Goal: Task Accomplishment & Management: Manage account settings

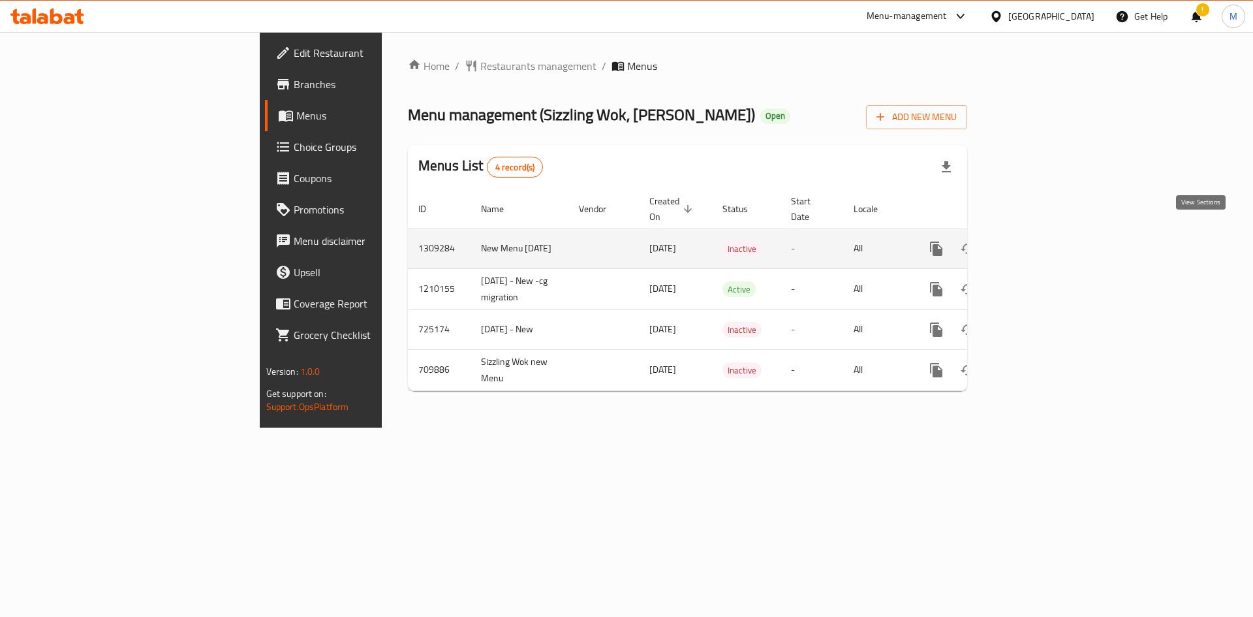
click at [1046, 233] on link "enhanced table" at bounding box center [1030, 248] width 31 height 31
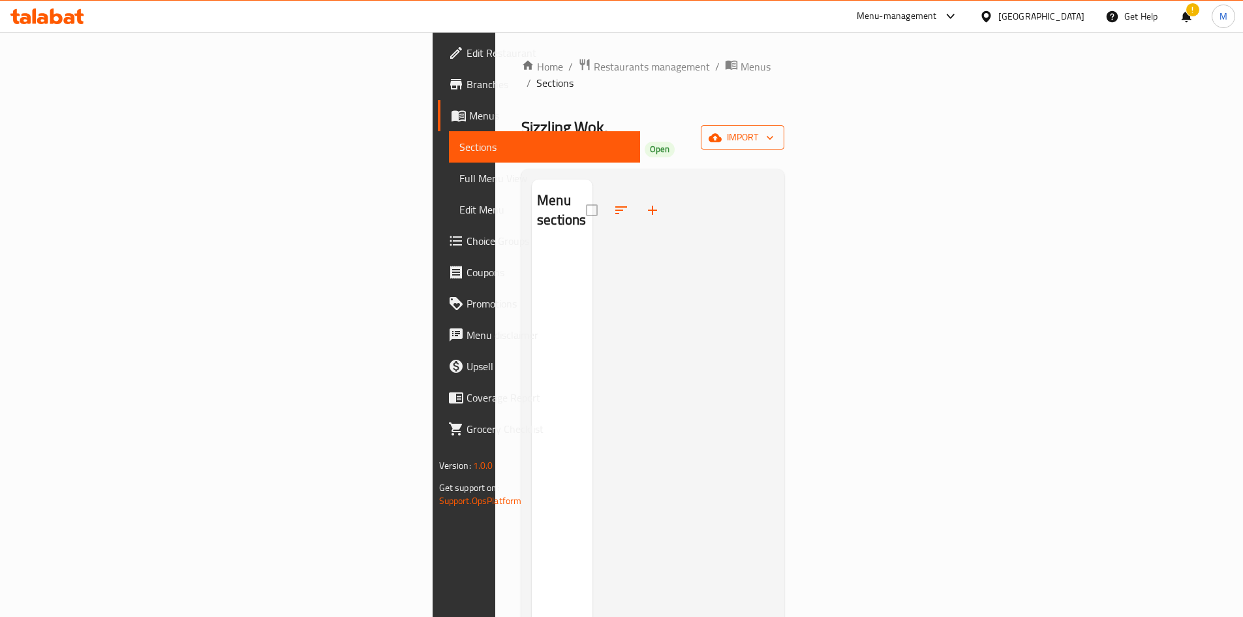
click at [774, 129] on span "import" at bounding box center [742, 137] width 63 height 16
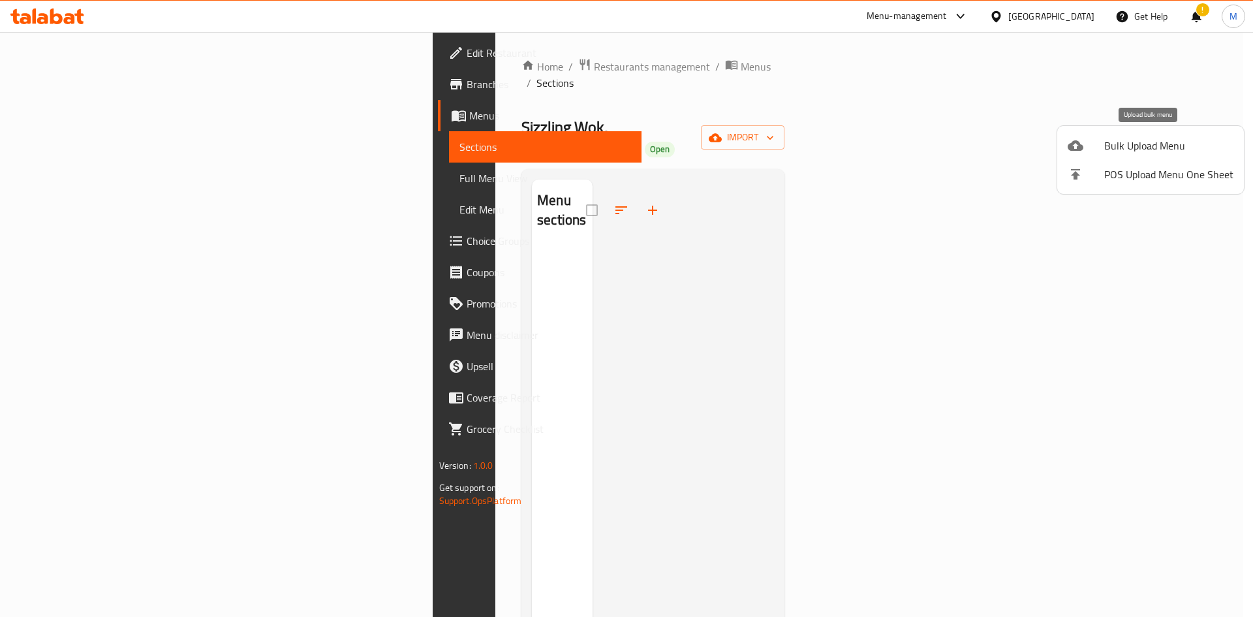
click at [1143, 142] on span "Bulk Upload Menu" at bounding box center [1168, 146] width 129 height 16
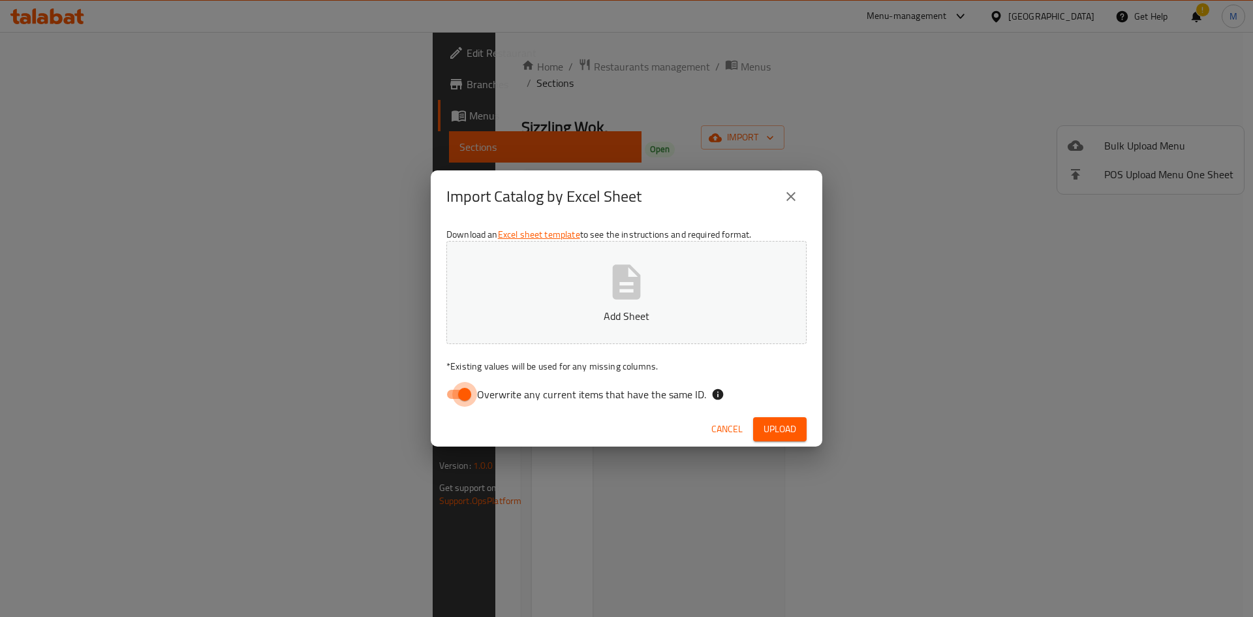
click at [454, 390] on input "Overwrite any current items that have the same ID." at bounding box center [464, 394] width 74 height 25
checkbox input "false"
click at [629, 286] on icon "button" at bounding box center [627, 281] width 28 height 35
click at [783, 424] on span "Upload" at bounding box center [780, 429] width 33 height 16
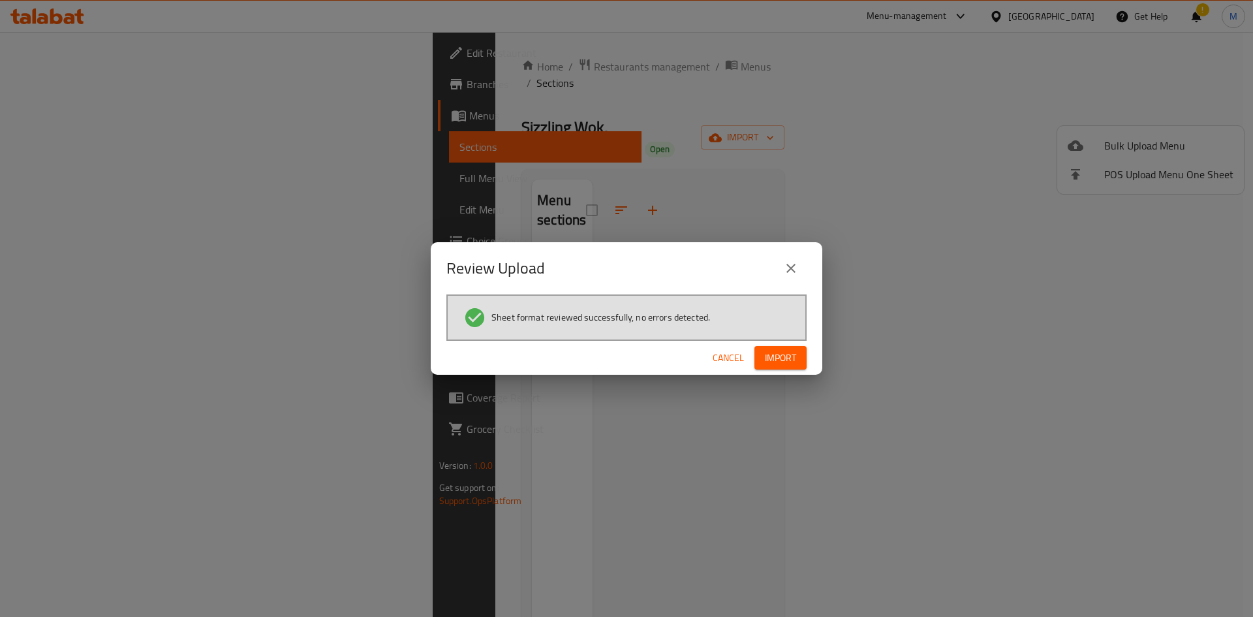
click at [791, 347] on button "Import" at bounding box center [780, 358] width 52 height 24
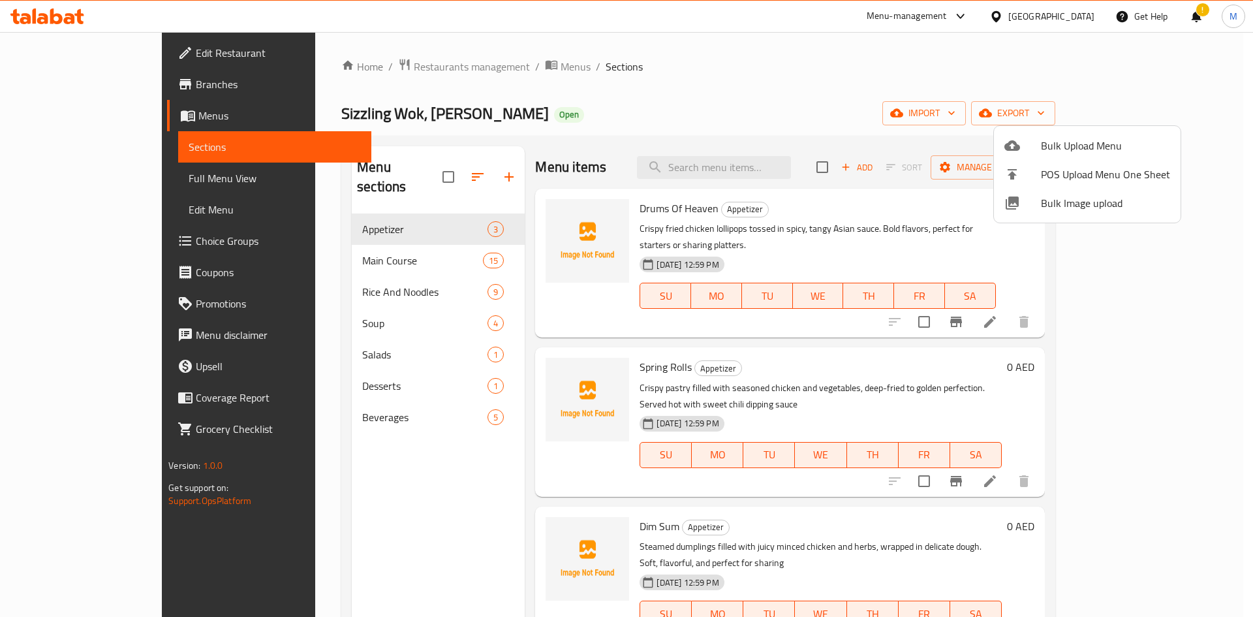
click at [369, 338] on div at bounding box center [626, 308] width 1253 height 617
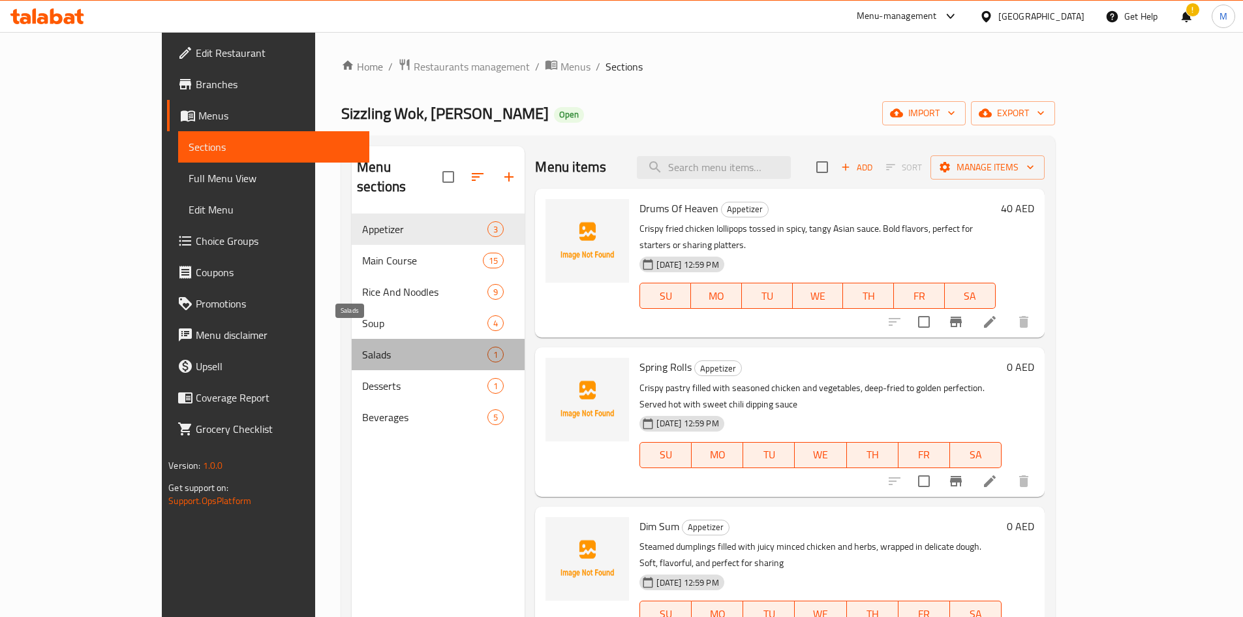
click at [369, 347] on span "Salads" at bounding box center [424, 355] width 125 height 16
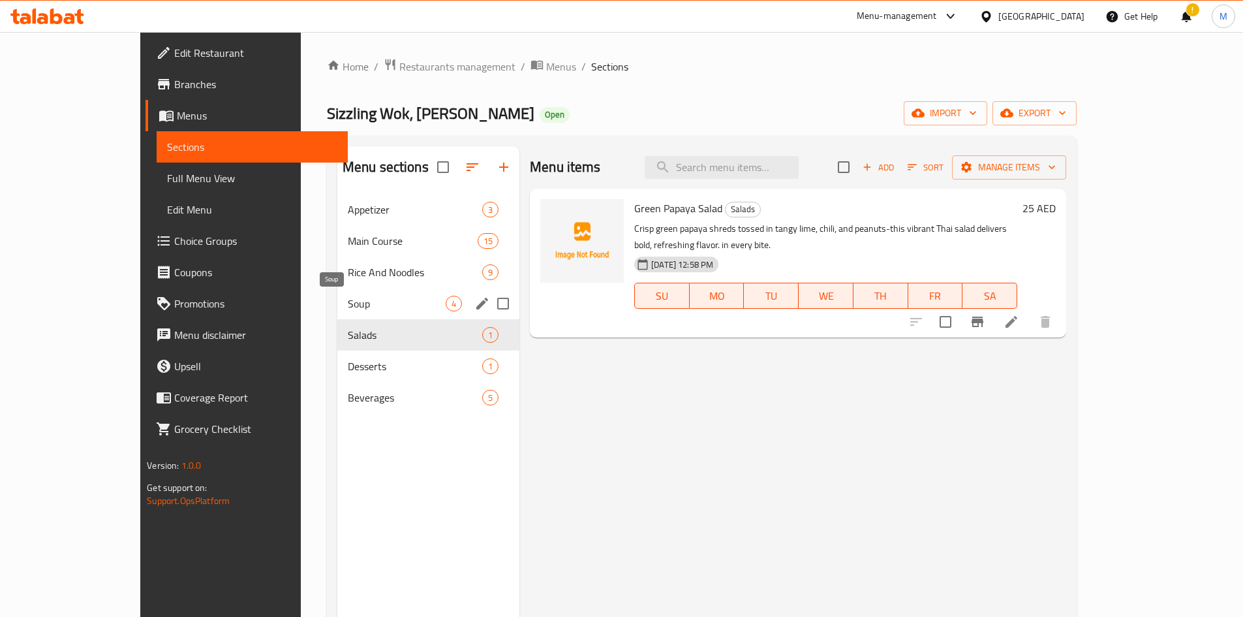
click at [367, 302] on span "Soup" at bounding box center [397, 304] width 98 height 16
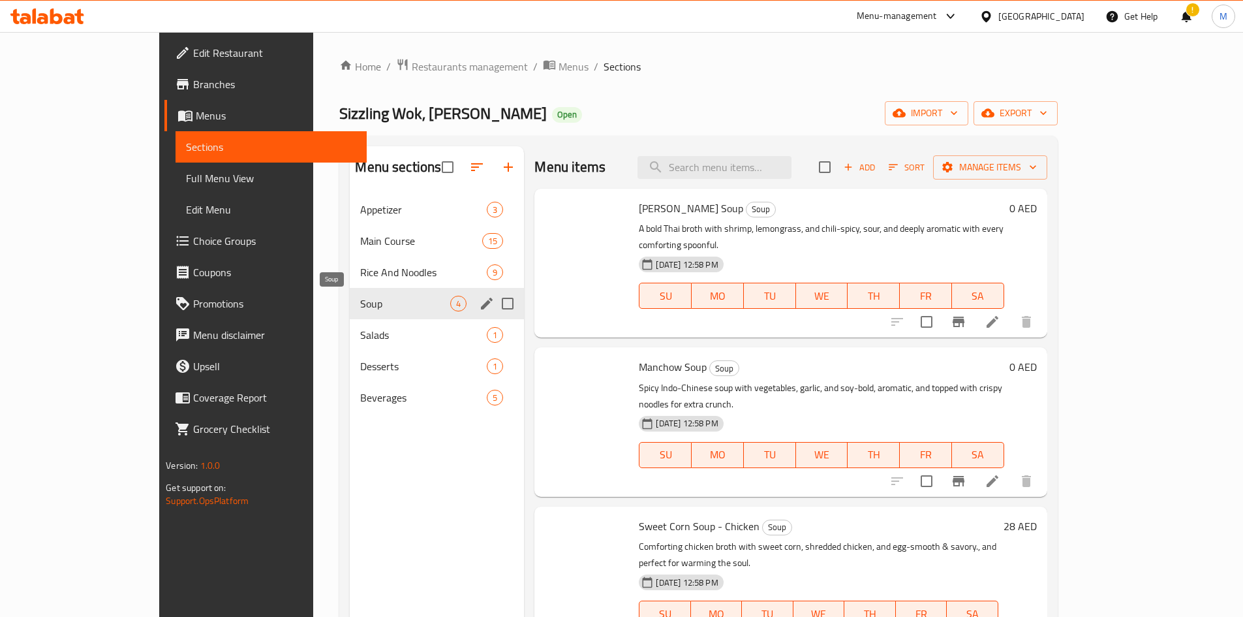
click at [367, 302] on span "Soup" at bounding box center [405, 304] width 90 height 16
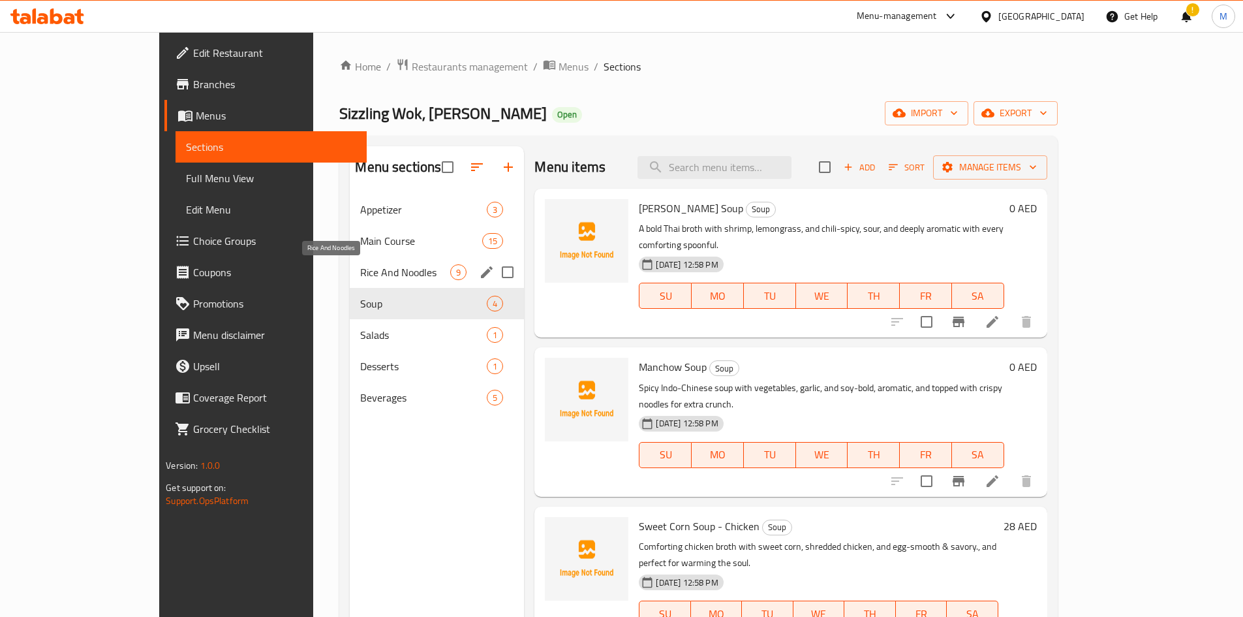
click at [378, 277] on span "Rice And Noodles" at bounding box center [405, 272] width 90 height 16
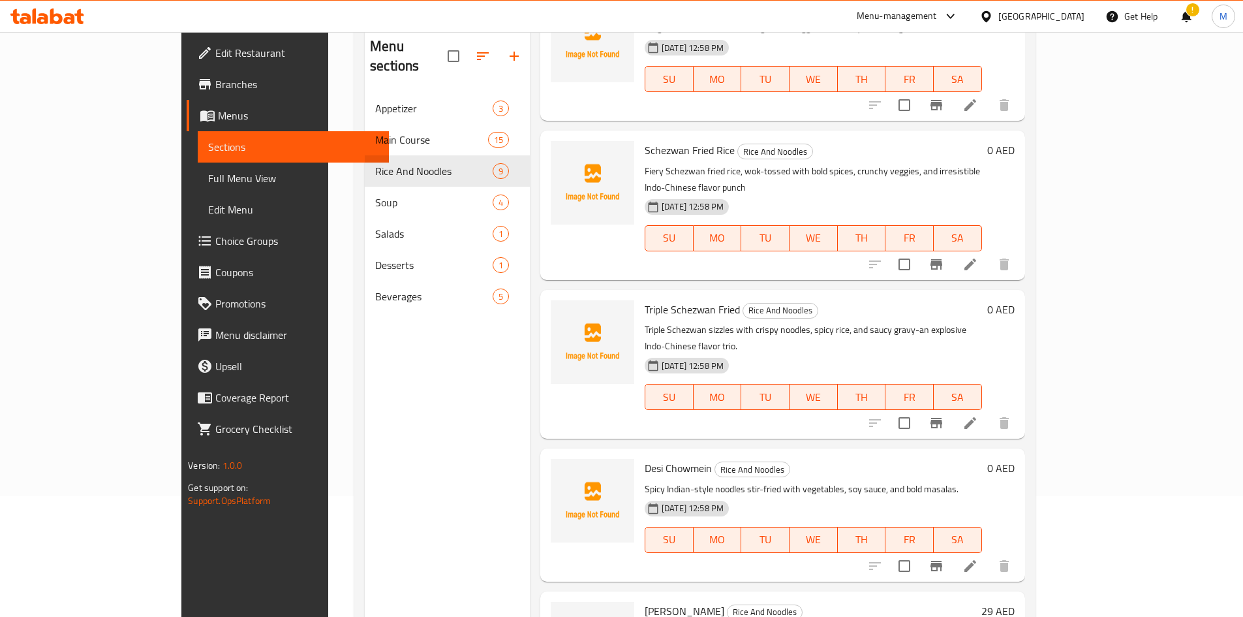
scroll to position [183, 0]
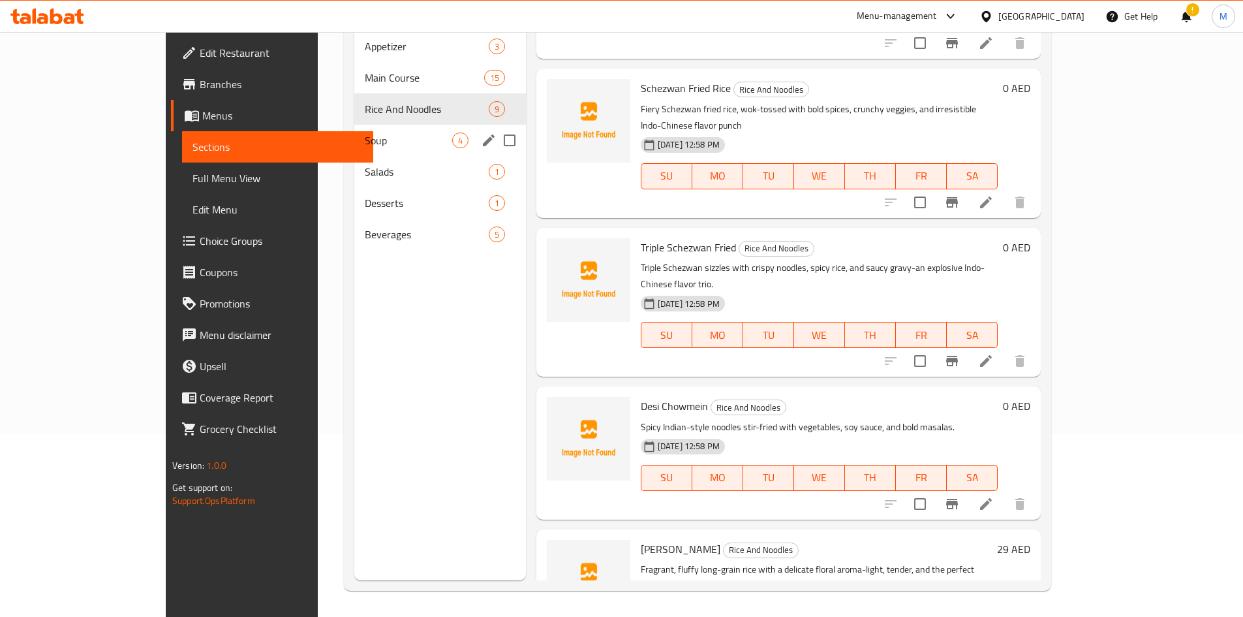
click at [354, 130] on div "Soup 4" at bounding box center [440, 140] width 172 height 31
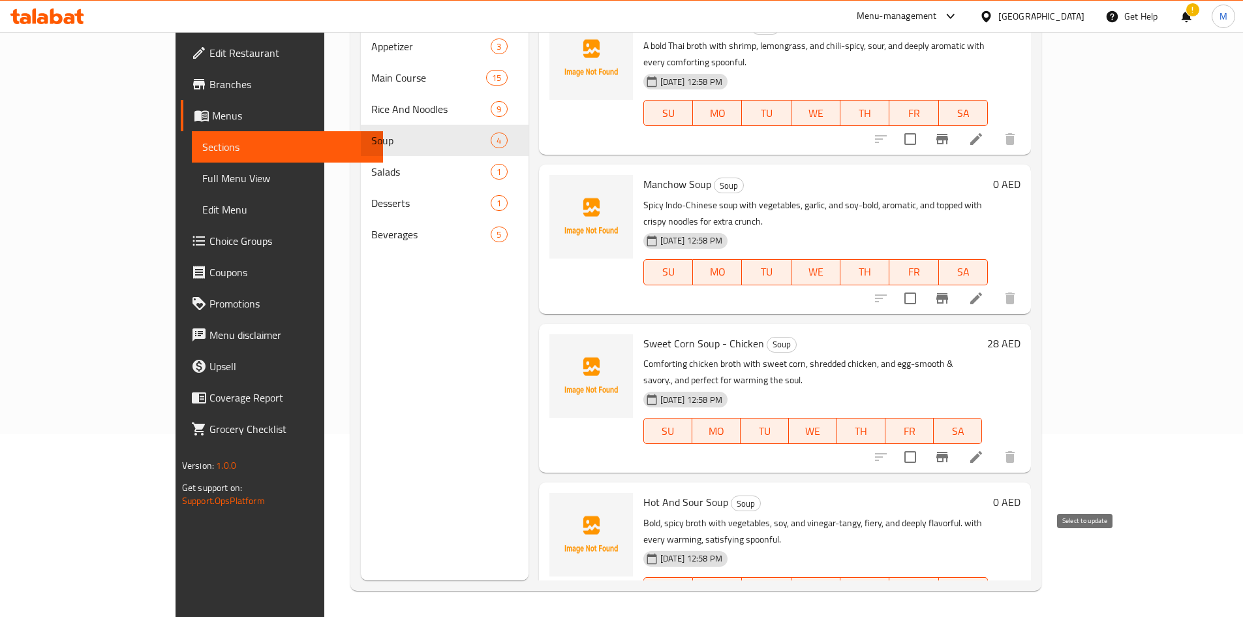
click at [924, 602] on input "checkbox" at bounding box center [910, 615] width 27 height 27
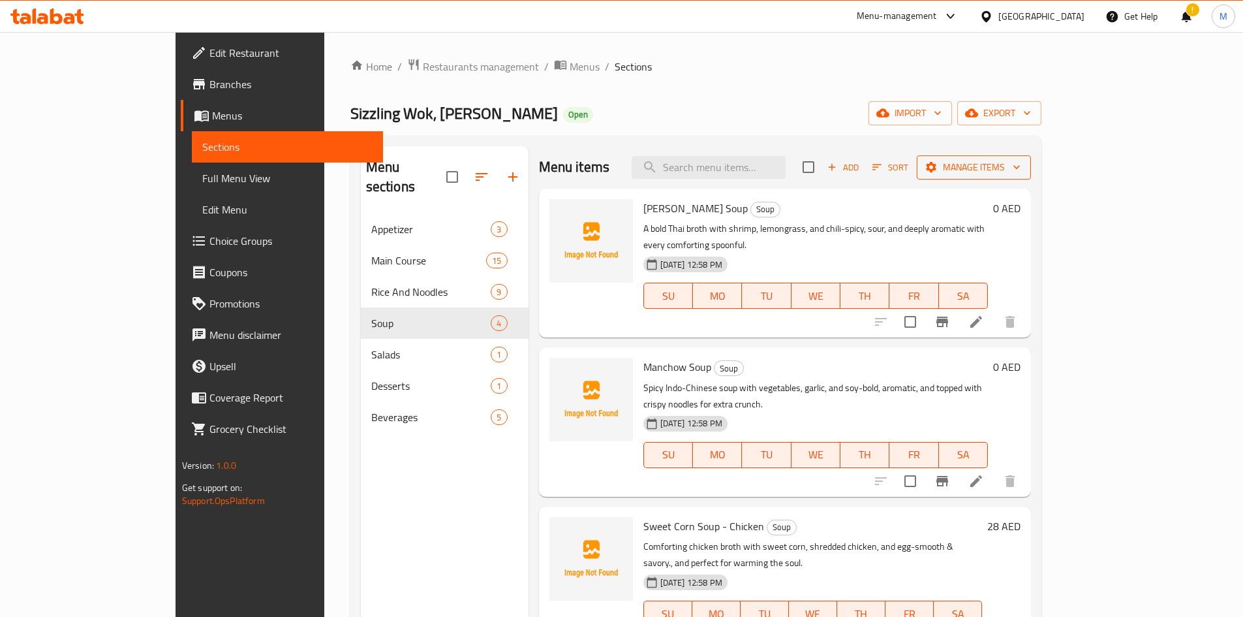
click at [1021, 168] on span "Manage items" at bounding box center [973, 167] width 93 height 16
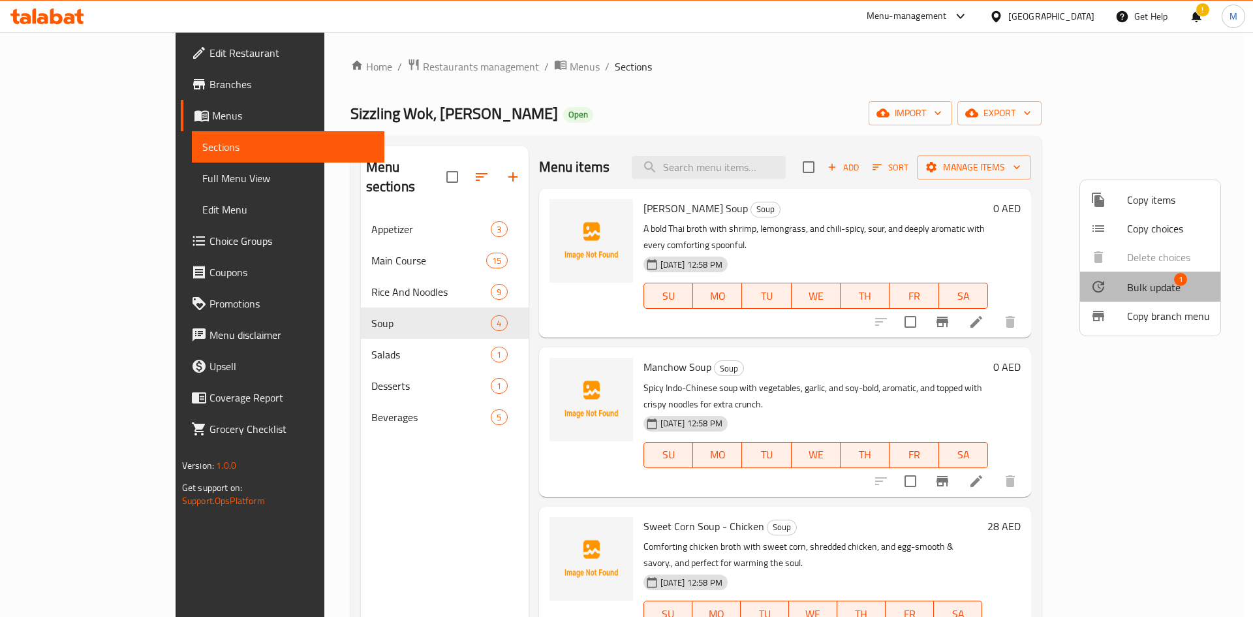
click at [1163, 275] on li "Bulk update 1" at bounding box center [1150, 287] width 140 height 30
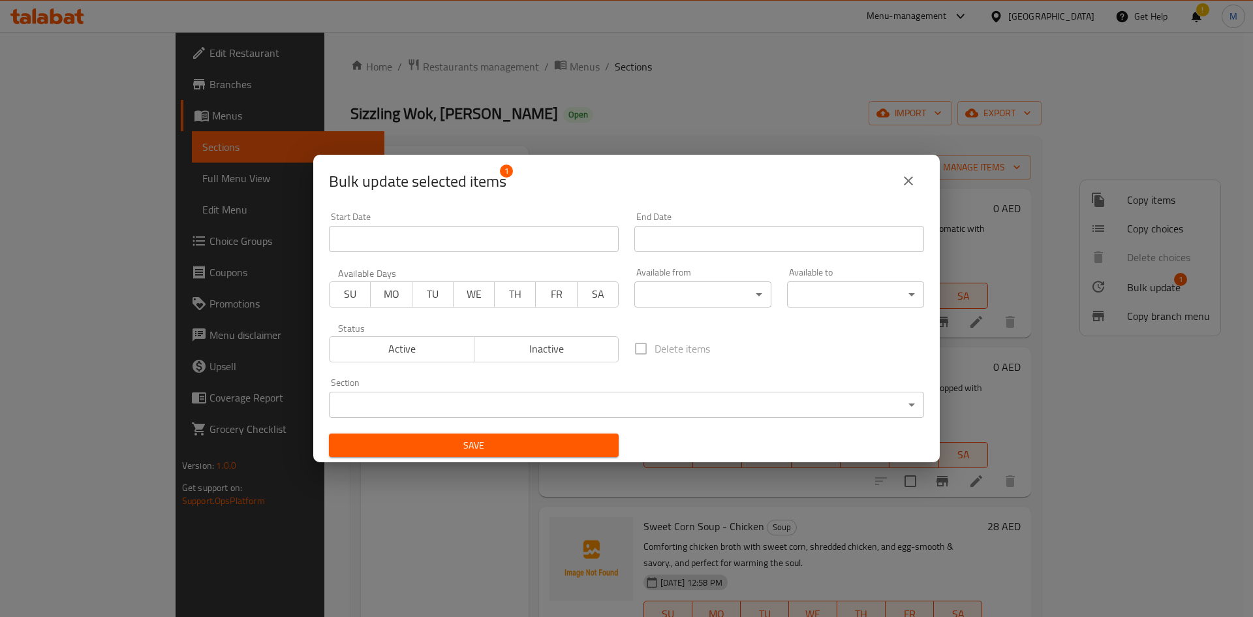
click at [595, 352] on span "Inactive" at bounding box center [547, 348] width 134 height 19
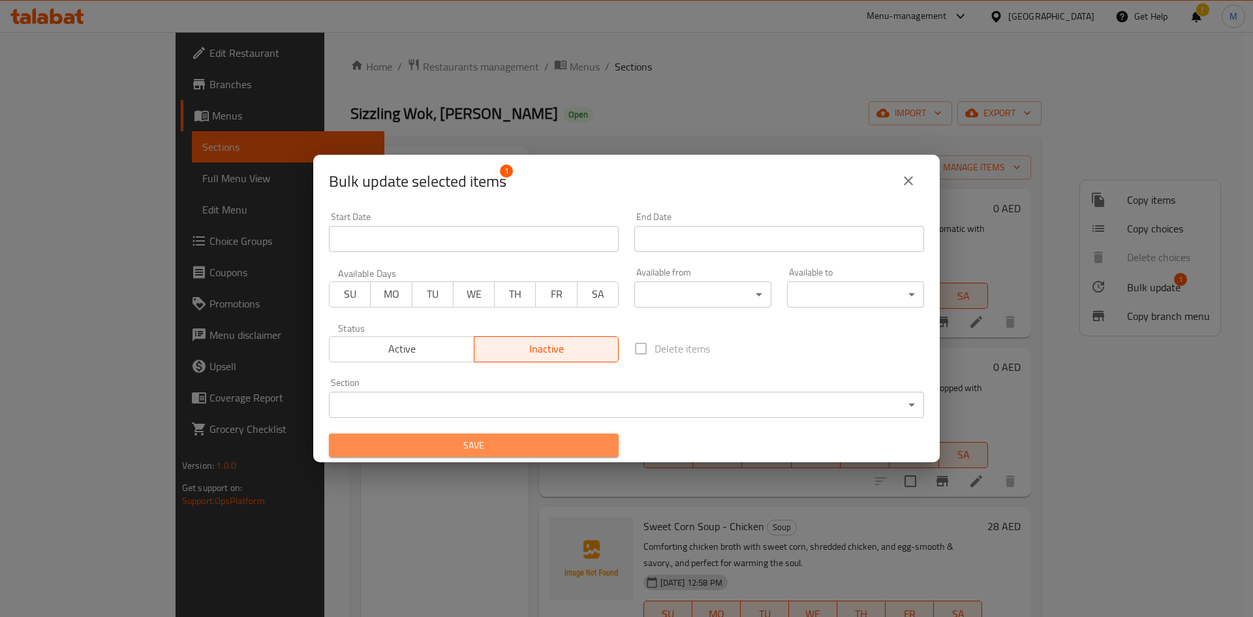
click at [580, 438] on span "Save" at bounding box center [473, 445] width 269 height 16
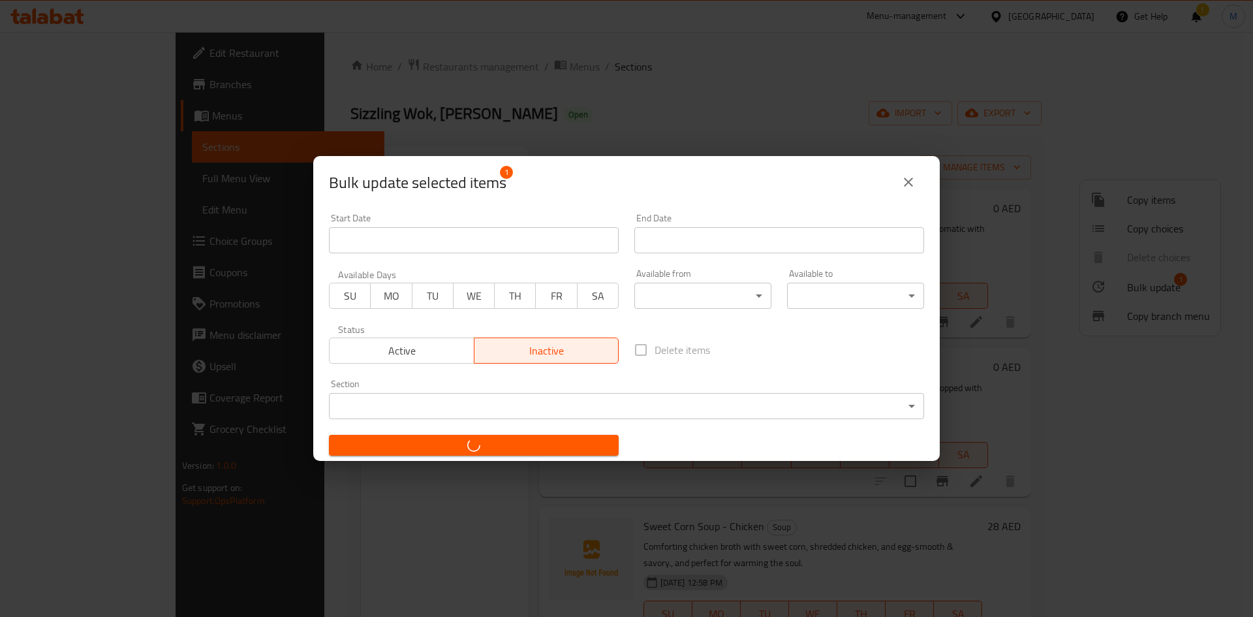
checkbox input "false"
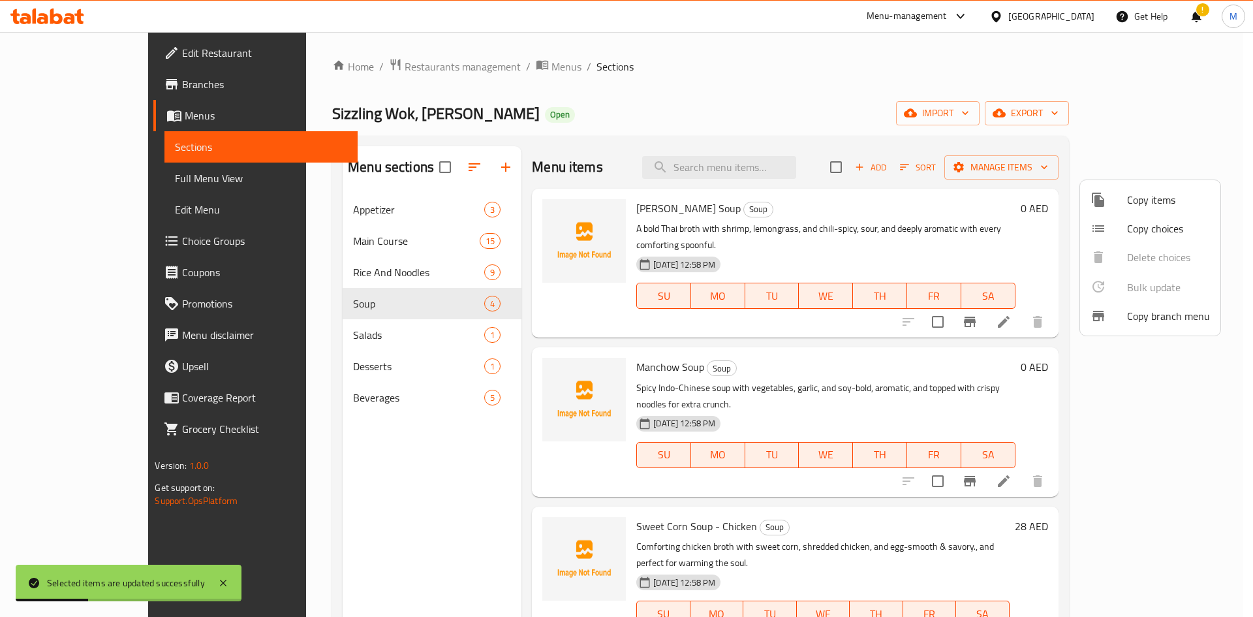
click at [942, 231] on div at bounding box center [626, 308] width 1253 height 617
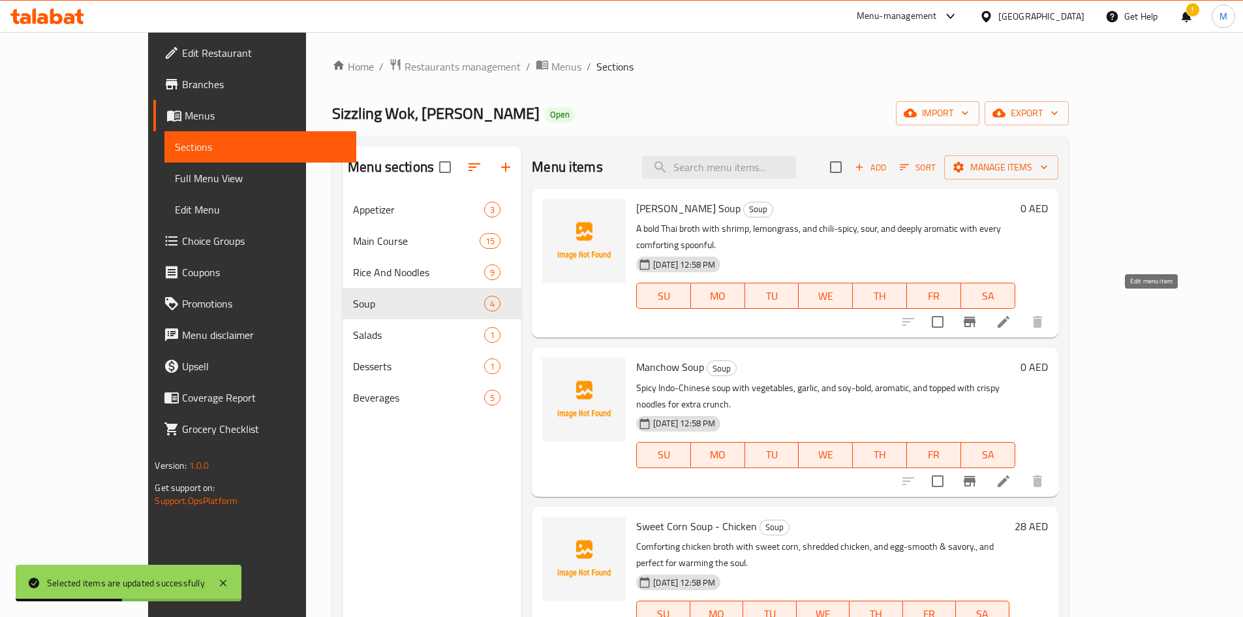
click at [1012, 314] on icon at bounding box center [1004, 322] width 16 height 16
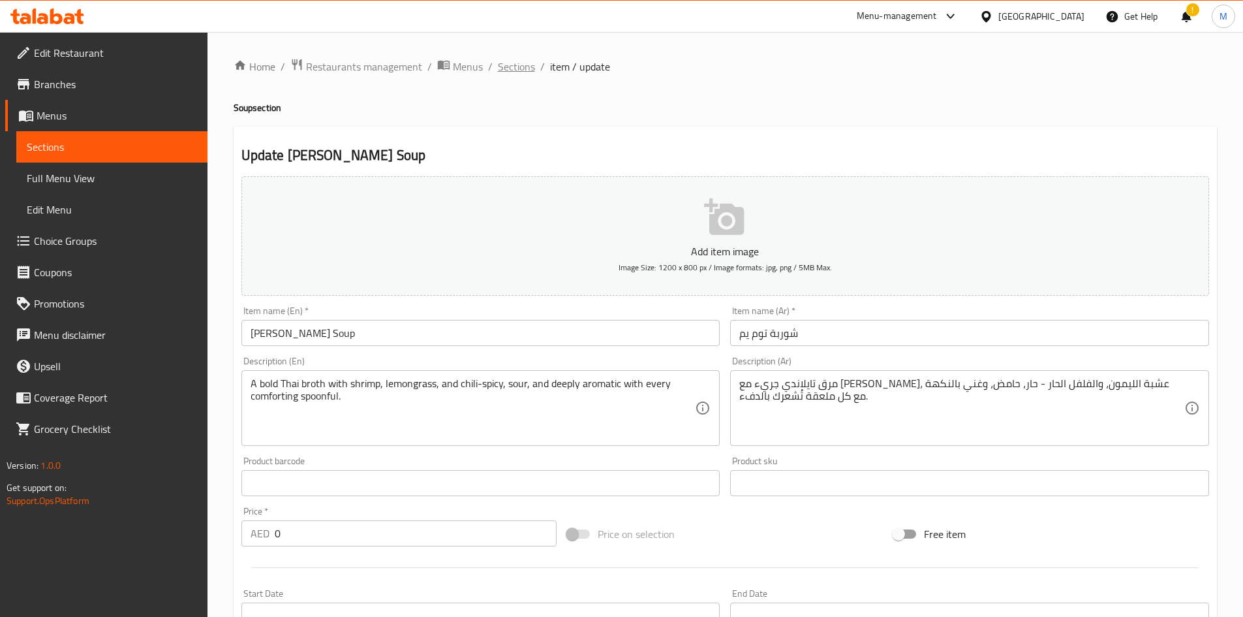
click at [501, 69] on span "Sections" at bounding box center [516, 67] width 37 height 16
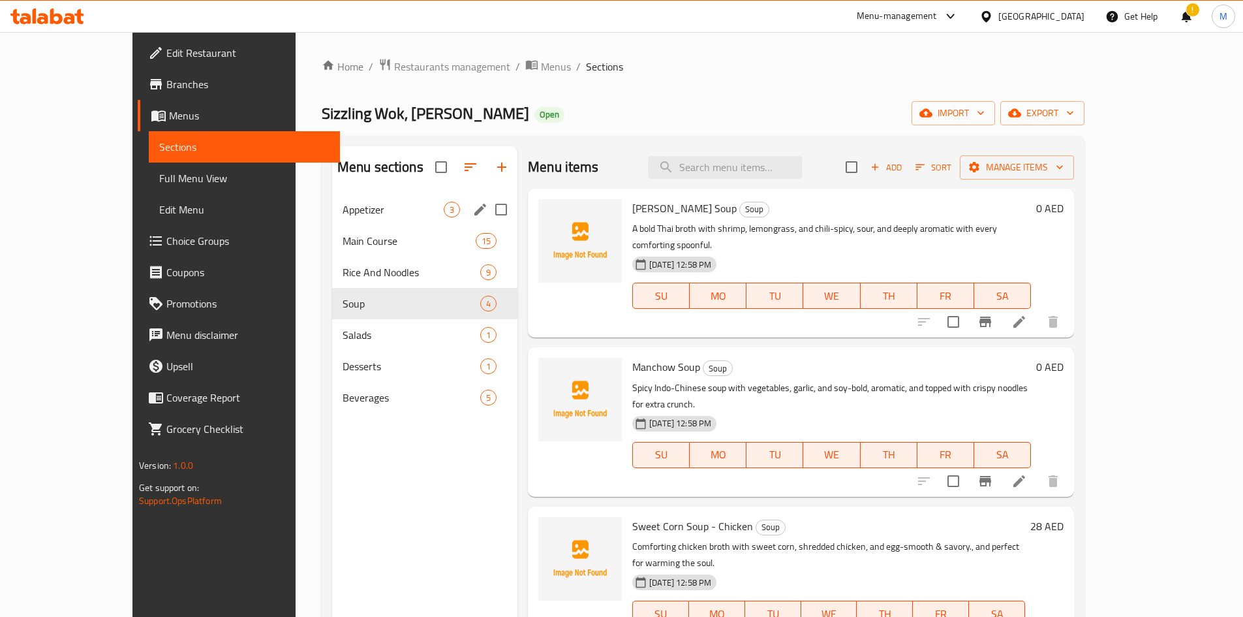
click at [332, 194] on div "Appetizer 3" at bounding box center [424, 209] width 185 height 31
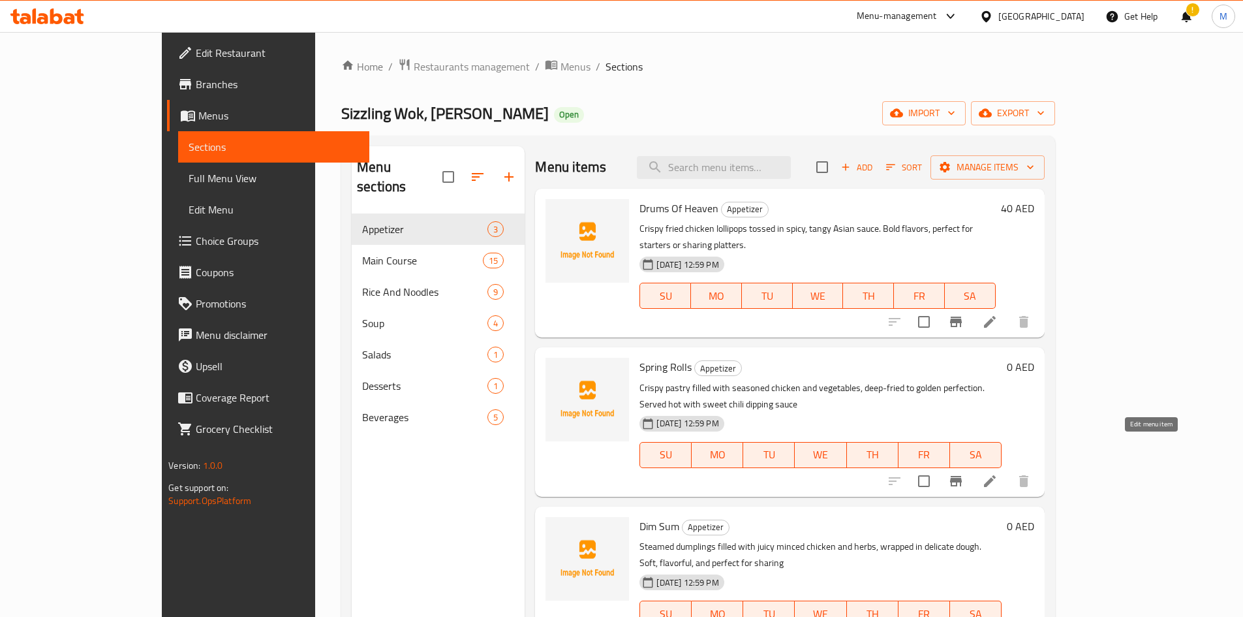
click at [998, 473] on icon at bounding box center [990, 481] width 16 height 16
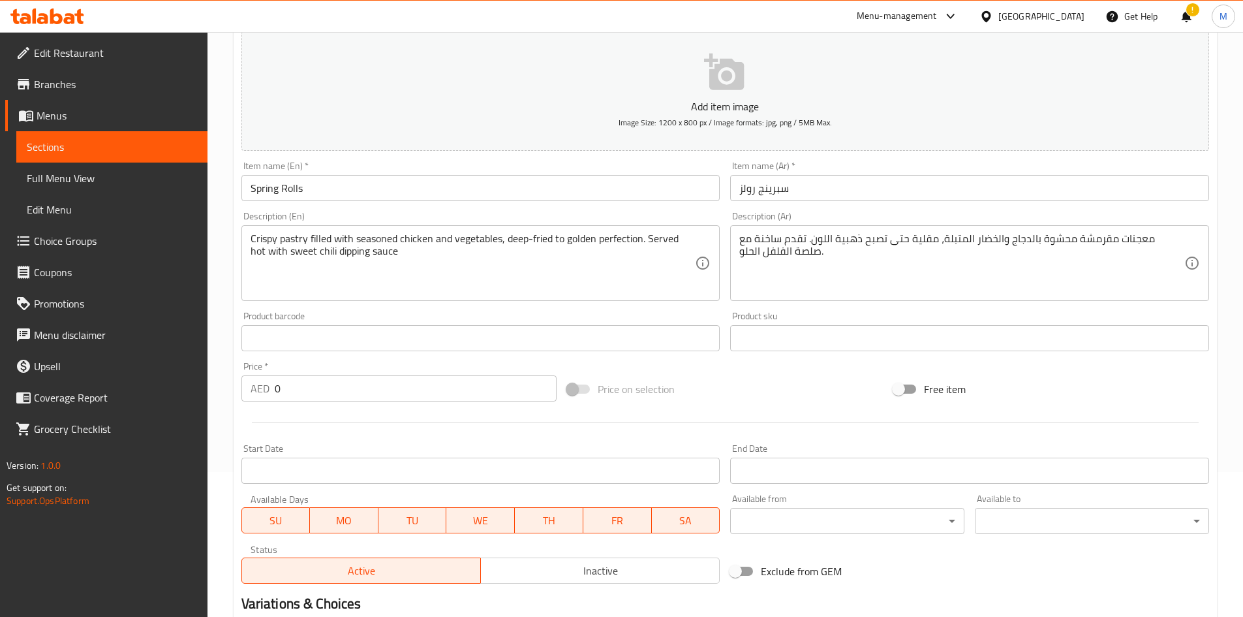
scroll to position [305, 0]
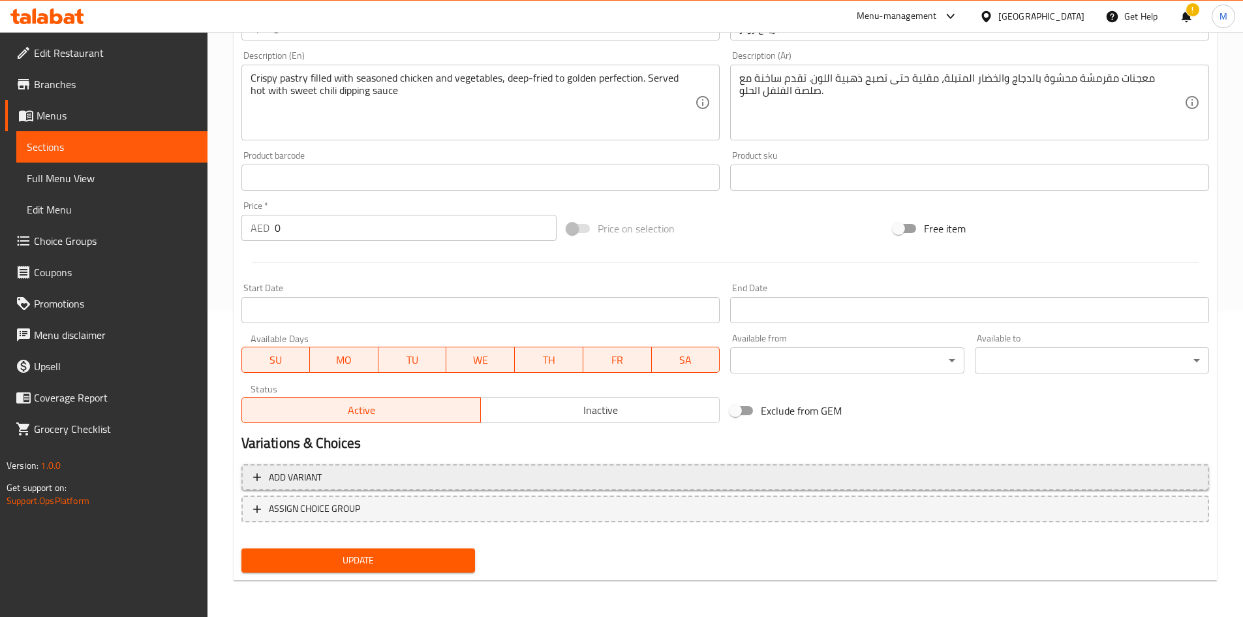
click at [903, 481] on span "Add variant" at bounding box center [725, 477] width 944 height 16
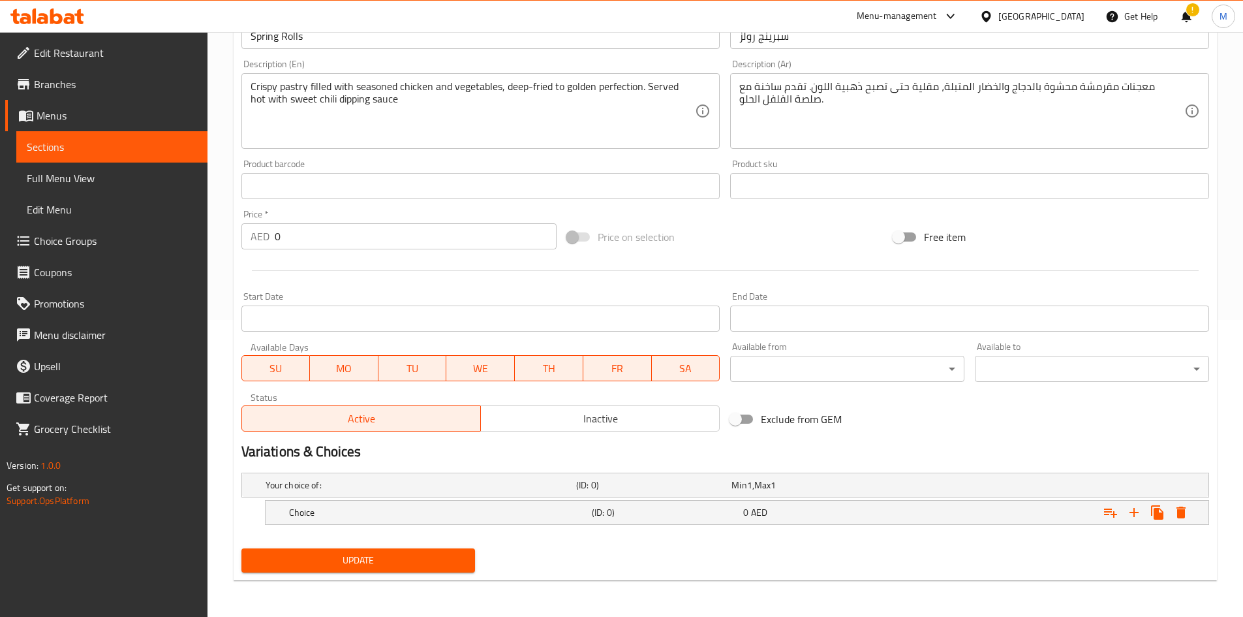
scroll to position [297, 0]
click at [1132, 514] on icon "Expand" at bounding box center [1135, 513] width 16 height 16
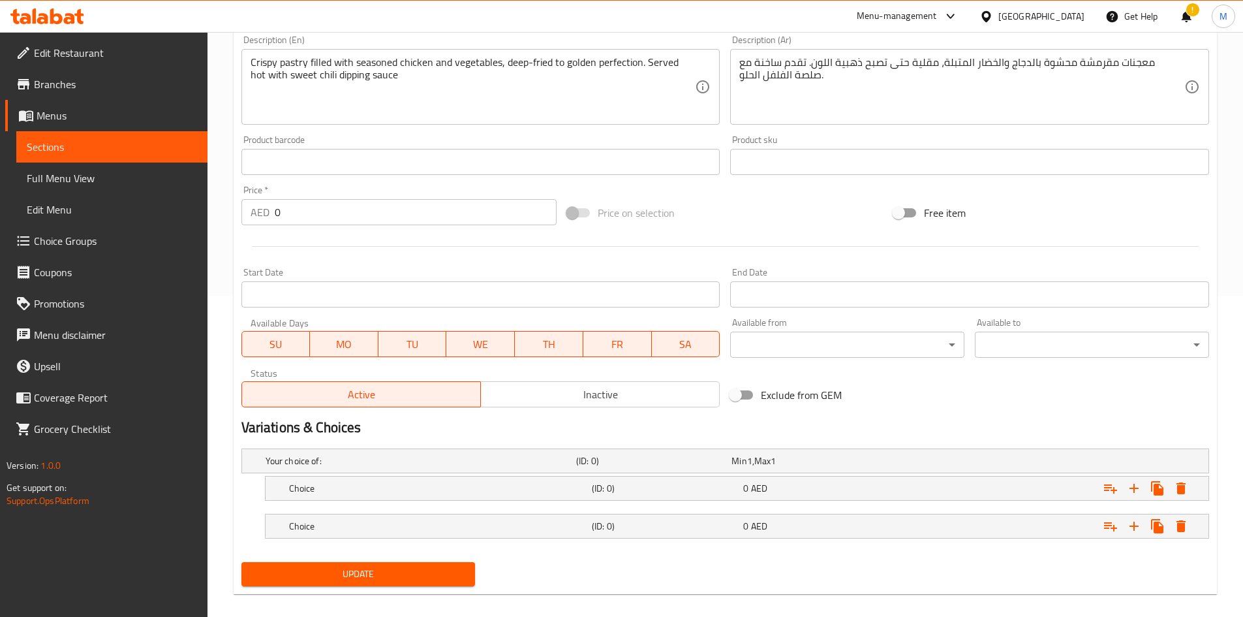
scroll to position [335, 0]
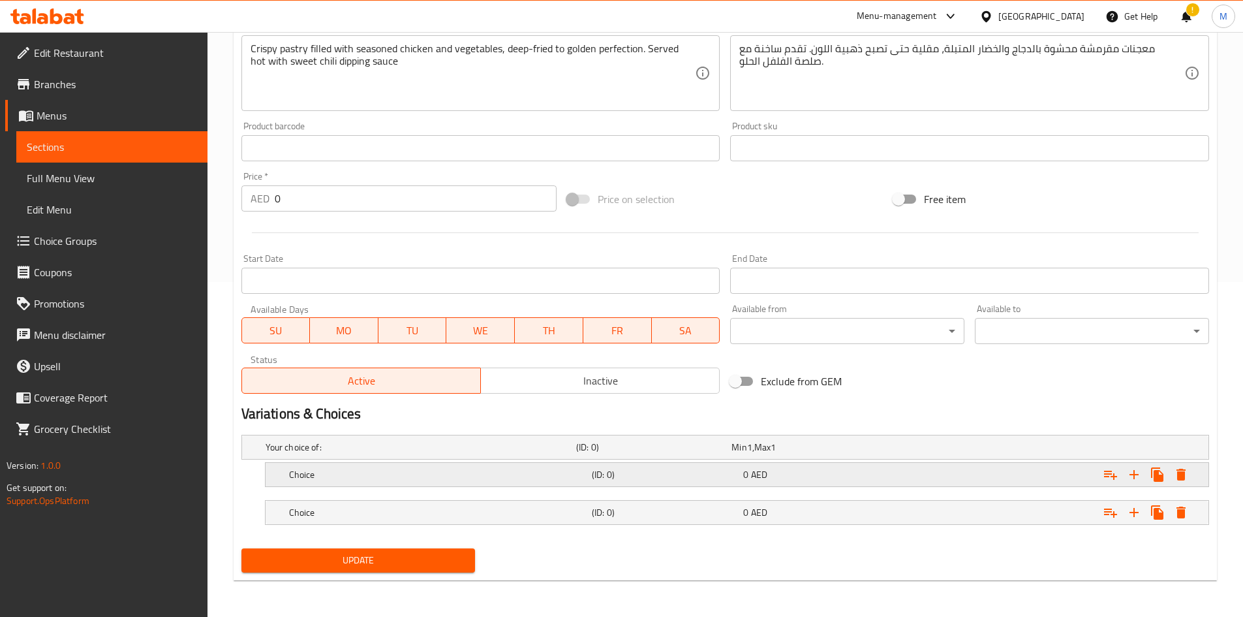
click at [591, 456] on div "(ID: 0)" at bounding box center [651, 447] width 155 height 18
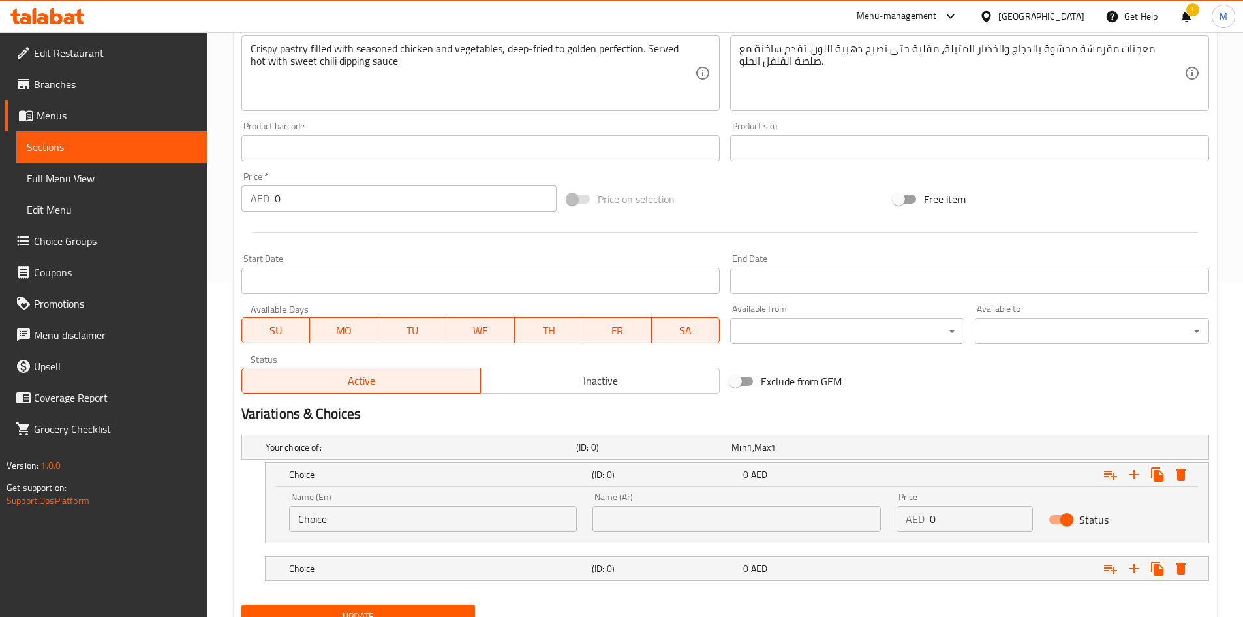
click at [458, 519] on input "Choice" at bounding box center [433, 519] width 288 height 26
paste input "icken"
type input "Chicken"
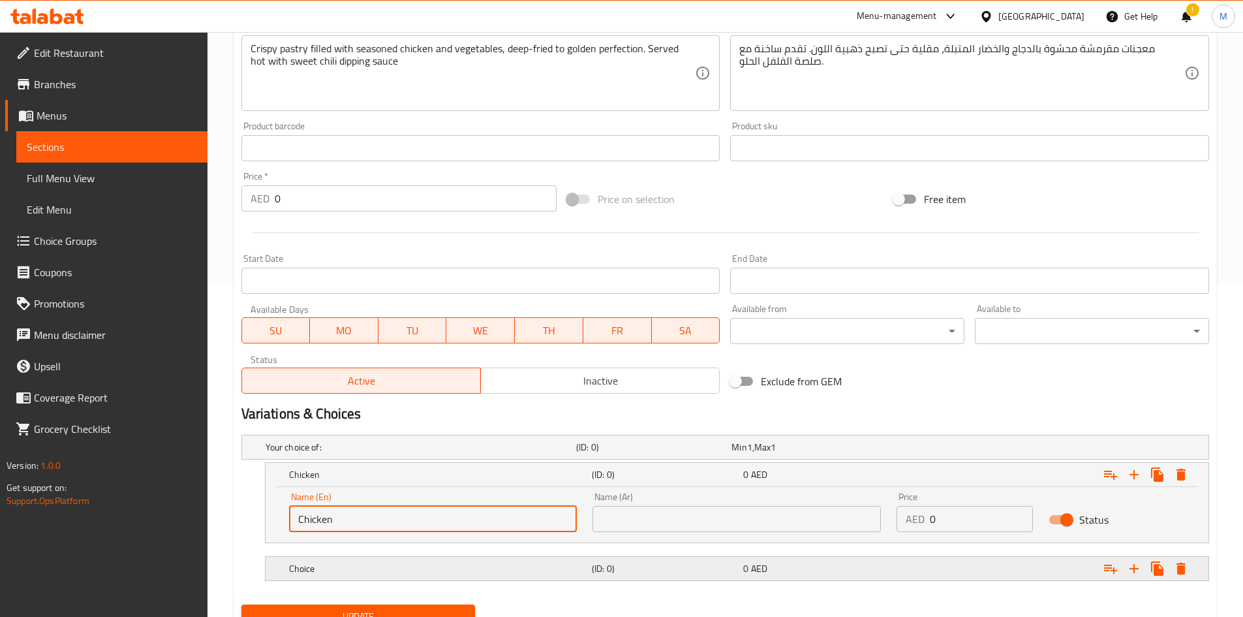
click at [550, 456] on div "Choice" at bounding box center [418, 447] width 311 height 18
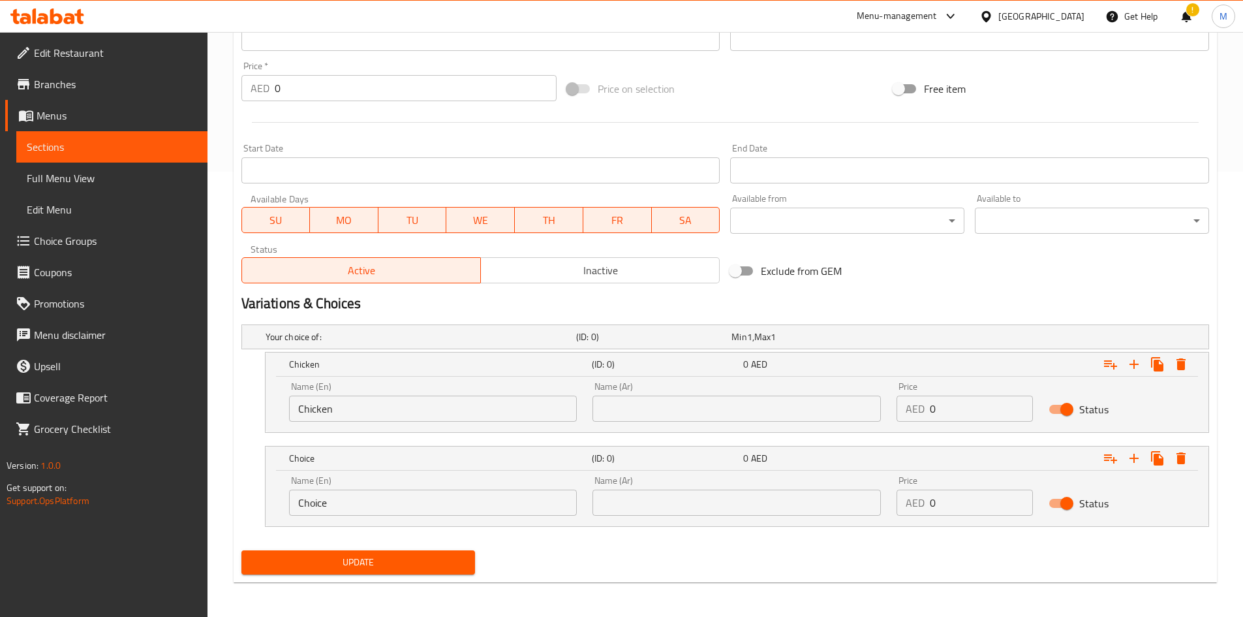
scroll to position [447, 0]
click at [332, 512] on input "Choice" at bounding box center [433, 501] width 288 height 26
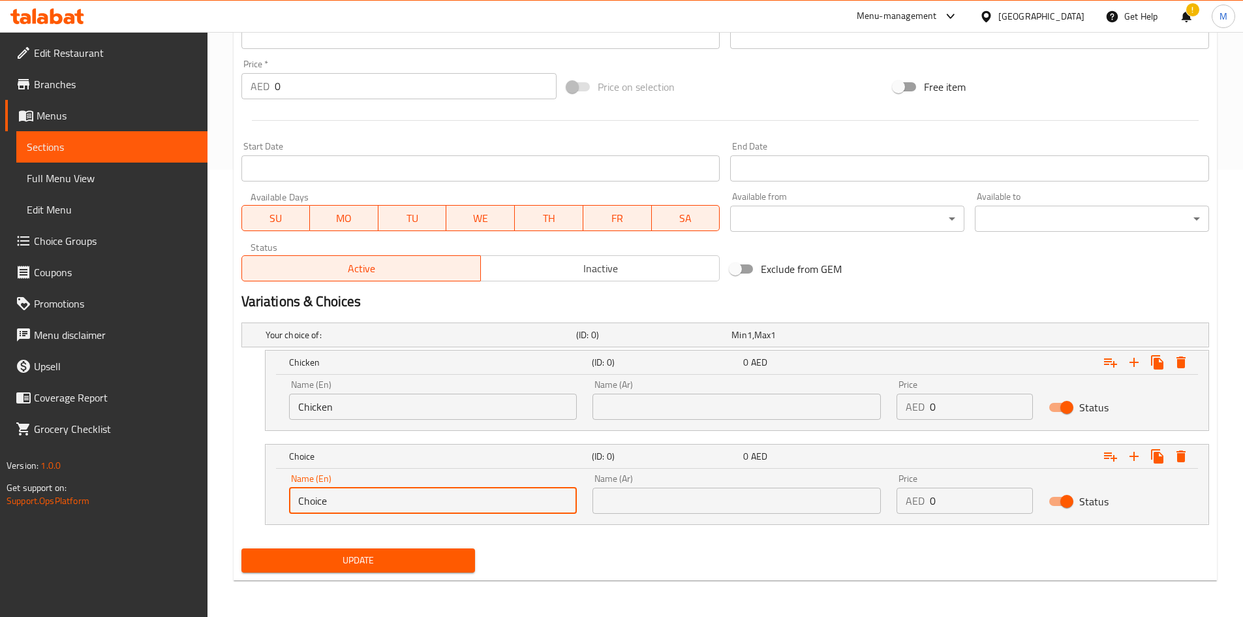
click at [332, 512] on input "Choice" at bounding box center [433, 501] width 288 height 26
paste input "Vegetable"
type input "Vegetable"
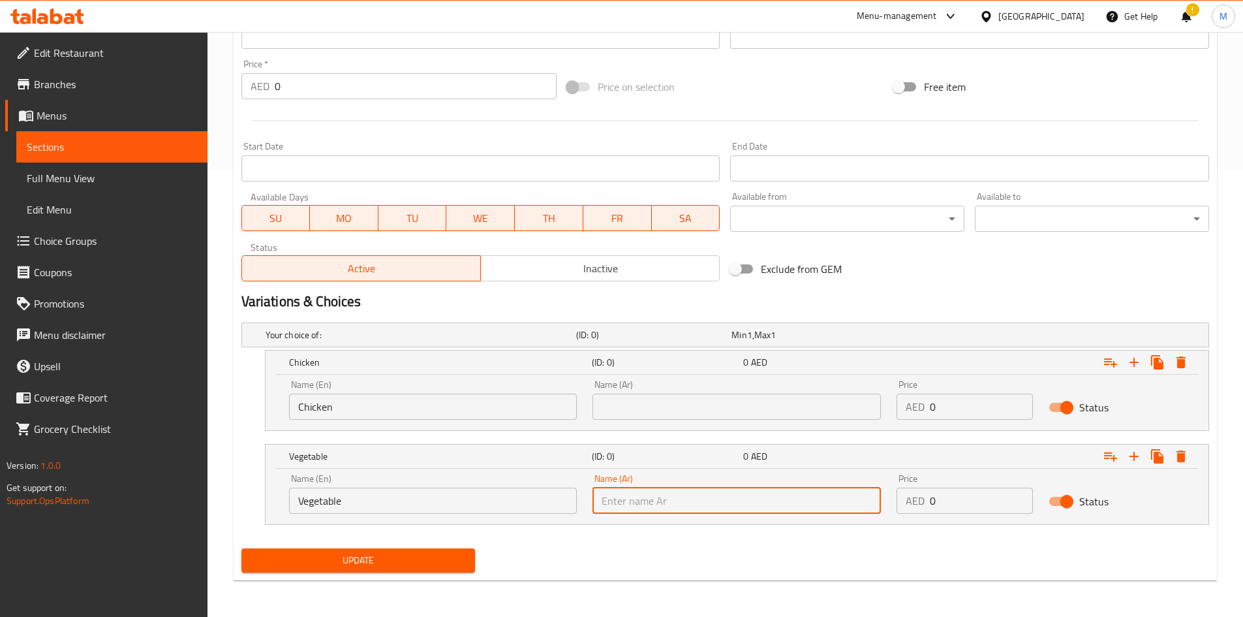
click at [700, 510] on input "text" at bounding box center [737, 501] width 288 height 26
click at [695, 406] on input "text" at bounding box center [737, 407] width 288 height 26
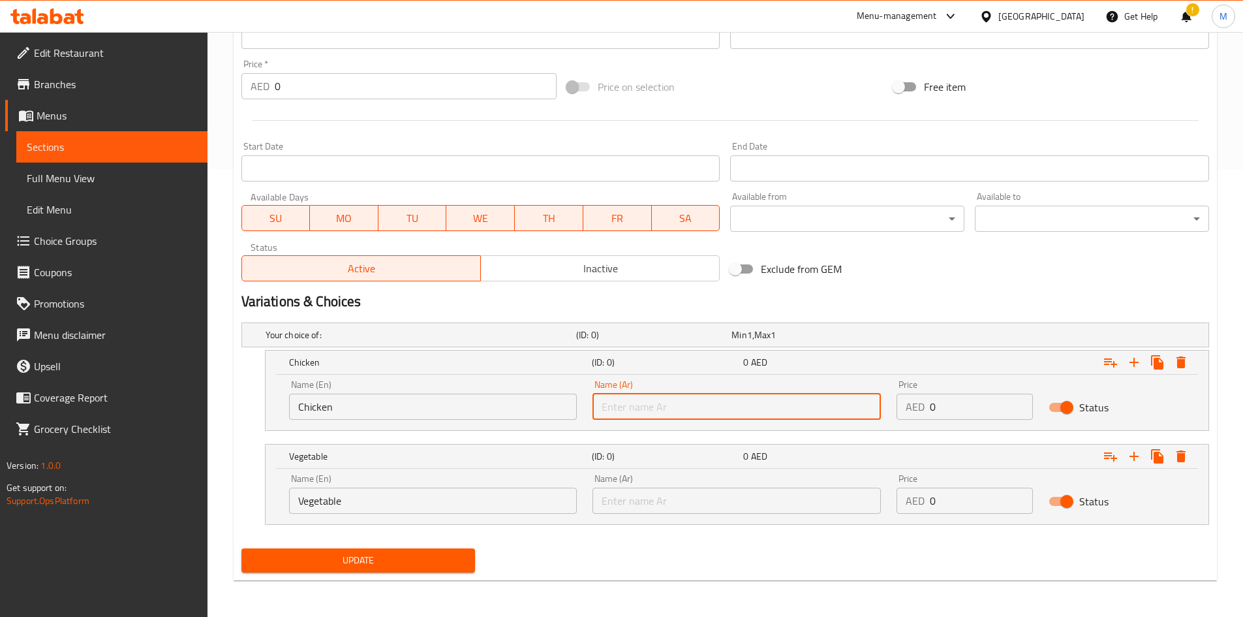
type input "دجاج"
click at [671, 495] on input "text" at bounding box center [737, 501] width 288 height 26
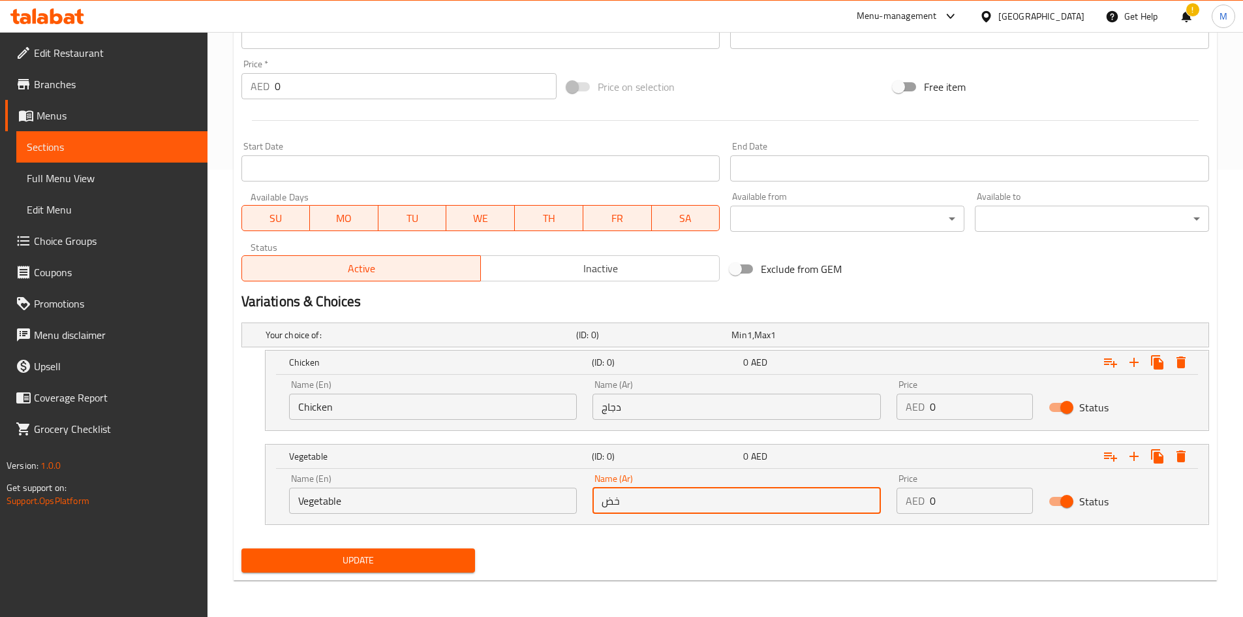
type input "خضروات"
click at [954, 416] on input "0" at bounding box center [981, 407] width 103 height 26
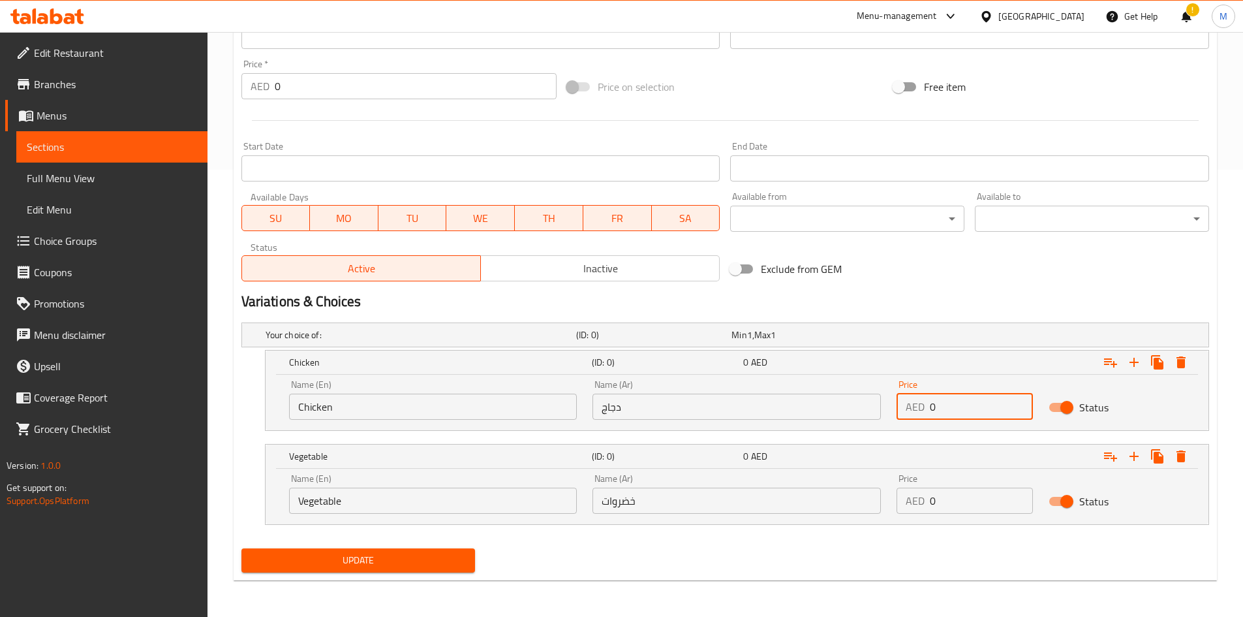
click at [954, 416] on input "0" at bounding box center [981, 407] width 103 height 26
type input "30"
click at [957, 496] on input "0" at bounding box center [981, 501] width 103 height 26
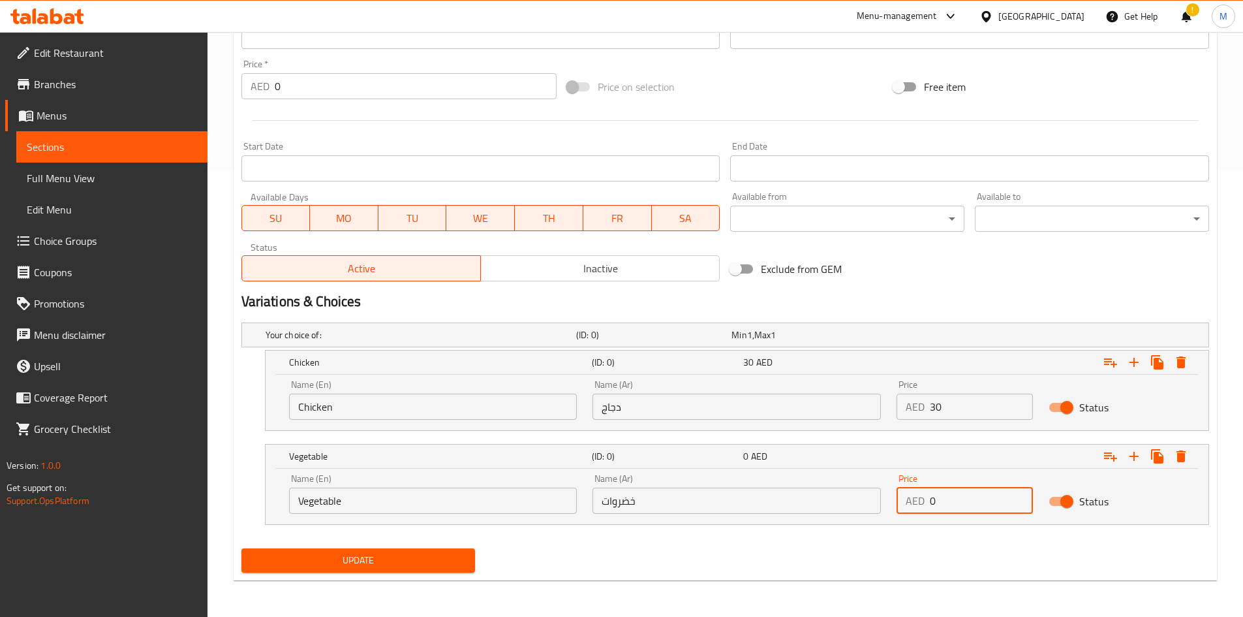
click at [957, 496] on input "0" at bounding box center [981, 501] width 103 height 26
type input "29"
click at [241, 548] on button "Update" at bounding box center [358, 560] width 234 height 24
click at [724, 518] on div "Name (Ar) خضروات Name (Ar)" at bounding box center [737, 493] width 304 height 55
click at [713, 508] on input "خضروات" at bounding box center [737, 501] width 288 height 26
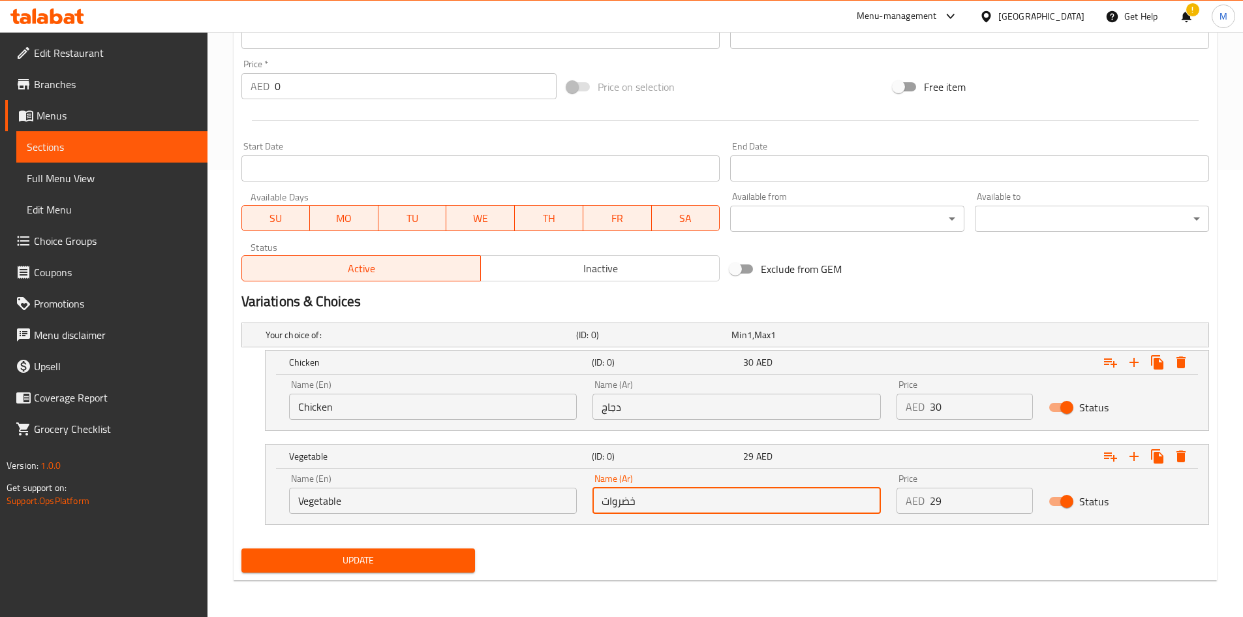
click at [241, 548] on button "Update" at bounding box center [358, 560] width 234 height 24
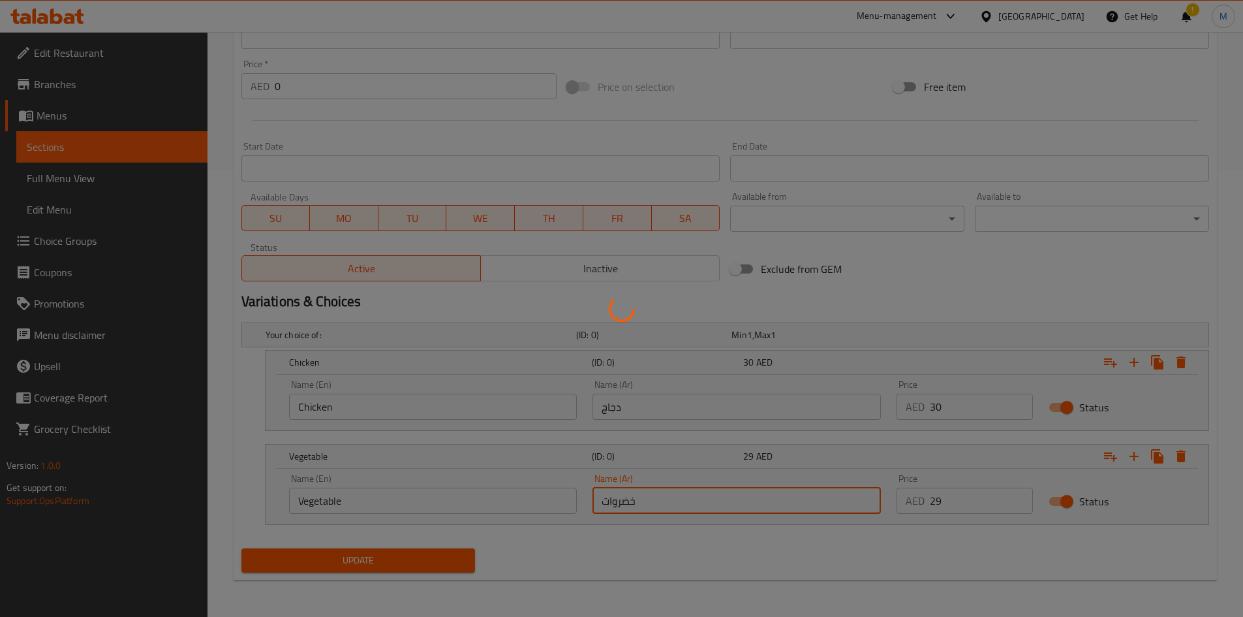
click at [847, 544] on div at bounding box center [621, 308] width 1243 height 617
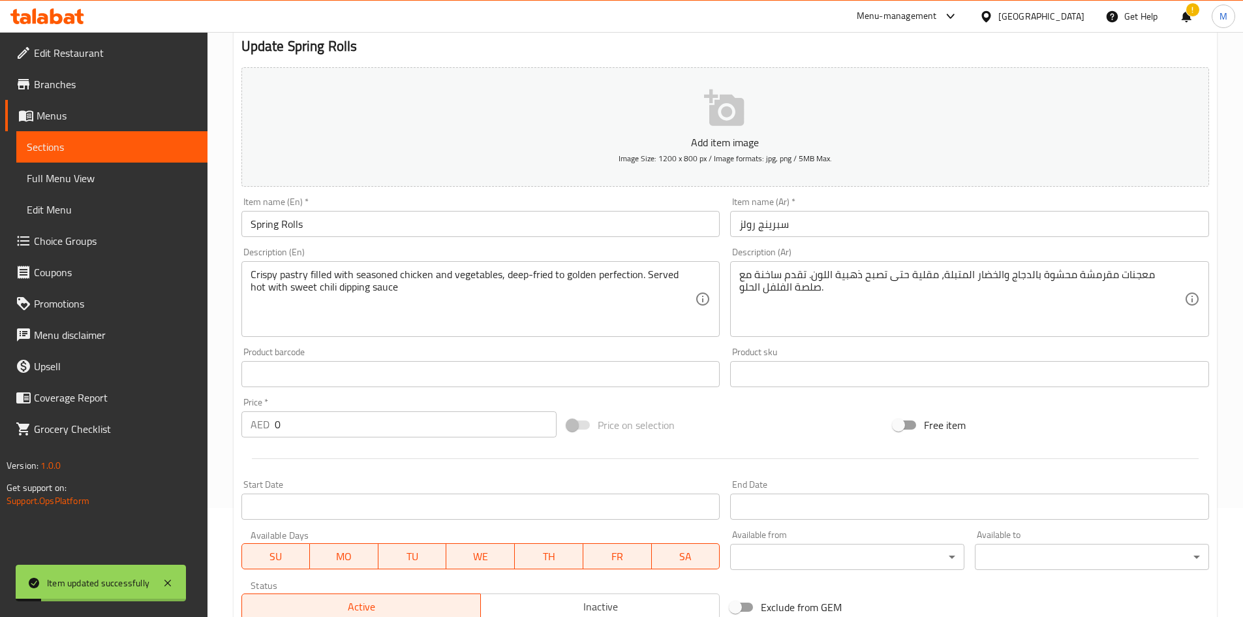
scroll to position [0, 0]
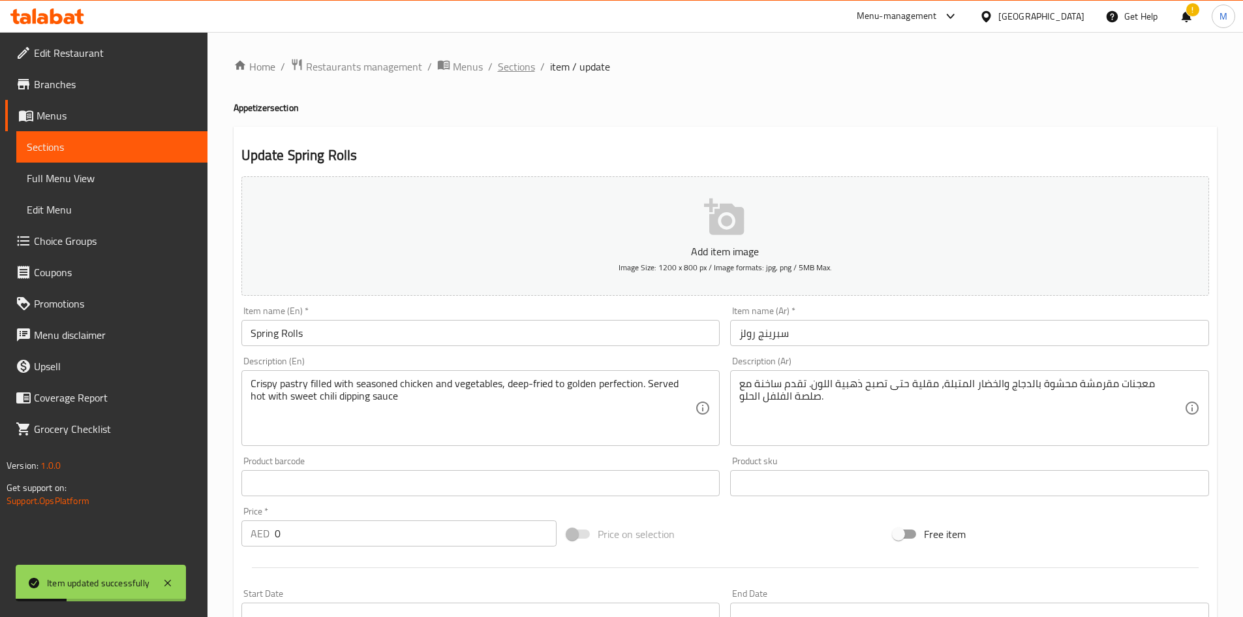
click at [521, 61] on span "Sections" at bounding box center [516, 67] width 37 height 16
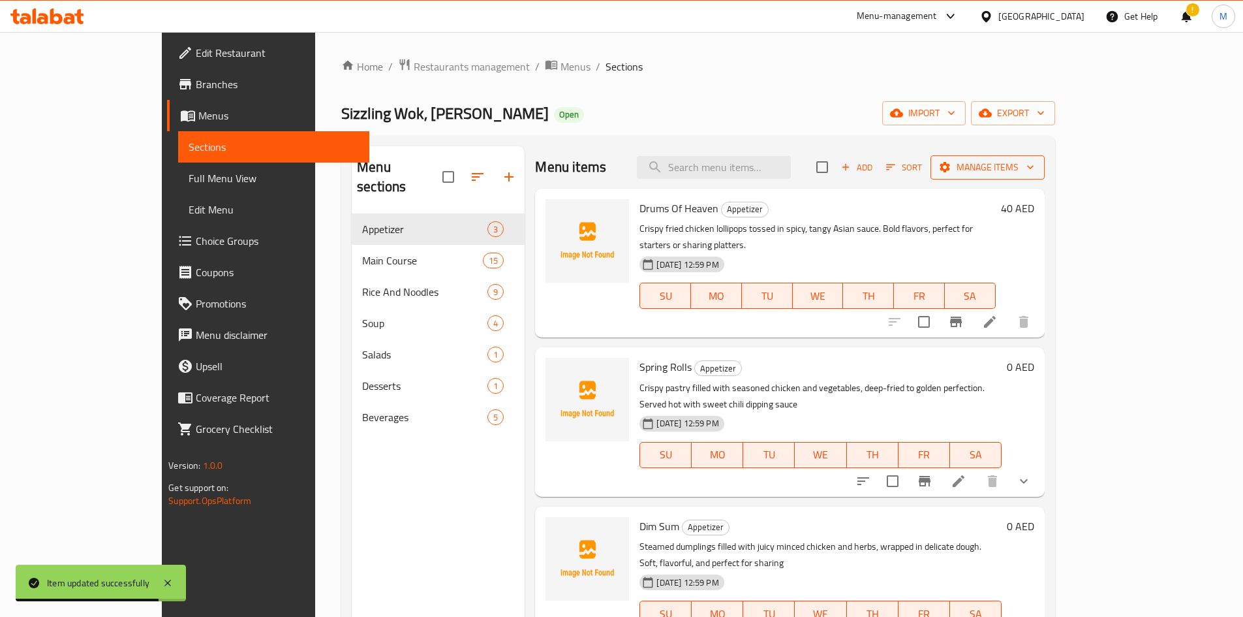
click at [1034, 164] on span "Manage items" at bounding box center [987, 167] width 93 height 16
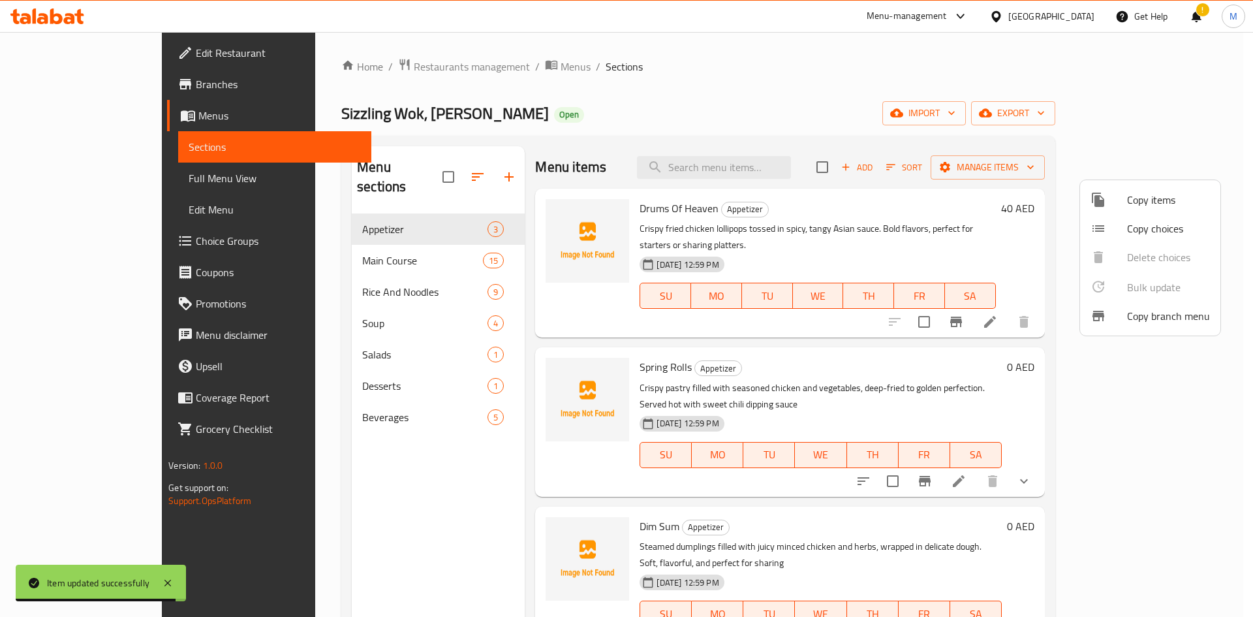
click at [1129, 226] on span "Copy choices" at bounding box center [1168, 229] width 83 height 16
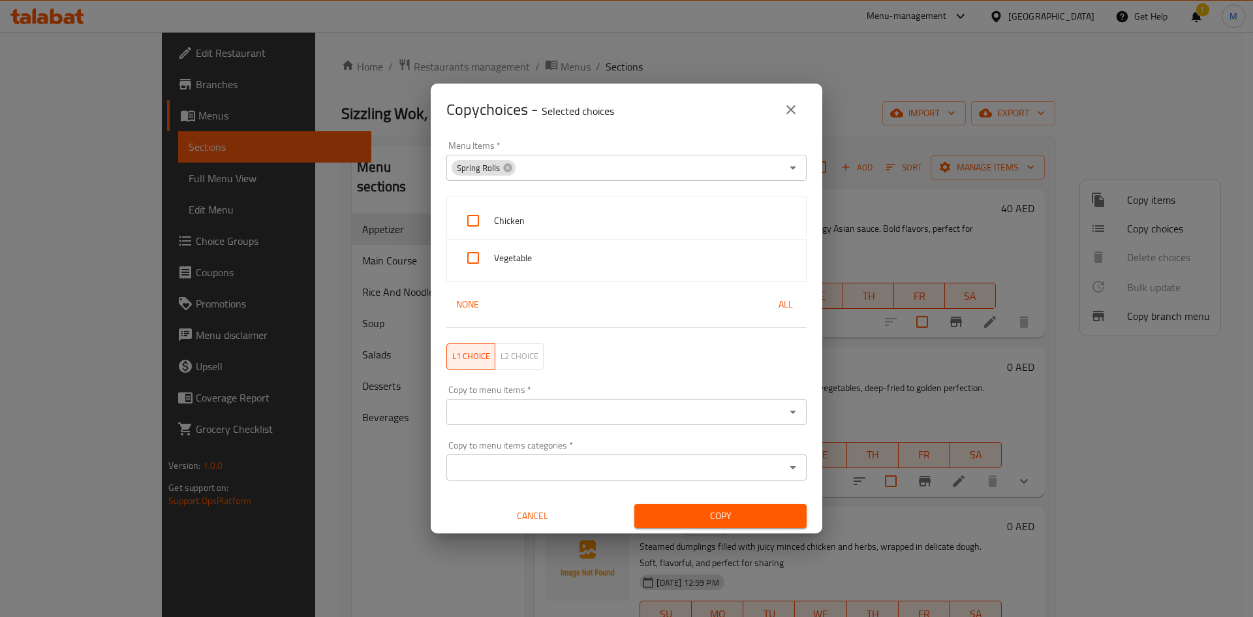
click at [778, 301] on span "All" at bounding box center [785, 304] width 31 height 16
checkbox input "true"
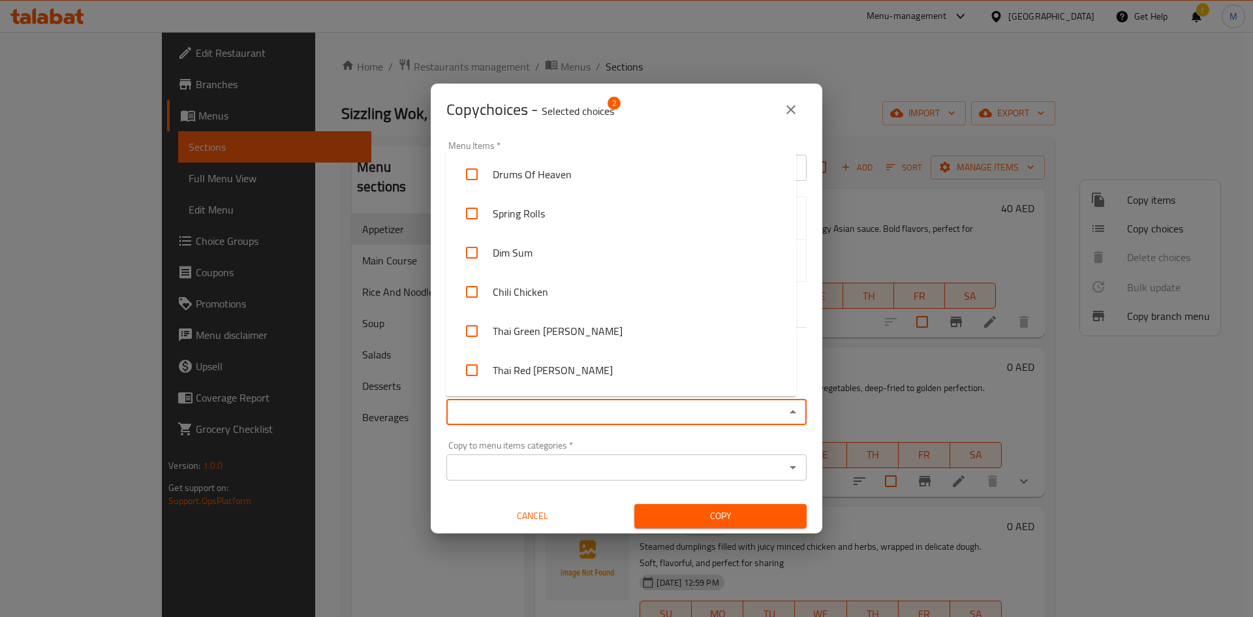
click at [642, 416] on input "Copy to menu items   *" at bounding box center [615, 412] width 331 height 18
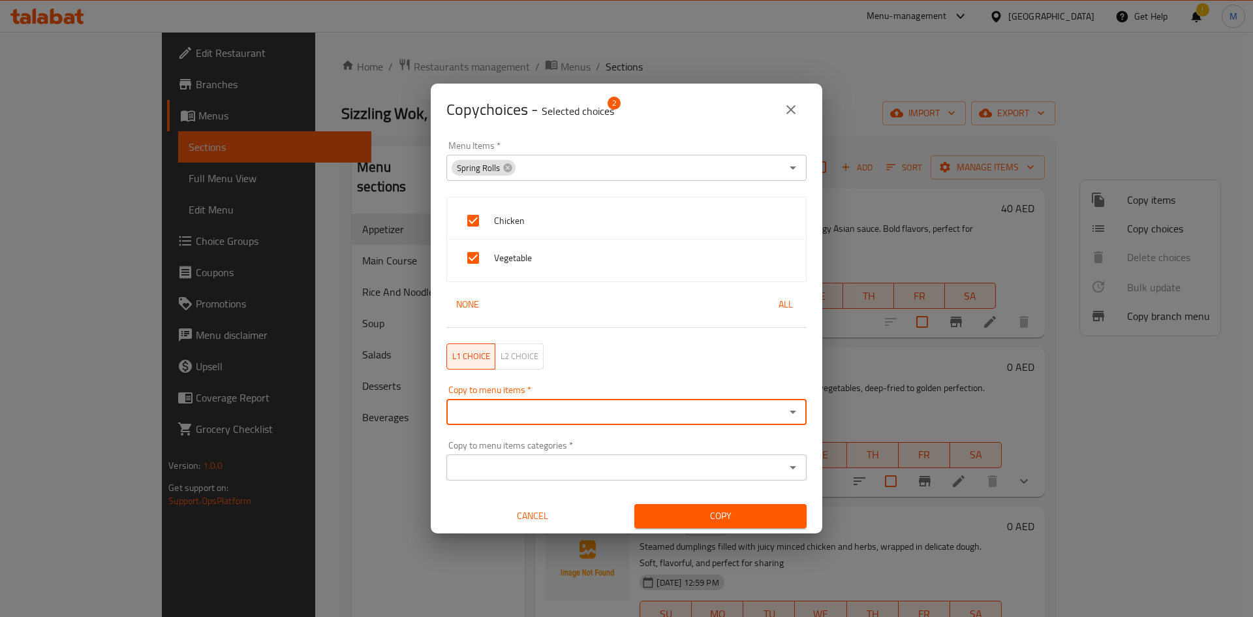
click at [537, 423] on div "Copy to menu items *" at bounding box center [626, 412] width 360 height 26
click at [533, 423] on div "Copy to menu items *" at bounding box center [626, 412] width 360 height 26
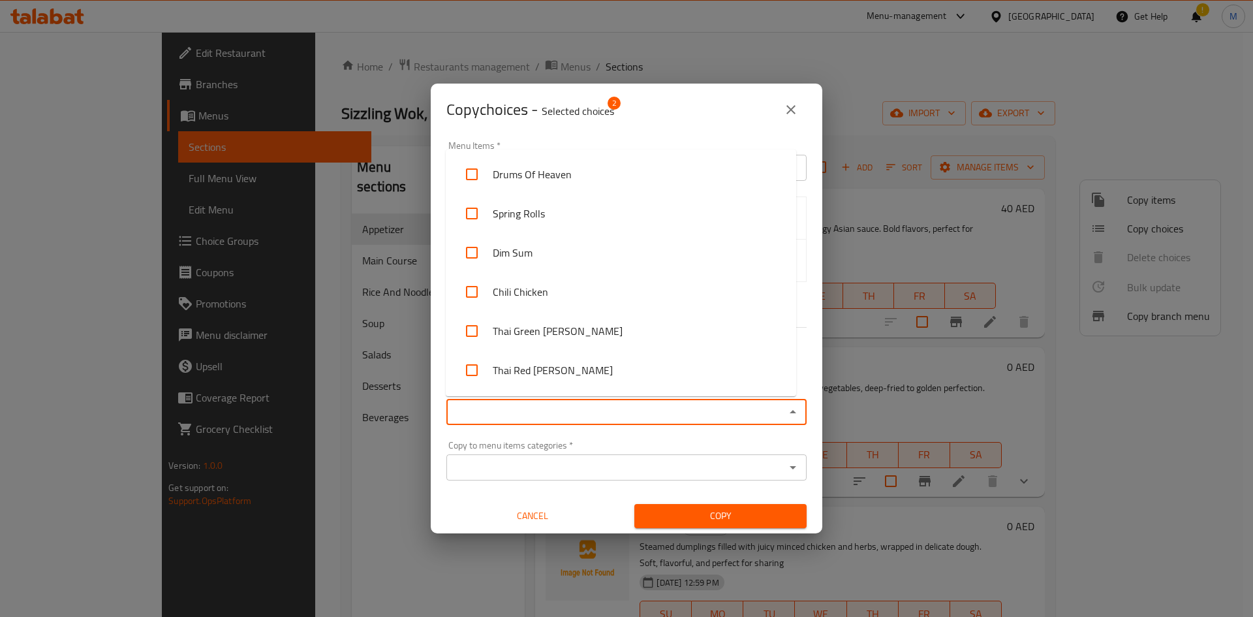
click at [546, 413] on input "Copy to menu items   *" at bounding box center [615, 412] width 331 height 18
click at [536, 265] on li "Dim Sum" at bounding box center [621, 252] width 350 height 39
checkbox input "true"
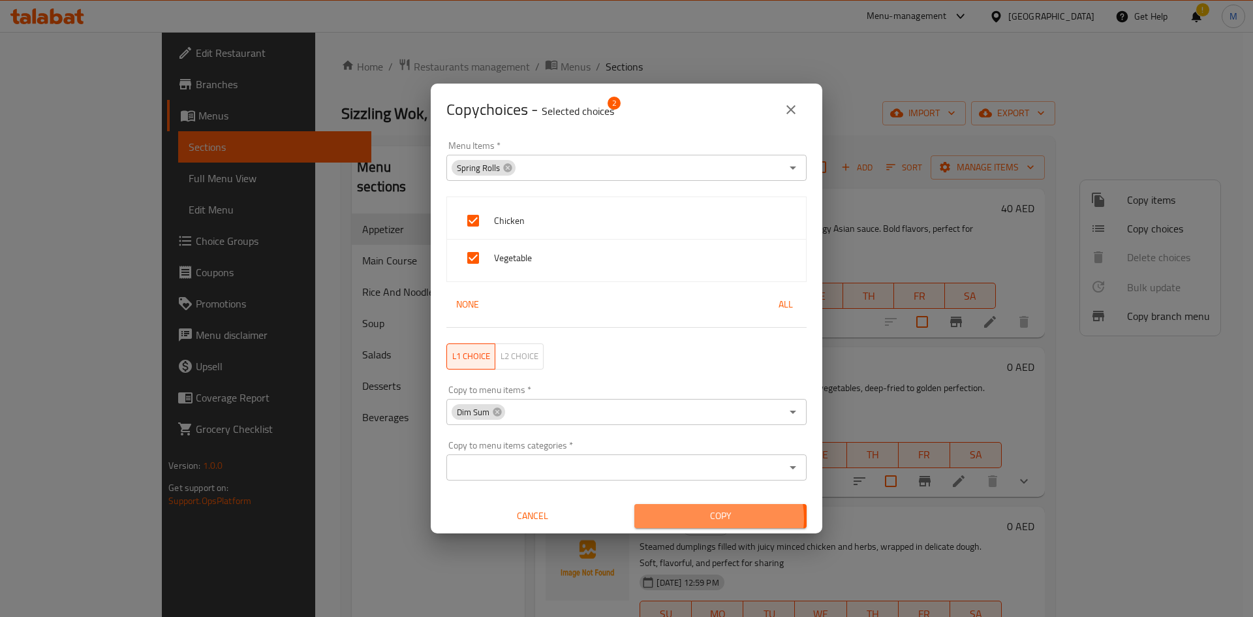
click at [711, 518] on span "Copy" at bounding box center [720, 516] width 151 height 16
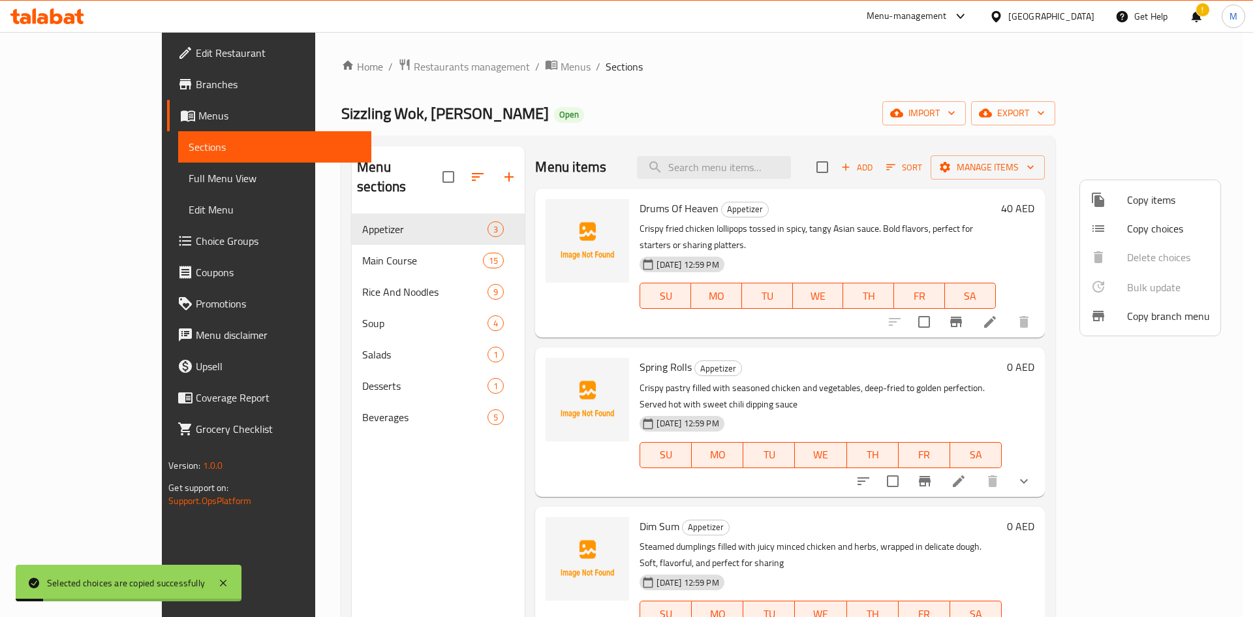
click at [827, 519] on div at bounding box center [626, 308] width 1253 height 617
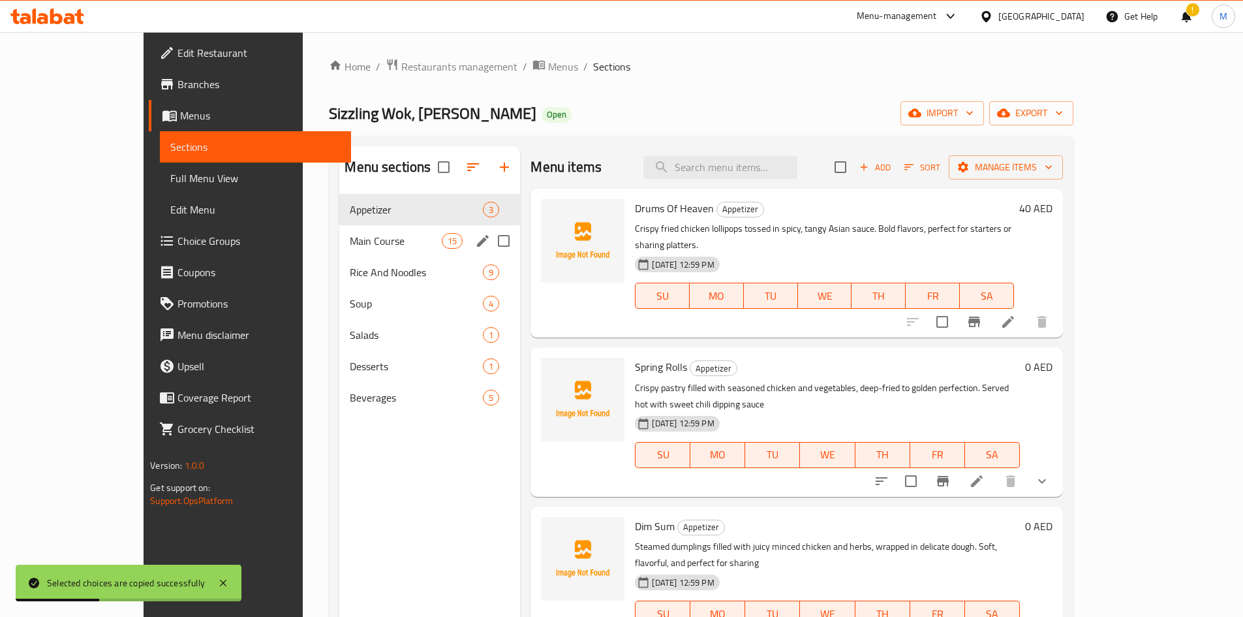
click at [362, 237] on span "Main Course" at bounding box center [396, 241] width 92 height 16
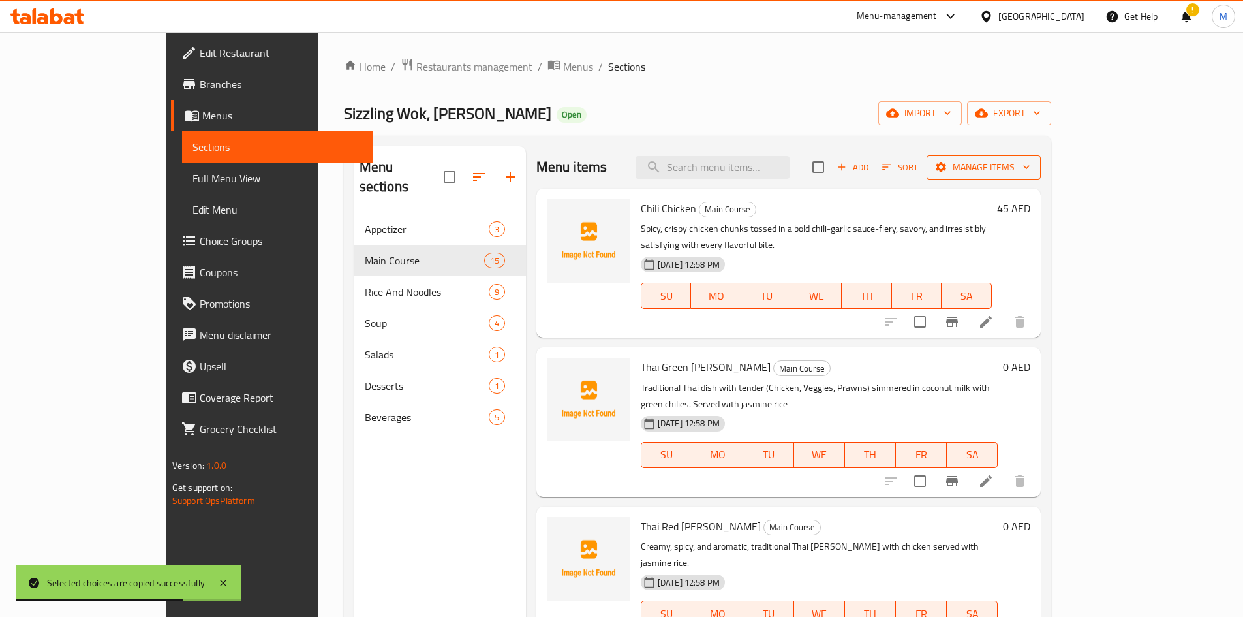
click at [1031, 171] on span "Manage items" at bounding box center [983, 167] width 93 height 16
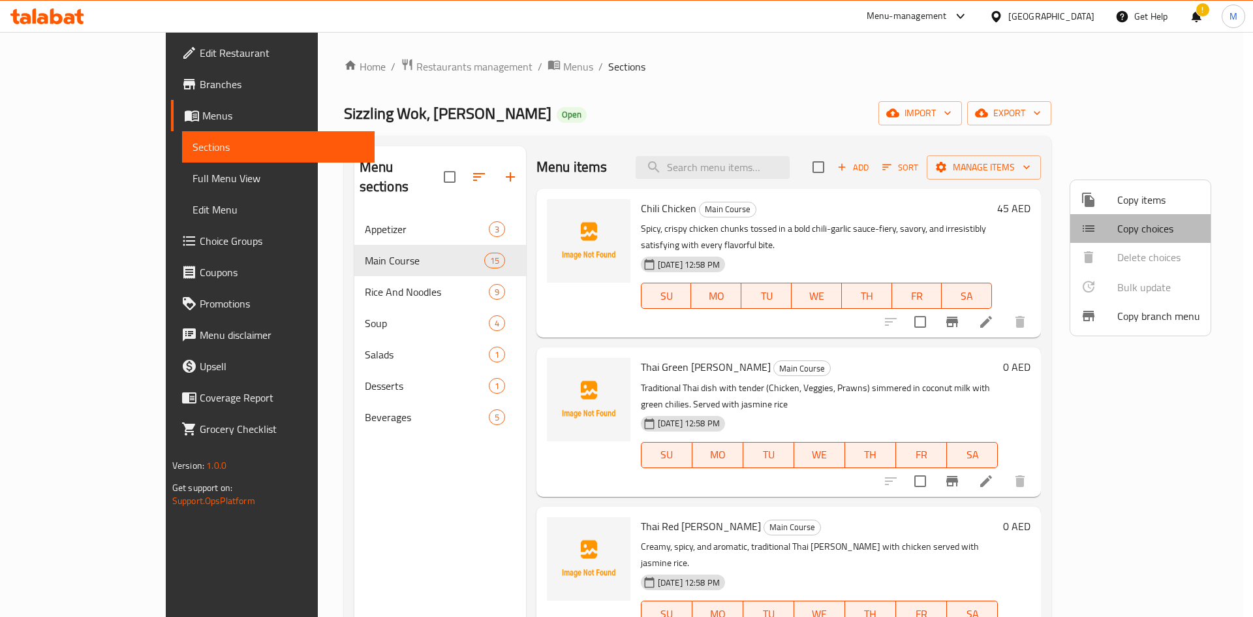
click at [1167, 221] on span "Copy choices" at bounding box center [1158, 229] width 83 height 16
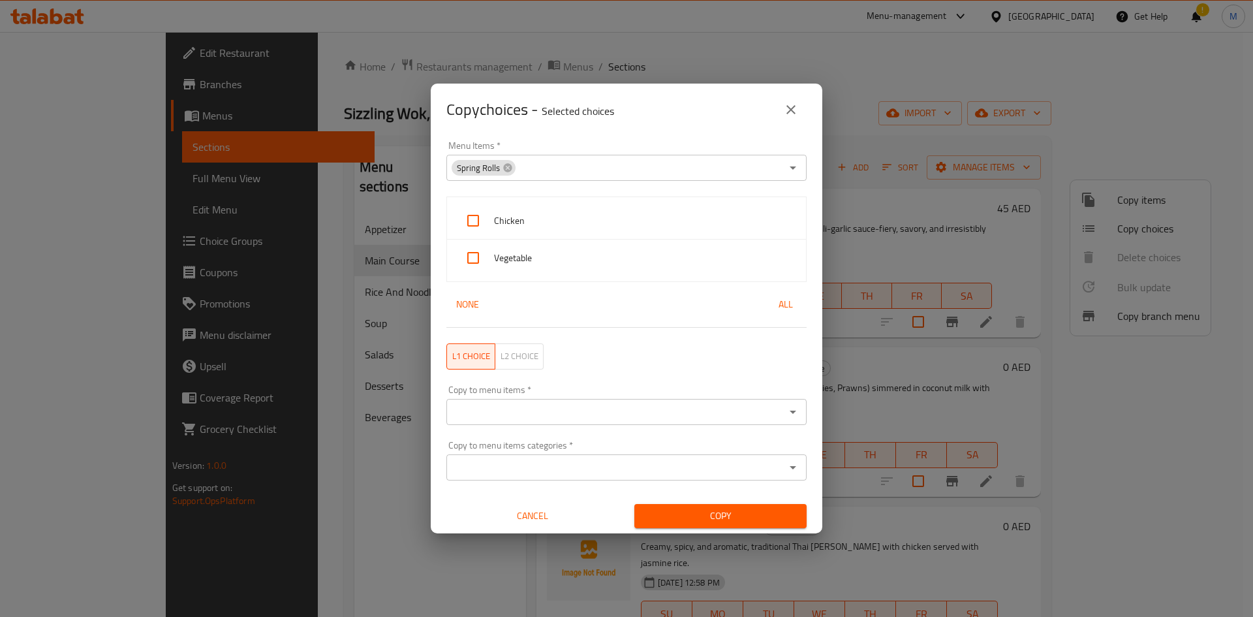
click at [773, 307] on span "All" at bounding box center [785, 304] width 31 height 16
checkbox input "true"
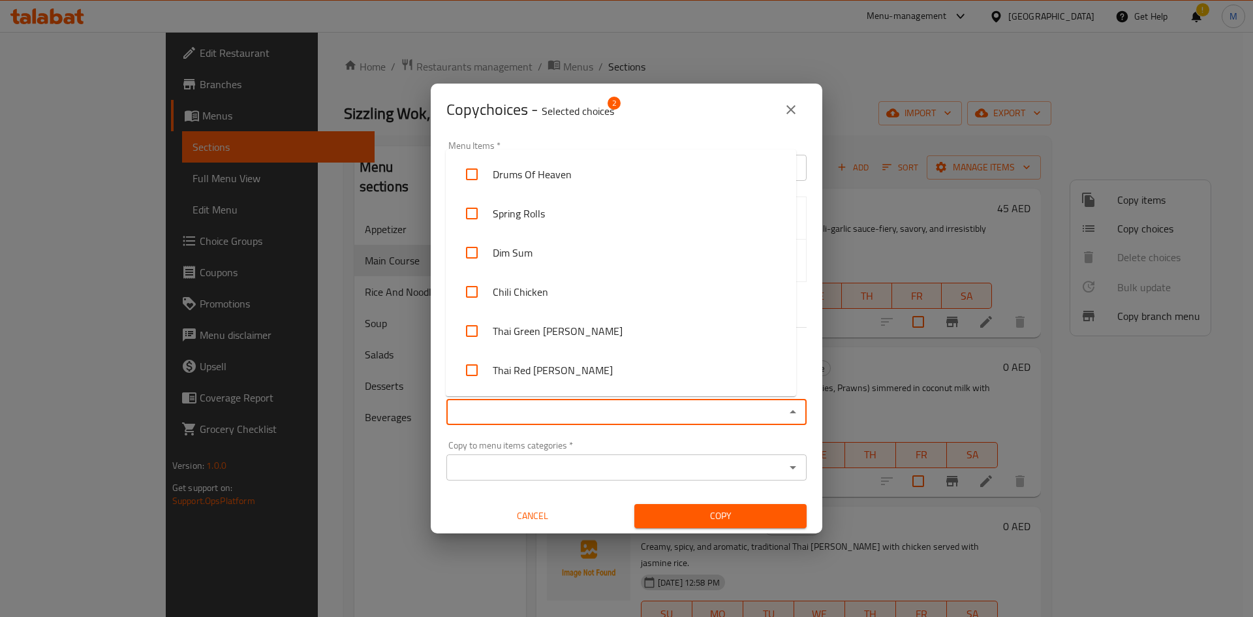
click at [705, 415] on input "Copy to menu items   *" at bounding box center [615, 412] width 331 height 18
click at [515, 299] on li "Chili Chicken" at bounding box center [621, 291] width 350 height 39
checkbox input "true"
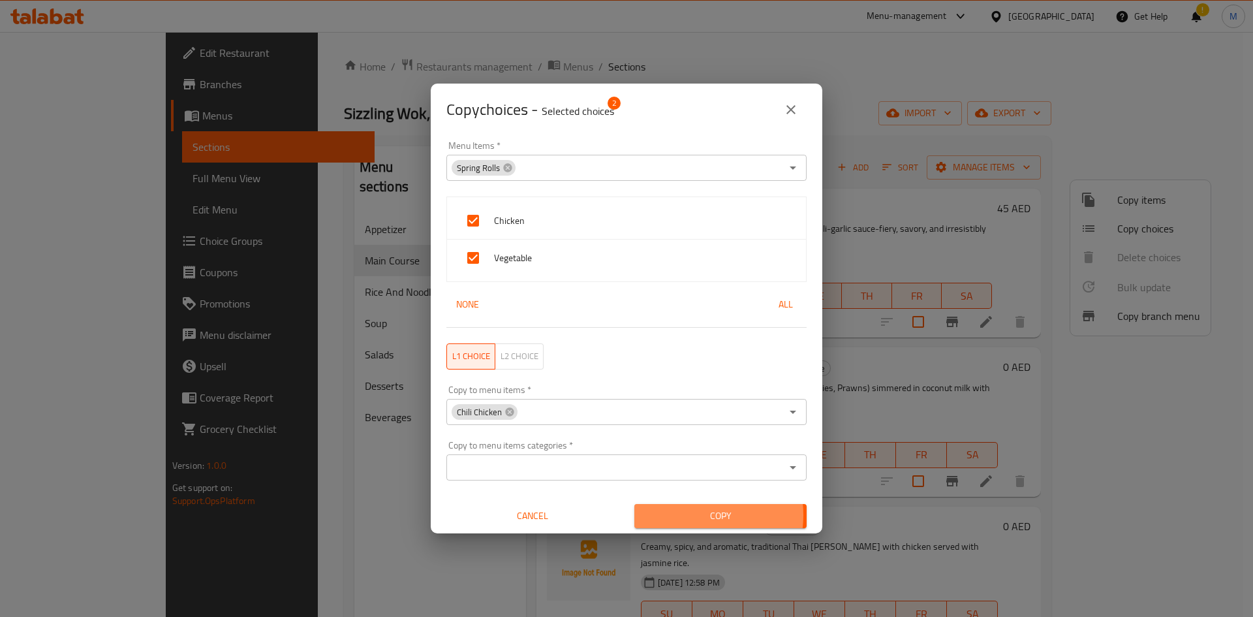
click at [681, 515] on span "Copy" at bounding box center [720, 516] width 151 height 16
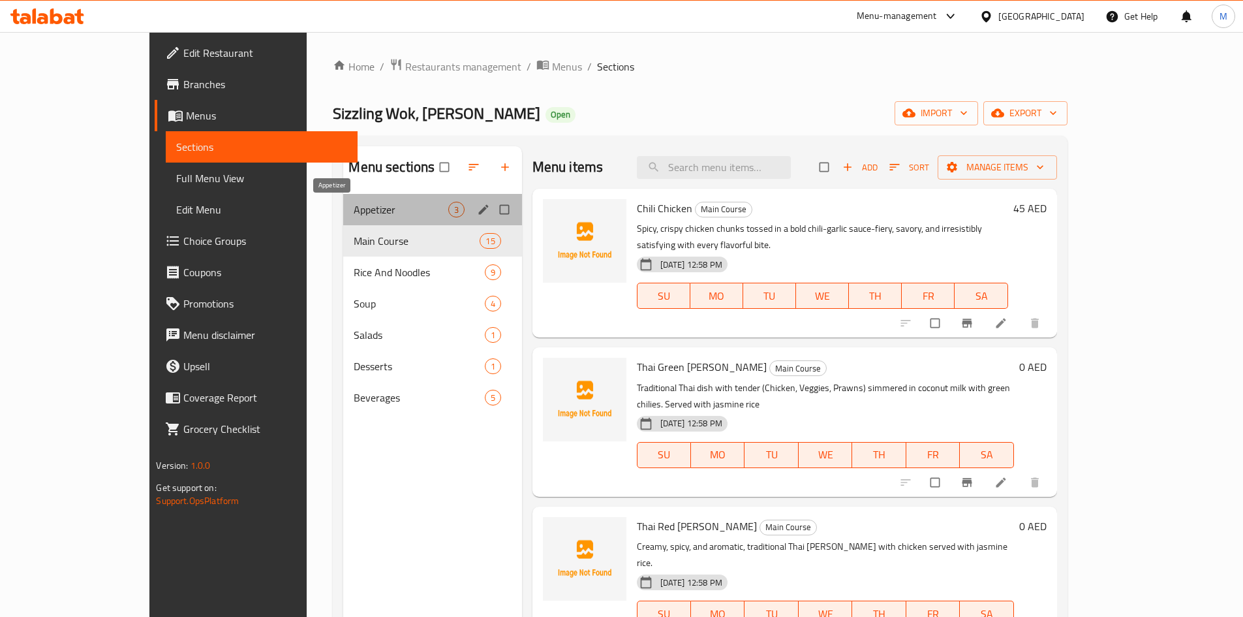
click at [405, 209] on span "Appetizer" at bounding box center [401, 210] width 94 height 16
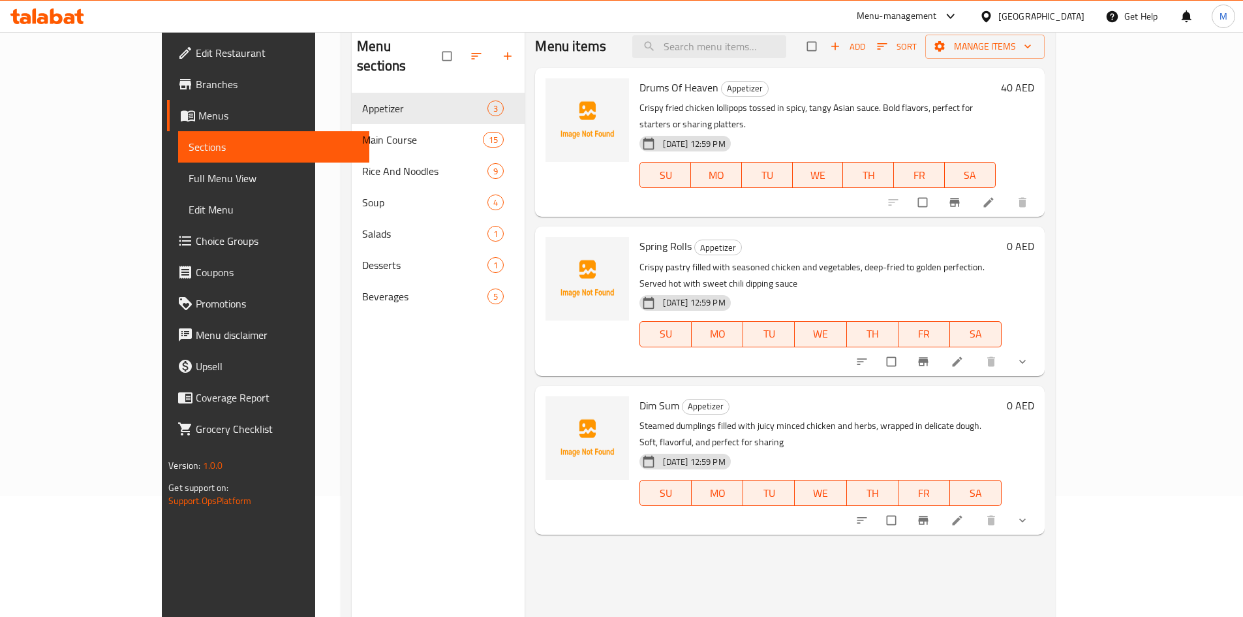
scroll to position [183, 0]
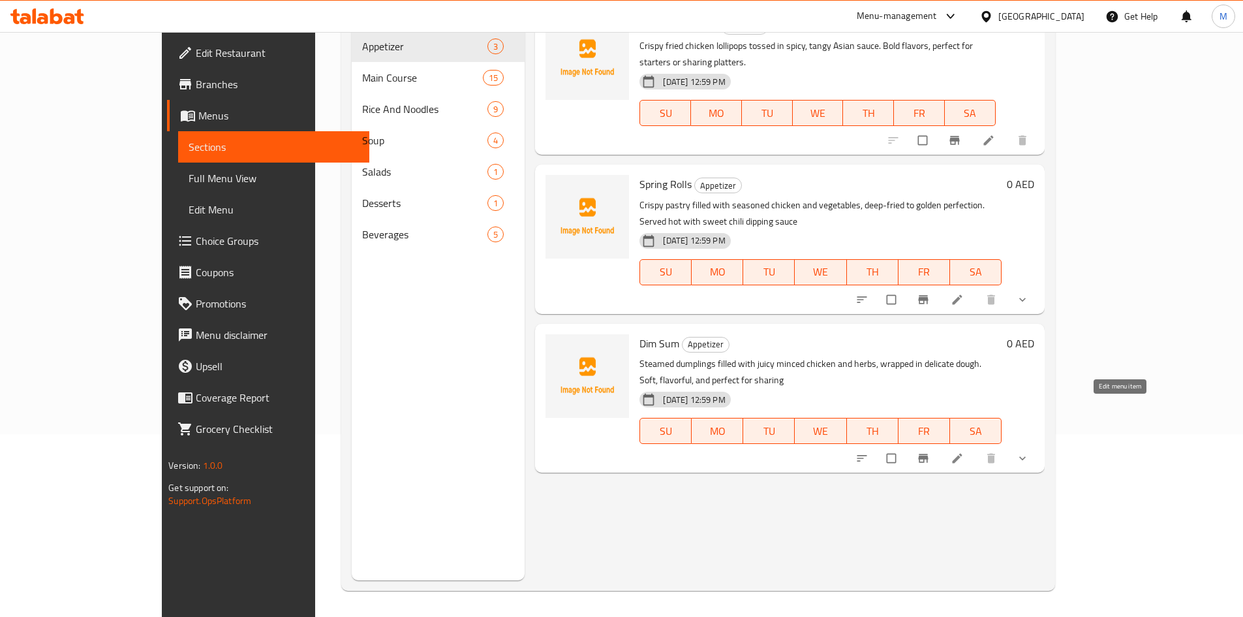
click at [964, 452] on icon at bounding box center [957, 458] width 13 height 13
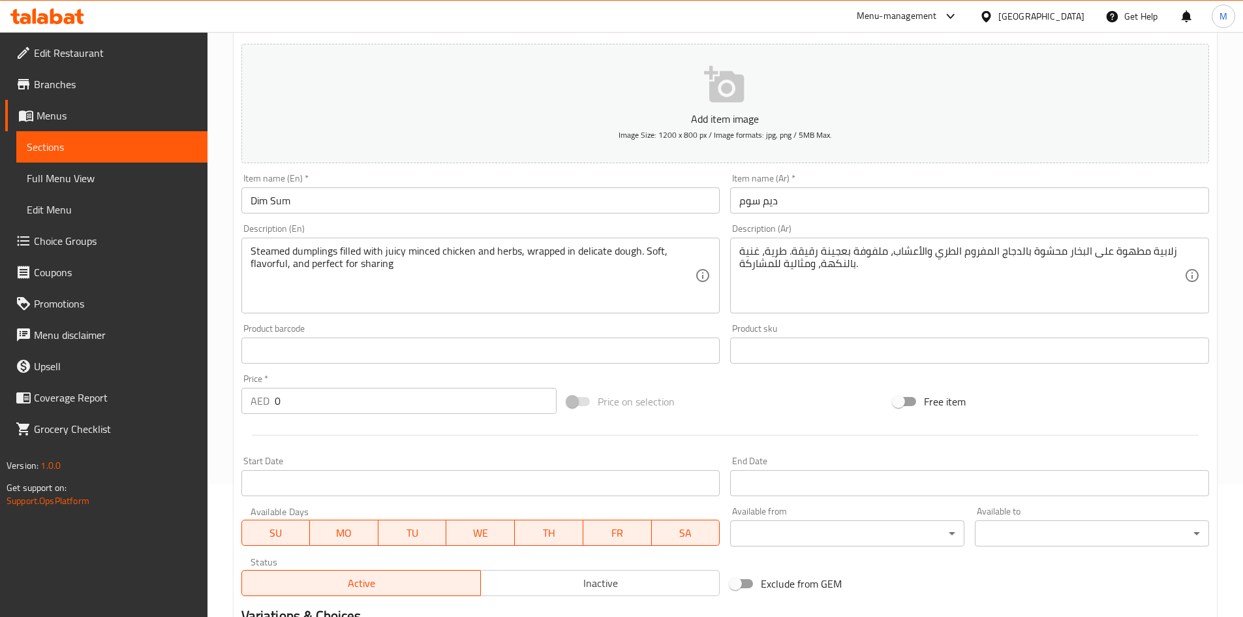
scroll to position [335, 0]
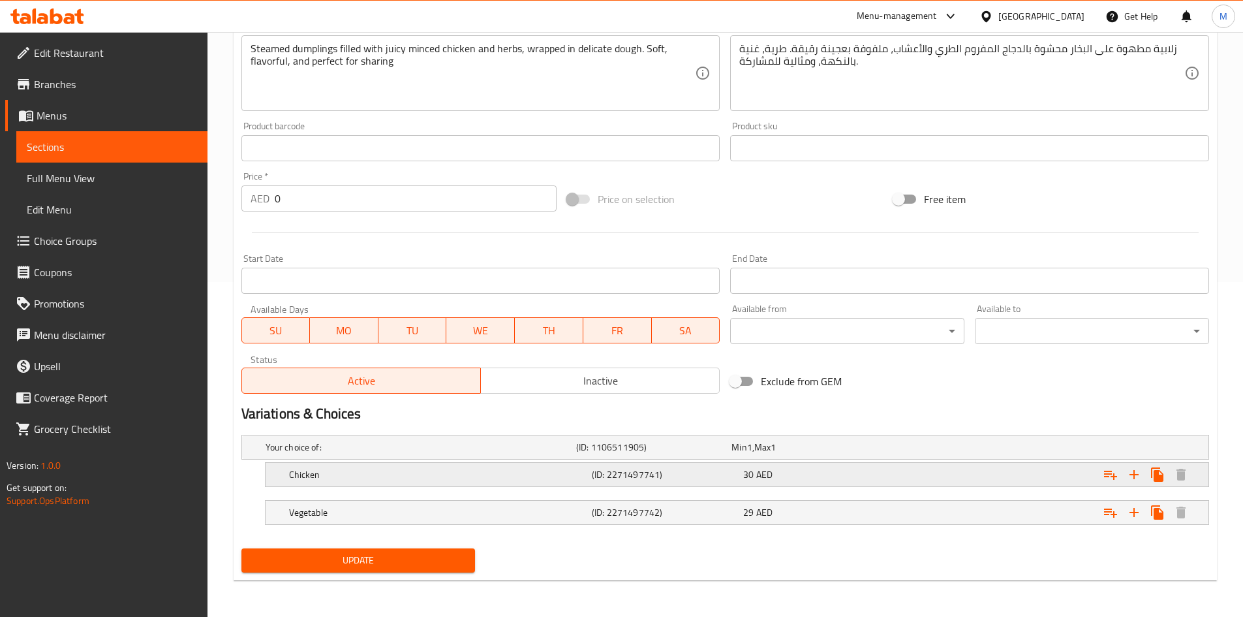
click at [882, 454] on div "30 AED" at bounding box center [807, 447] width 150 height 13
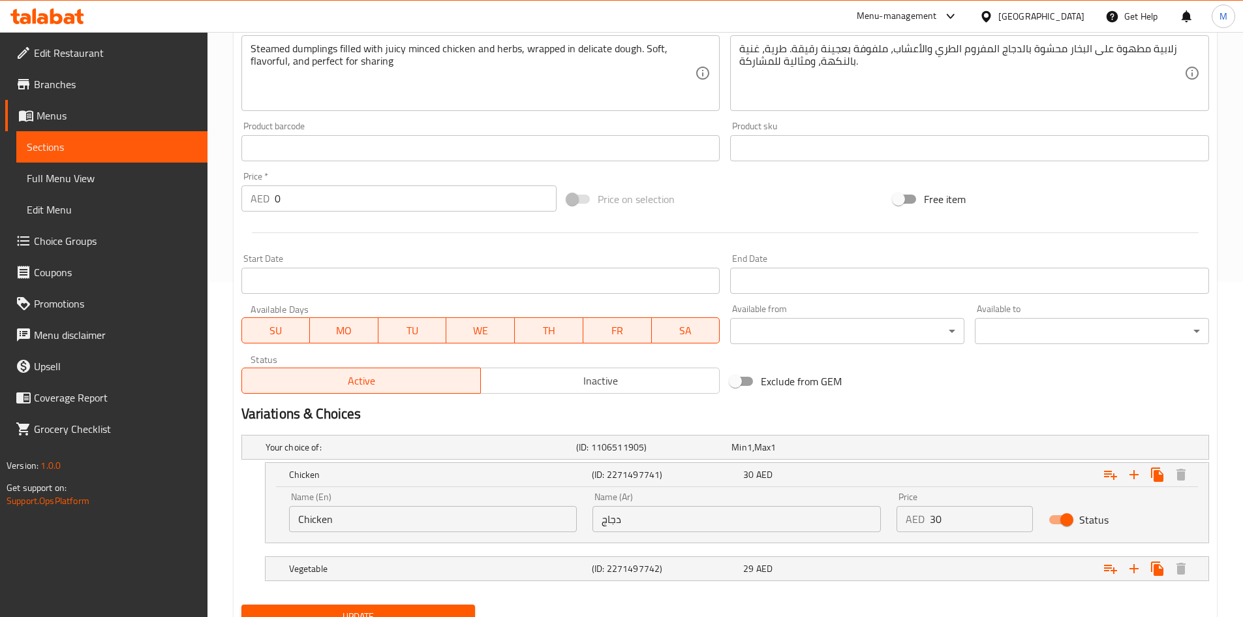
click at [956, 520] on input "30" at bounding box center [981, 519] width 103 height 26
paste input "45"
type input "45"
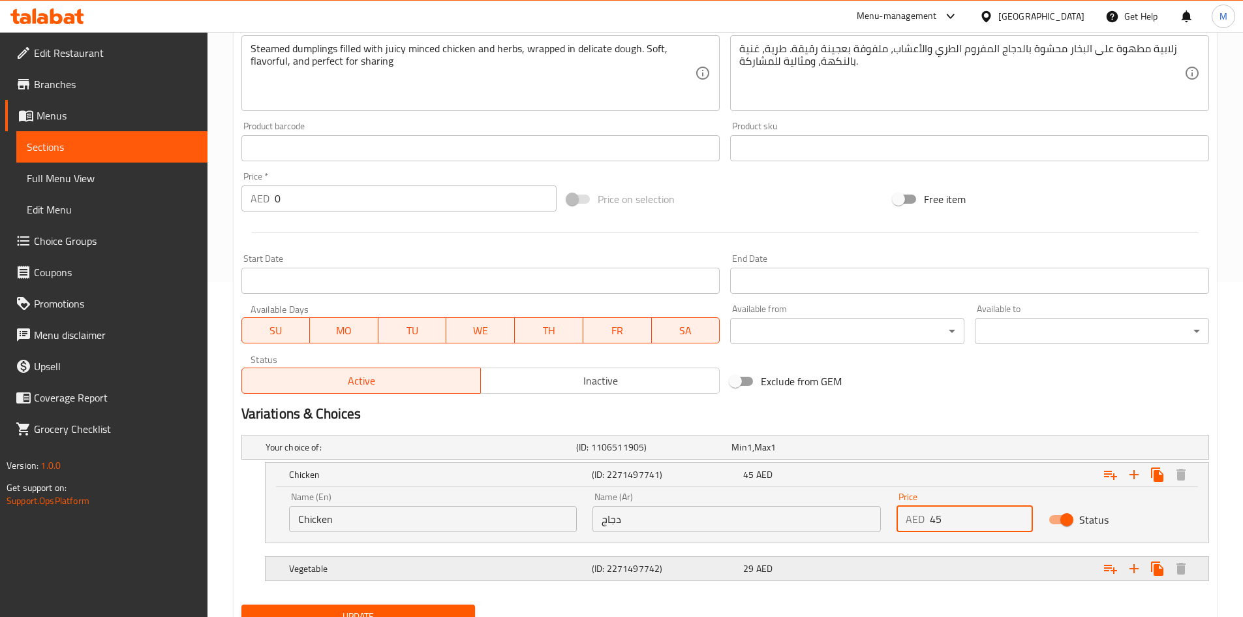
click at [987, 450] on div "Expand" at bounding box center [1039, 446] width 311 height 5
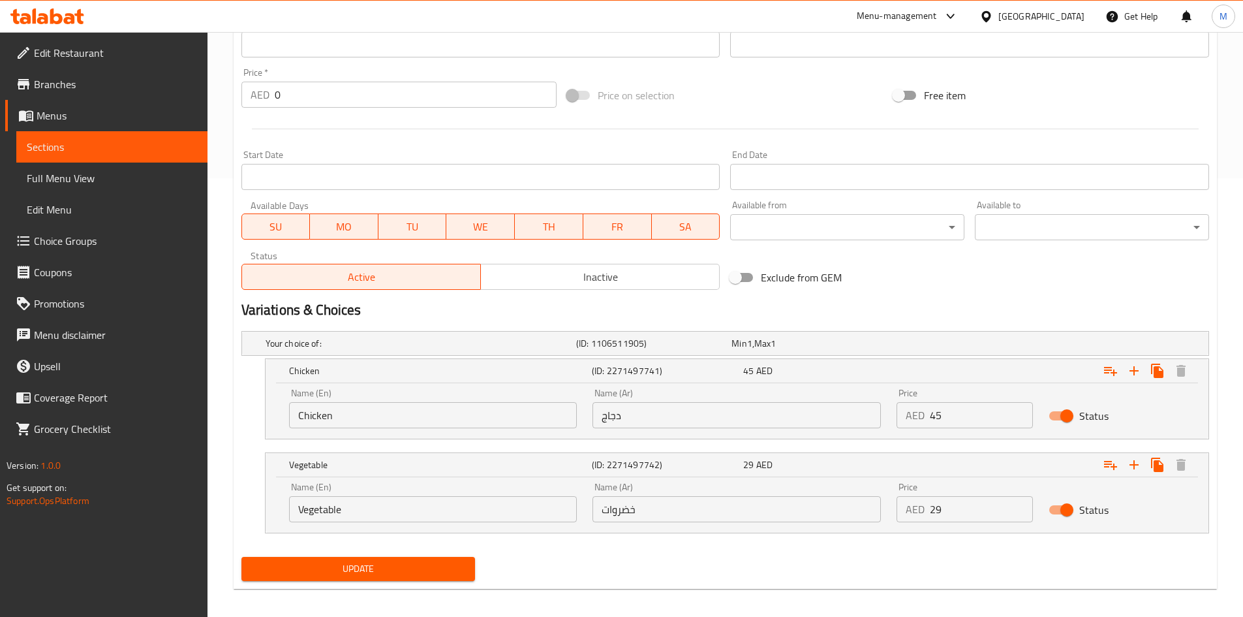
scroll to position [447, 0]
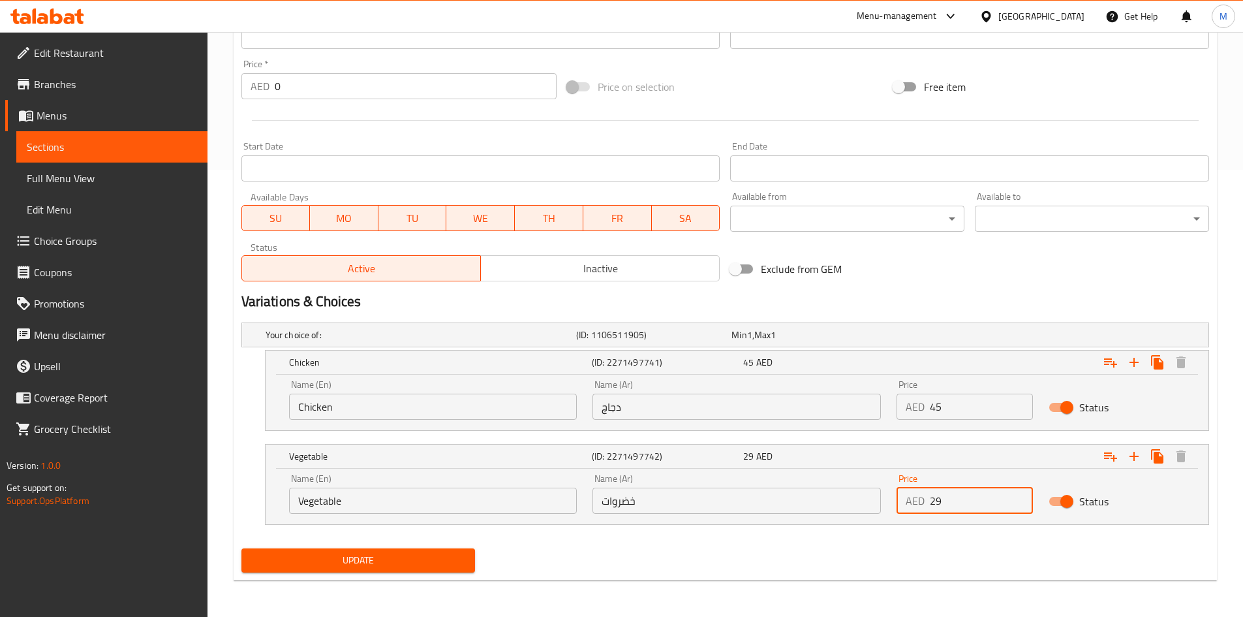
click at [946, 506] on input "29" at bounding box center [981, 501] width 103 height 26
paste input "35"
type input "35"
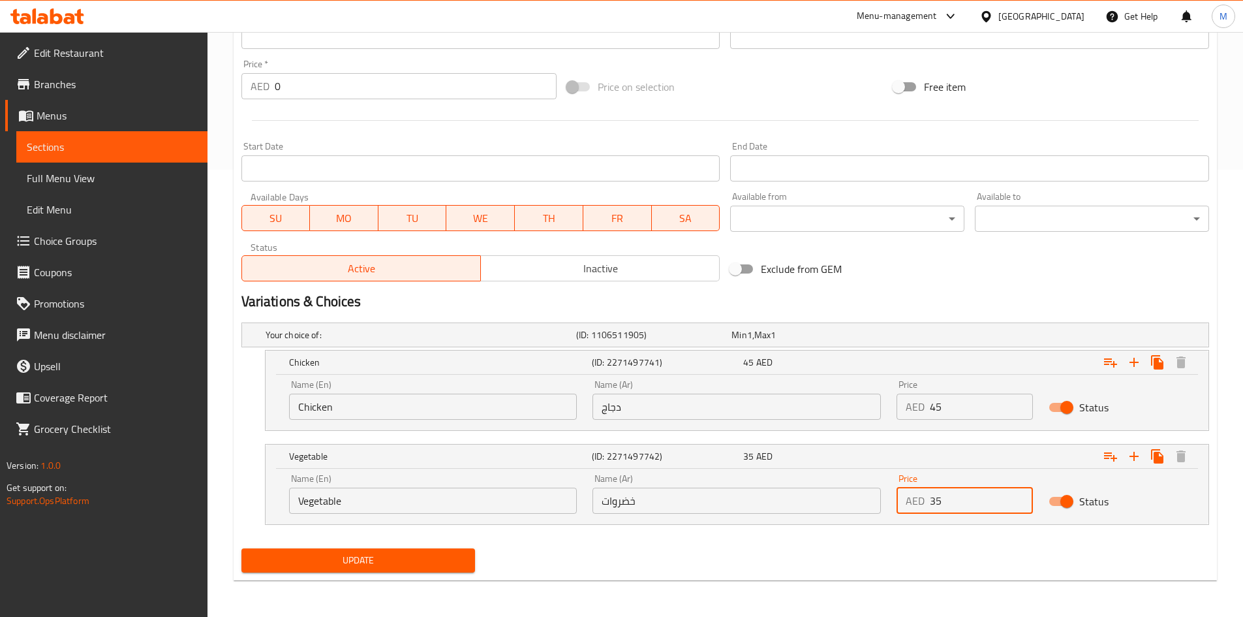
click at [241, 548] on button "Update" at bounding box center [358, 560] width 234 height 24
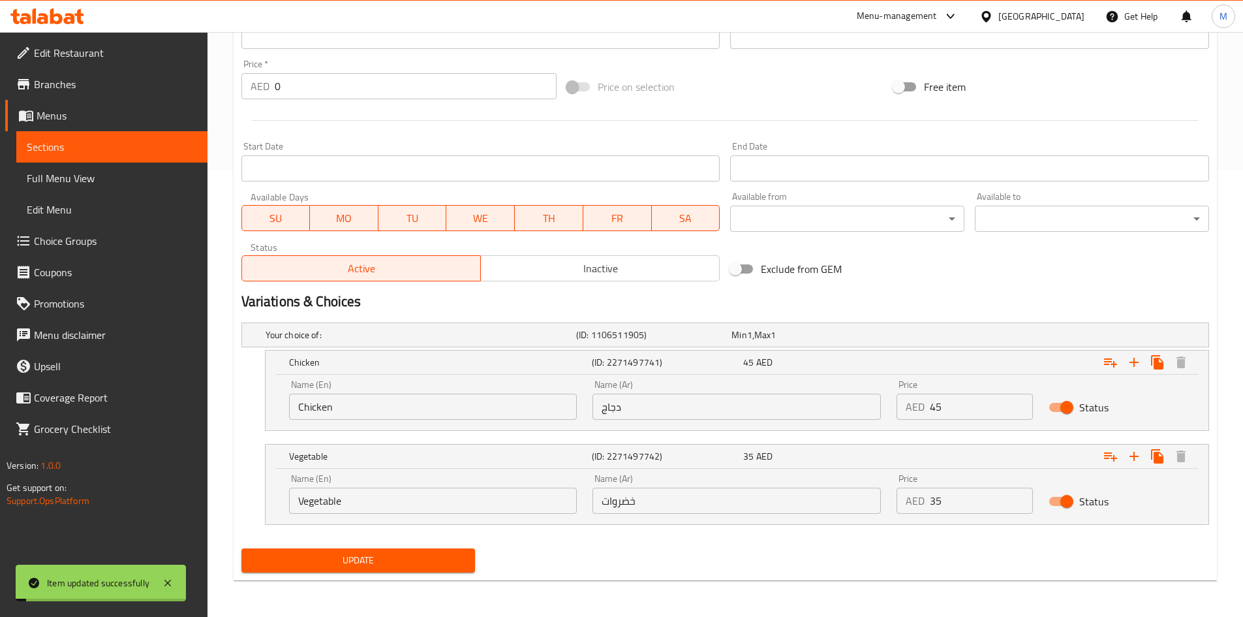
click at [667, 543] on div "Update" at bounding box center [725, 560] width 978 height 35
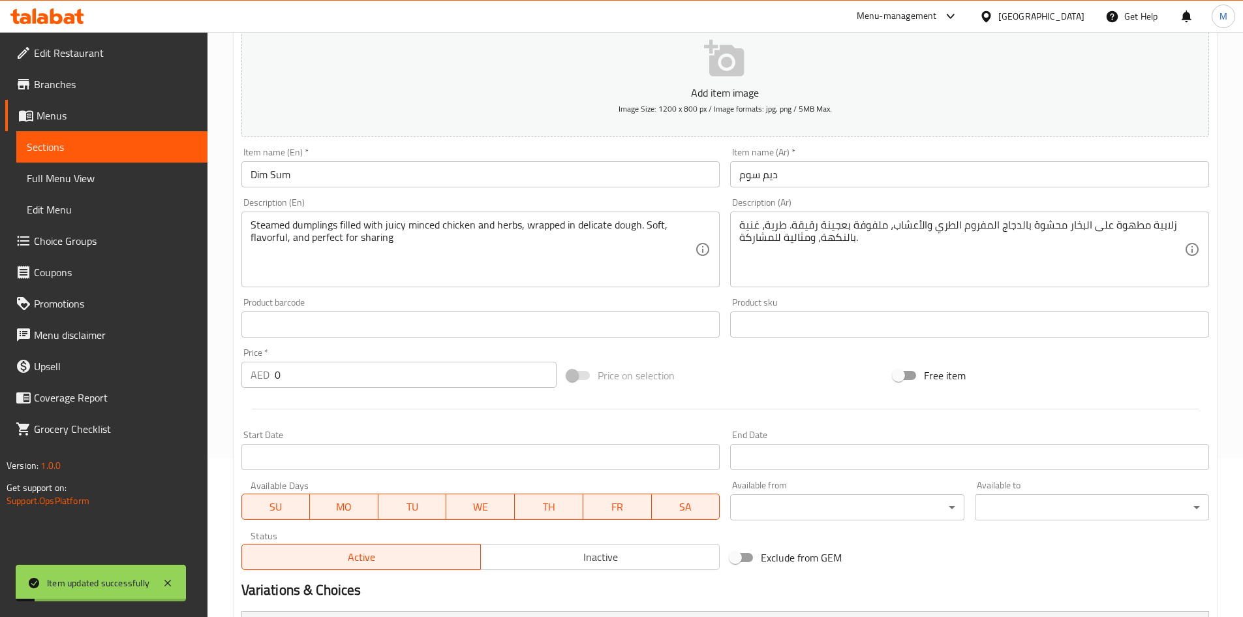
scroll to position [0, 0]
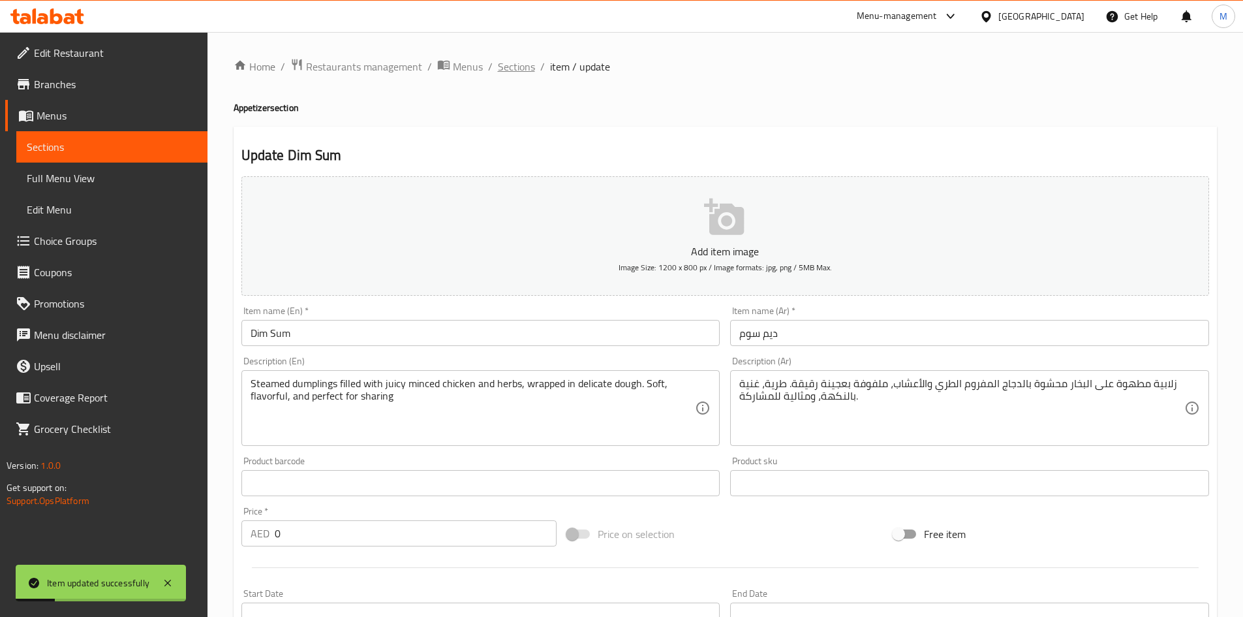
click at [508, 64] on span "Sections" at bounding box center [516, 67] width 37 height 16
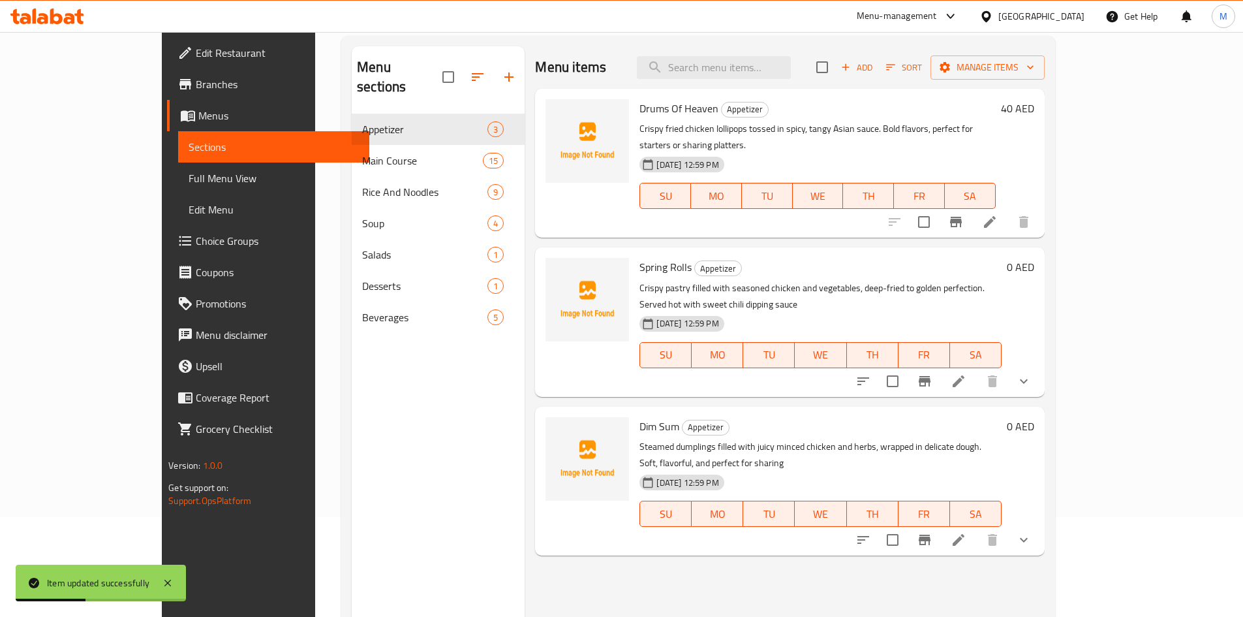
scroll to position [131, 0]
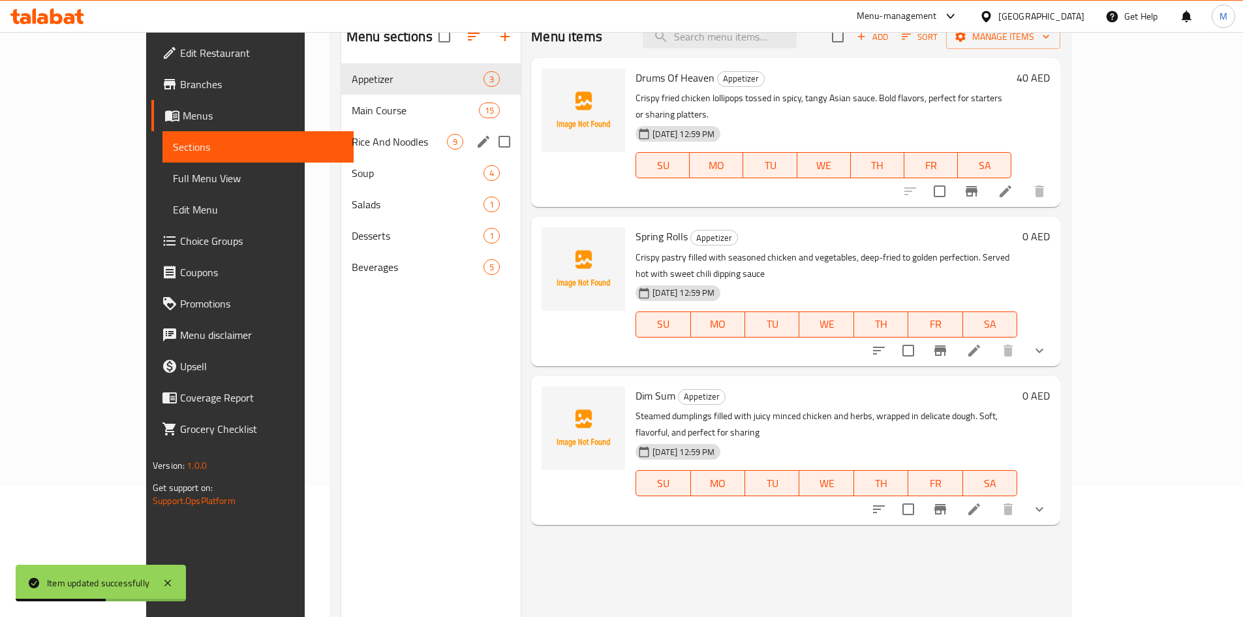
click at [345, 127] on div "Rice And Noodles 9" at bounding box center [431, 141] width 180 height 31
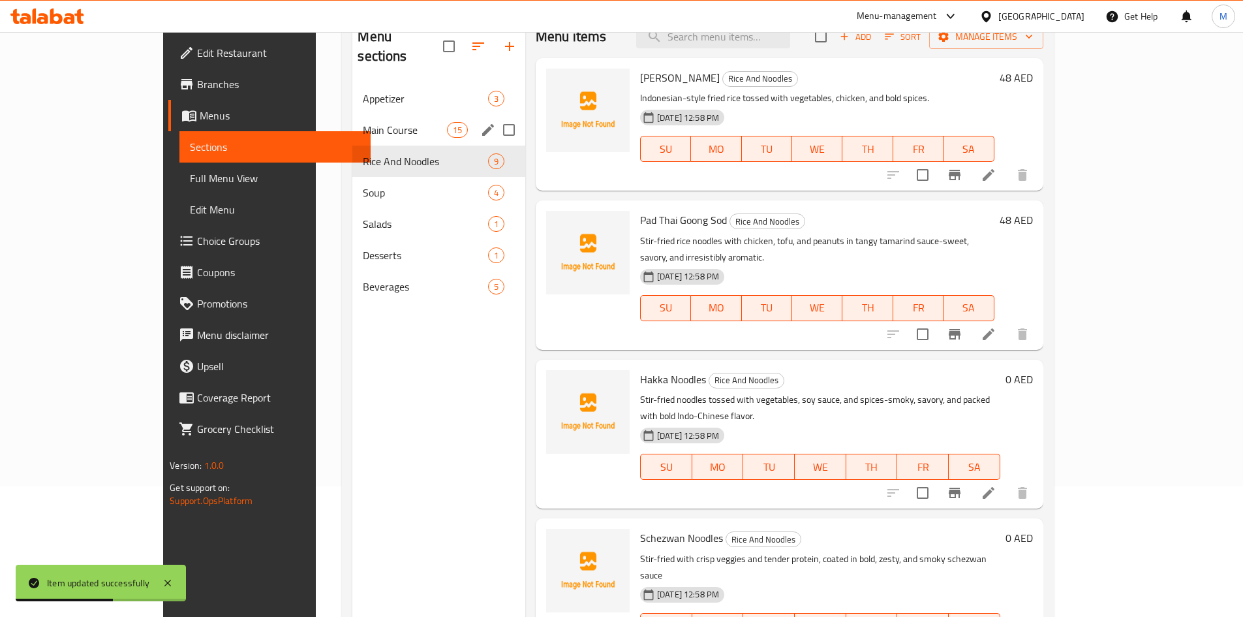
click at [363, 122] on span "Main Course" at bounding box center [405, 130] width 84 height 16
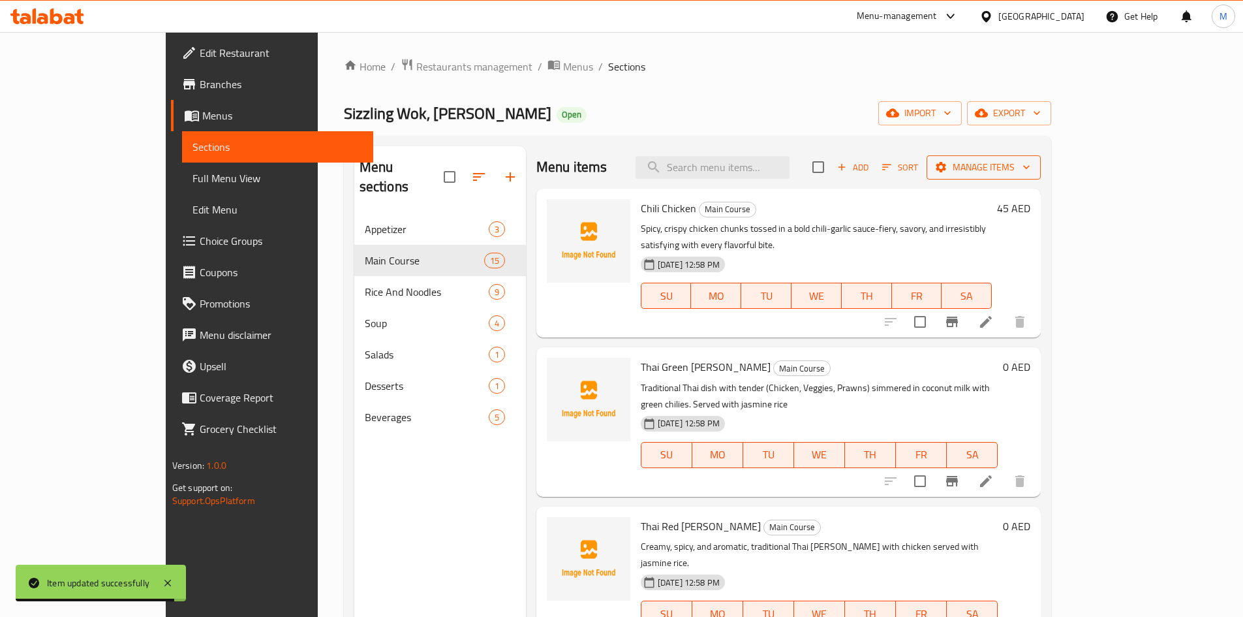
click at [1031, 164] on span "Manage items" at bounding box center [983, 167] width 93 height 16
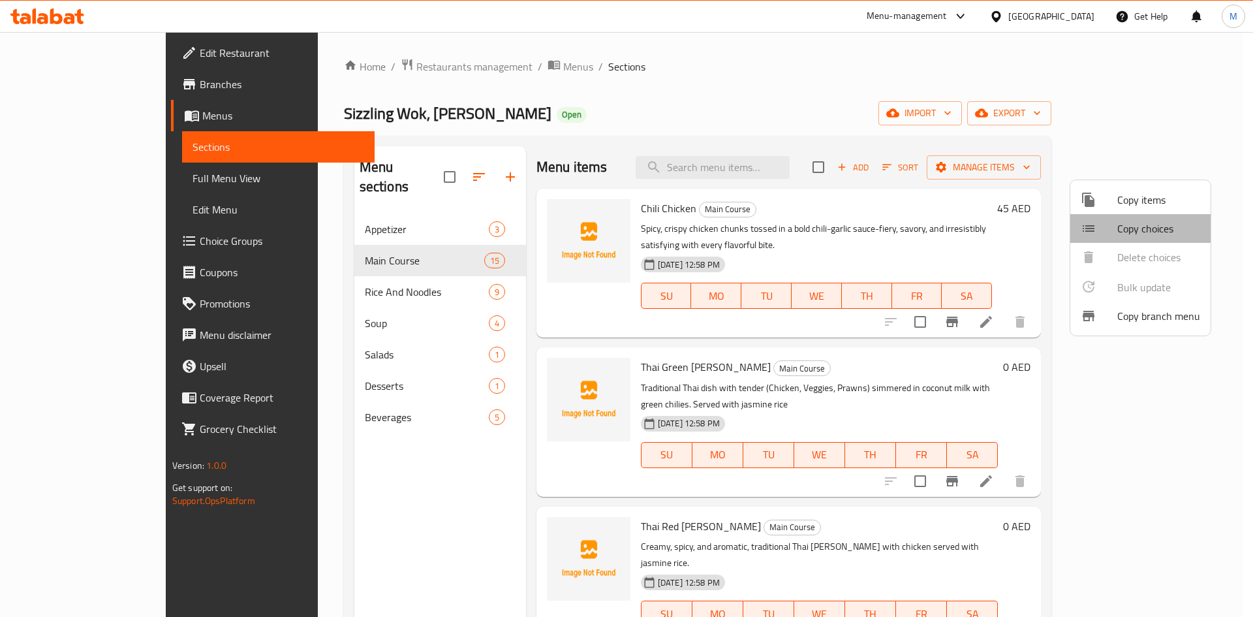
click at [1140, 221] on span "Copy choices" at bounding box center [1158, 229] width 83 height 16
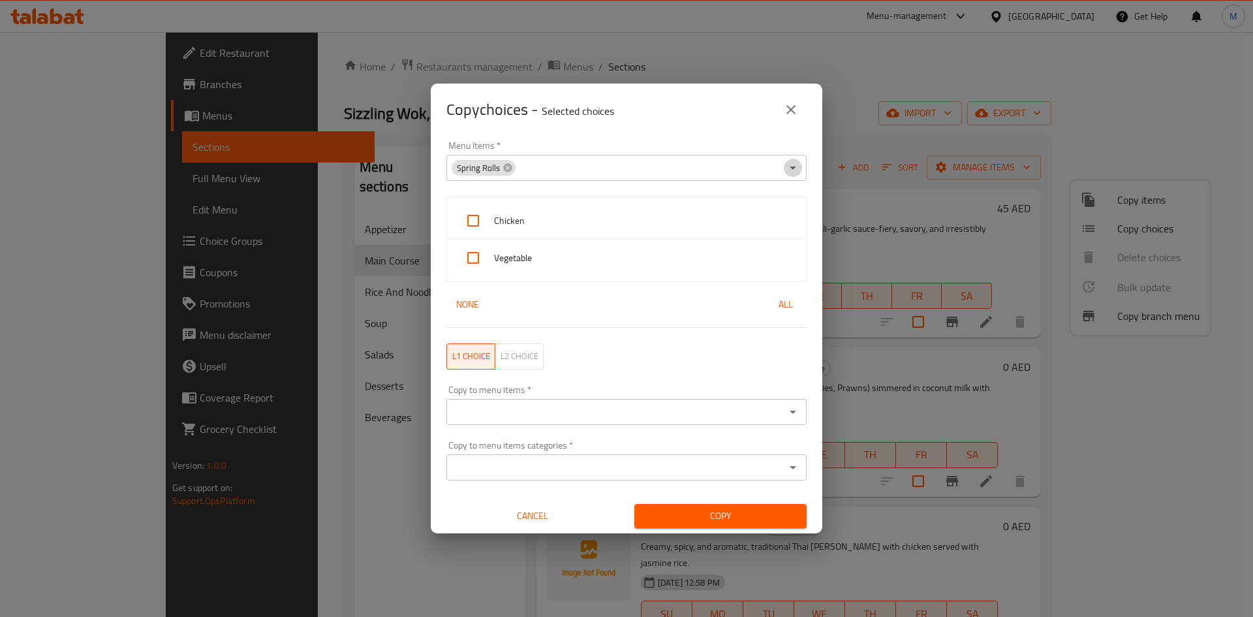
click at [785, 168] on icon "Open" at bounding box center [793, 168] width 16 height 16
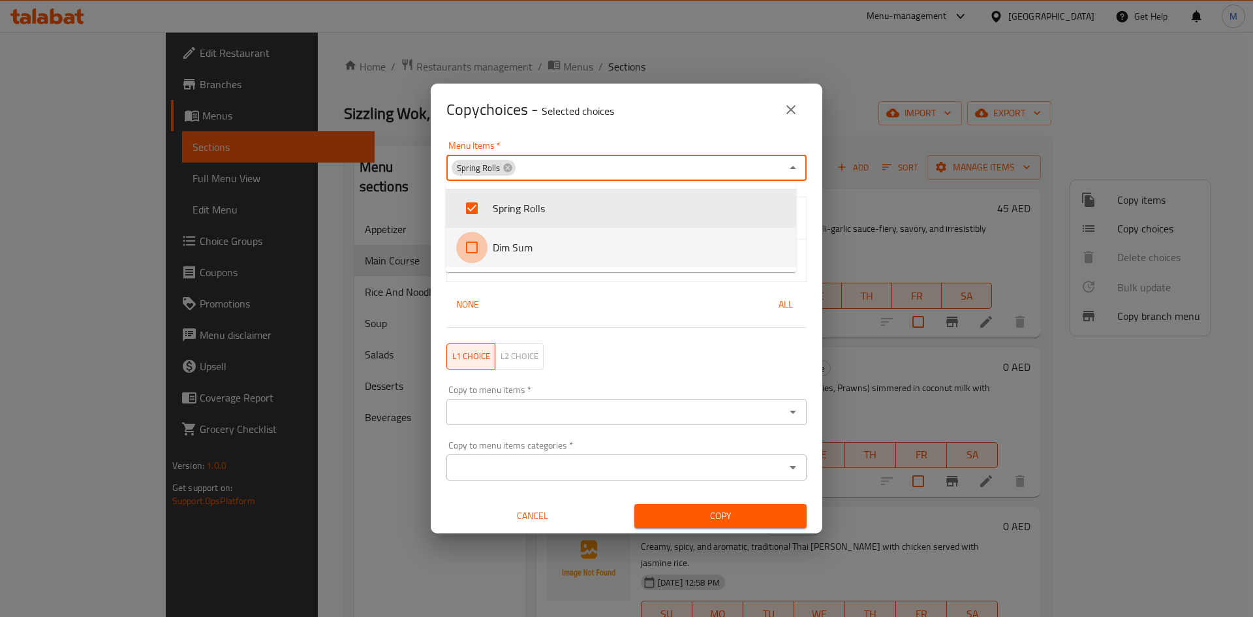
click at [481, 251] on input "checkbox" at bounding box center [471, 247] width 31 height 31
checkbox input "true"
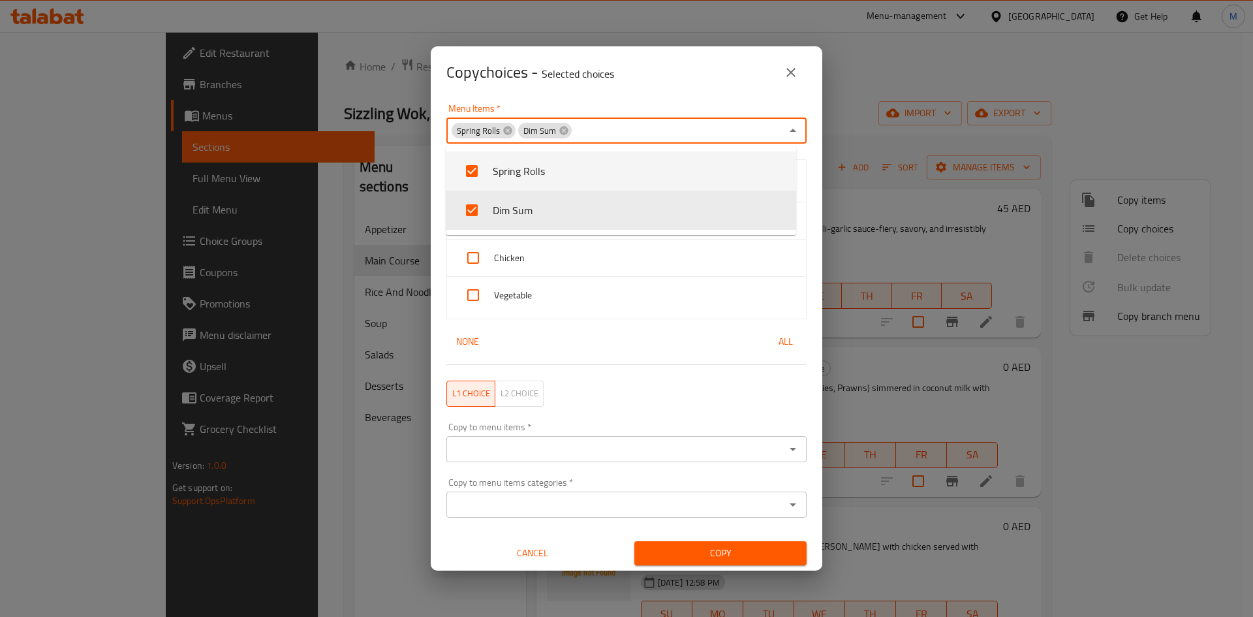
click at [501, 171] on li "Spring Rolls" at bounding box center [621, 170] width 350 height 39
checkbox input "false"
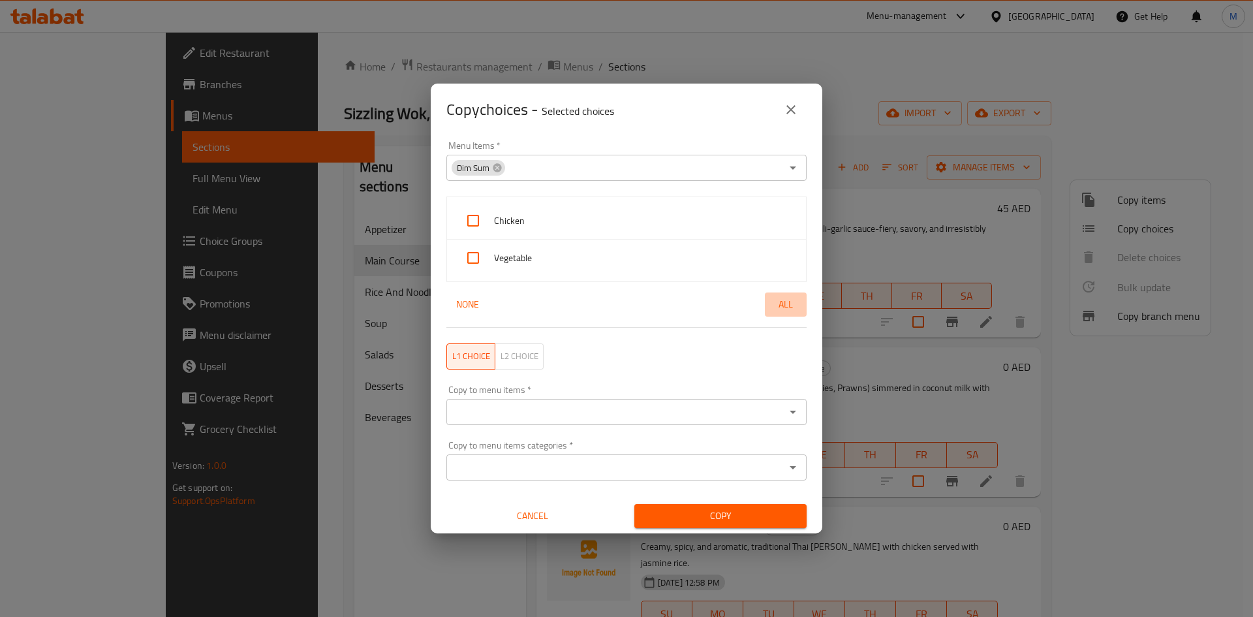
click at [788, 303] on span "All" at bounding box center [785, 304] width 31 height 16
checkbox input "true"
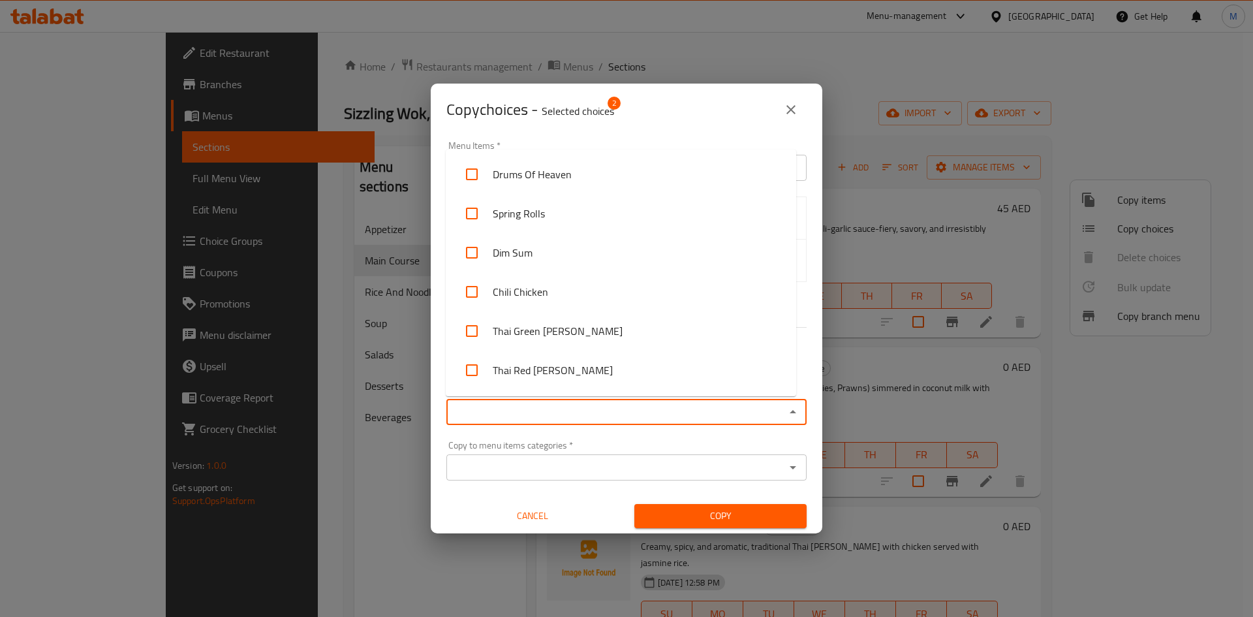
click at [754, 411] on input "Copy to menu items   *" at bounding box center [615, 412] width 331 height 18
click at [497, 290] on li "Chili Chicken" at bounding box center [621, 291] width 350 height 39
checkbox input "true"
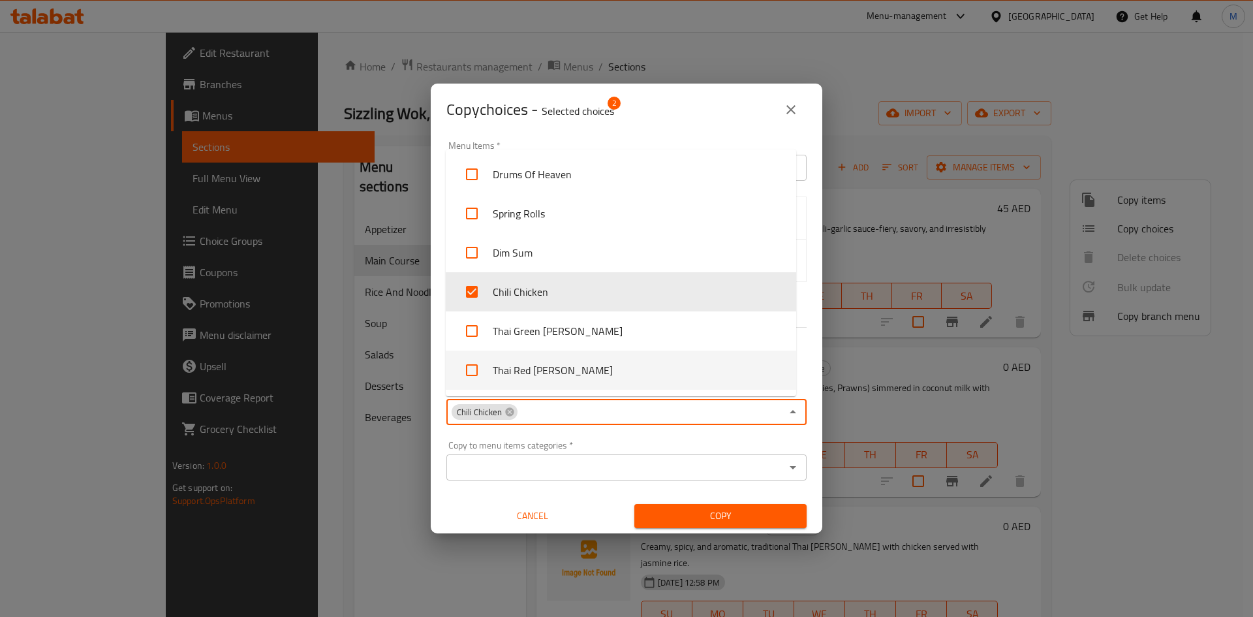
click at [720, 528] on div "Copy" at bounding box center [721, 516] width 188 height 40
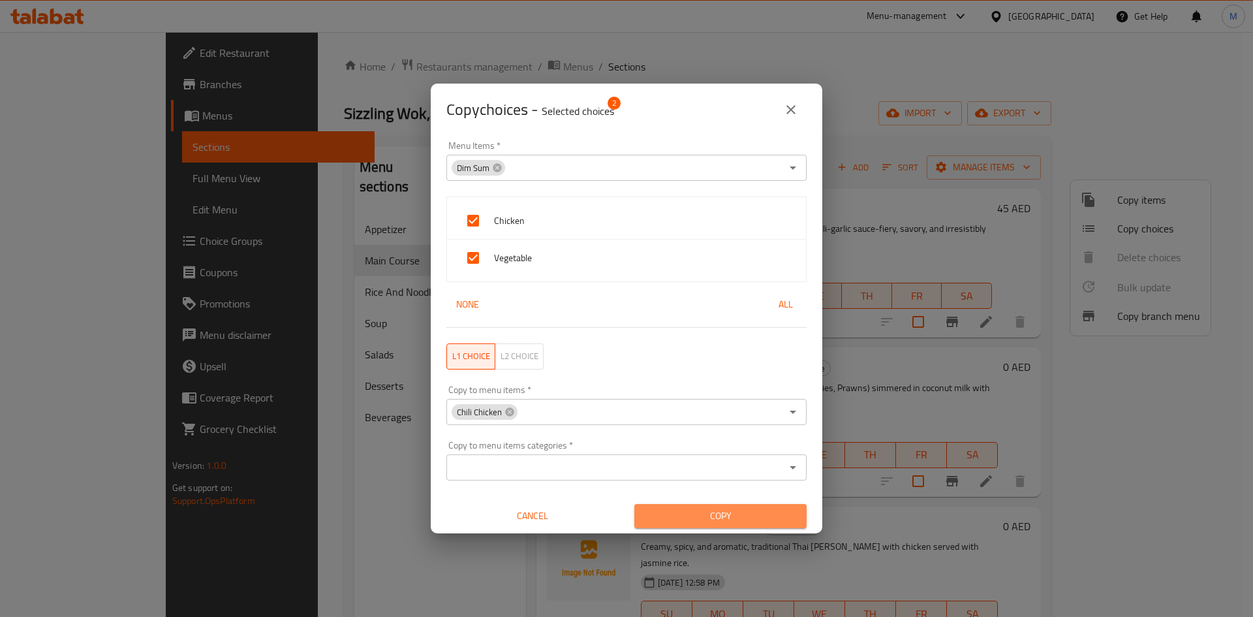
click at [727, 514] on span "Copy" at bounding box center [720, 516] width 151 height 16
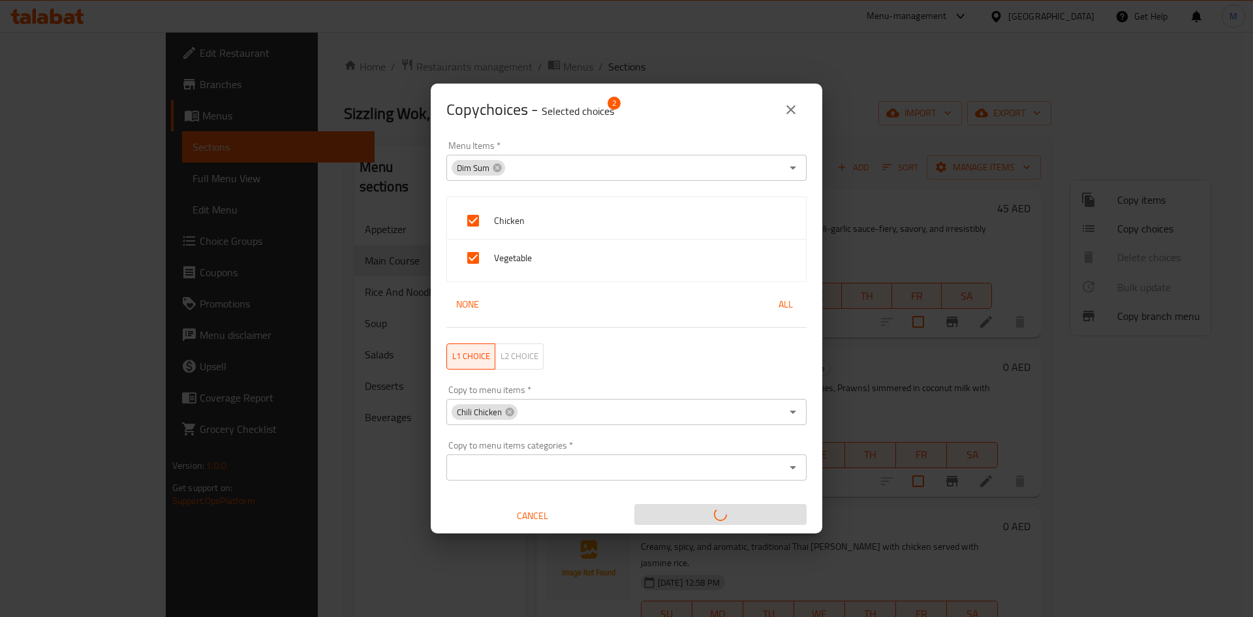
click at [789, 114] on icon "close" at bounding box center [791, 110] width 16 height 16
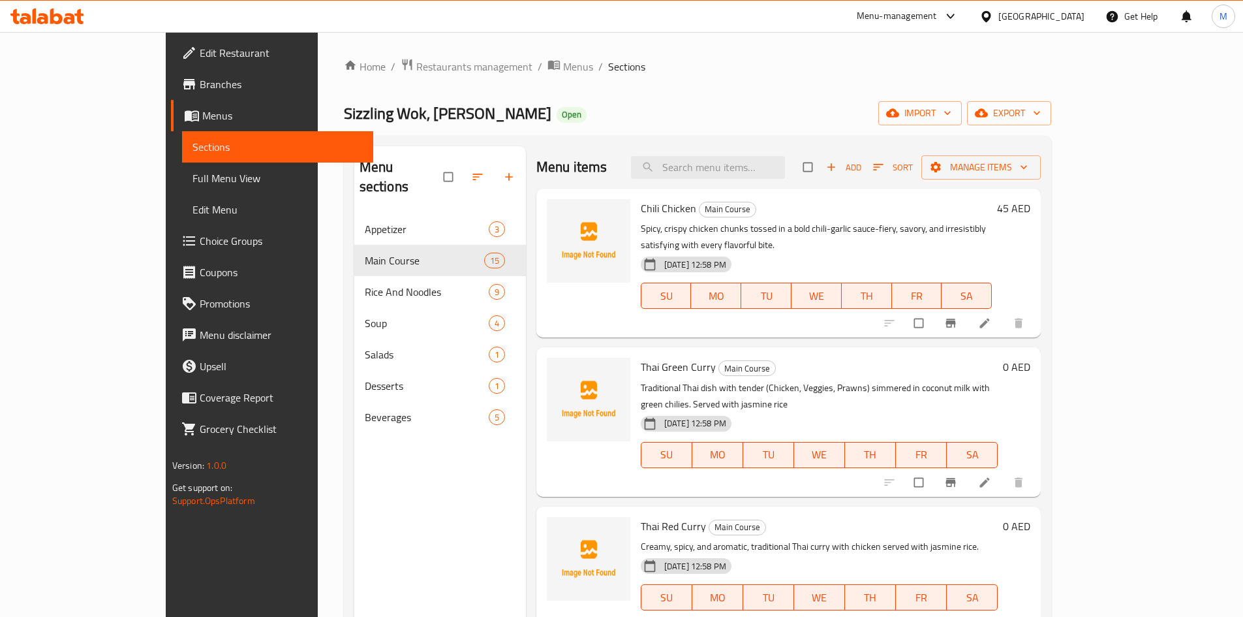
click at [937, 380] on p "Traditional Thai dish with tender (Chicken, Veggies, Prawns) simmered in coconu…" at bounding box center [819, 396] width 357 height 33
click at [942, 163] on icon "button" at bounding box center [935, 167] width 13 height 13
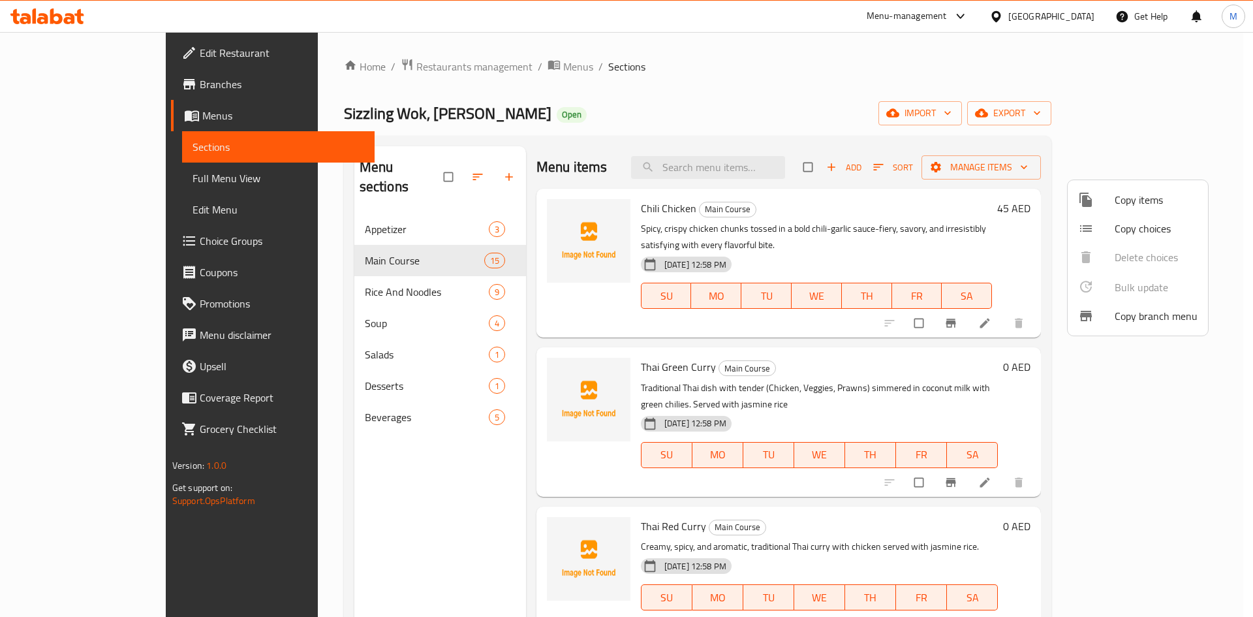
click at [1108, 223] on div at bounding box center [1096, 229] width 37 height 16
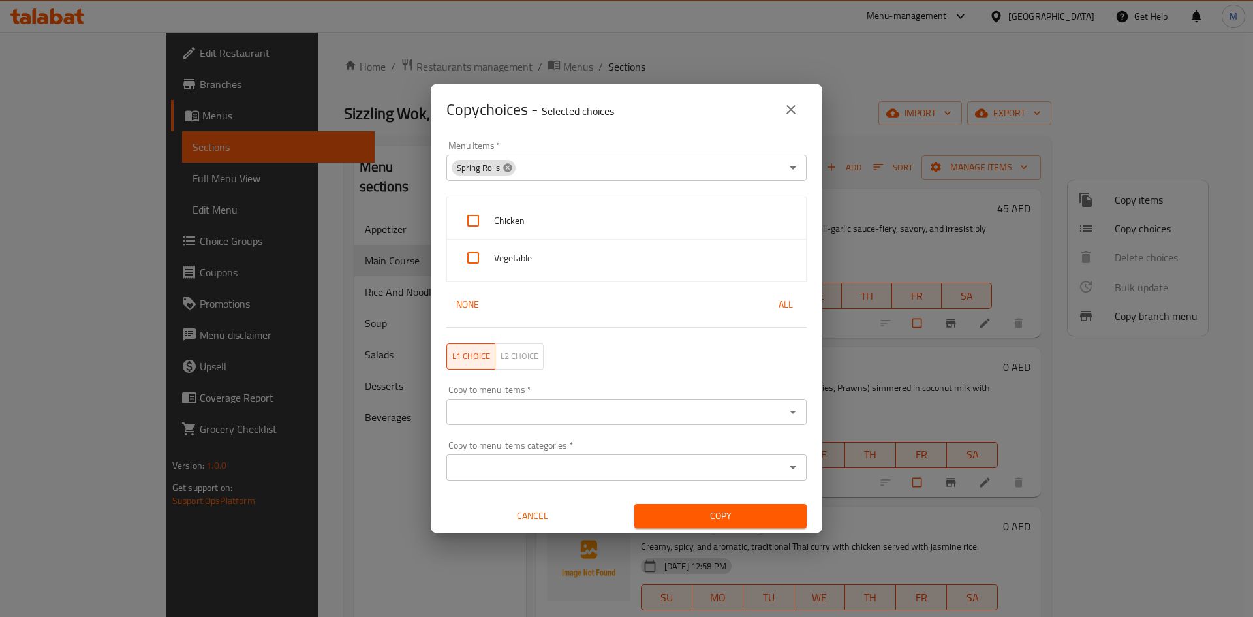
click at [506, 168] on icon at bounding box center [508, 168] width 10 height 10
click at [516, 172] on input "Menu Items   *" at bounding box center [615, 168] width 331 height 18
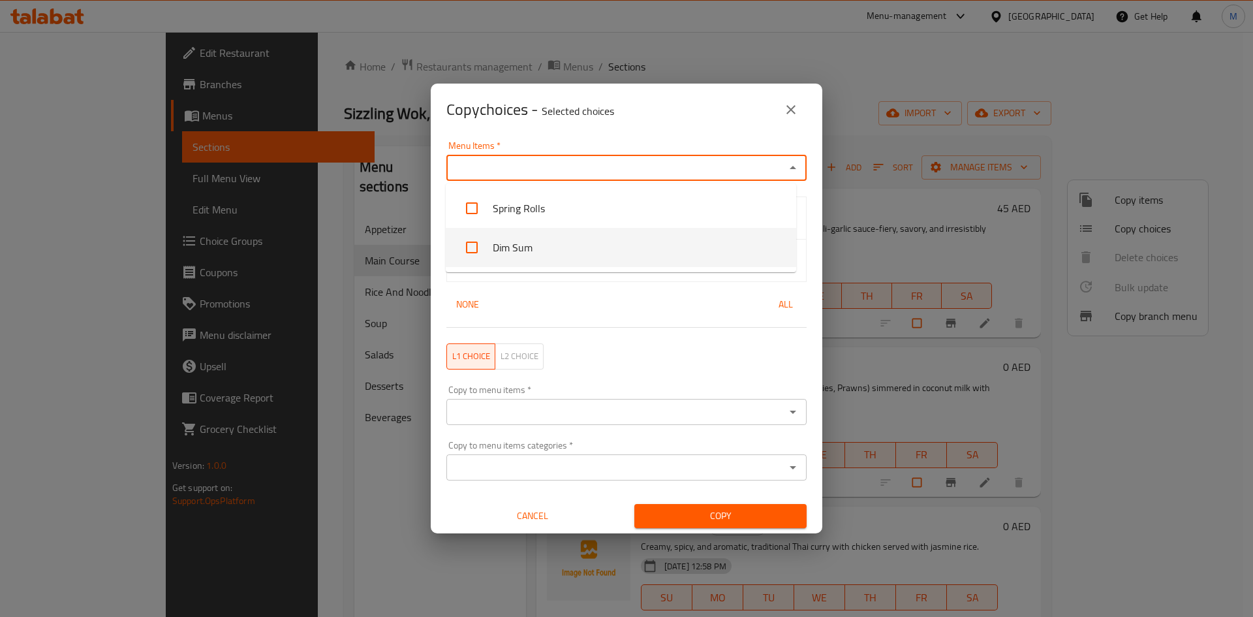
click at [545, 238] on li "Dim Sum" at bounding box center [621, 247] width 350 height 39
checkbox input "true"
click at [772, 377] on div "Copy to menu items   * Copy to menu items *" at bounding box center [627, 404] width 376 height 55
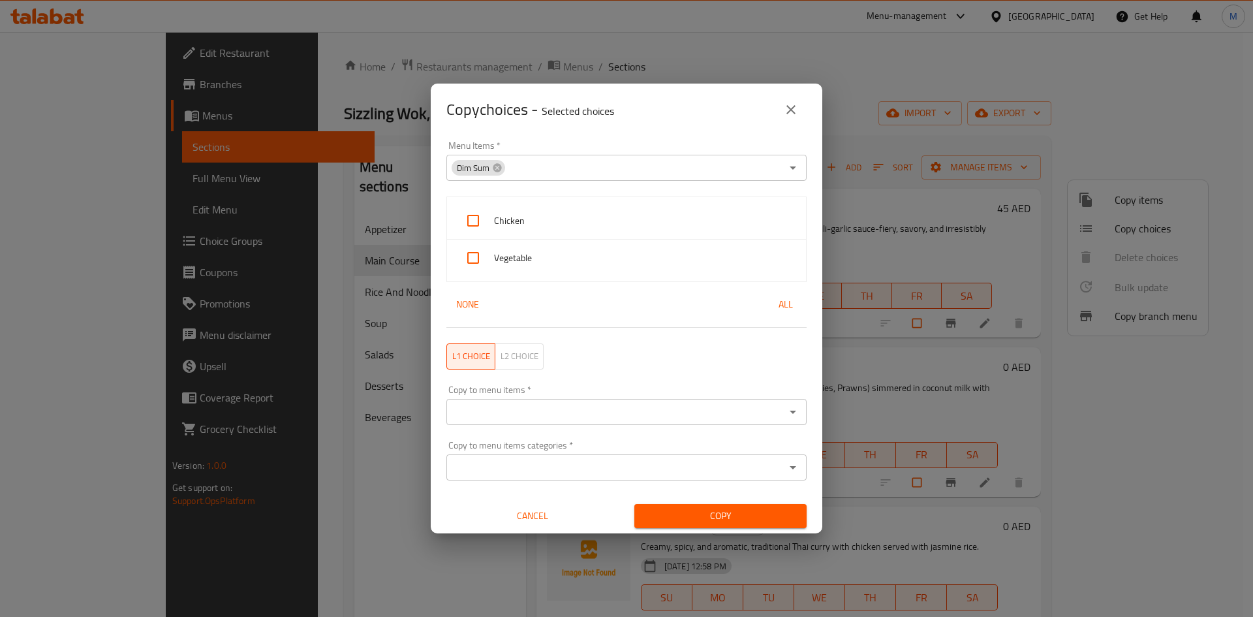
click at [777, 311] on span "All" at bounding box center [785, 304] width 31 height 16
checkbox input "true"
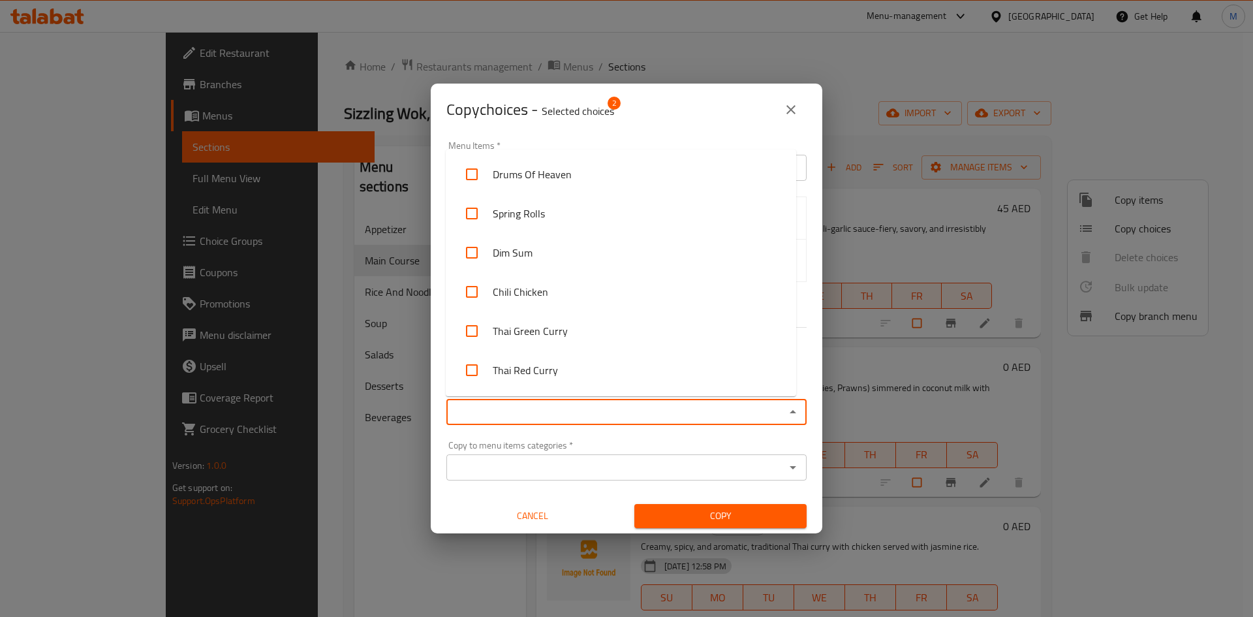
click at [616, 407] on input "Copy to menu items   *" at bounding box center [615, 412] width 331 height 18
click at [535, 322] on li "Thai Green Curry" at bounding box center [621, 330] width 350 height 39
checkbox input "true"
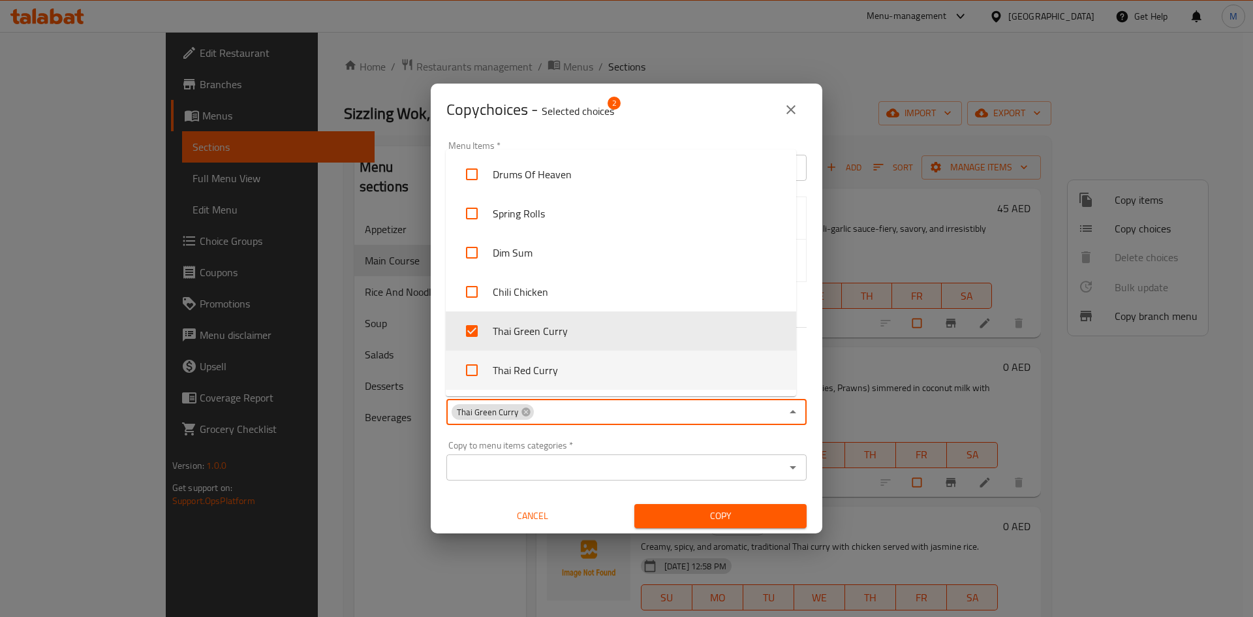
click at [666, 524] on button "Copy" at bounding box center [720, 516] width 172 height 24
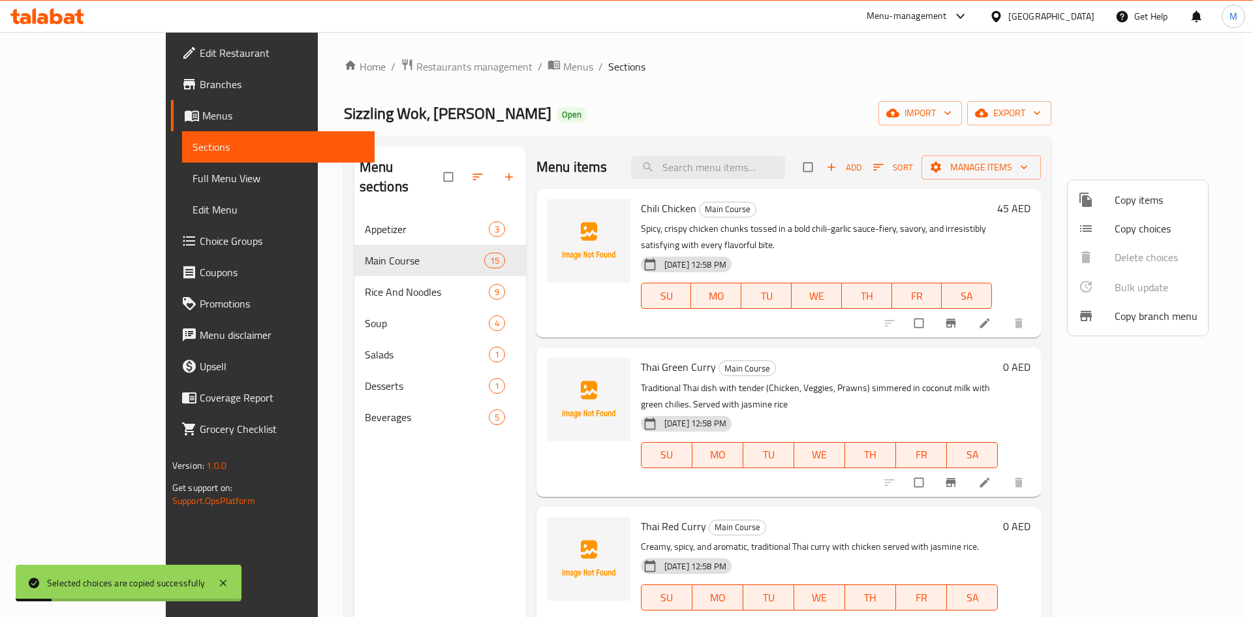
click at [676, 394] on div at bounding box center [626, 308] width 1253 height 617
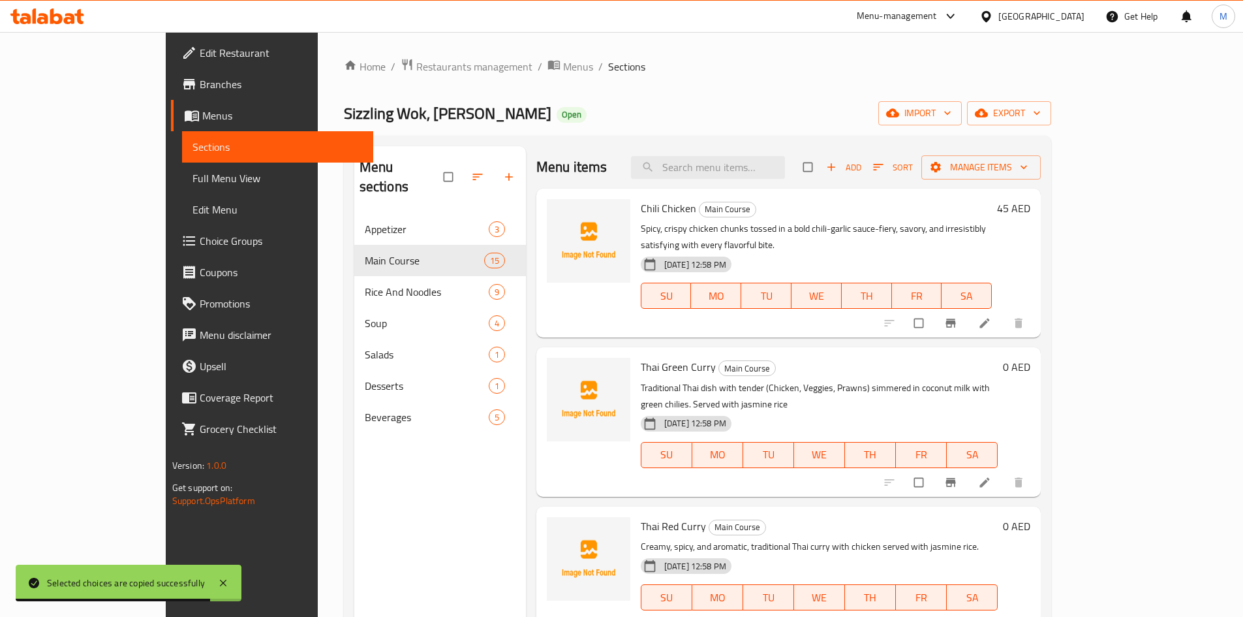
click at [1004, 472] on li at bounding box center [986, 482] width 37 height 21
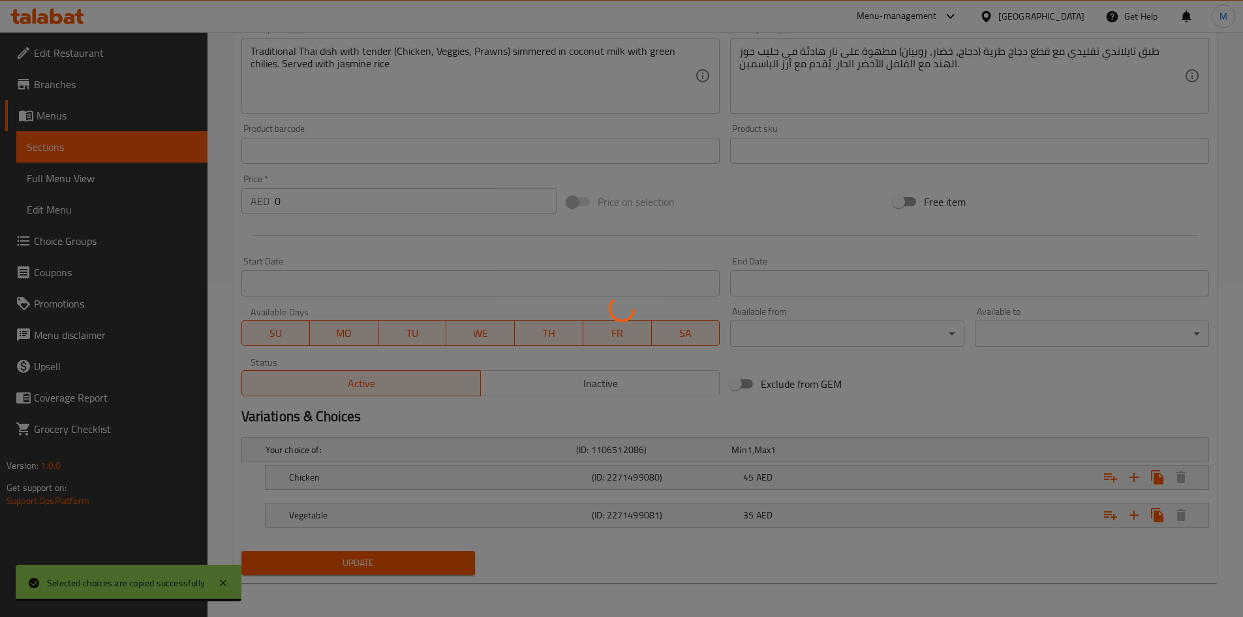
scroll to position [335, 0]
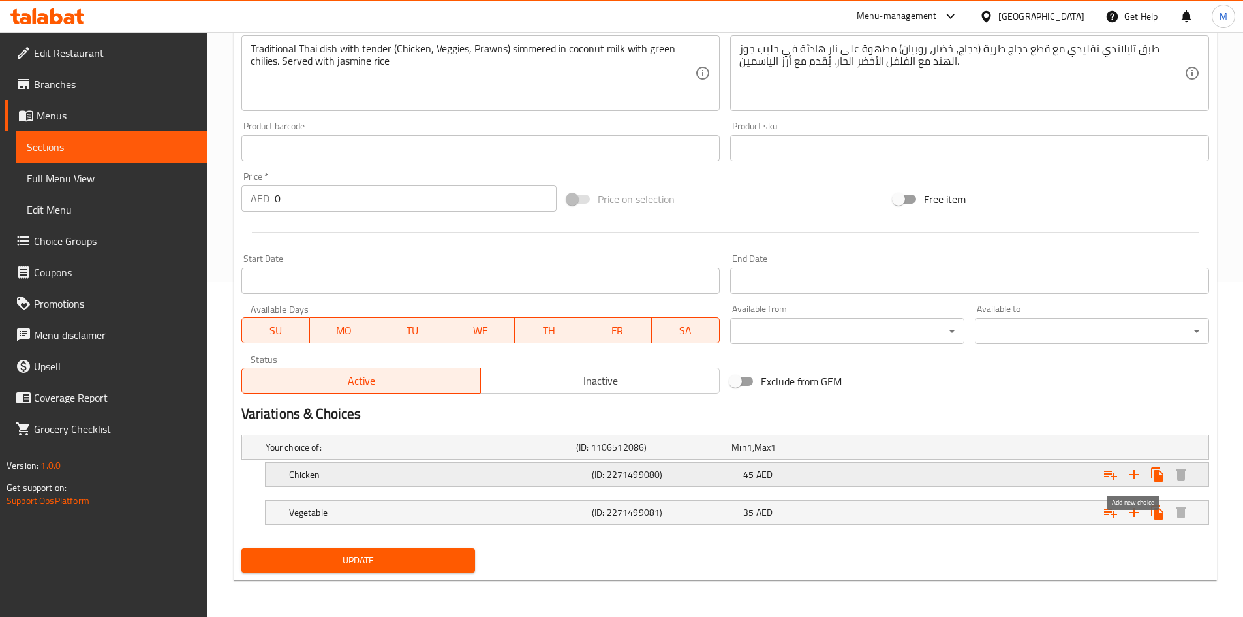
click at [1137, 469] on icon "Expand" at bounding box center [1135, 475] width 16 height 16
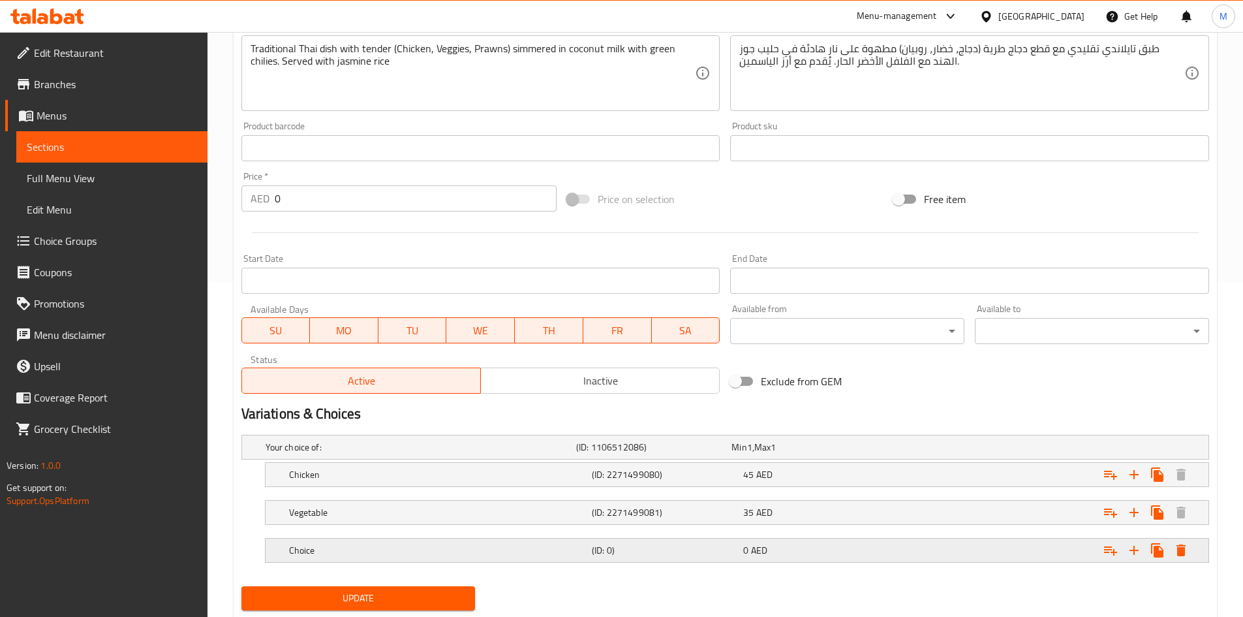
click at [458, 454] on h5 "Choice" at bounding box center [418, 447] width 305 height 13
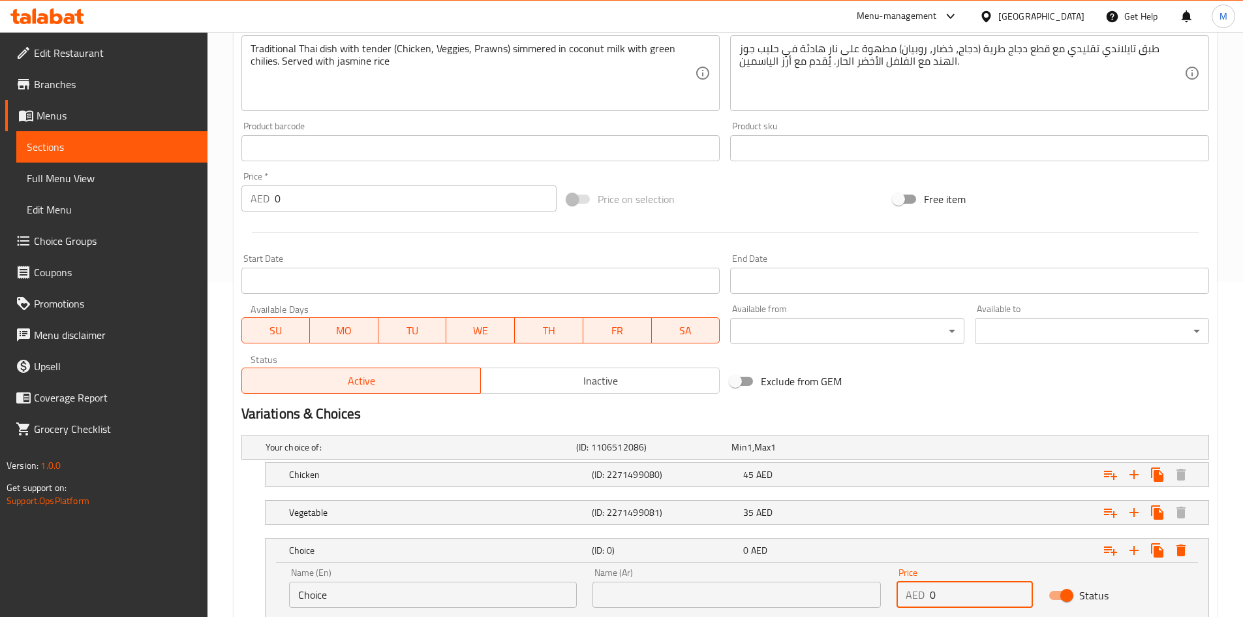
click at [952, 605] on input "0" at bounding box center [981, 595] width 103 height 26
paste input "5"
type input "50"
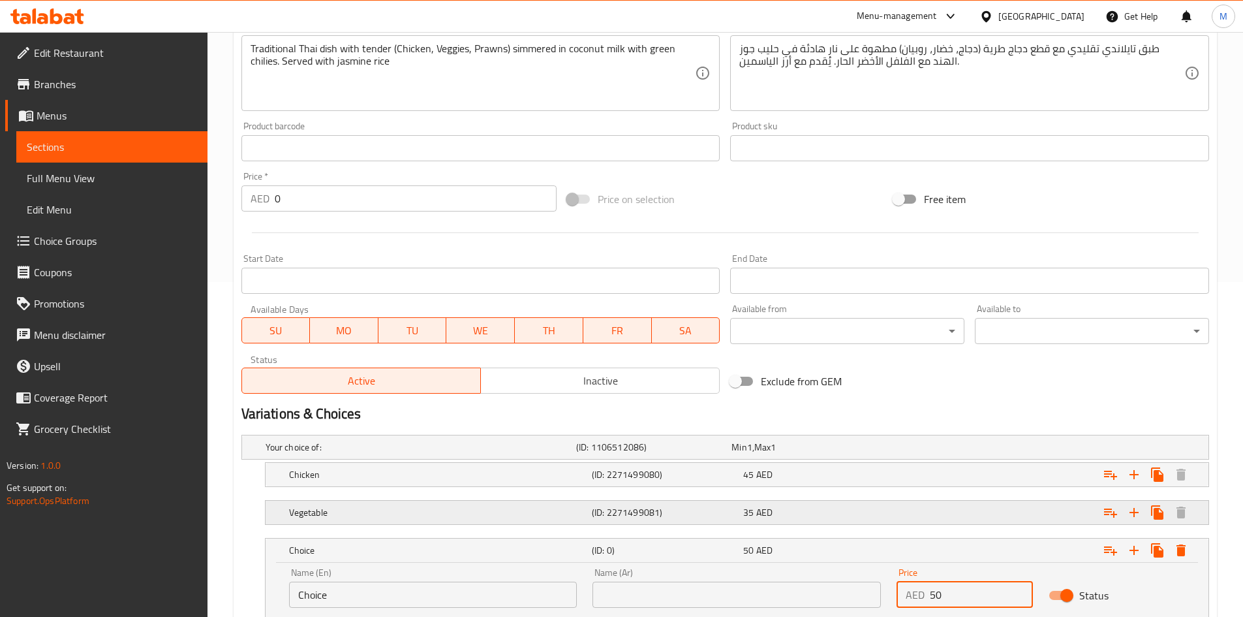
click at [897, 450] on div "Expand" at bounding box center [1039, 446] width 311 height 5
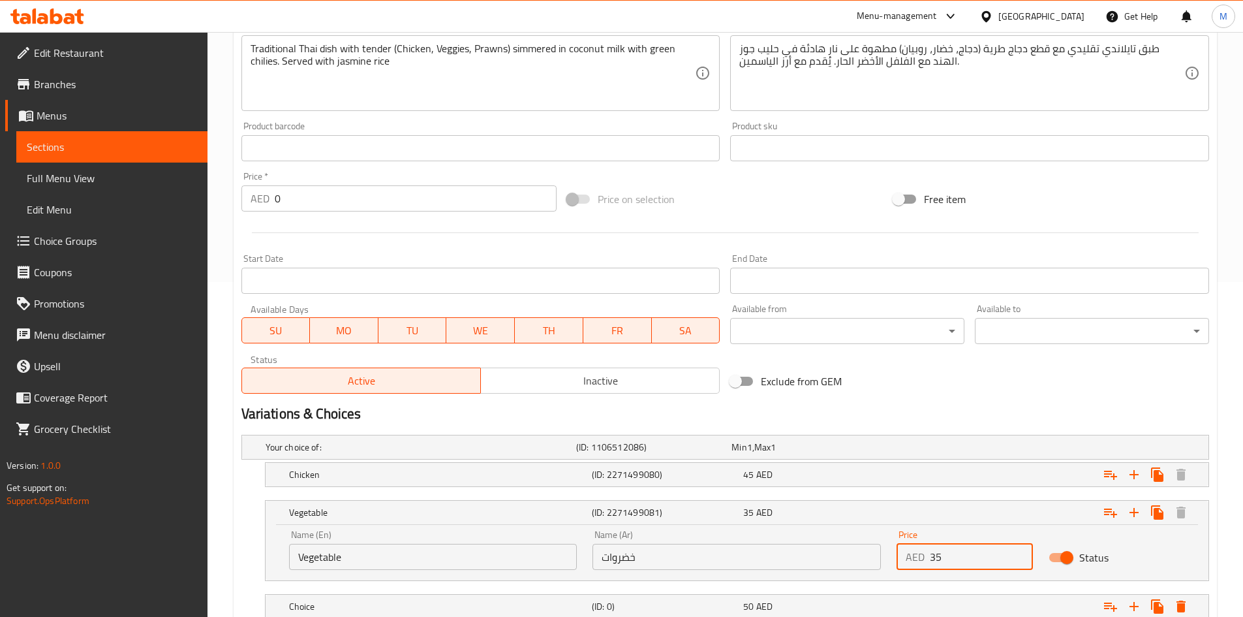
click at [971, 550] on input "35" at bounding box center [981, 557] width 103 height 26
type input "38"
click at [1004, 389] on div "Exclude from GEM" at bounding box center [888, 381] width 326 height 35
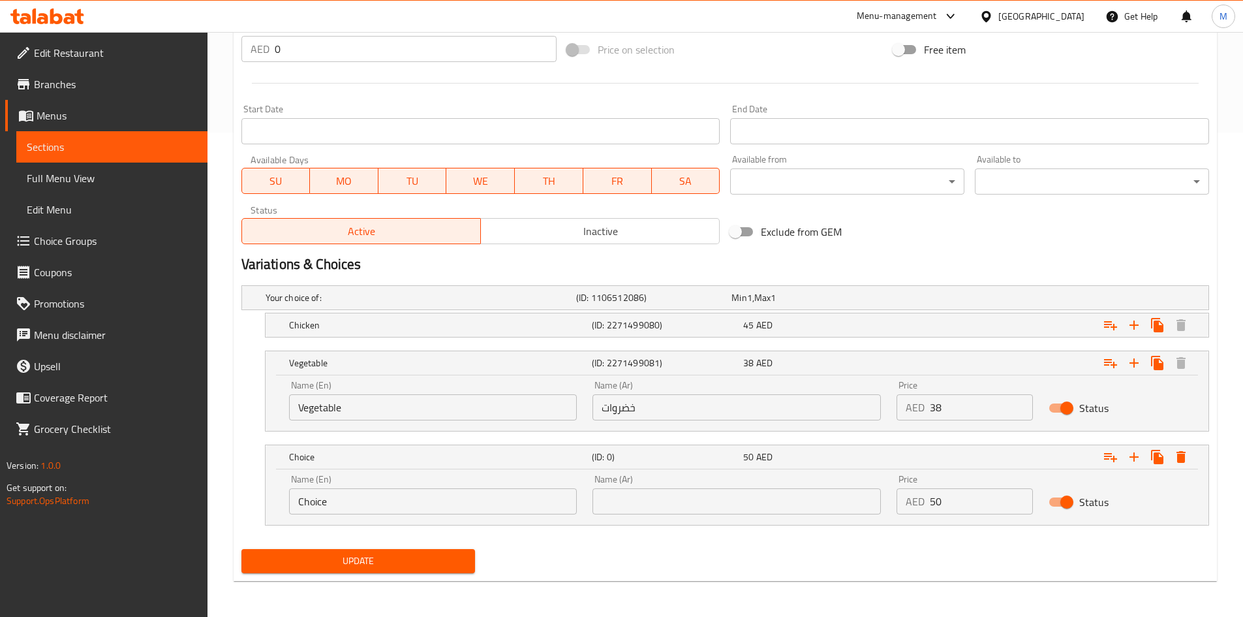
scroll to position [485, 0]
click at [408, 498] on input "Choice" at bounding box center [433, 501] width 288 height 26
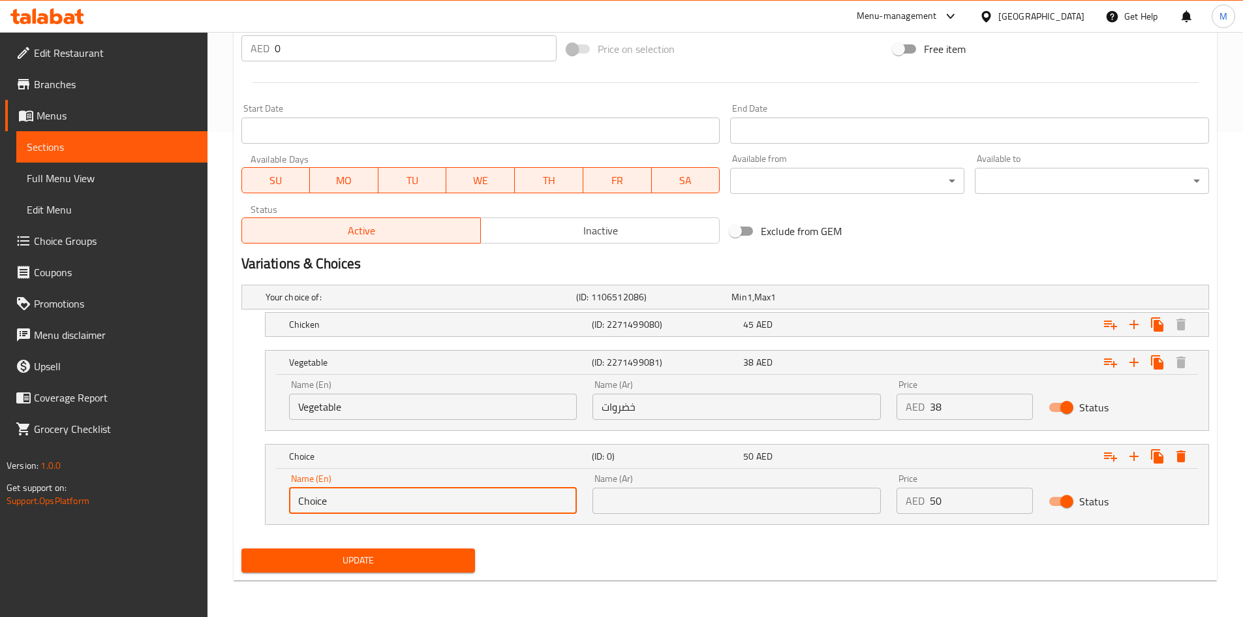
click at [408, 498] on input "Choice" at bounding box center [433, 501] width 288 height 26
paste input "Prawns"
type input "Prawns"
click at [675, 495] on input "text" at bounding box center [737, 501] width 288 height 26
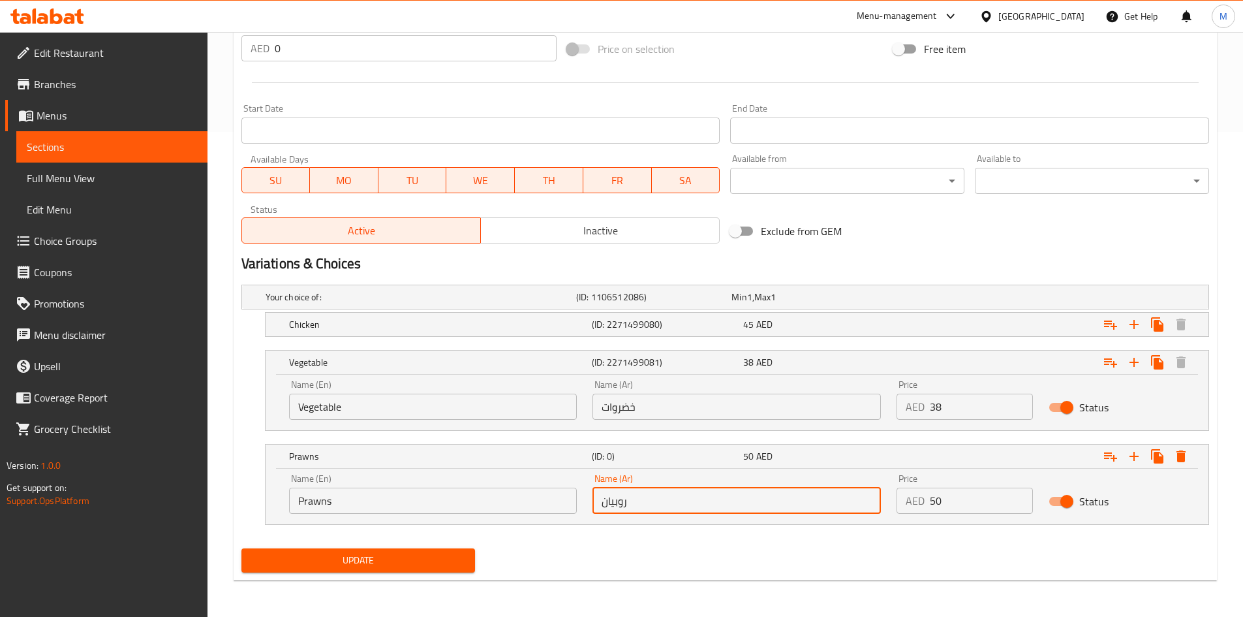
type input "روبيان"
click at [679, 558] on div "Update" at bounding box center [725, 560] width 978 height 35
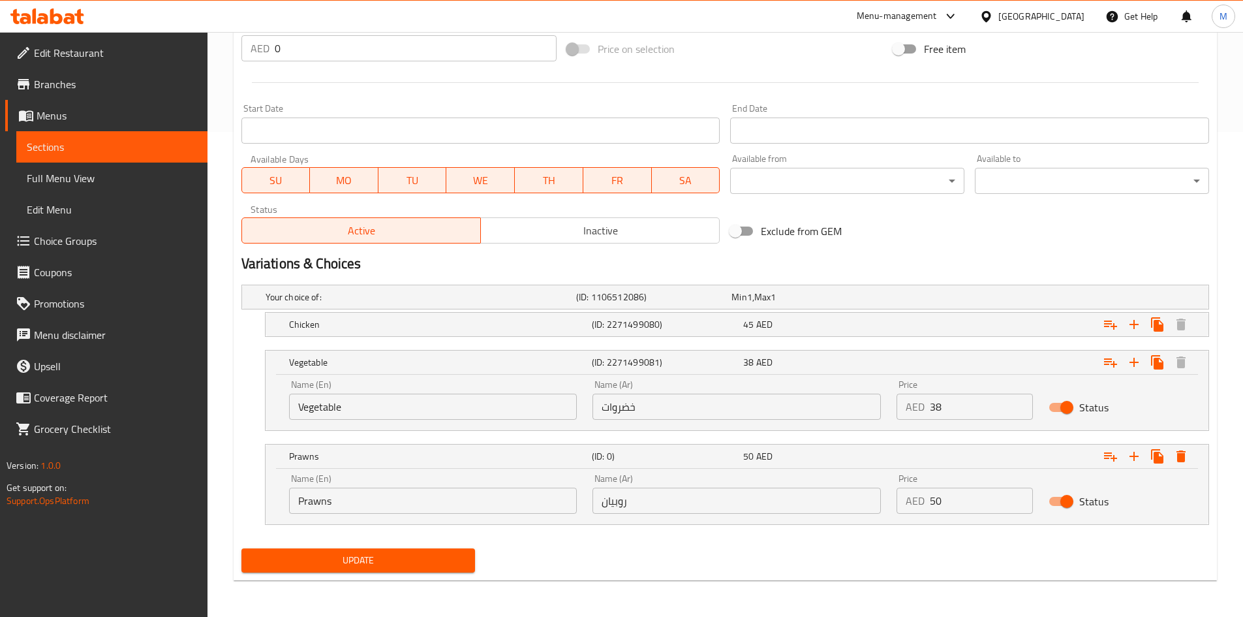
click at [424, 553] on span "Update" at bounding box center [358, 560] width 213 height 16
click at [617, 577] on div "Update" at bounding box center [725, 560] width 978 height 35
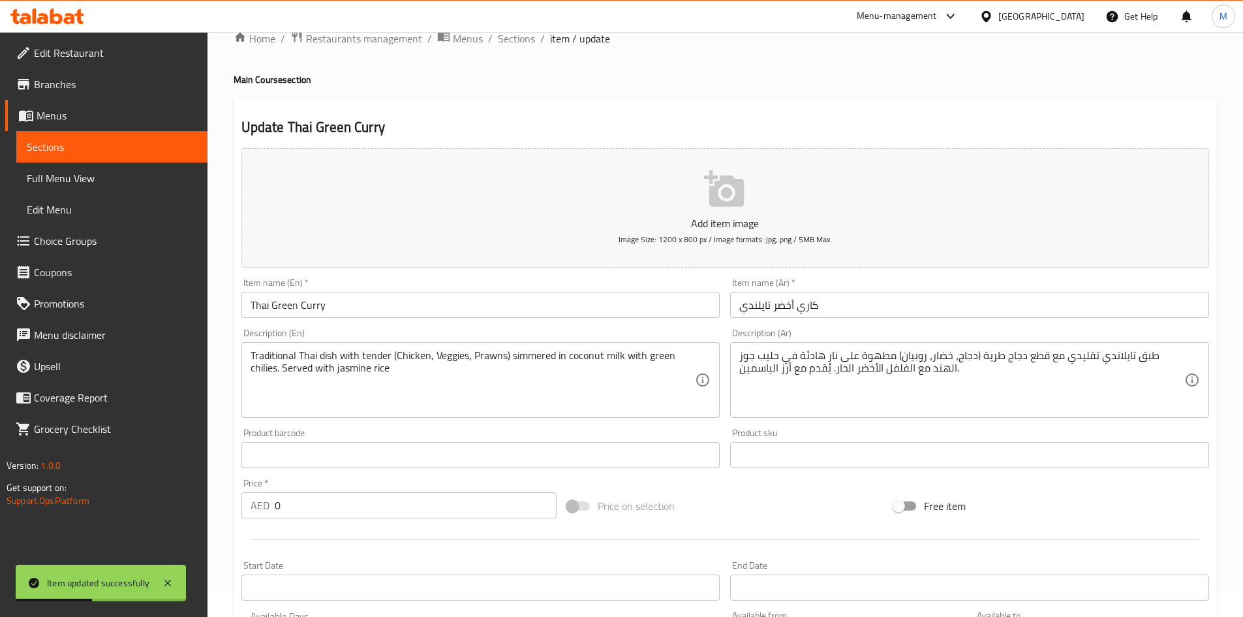
drag, startPoint x: 518, startPoint y: 39, endPoint x: 556, endPoint y: 105, distance: 76.0
click at [518, 39] on span "Sections" at bounding box center [516, 39] width 37 height 16
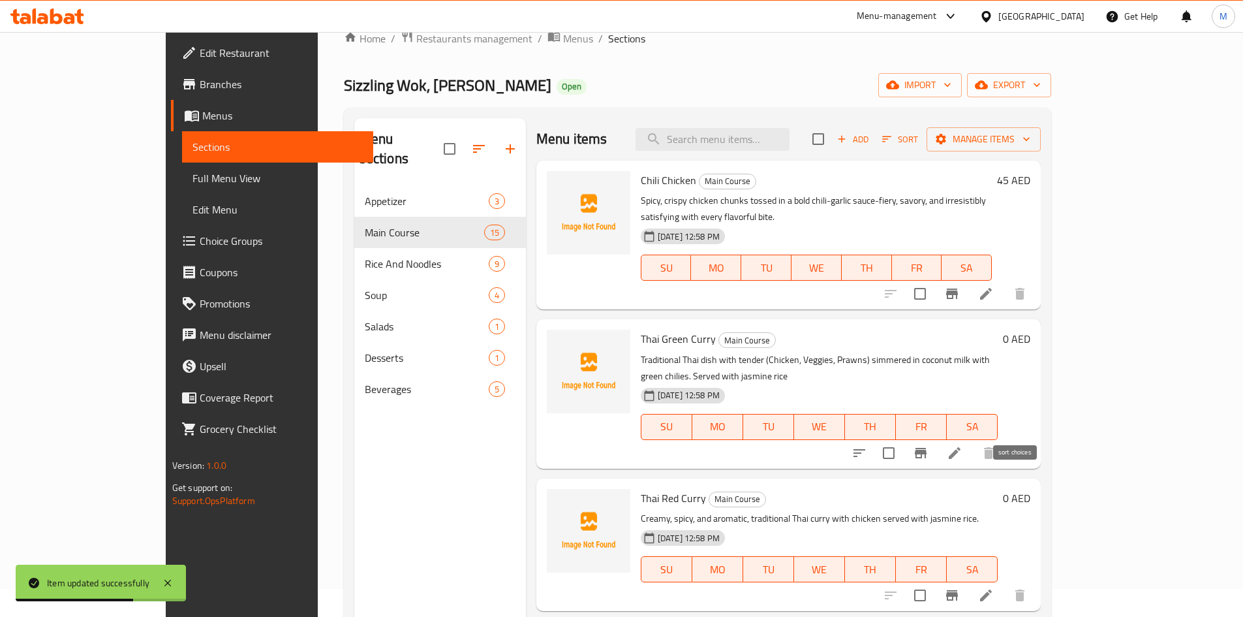
click at [867, 445] on icon "sort-choices" at bounding box center [860, 453] width 16 height 16
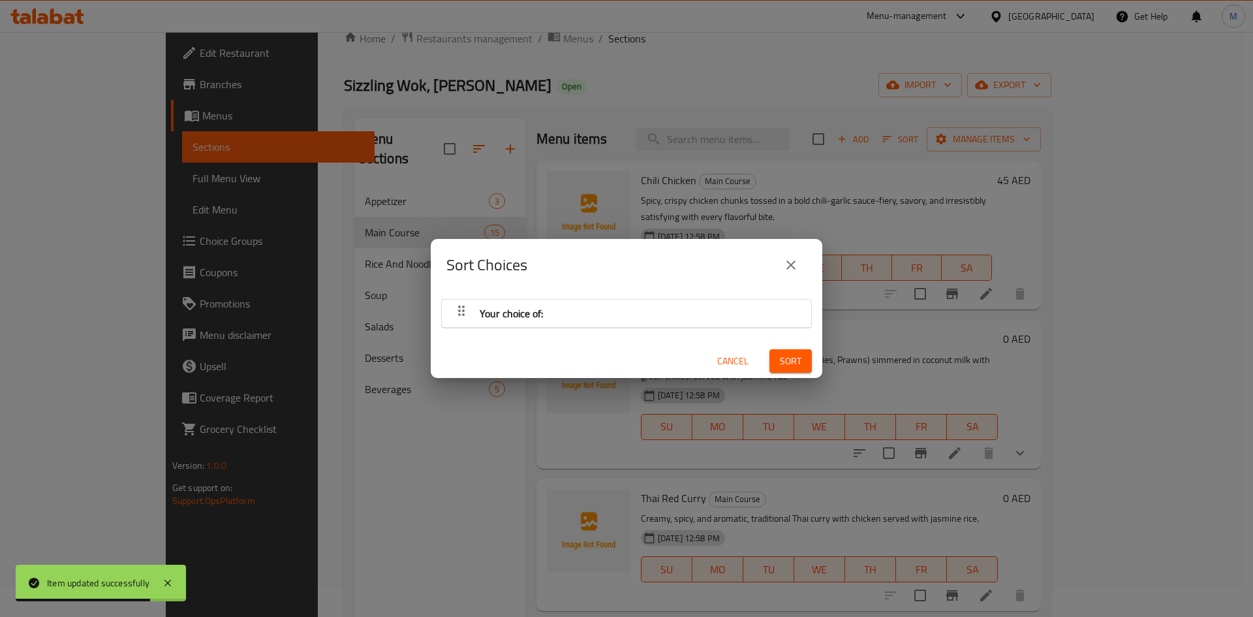
click at [549, 307] on div "Your choice of:" at bounding box center [626, 313] width 356 height 31
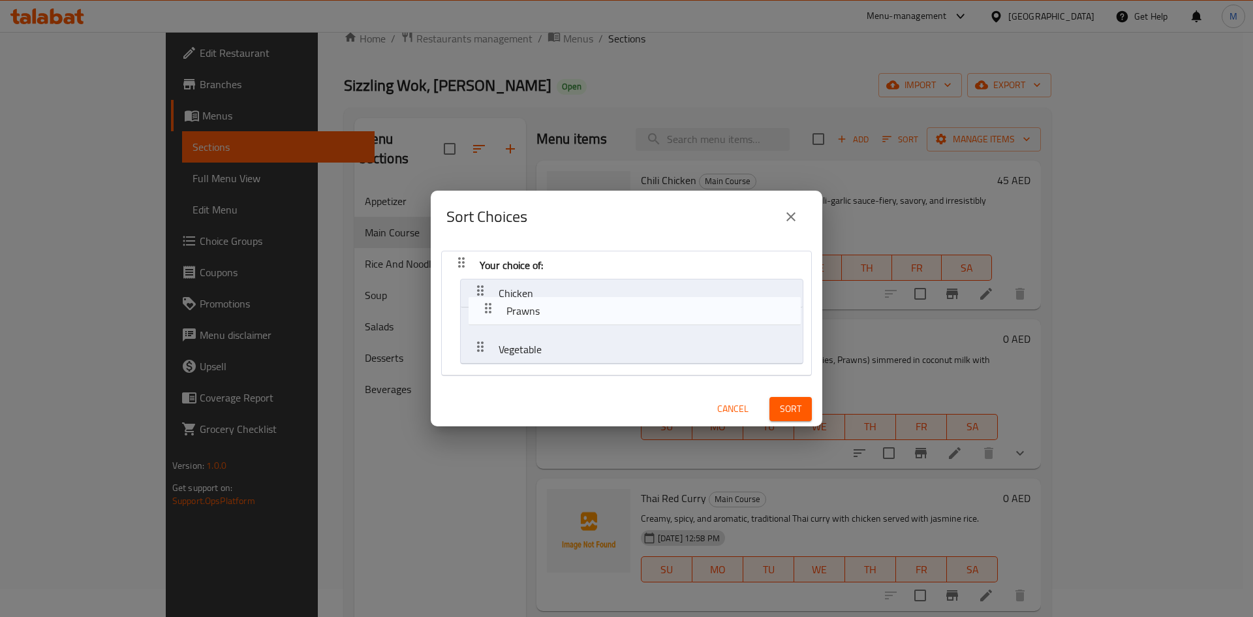
drag, startPoint x: 476, startPoint y: 349, endPoint x: 481, endPoint y: 307, distance: 42.7
click at [481, 307] on nav "Your choice of: Chicken Vegetable Prawns" at bounding box center [626, 313] width 371 height 125
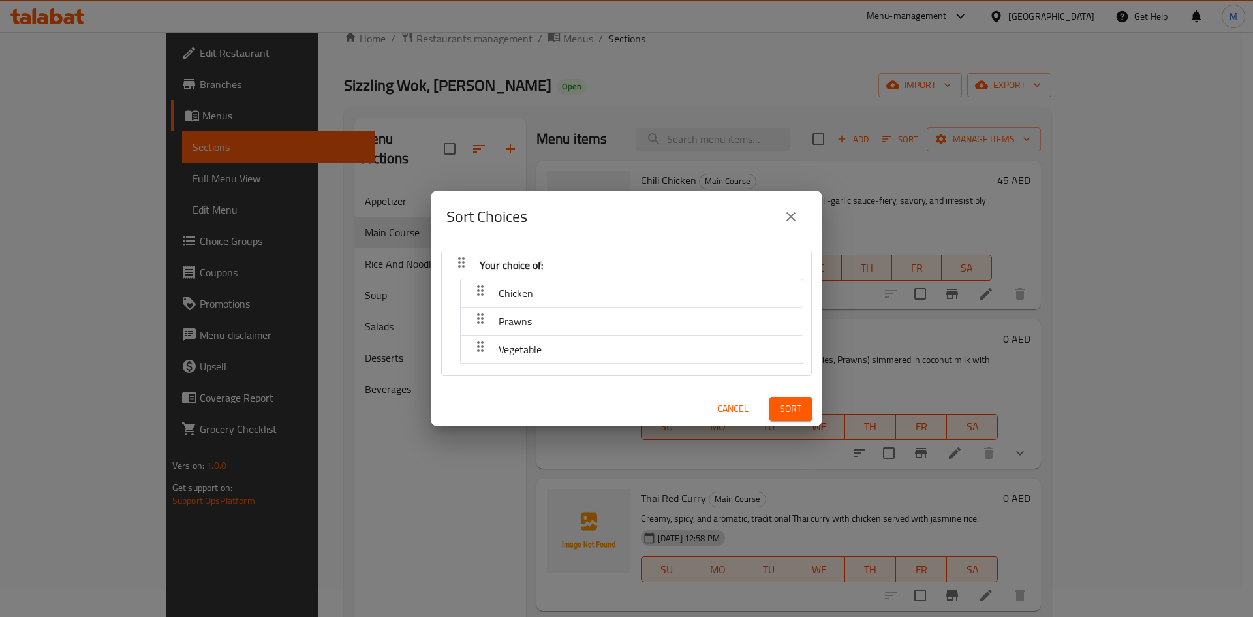
click at [788, 401] on span "Sort" at bounding box center [791, 409] width 22 height 16
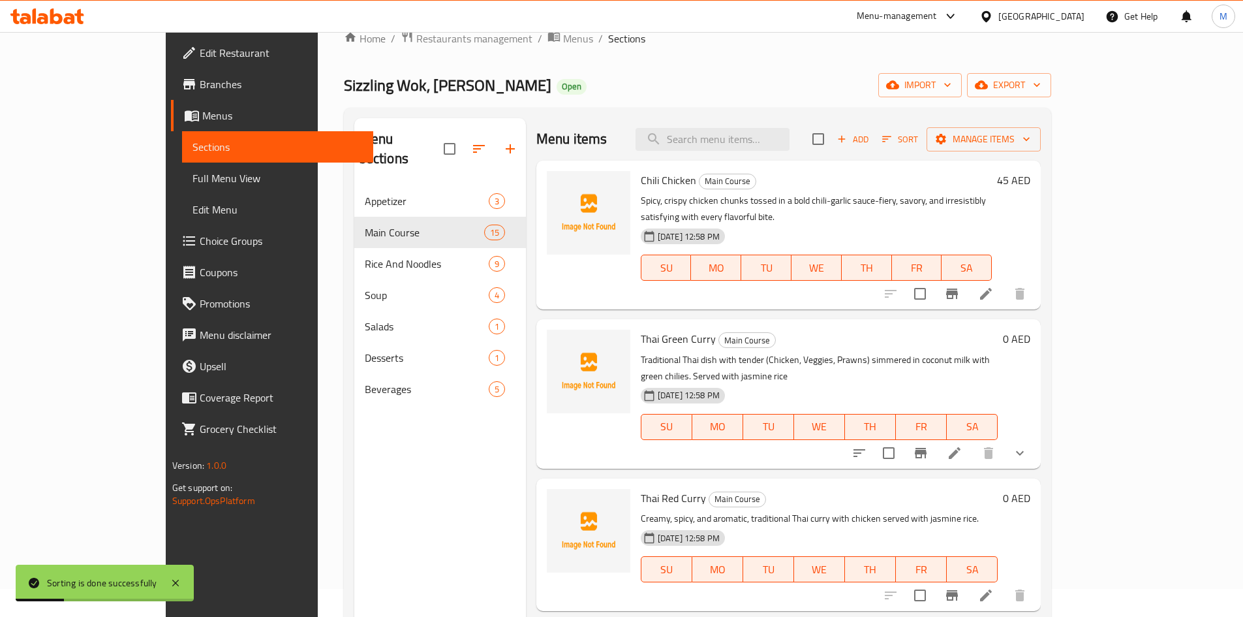
click at [830, 382] on div "[DATE] 12:58 PM SU MO TU WE TH FR SA" at bounding box center [819, 417] width 367 height 70
click at [662, 329] on span "Thai Green Curry" at bounding box center [678, 339] width 75 height 20
copy h6 "Thai Green Curry"
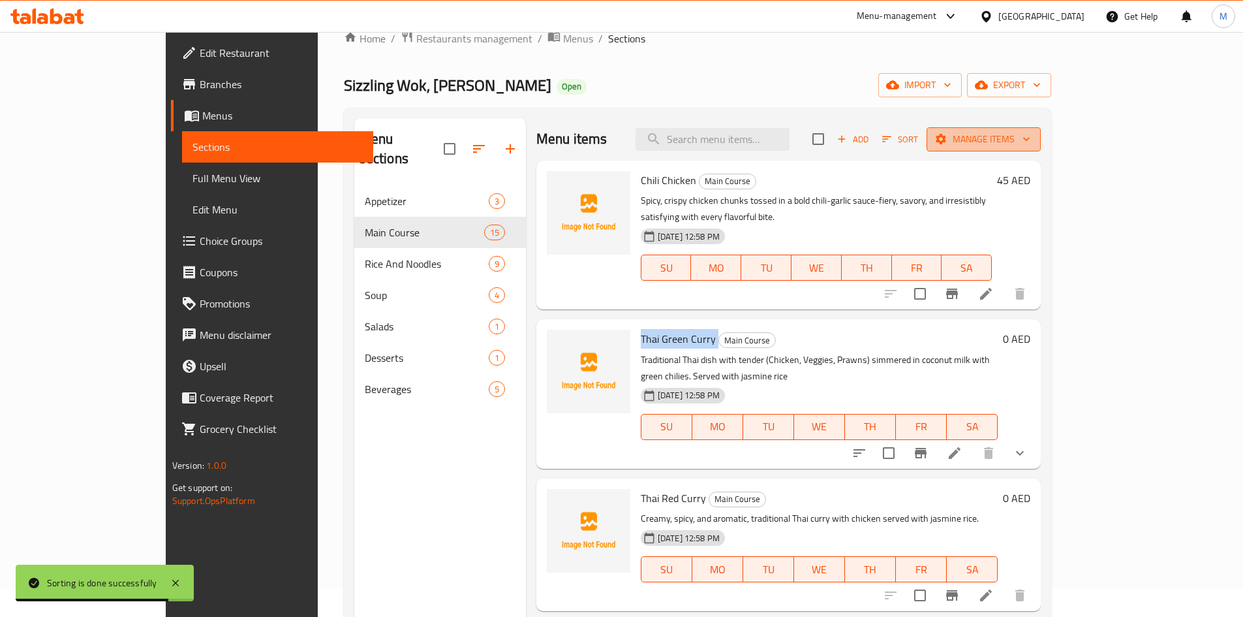
click at [1031, 137] on span "Manage items" at bounding box center [983, 139] width 93 height 16
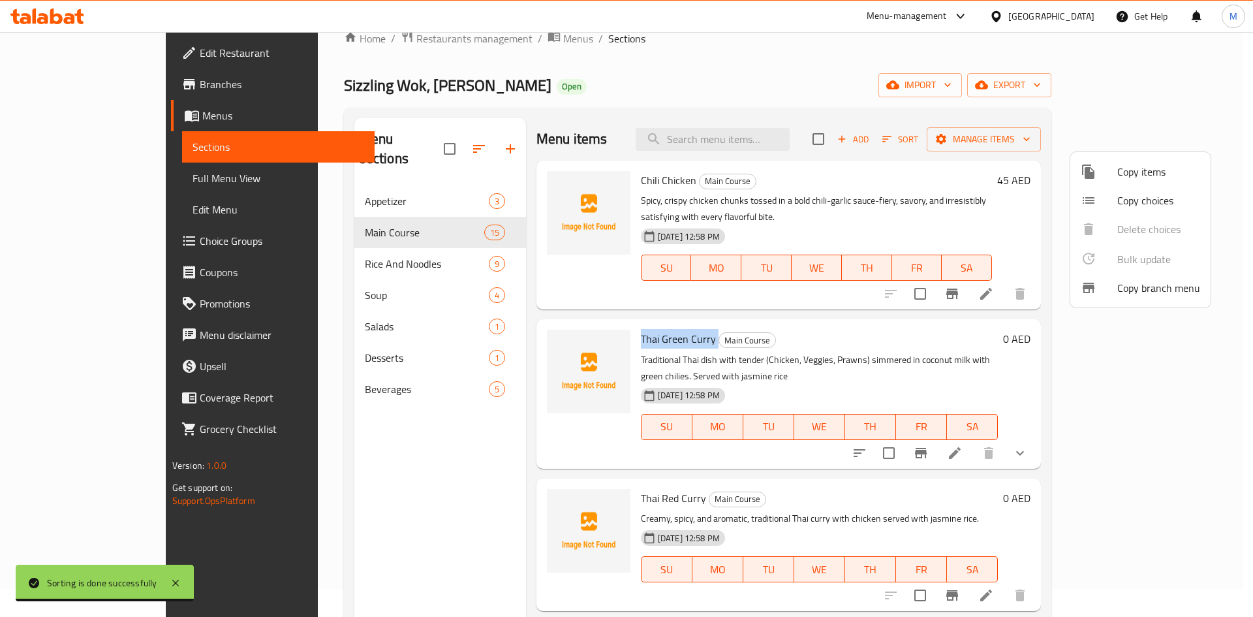
click at [1129, 200] on span "Copy choices" at bounding box center [1158, 201] width 83 height 16
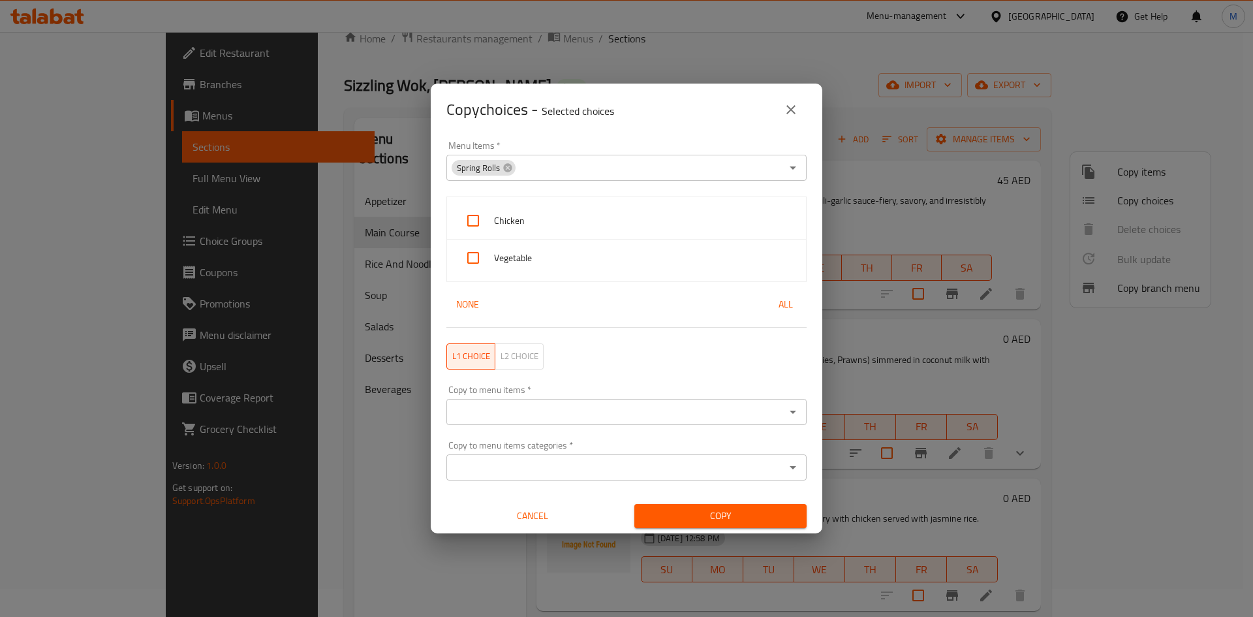
click at [507, 172] on icon at bounding box center [508, 168] width 10 height 10
click at [508, 172] on input "Menu Items   *" at bounding box center [615, 168] width 331 height 18
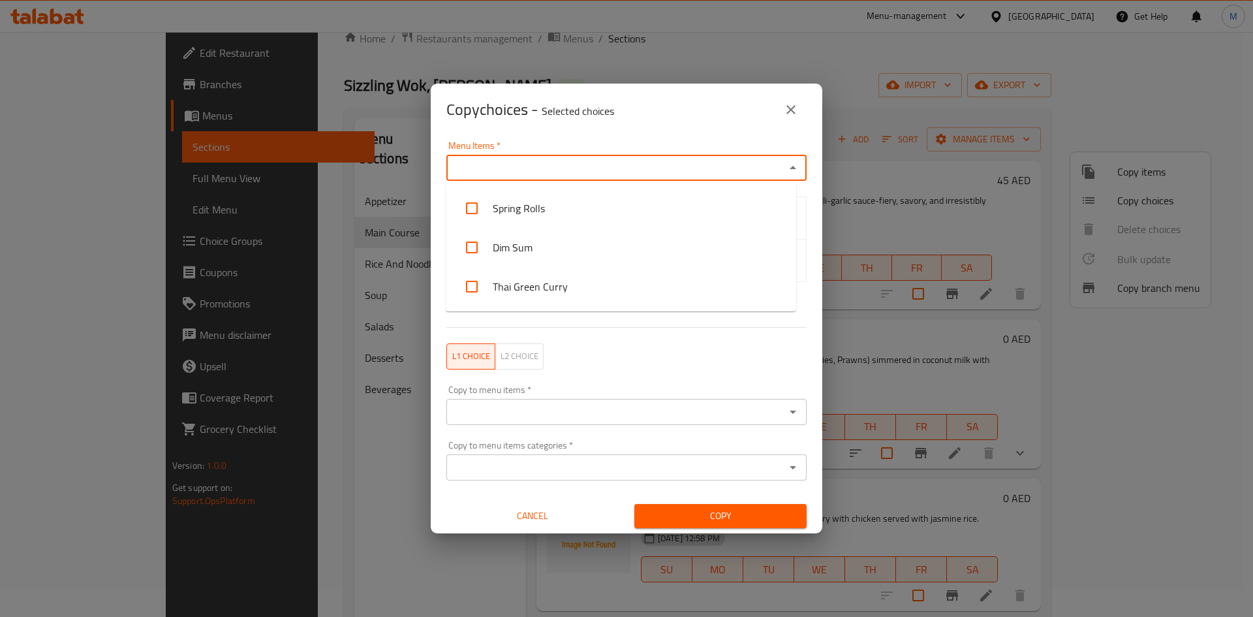
paste input "Thai Green Curry"
type input "Thai Green Curry"
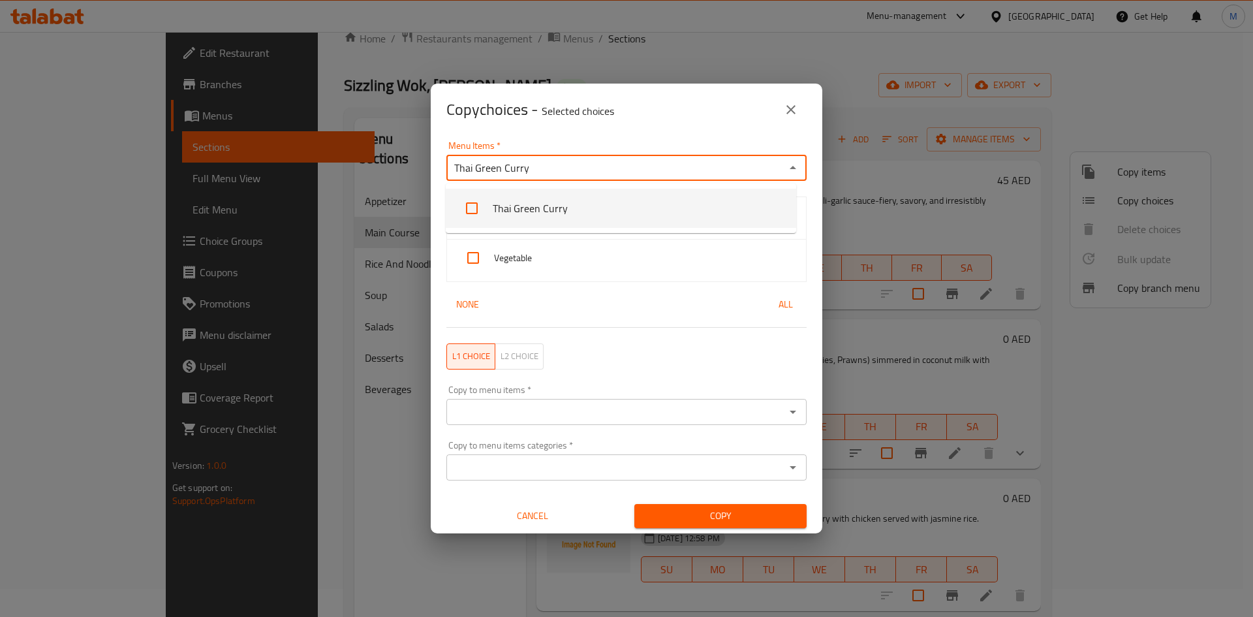
click at [523, 215] on li "Thai Green Curry" at bounding box center [621, 208] width 350 height 39
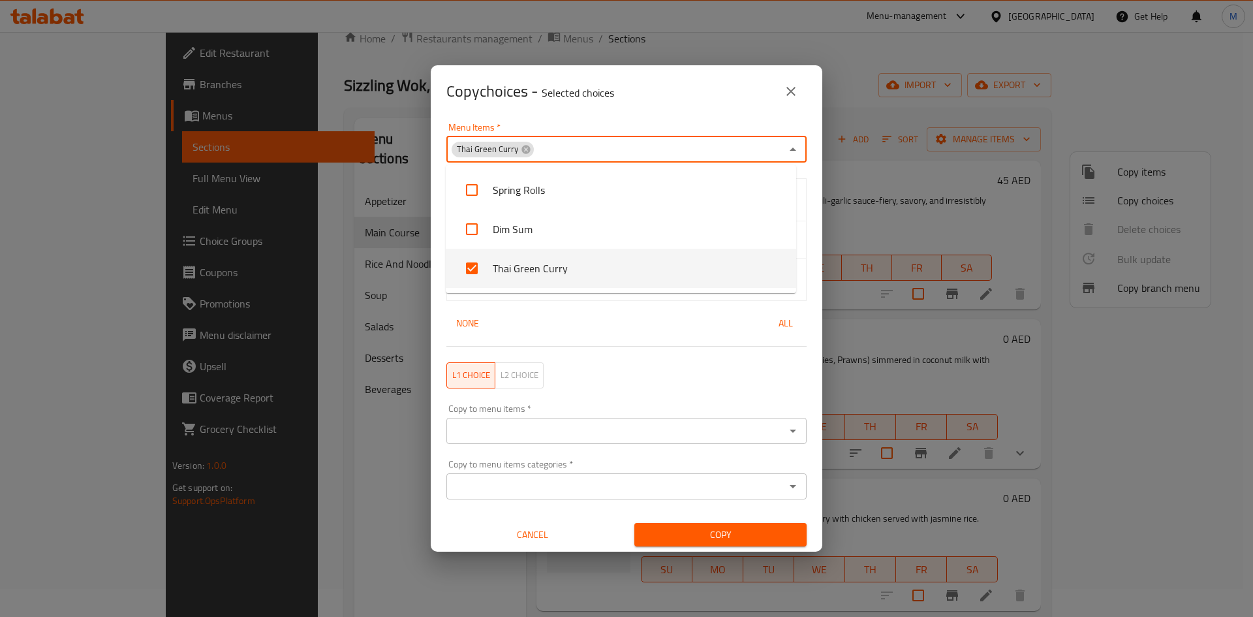
click at [621, 363] on div "L1 choice L2 choice" at bounding box center [627, 375] width 376 height 42
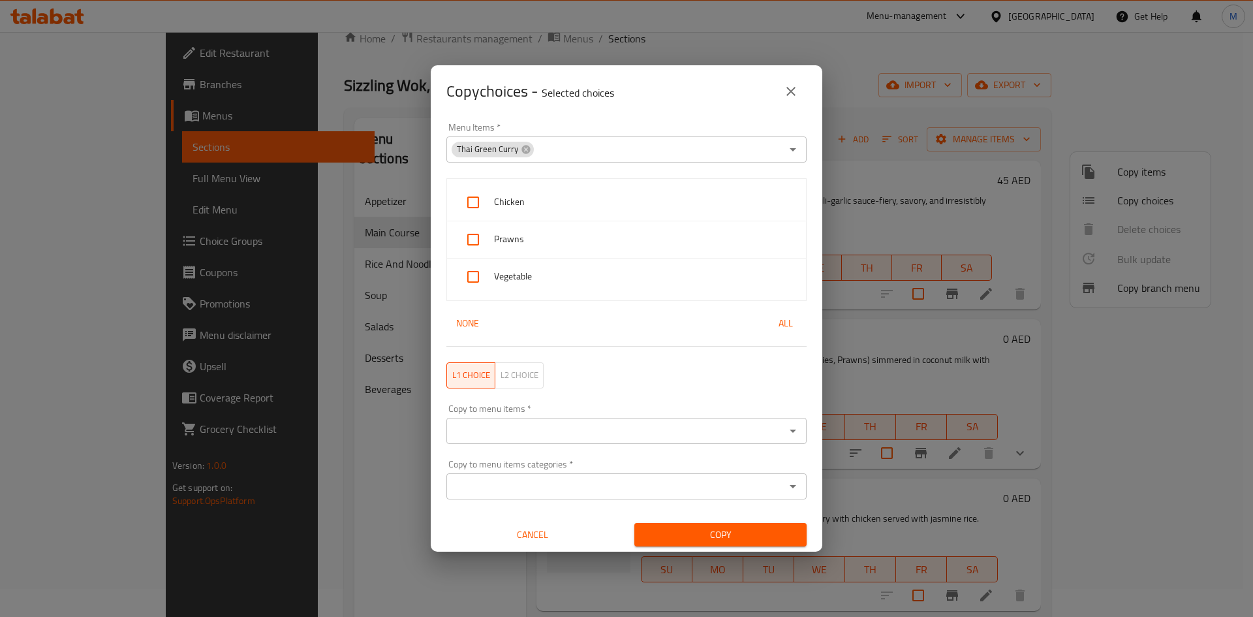
click at [768, 333] on button "All" at bounding box center [786, 323] width 42 height 24
checkbox input "true"
click at [670, 427] on input "Copy to menu items   *" at bounding box center [615, 431] width 331 height 18
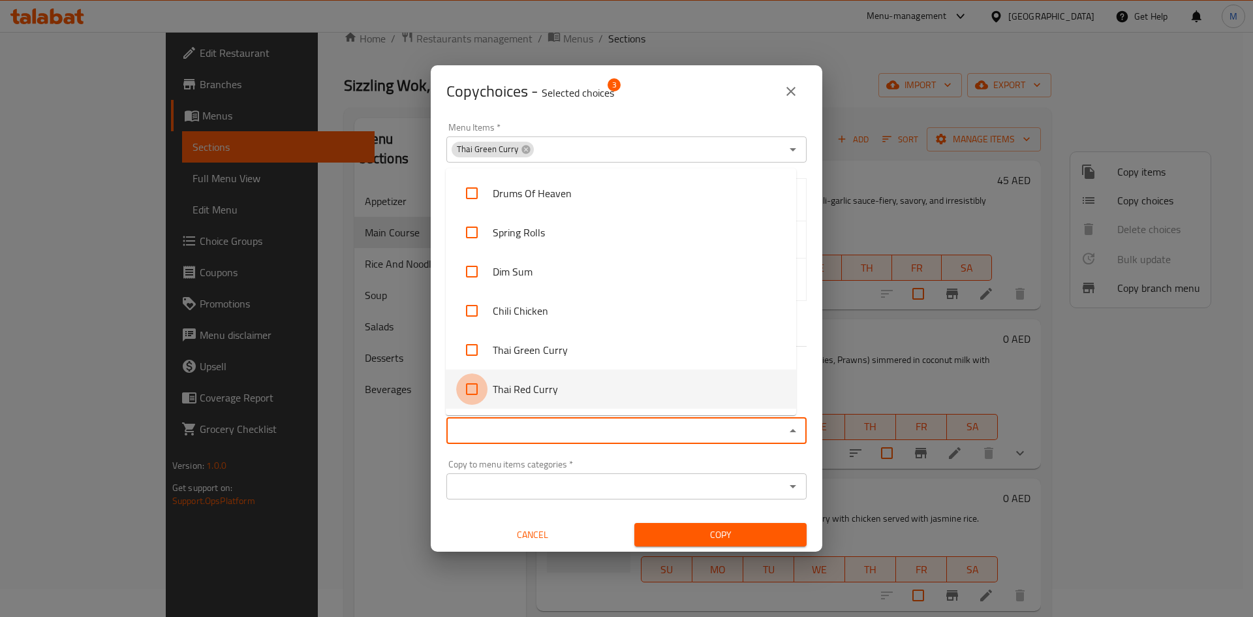
click at [473, 396] on input "checkbox" at bounding box center [471, 388] width 31 height 31
checkbox input "true"
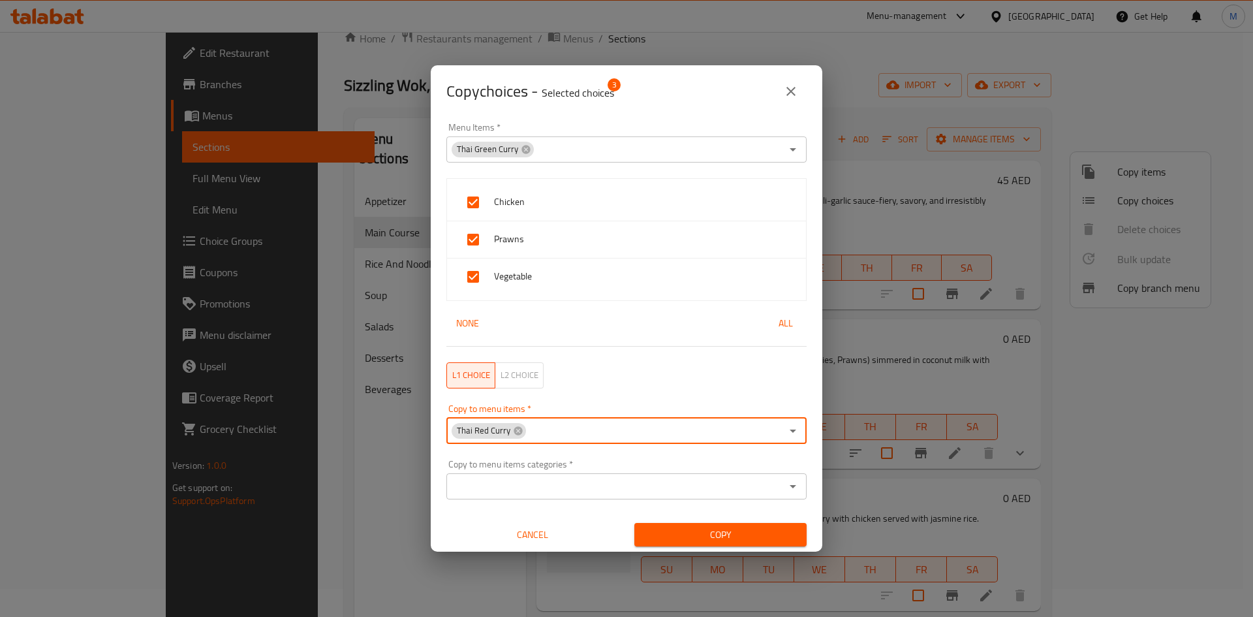
click at [730, 535] on span "Copy" at bounding box center [720, 535] width 151 height 16
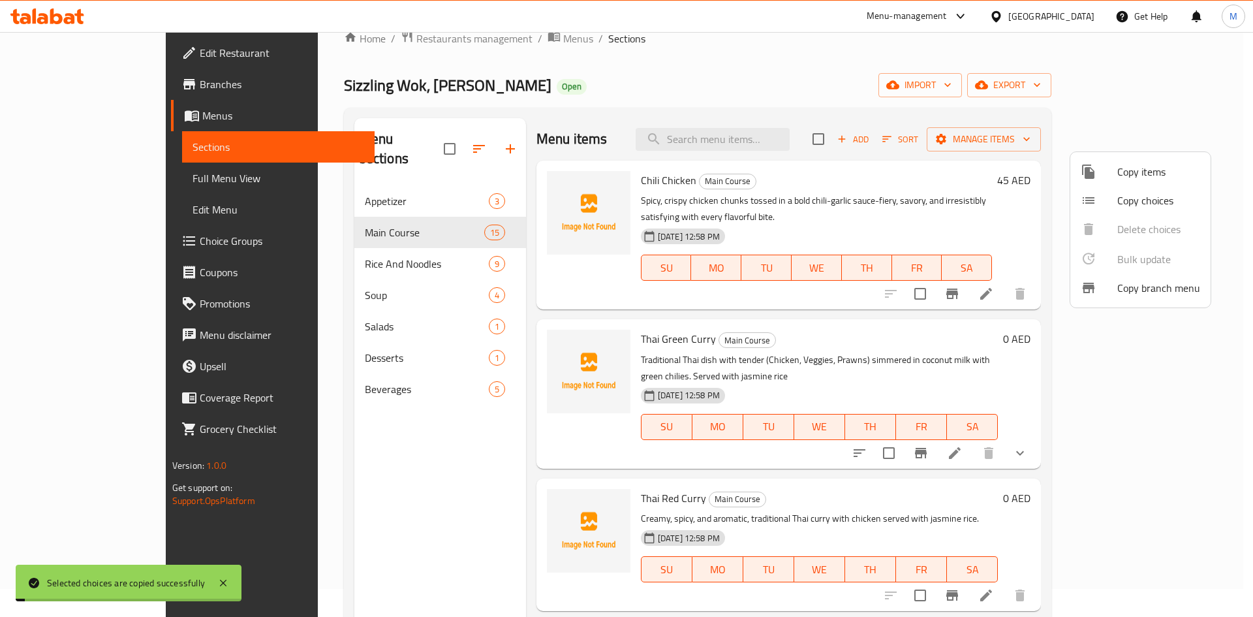
click at [990, 475] on div at bounding box center [626, 308] width 1253 height 617
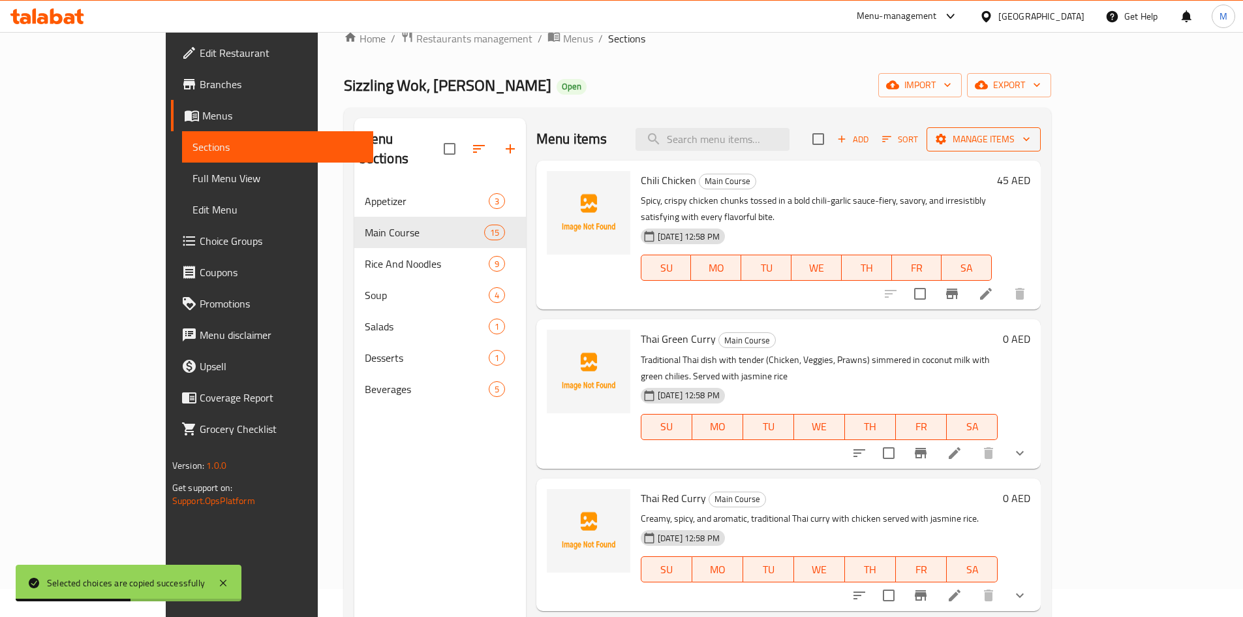
click at [1041, 129] on button "Manage items" at bounding box center [984, 139] width 114 height 24
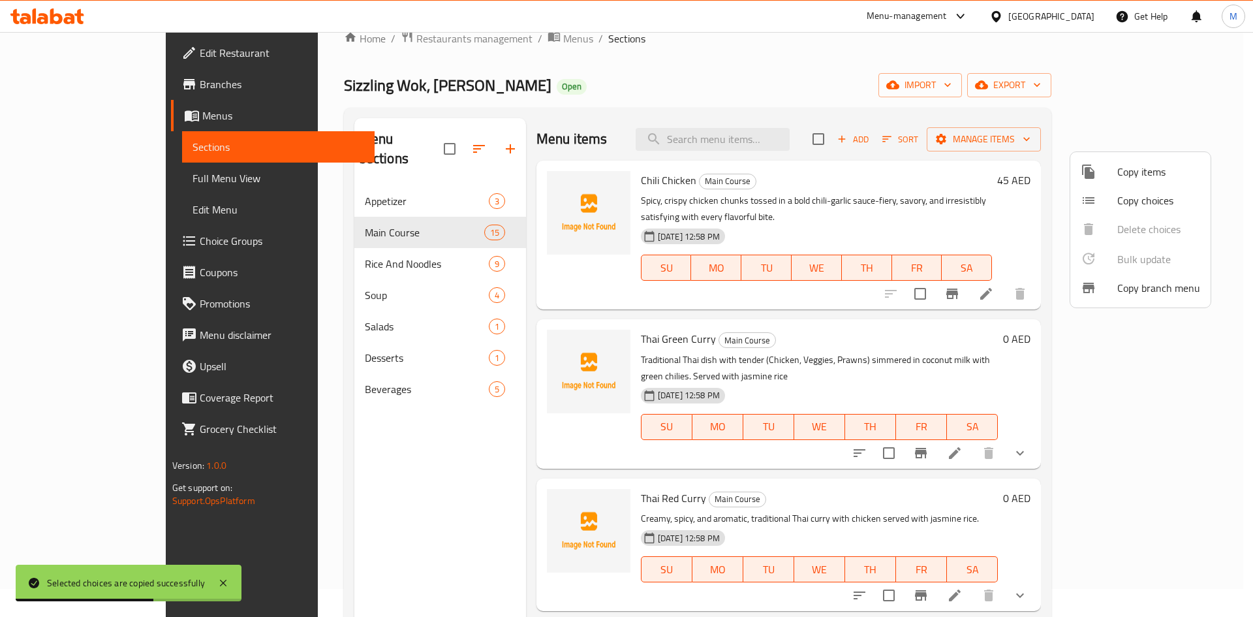
click at [1136, 196] on span "Copy choices" at bounding box center [1158, 201] width 83 height 16
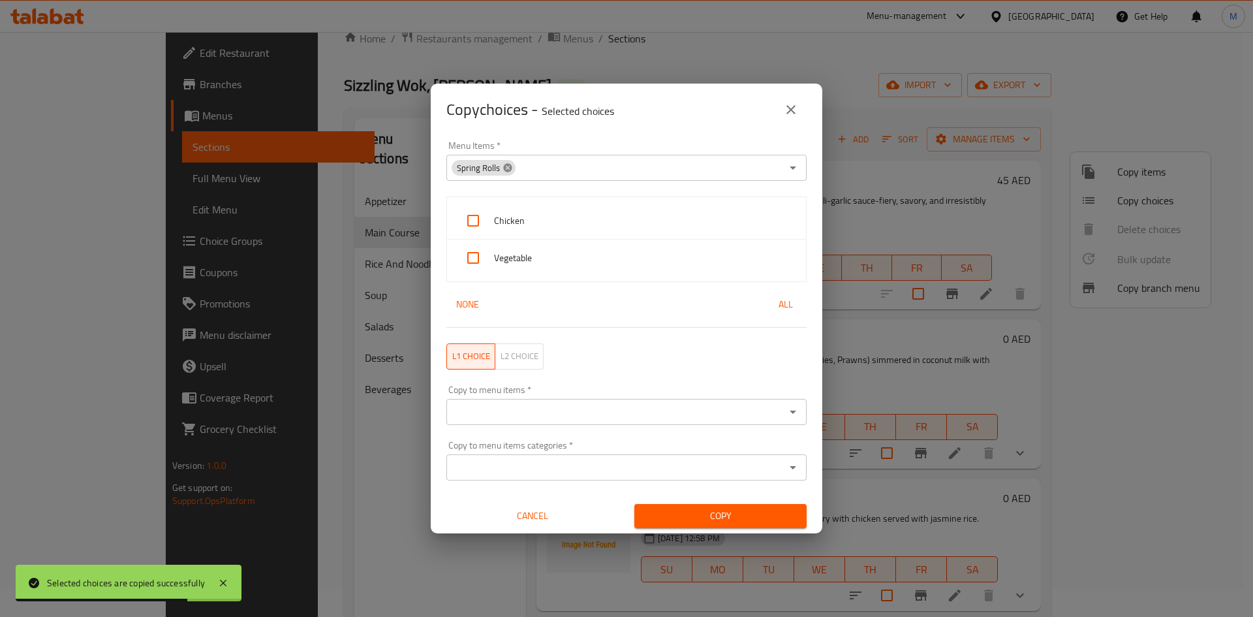
click at [503, 166] on icon at bounding box center [508, 168] width 10 height 10
click at [503, 166] on input "Menu Items   *" at bounding box center [615, 168] width 331 height 18
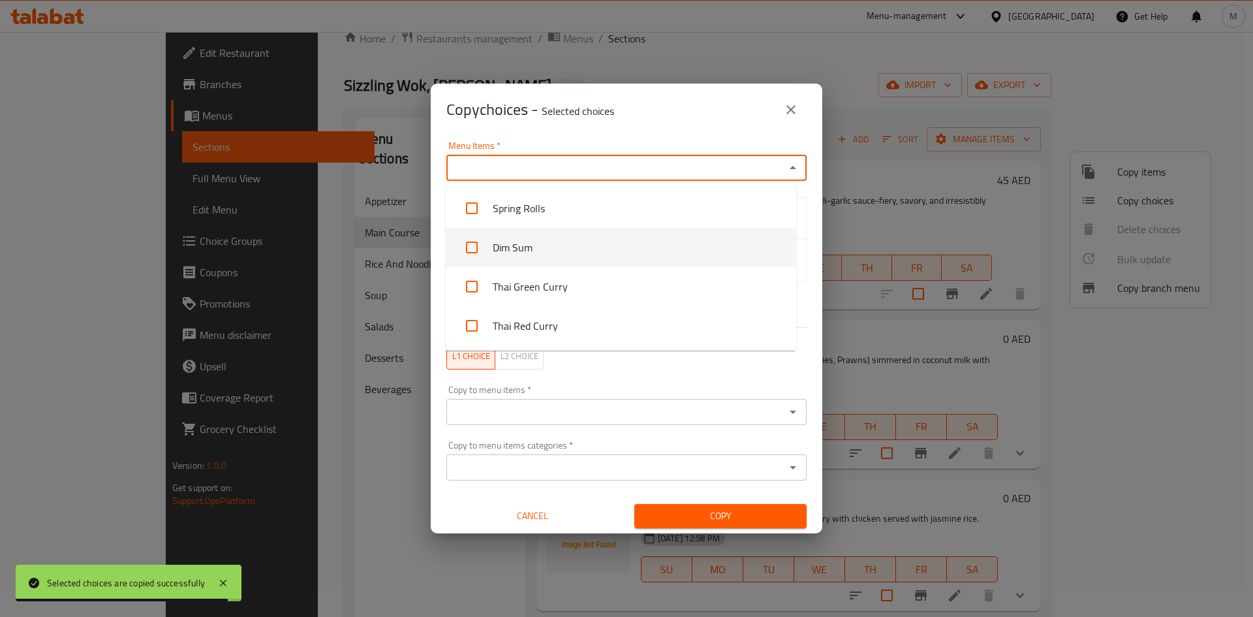
click at [496, 234] on li "Dim Sum" at bounding box center [621, 247] width 350 height 39
checkbox input "true"
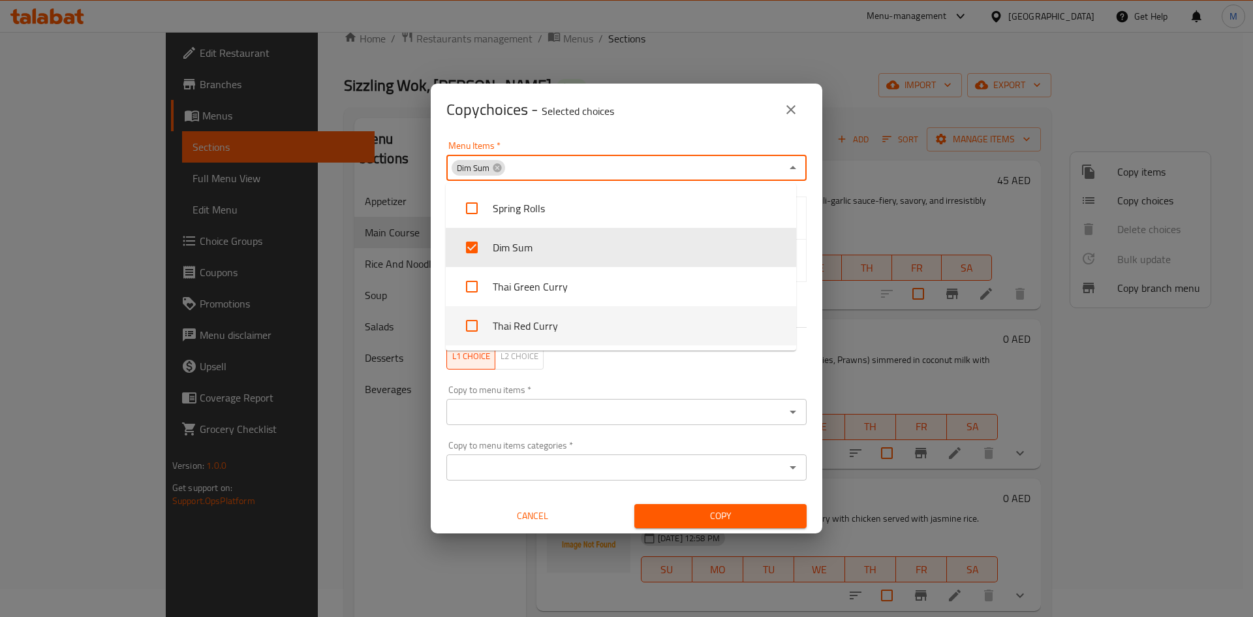
click at [680, 394] on div "Copy to menu items   * Copy to menu items *" at bounding box center [626, 405] width 360 height 40
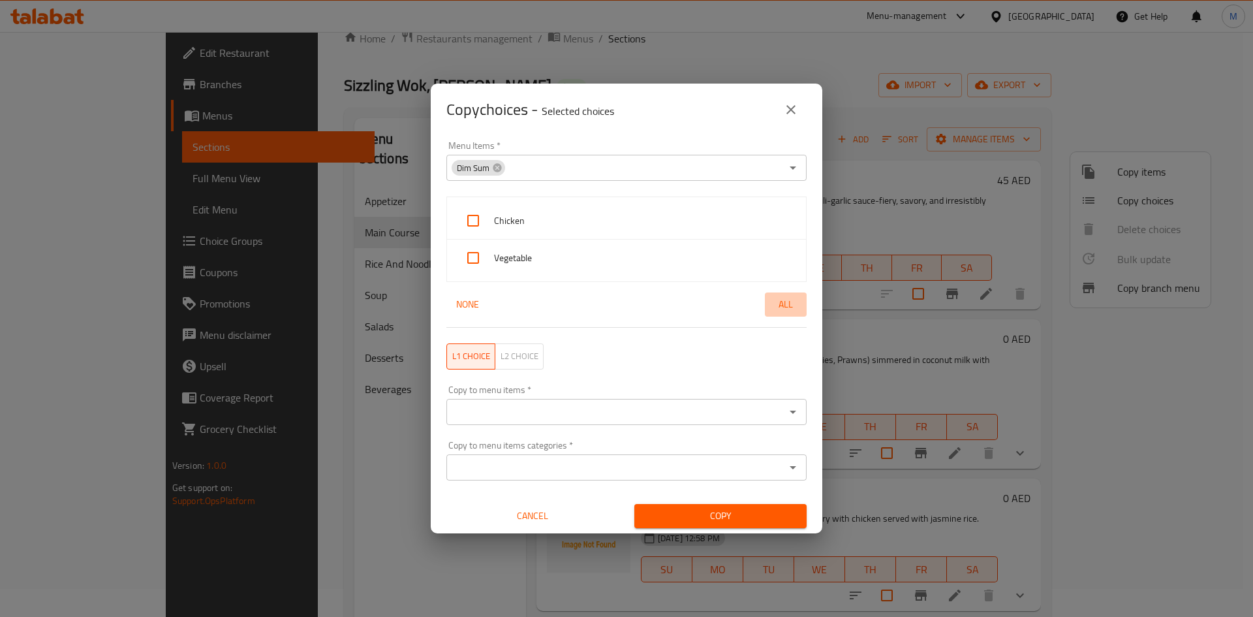
click at [777, 296] on span "All" at bounding box center [785, 304] width 31 height 16
checkbox input "true"
click at [605, 412] on input "Copy to menu items   *" at bounding box center [615, 412] width 331 height 18
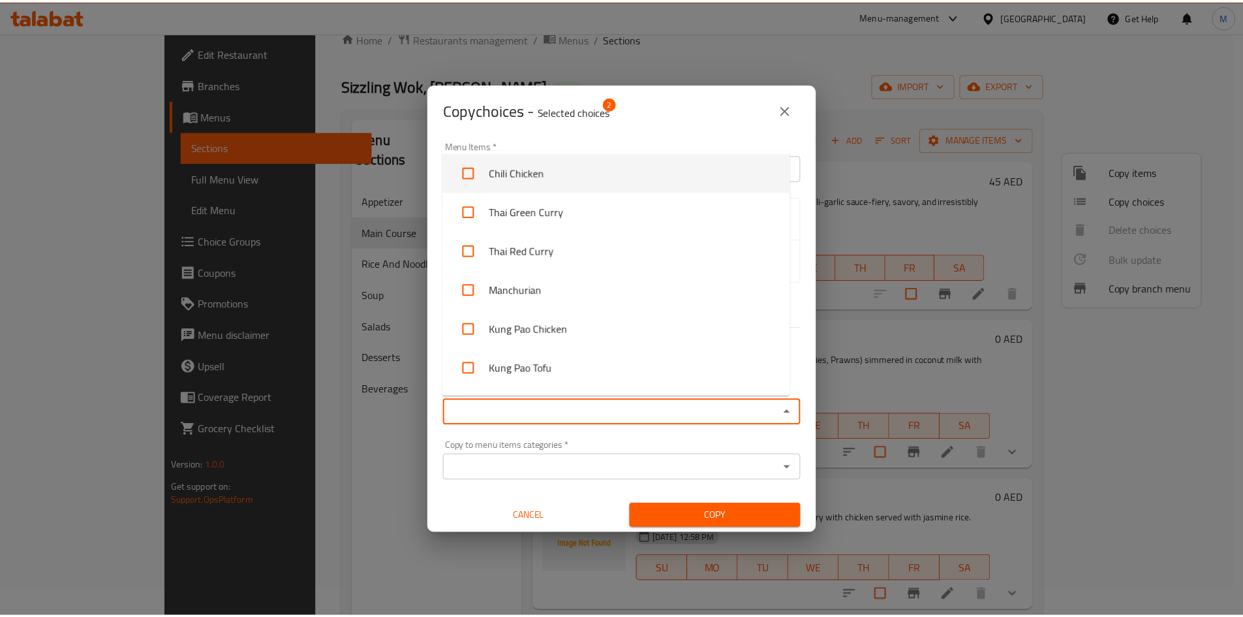
scroll to position [131, 0]
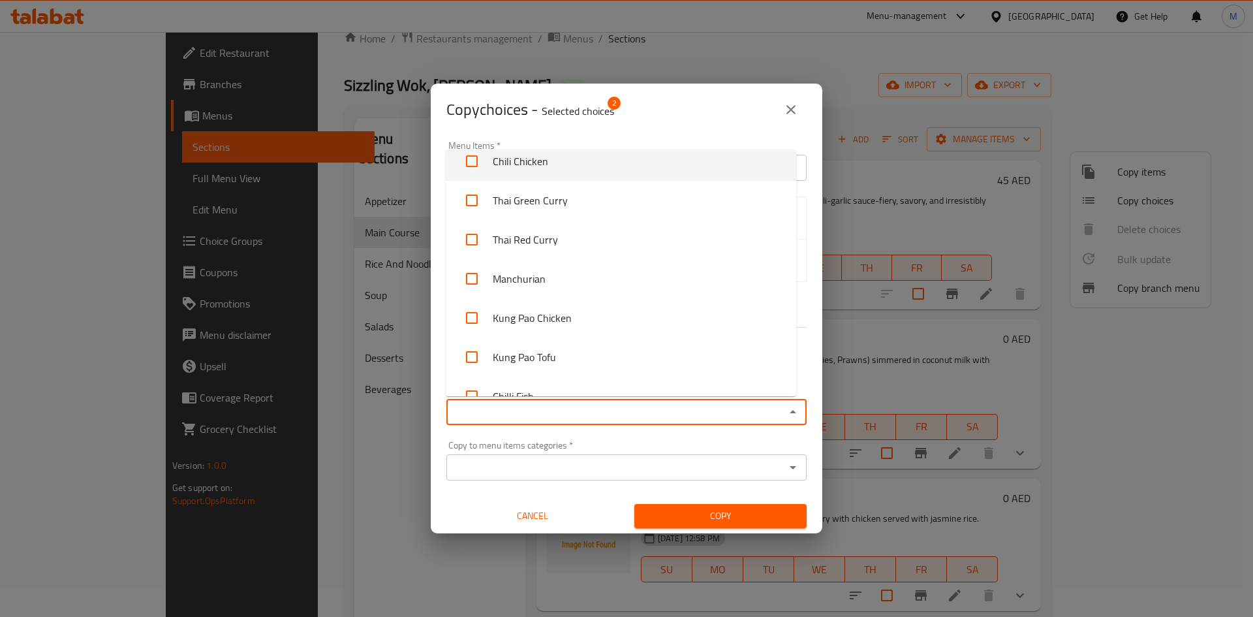
click at [536, 287] on li "Manchurian" at bounding box center [621, 278] width 350 height 39
checkbox input "true"
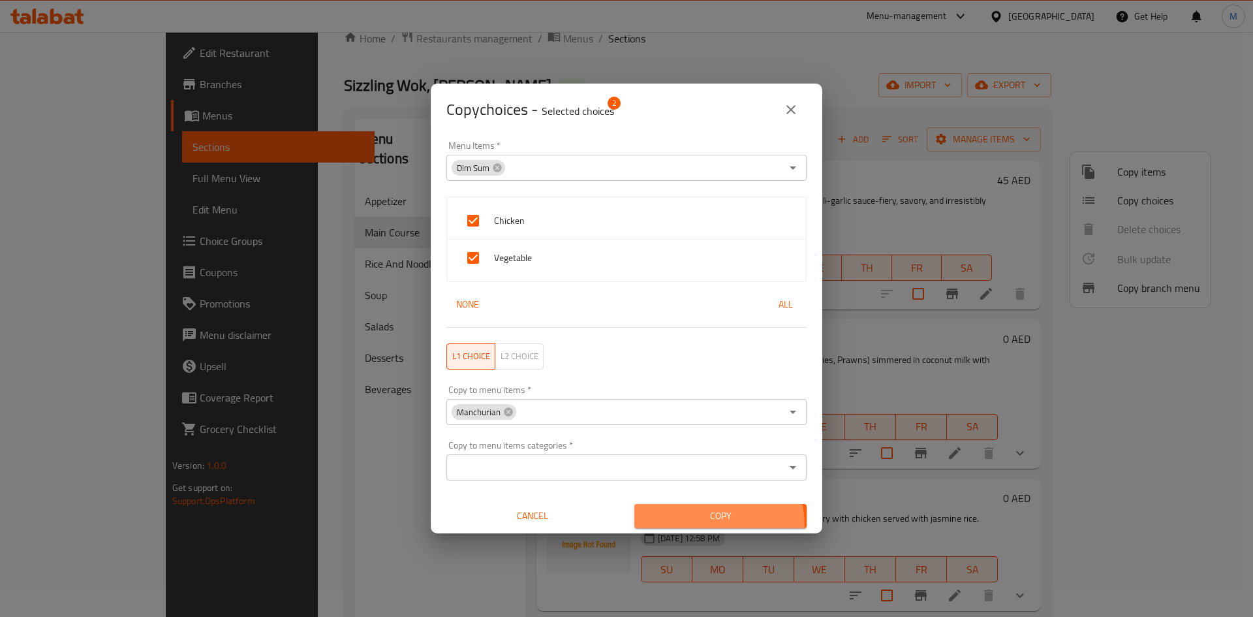
click at [661, 527] on button "Copy" at bounding box center [720, 516] width 172 height 24
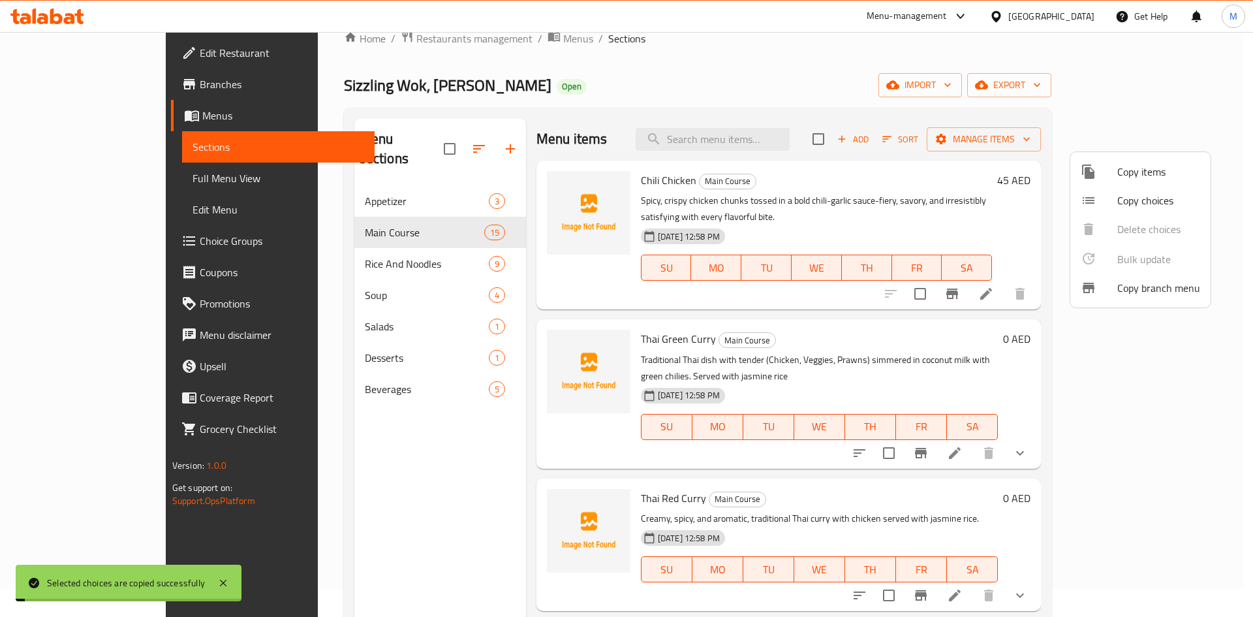
click at [959, 474] on div at bounding box center [626, 308] width 1253 height 617
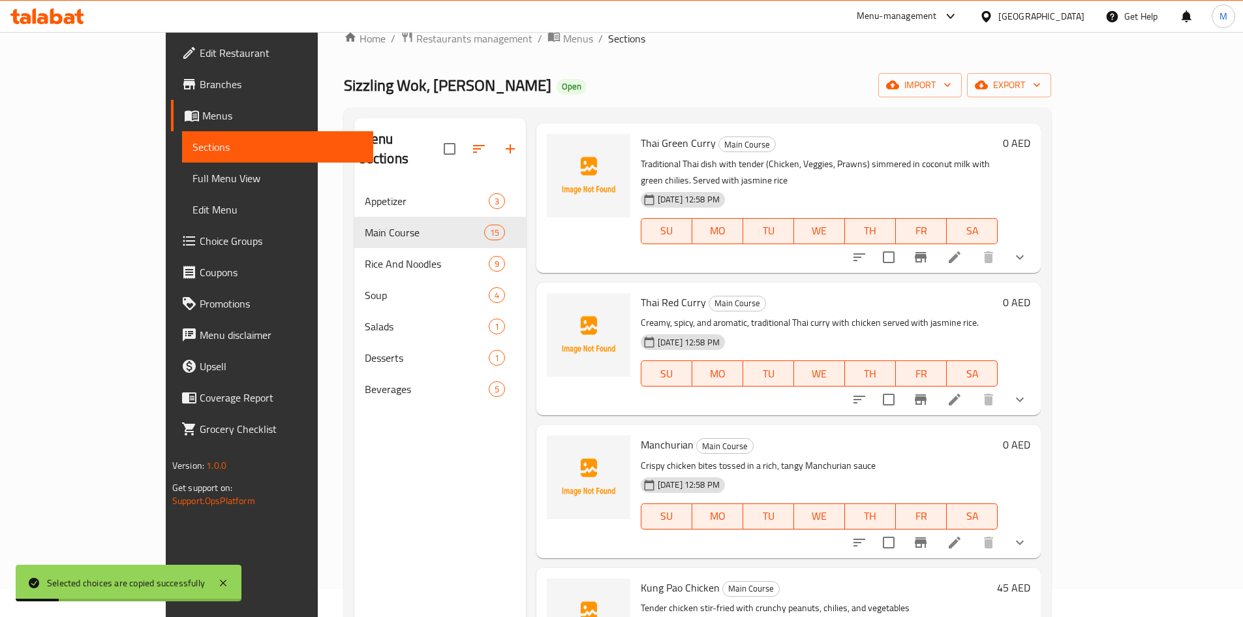
scroll to position [326, 0]
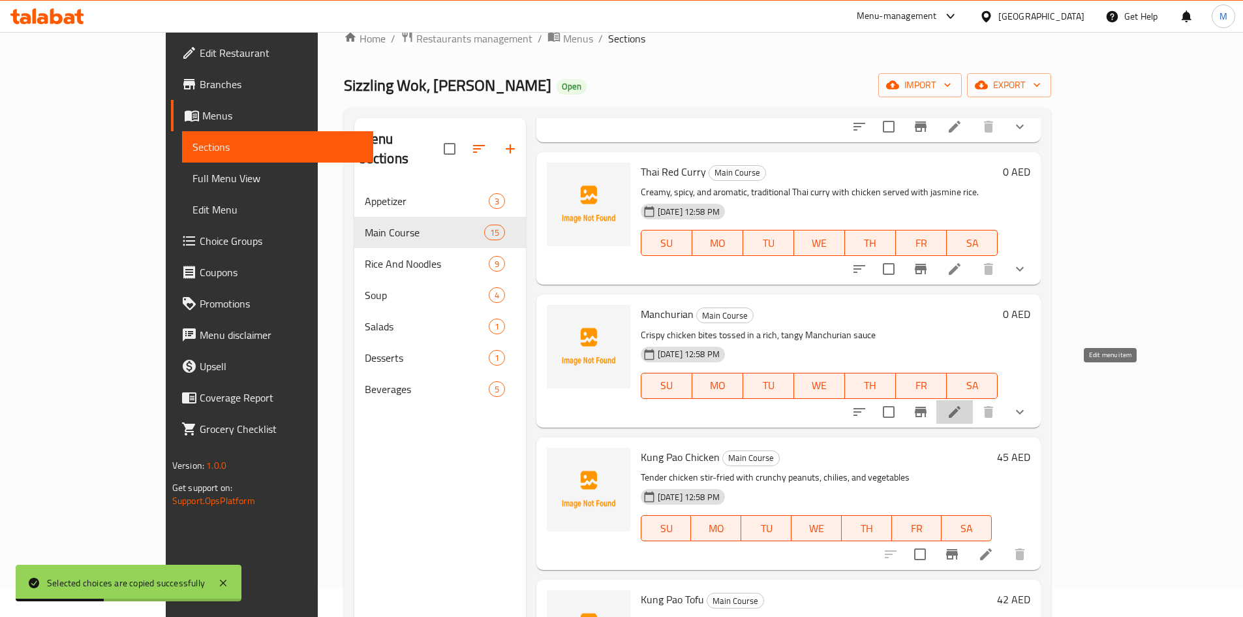
click at [963, 404] on icon at bounding box center [955, 412] width 16 height 16
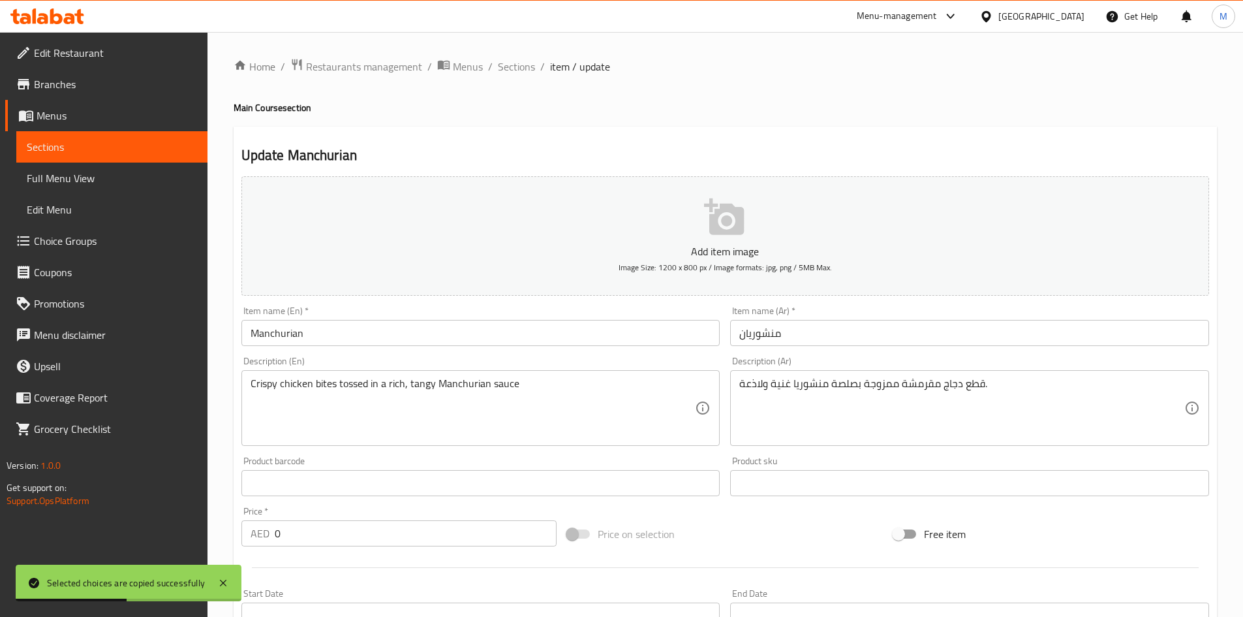
scroll to position [335, 0]
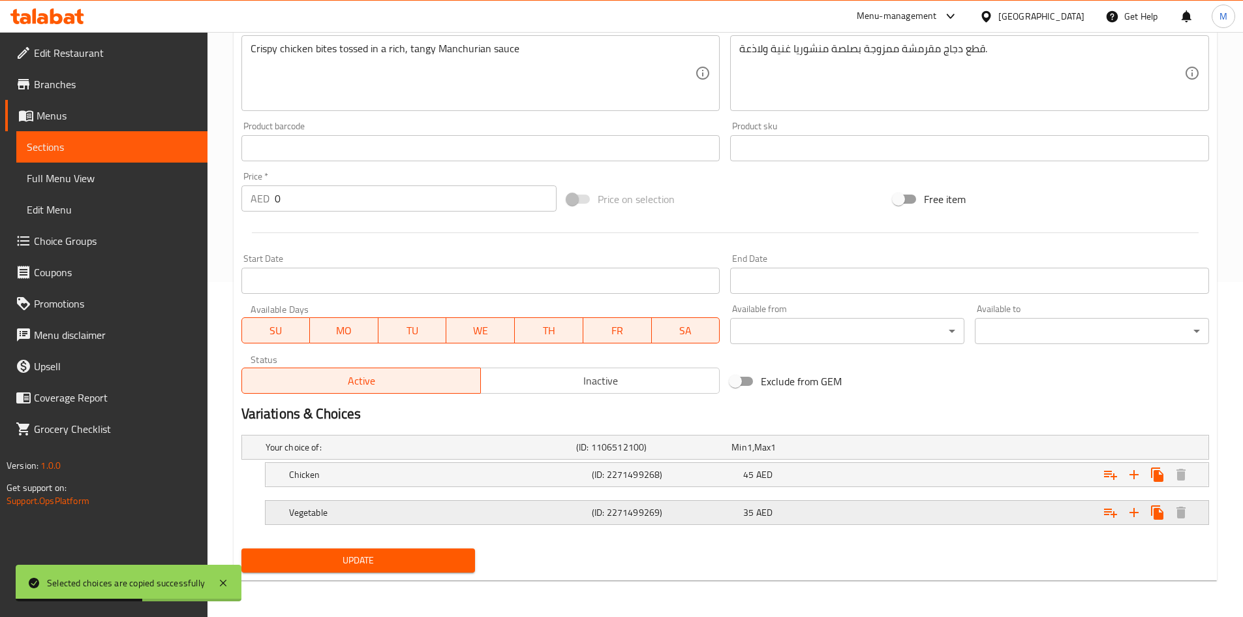
drag, startPoint x: 707, startPoint y: 514, endPoint x: 828, endPoint y: 517, distance: 120.8
click at [709, 454] on h5 "(ID: 2271499269)" at bounding box center [651, 447] width 150 height 13
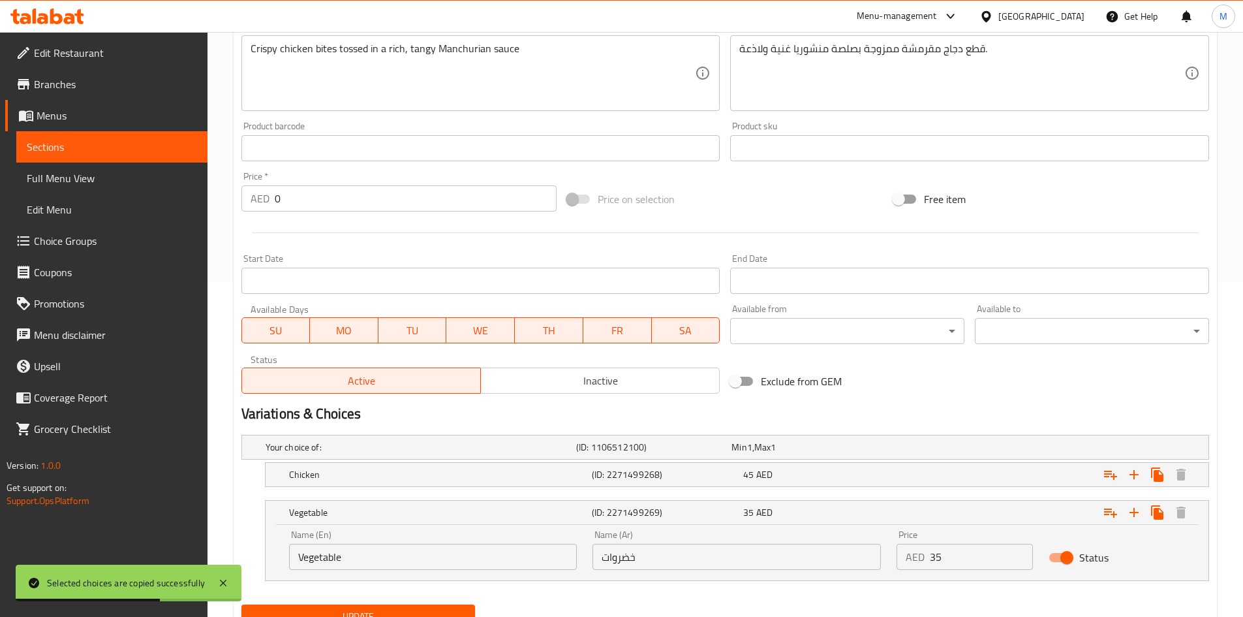
click at [967, 557] on input "35" at bounding box center [981, 557] width 103 height 26
type input "38"
click at [241, 604] on button "Update" at bounding box center [358, 616] width 234 height 24
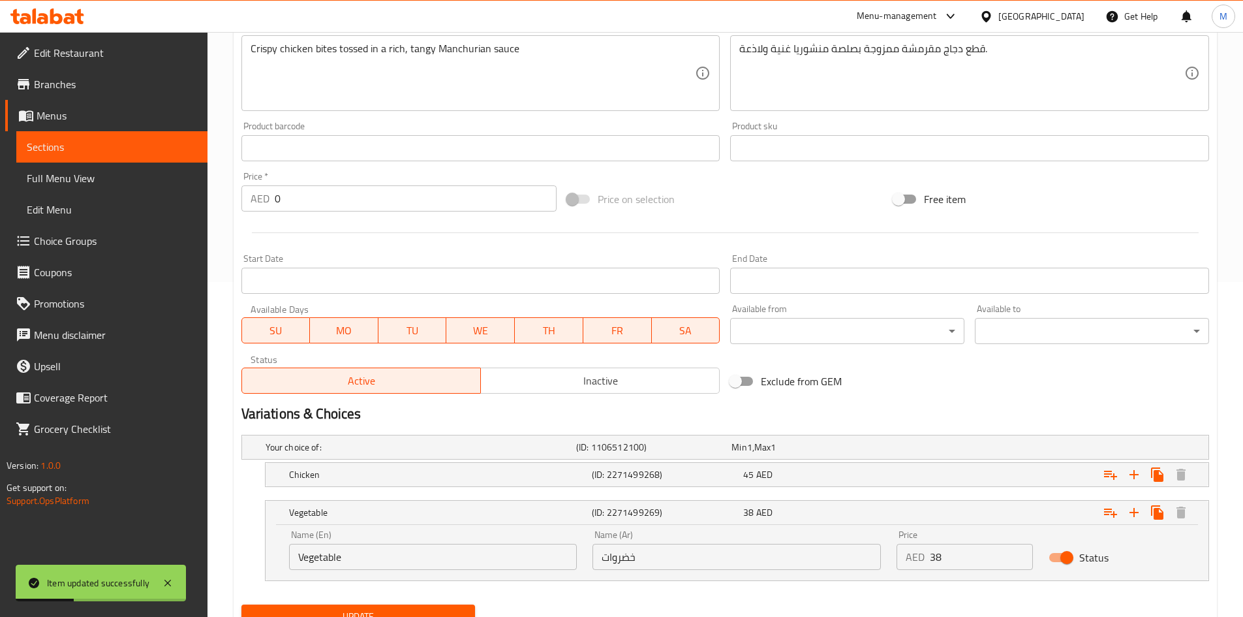
click at [808, 232] on div at bounding box center [725, 233] width 978 height 32
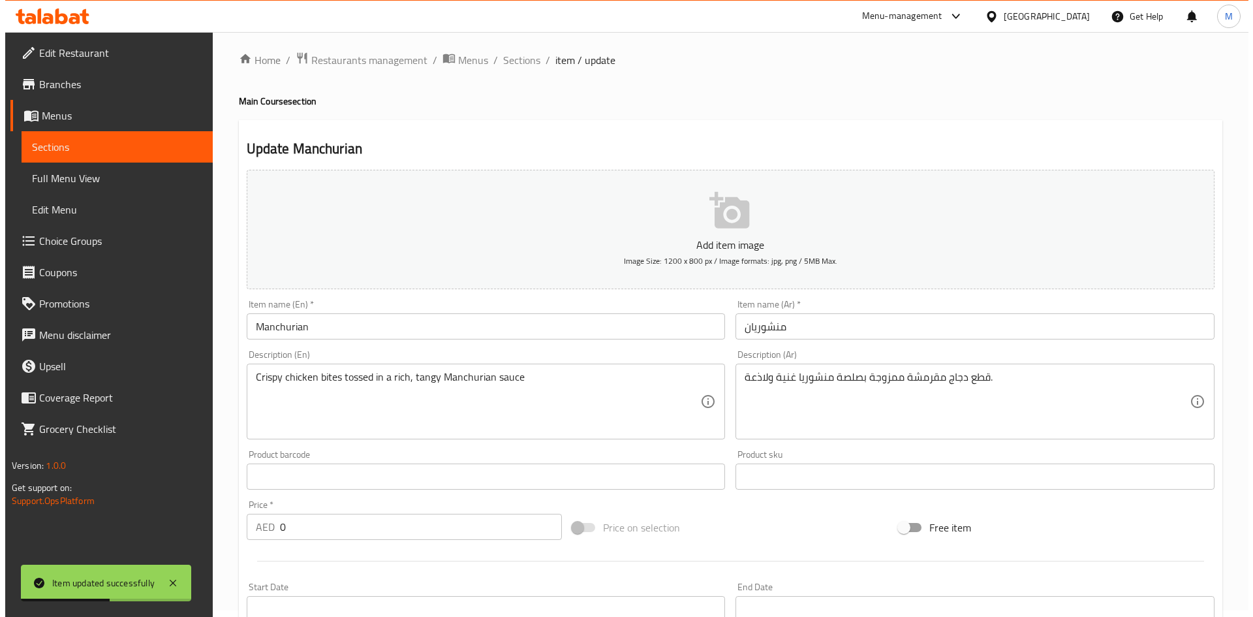
scroll to position [0, 0]
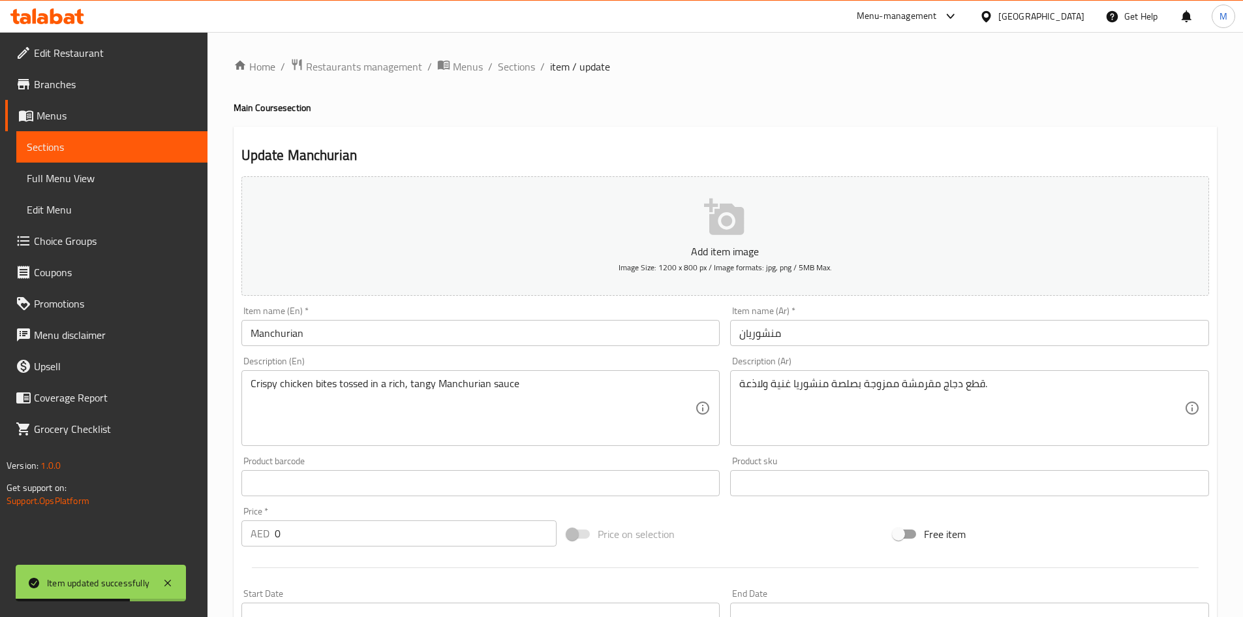
drag, startPoint x: 525, startPoint y: 66, endPoint x: 555, endPoint y: 87, distance: 36.9
click at [525, 66] on span "Sections" at bounding box center [516, 67] width 37 height 16
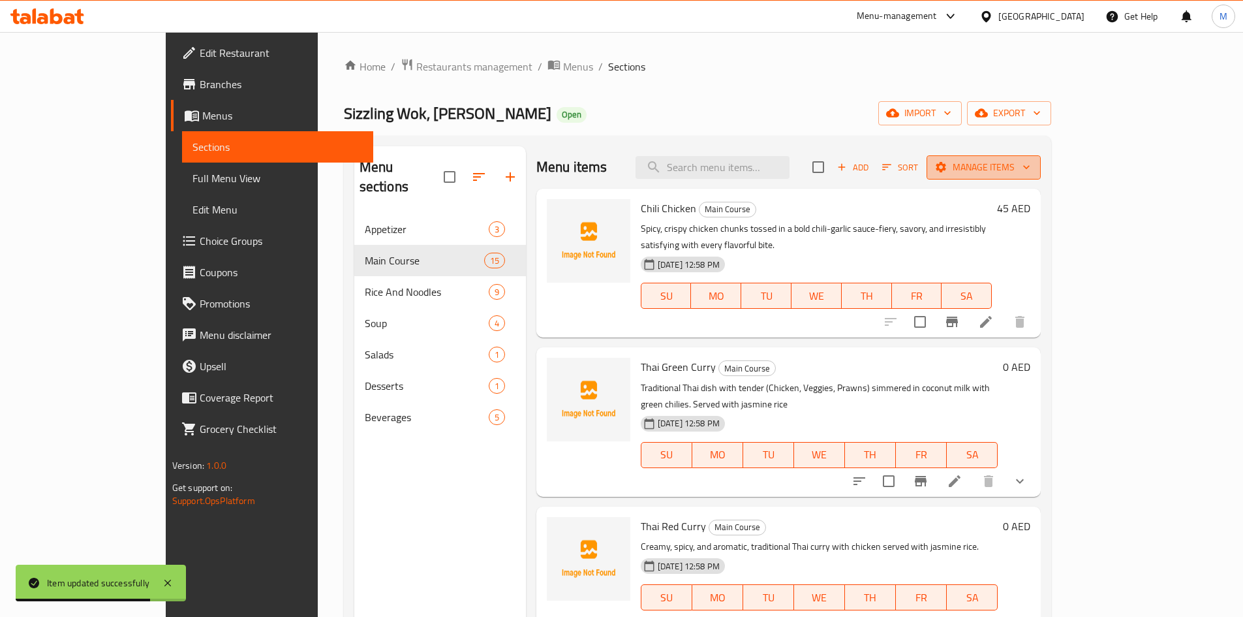
click at [948, 172] on icon "button" at bounding box center [941, 167] width 13 height 13
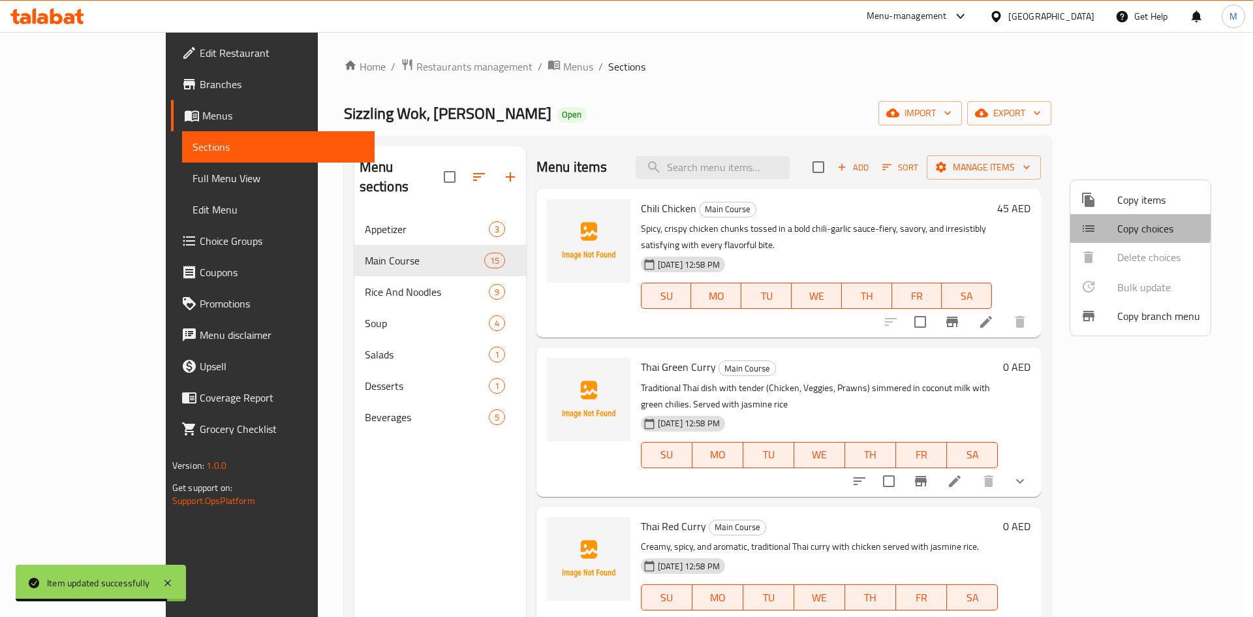
click at [1111, 226] on div at bounding box center [1099, 229] width 37 height 16
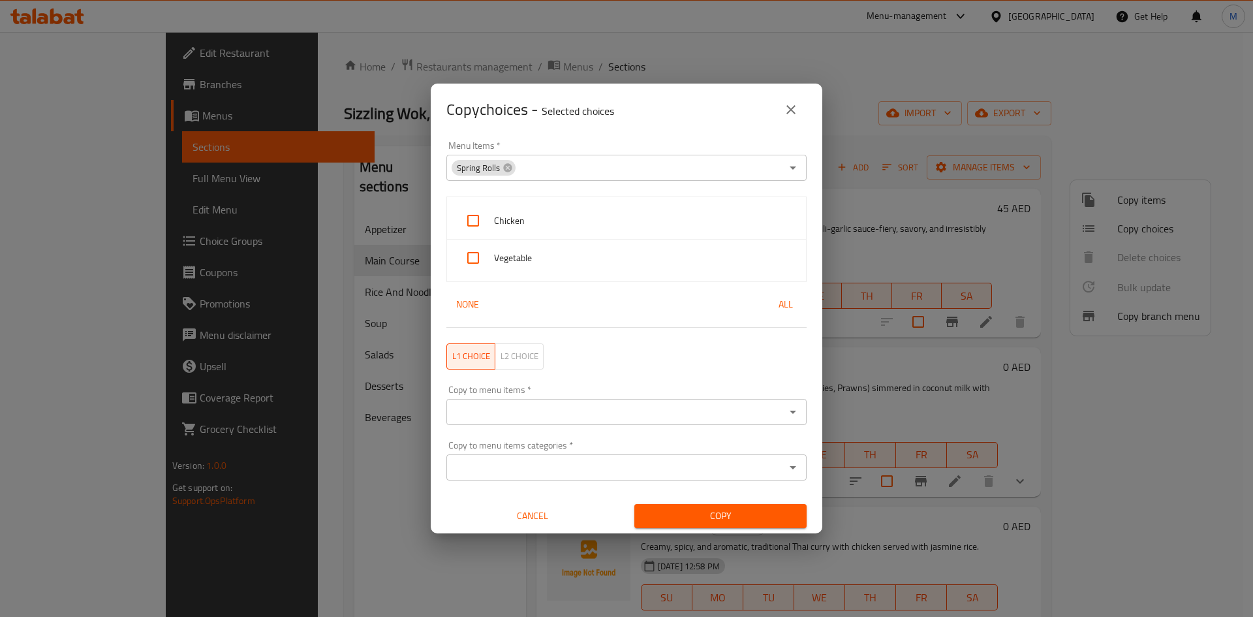
click at [512, 162] on div "Spring Rolls" at bounding box center [484, 168] width 64 height 16
click at [506, 172] on icon at bounding box center [508, 168] width 10 height 10
click at [509, 174] on input "Menu Items   *" at bounding box center [615, 168] width 331 height 18
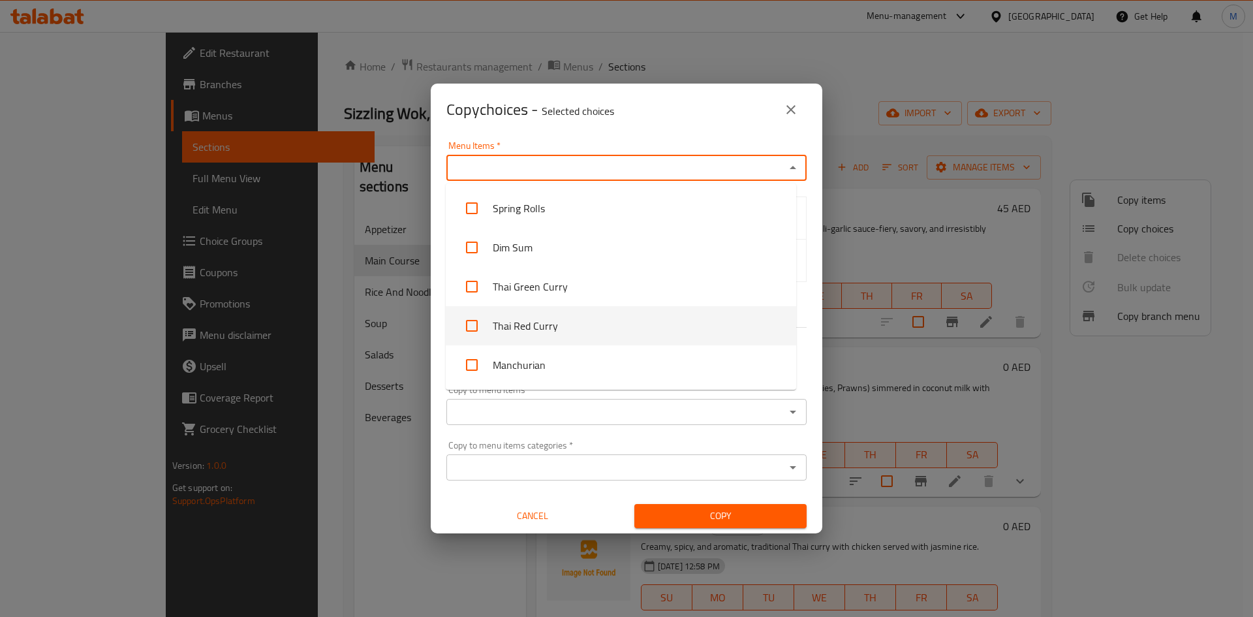
click at [536, 317] on li "Thai Red Curry" at bounding box center [621, 325] width 350 height 39
checkbox input "true"
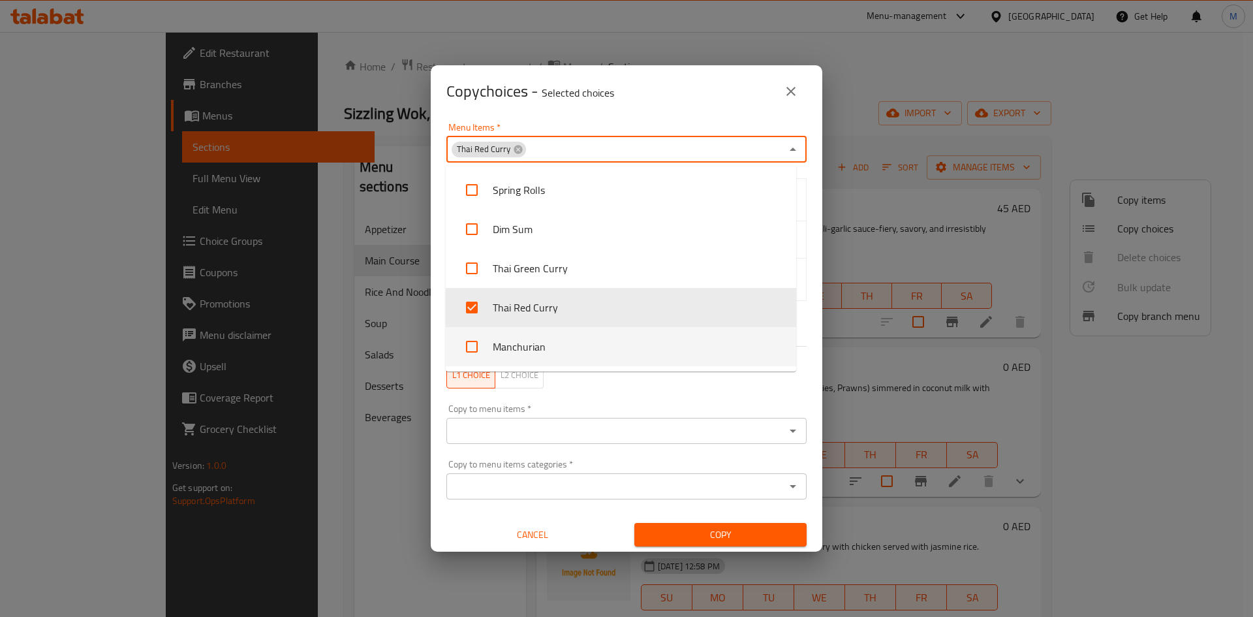
click at [808, 284] on div "Menu Items   * Thai Red Curry Menu Items * Chicken Prawns Vegetable None All L1…" at bounding box center [627, 334] width 392 height 435
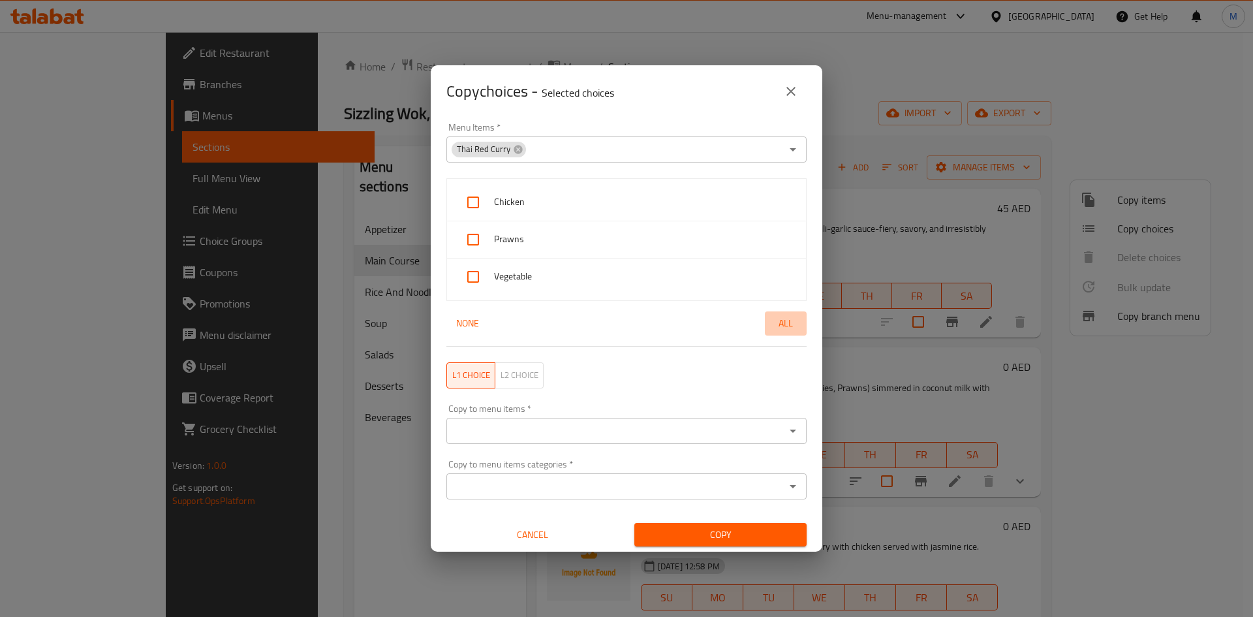
click at [783, 323] on span "All" at bounding box center [785, 323] width 31 height 16
checkbox input "true"
click at [601, 433] on input "Copy to menu items   *" at bounding box center [615, 431] width 331 height 18
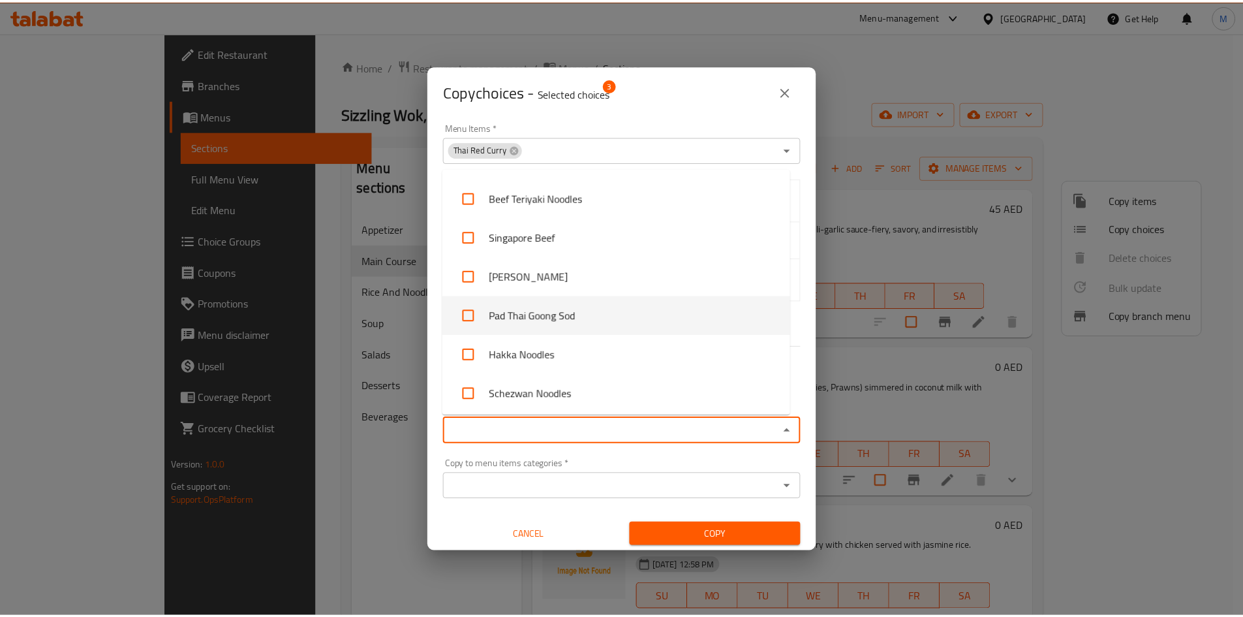
scroll to position [653, 0]
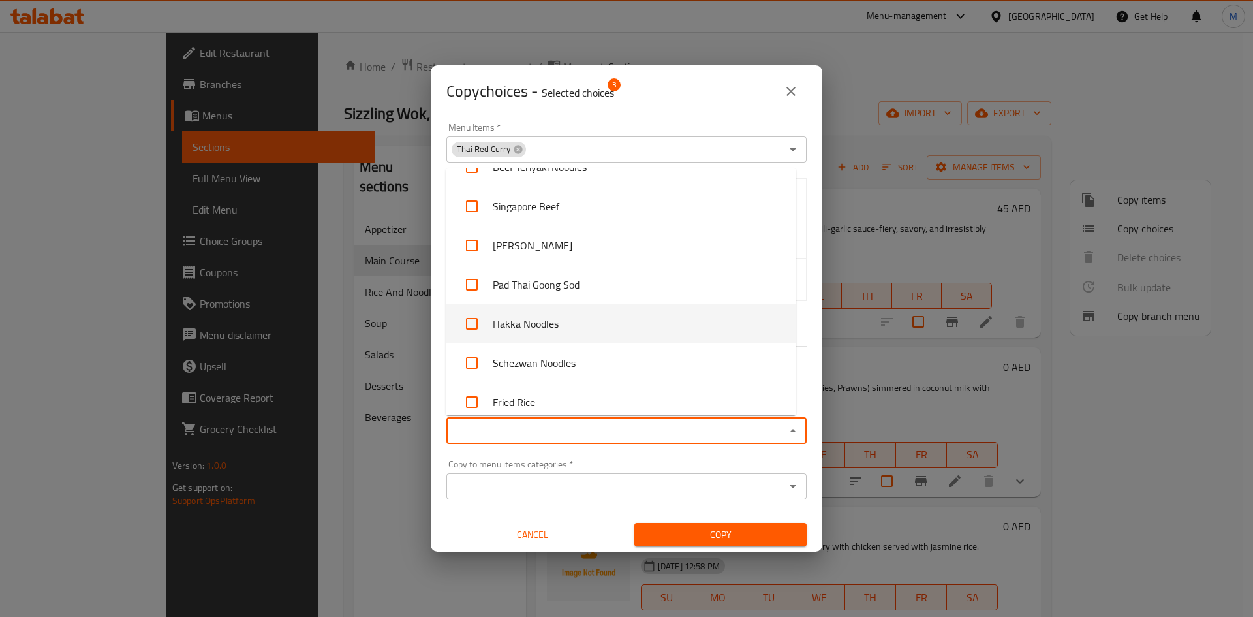
click at [493, 322] on li "Hakka Noodles" at bounding box center [621, 323] width 350 height 39
checkbox input "true"
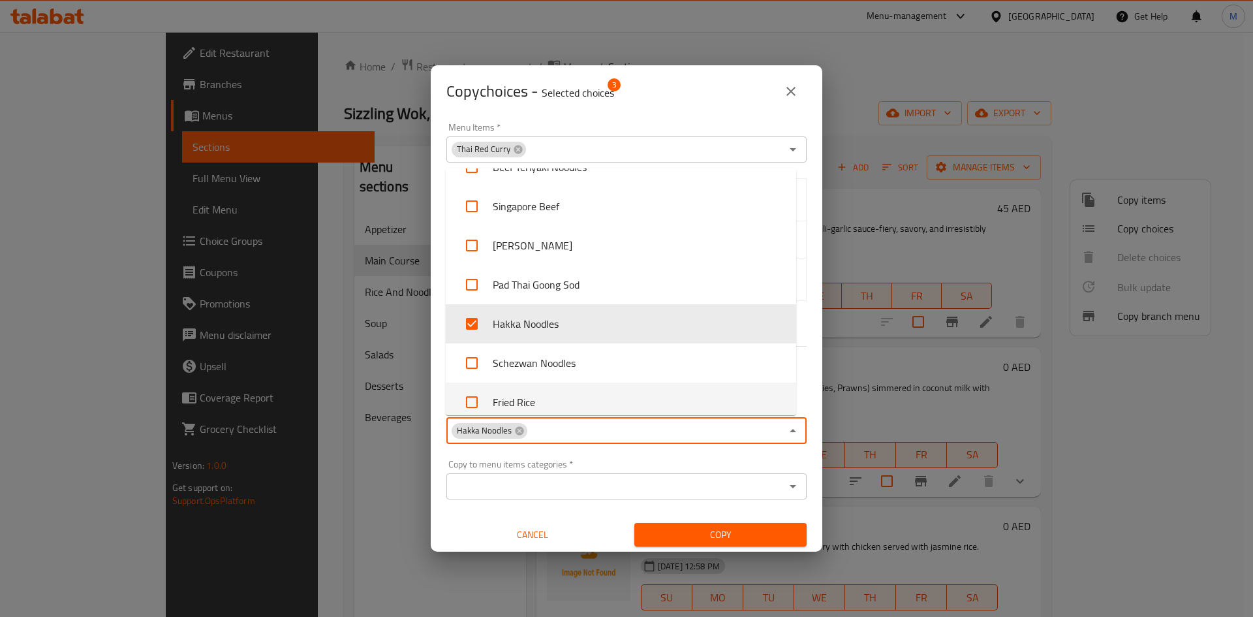
click at [679, 527] on span "Copy" at bounding box center [720, 535] width 151 height 16
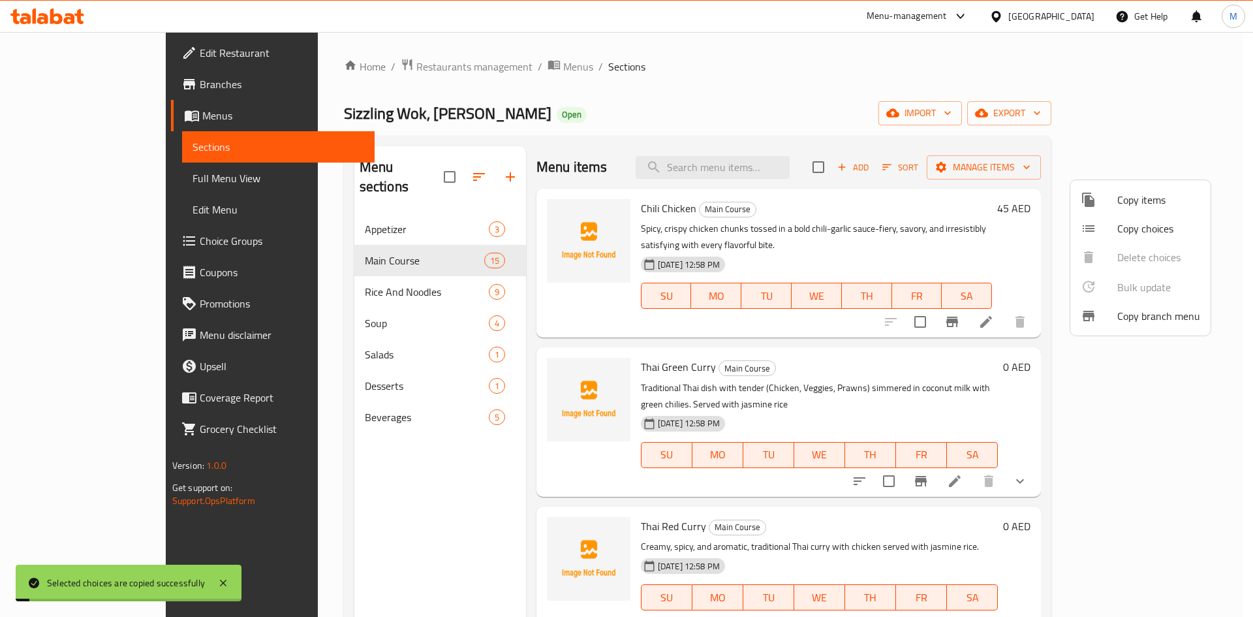
click at [293, 456] on div at bounding box center [626, 308] width 1253 height 617
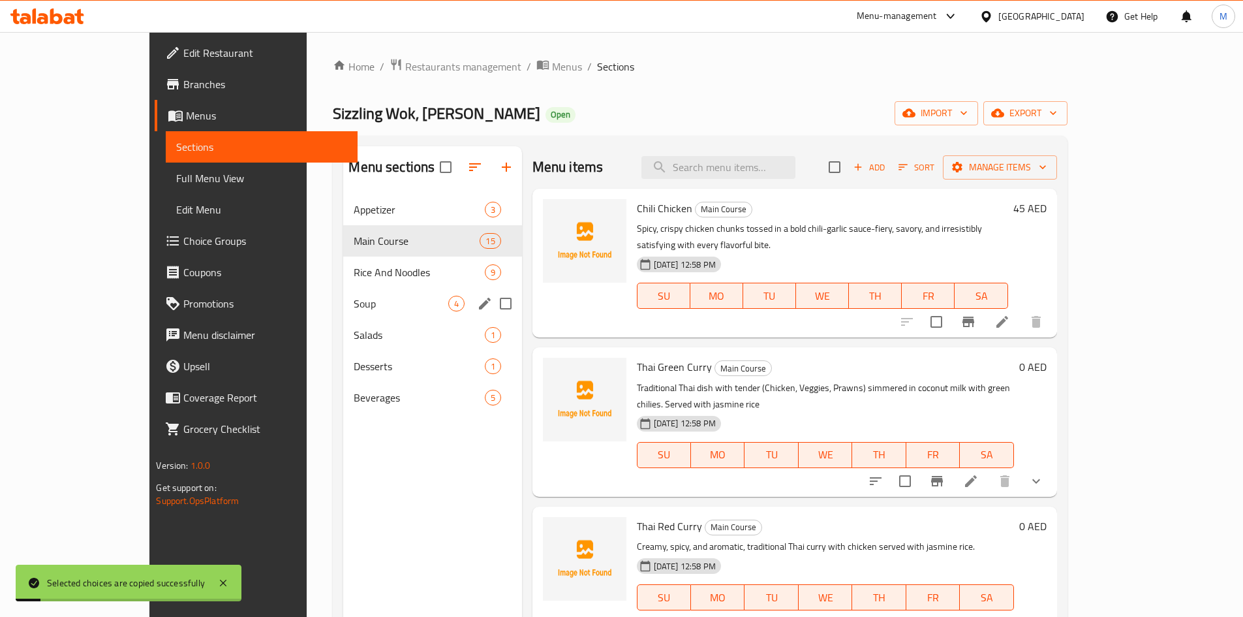
click at [343, 281] on div "Rice And Noodles 9" at bounding box center [432, 271] width 178 height 31
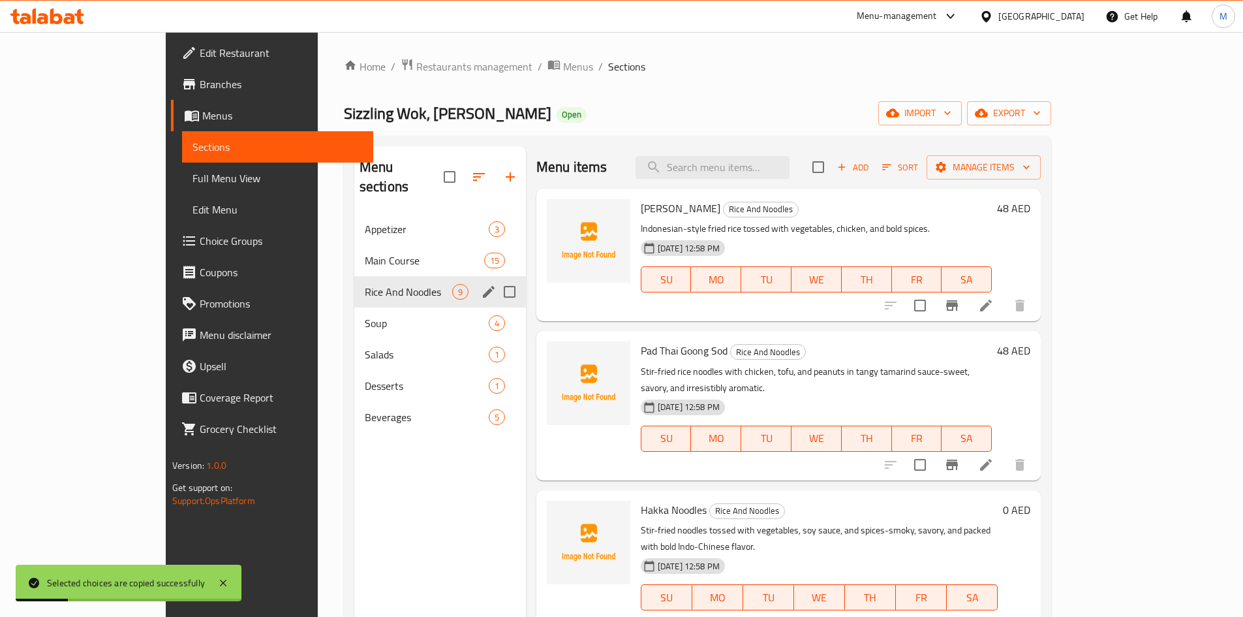
click at [354, 281] on div "Rice And Noodles 9" at bounding box center [440, 291] width 172 height 31
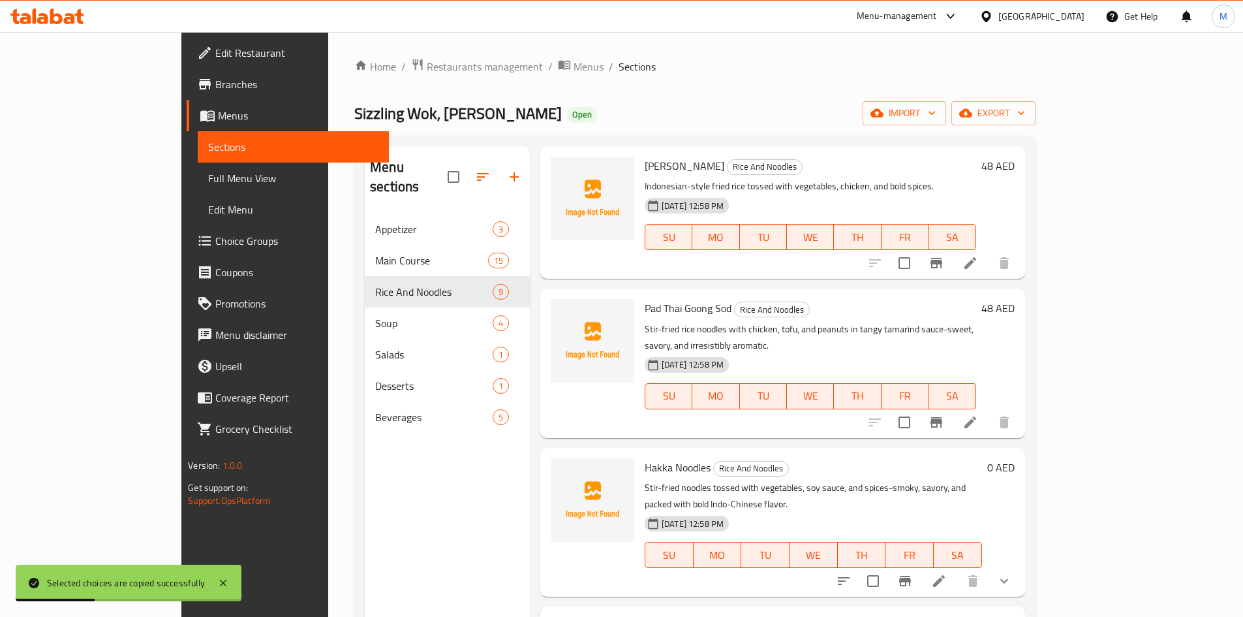
scroll to position [65, 0]
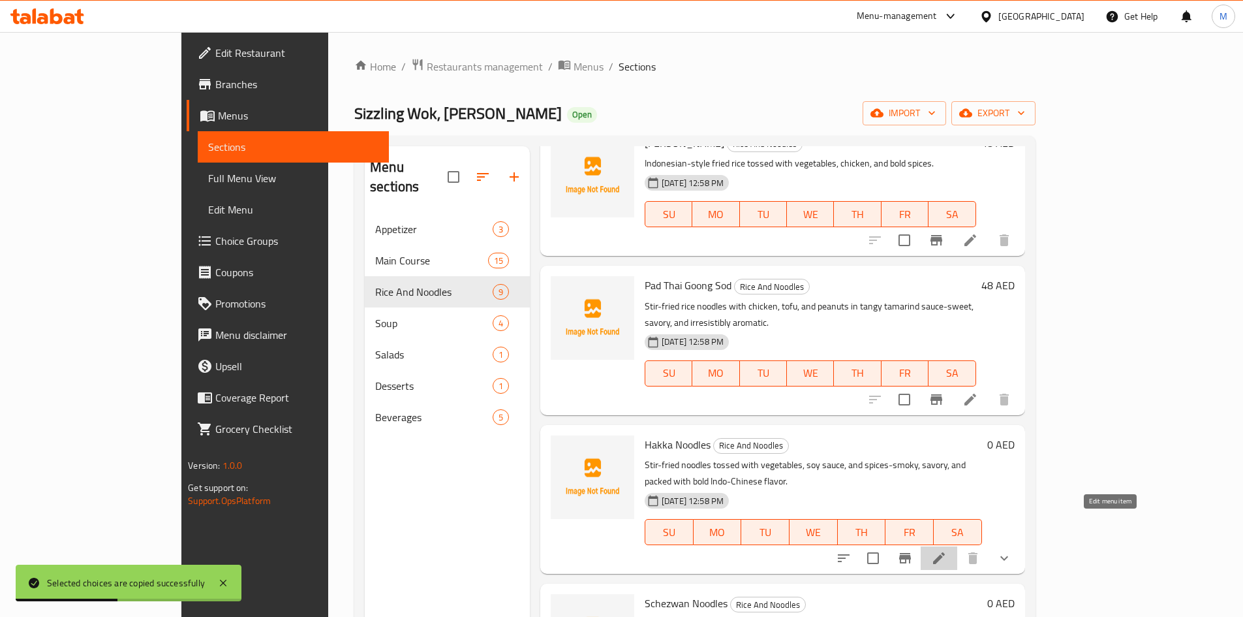
click at [947, 550] on icon at bounding box center [939, 558] width 16 height 16
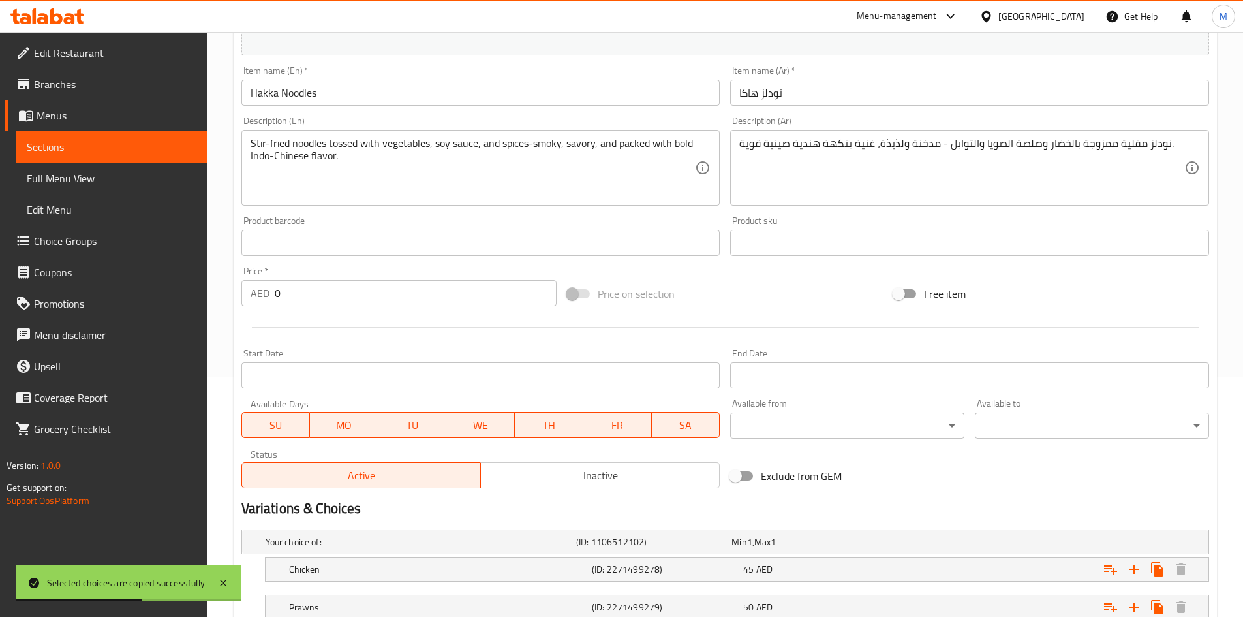
scroll to position [373, 0]
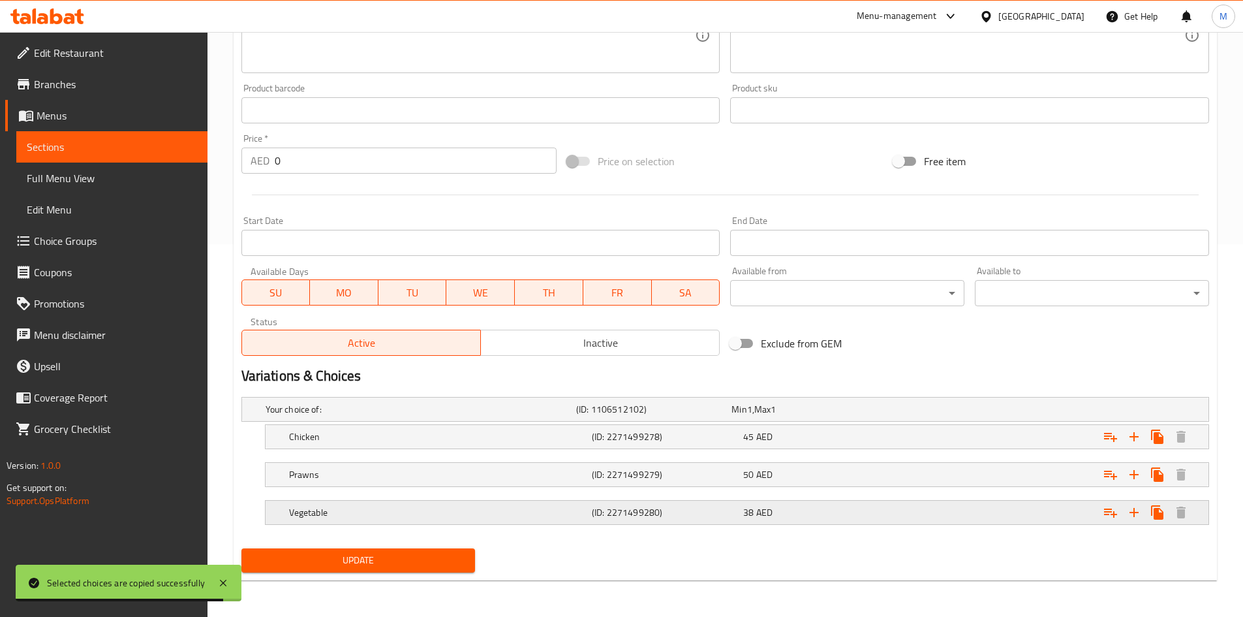
click at [512, 416] on h5 "Vegetable" at bounding box center [418, 409] width 305 height 13
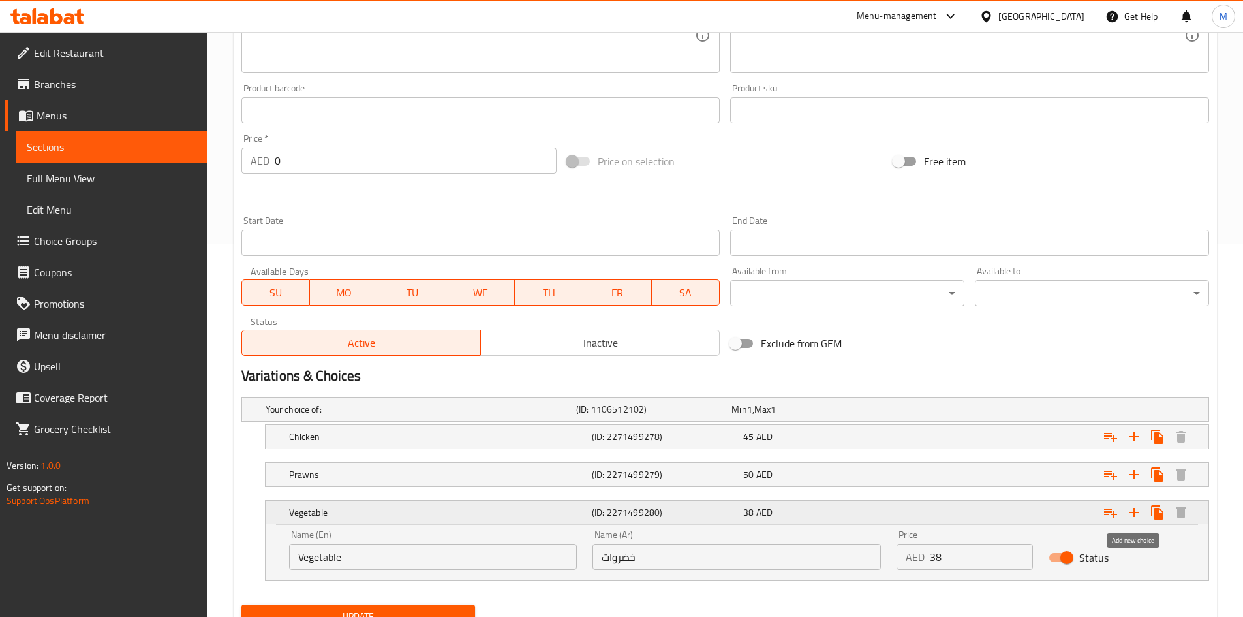
click at [1134, 512] on icon "Expand" at bounding box center [1134, 512] width 9 height 9
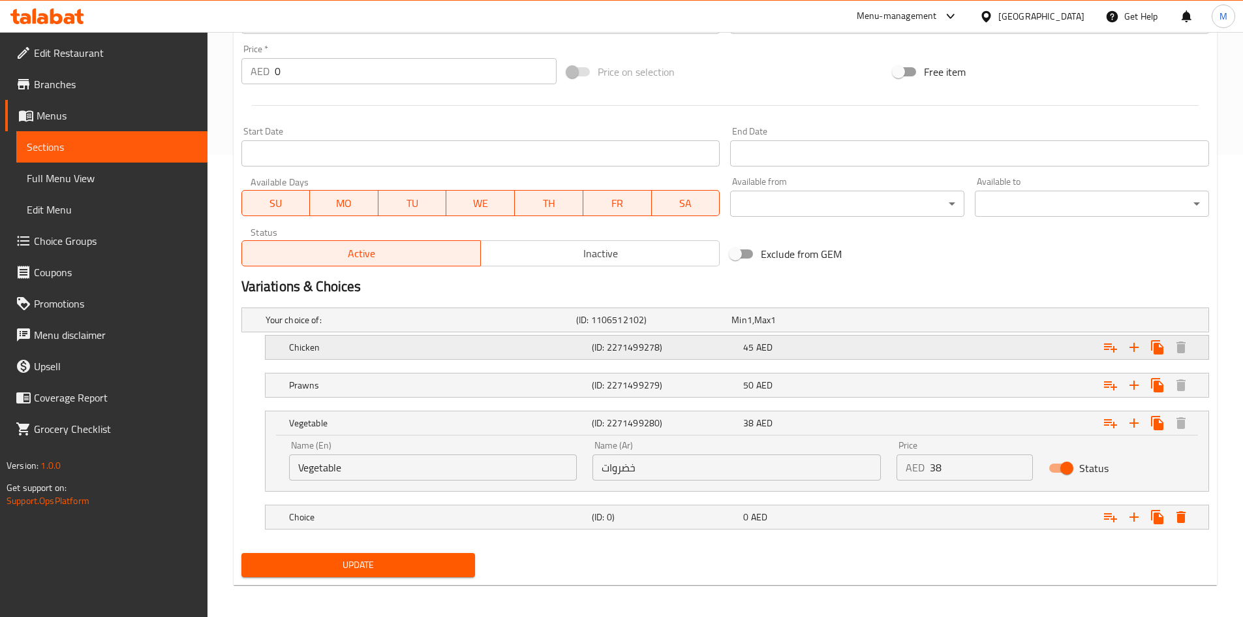
scroll to position [467, 0]
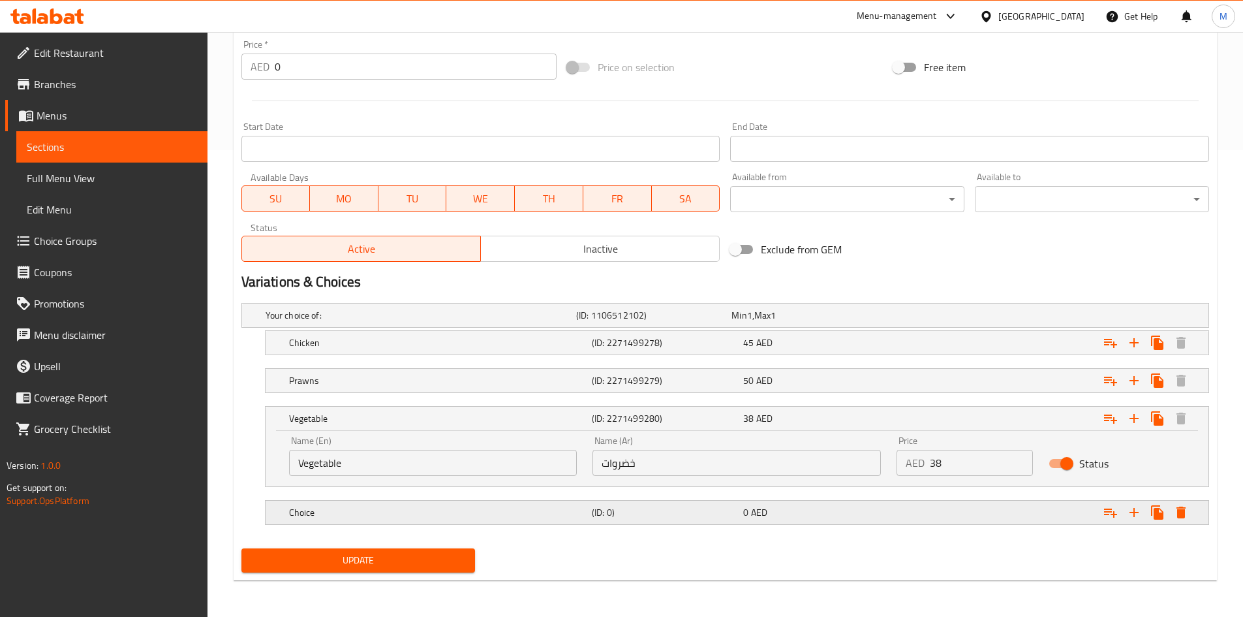
click at [571, 322] on h5 "Choice" at bounding box center [418, 315] width 305 height 13
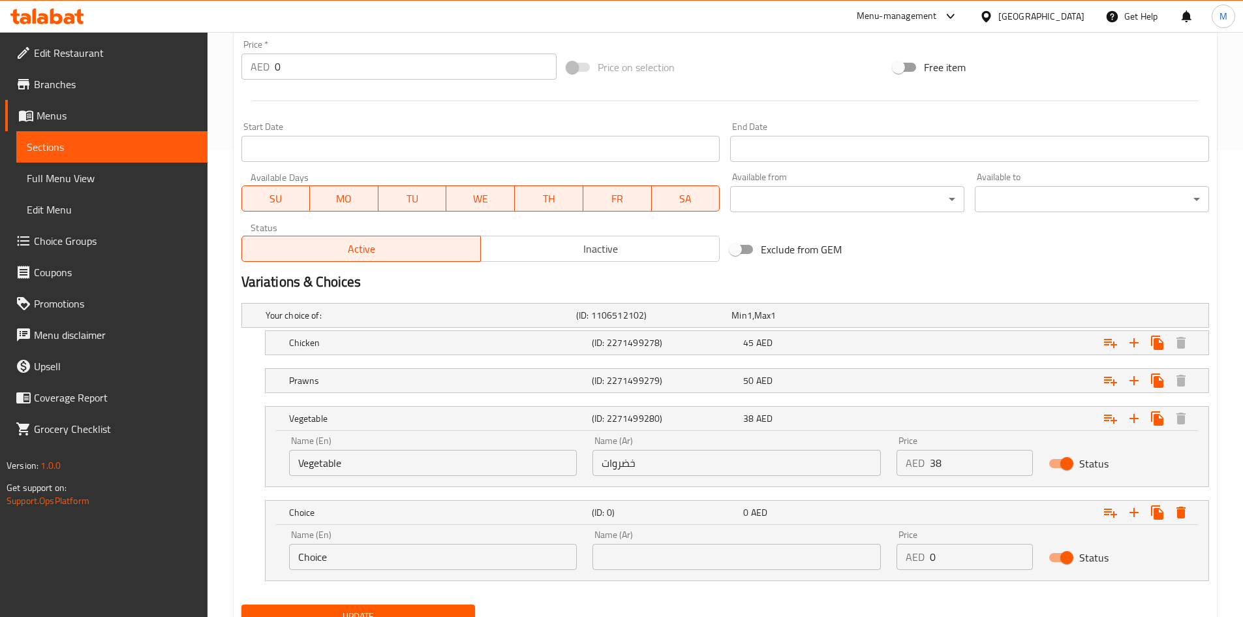
click at [942, 556] on input "0" at bounding box center [981, 557] width 103 height 26
paste input "number"
type input "45"
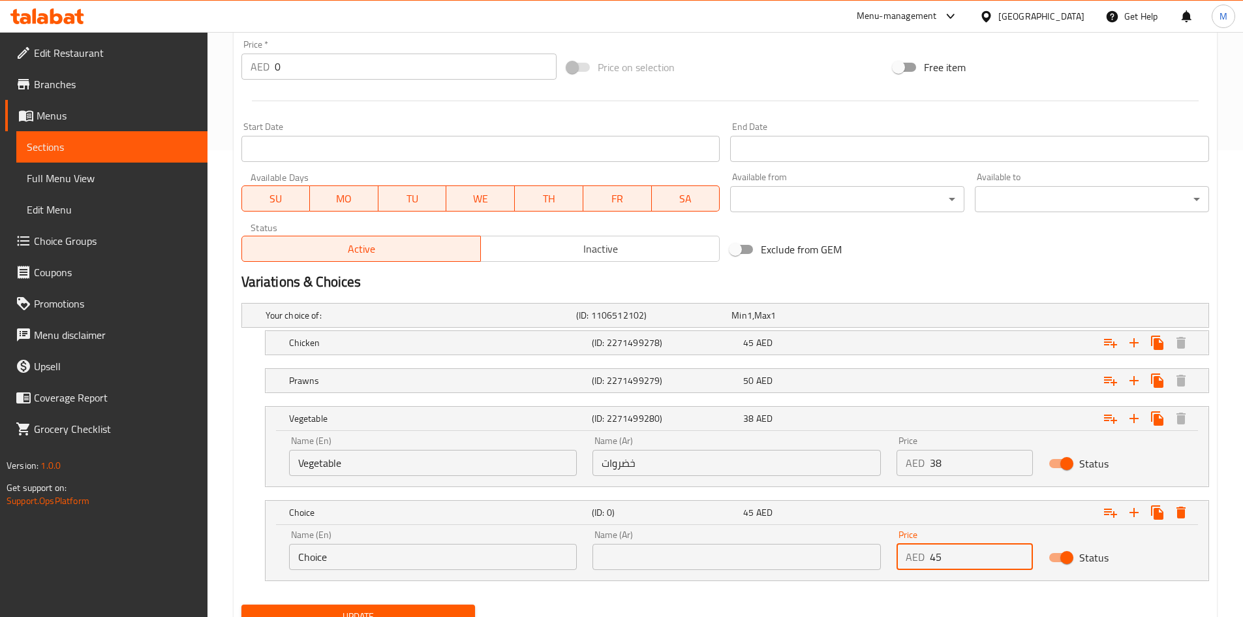
click at [352, 548] on input "Choice" at bounding box center [433, 557] width 288 height 26
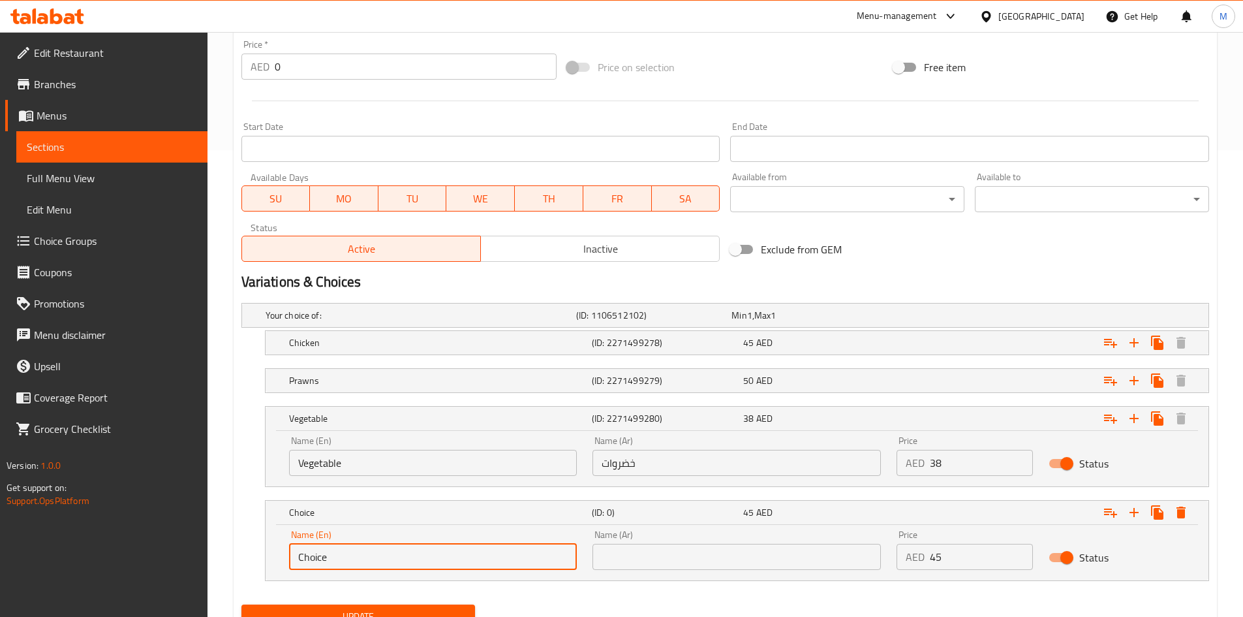
click at [352, 548] on input "Choice" at bounding box center [433, 557] width 288 height 26
paste input "Shrimp"
type input "Shrimp"
click at [620, 568] on input "text" at bounding box center [737, 557] width 288 height 26
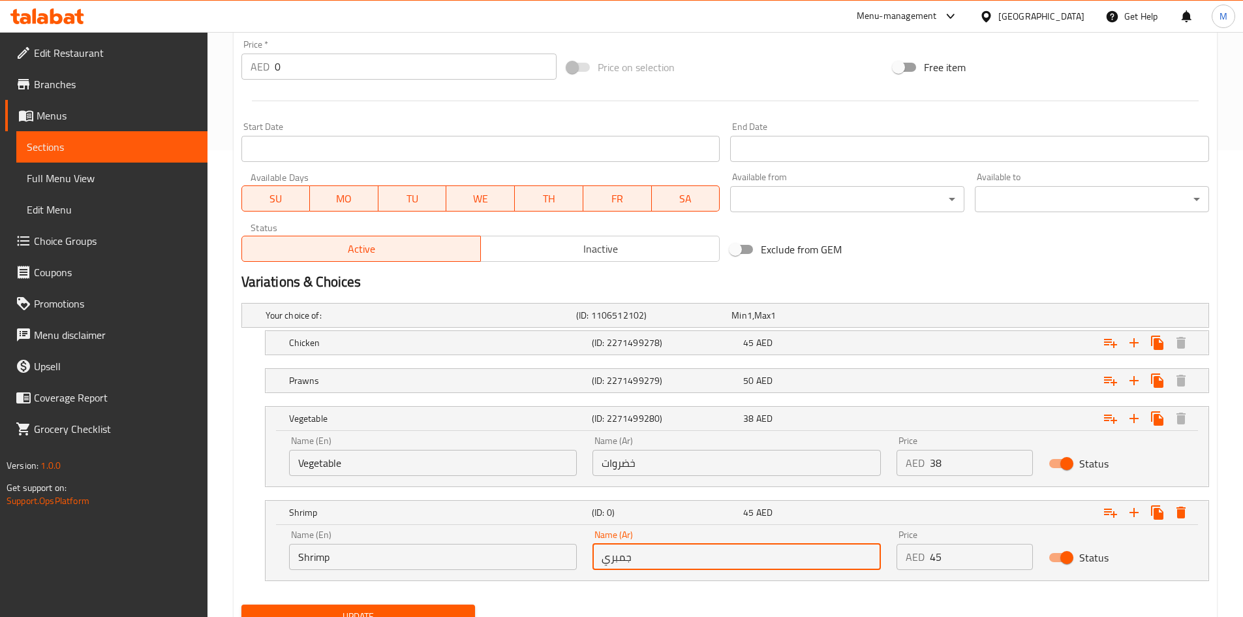
type input "جمبري"
click at [418, 322] on h5 "Chicken" at bounding box center [418, 315] width 305 height 13
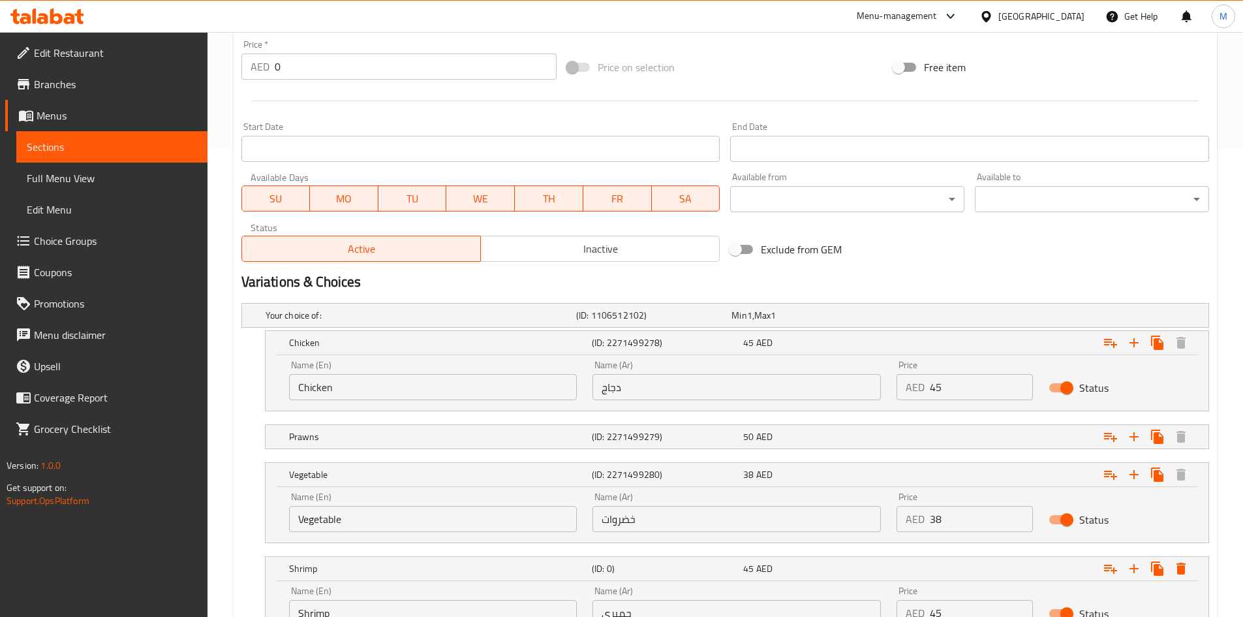
click at [413, 386] on input "Chicken" at bounding box center [433, 387] width 288 height 26
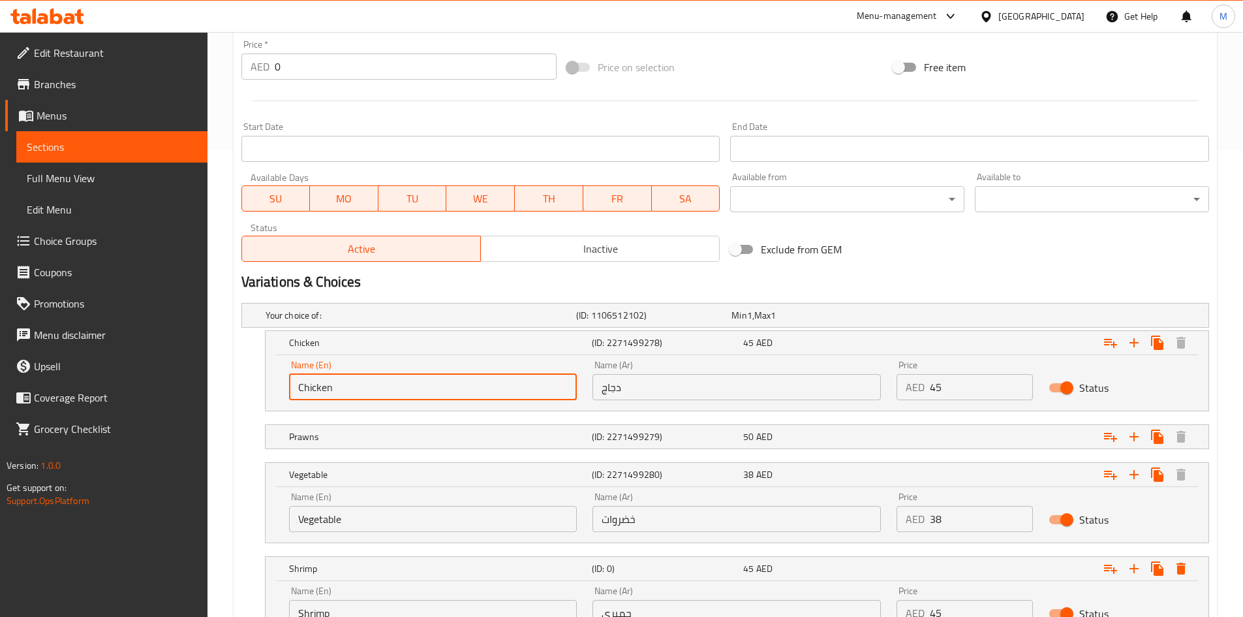
click at [413, 386] on input "Chicken" at bounding box center [433, 387] width 288 height 26
click at [401, 526] on input "Vegetable" at bounding box center [433, 519] width 288 height 26
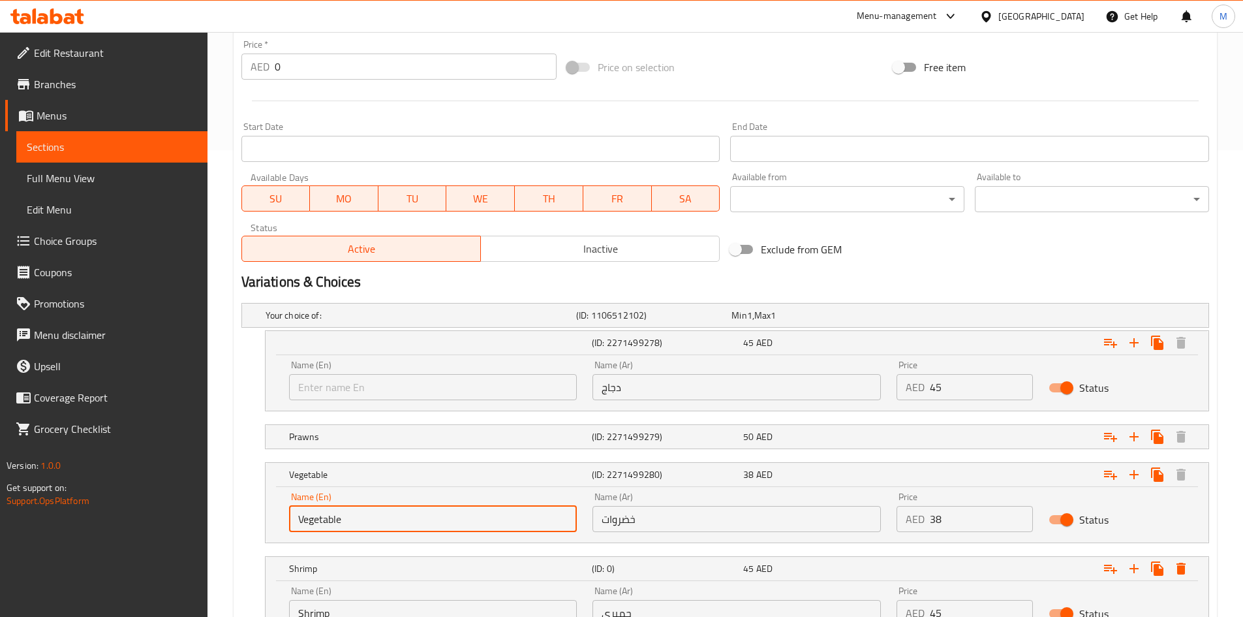
click at [401, 526] on input "Vegetable" at bounding box center [433, 519] width 288 height 26
paste input "Chicken"
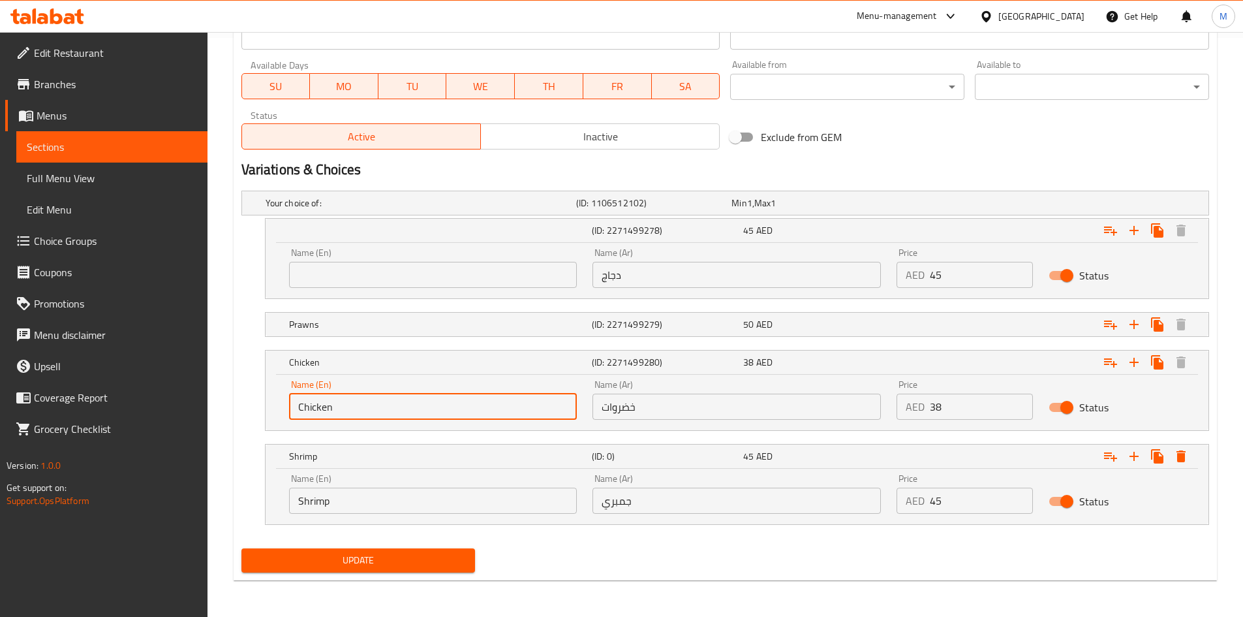
type input "Chicken"
click at [643, 270] on input "دجاج" at bounding box center [737, 275] width 288 height 26
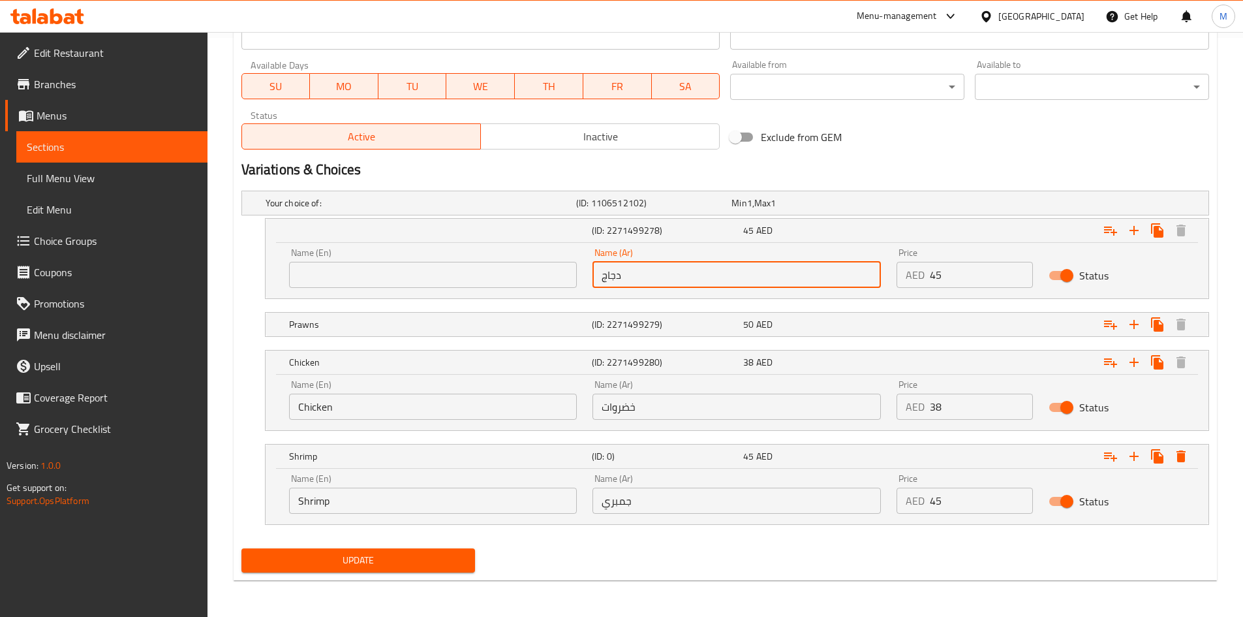
click at [643, 270] on input "دجاج" at bounding box center [737, 275] width 288 height 26
click at [653, 412] on input "خضروات" at bounding box center [737, 407] width 288 height 26
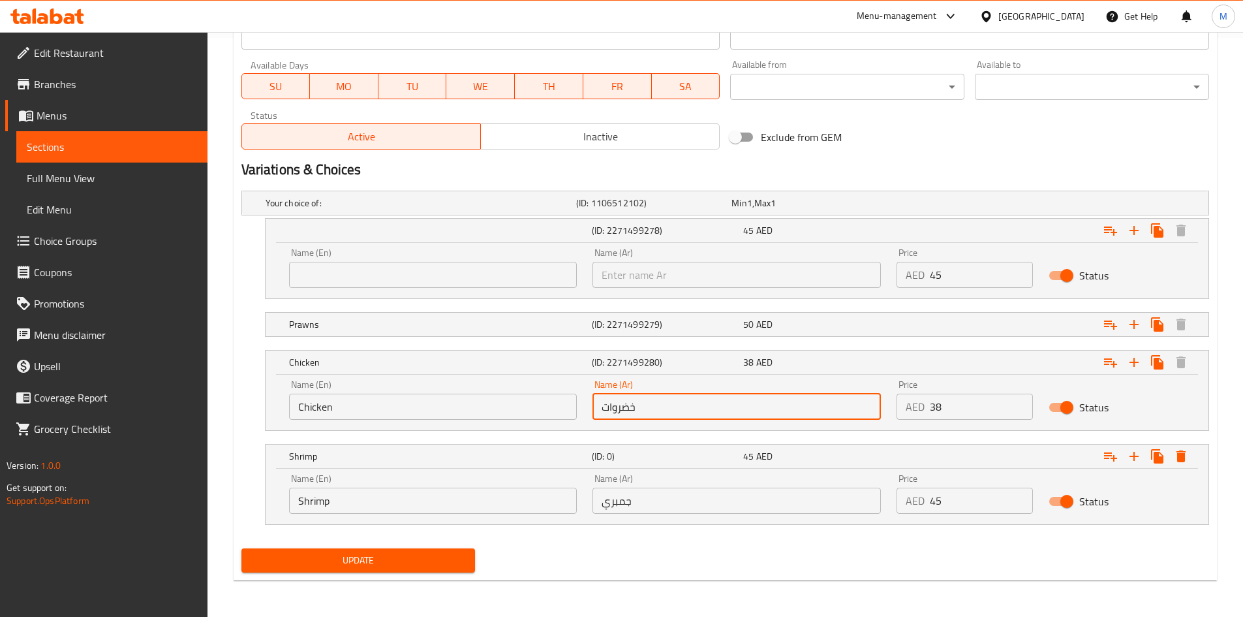
click at [653, 412] on input "خضروات" at bounding box center [737, 407] width 288 height 26
paste input "جاج"
type input "دجاج"
click at [952, 402] on input "38" at bounding box center [981, 407] width 103 height 26
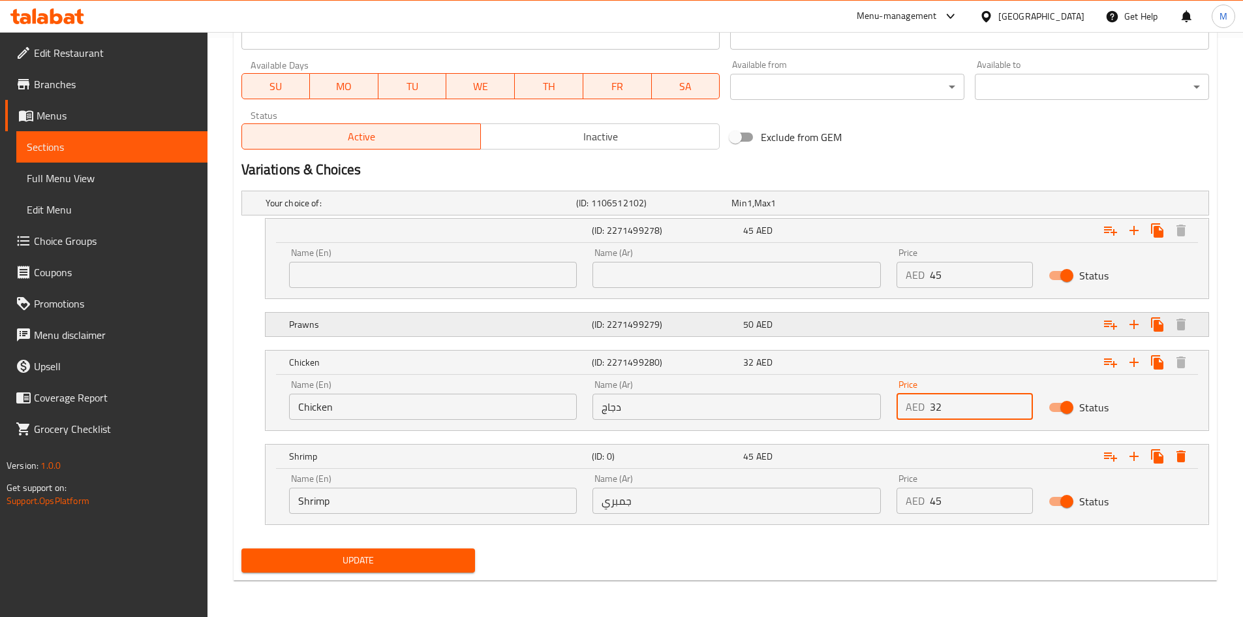
type input "32"
click at [820, 210] on div "50 AED" at bounding box center [807, 202] width 150 height 13
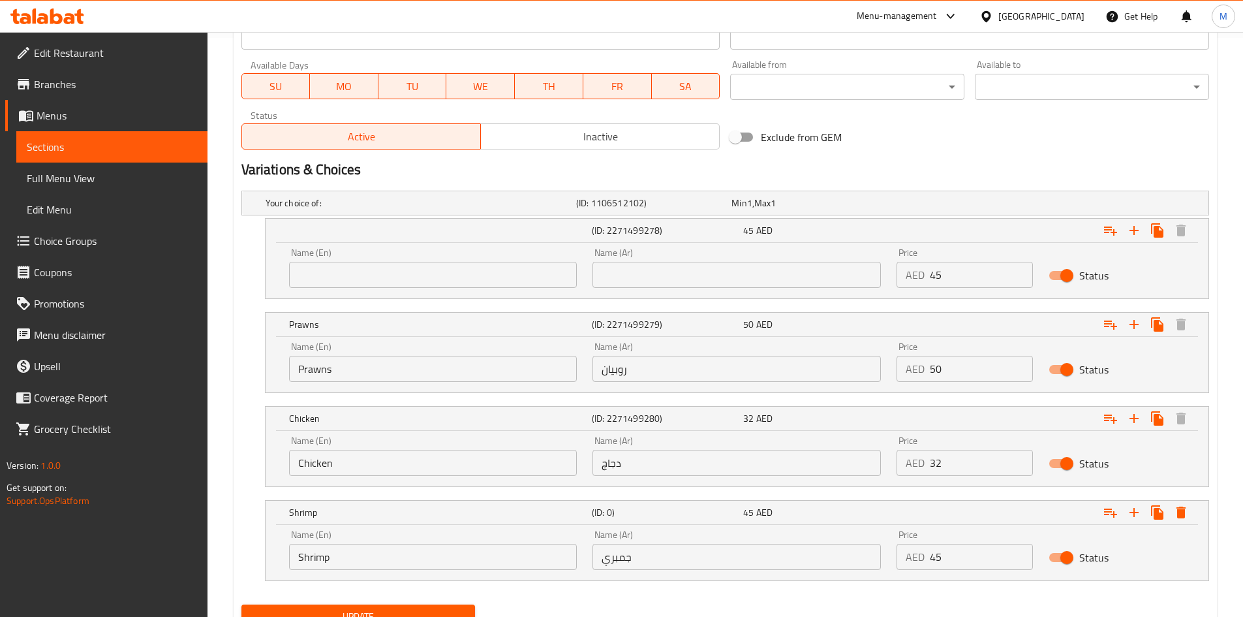
click at [406, 356] on input "Prawns" at bounding box center [433, 369] width 288 height 26
paste input "Egg"
type input "Egg"
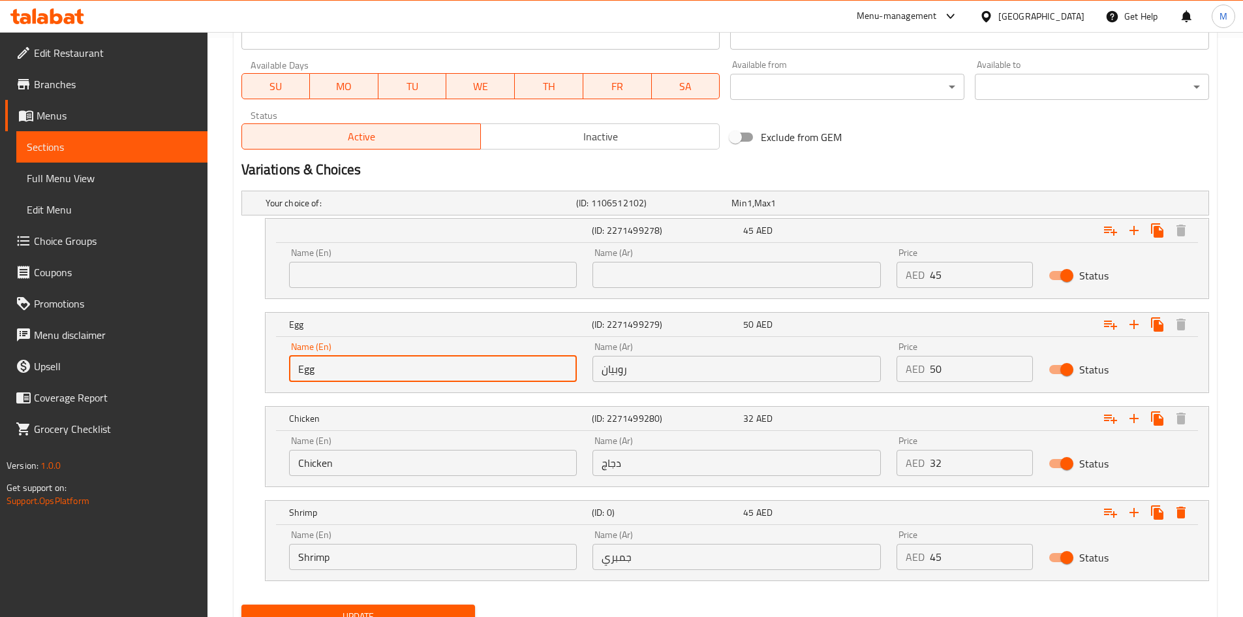
click at [625, 365] on input "روبيان" at bounding box center [737, 369] width 288 height 26
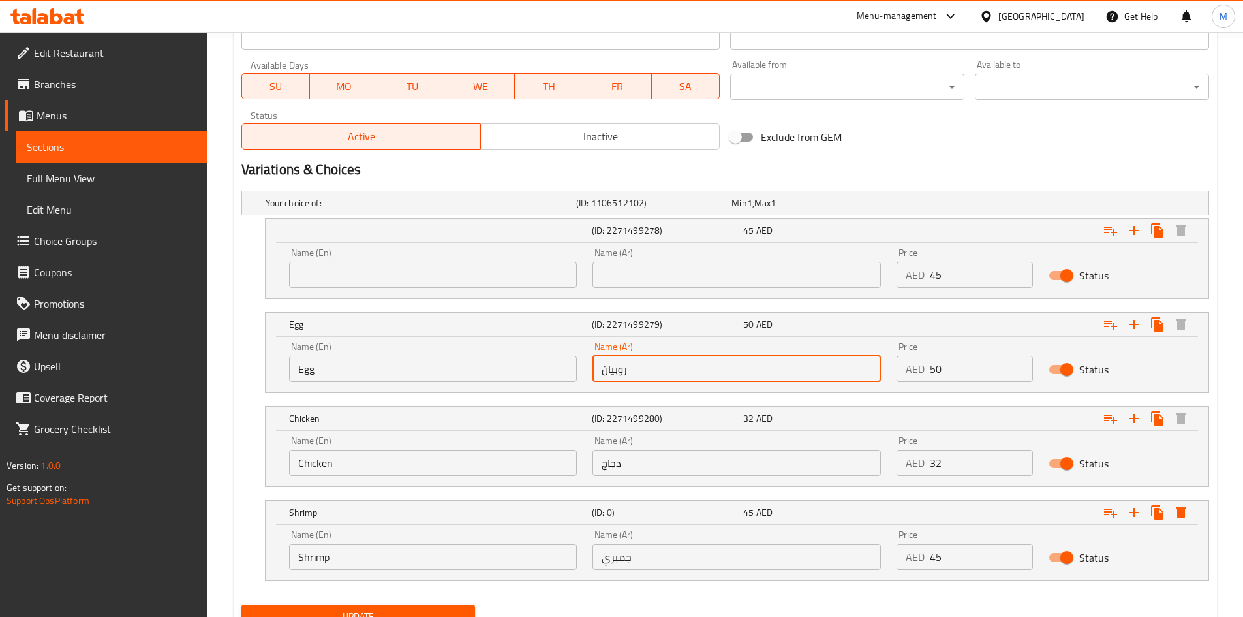
click at [625, 365] on input "روبيان" at bounding box center [737, 369] width 288 height 26
type input "بيض"
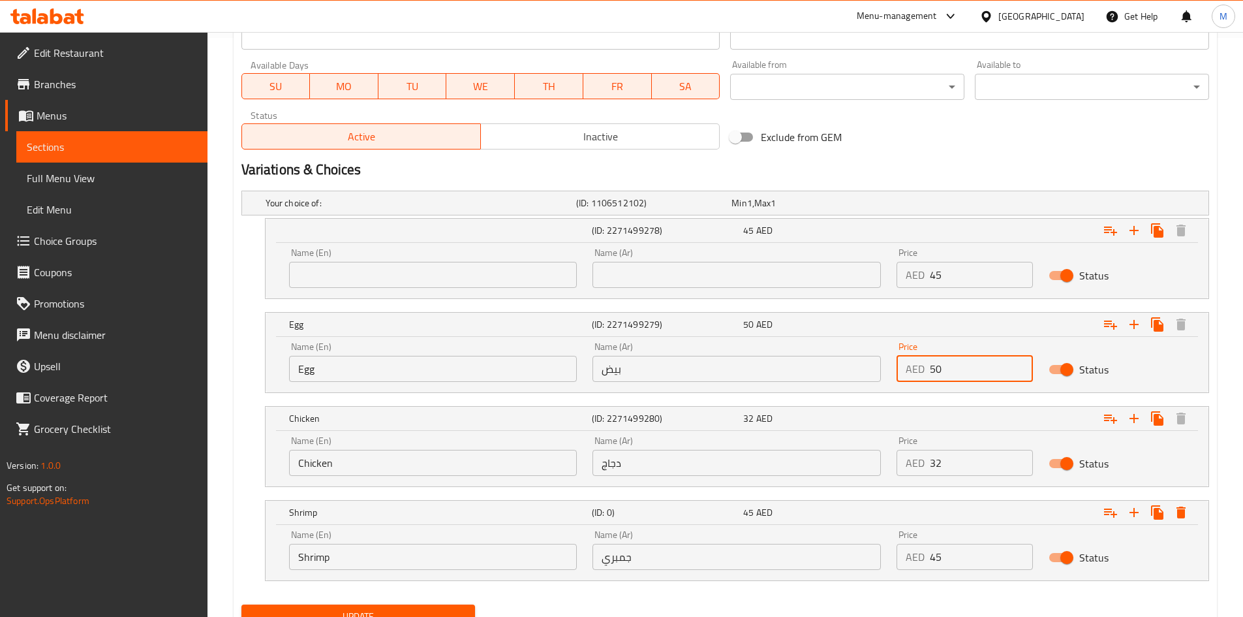
click at [954, 364] on input "50" at bounding box center [981, 369] width 103 height 26
paste input "28"
type input "28"
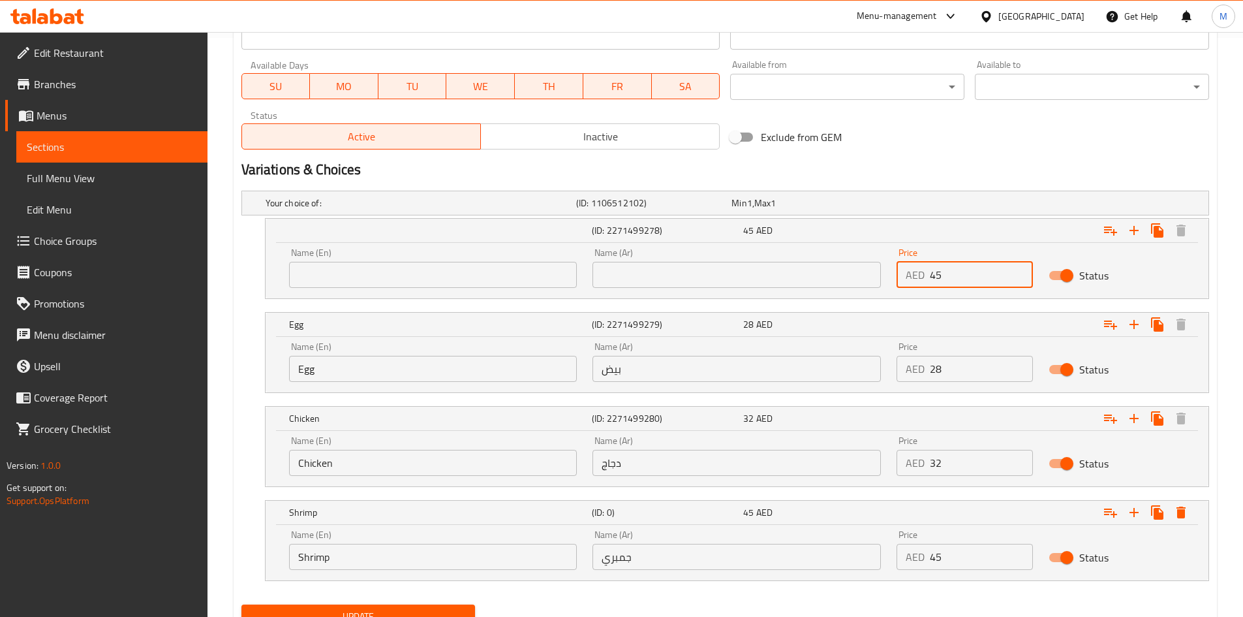
drag, startPoint x: 933, startPoint y: 275, endPoint x: 935, endPoint y: 281, distance: 7.0
click at [935, 281] on input "45" at bounding box center [981, 275] width 103 height 26
type input "25"
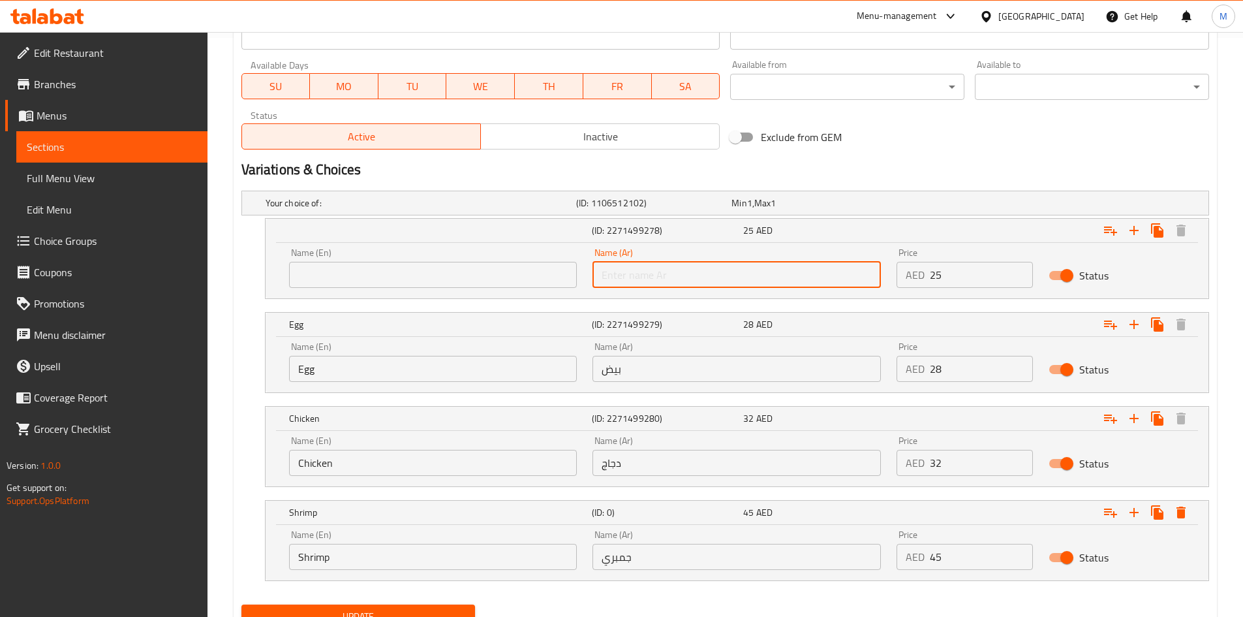
click at [732, 281] on input "text" at bounding box center [737, 275] width 288 height 26
type input "خضروات"
click at [371, 287] on input "text" at bounding box center [433, 275] width 288 height 26
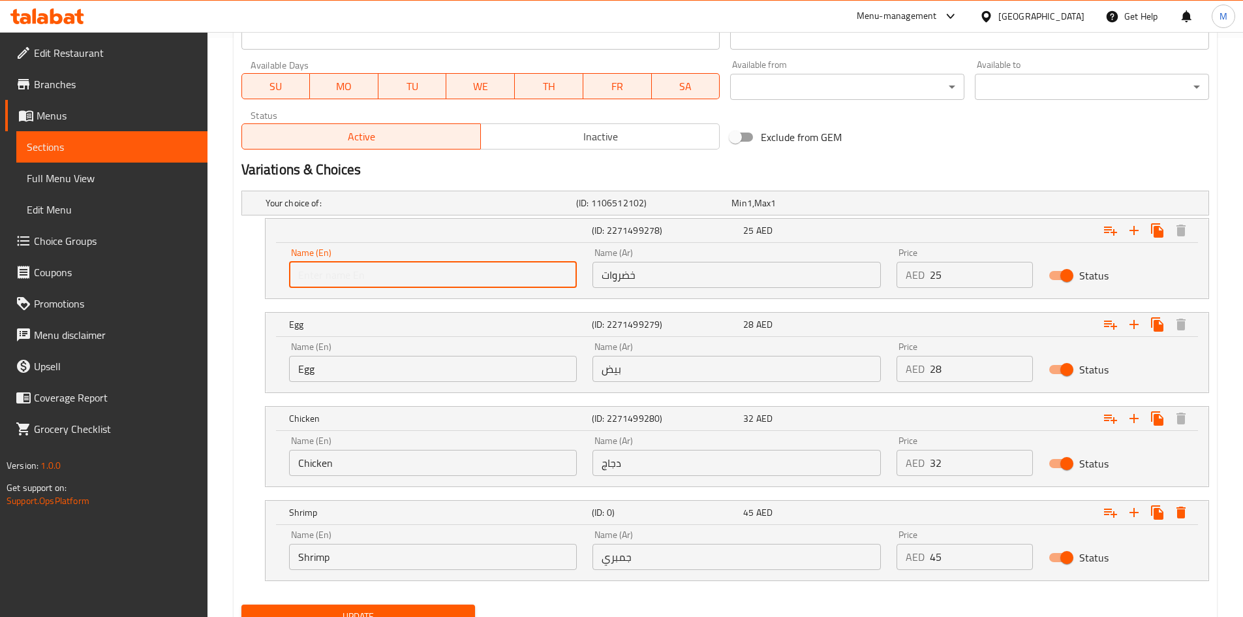
click at [371, 287] on input "text" at bounding box center [433, 275] width 288 height 26
paste input "Vegetable"
type input "Vegetable"
click at [241, 604] on button "Update" at bounding box center [358, 616] width 234 height 24
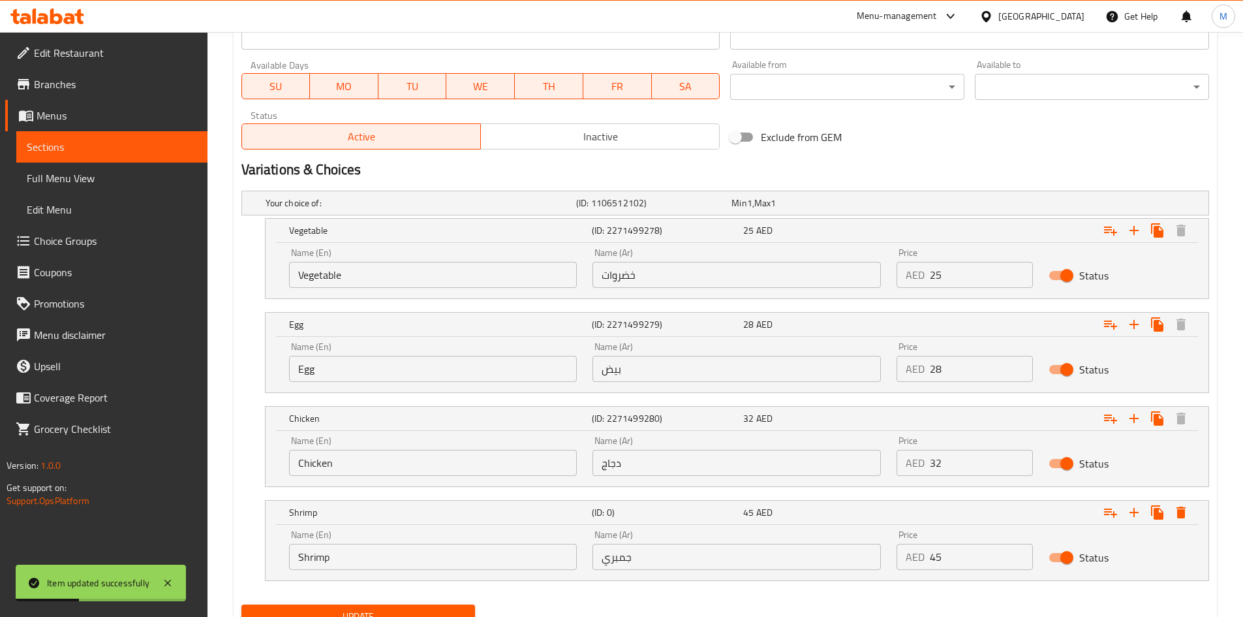
click at [927, 155] on div "Variations & Choices" at bounding box center [725, 170] width 978 height 30
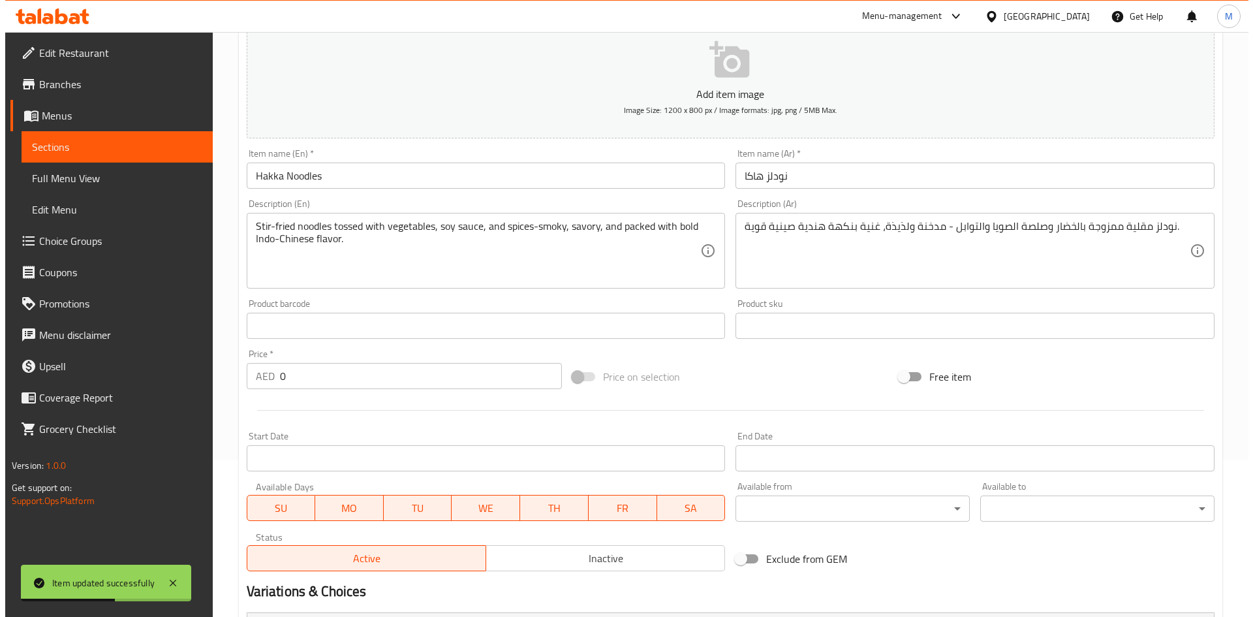
scroll to position [0, 0]
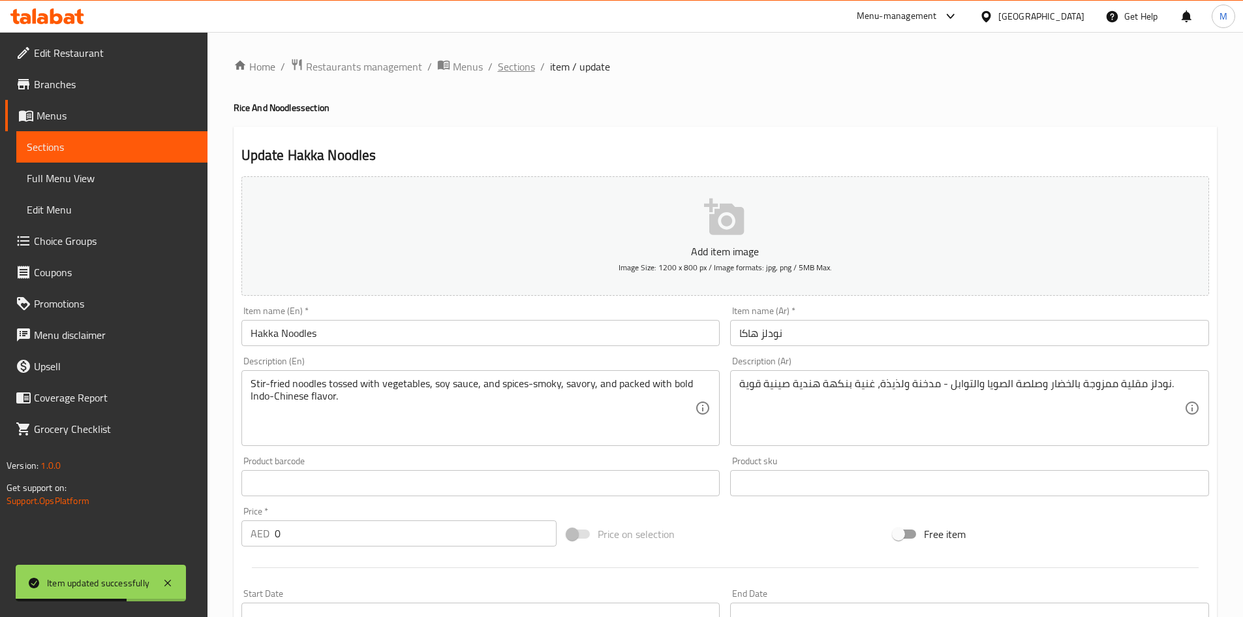
click at [498, 67] on span "Sections" at bounding box center [516, 67] width 37 height 16
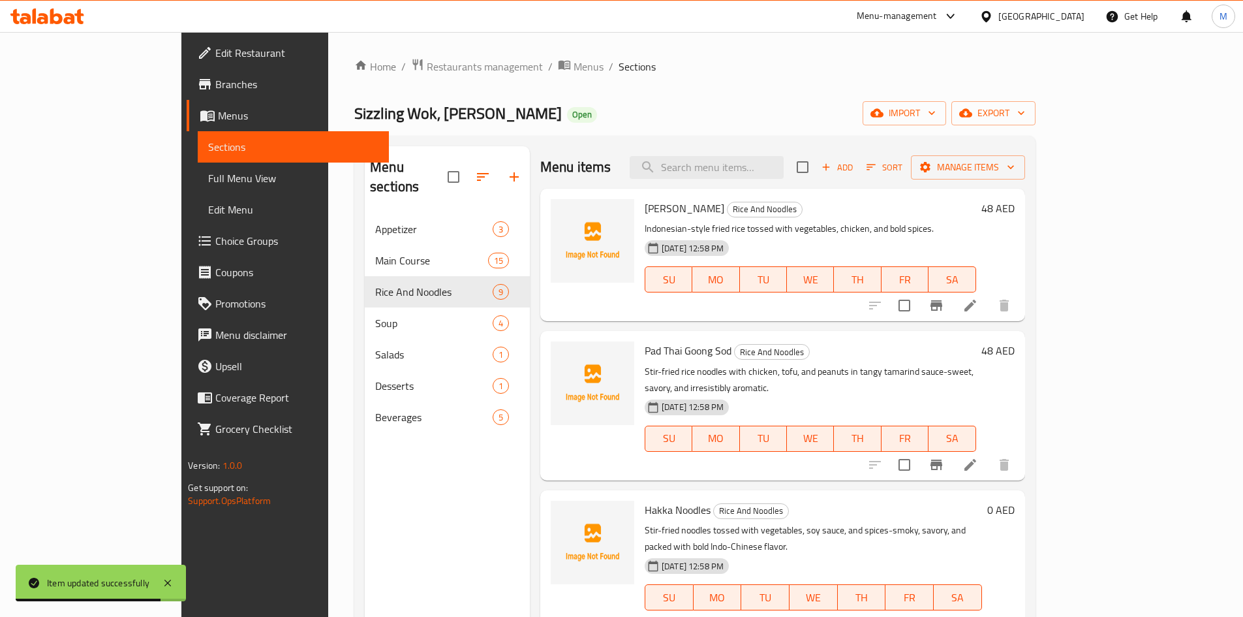
drag, startPoint x: 634, startPoint y: 490, endPoint x: 642, endPoint y: 499, distance: 12.1
click at [645, 500] on span "Hakka Noodles" at bounding box center [678, 510] width 66 height 20
drag, startPoint x: 657, startPoint y: 493, endPoint x: 594, endPoint y: 488, distance: 63.5
click at [640, 495] on div "Hakka Noodles Rice And Noodles Stir-fried noodles tossed with vegetables, soy s…" at bounding box center [814, 564] width 348 height 138
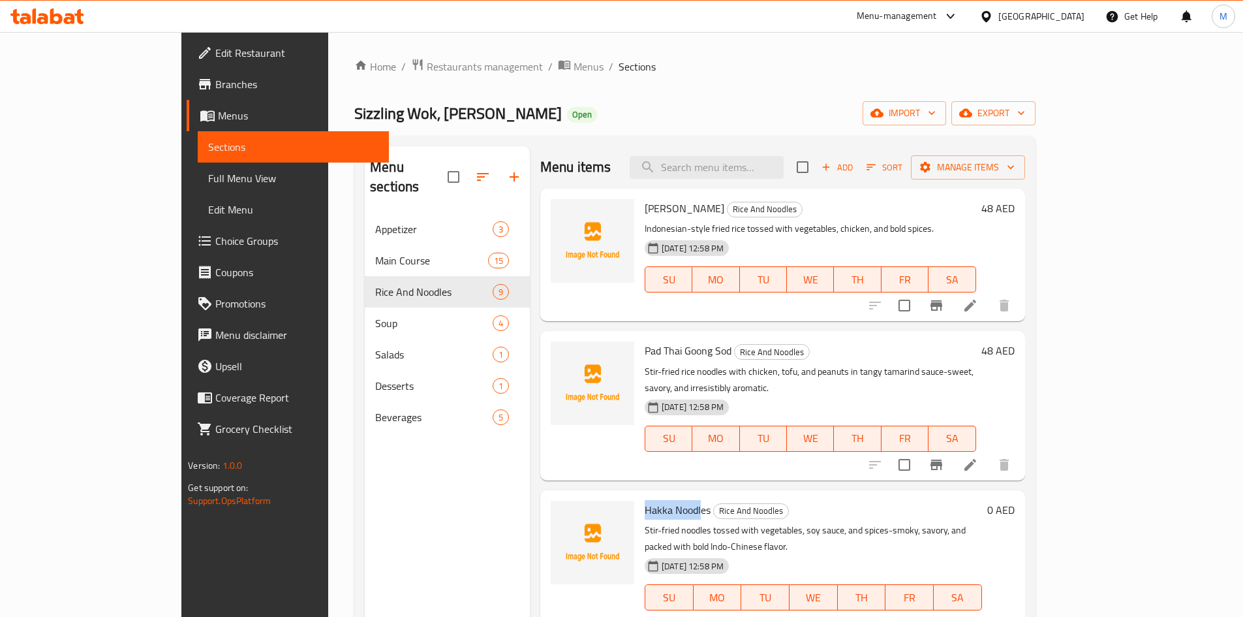
copy span "Hakka Noodl"
click at [1025, 176] on button "Manage items" at bounding box center [968, 167] width 114 height 24
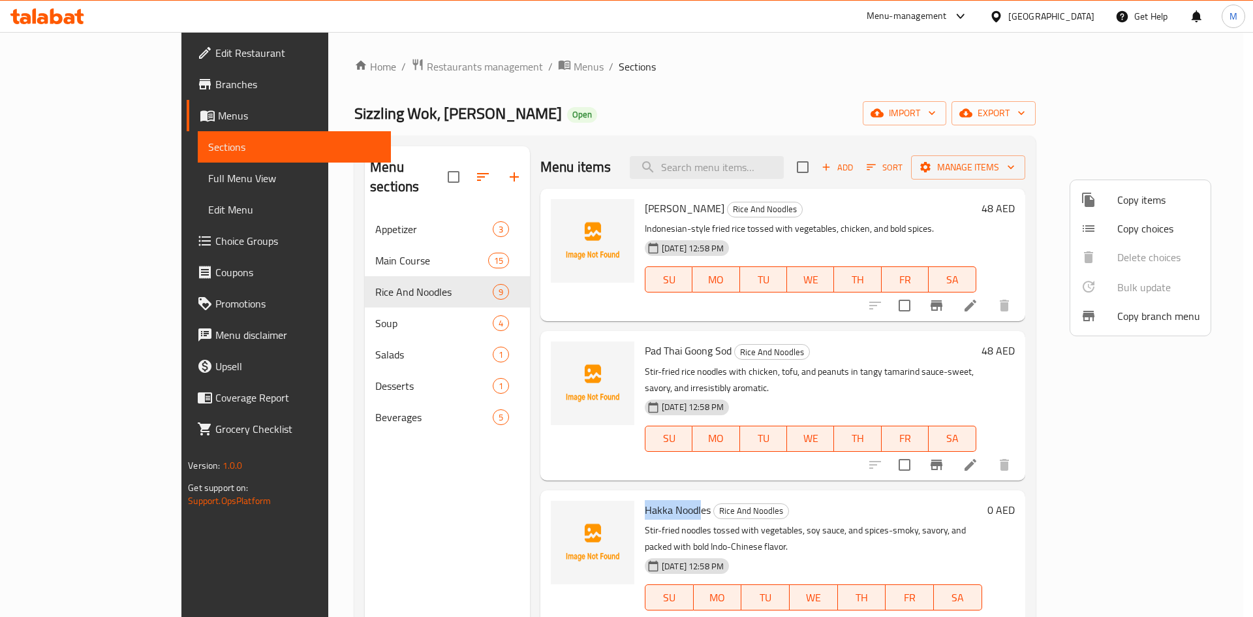
click at [1128, 222] on span "Copy choices" at bounding box center [1158, 229] width 83 height 16
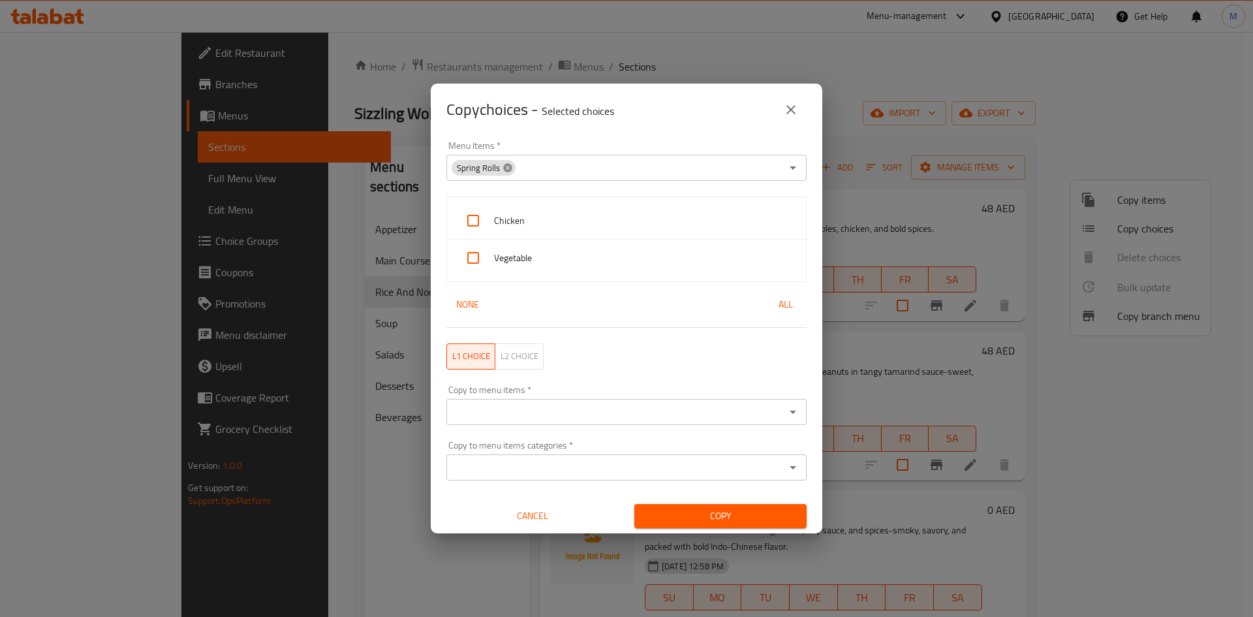
click at [507, 164] on icon at bounding box center [507, 167] width 8 height 8
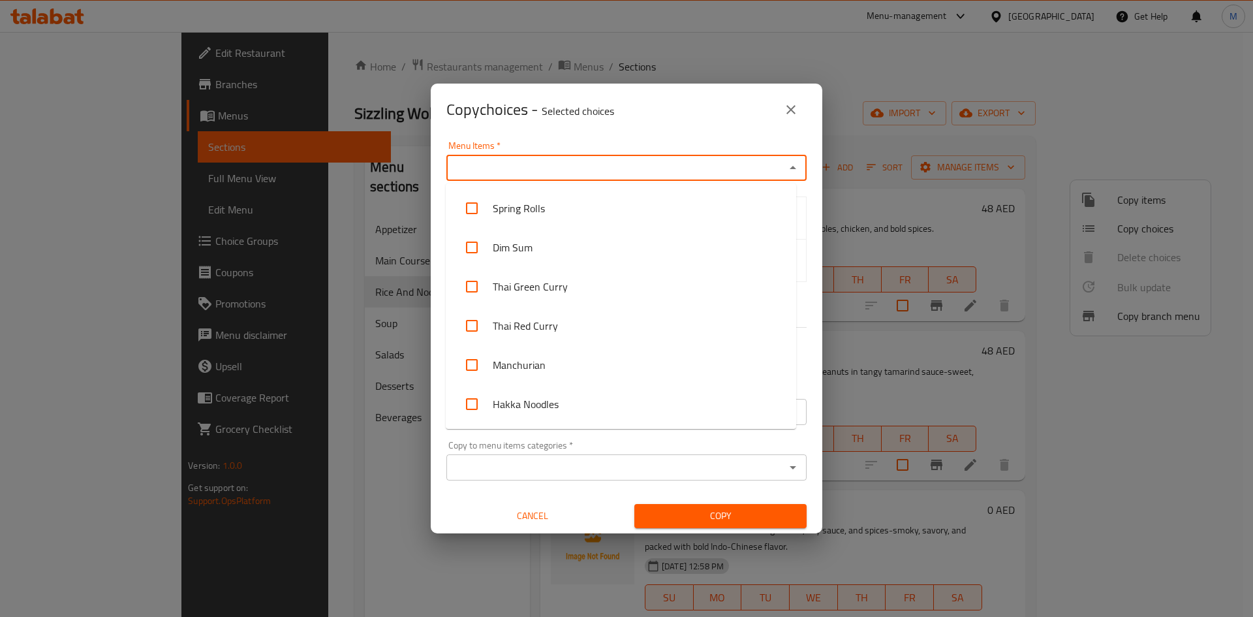
click at [507, 164] on input "Menu Items   *" at bounding box center [615, 168] width 331 height 18
paste input "Hakka Noodl"
type input "Hakka Noodl"
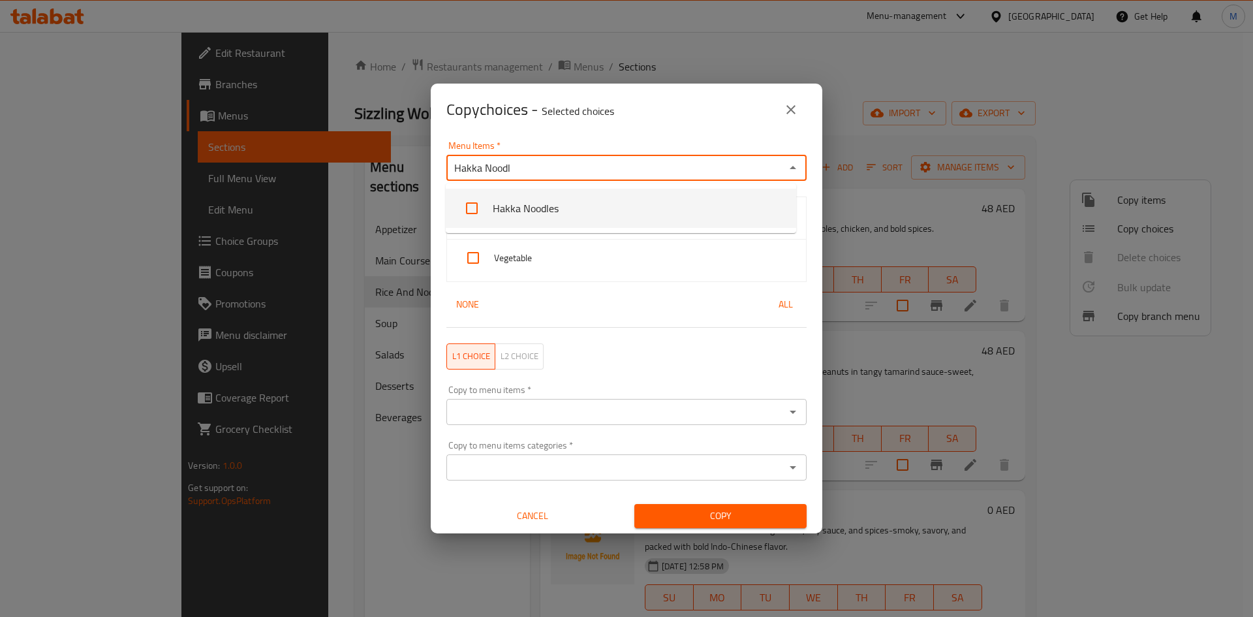
click at [651, 218] on li "Hakka Noodles" at bounding box center [621, 208] width 350 height 39
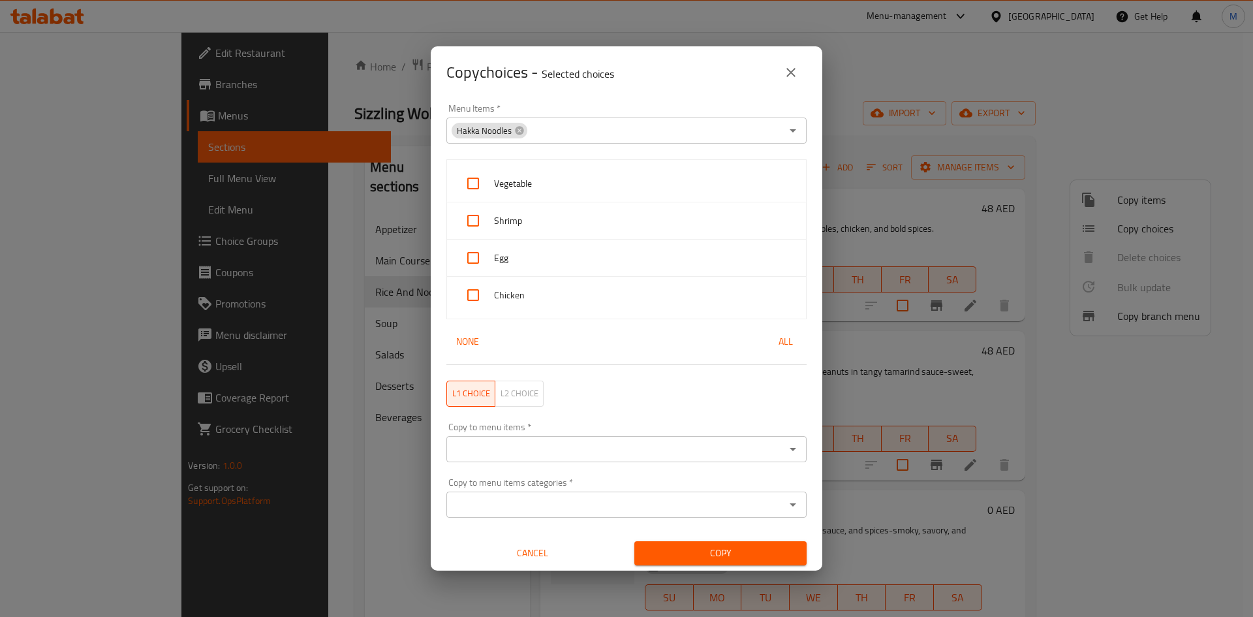
click at [769, 330] on button "All" at bounding box center [786, 342] width 42 height 24
checkbox input "true"
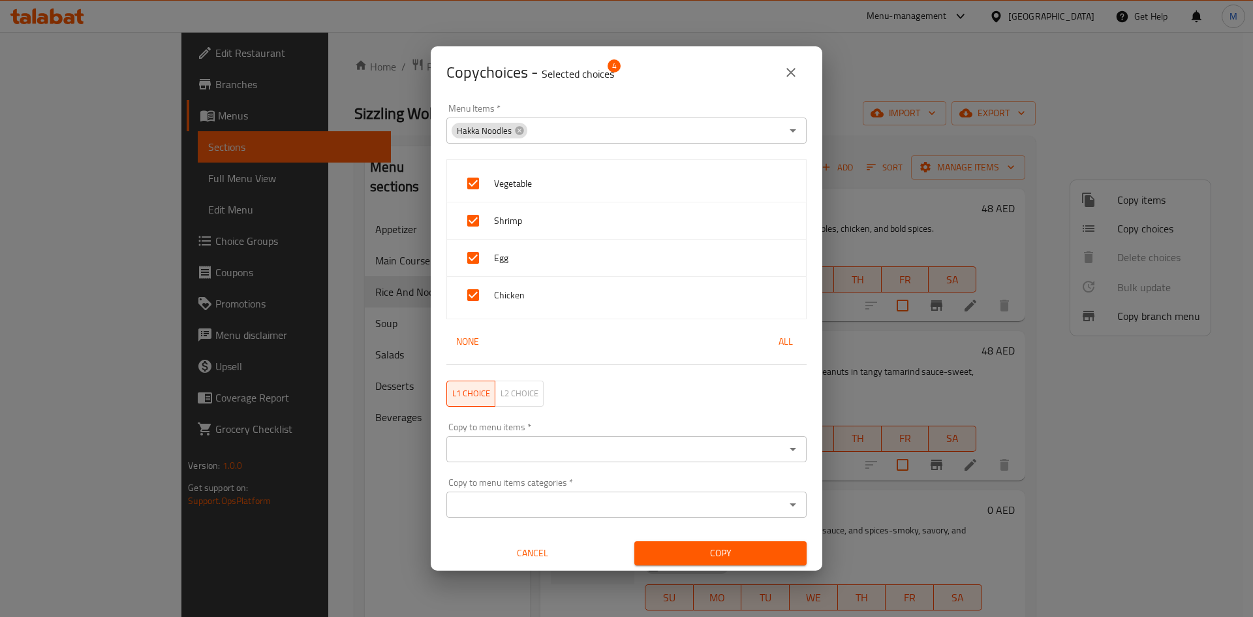
click at [618, 443] on input "Copy to menu items   *" at bounding box center [615, 449] width 331 height 18
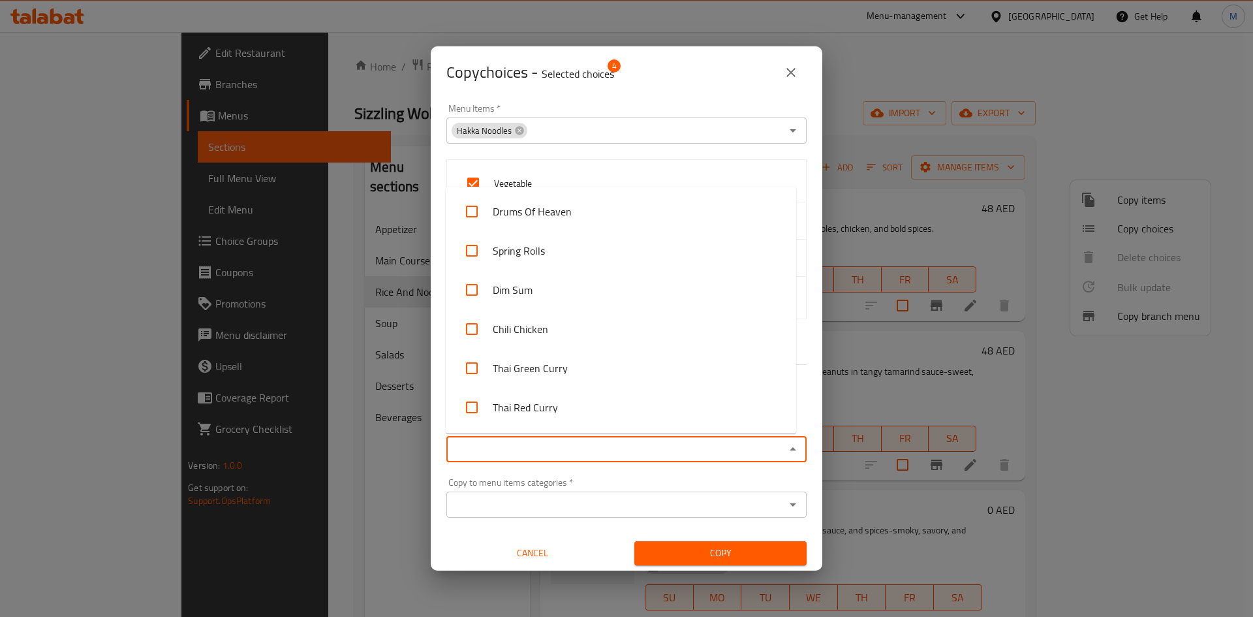
paste input "Hakka Noodl"
type input "Hakka Noodl"
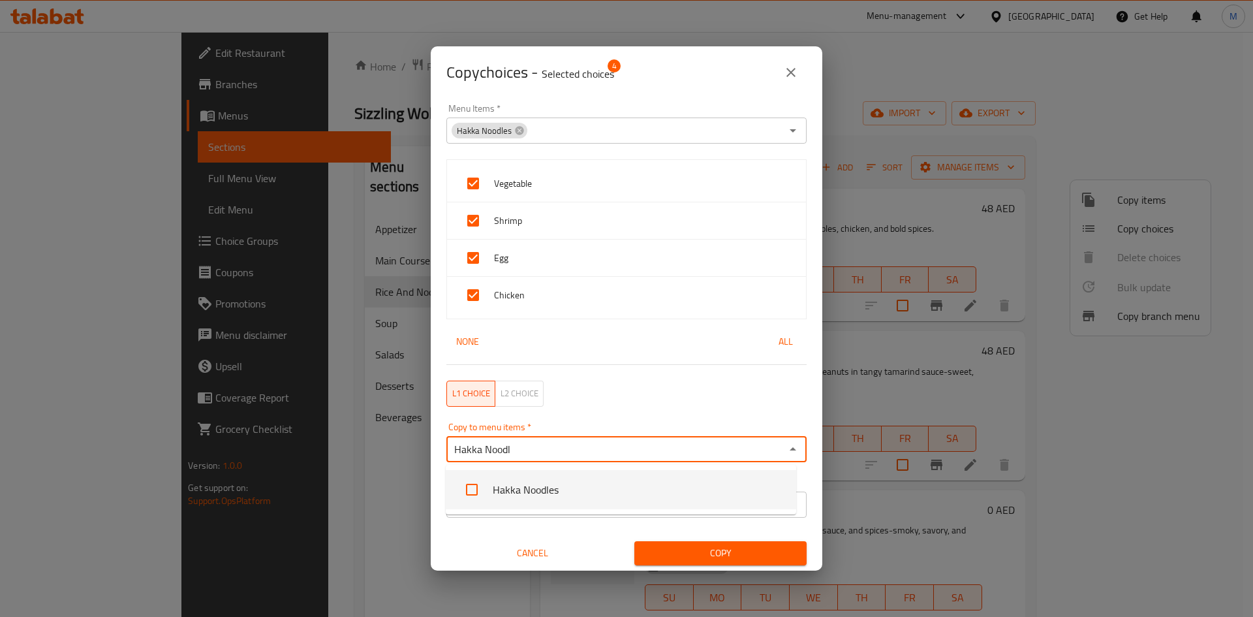
click at [504, 490] on li "Hakka Noodles" at bounding box center [621, 489] width 350 height 39
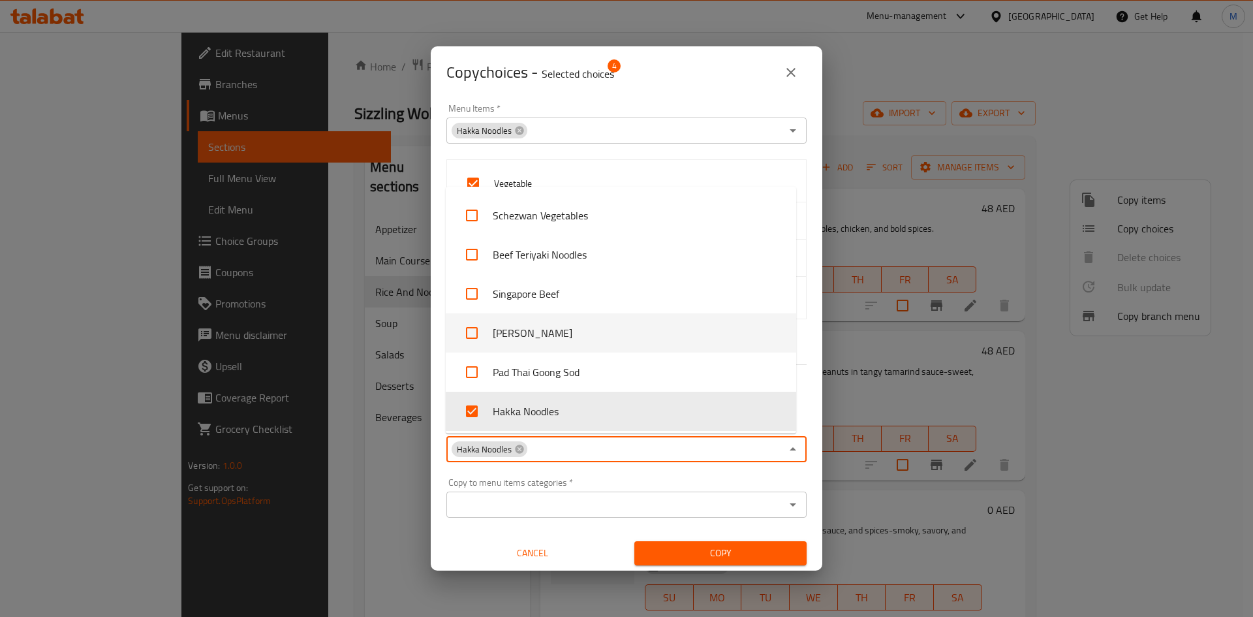
scroll to position [649, 0]
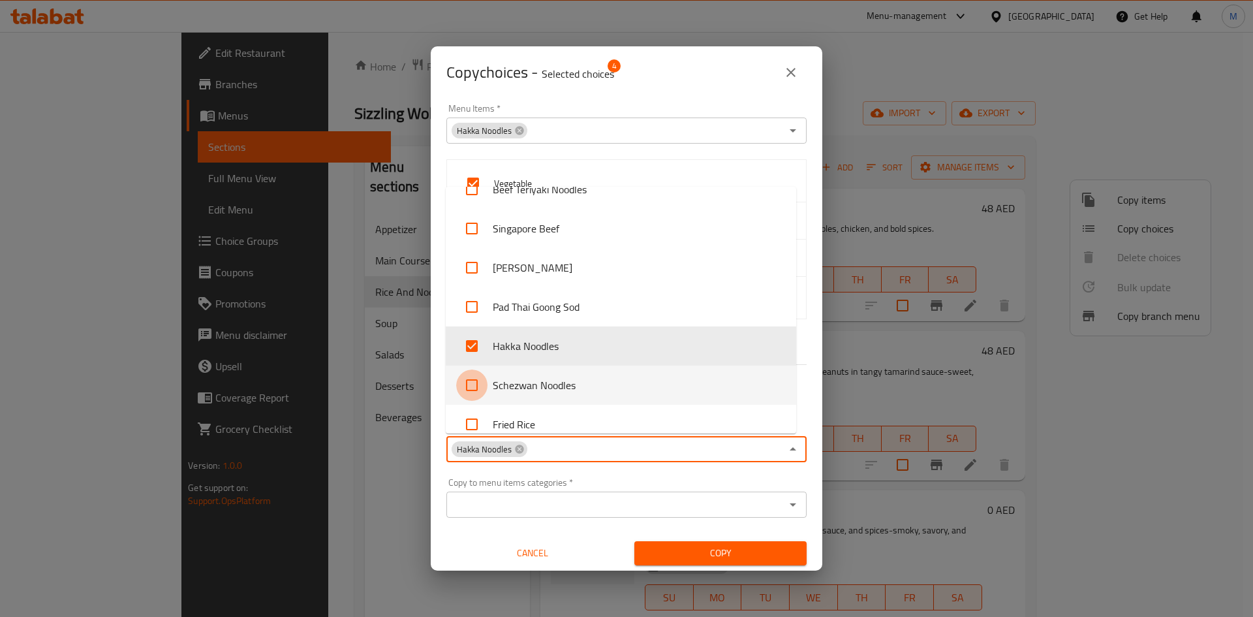
click at [473, 384] on input "checkbox" at bounding box center [471, 384] width 31 height 31
checkbox input "true"
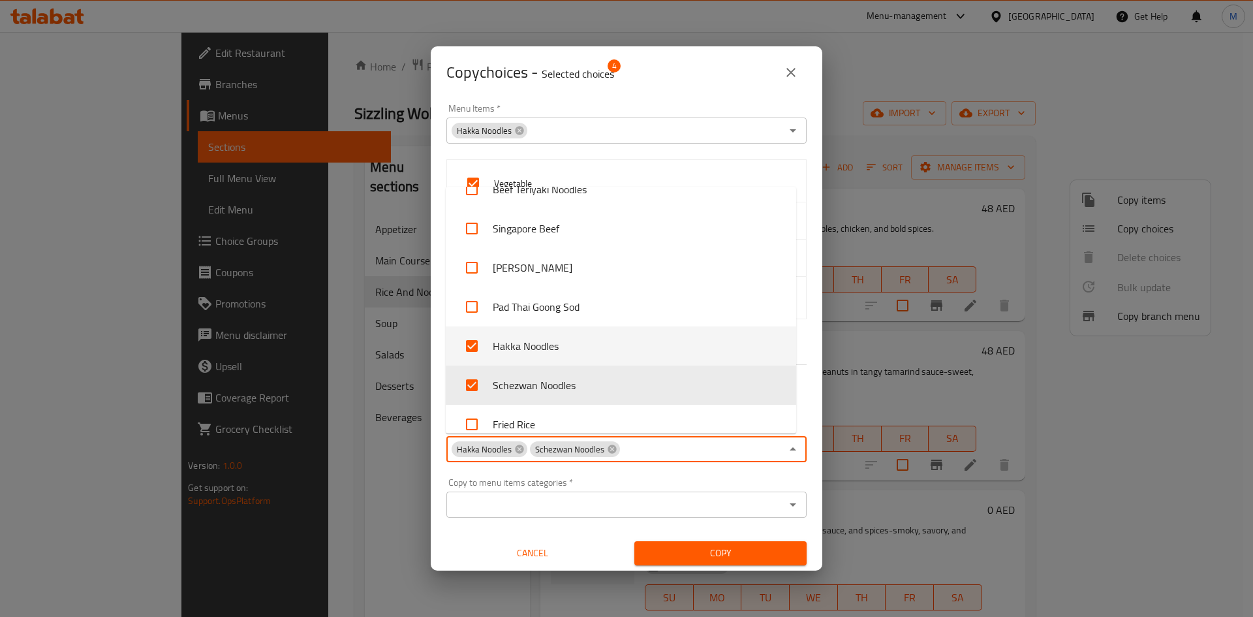
click at [490, 345] on li "Hakka Noodles" at bounding box center [621, 345] width 350 height 39
checkbox input "false"
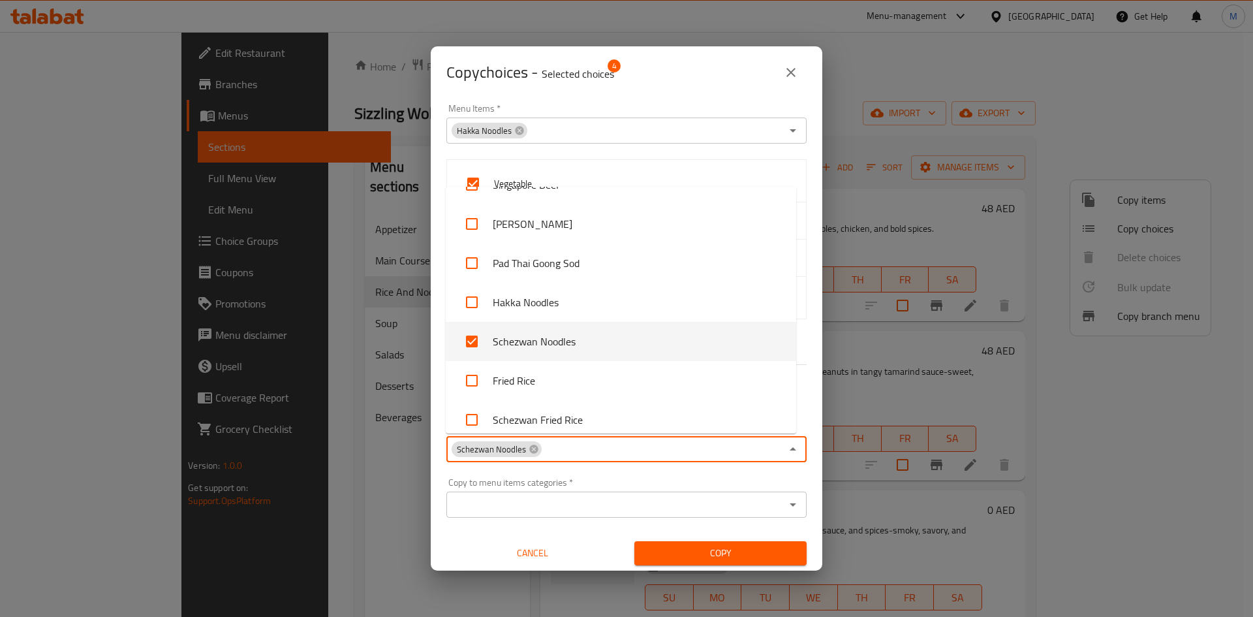
scroll to position [714, 0]
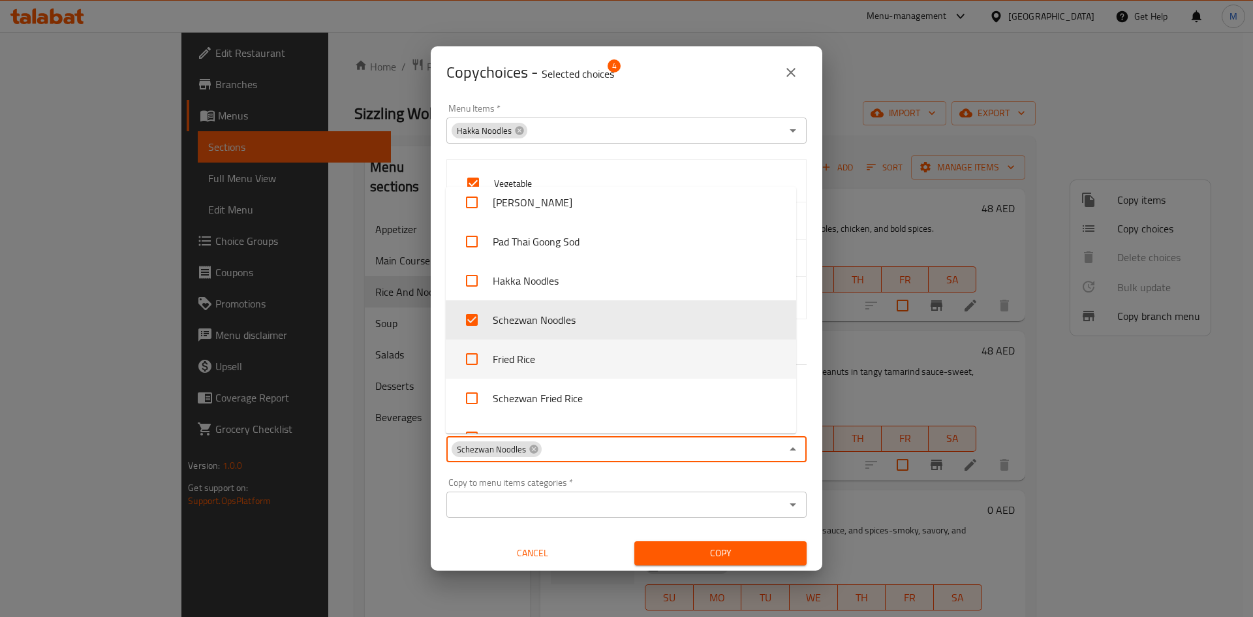
click at [481, 354] on input "checkbox" at bounding box center [471, 358] width 31 height 31
checkbox input "true"
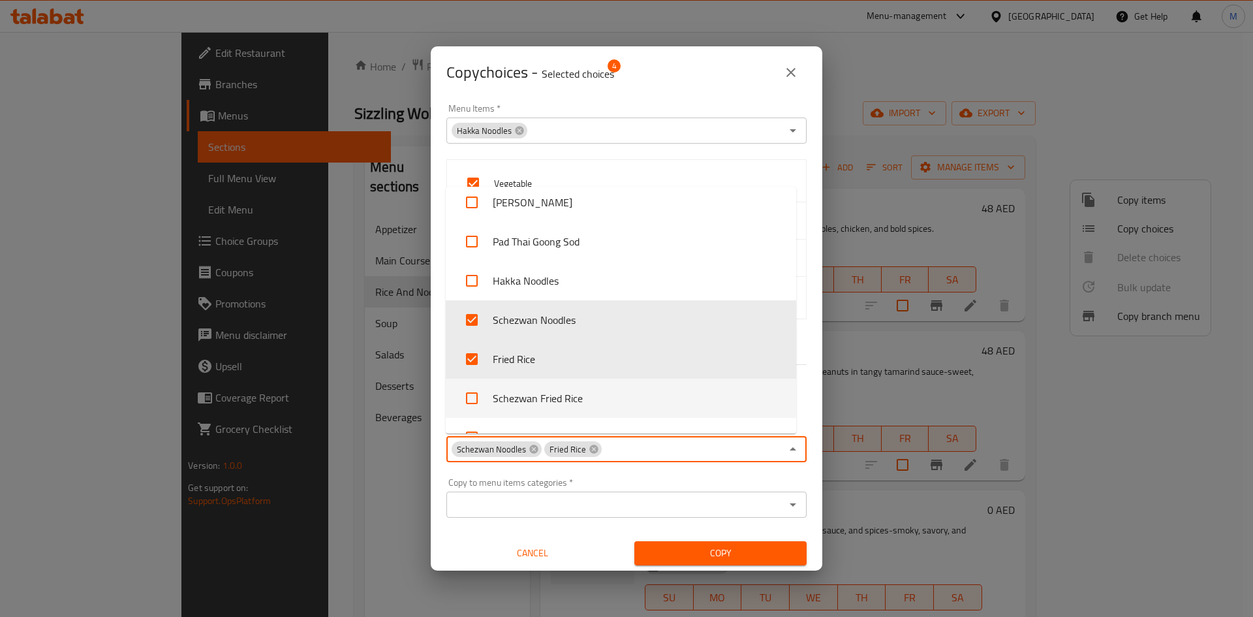
click at [484, 388] on input "checkbox" at bounding box center [471, 397] width 31 height 31
checkbox input "true"
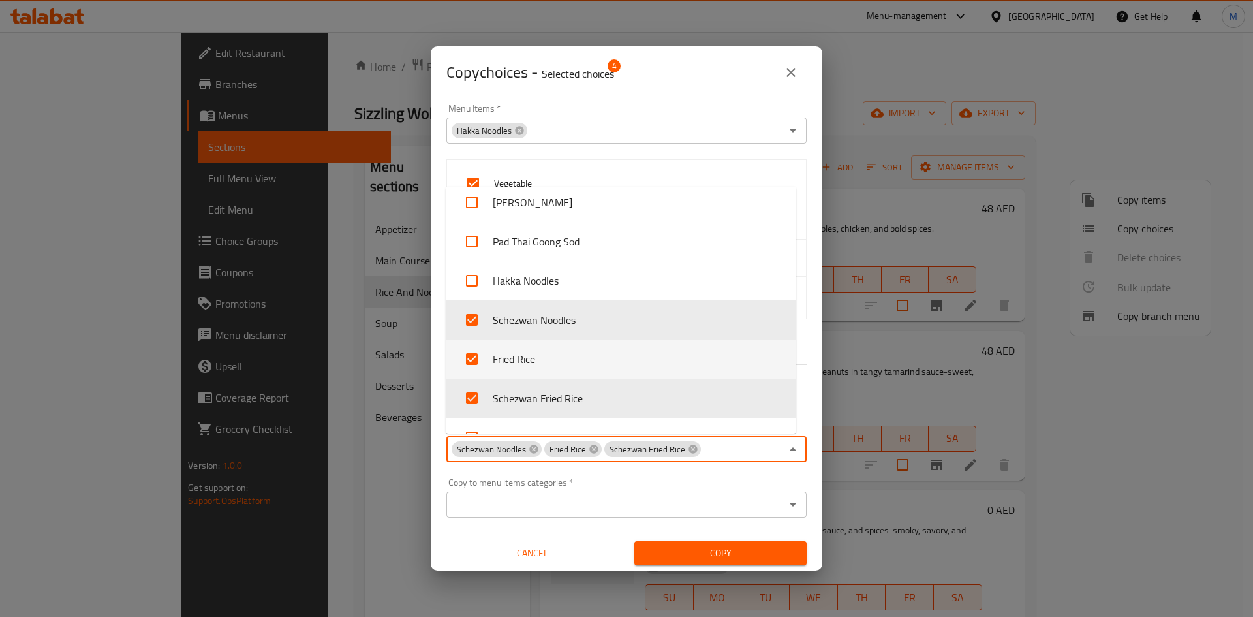
scroll to position [779, 0]
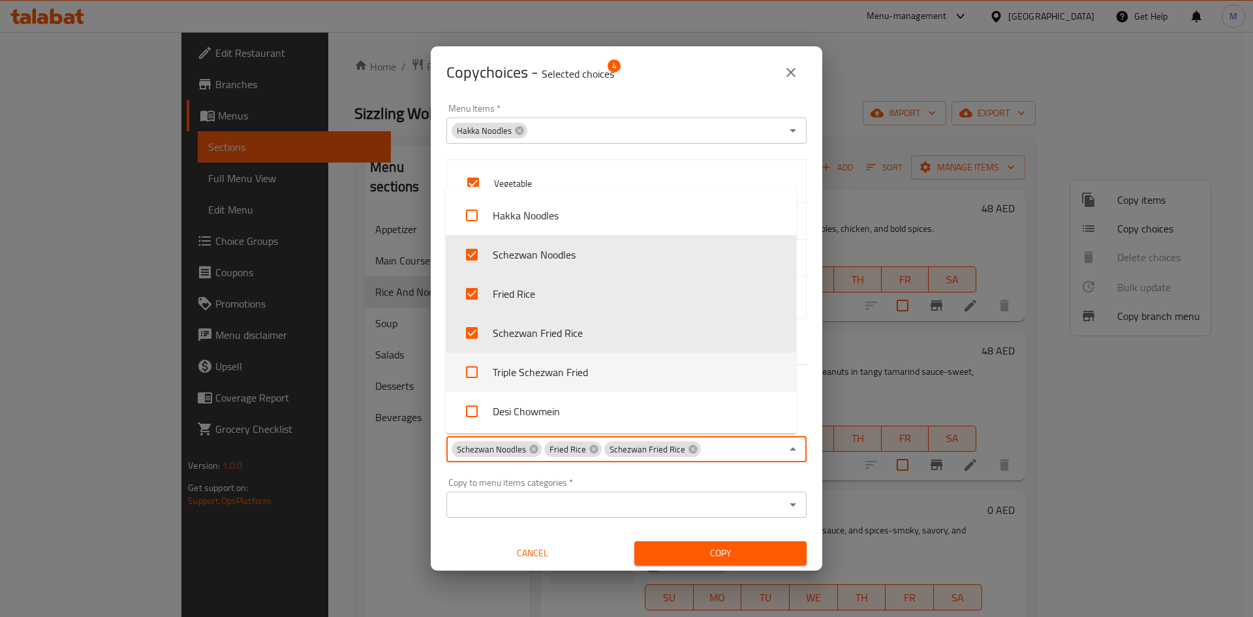
click at [488, 366] on li "Triple Schezwan Fried" at bounding box center [621, 371] width 350 height 39
checkbox input "true"
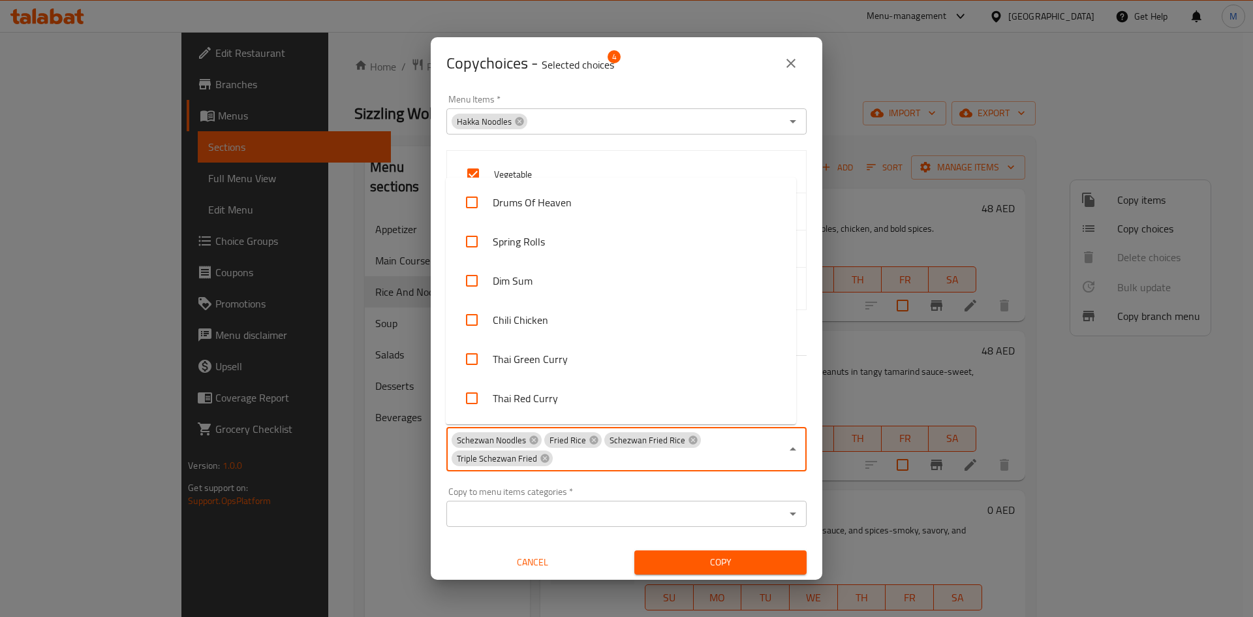
click at [557, 464] on input "Copy to menu items   *" at bounding box center [667, 458] width 227 height 18
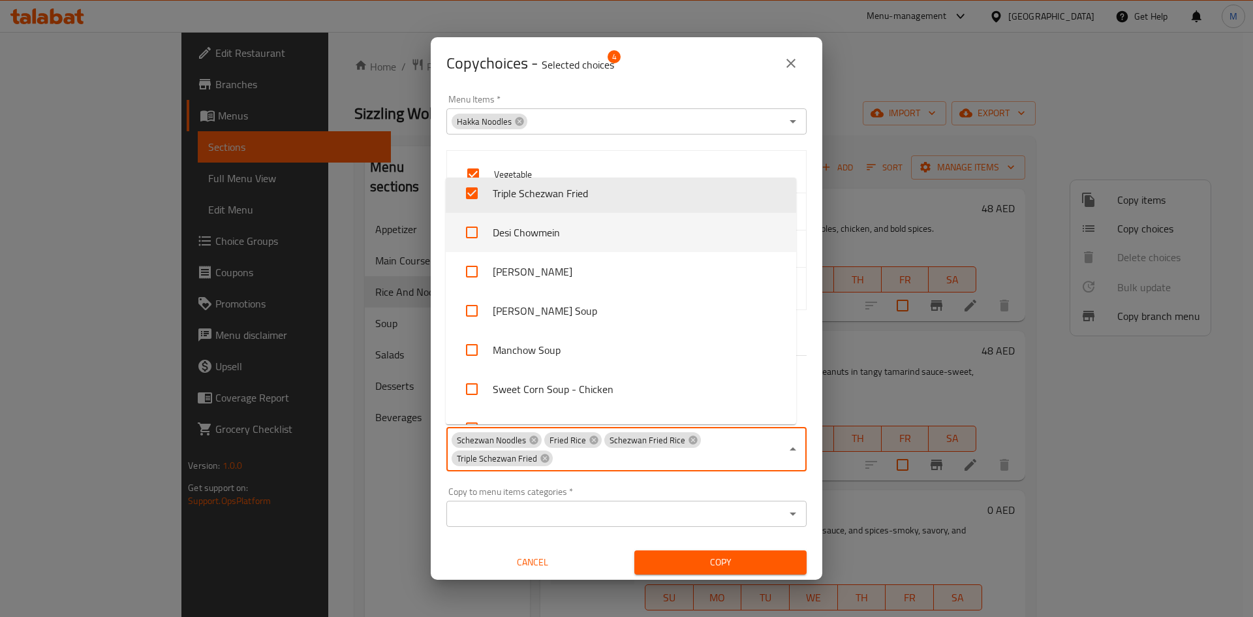
click at [523, 232] on li "Desi Chowmein" at bounding box center [621, 232] width 350 height 39
checkbox input "true"
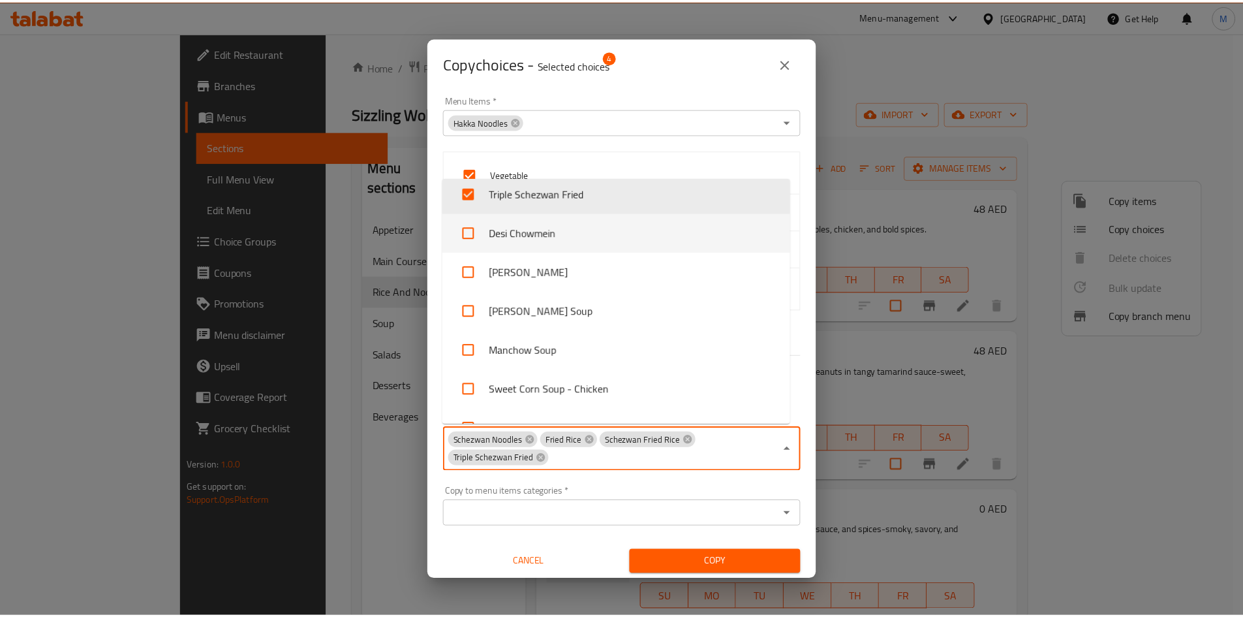
scroll to position [830, 0]
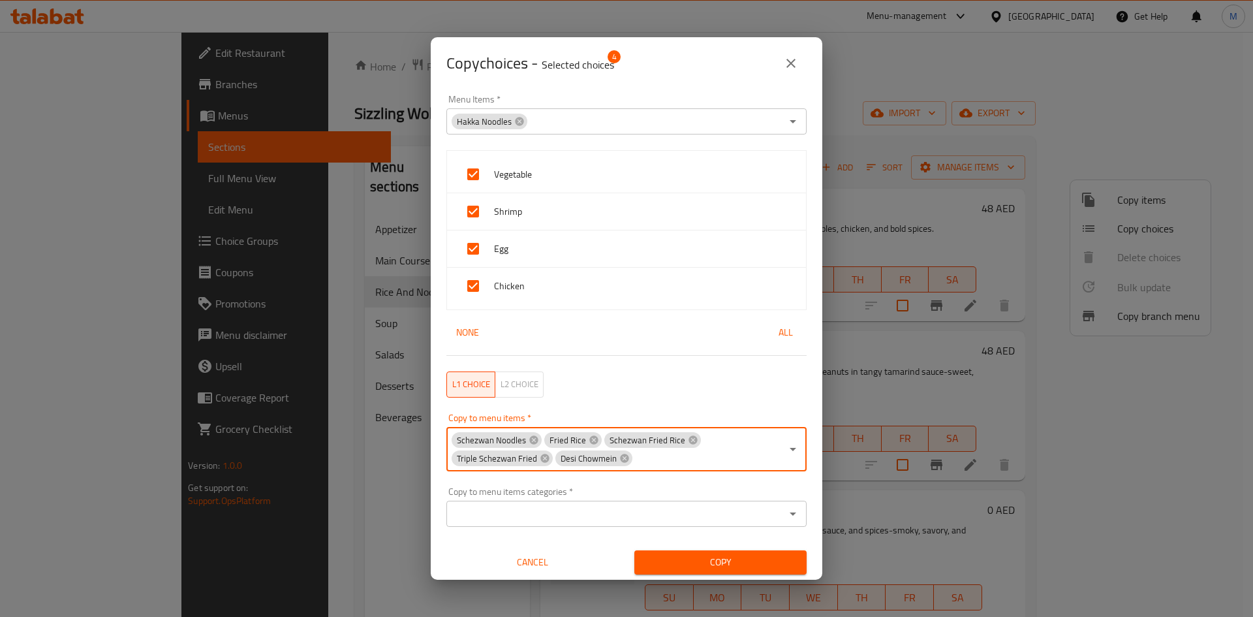
click at [680, 560] on span "Copy" at bounding box center [720, 562] width 151 height 16
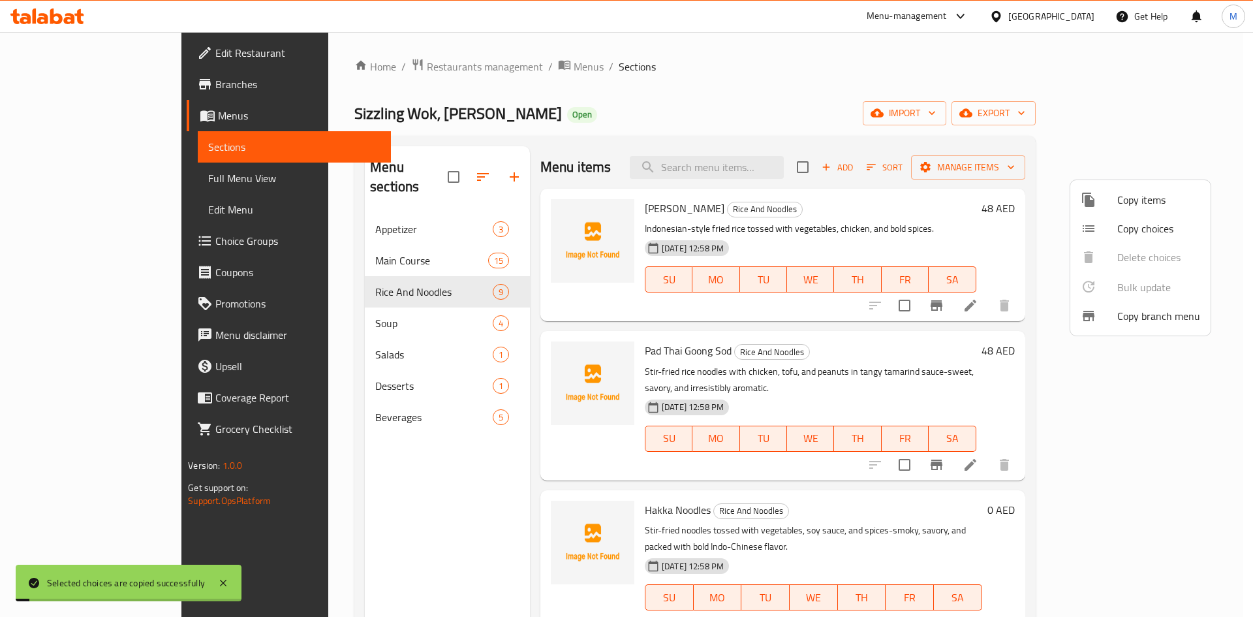
click at [973, 387] on div at bounding box center [626, 308] width 1253 height 617
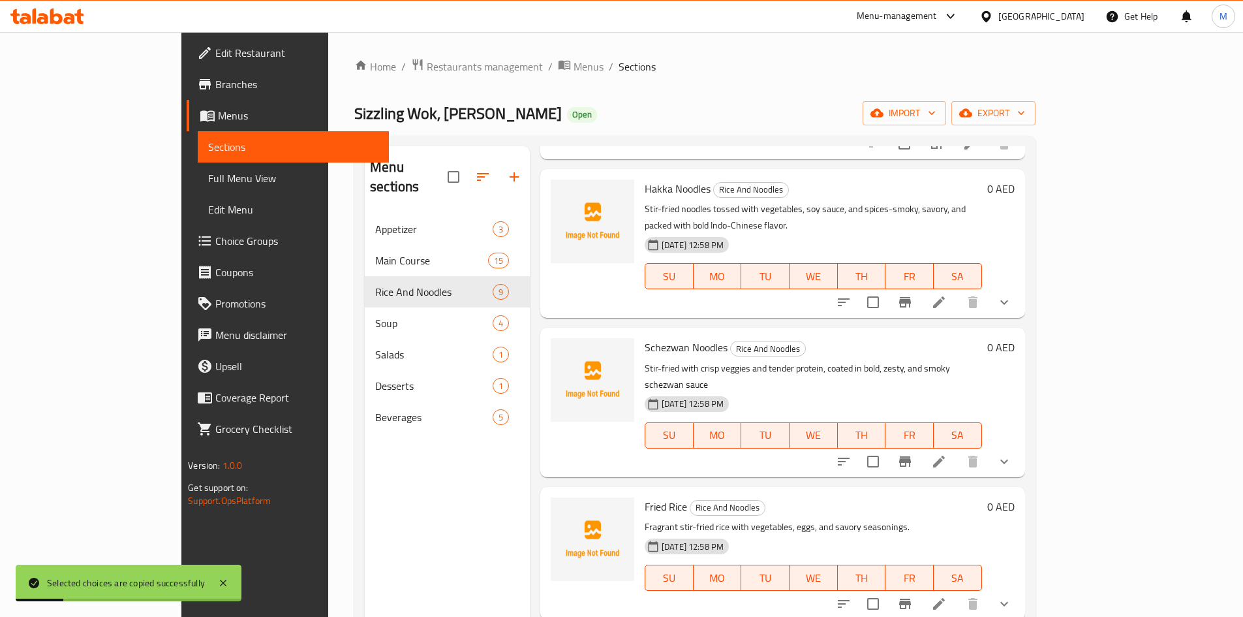
scroll to position [392, 0]
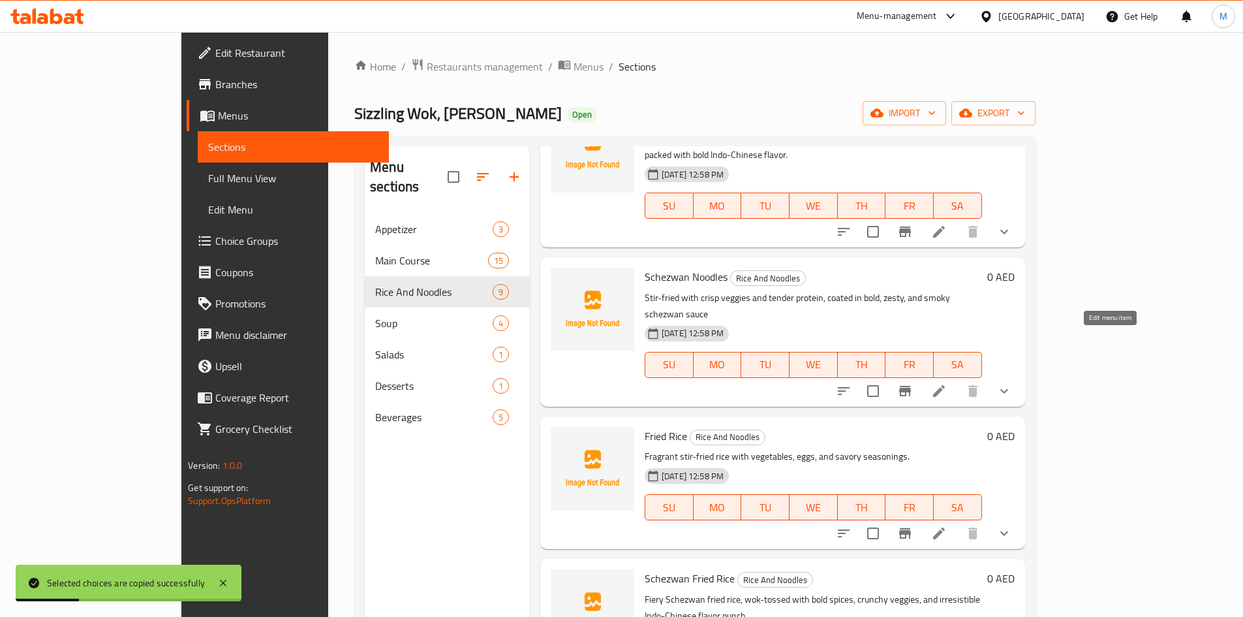
click at [947, 383] on icon at bounding box center [939, 391] width 16 height 16
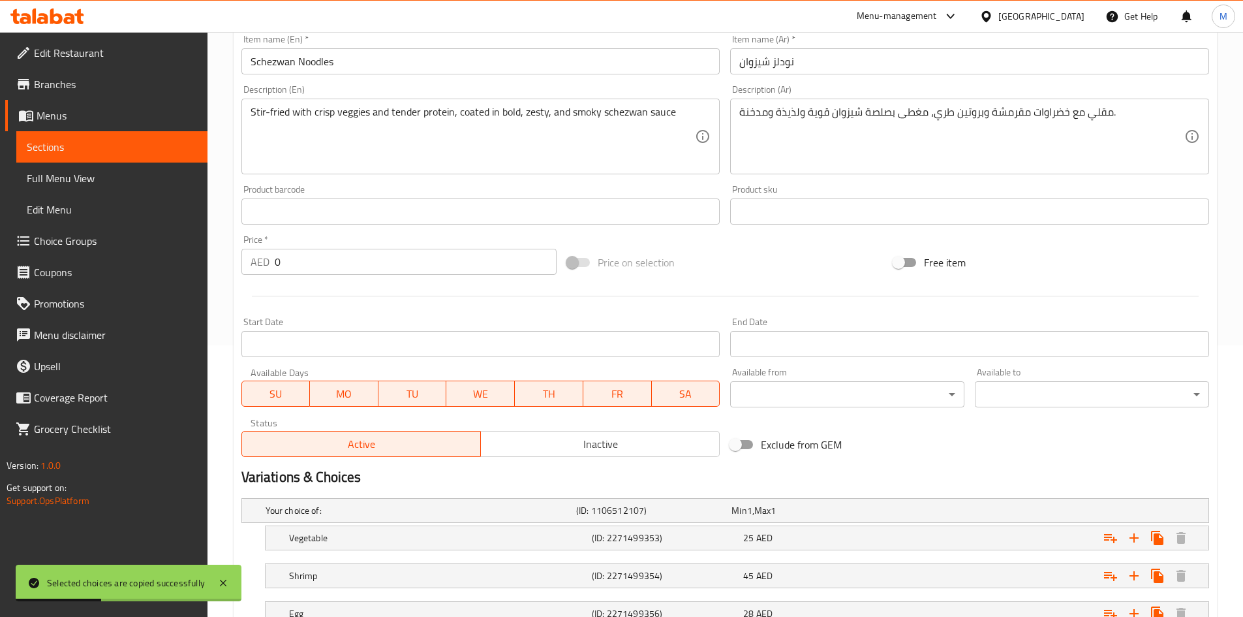
scroll to position [411, 0]
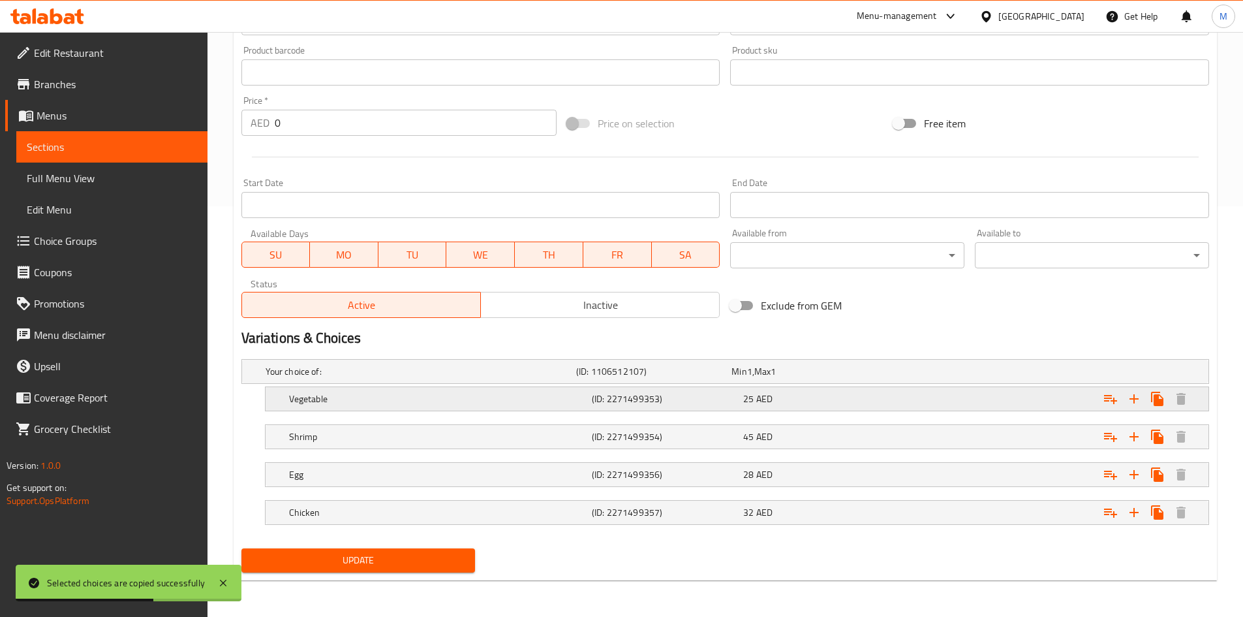
click at [912, 374] on div "Expand" at bounding box center [1039, 371] width 311 height 5
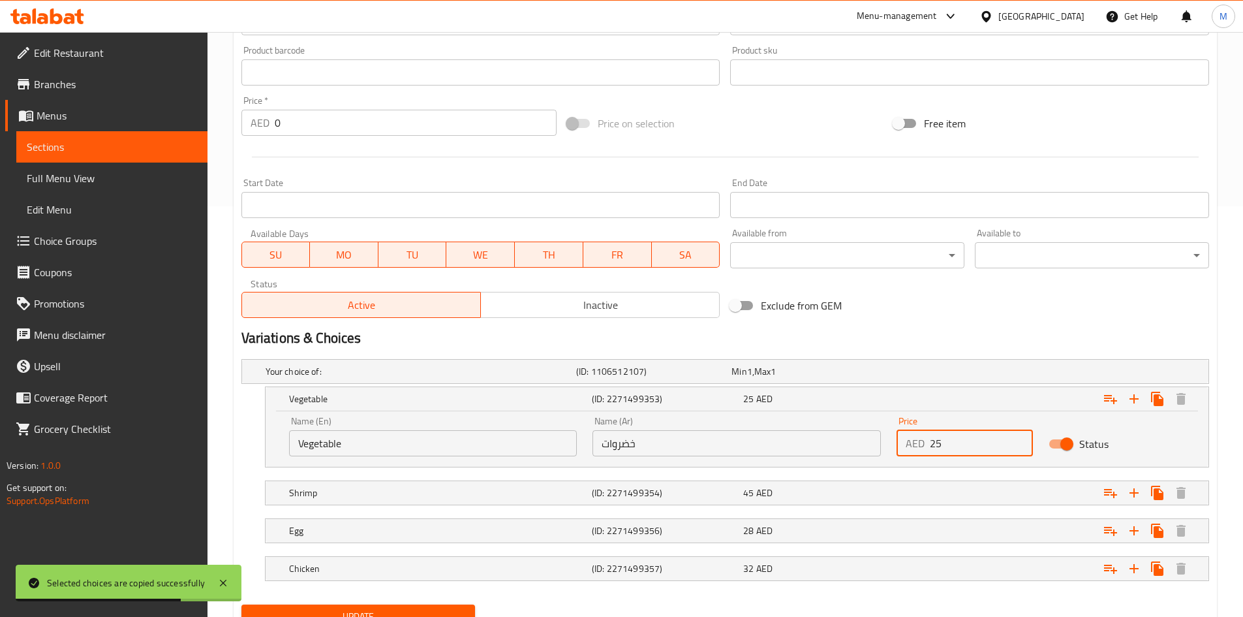
click at [938, 442] on input "25" at bounding box center [981, 443] width 103 height 26
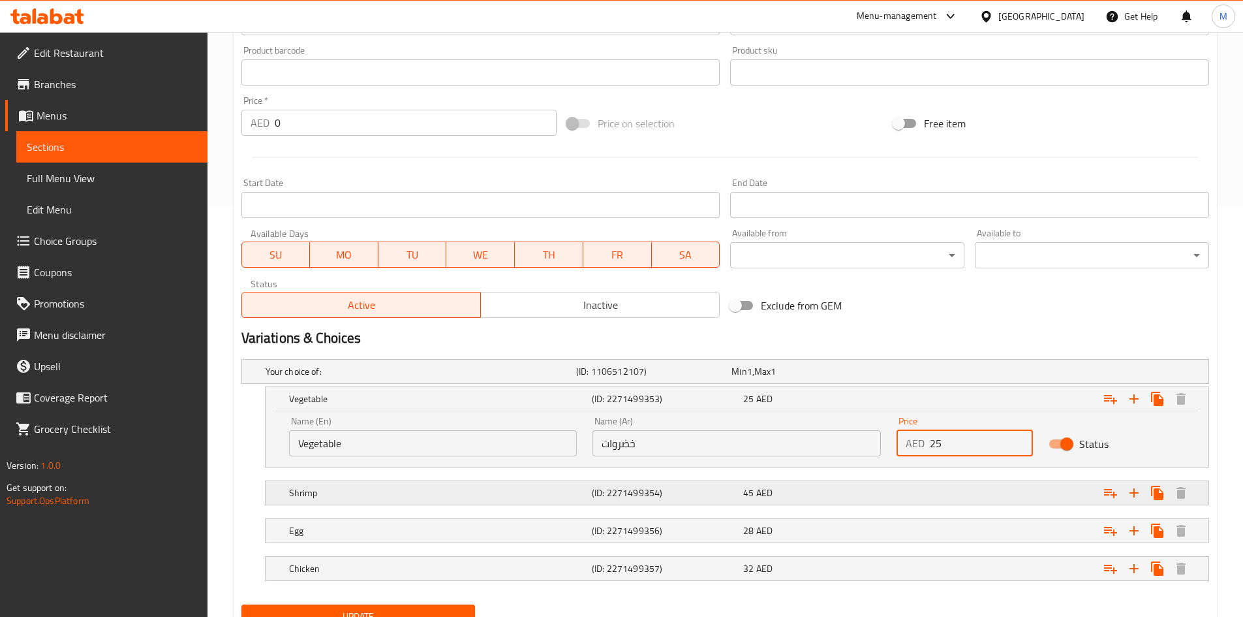
paste input "8"
type input "28"
click at [923, 374] on div "Expand" at bounding box center [1039, 371] width 311 height 5
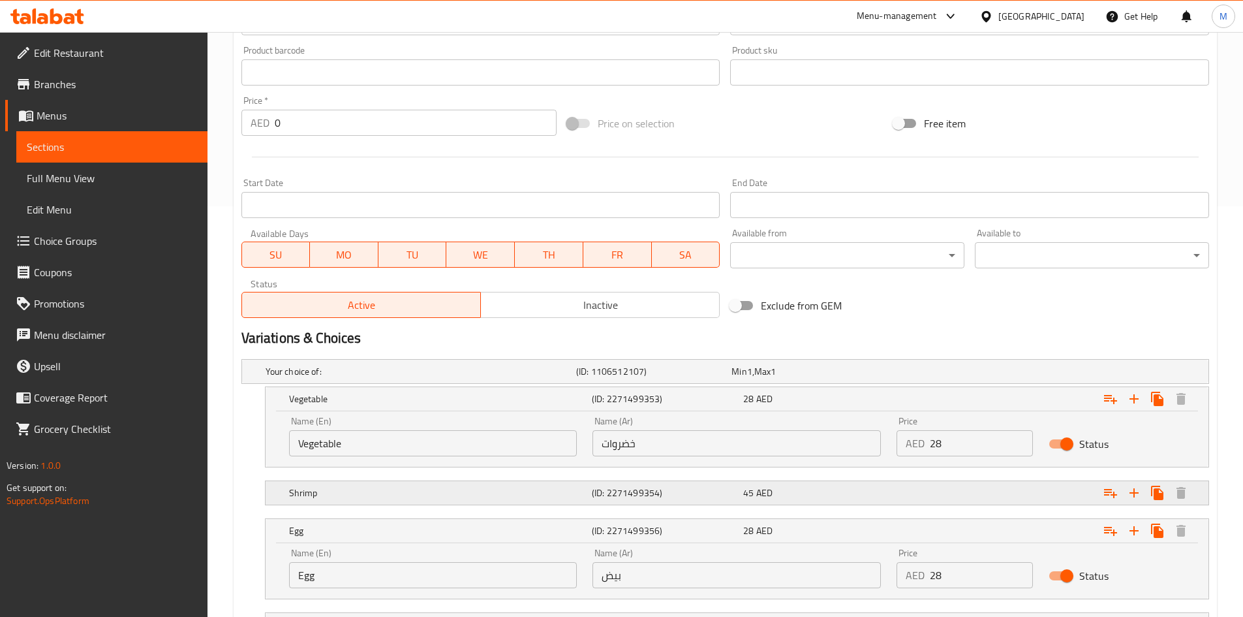
click at [942, 374] on div "Expand" at bounding box center [1039, 371] width 311 height 5
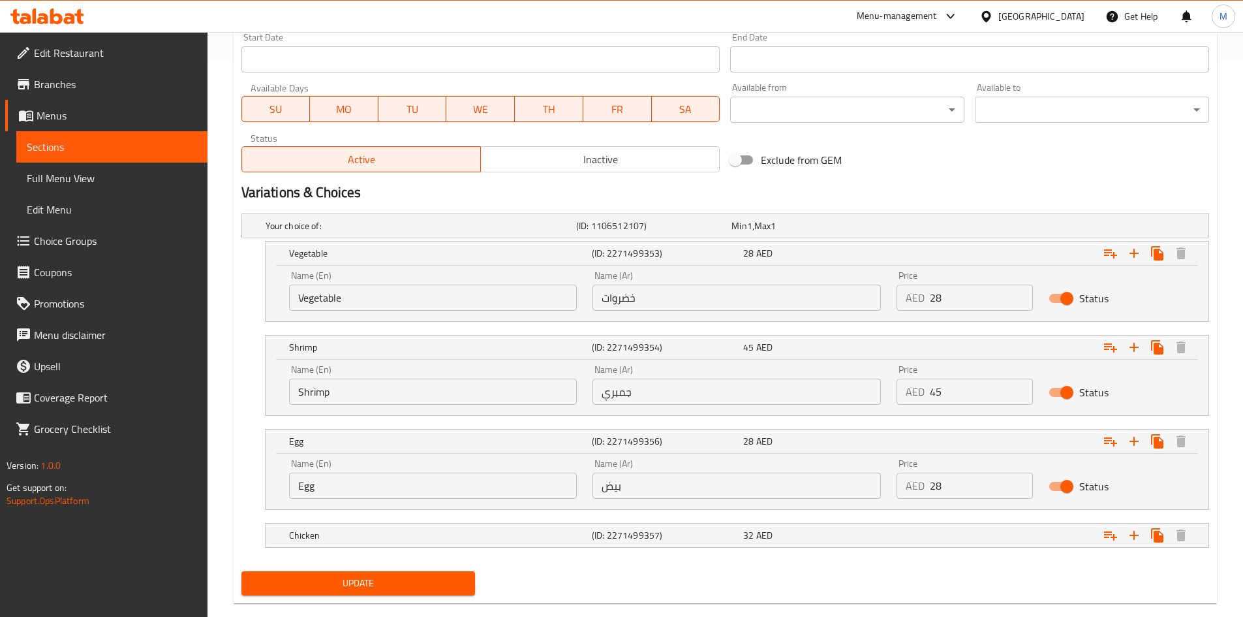
scroll to position [579, 0]
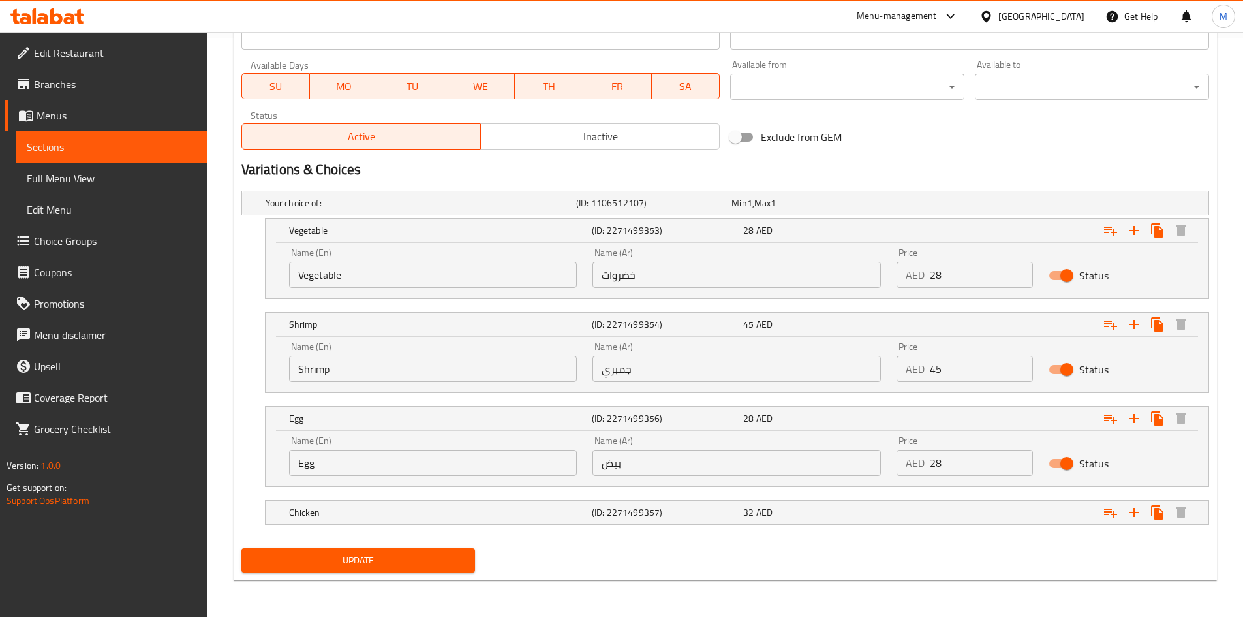
click at [969, 368] on input "45" at bounding box center [981, 369] width 103 height 26
paste input "4"
type input "44"
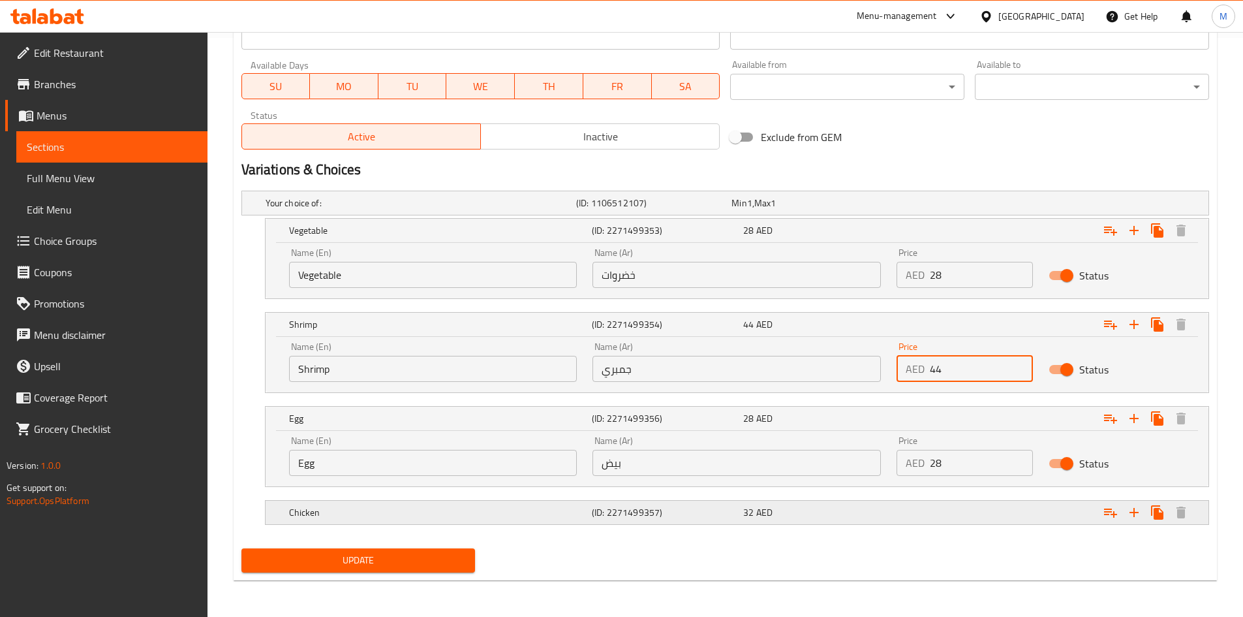
click at [959, 206] on div "Expand" at bounding box center [1039, 202] width 311 height 5
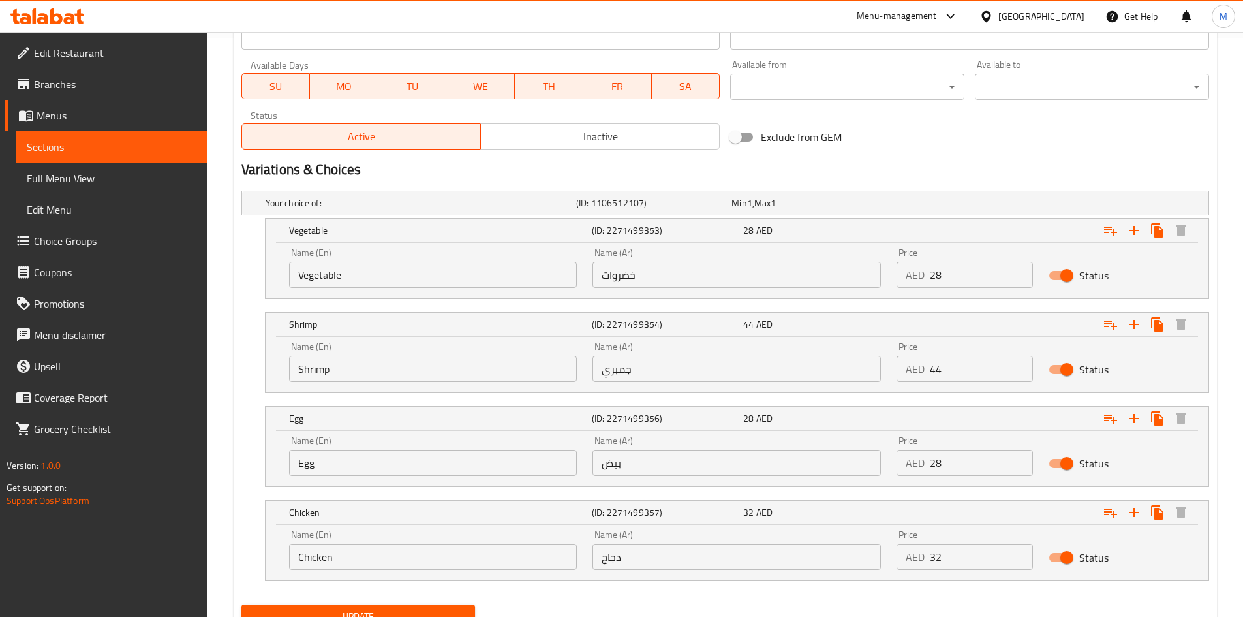
click at [950, 552] on input "32" at bounding box center [981, 557] width 103 height 26
paste input "0"
type input "30"
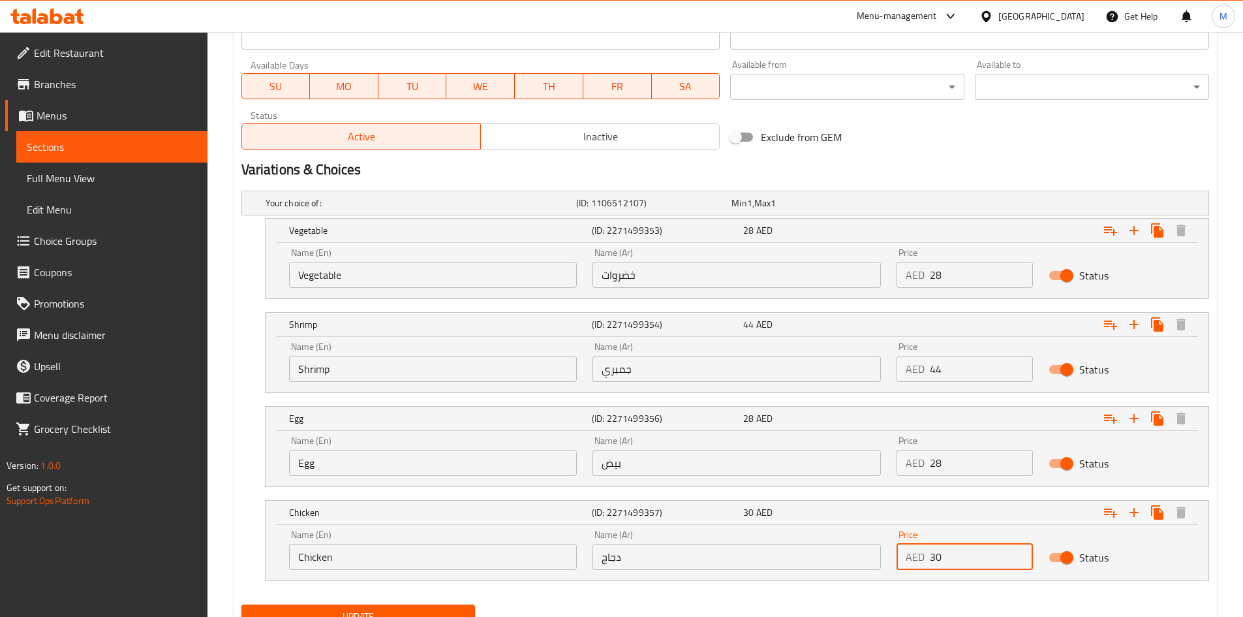
type input "30"
click at [241, 604] on button "Update" at bounding box center [358, 616] width 234 height 24
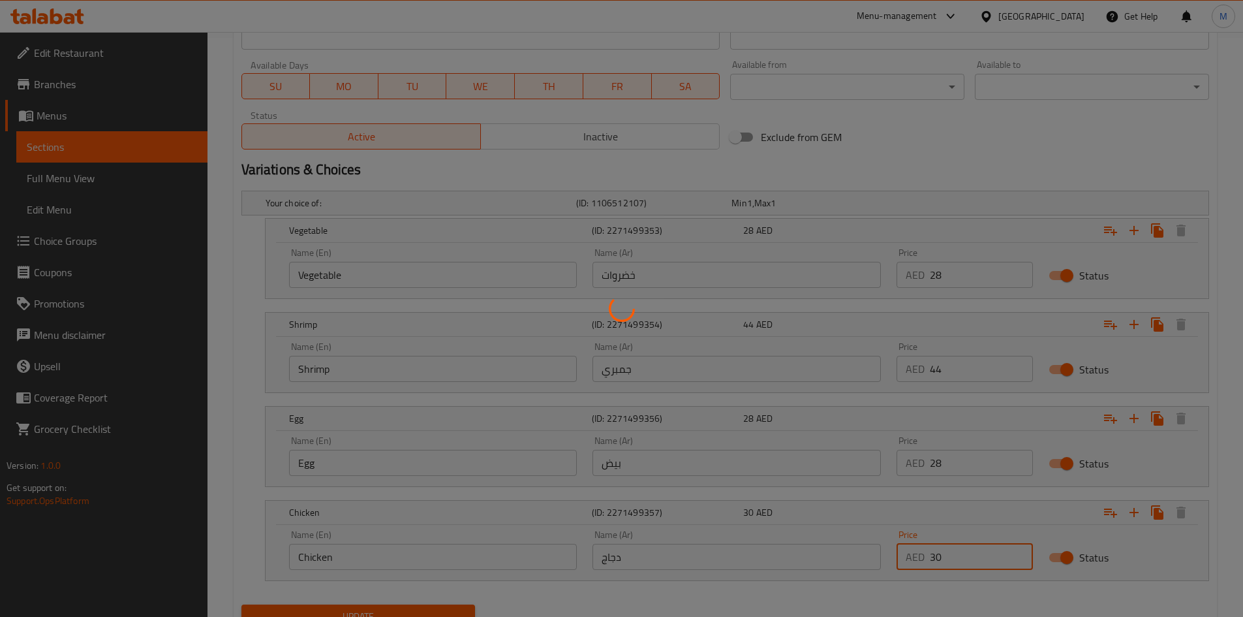
click at [1051, 166] on div at bounding box center [621, 308] width 1243 height 617
click at [998, 150] on div at bounding box center [621, 308] width 1243 height 617
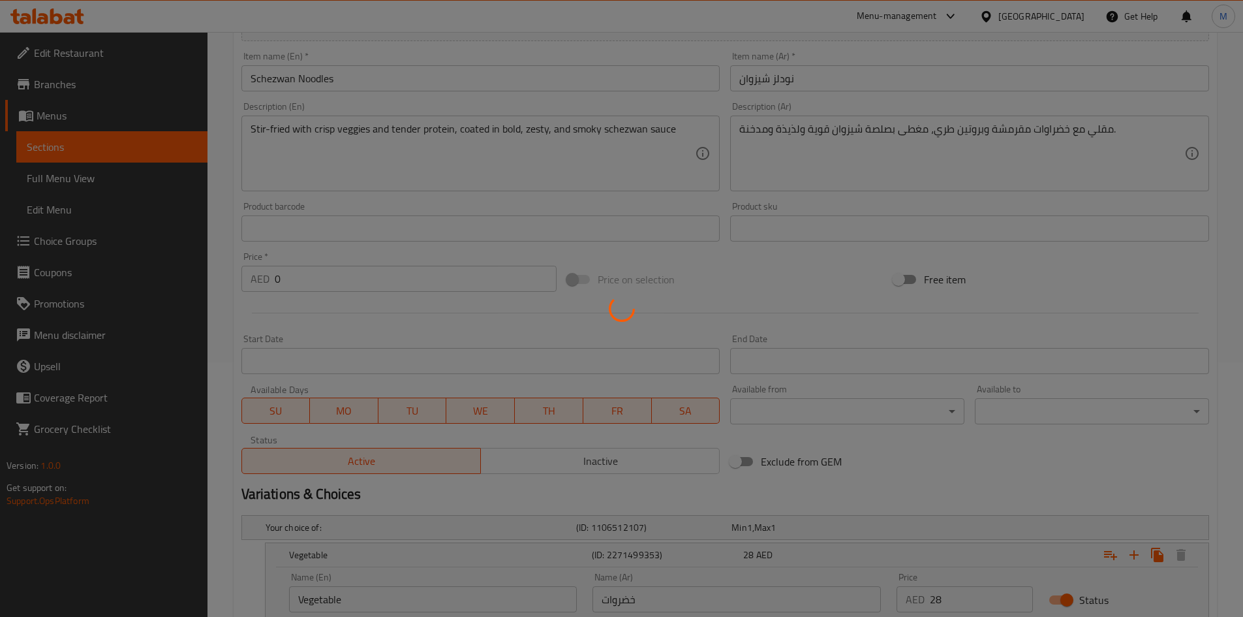
scroll to position [253, 0]
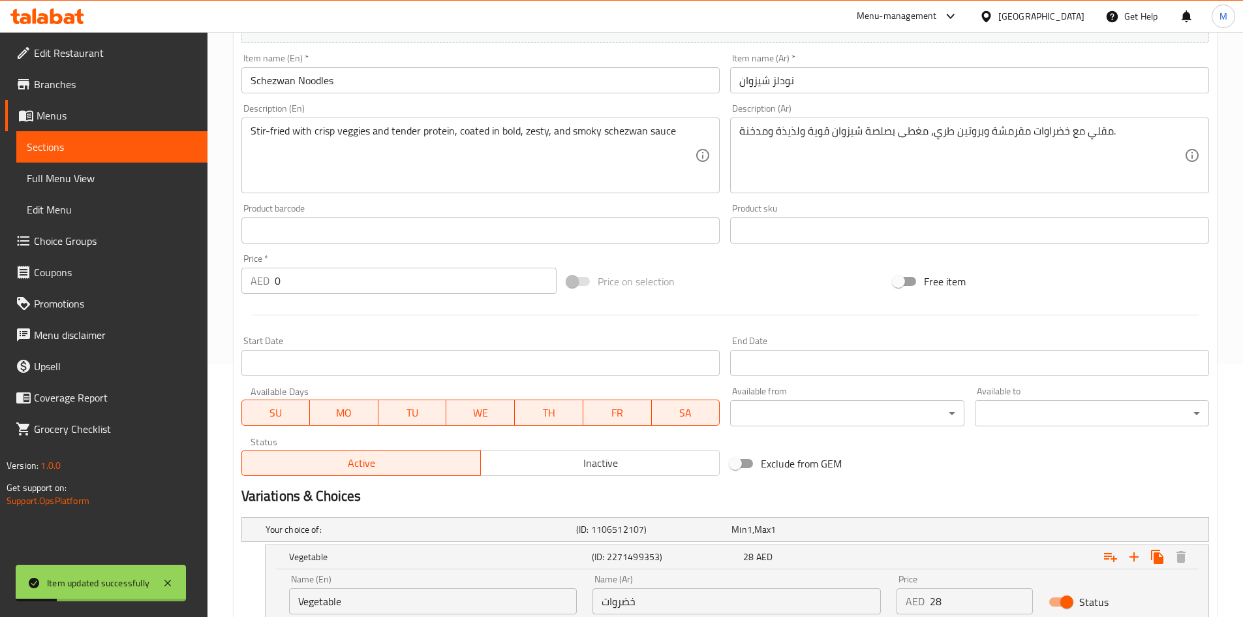
click at [742, 283] on div "Price on selection" at bounding box center [725, 281] width 326 height 35
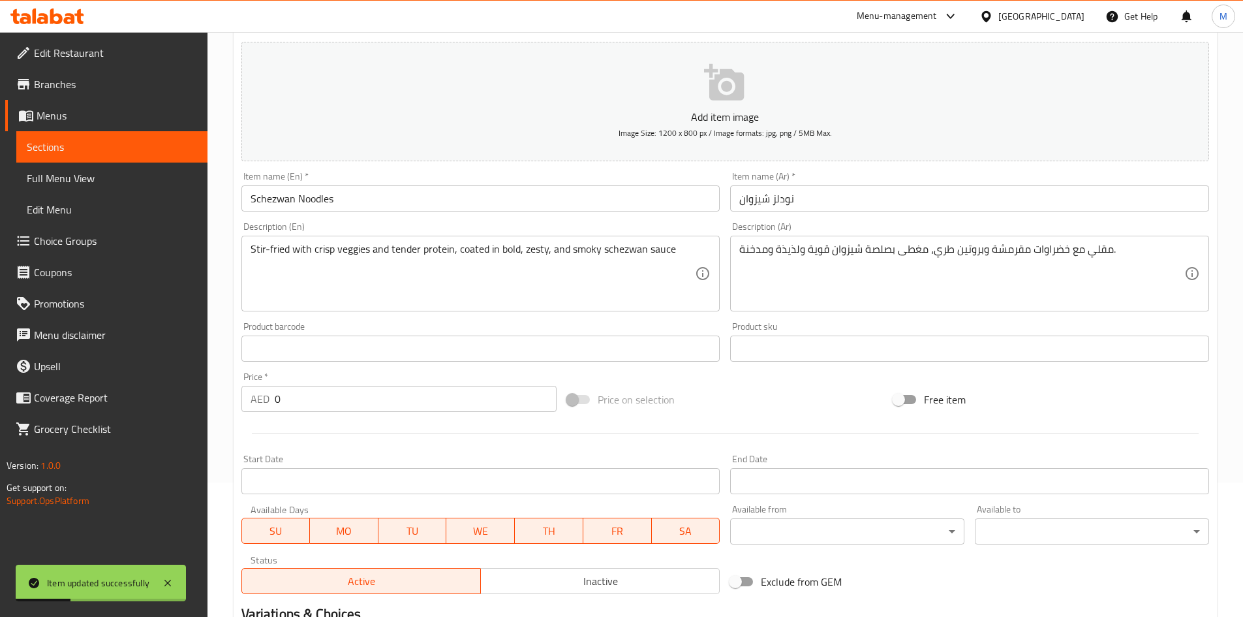
scroll to position [0, 0]
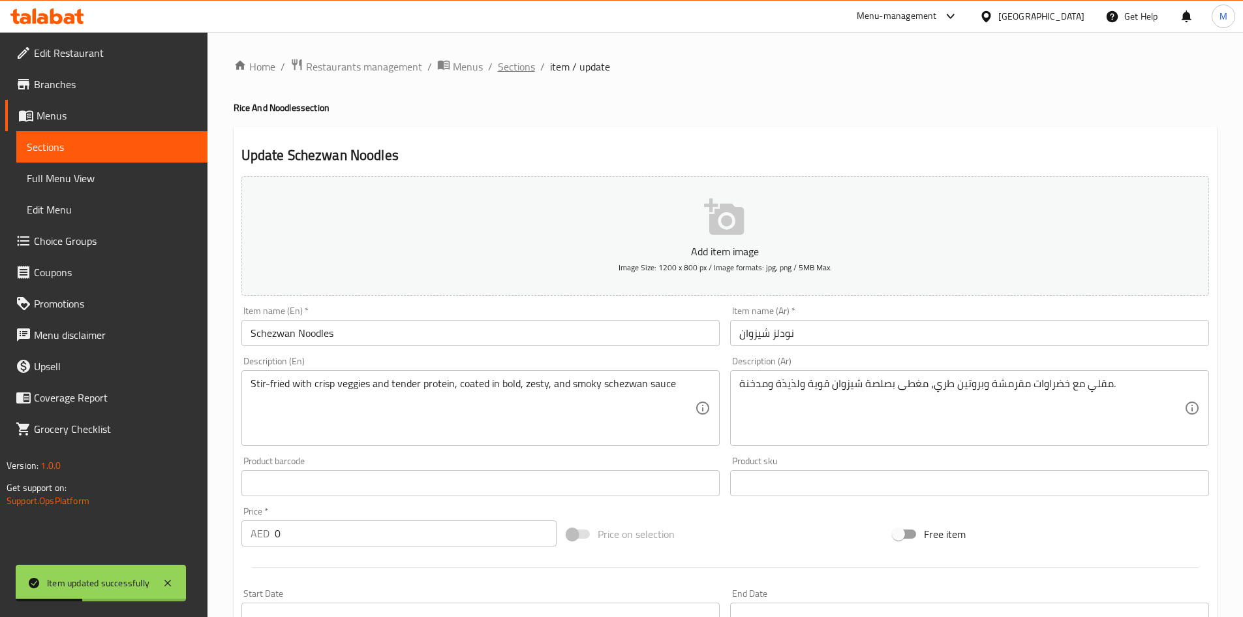
click at [507, 67] on span "Sections" at bounding box center [516, 67] width 37 height 16
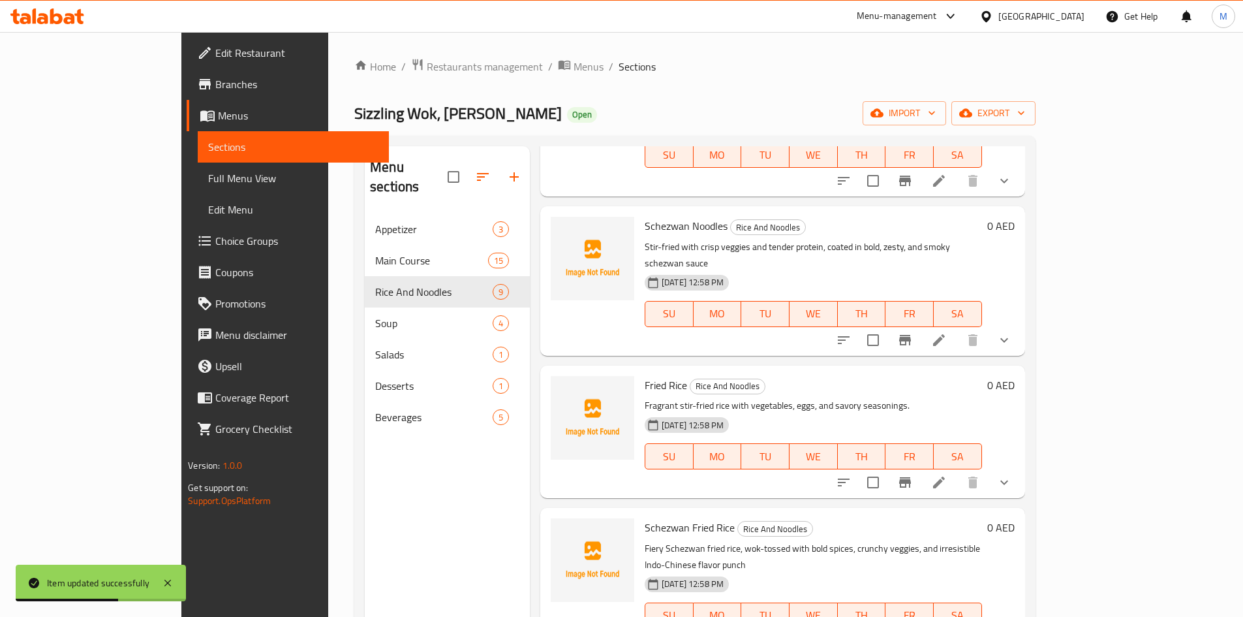
scroll to position [522, 0]
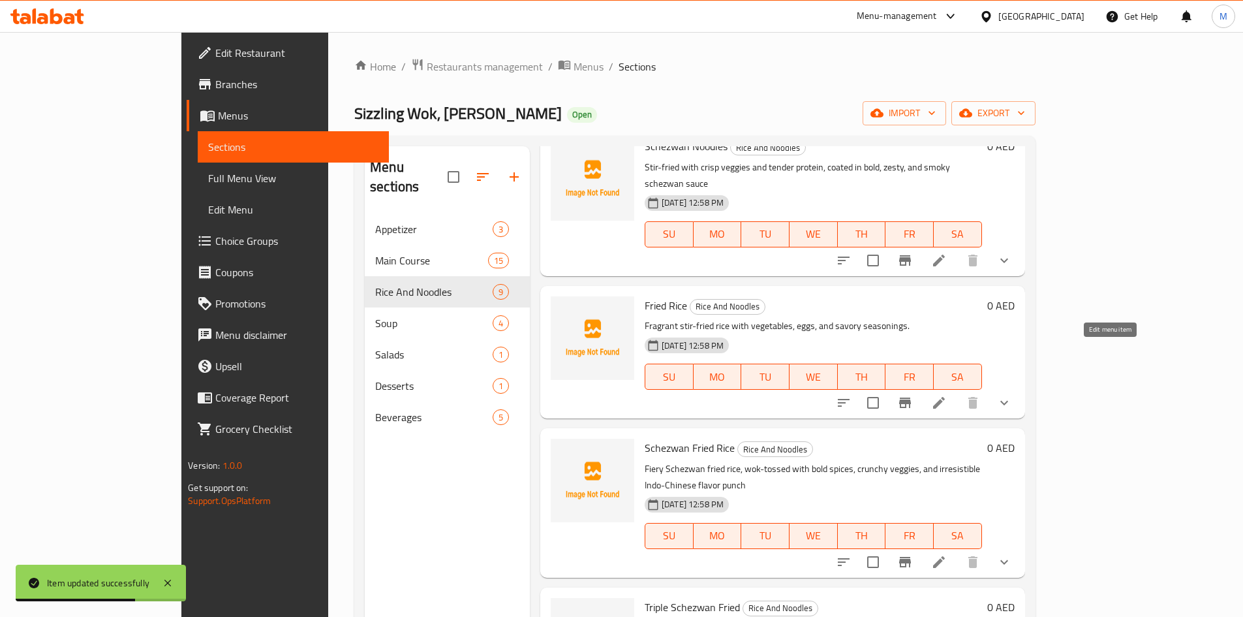
click at [945, 397] on icon at bounding box center [939, 403] width 12 height 12
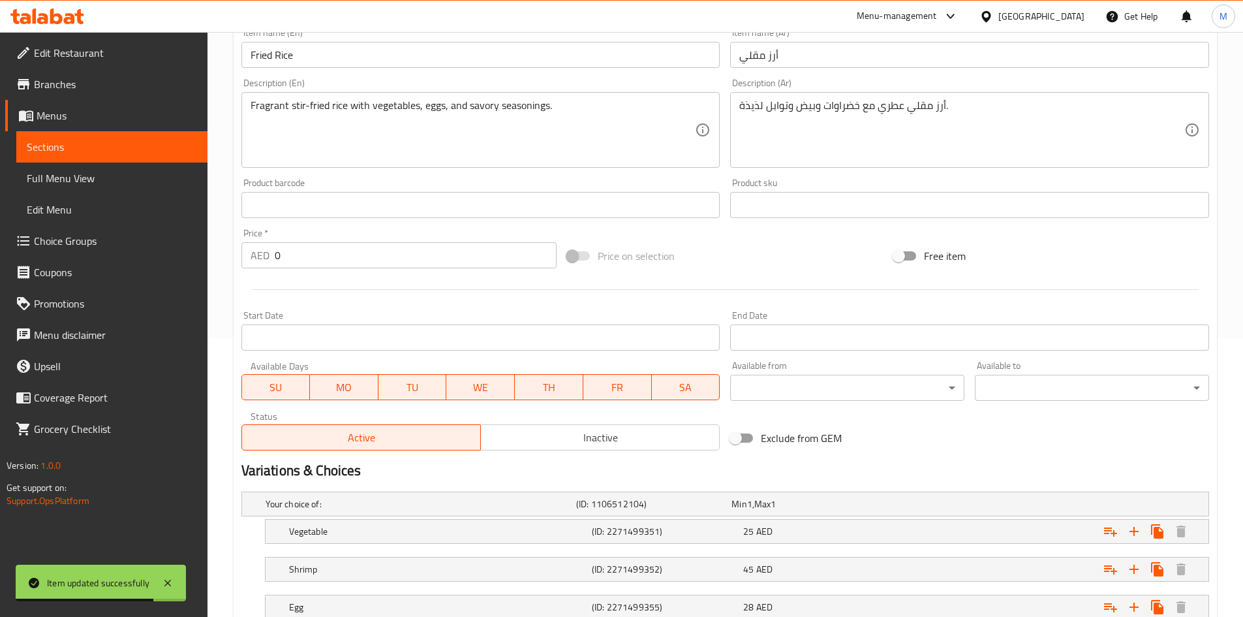
scroll to position [411, 0]
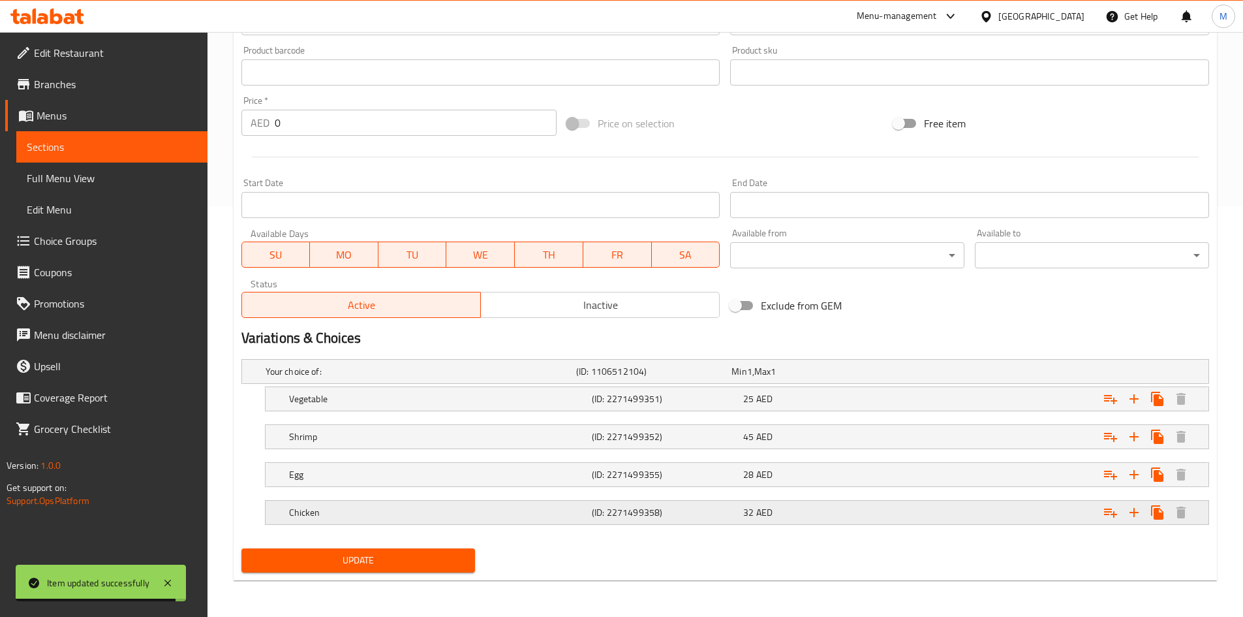
click at [892, 386] on div "Chicken (ID: 2271499358) 32 AED" at bounding box center [729, 371] width 933 height 29
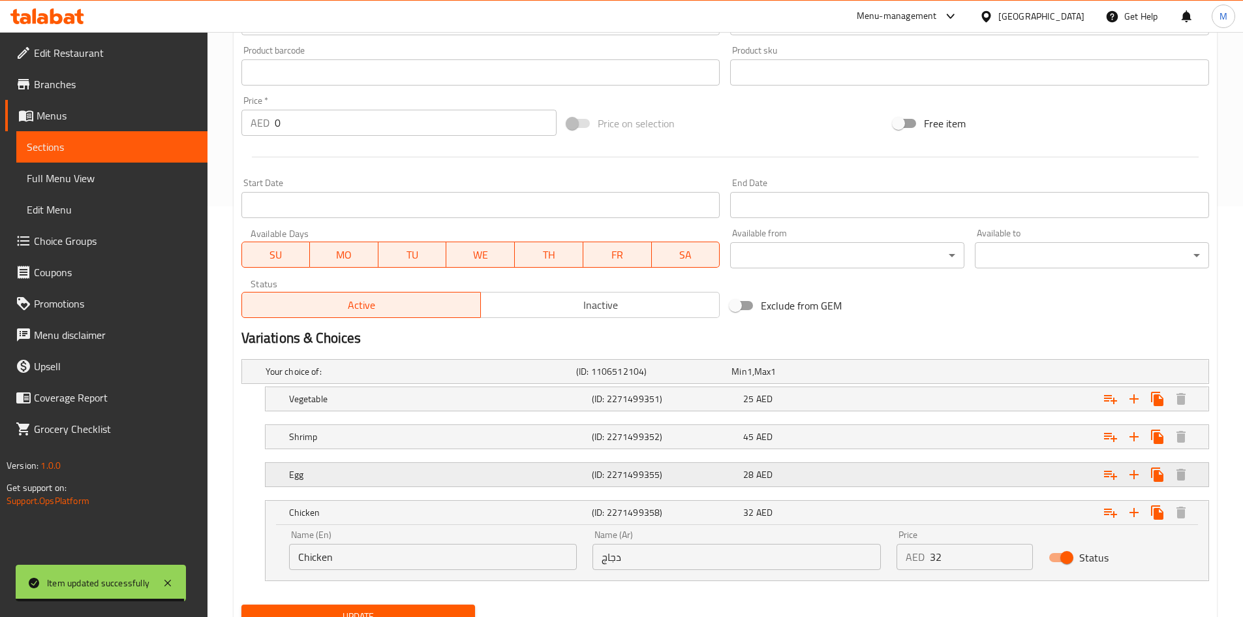
click at [914, 374] on div "Expand" at bounding box center [1039, 371] width 311 height 5
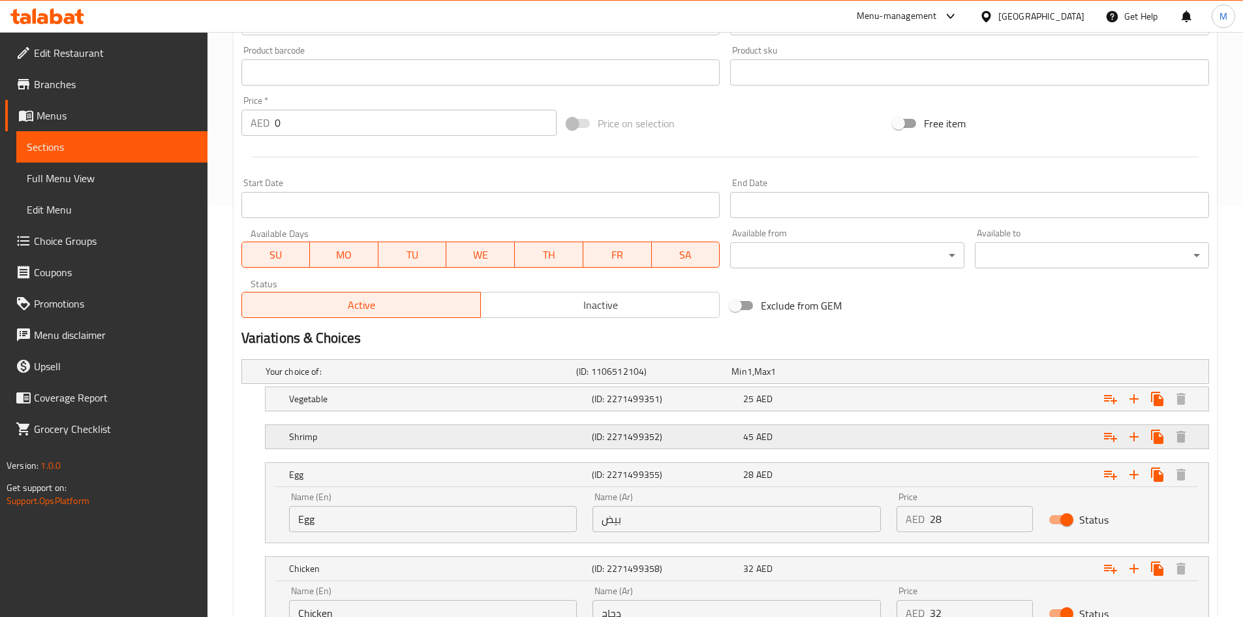
click at [938, 374] on div "Expand" at bounding box center [1039, 371] width 311 height 5
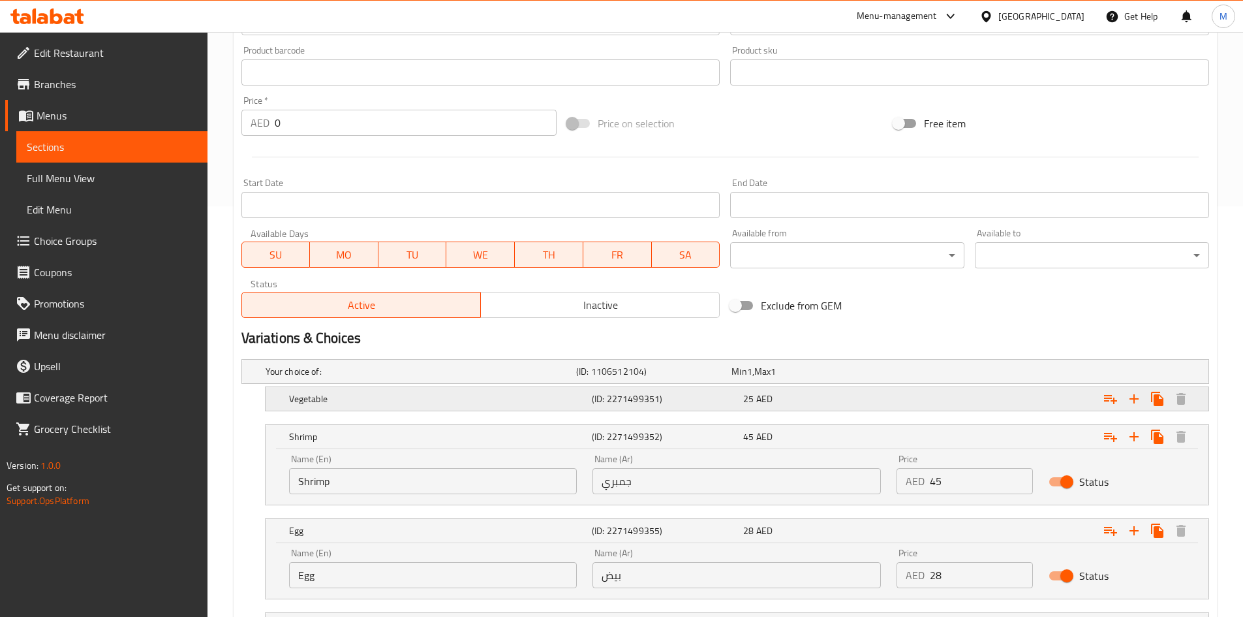
click at [952, 374] on div "Expand" at bounding box center [1039, 371] width 311 height 5
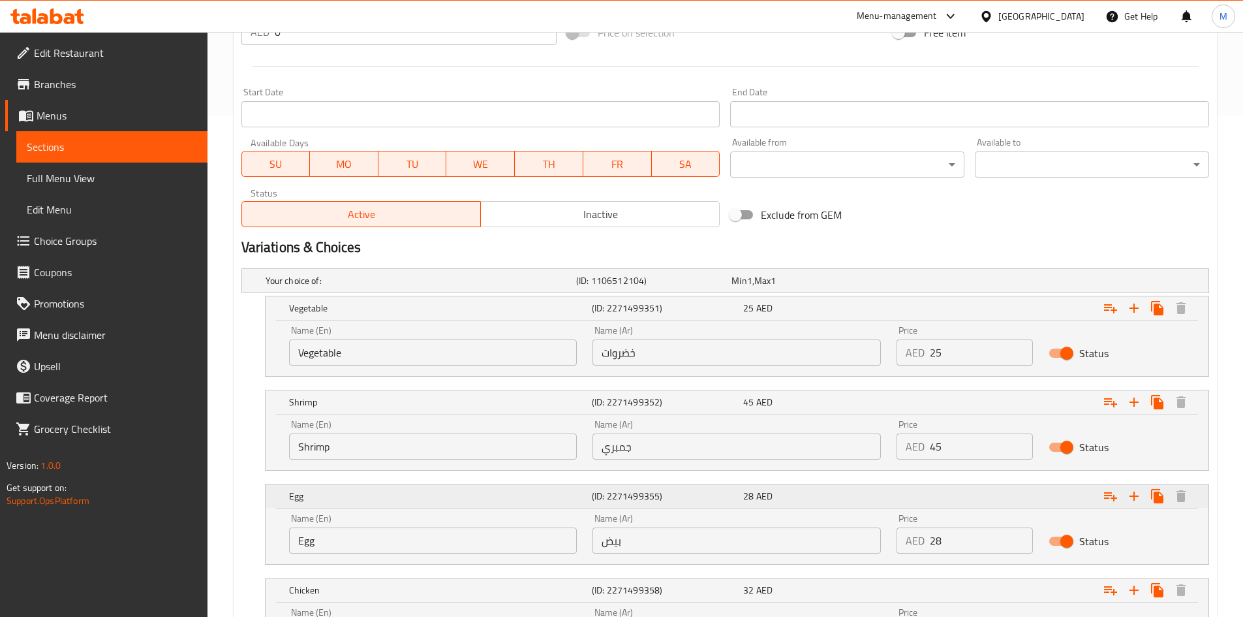
scroll to position [635, 0]
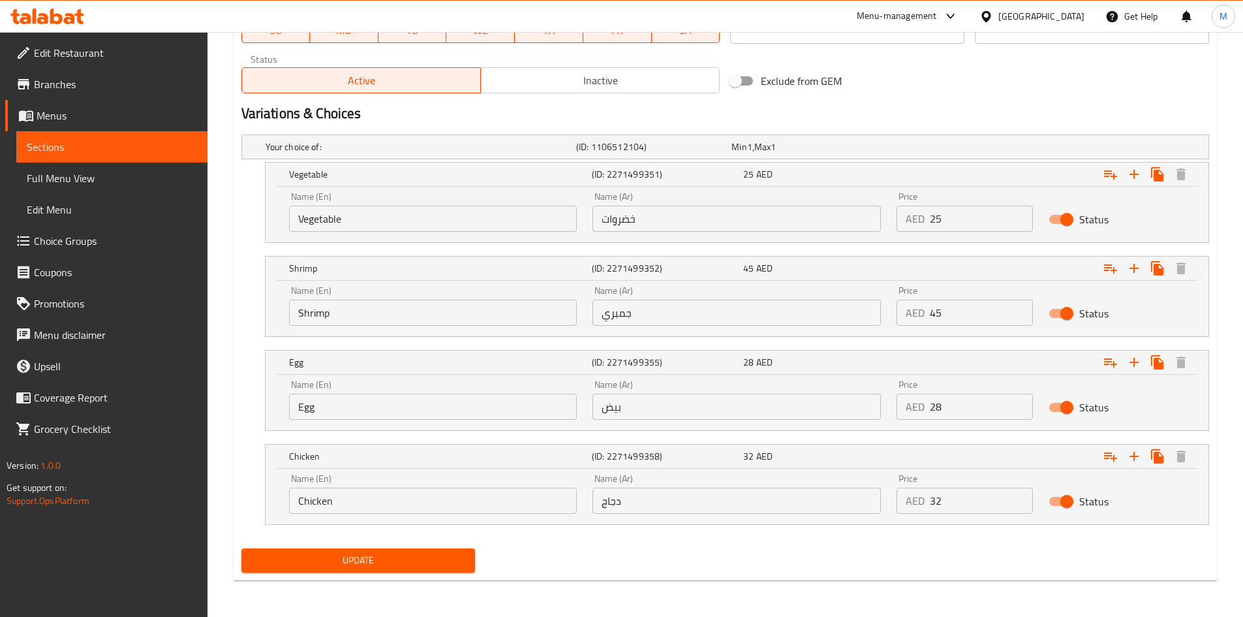
click at [960, 228] on input "25" at bounding box center [981, 219] width 103 height 26
click at [934, 412] on input "28" at bounding box center [981, 407] width 103 height 26
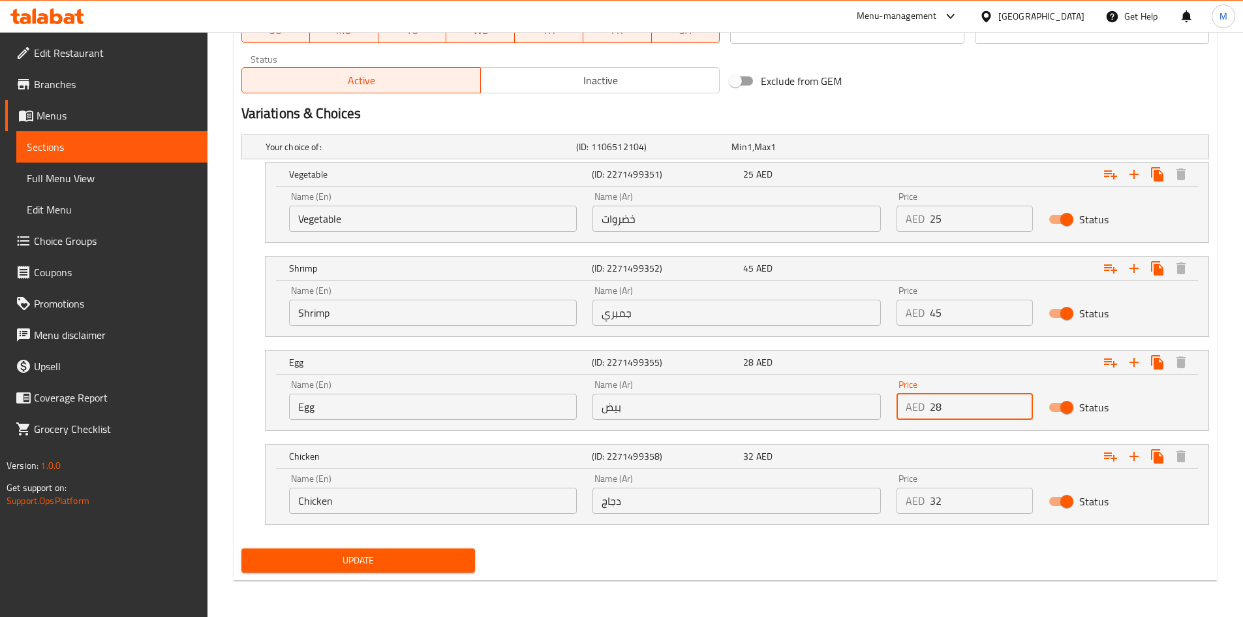
paste input "5"
type input "25"
click at [982, 316] on input "45" at bounding box center [981, 313] width 103 height 26
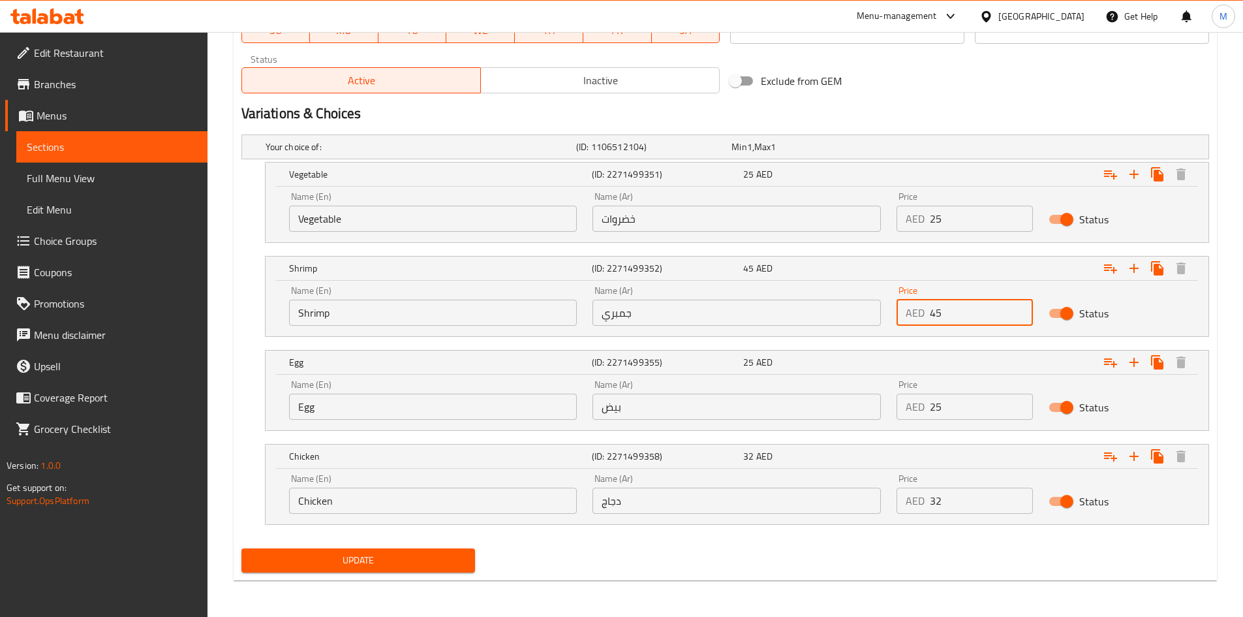
paste input "4"
type input "44"
click at [982, 414] on input "25" at bounding box center [981, 407] width 103 height 26
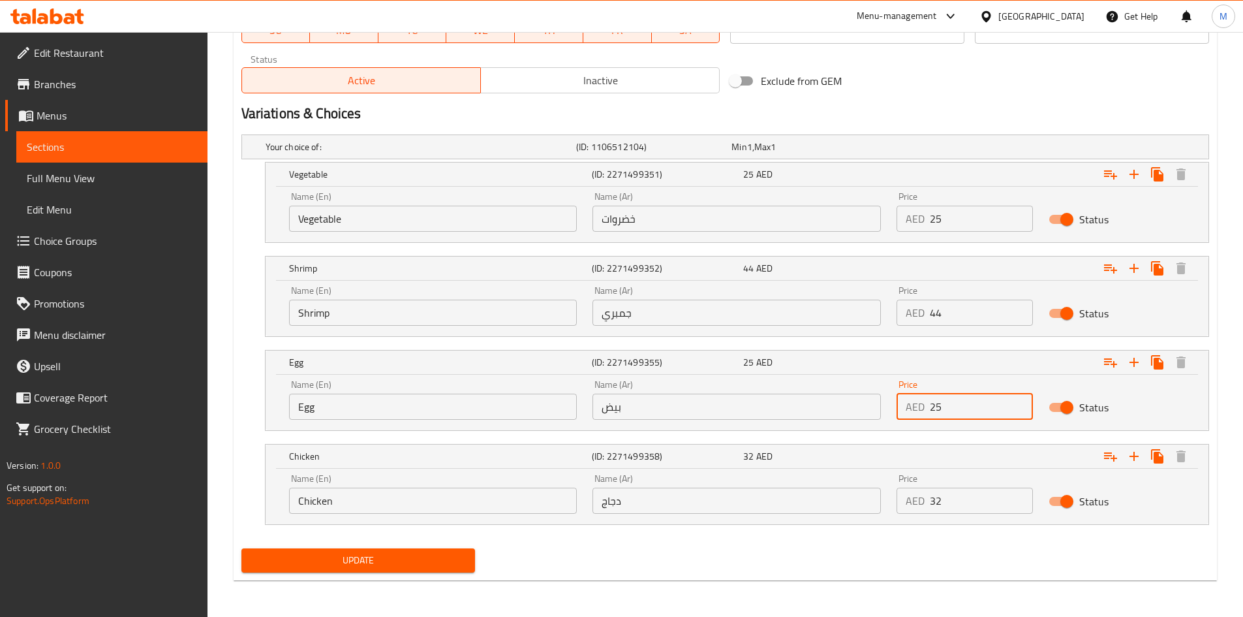
paste input "30"
type input "30"
click at [951, 514] on div "Price AED 32 Price" at bounding box center [965, 493] width 152 height 55
click at [946, 497] on input "32" at bounding box center [981, 501] width 103 height 26
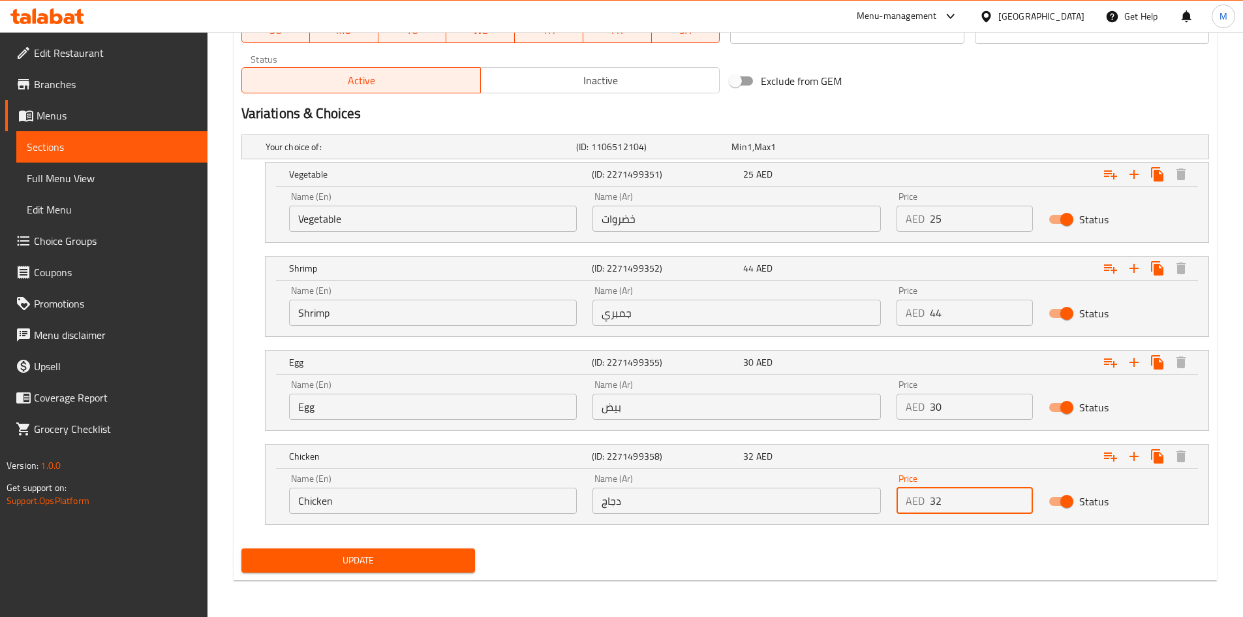
click at [946, 497] on input "32" at bounding box center [981, 501] width 103 height 26
paste input "0"
type input "30"
click at [950, 408] on input "30" at bounding box center [981, 407] width 103 height 26
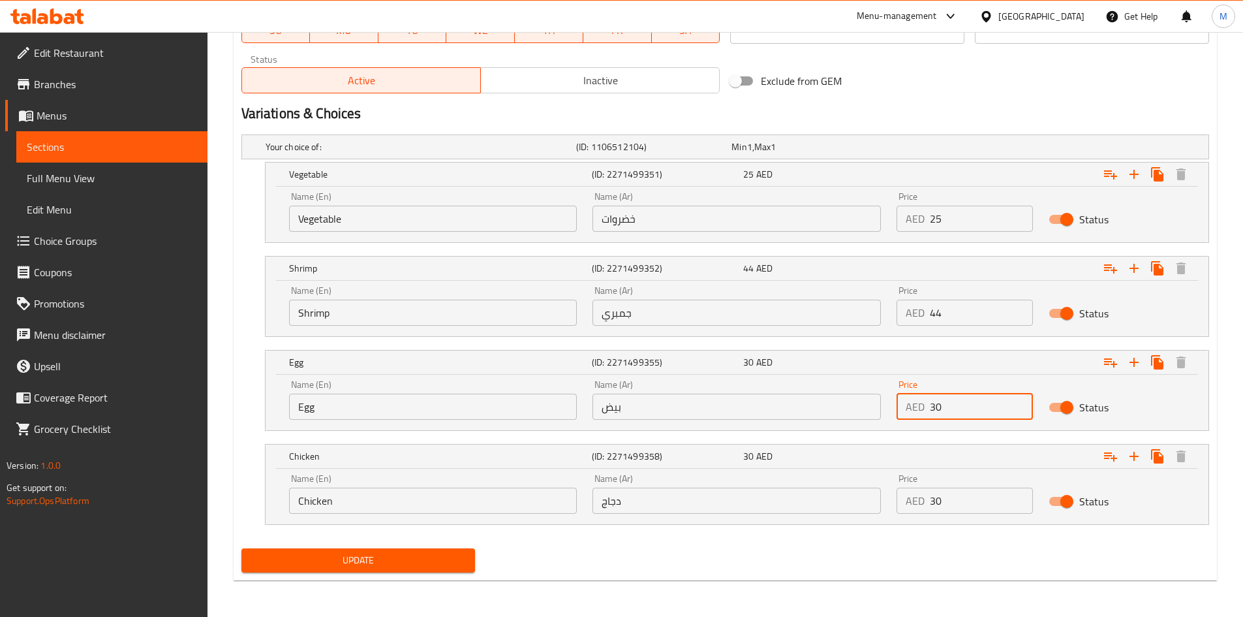
click at [950, 408] on input "30" at bounding box center [981, 407] width 103 height 26
paste input "28"
type input "28"
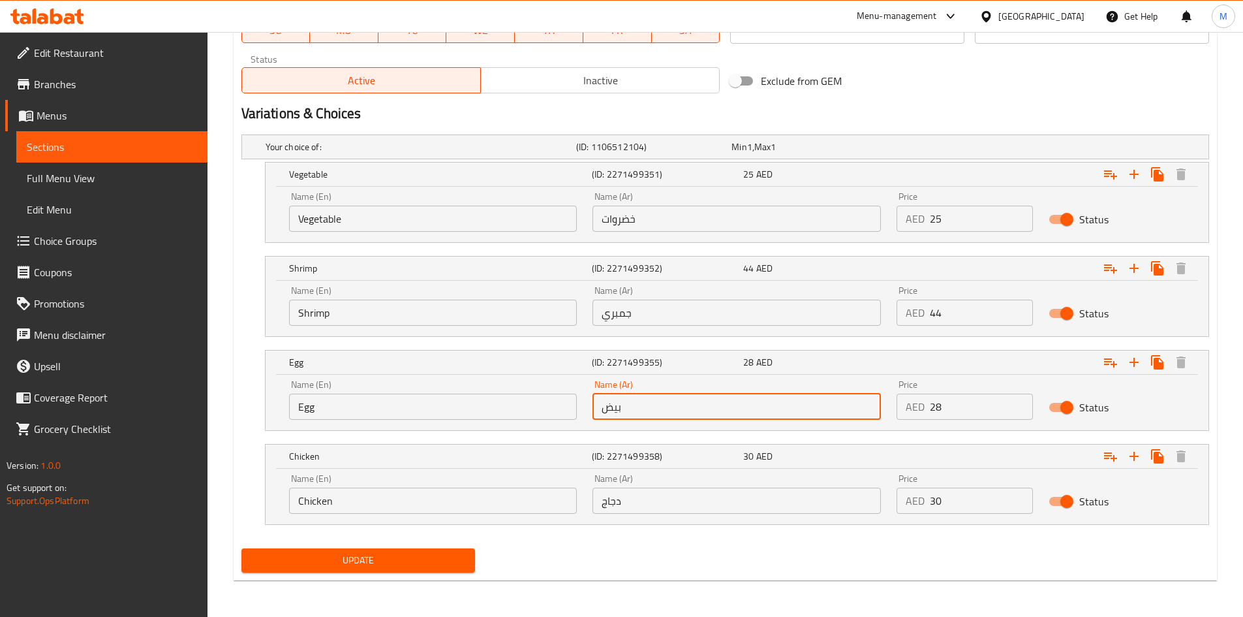
click at [699, 409] on input "بيض" at bounding box center [737, 407] width 288 height 26
click at [949, 316] on input "44" at bounding box center [981, 313] width 103 height 26
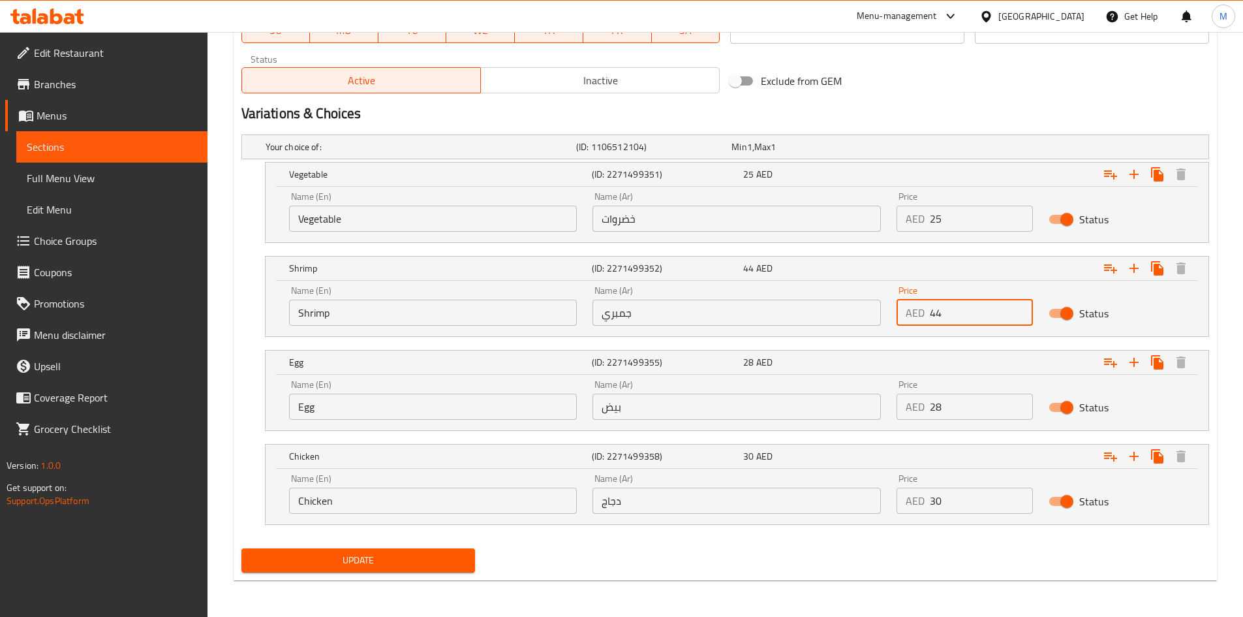
click at [949, 316] on input "44" at bounding box center [981, 313] width 103 height 26
paste input "5"
type input "45"
click at [941, 407] on input "28" at bounding box center [981, 407] width 103 height 26
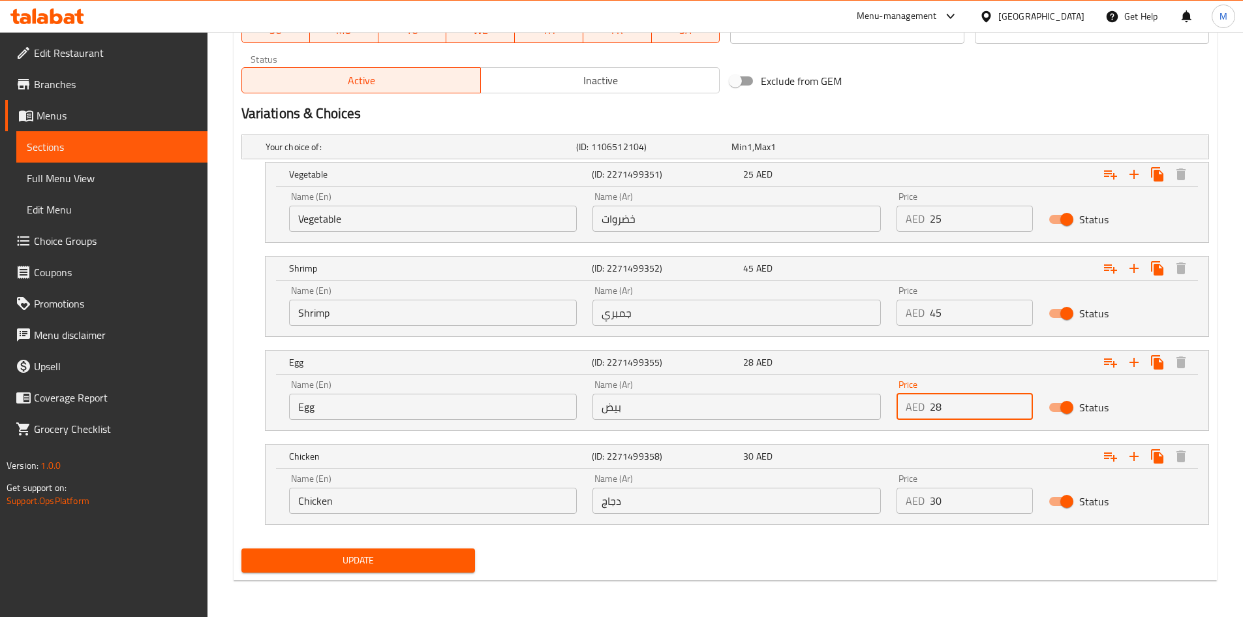
click at [941, 407] on input "28" at bounding box center [981, 407] width 103 height 26
click at [974, 319] on input "45" at bounding box center [981, 313] width 103 height 26
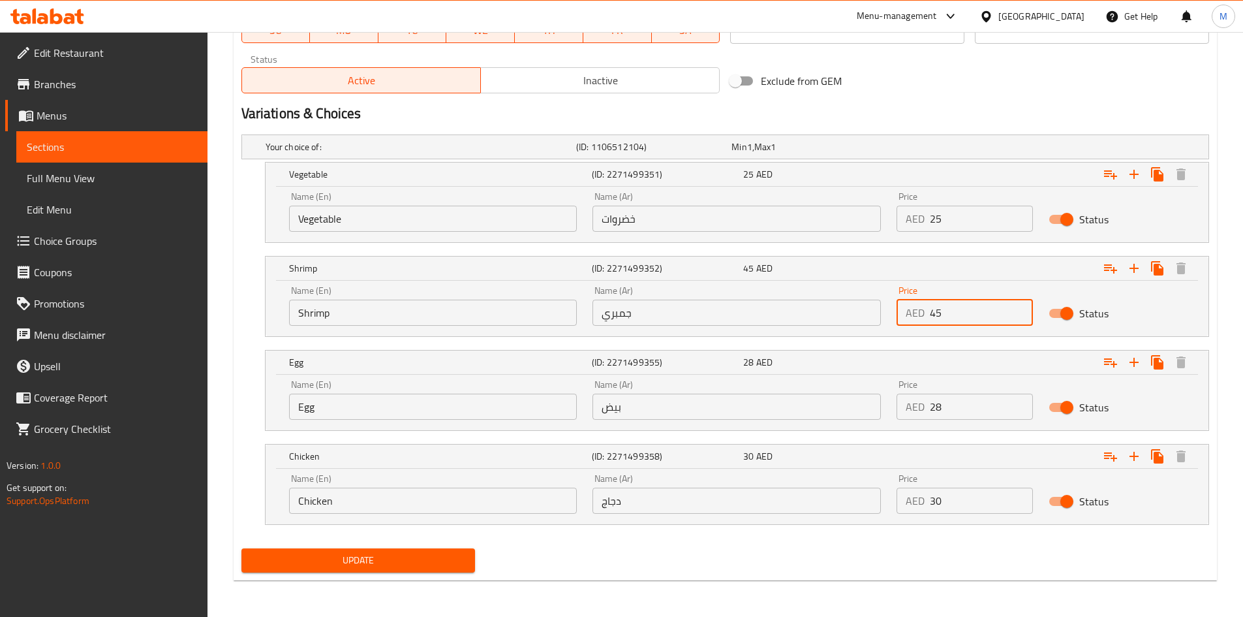
click at [971, 416] on input "28" at bounding box center [981, 407] width 103 height 26
paste input "5"
type input "25"
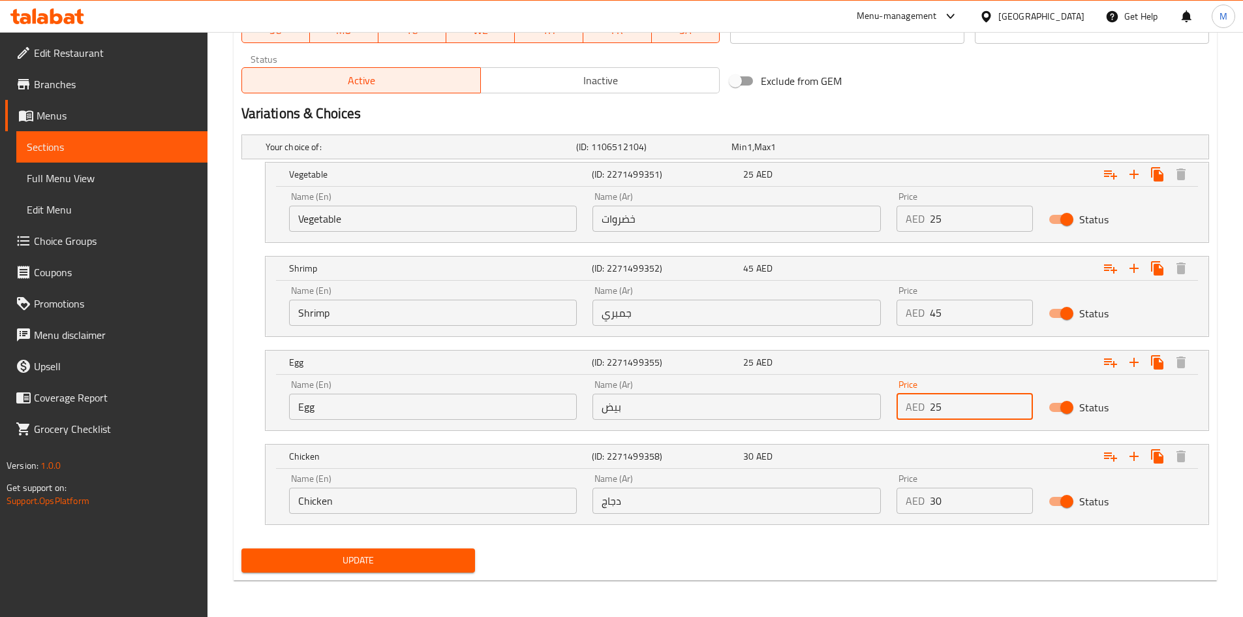
click at [241, 548] on button "Update" at bounding box center [358, 560] width 234 height 24
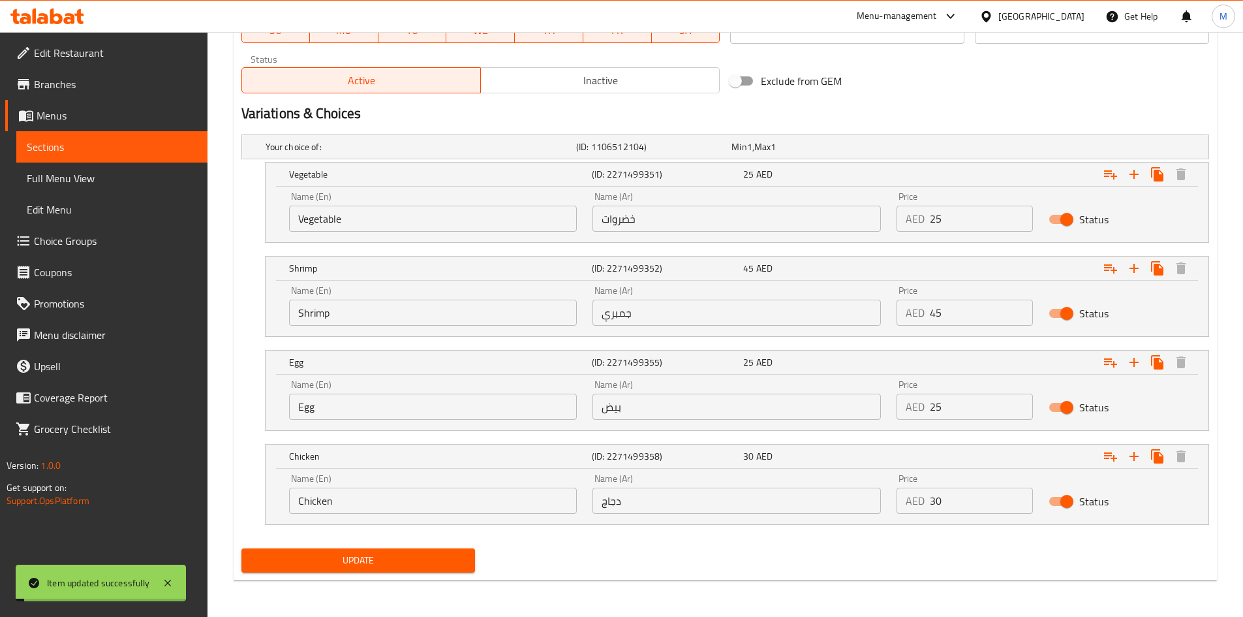
click at [895, 546] on div "Update" at bounding box center [725, 560] width 978 height 35
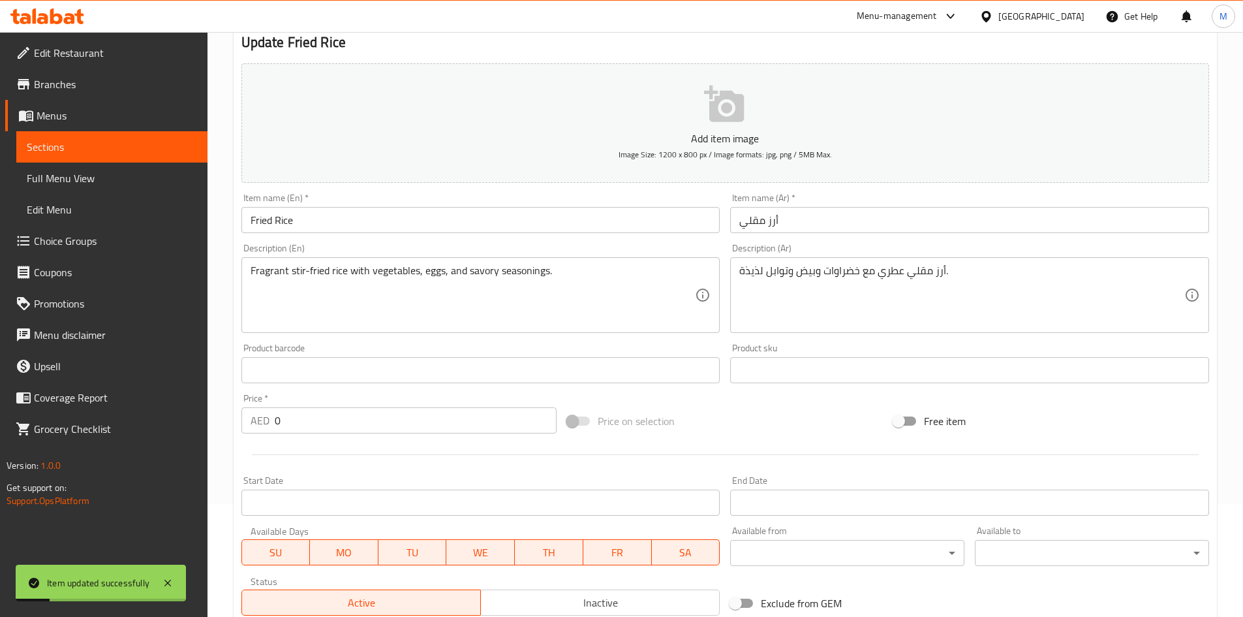
scroll to position [0, 0]
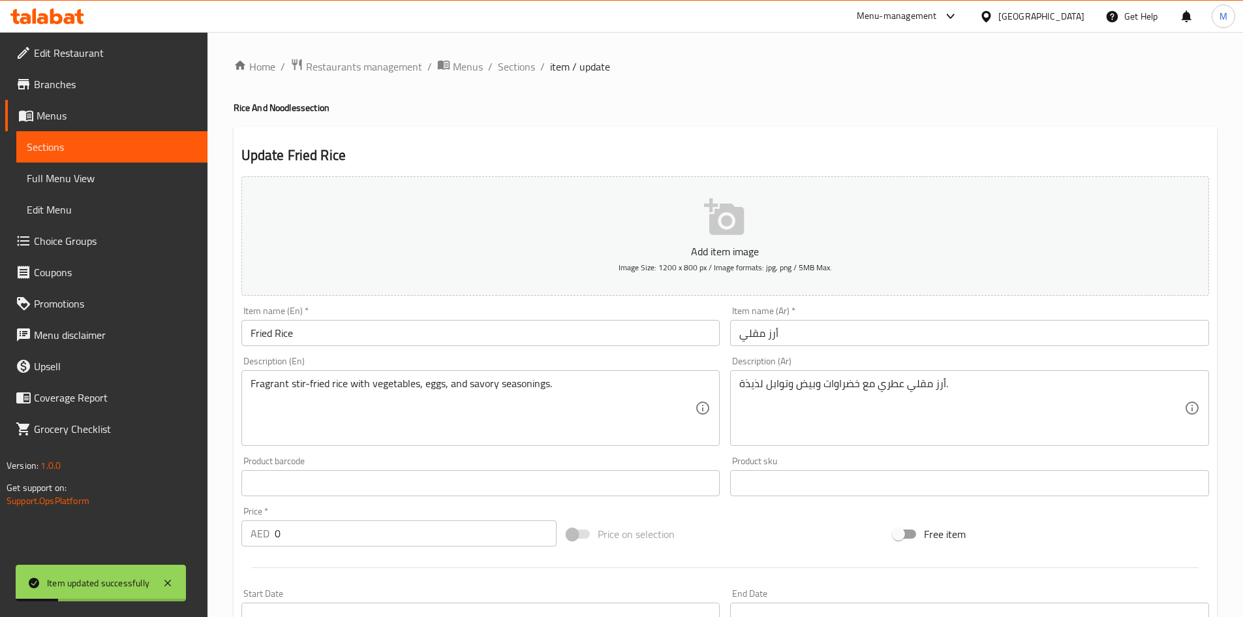
drag, startPoint x: 503, startPoint y: 60, endPoint x: 505, endPoint y: 89, distance: 28.7
click at [503, 60] on span "Sections" at bounding box center [516, 67] width 37 height 16
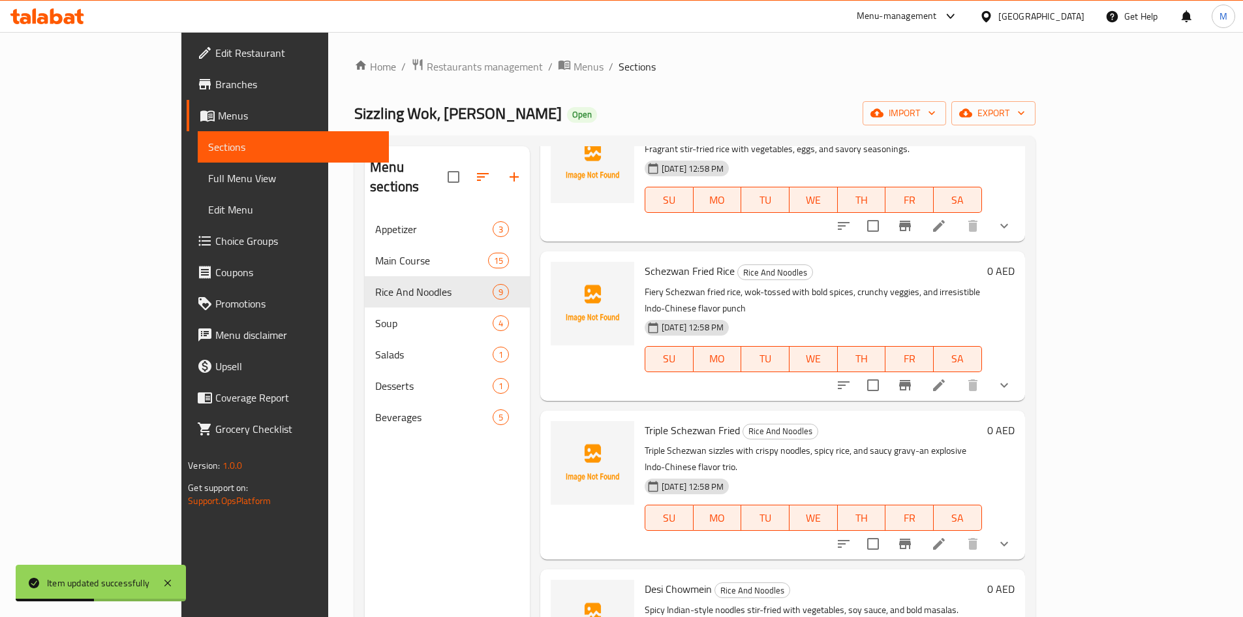
scroll to position [503, 0]
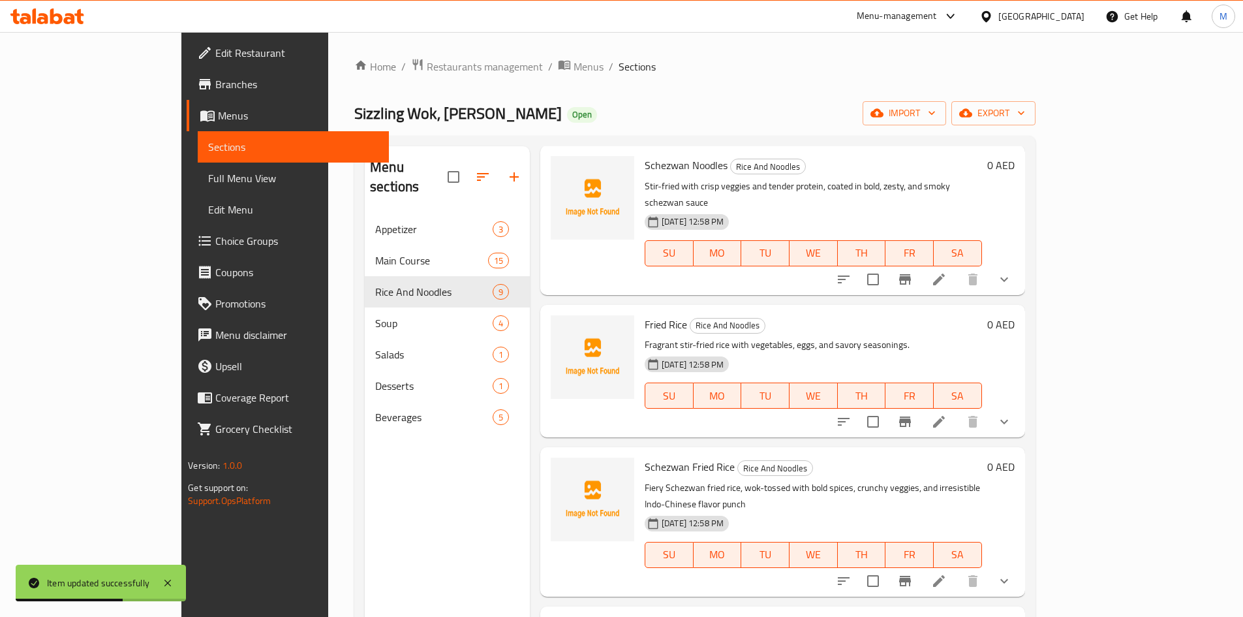
click at [945, 575] on icon at bounding box center [939, 581] width 12 height 12
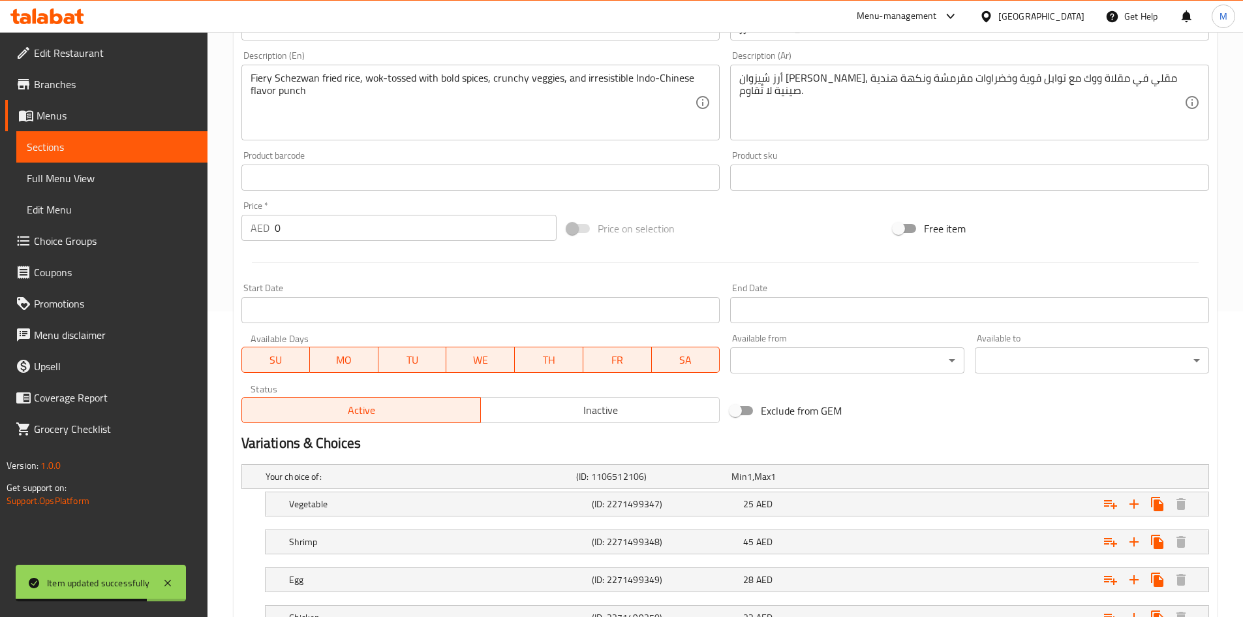
scroll to position [392, 0]
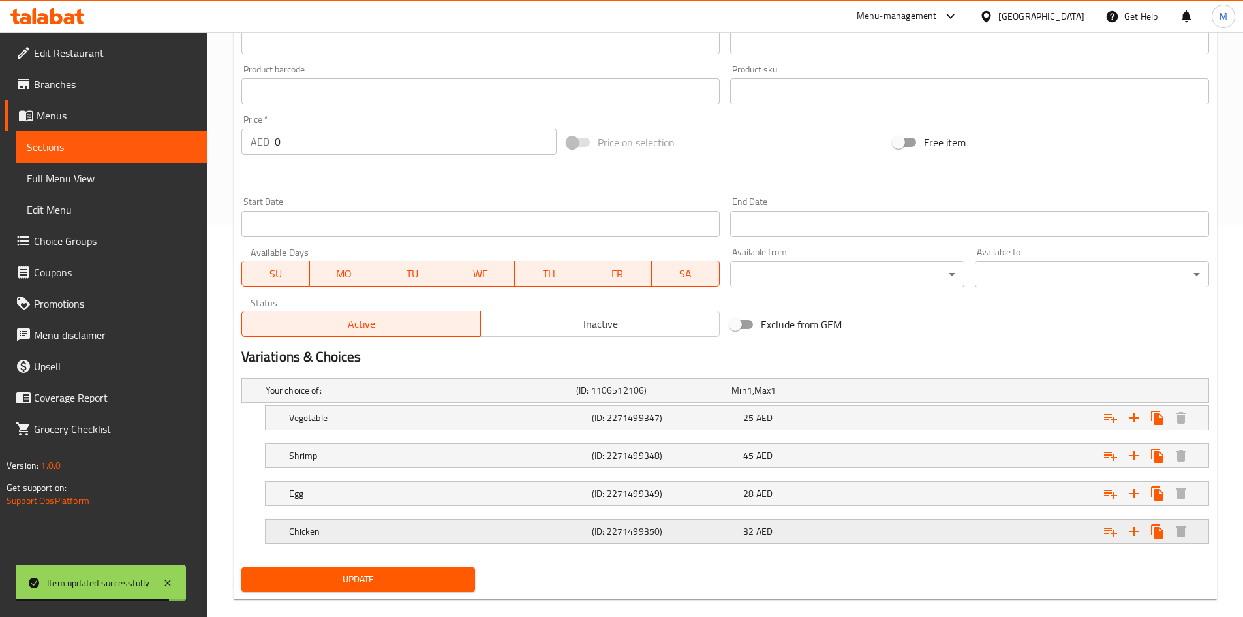
click at [1055, 393] on div "Expand" at bounding box center [1039, 390] width 311 height 5
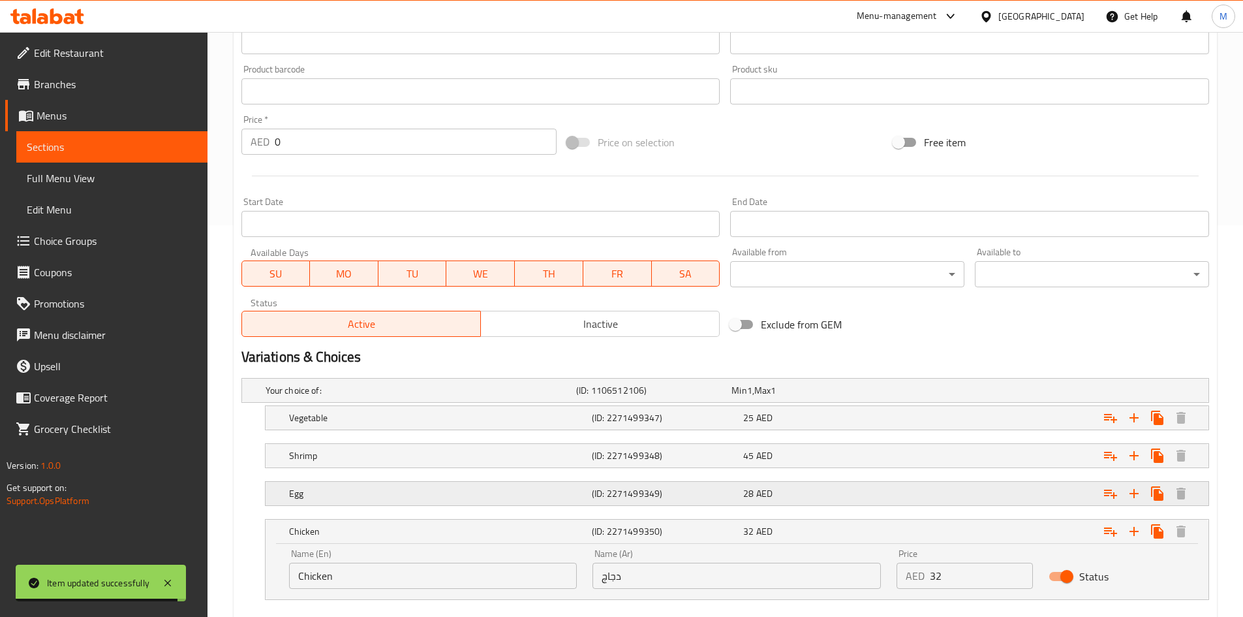
click at [1051, 393] on div "Expand" at bounding box center [1039, 390] width 311 height 5
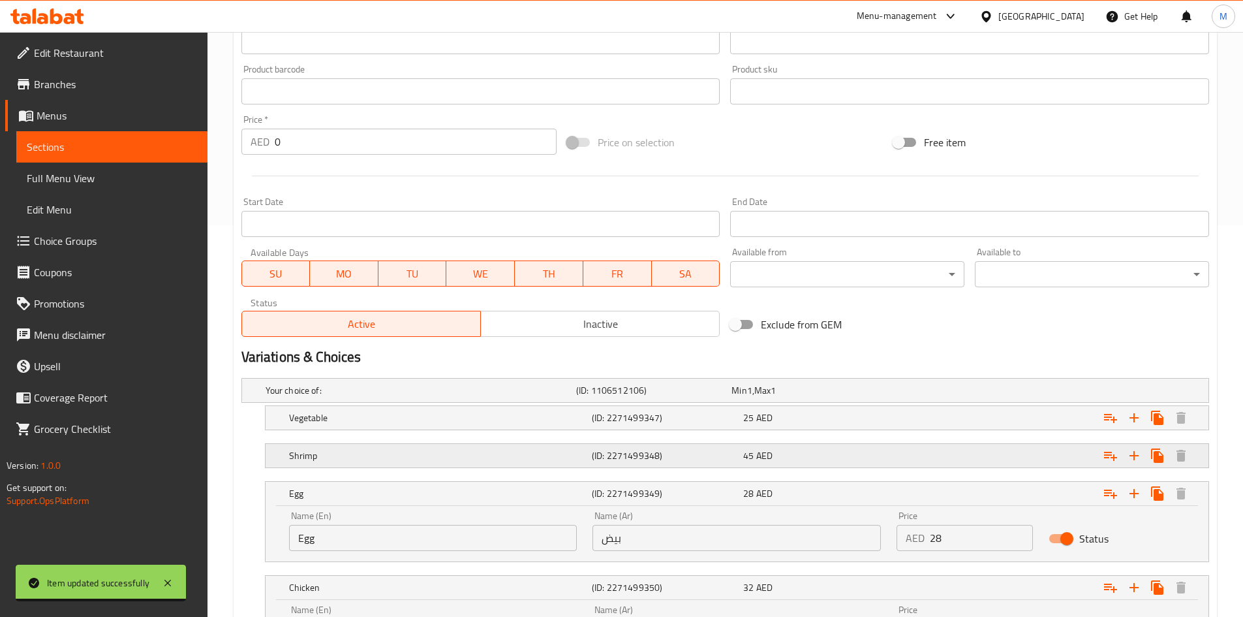
click at [1045, 393] on div "Expand" at bounding box center [1039, 390] width 311 height 5
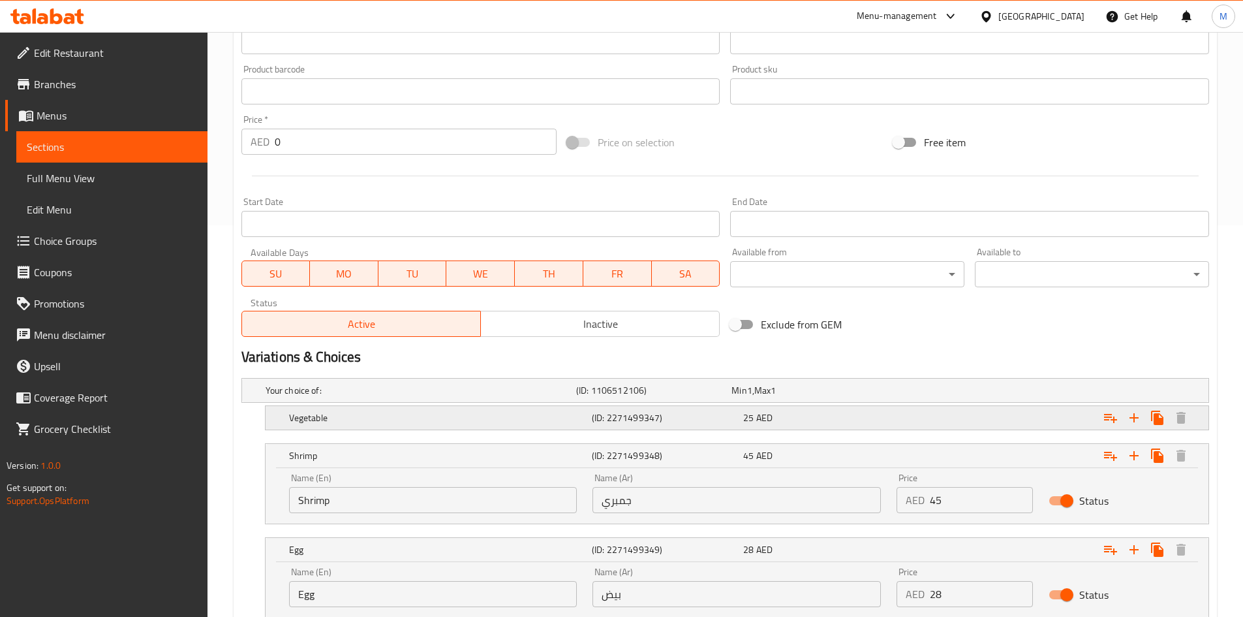
click at [1046, 393] on div "Expand" at bounding box center [1039, 390] width 311 height 5
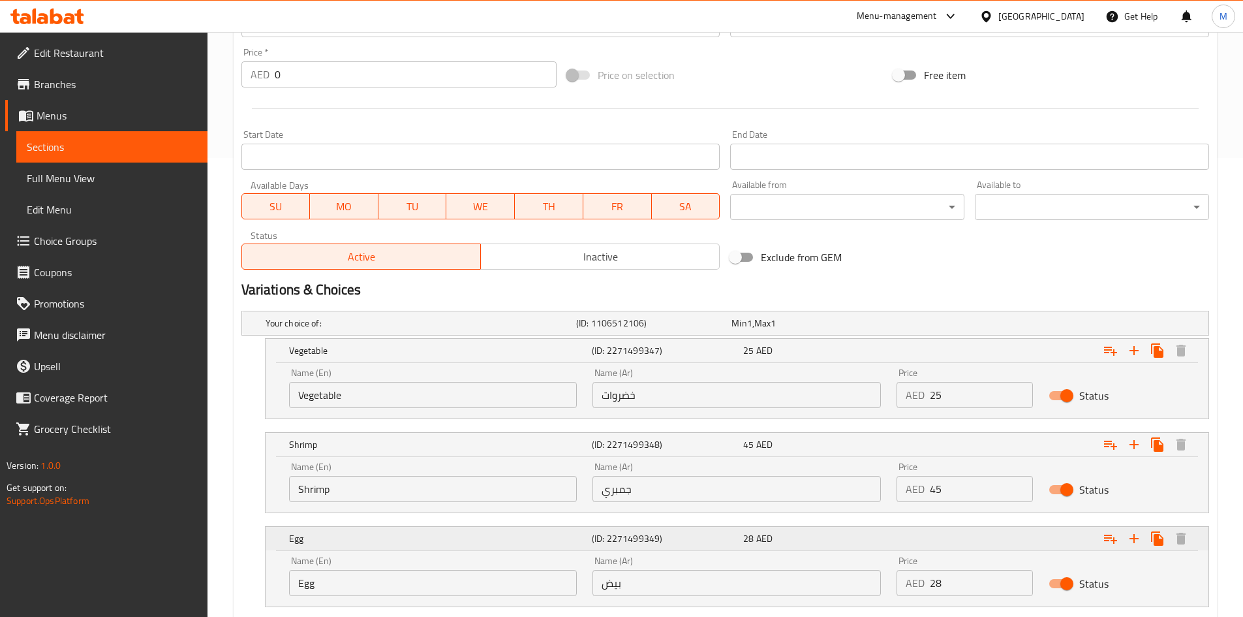
scroll to position [635, 0]
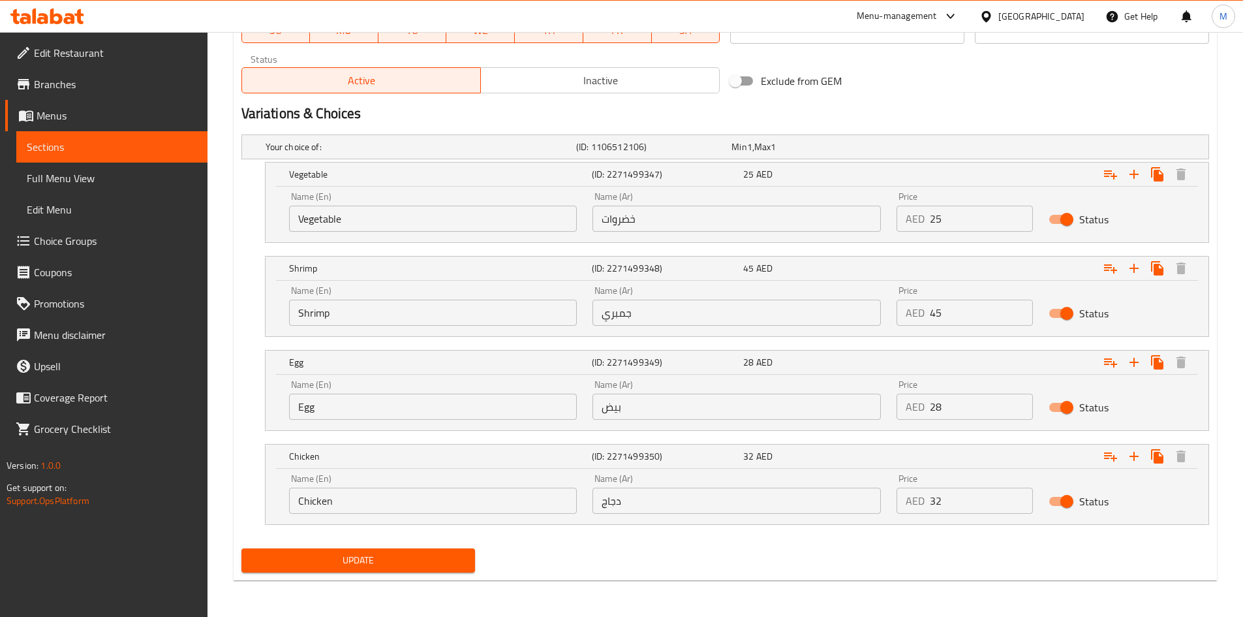
click at [954, 219] on input "25" at bounding box center [981, 219] width 103 height 26
click at [966, 415] on input "28" at bounding box center [981, 407] width 103 height 26
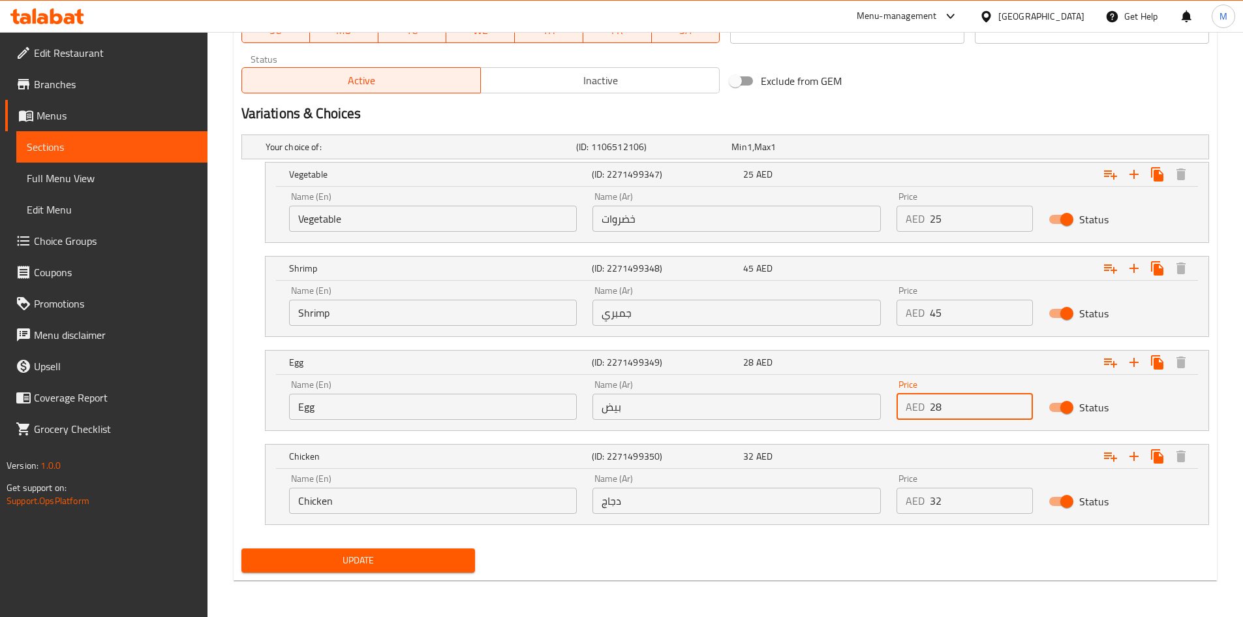
click at [966, 415] on input "28" at bounding box center [981, 407] width 103 height 26
paste input "5"
type input "25"
click at [988, 504] on input "32" at bounding box center [981, 501] width 103 height 26
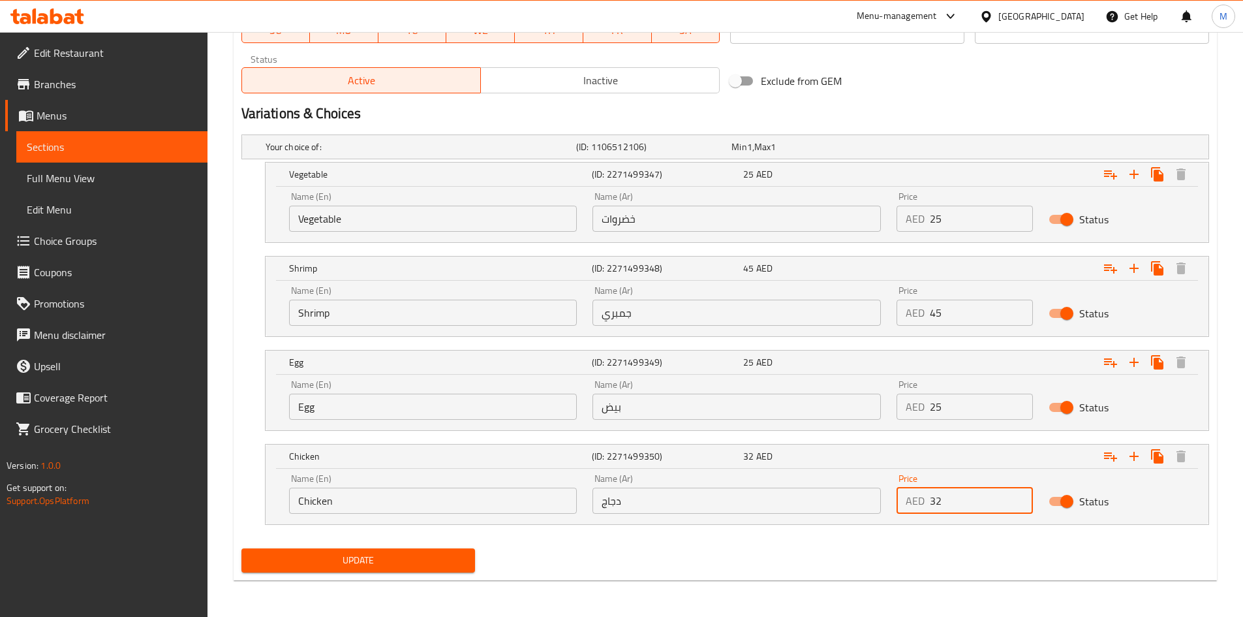
click at [988, 504] on input "32" at bounding box center [981, 501] width 103 height 26
paste input "0"
type input "30"
click at [241, 548] on button "Update" at bounding box center [358, 560] width 234 height 24
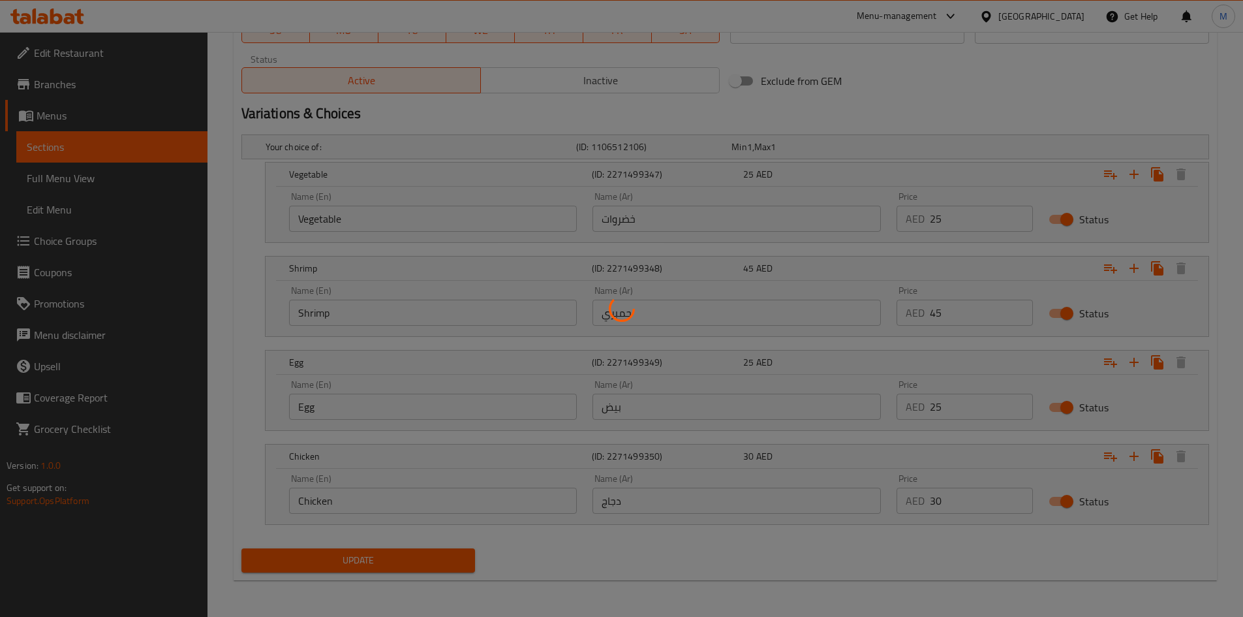
click at [867, 543] on div at bounding box center [621, 308] width 1243 height 617
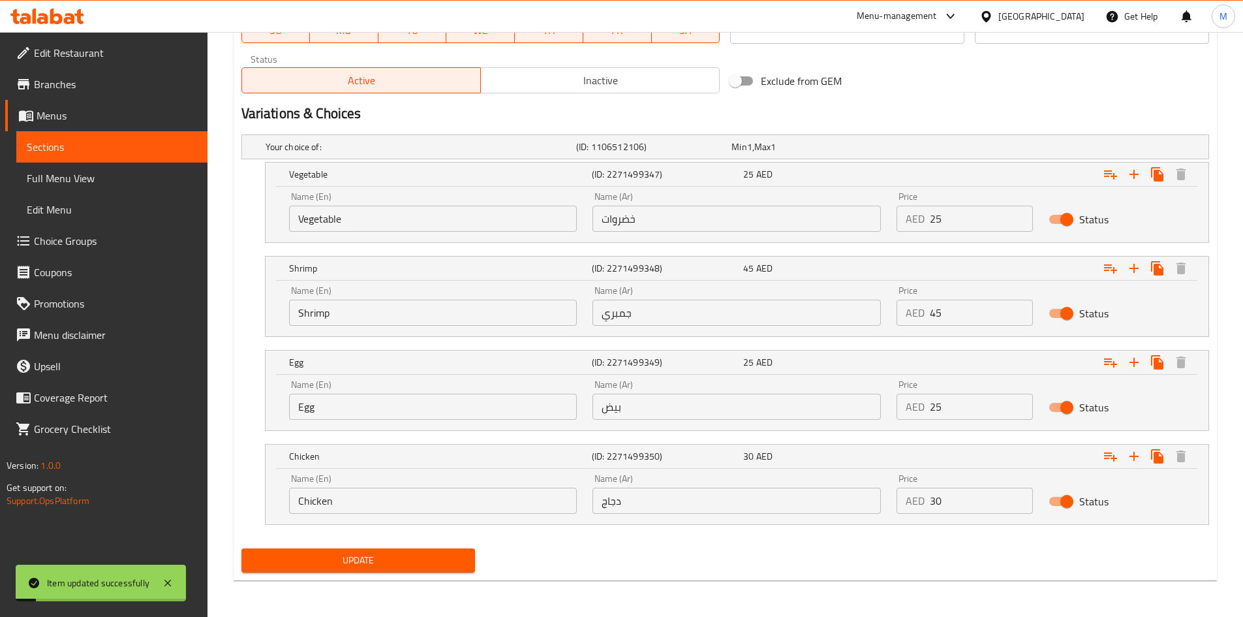
click at [613, 555] on div "Update" at bounding box center [725, 560] width 978 height 35
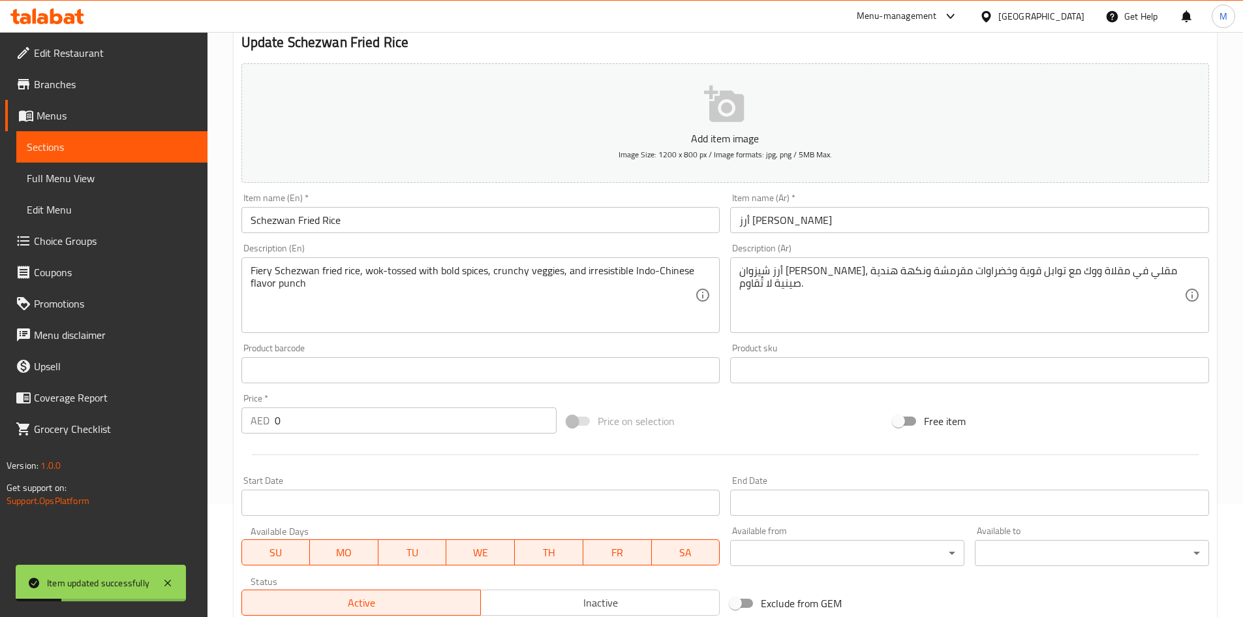
scroll to position [0, 0]
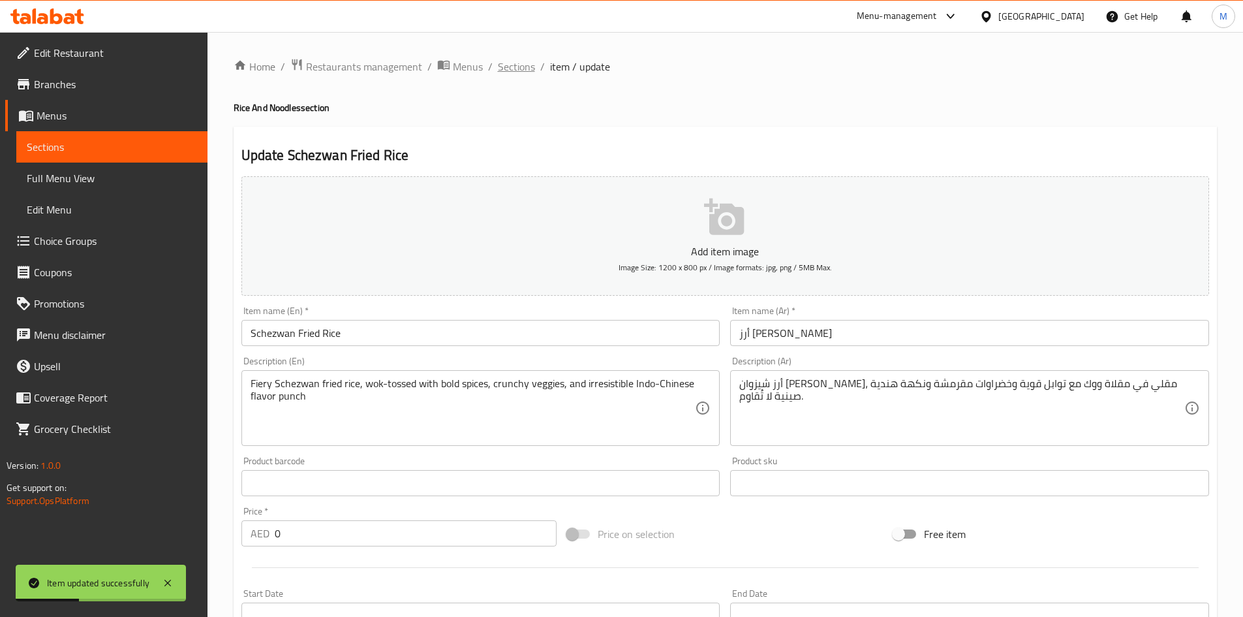
click at [519, 68] on span "Sections" at bounding box center [516, 67] width 37 height 16
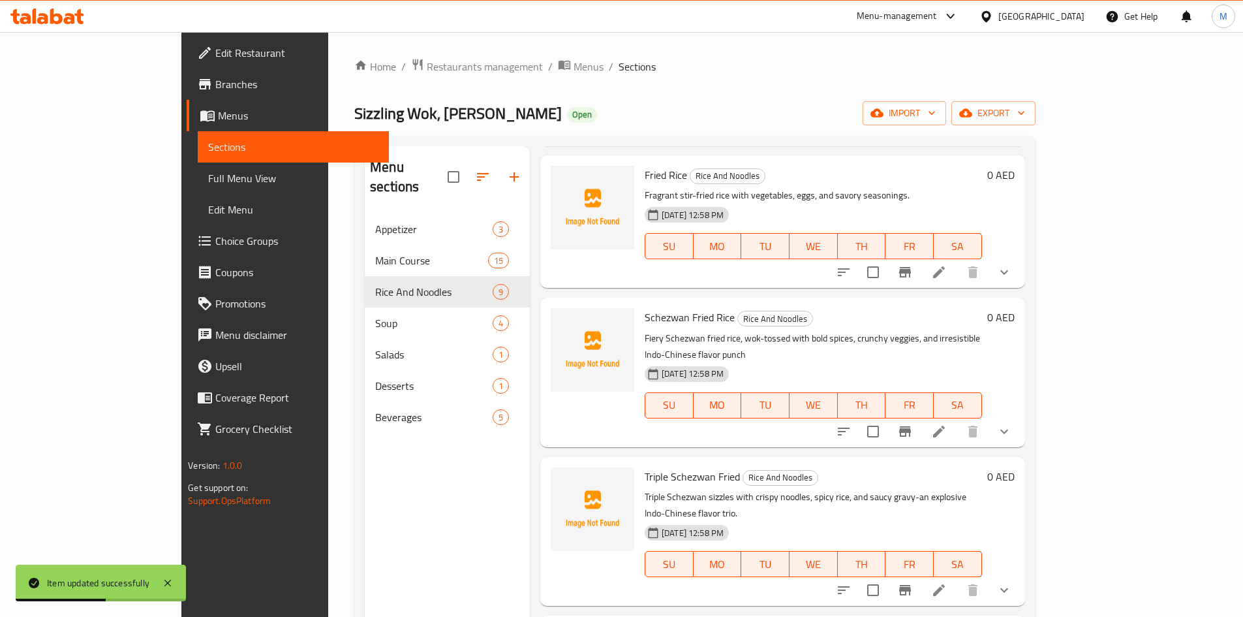
scroll to position [699, 0]
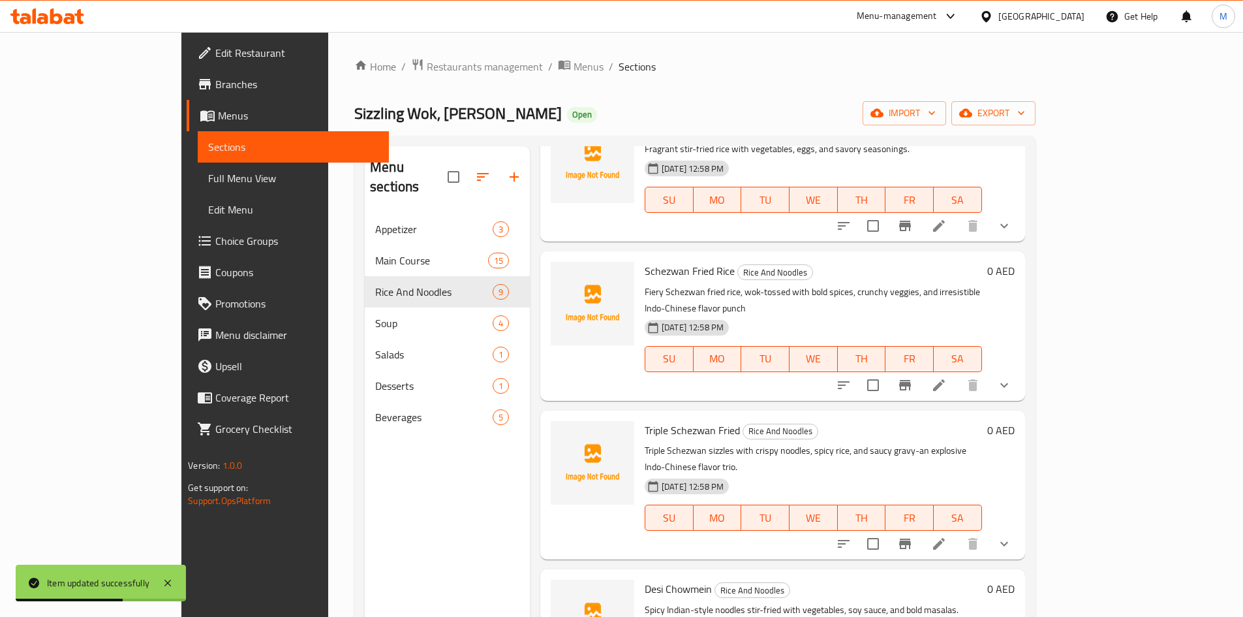
click at [957, 532] on li at bounding box center [939, 543] width 37 height 23
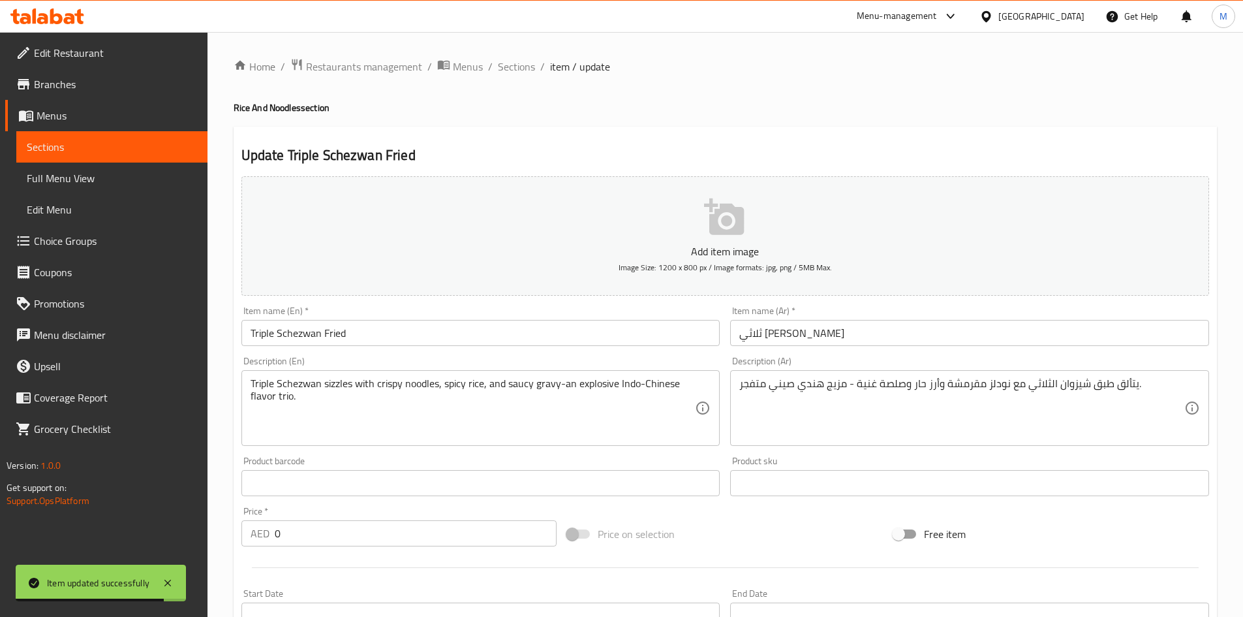
scroll to position [392, 0]
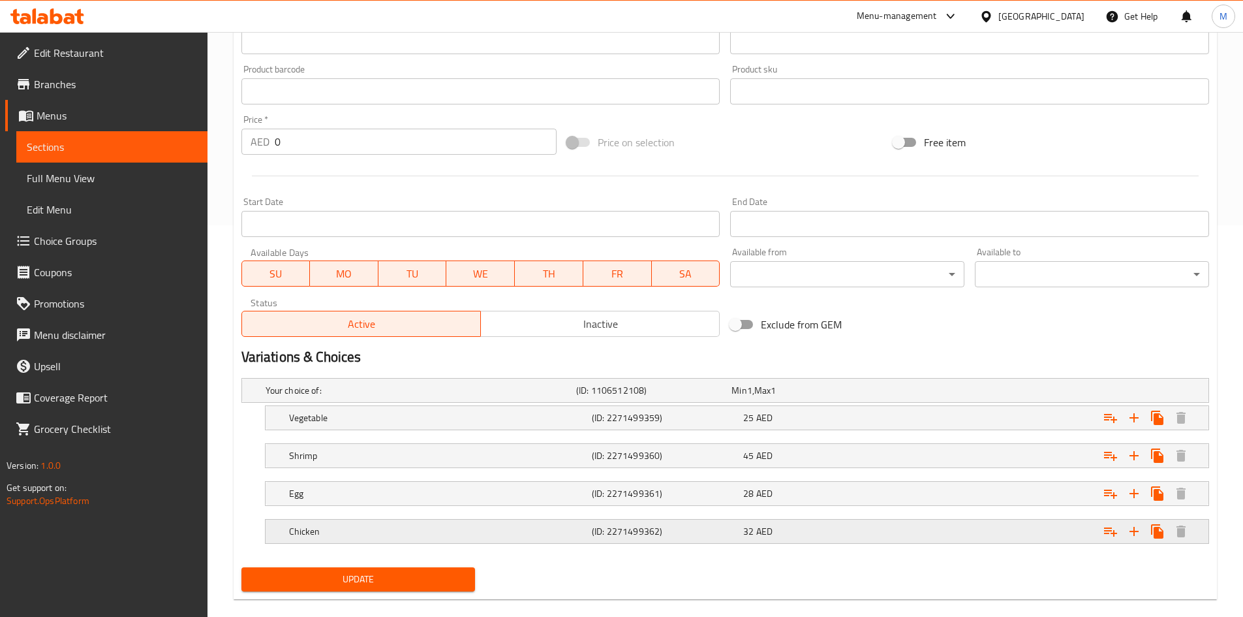
click at [937, 393] on div "Expand" at bounding box center [1039, 390] width 311 height 5
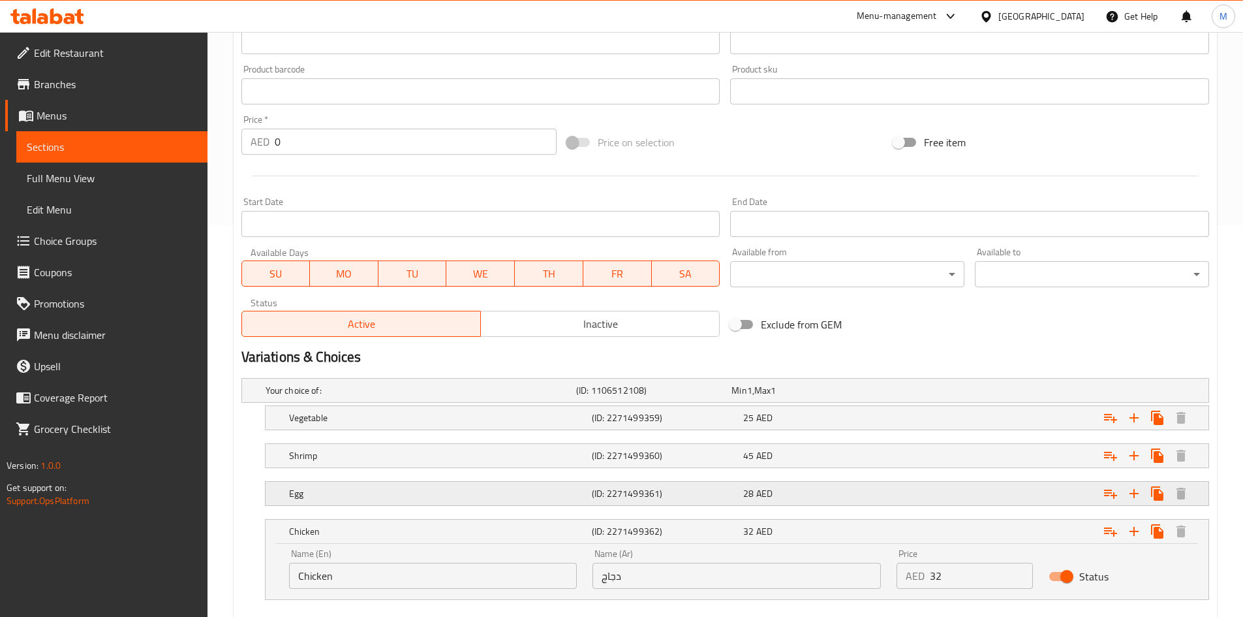
click at [967, 393] on div "Expand" at bounding box center [1039, 390] width 311 height 5
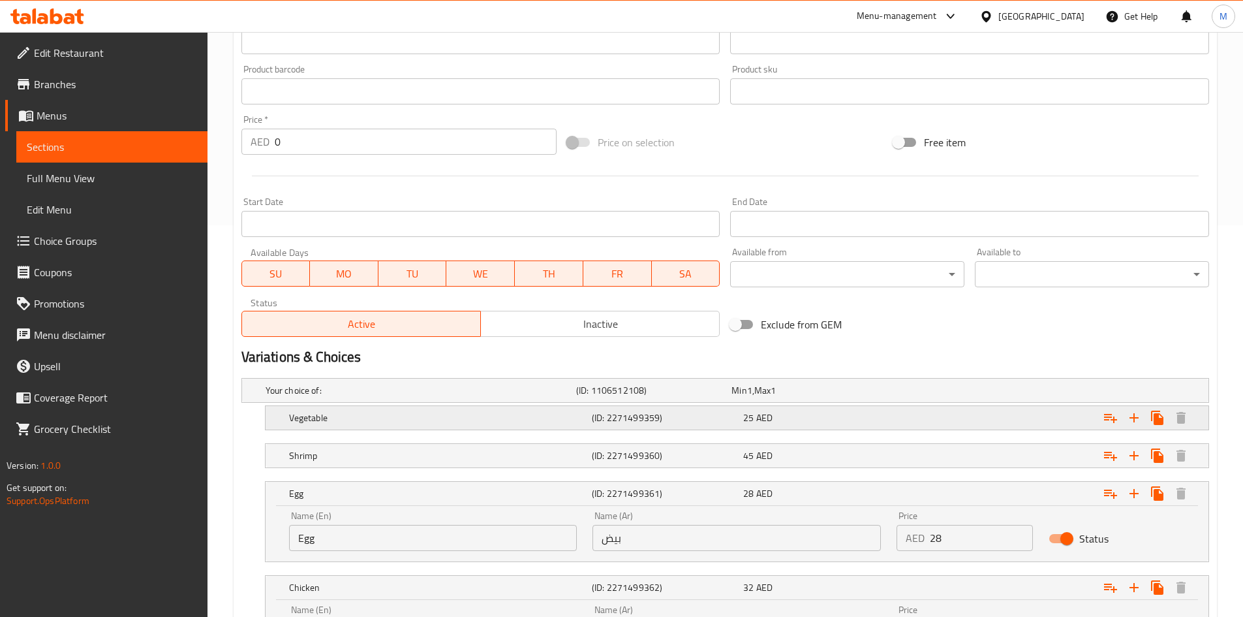
click at [975, 393] on div "Expand" at bounding box center [1039, 390] width 311 height 5
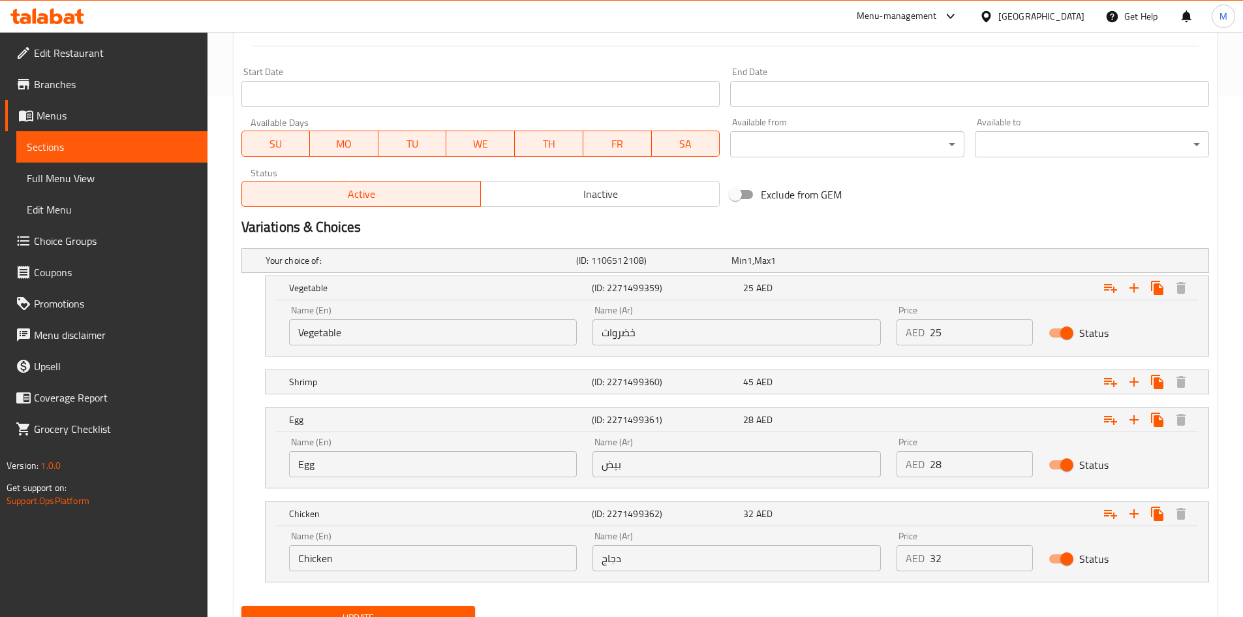
scroll to position [522, 0]
click at [952, 464] on input "28" at bounding box center [981, 463] width 103 height 26
paste input "35"
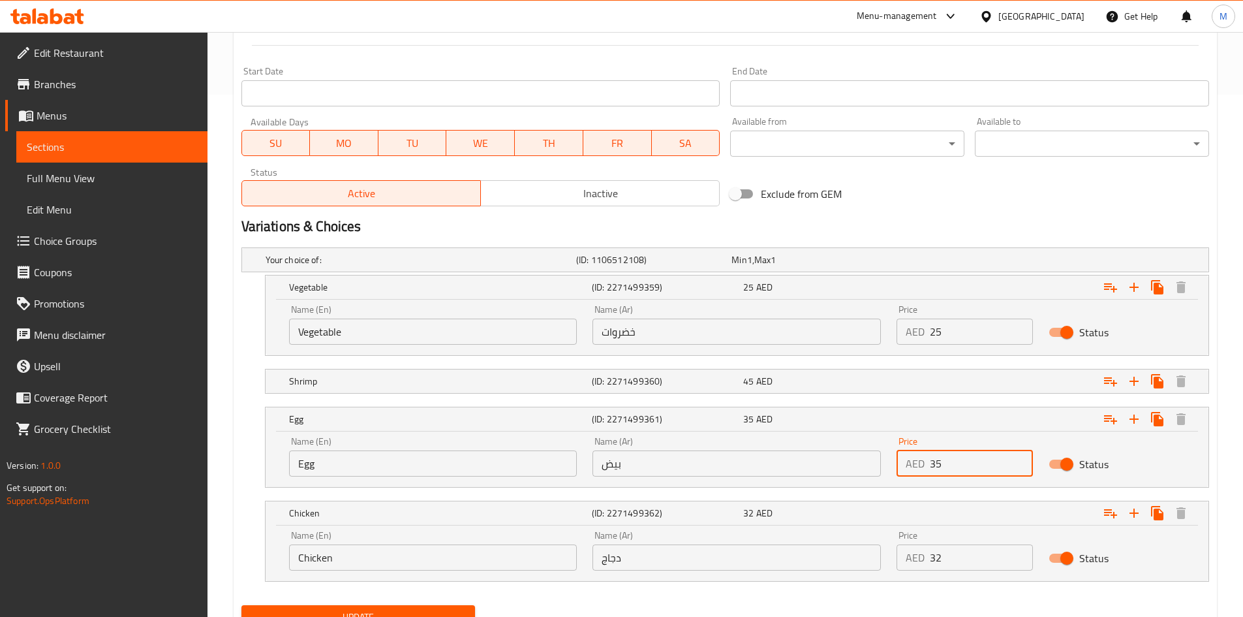
type input "35"
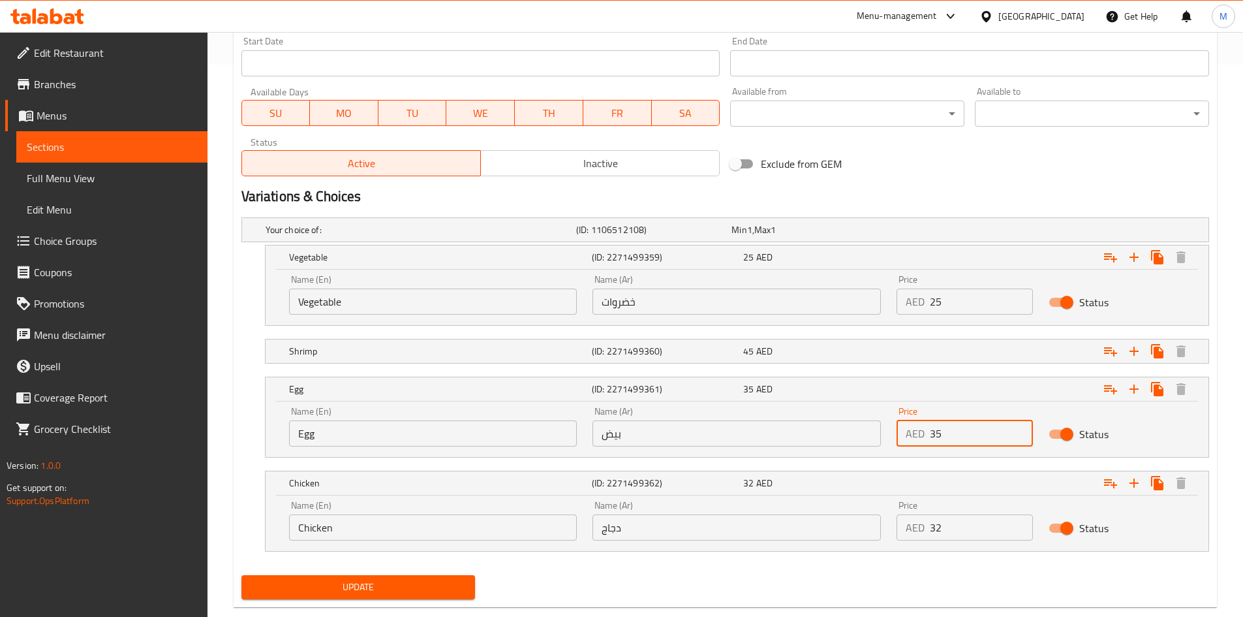
scroll to position [579, 0]
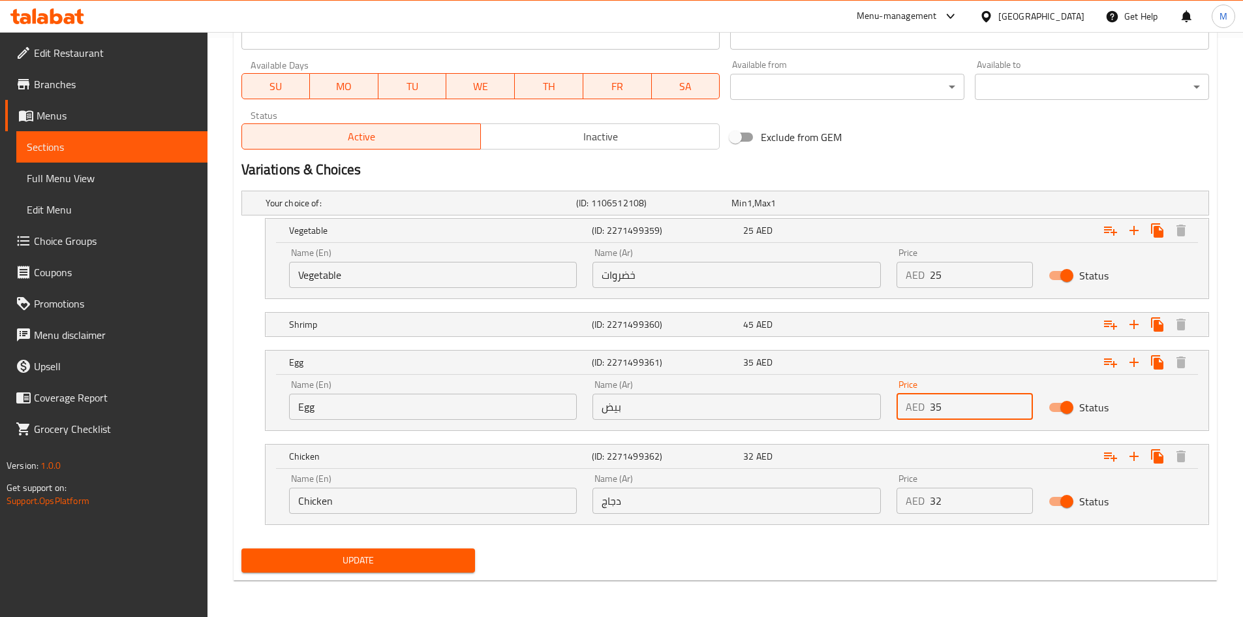
click at [952, 508] on input "32" at bounding box center [981, 501] width 103 height 26
paste input "8"
type input "38"
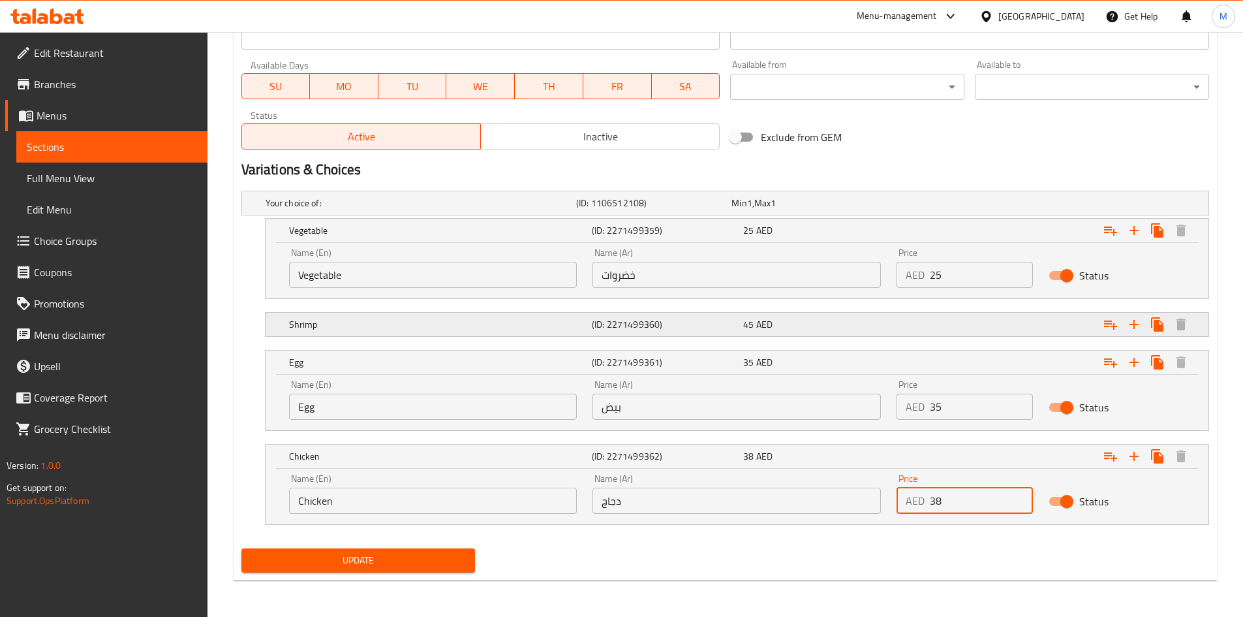
click at [1004, 206] on div "Expand" at bounding box center [1039, 202] width 311 height 5
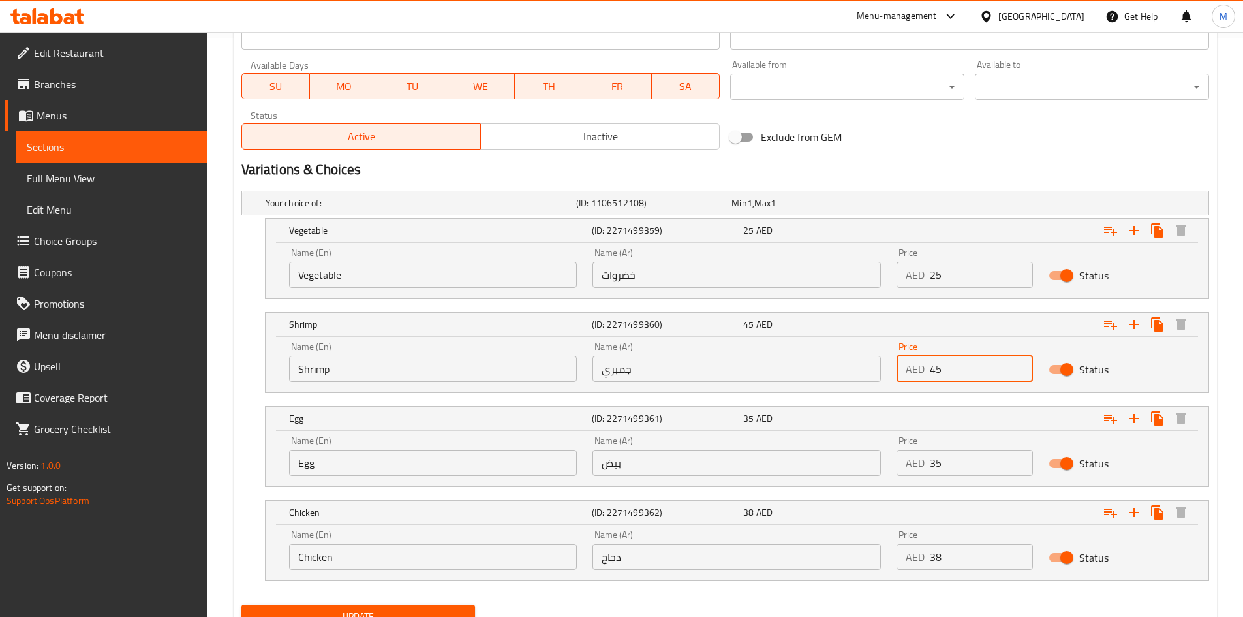
click at [991, 369] on input "45" at bounding box center [981, 369] width 103 height 26
paste input "8"
click at [991, 369] on input "45" at bounding box center [981, 369] width 103 height 26
type input "48"
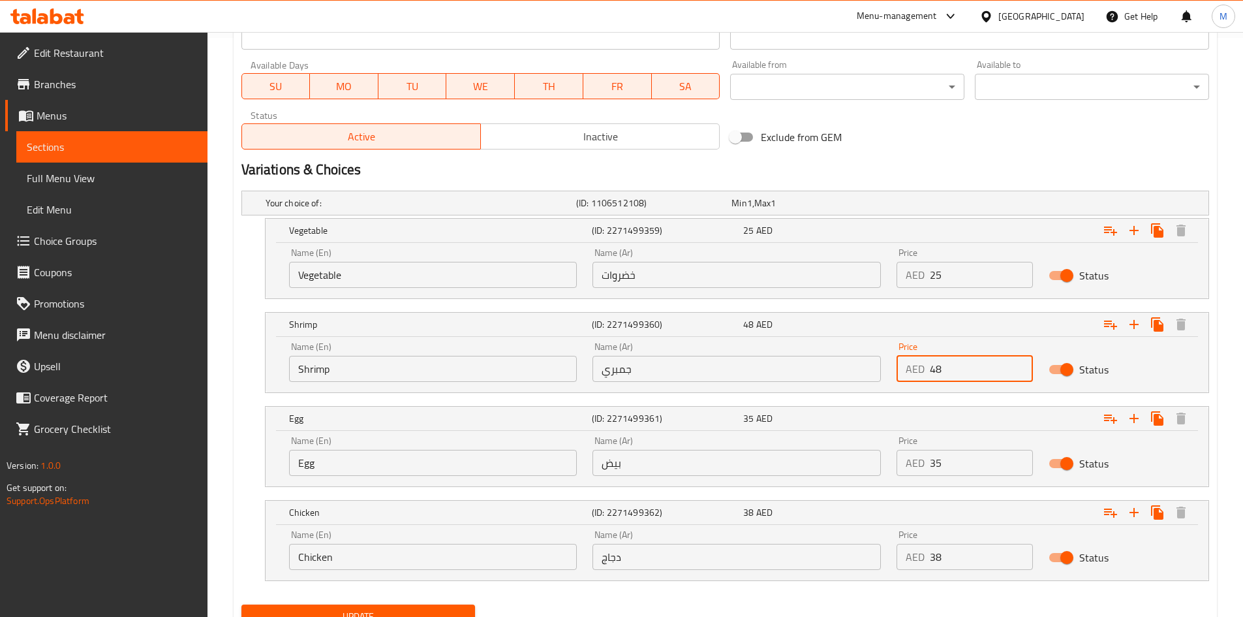
click at [941, 275] on input "25" at bounding box center [981, 275] width 103 height 26
paste input "32"
type input "32"
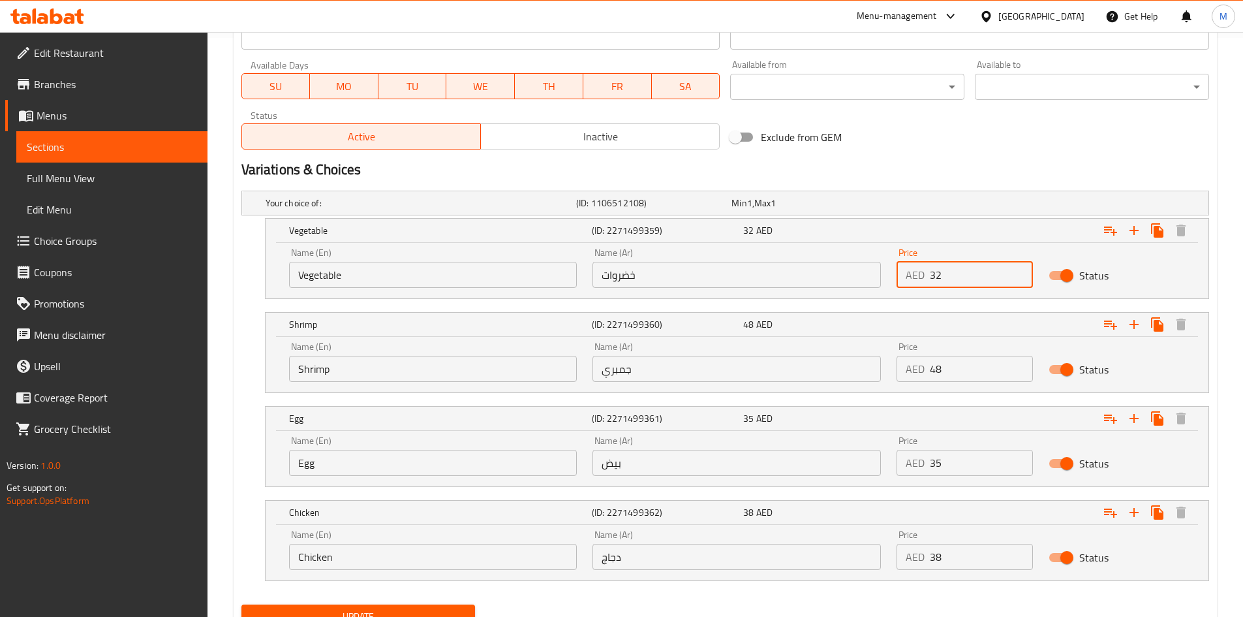
click at [241, 604] on button "Update" at bounding box center [358, 616] width 234 height 24
click at [222, 457] on div "Home / Restaurants management / Menus / Sections / item / update Rice And Noodl…" at bounding box center [726, 63] width 1036 height 1220
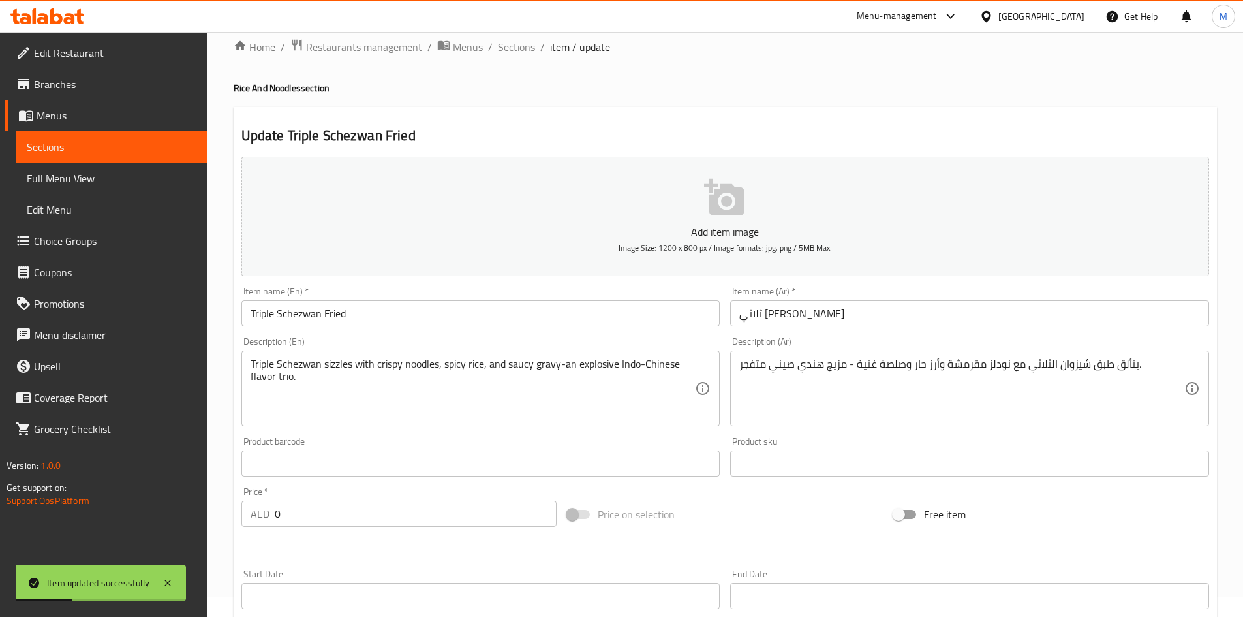
scroll to position [0, 0]
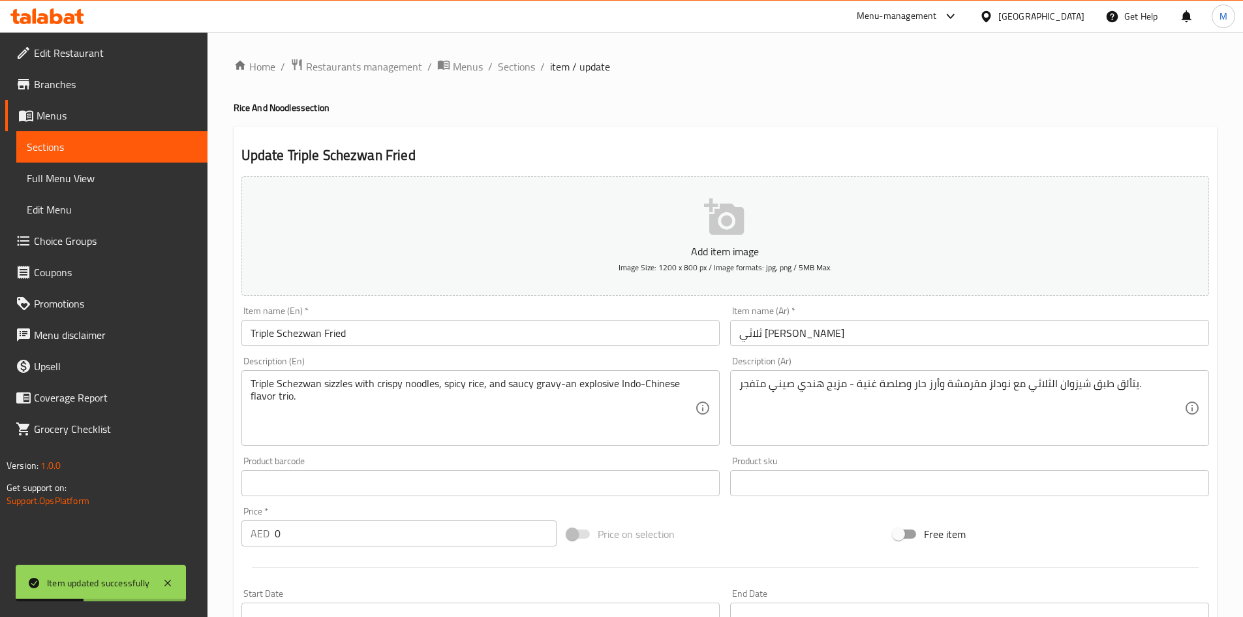
drag, startPoint x: 515, startPoint y: 66, endPoint x: 518, endPoint y: 79, distance: 13.3
click at [515, 66] on span "Sections" at bounding box center [516, 67] width 37 height 16
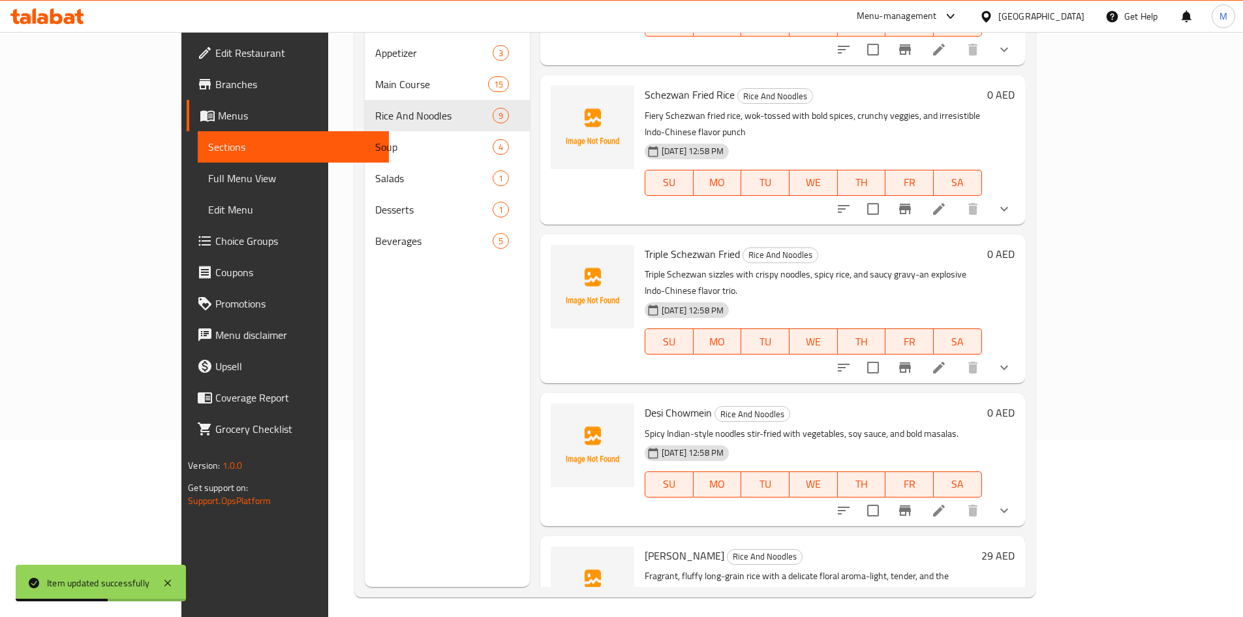
scroll to position [183, 0]
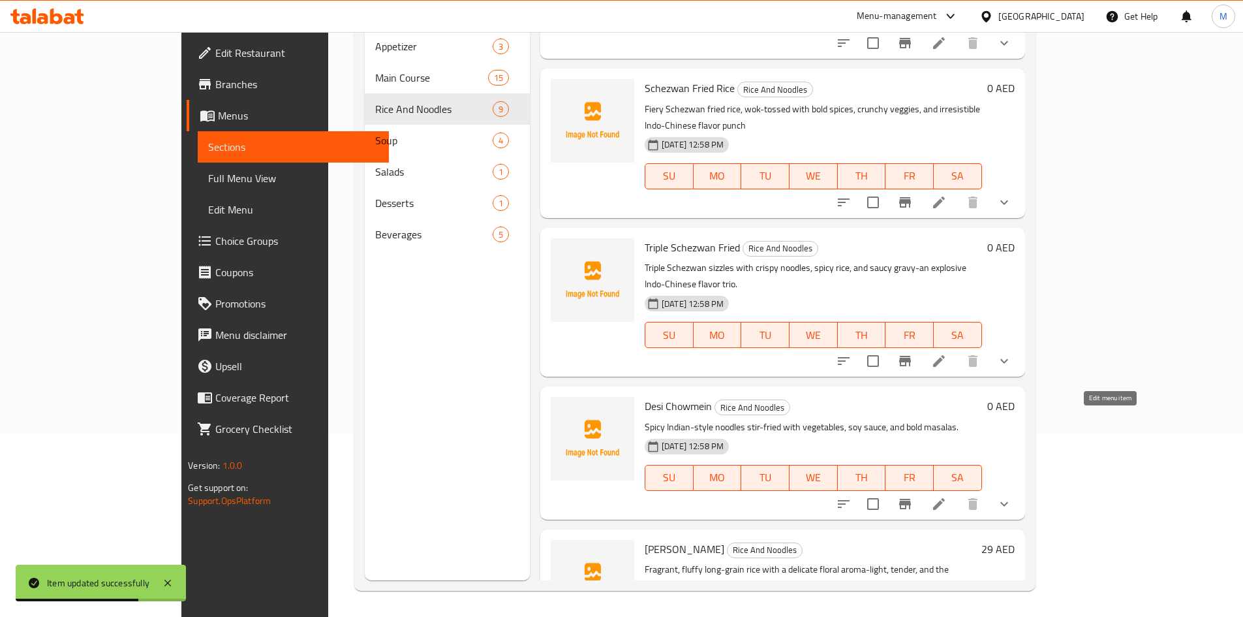
click at [945, 498] on icon at bounding box center [939, 504] width 12 height 12
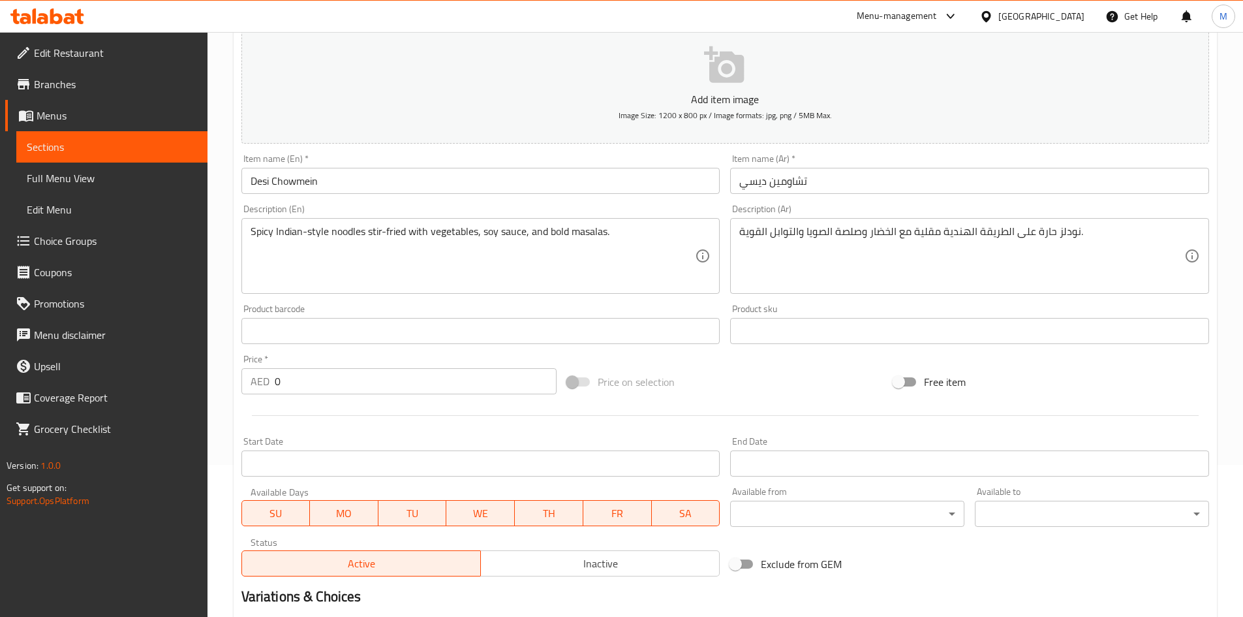
scroll to position [411, 0]
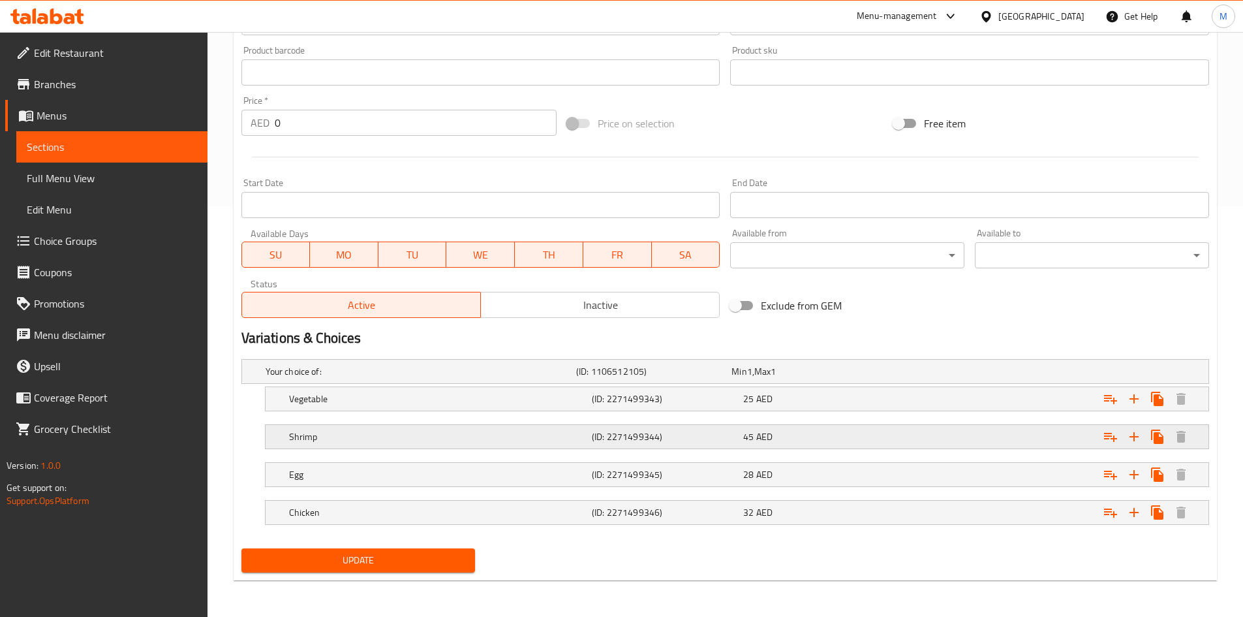
click at [909, 374] on div "Expand" at bounding box center [1039, 371] width 311 height 5
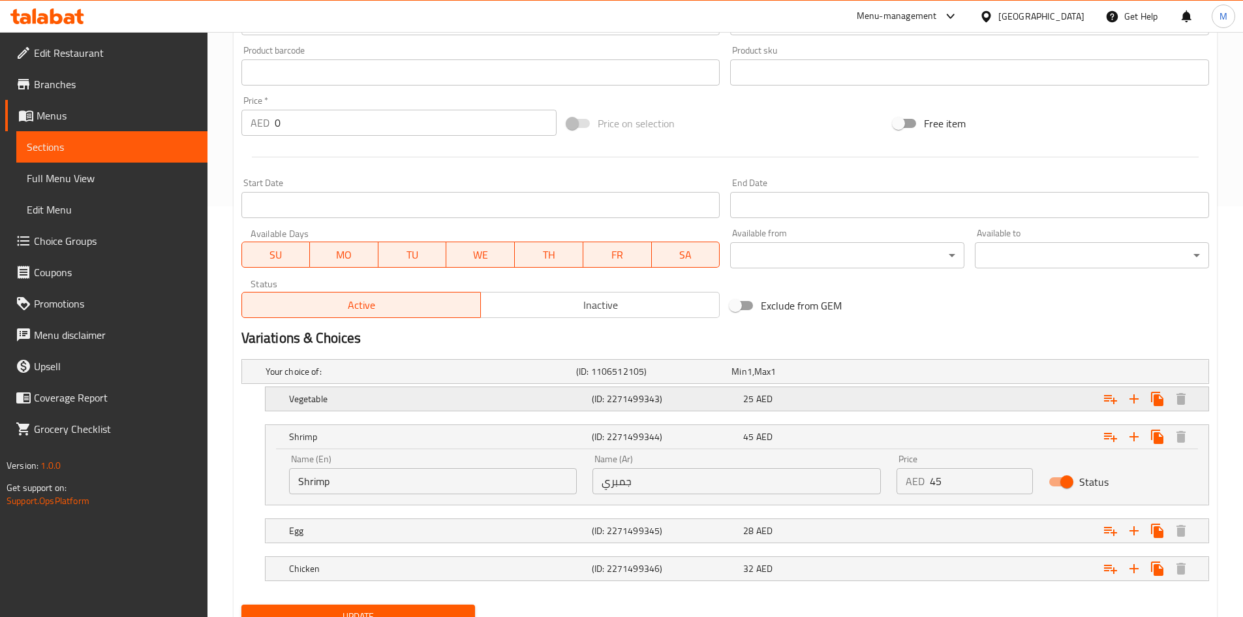
click at [924, 374] on div "Expand" at bounding box center [1039, 371] width 311 height 5
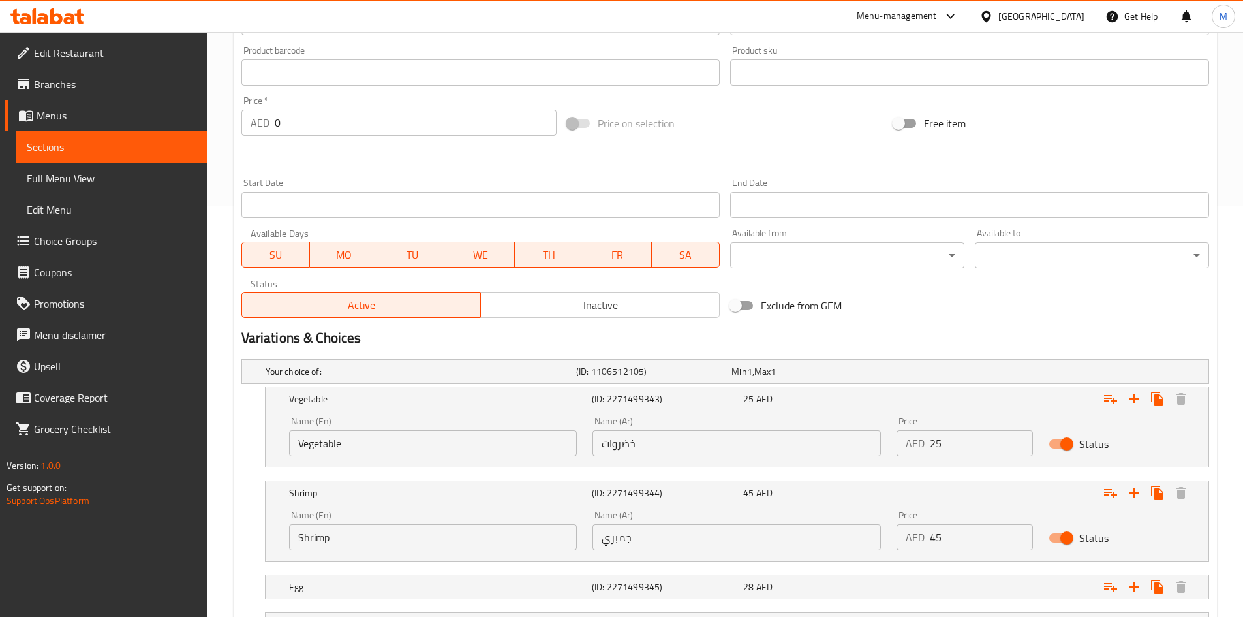
scroll to position [523, 0]
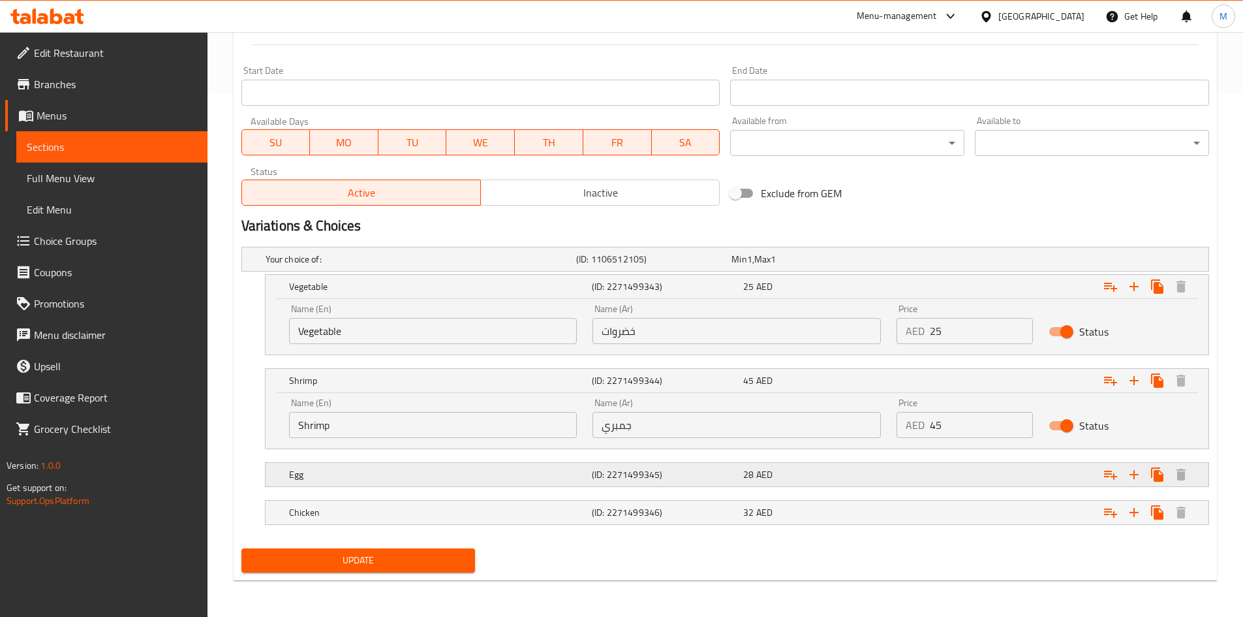
click at [924, 262] on div "Expand" at bounding box center [1039, 258] width 311 height 5
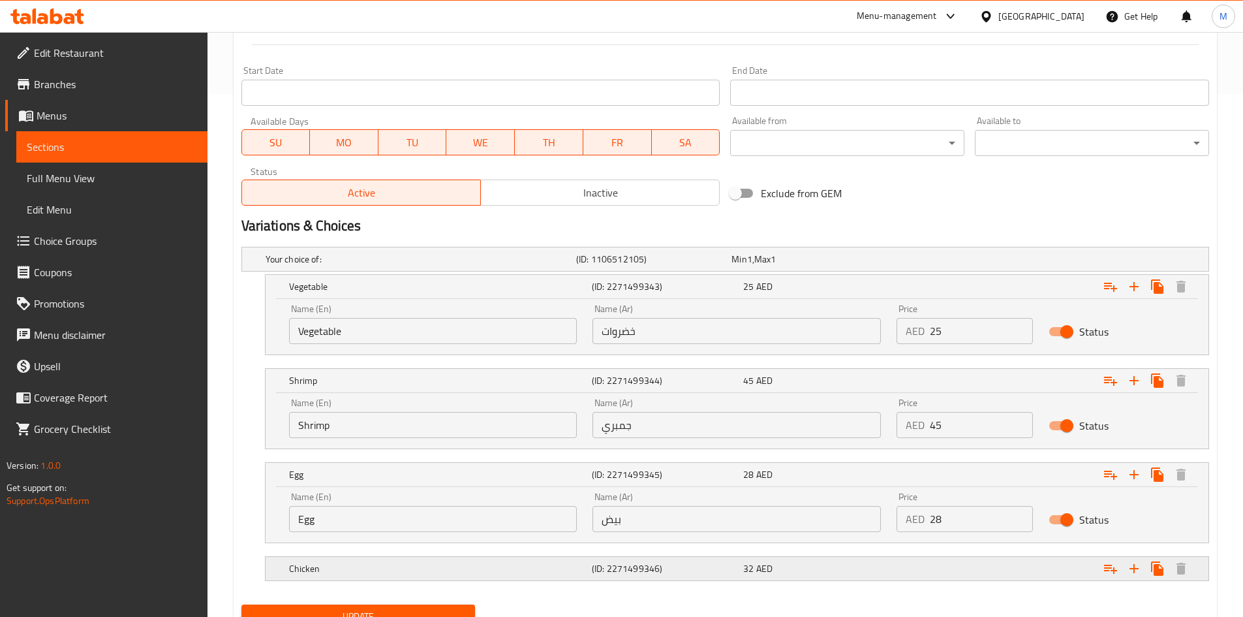
click at [932, 262] on div "Expand" at bounding box center [1039, 258] width 311 height 5
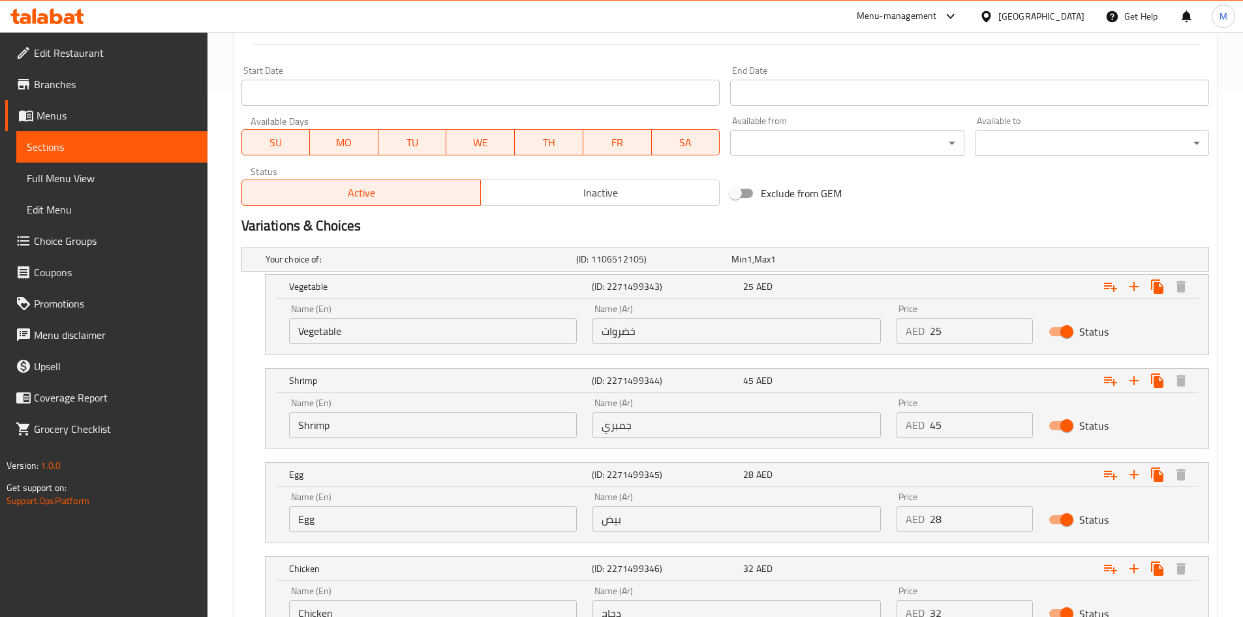
click at [972, 324] on input "25" at bounding box center [981, 331] width 103 height 26
paste input "28"
click at [972, 324] on input "2528" at bounding box center [981, 331] width 103 height 26
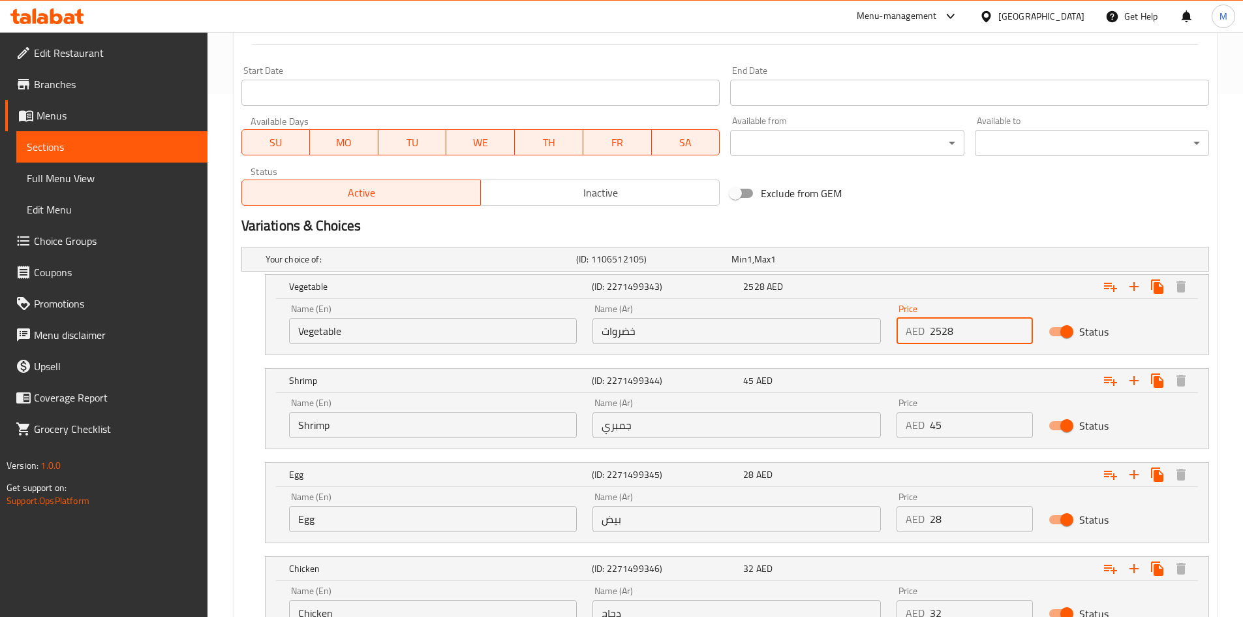
click at [972, 324] on input "2528" at bounding box center [981, 331] width 103 height 26
paste input "number"
type input "28"
click at [962, 426] on input "45" at bounding box center [981, 425] width 103 height 26
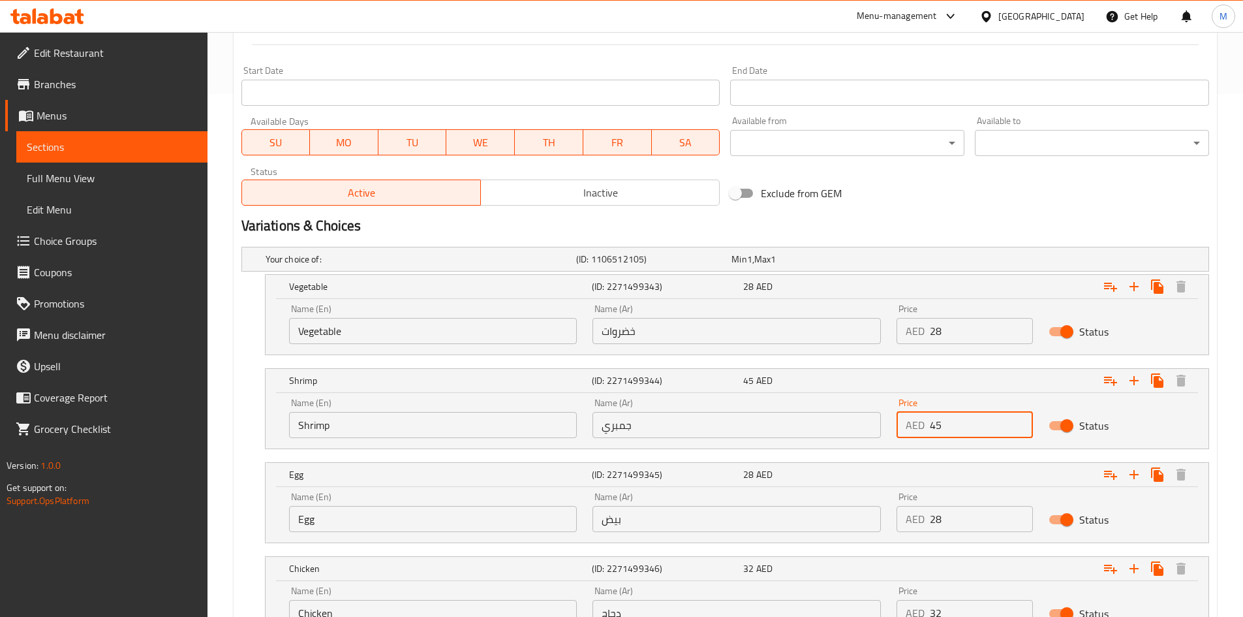
click at [957, 525] on input "28" at bounding box center [981, 519] width 103 height 26
click at [958, 301] on div "Expand" at bounding box center [1043, 286] width 303 height 29
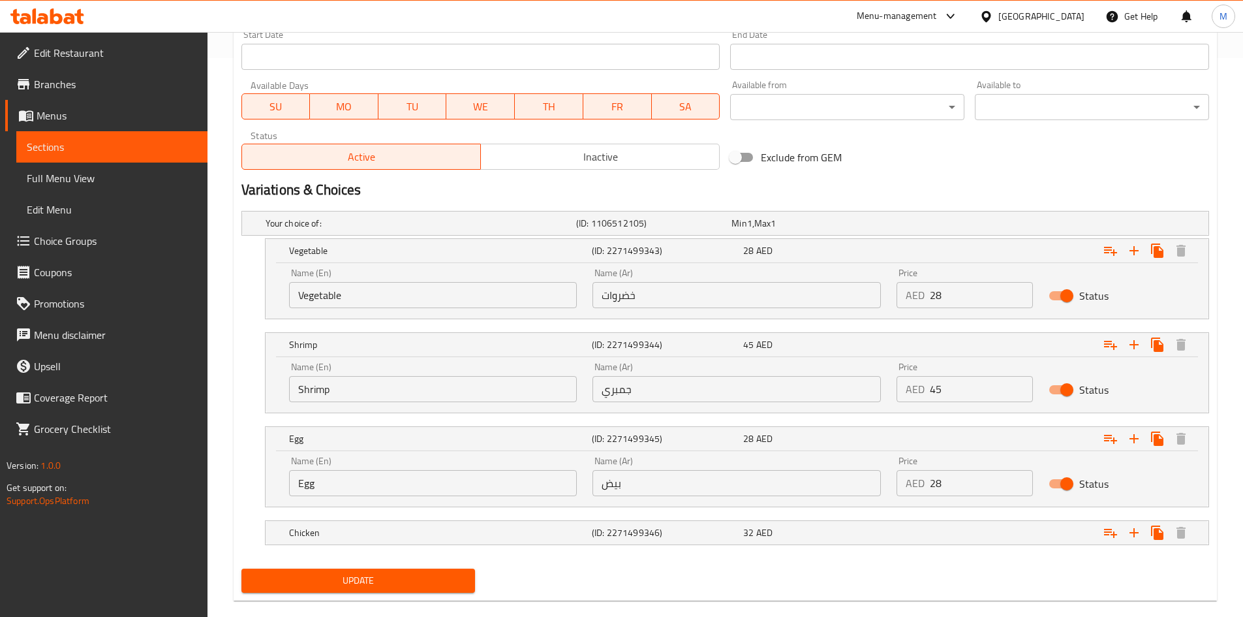
scroll to position [579, 0]
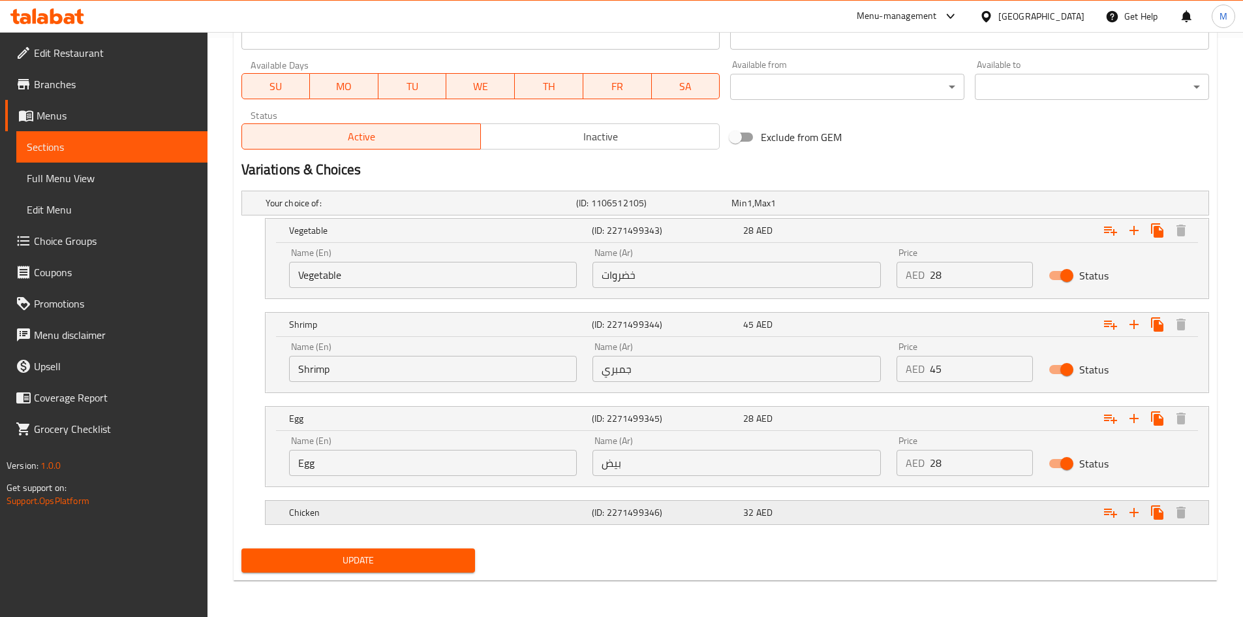
click at [972, 206] on div "Expand" at bounding box center [1039, 202] width 311 height 5
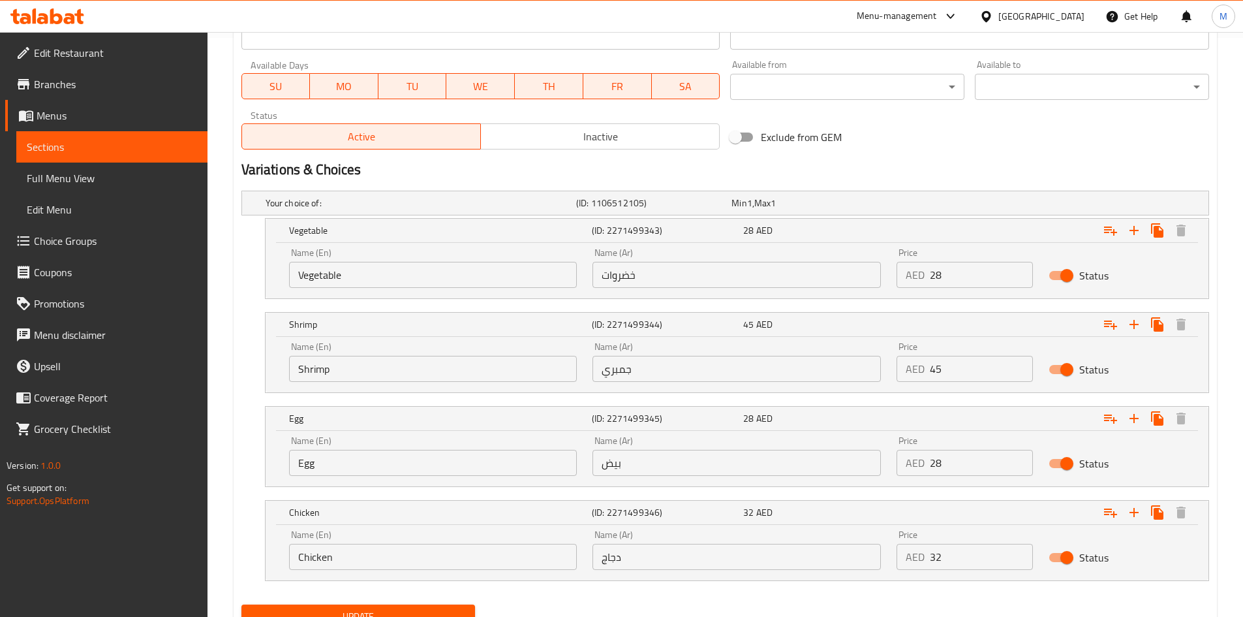
click at [960, 572] on div "Price AED 32 Price" at bounding box center [965, 549] width 152 height 55
click at [960, 546] on input "32" at bounding box center [981, 557] width 103 height 26
paste input "0"
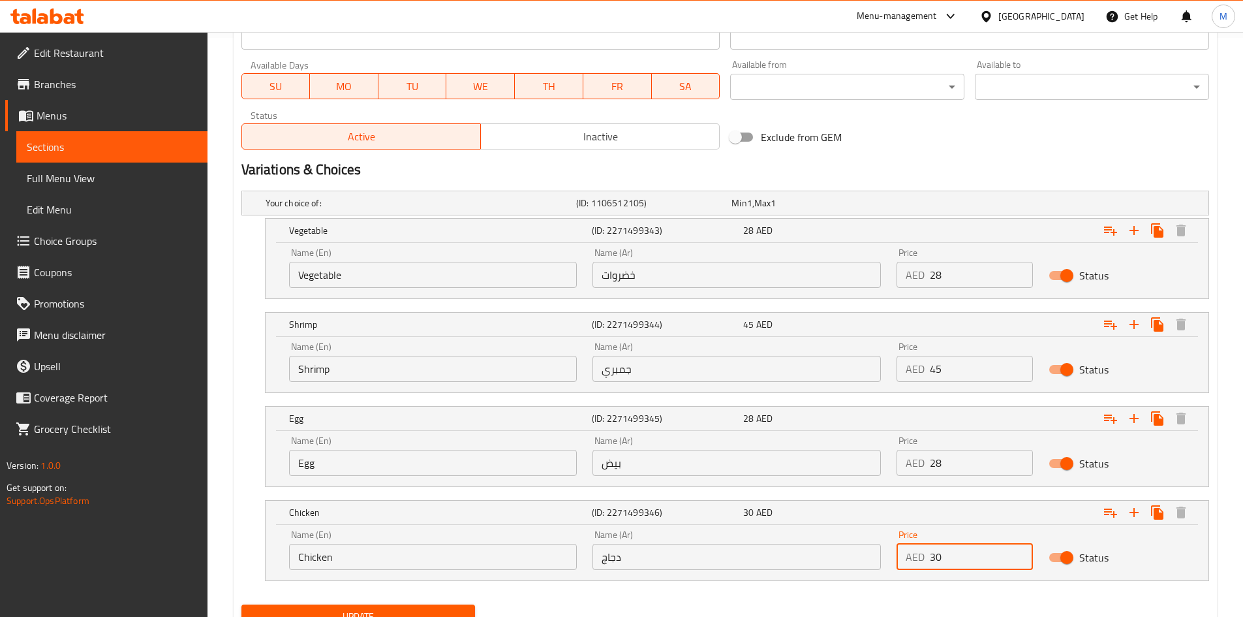
type input "30"
click at [241, 604] on button "Update" at bounding box center [358, 616] width 234 height 24
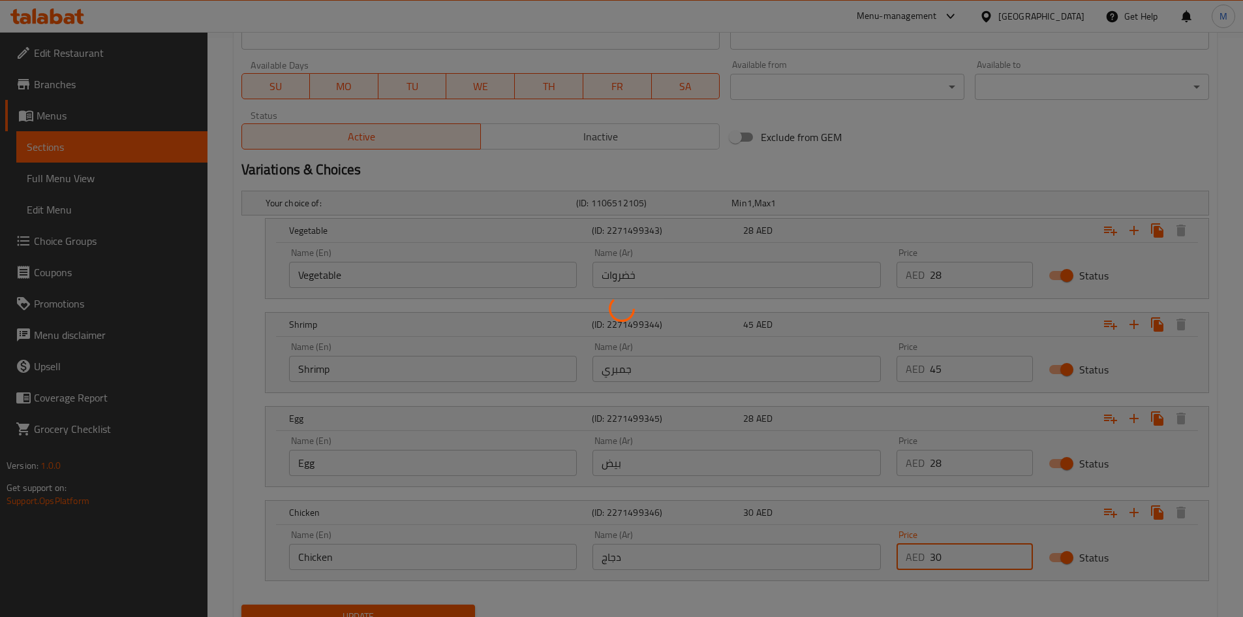
click at [951, 178] on div at bounding box center [621, 308] width 1243 height 617
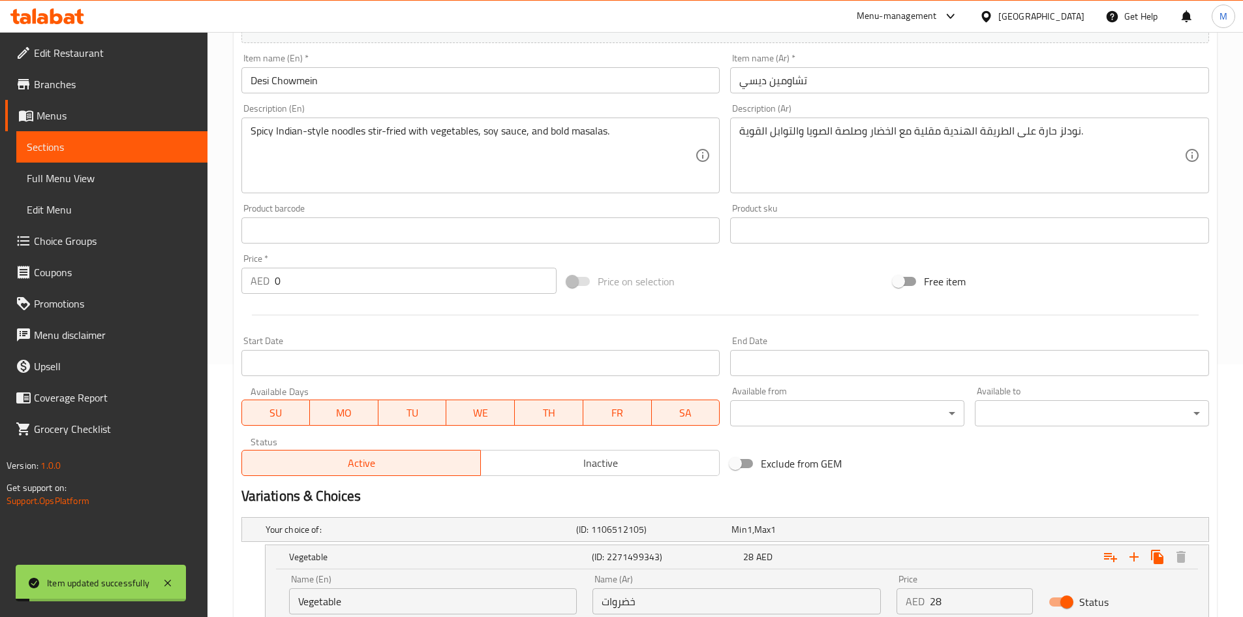
scroll to position [0, 0]
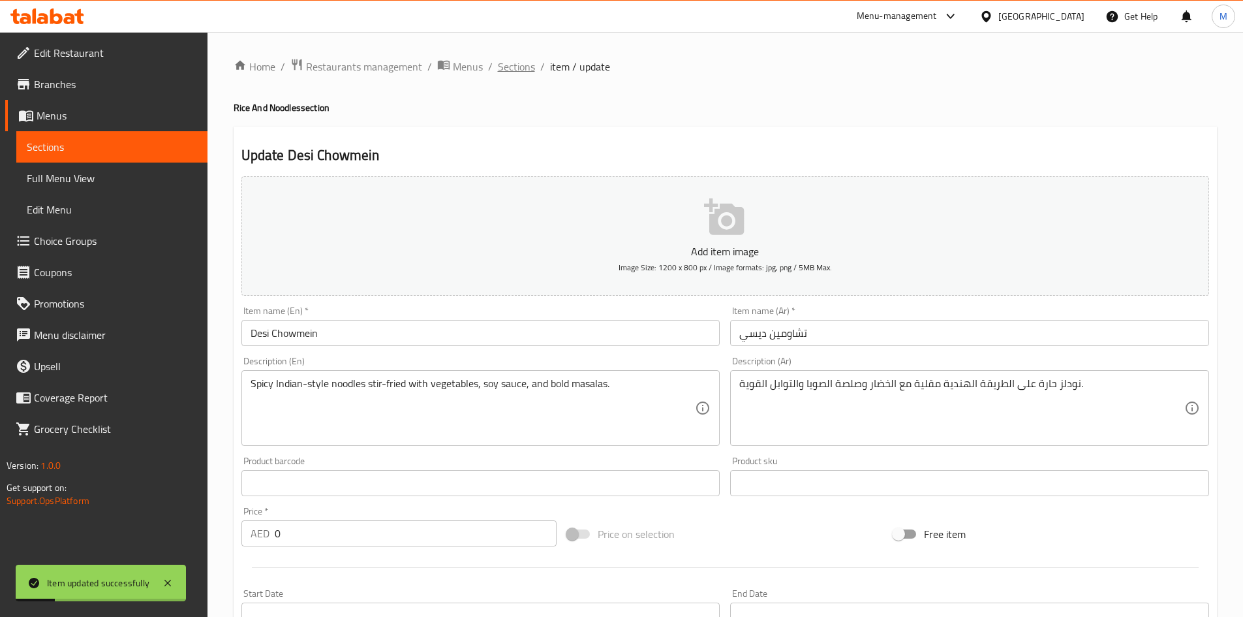
click at [527, 69] on span "Sections" at bounding box center [516, 67] width 37 height 16
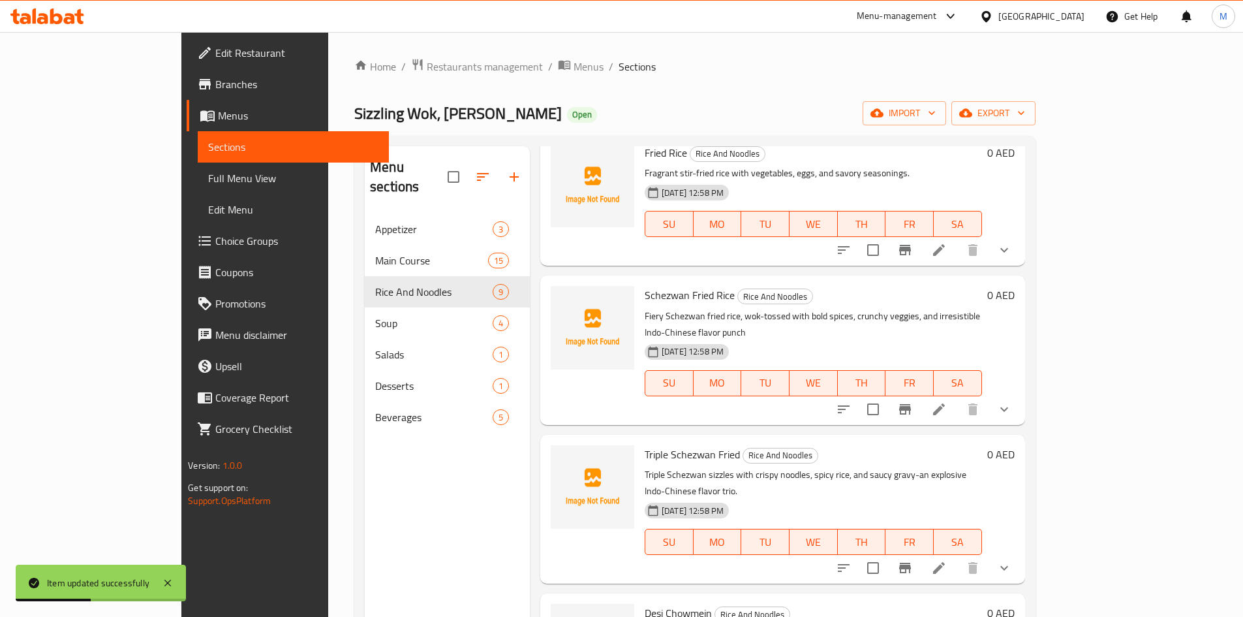
scroll to position [699, 0]
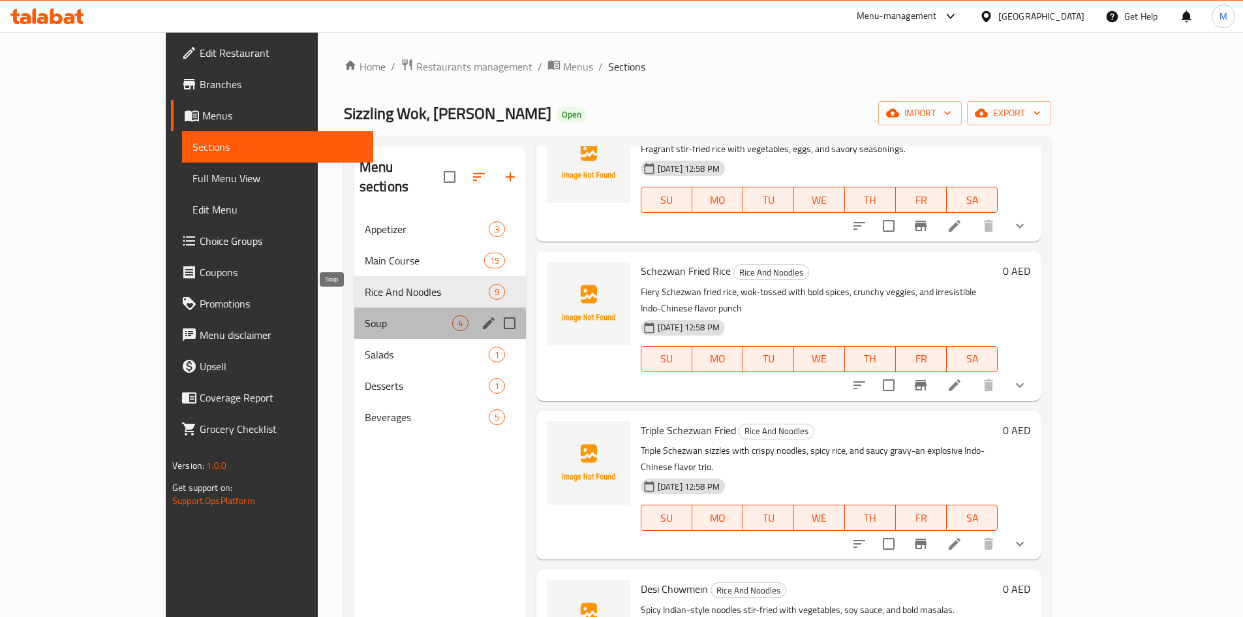
click at [381, 315] on span "Soup" at bounding box center [408, 323] width 87 height 16
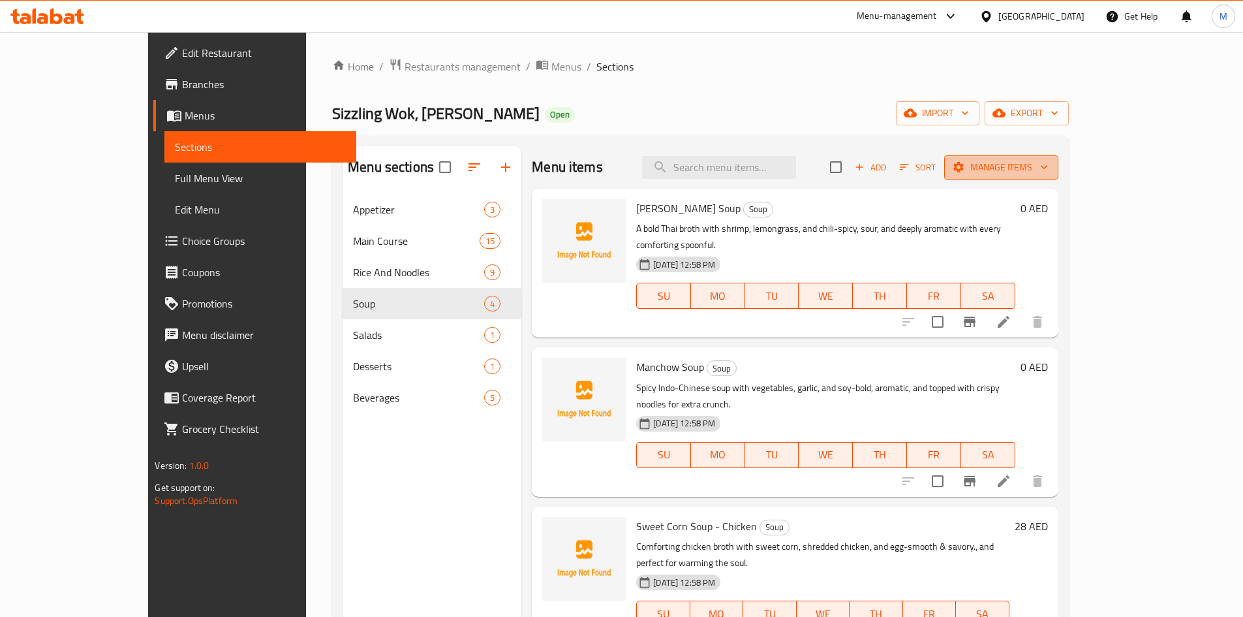
click at [1048, 168] on span "Manage items" at bounding box center [1001, 167] width 93 height 16
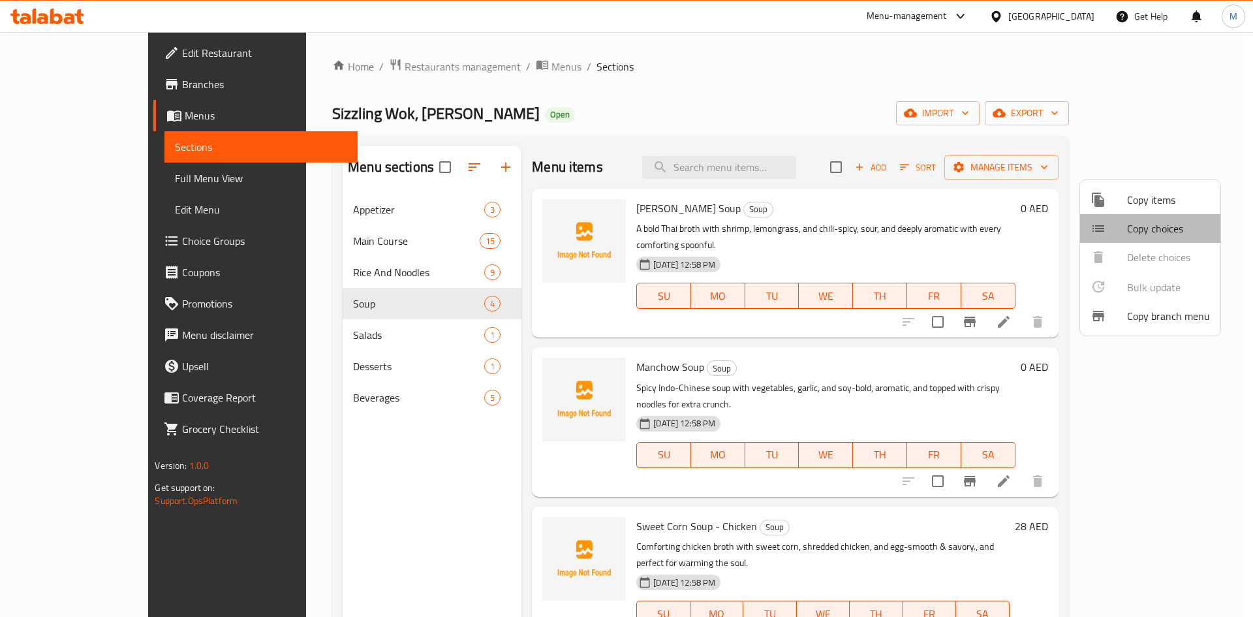
click at [1139, 236] on span "Copy choices" at bounding box center [1168, 229] width 83 height 16
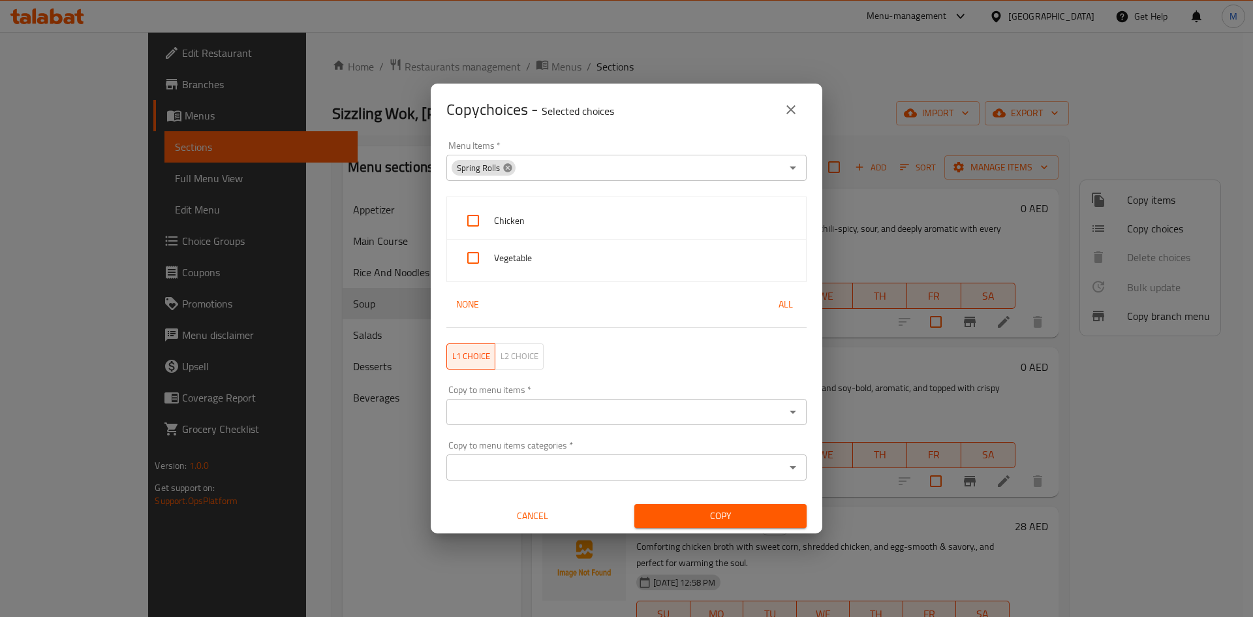
click at [504, 163] on icon at bounding box center [508, 168] width 10 height 10
click at [600, 163] on input "Menu Items   *" at bounding box center [615, 168] width 331 height 18
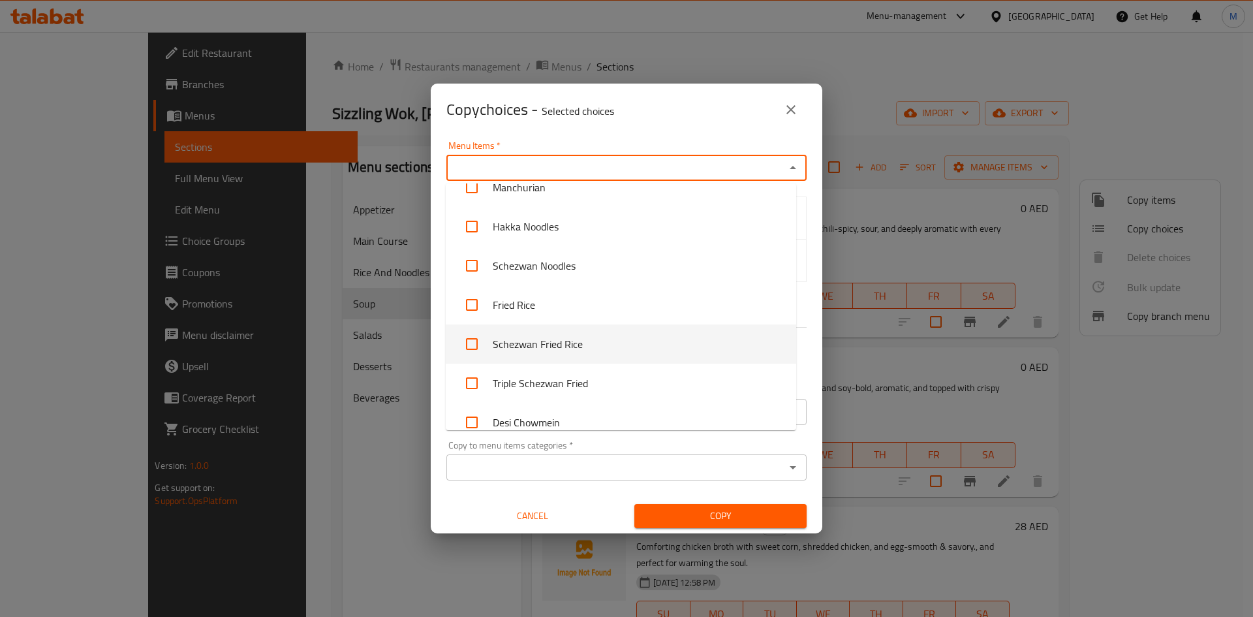
scroll to position [194, 0]
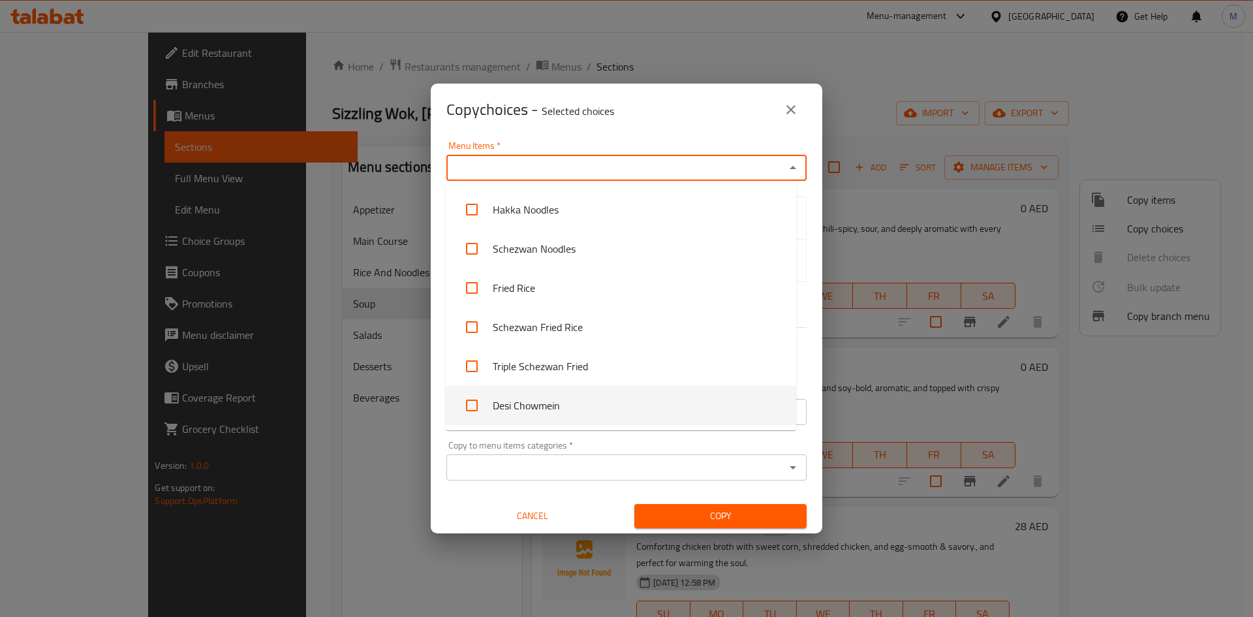
click at [573, 390] on li "Desi Chowmein" at bounding box center [621, 405] width 350 height 39
checkbox input "true"
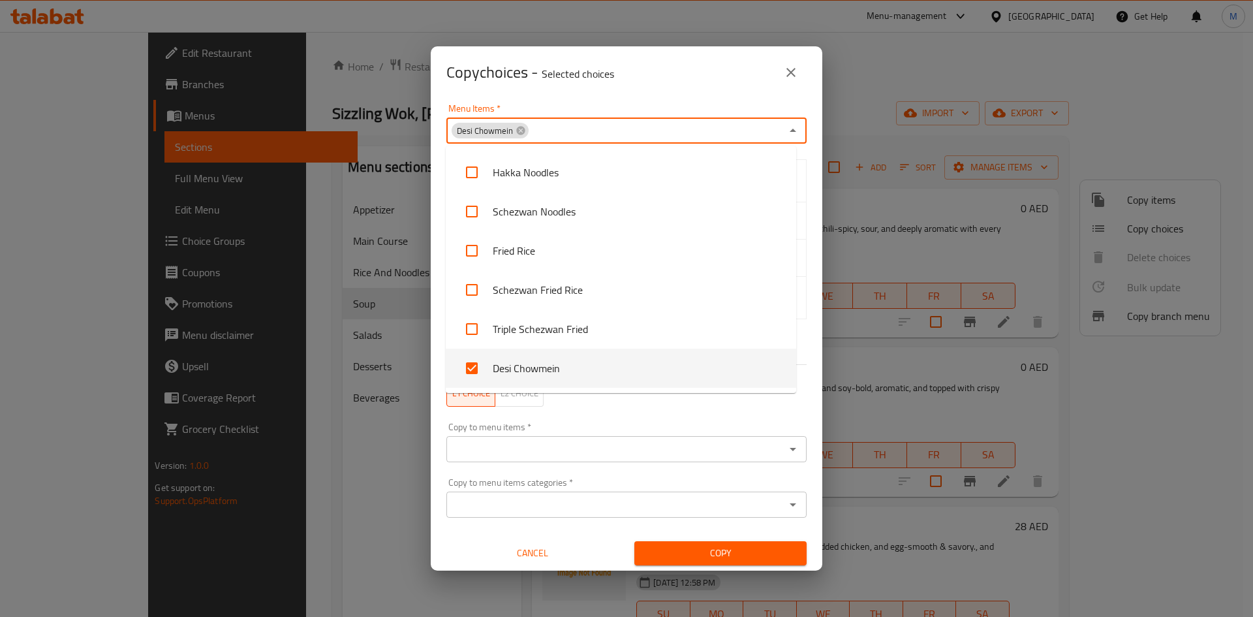
click at [605, 407] on div "L1 choice L2 choice" at bounding box center [627, 394] width 376 height 42
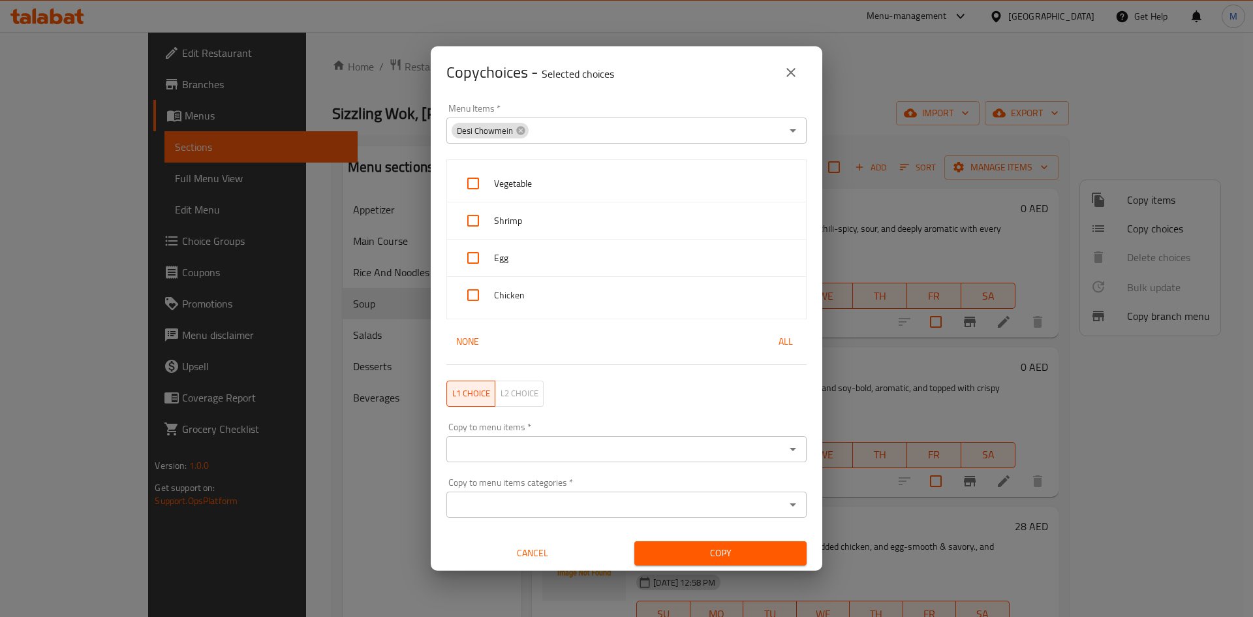
click at [781, 349] on span "All" at bounding box center [785, 342] width 31 height 16
checkbox input "true"
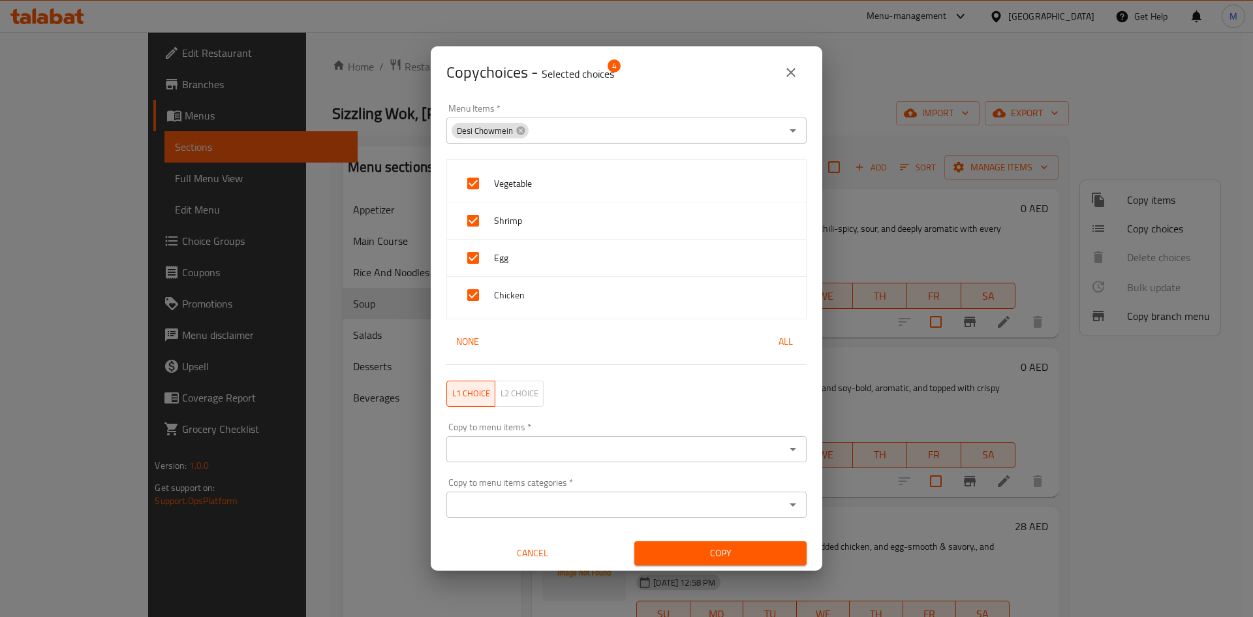
click at [702, 450] on input "Copy to menu items   *" at bounding box center [615, 449] width 331 height 18
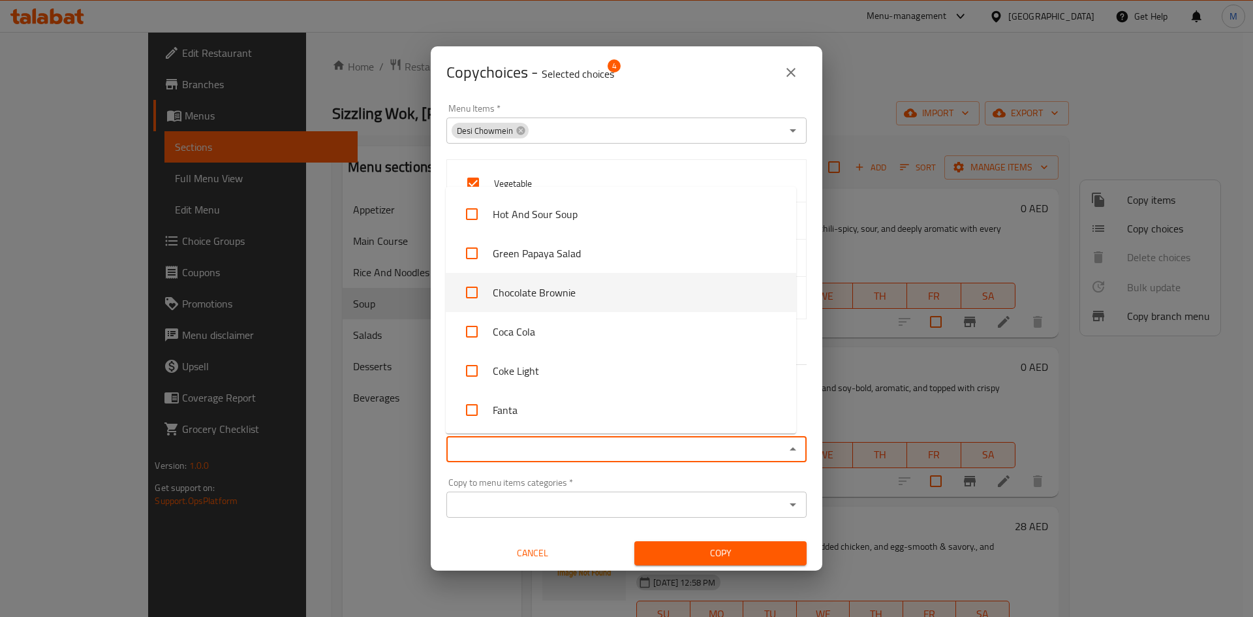
scroll to position [1252, 0]
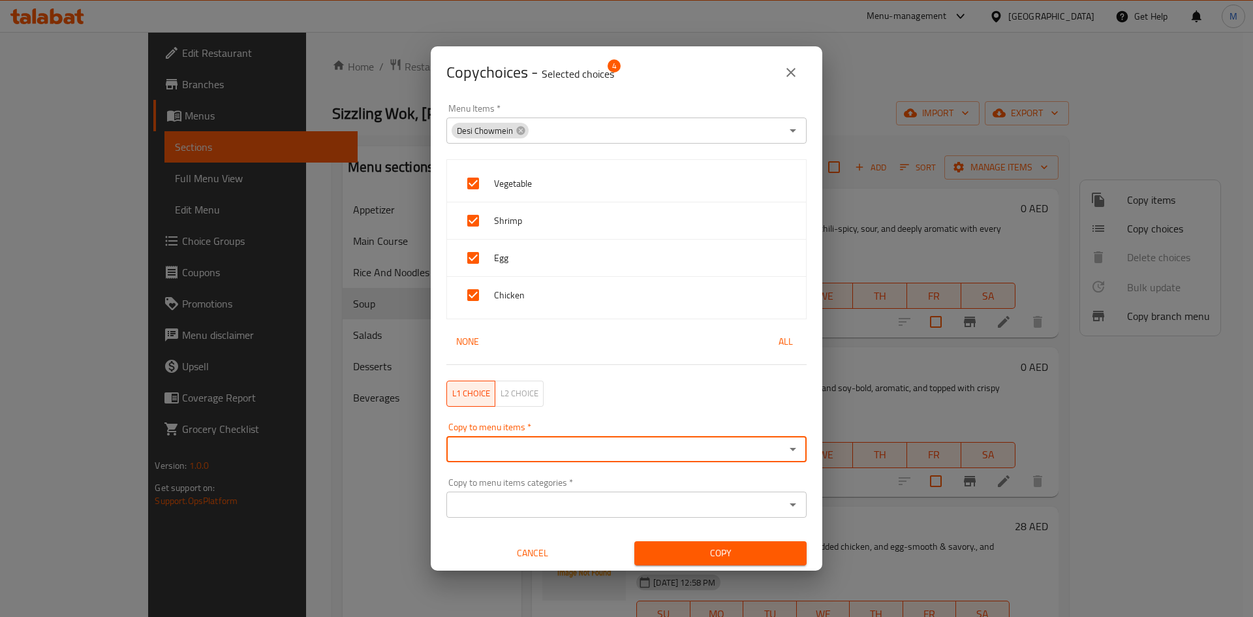
click at [575, 448] on input "Copy to menu items   *" at bounding box center [615, 449] width 331 height 18
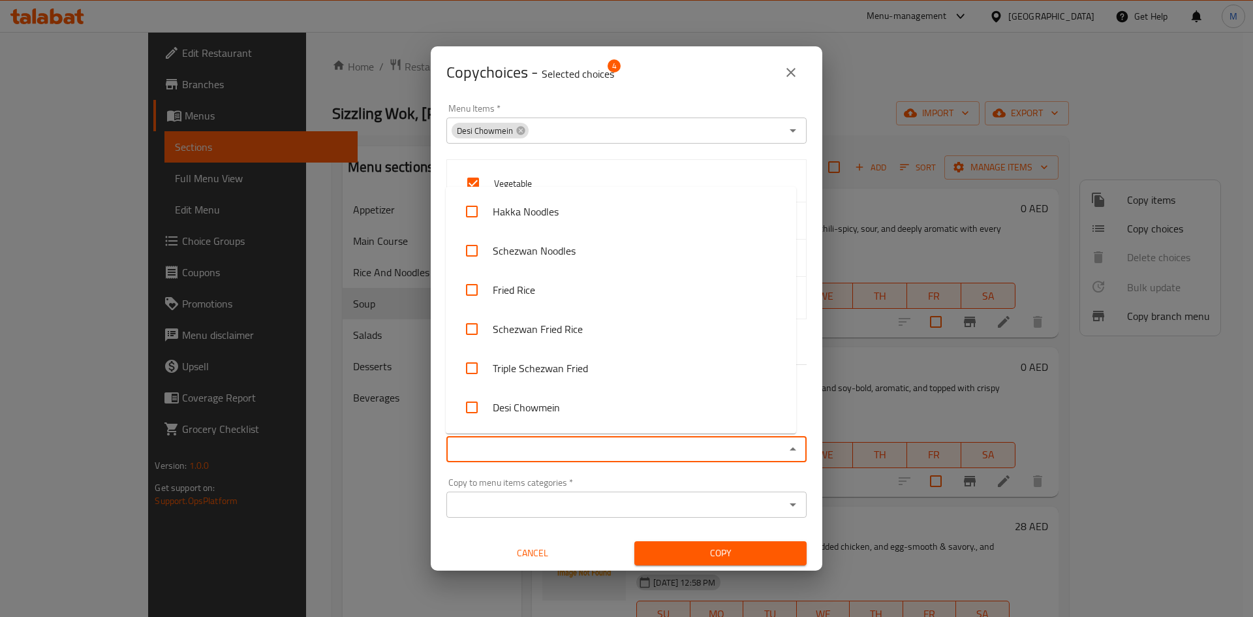
scroll to position [1044, 0]
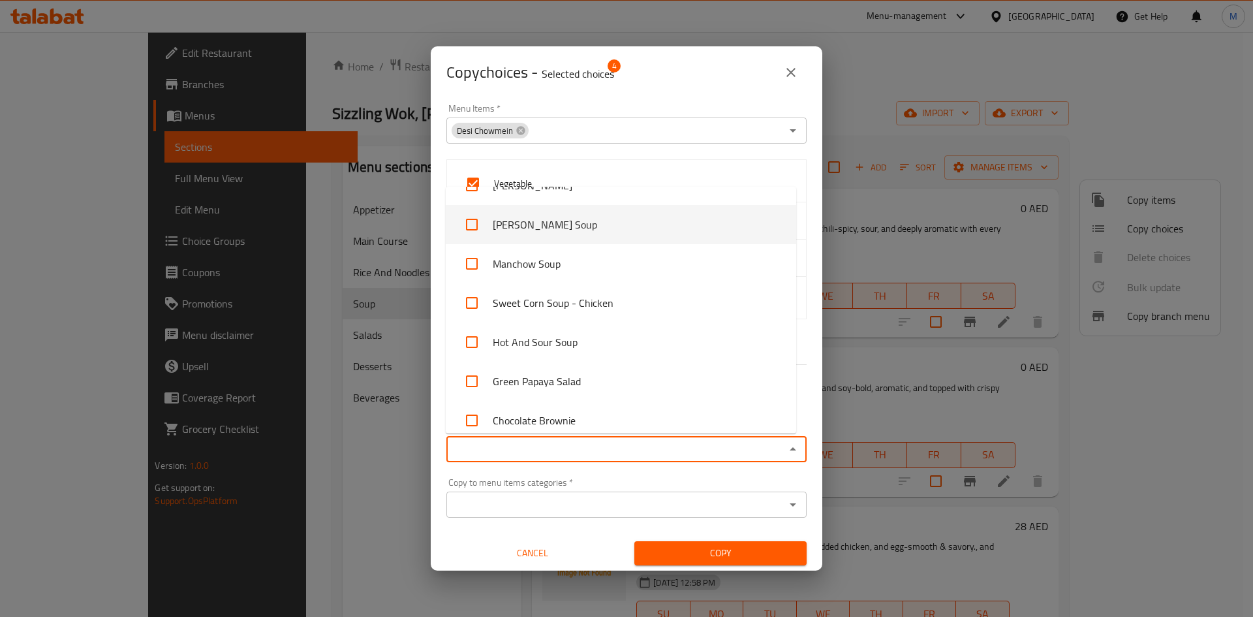
click at [554, 226] on li "[PERSON_NAME] Soup" at bounding box center [621, 224] width 350 height 39
checkbox input "true"
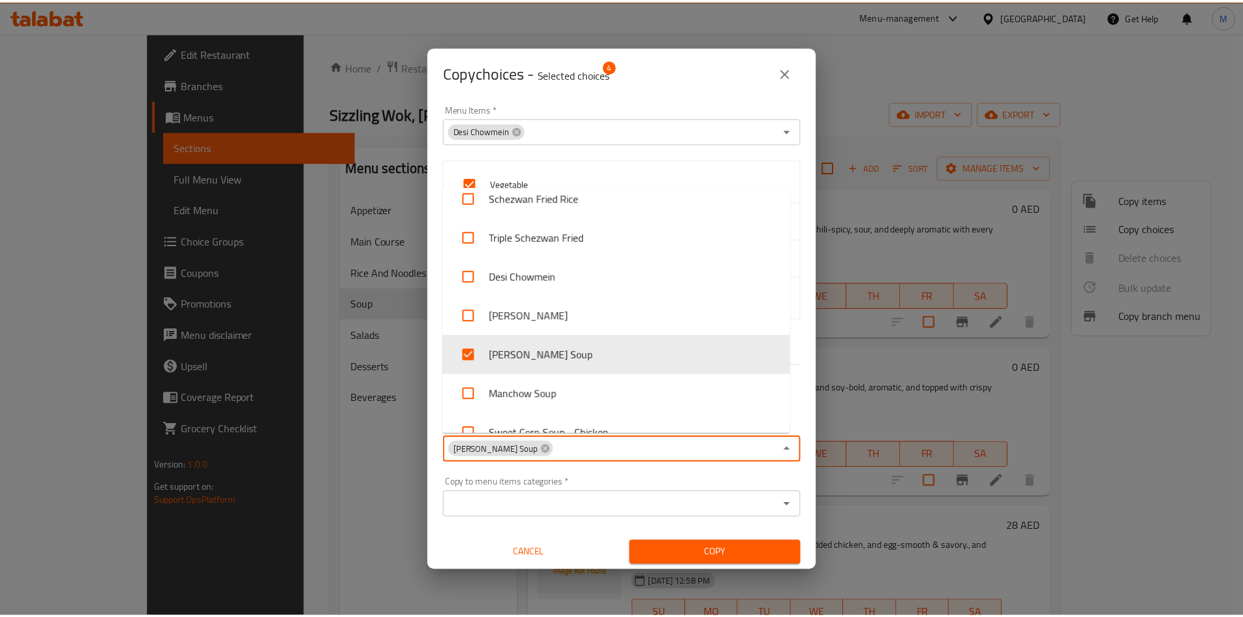
scroll to position [914, 0]
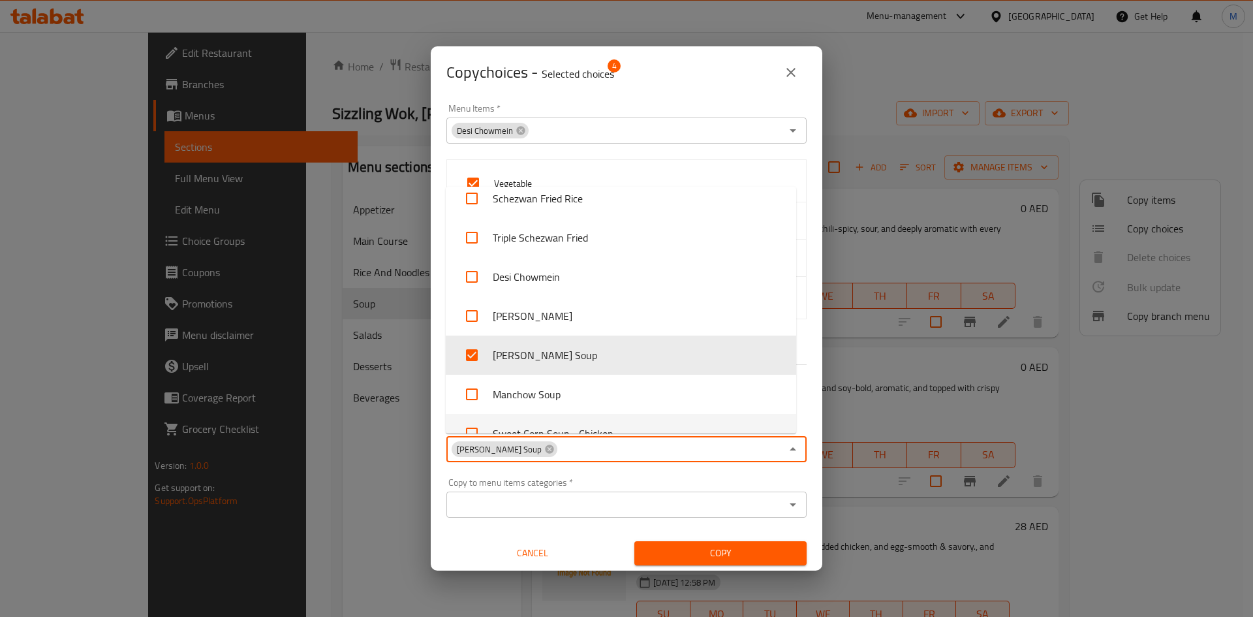
click at [676, 562] on button "Copy" at bounding box center [720, 553] width 172 height 24
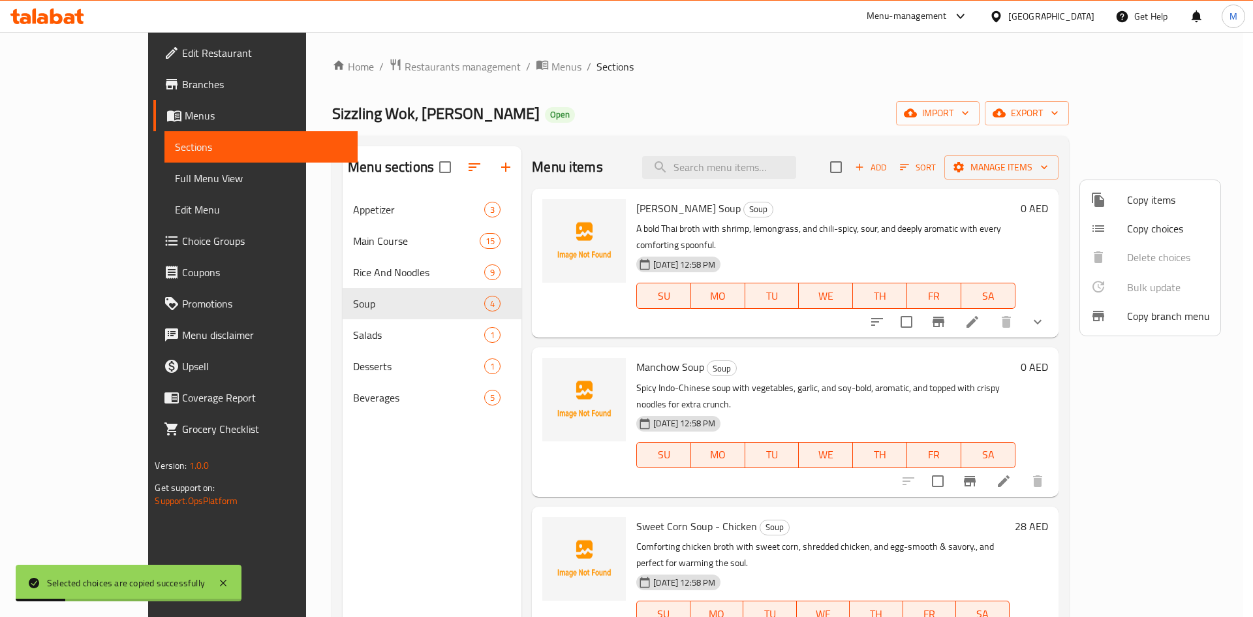
click at [936, 322] on div at bounding box center [626, 308] width 1253 height 617
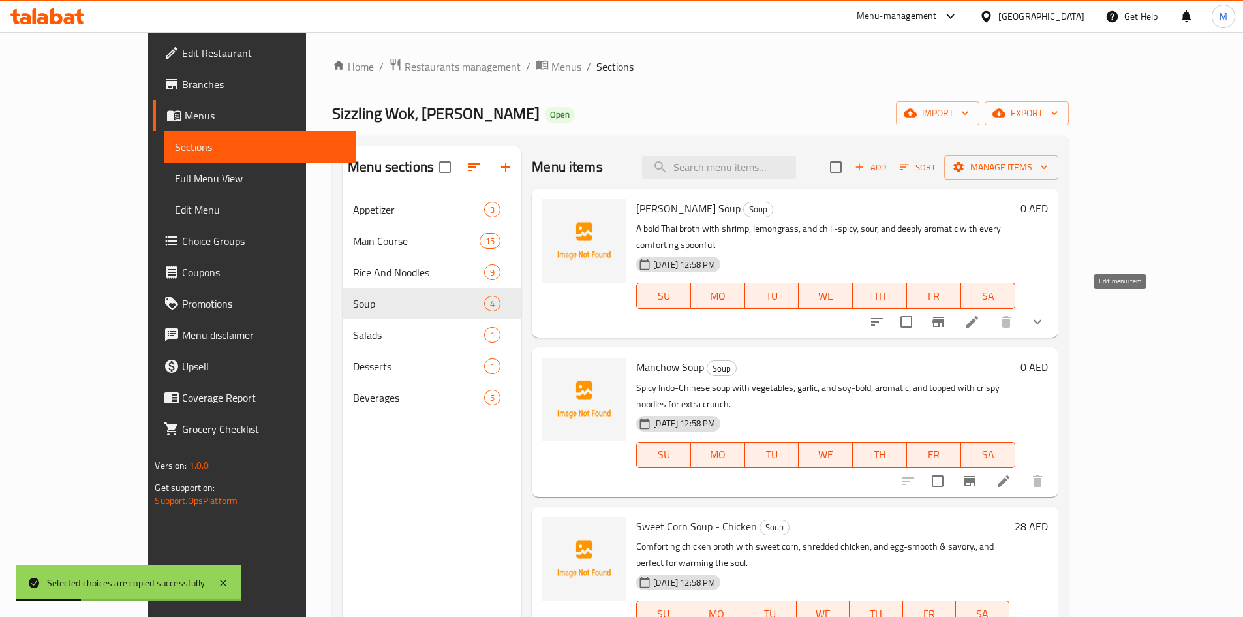
click at [980, 314] on icon at bounding box center [973, 322] width 16 height 16
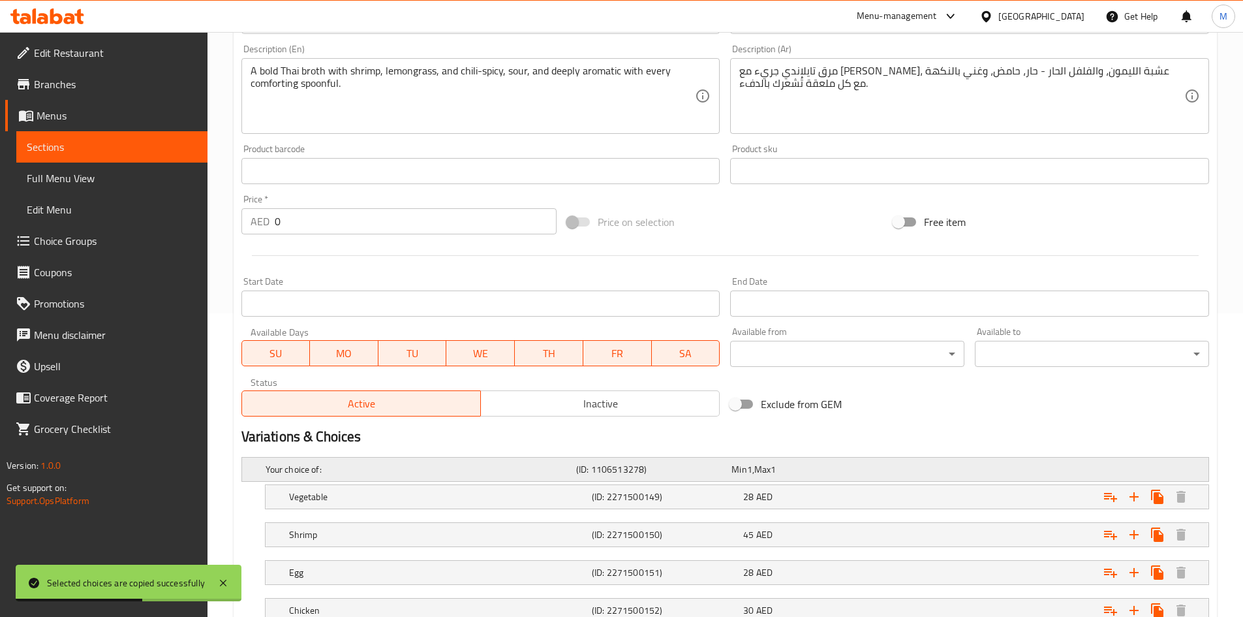
scroll to position [401, 0]
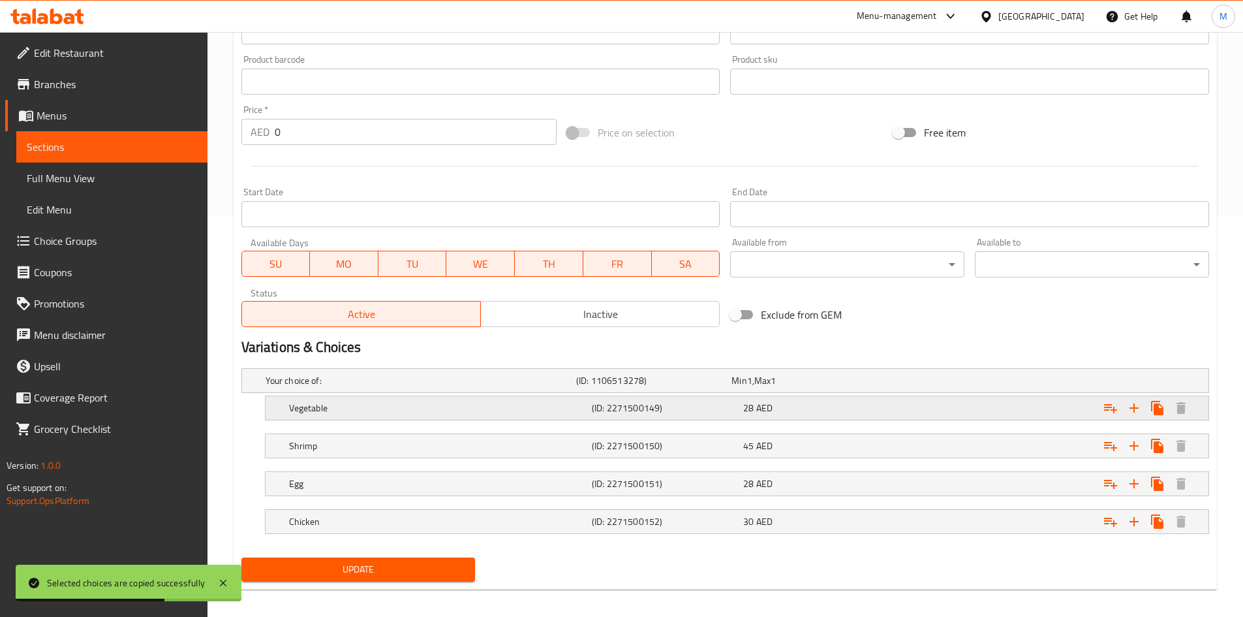
click at [932, 383] on div "Expand" at bounding box center [1039, 380] width 311 height 5
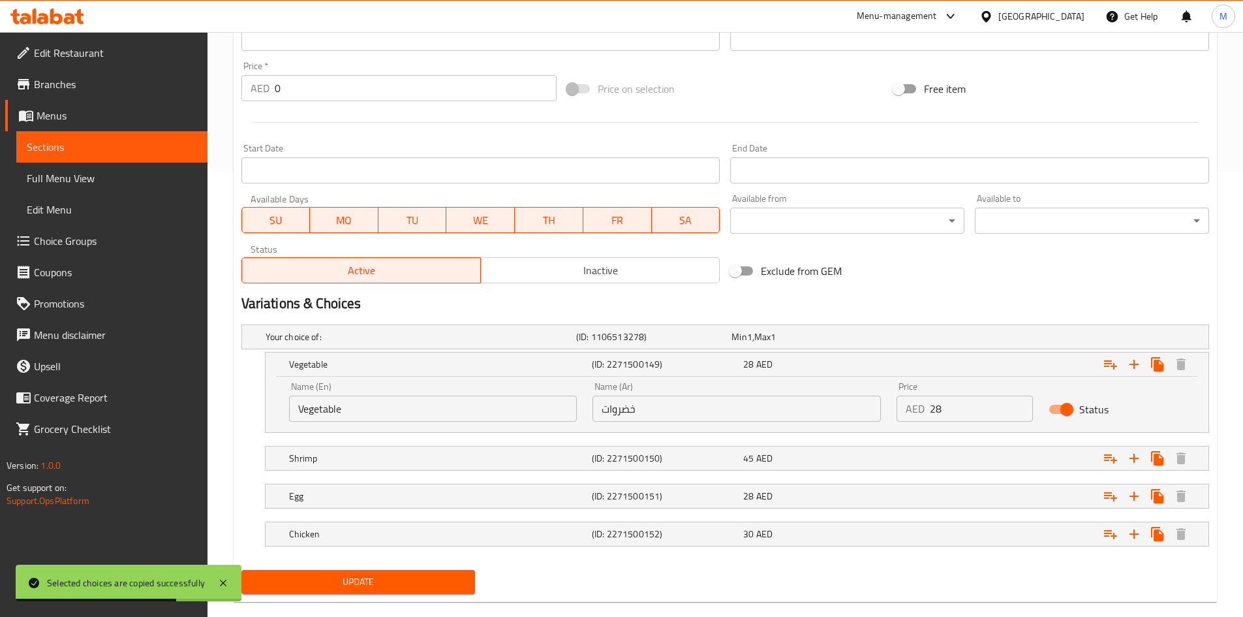
scroll to position [467, 0]
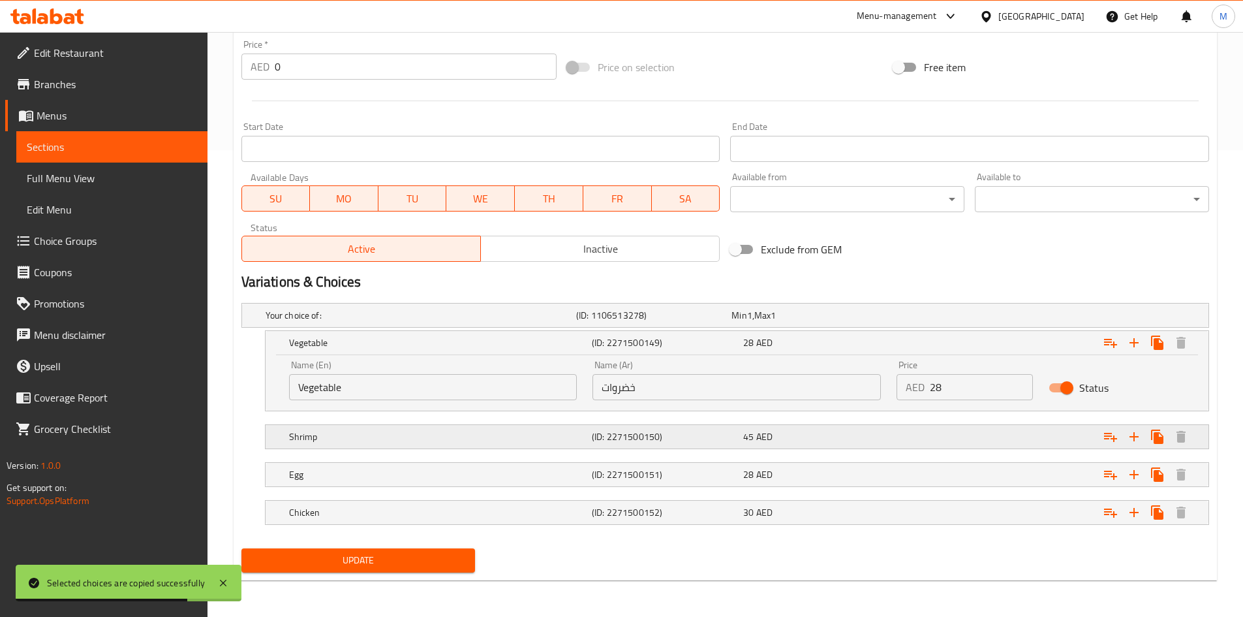
click at [929, 318] on div "Expand" at bounding box center [1039, 315] width 311 height 5
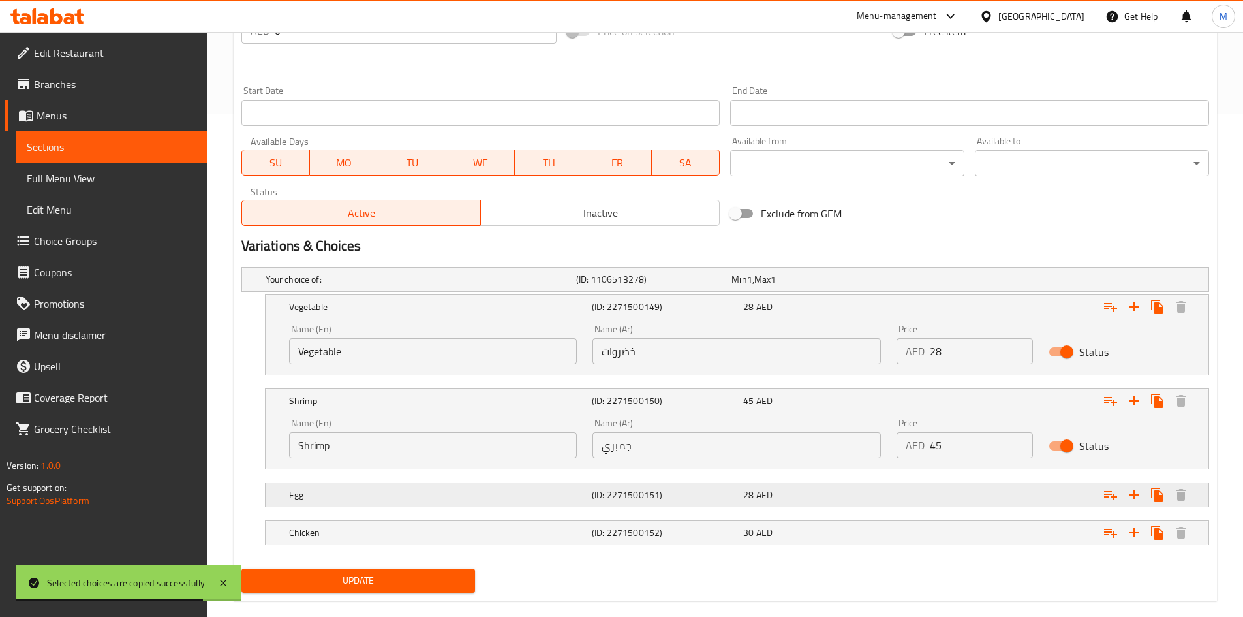
scroll to position [523, 0]
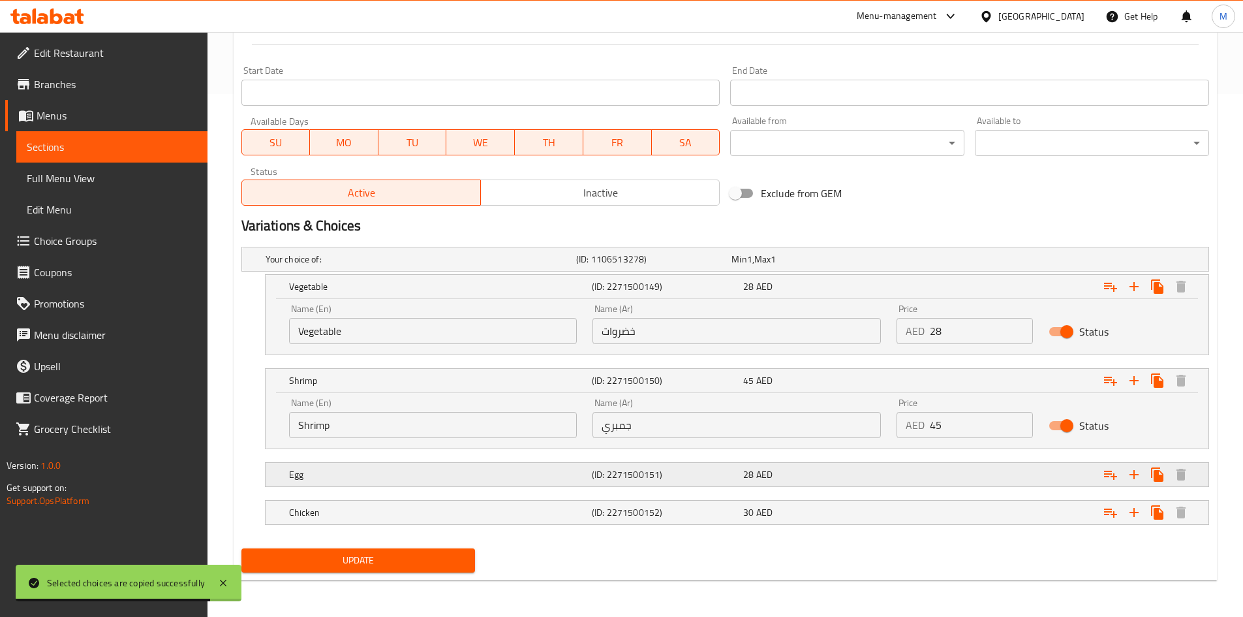
click at [908, 262] on div "Expand" at bounding box center [1039, 258] width 311 height 5
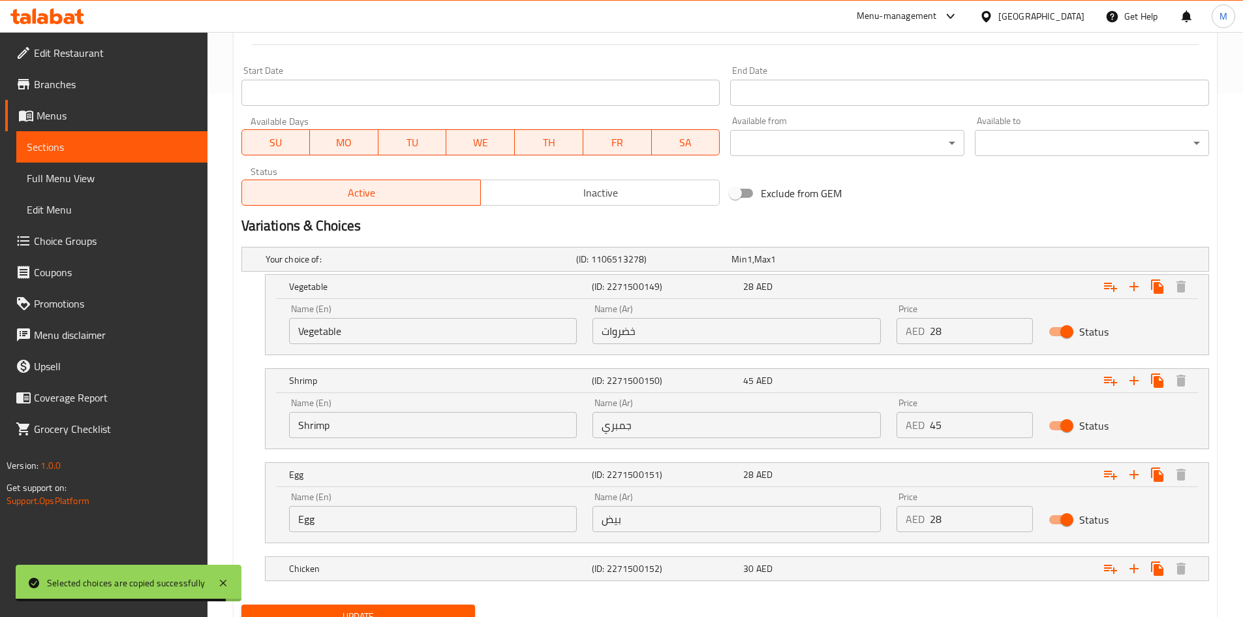
click at [910, 549] on nav at bounding box center [725, 551] width 968 height 10
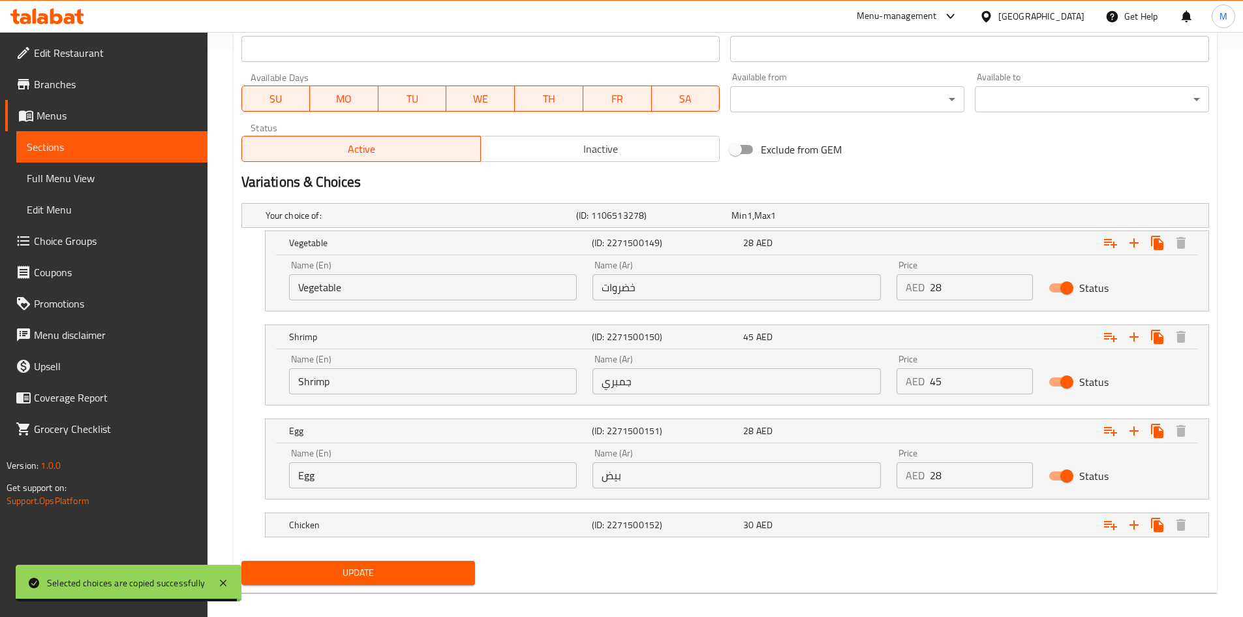
scroll to position [579, 0]
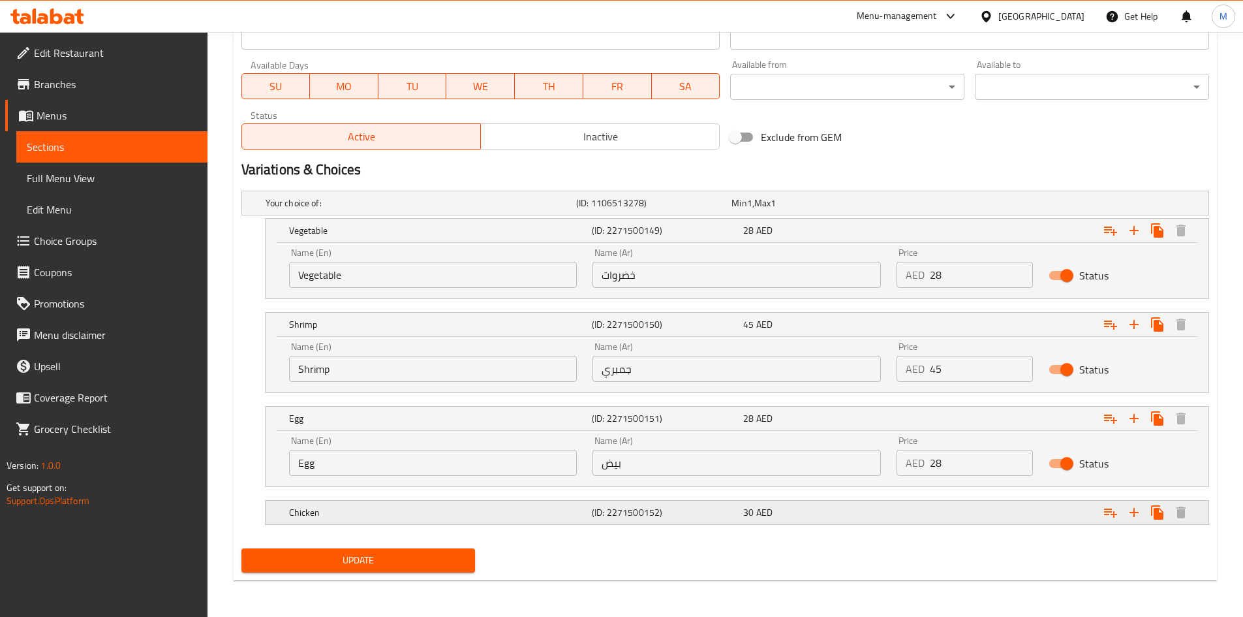
click at [916, 206] on div "Expand" at bounding box center [1039, 202] width 311 height 5
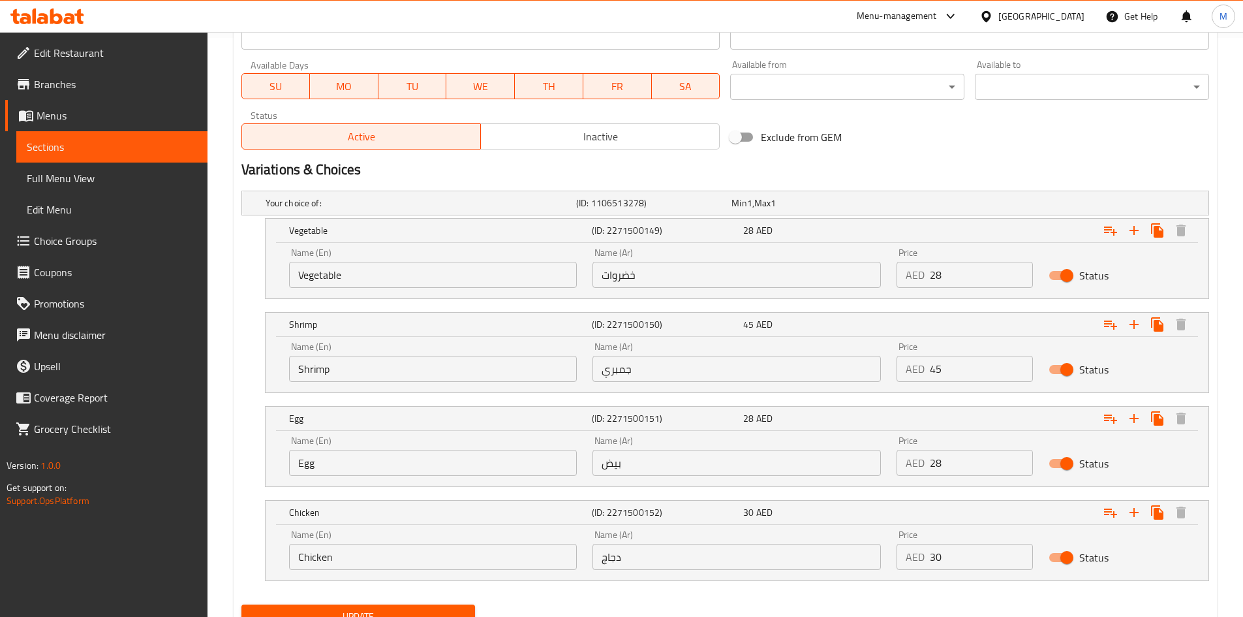
click at [383, 552] on input "Chicken" at bounding box center [433, 557] width 288 height 26
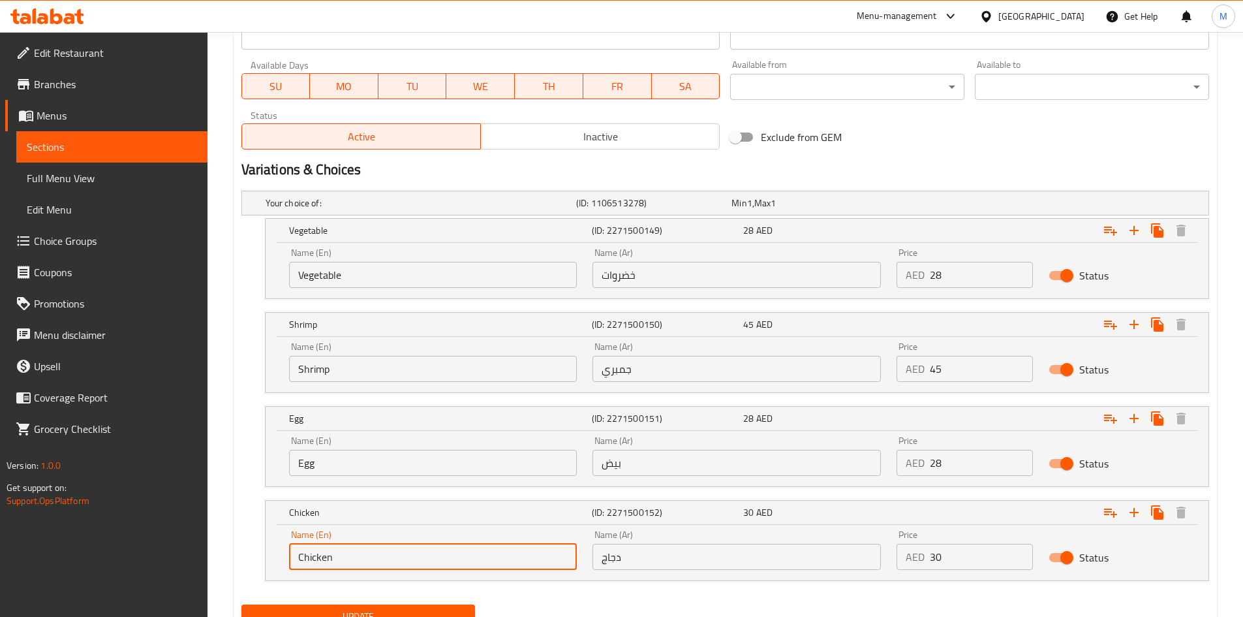
click at [383, 552] on input "Chicken" at bounding box center [433, 557] width 288 height 26
click at [974, 558] on input "30" at bounding box center [981, 557] width 103 height 26
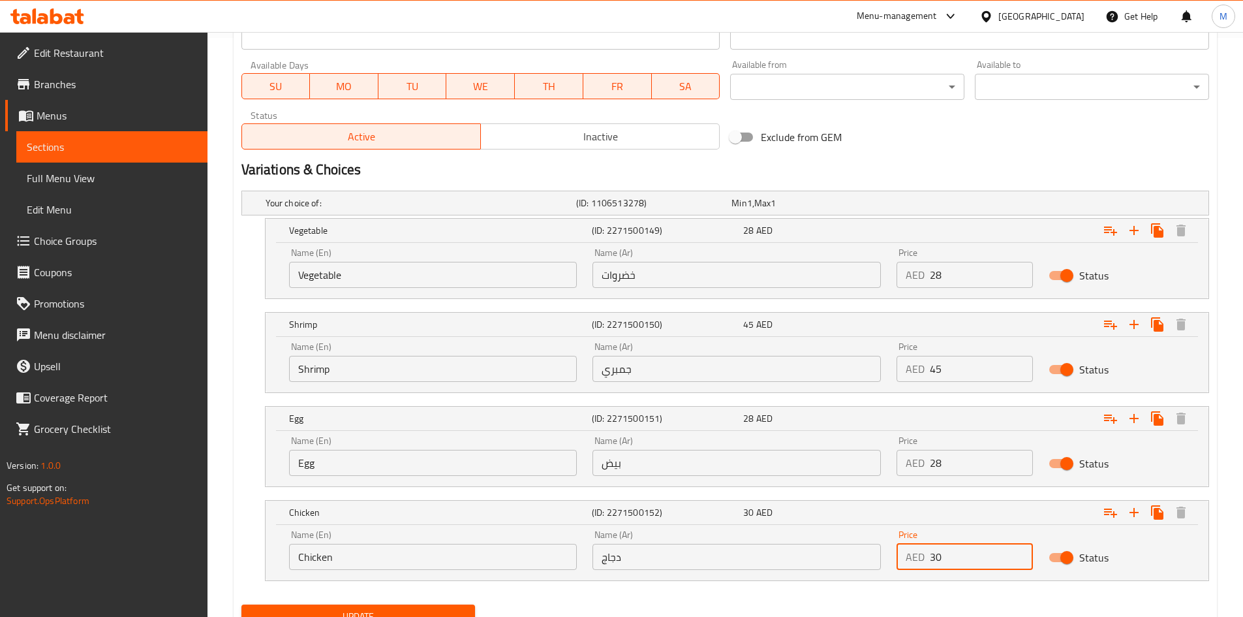
click at [974, 558] on input "30" at bounding box center [981, 557] width 103 height 26
paste input "22"
type input "22"
click at [875, 578] on div "Name (En) Chicken Name (En) Name (Ar) دجاج Name (Ar) Price AED 22 Price Status" at bounding box center [737, 552] width 943 height 55
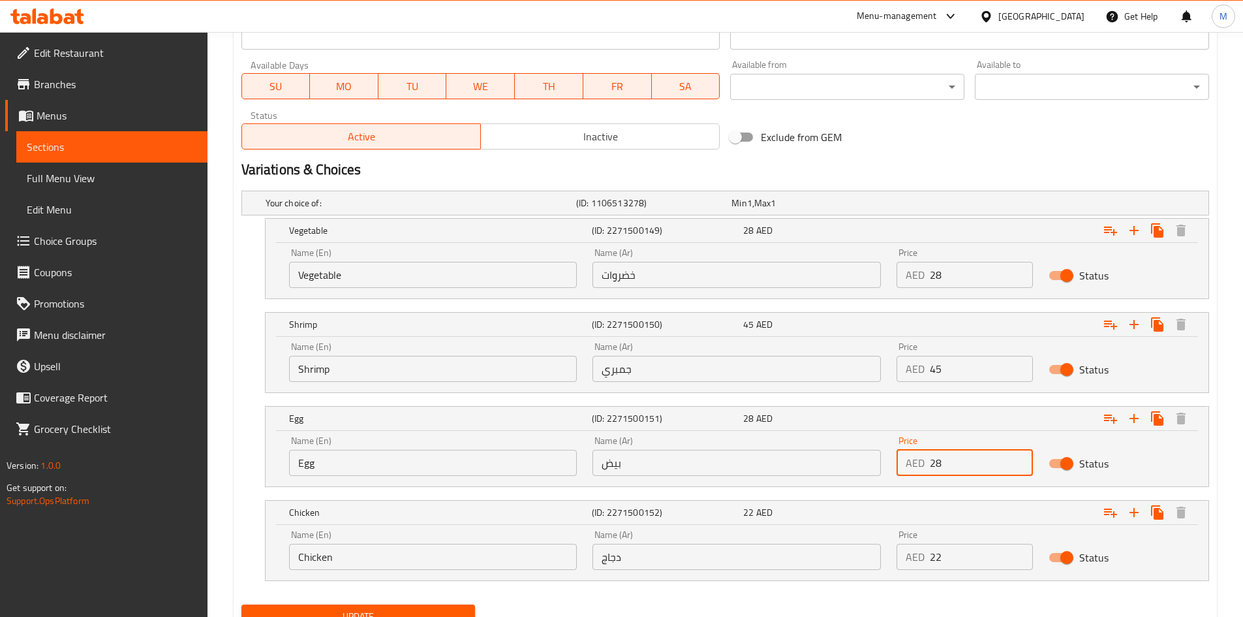
click at [974, 459] on input "28" at bounding box center [981, 463] width 103 height 26
paste input "2"
type input "22"
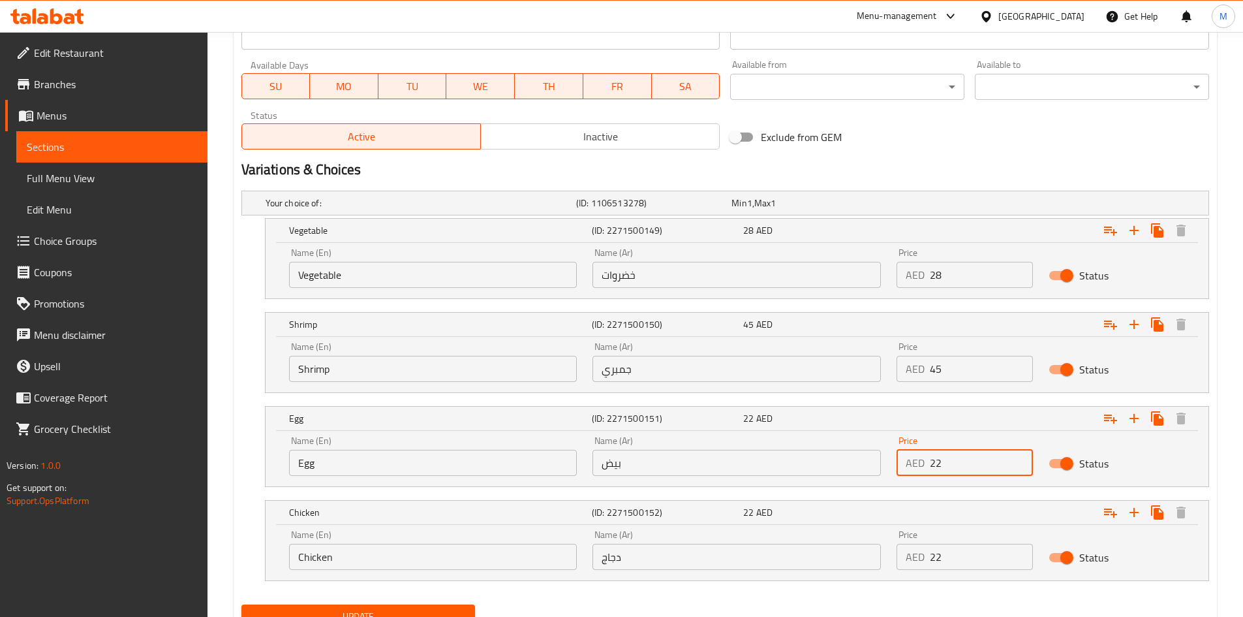
click at [975, 264] on input "28" at bounding box center [981, 275] width 103 height 26
paste input "2"
type input "22"
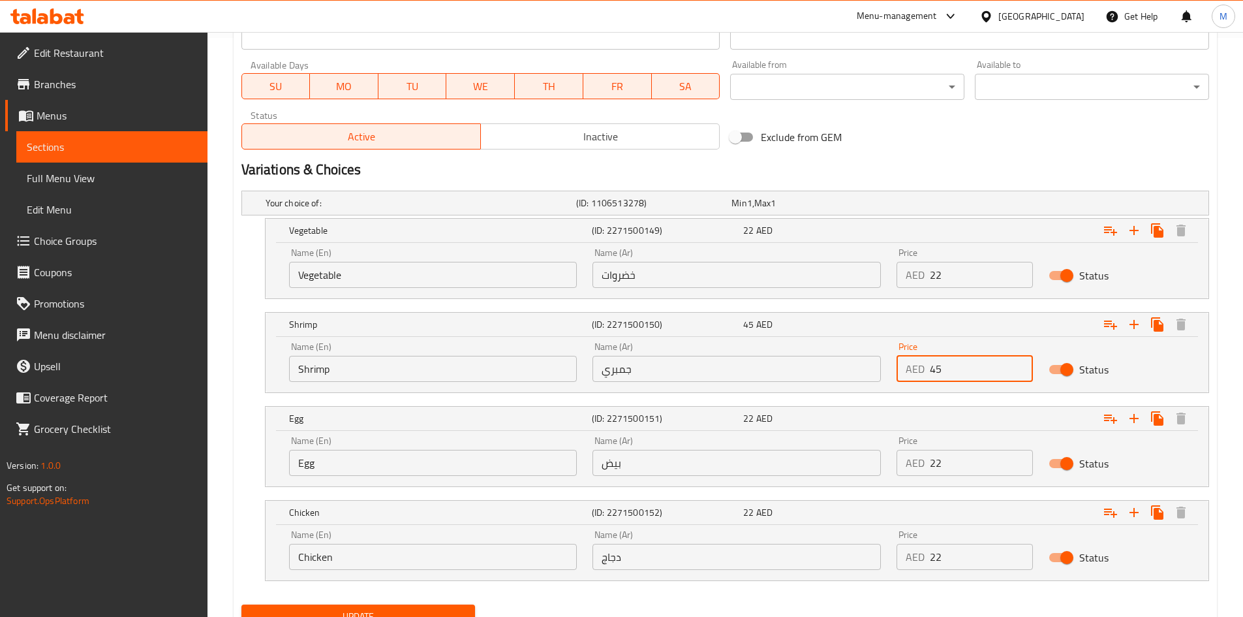
click at [957, 365] on input "45" at bounding box center [981, 369] width 103 height 26
paste input "28"
type input "28"
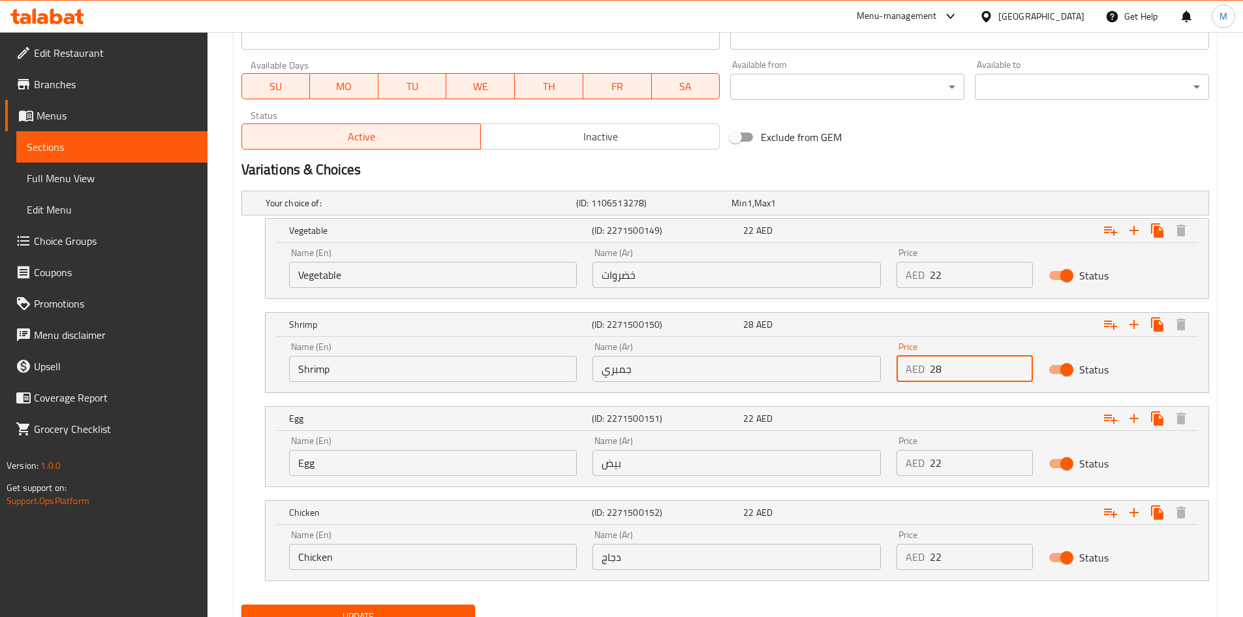
click at [497, 461] on input "Egg" at bounding box center [433, 463] width 288 height 26
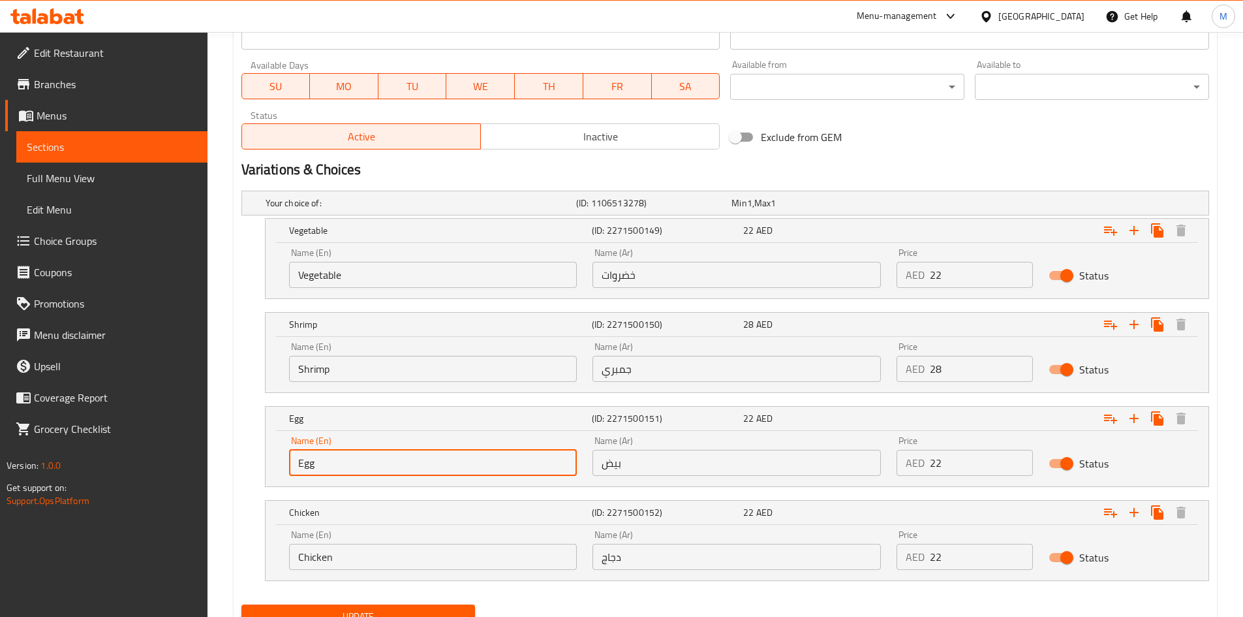
click at [306, 463] on input "Egg" at bounding box center [433, 463] width 288 height 26
paste input "Mushroom"
type input "Mushroom"
click at [699, 471] on input "بيض" at bounding box center [737, 463] width 288 height 26
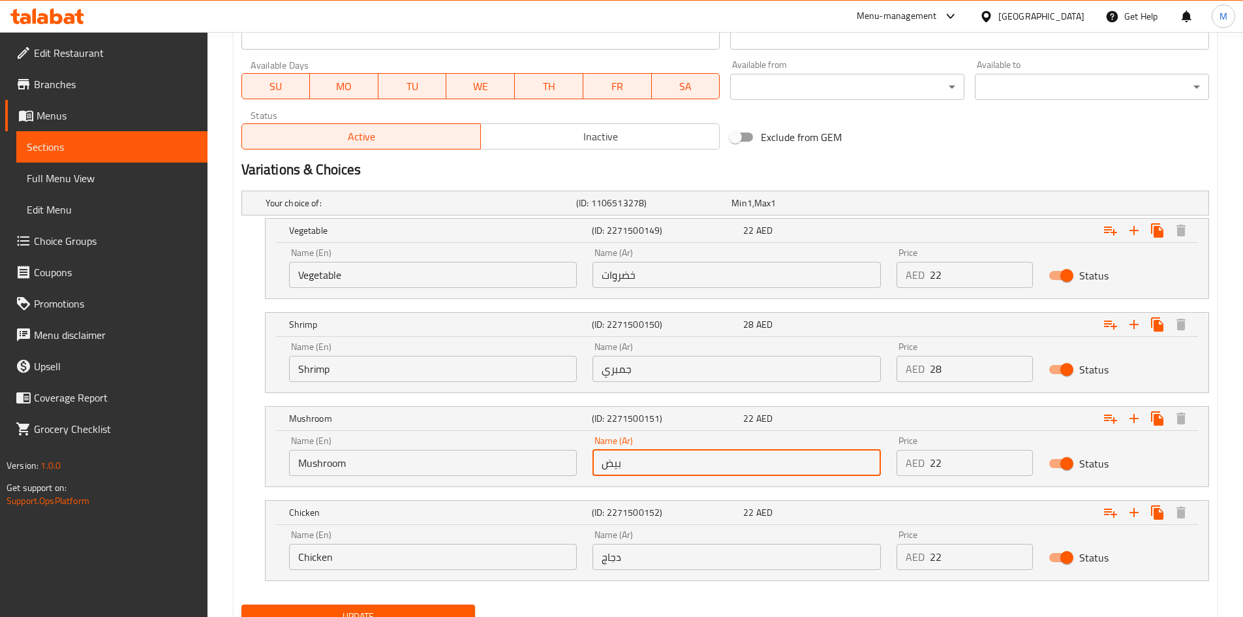
click at [699, 471] on input "بيض" at bounding box center [737, 463] width 288 height 26
type input "مشروم"
click at [241, 604] on button "Update" at bounding box center [358, 616] width 234 height 24
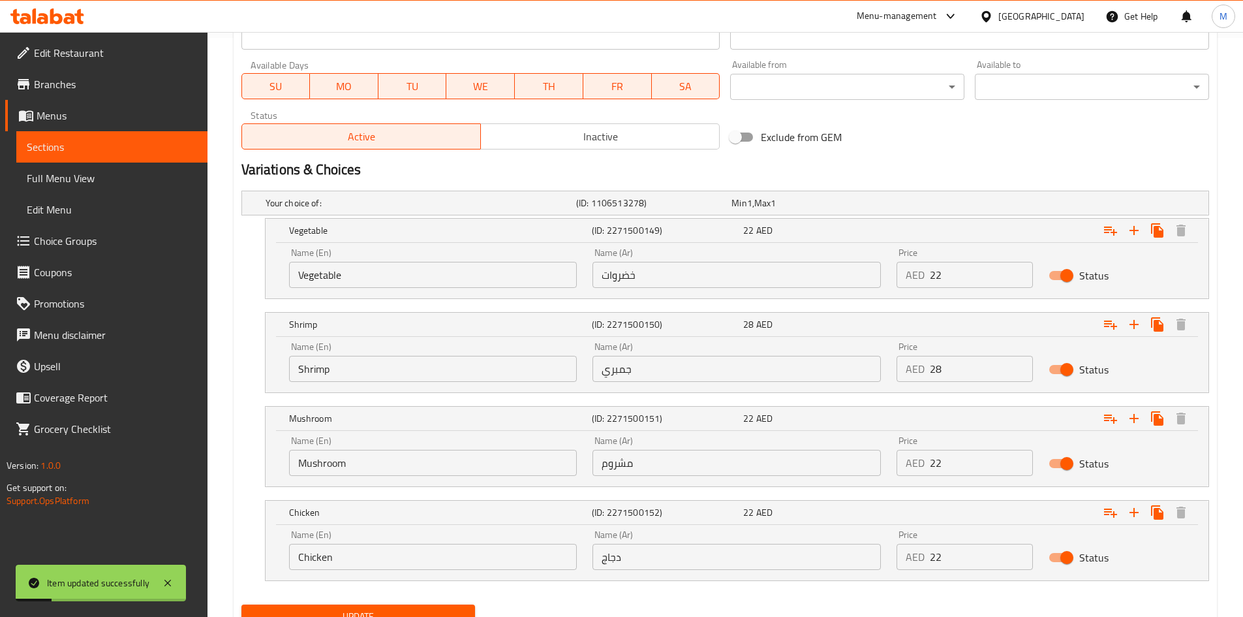
click at [247, 459] on div "Mushroom (ID: 2271500151) 22 AED Name (En) Mushroom Name (En) Name (Ar) مشروم N…" at bounding box center [725, 446] width 968 height 81
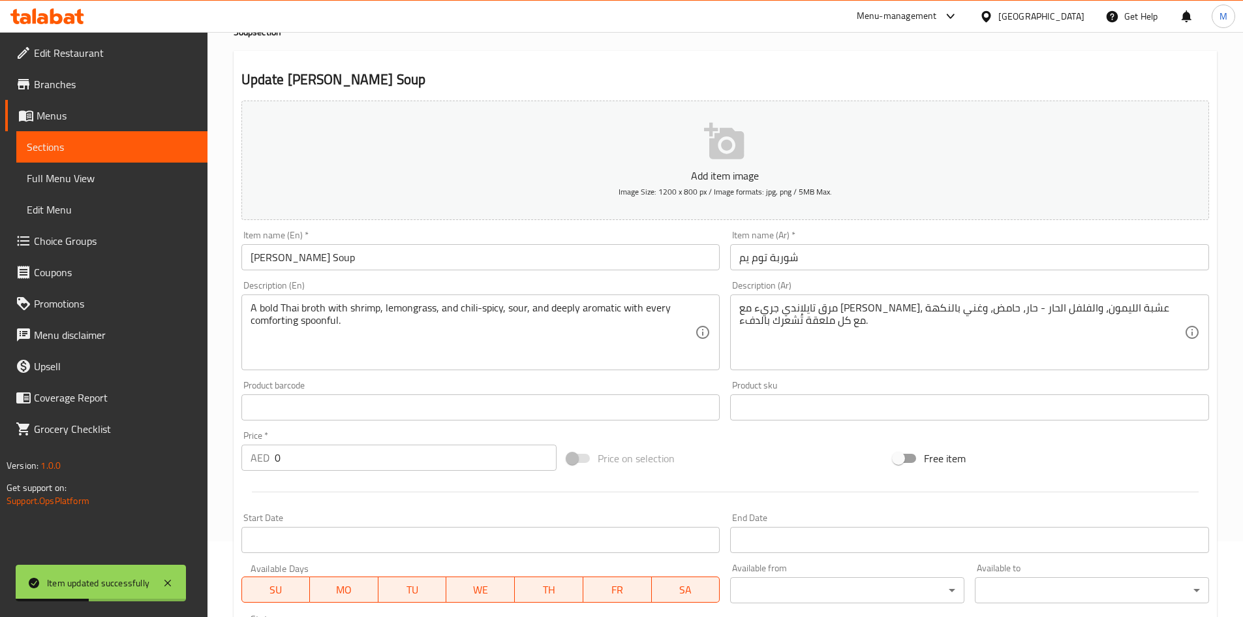
scroll to position [0, 0]
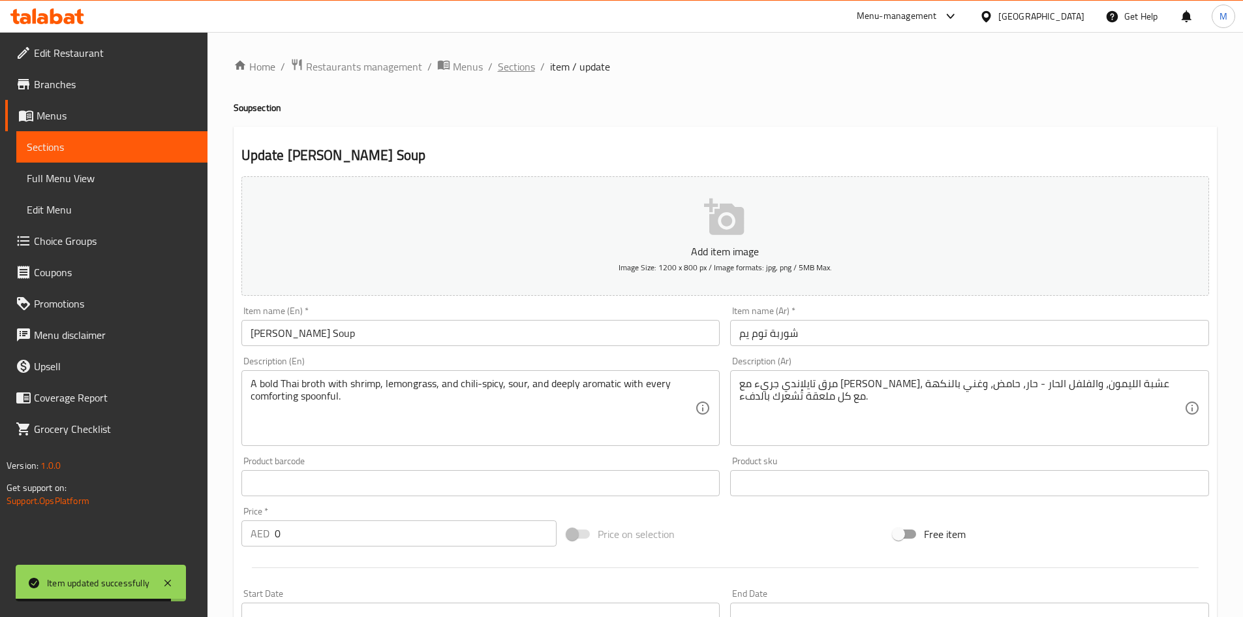
click at [523, 70] on span "Sections" at bounding box center [516, 67] width 37 height 16
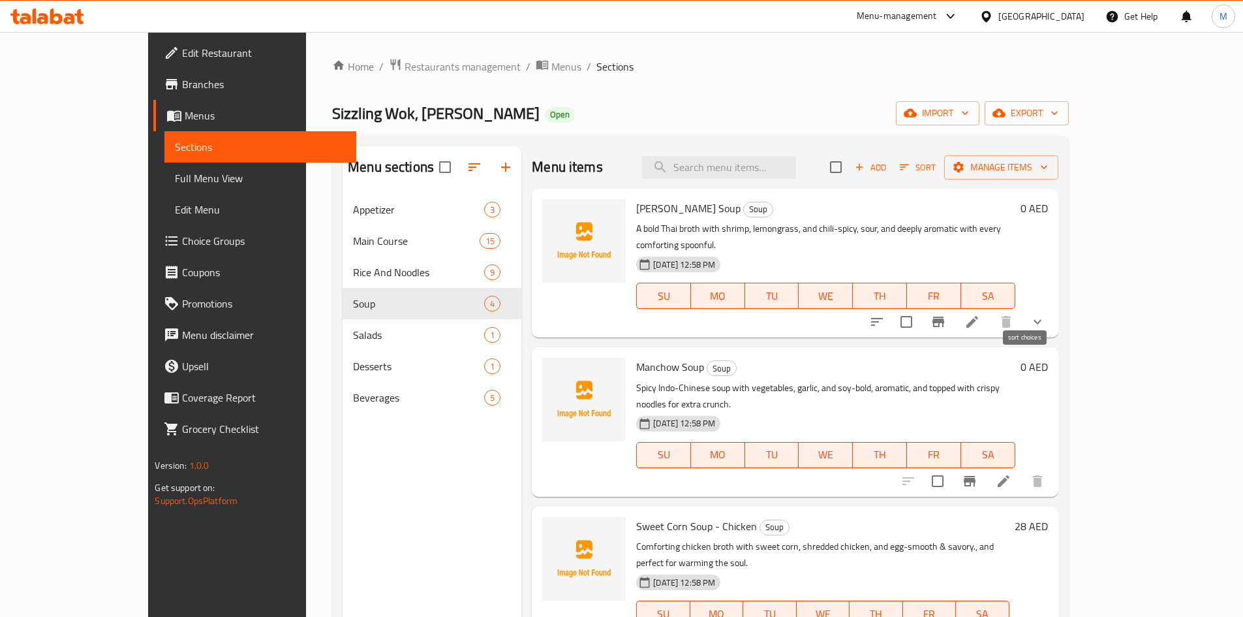
click at [885, 314] on icon "sort-choices" at bounding box center [877, 322] width 16 height 16
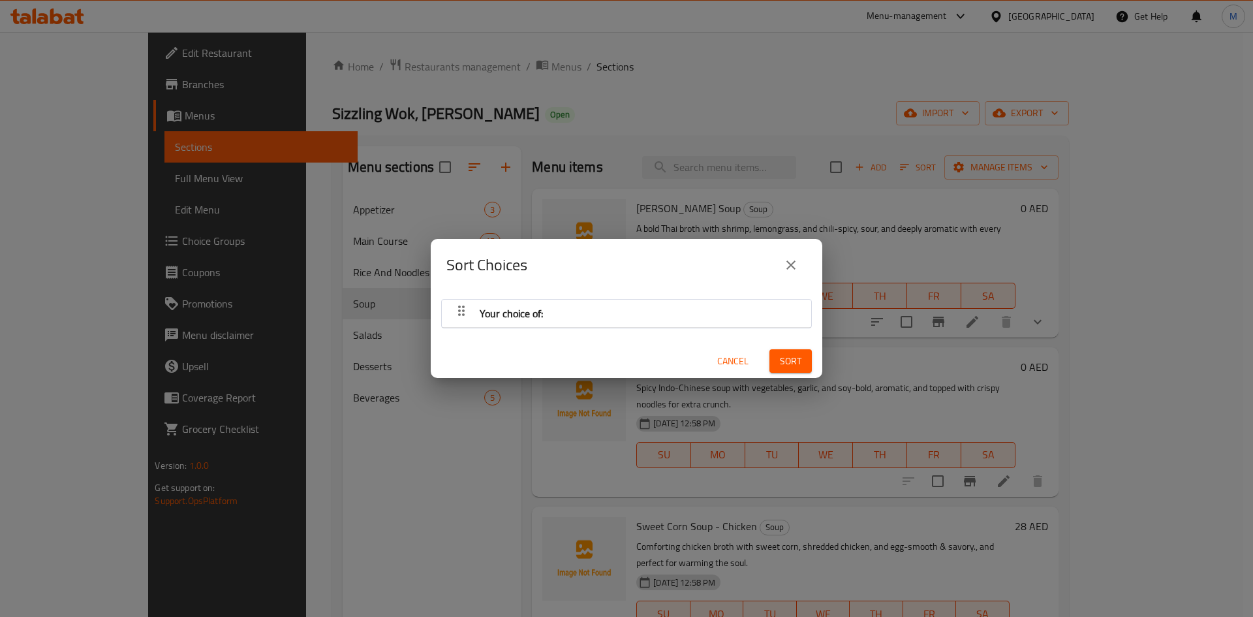
click at [515, 311] on span "Your choice of:" at bounding box center [511, 313] width 63 height 20
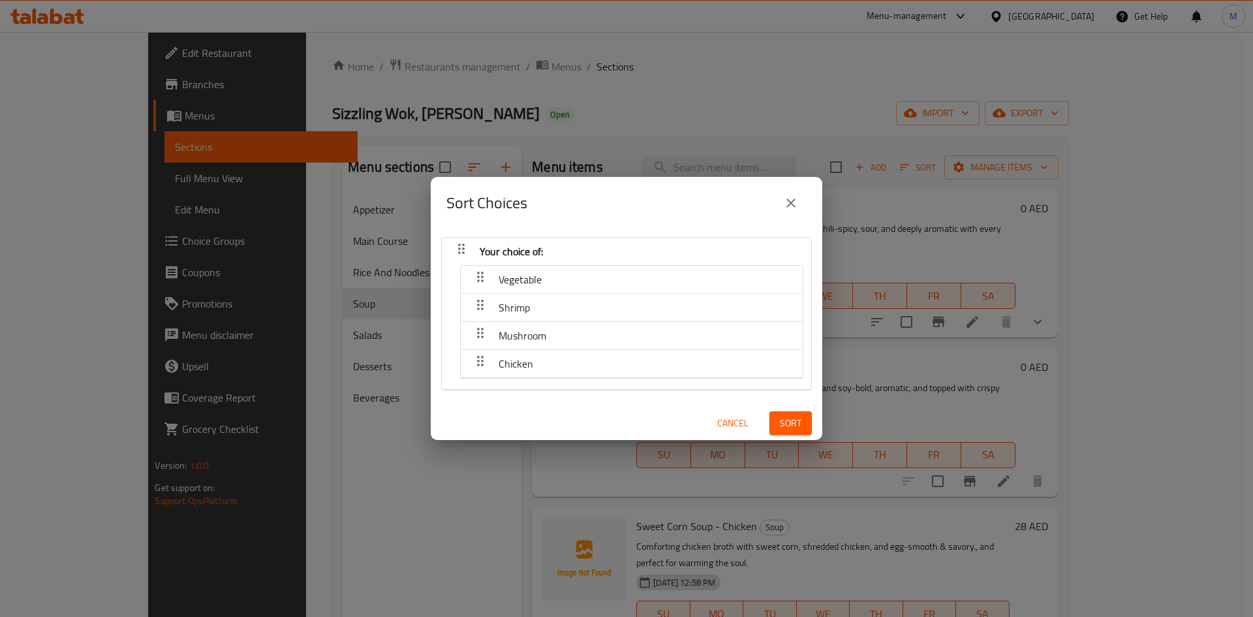
drag, startPoint x: 518, startPoint y: 363, endPoint x: 513, endPoint y: 309, distance: 54.4
click at [513, 309] on nav "Vegetable Shrimp Mushroom Chicken" at bounding box center [631, 322] width 343 height 114
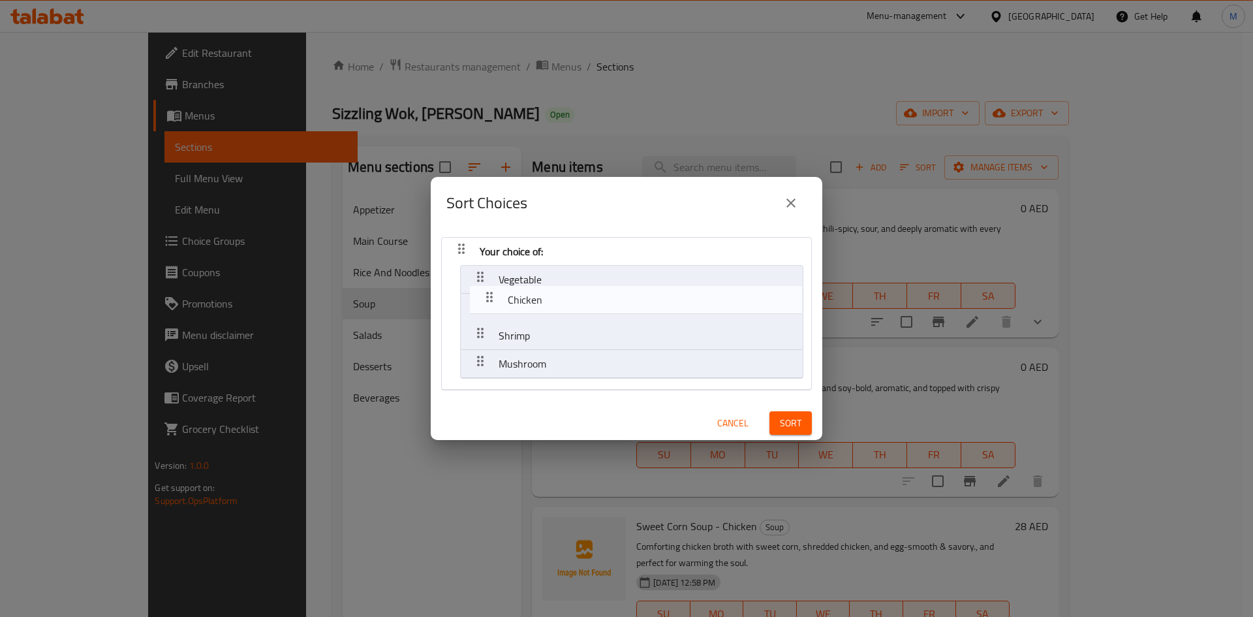
drag, startPoint x: 476, startPoint y: 365, endPoint x: 486, endPoint y: 292, distance: 73.0
click at [486, 292] on nav "Your choice of: Vegetable Shrimp Mushroom Chicken" at bounding box center [626, 313] width 371 height 153
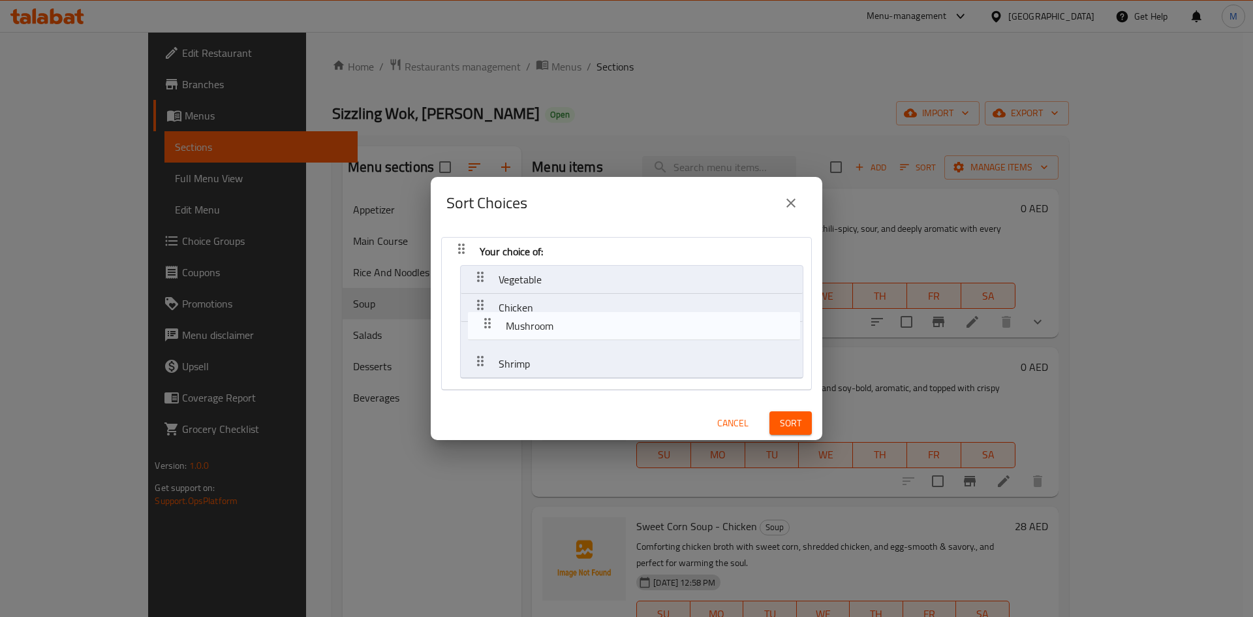
drag, startPoint x: 477, startPoint y: 359, endPoint x: 487, endPoint y: 311, distance: 49.3
click at [487, 311] on nav "Your choice of: Vegetable Chicken Shrimp Mushroom" at bounding box center [626, 313] width 371 height 153
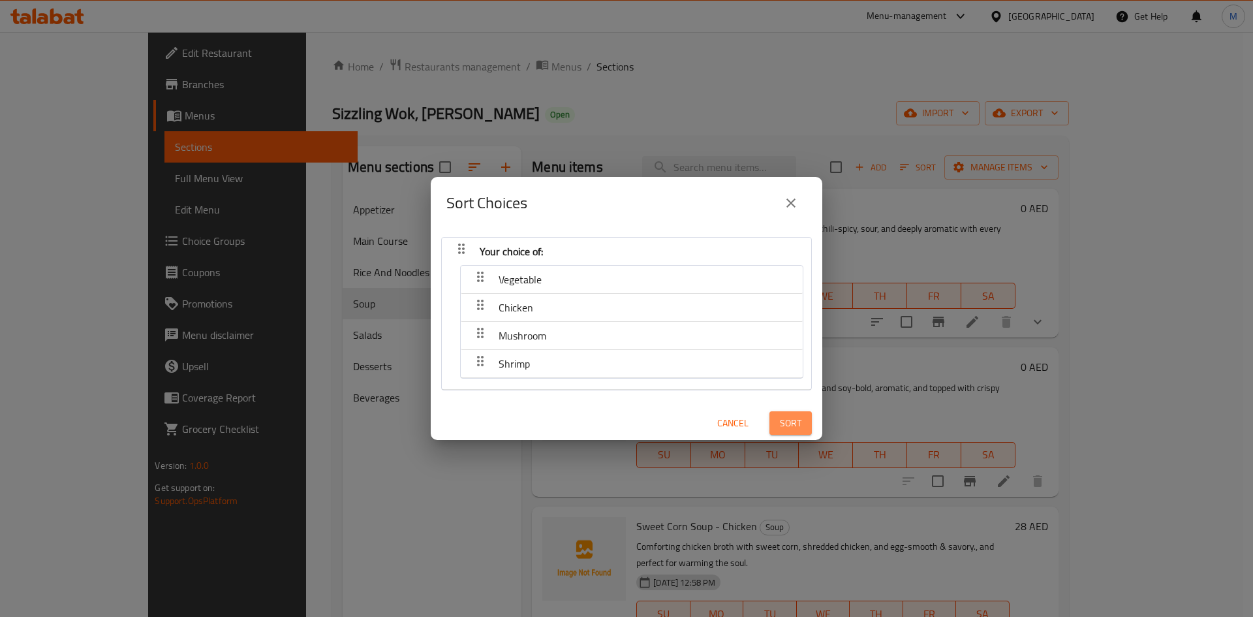
click at [788, 414] on button "Sort" at bounding box center [790, 423] width 42 height 24
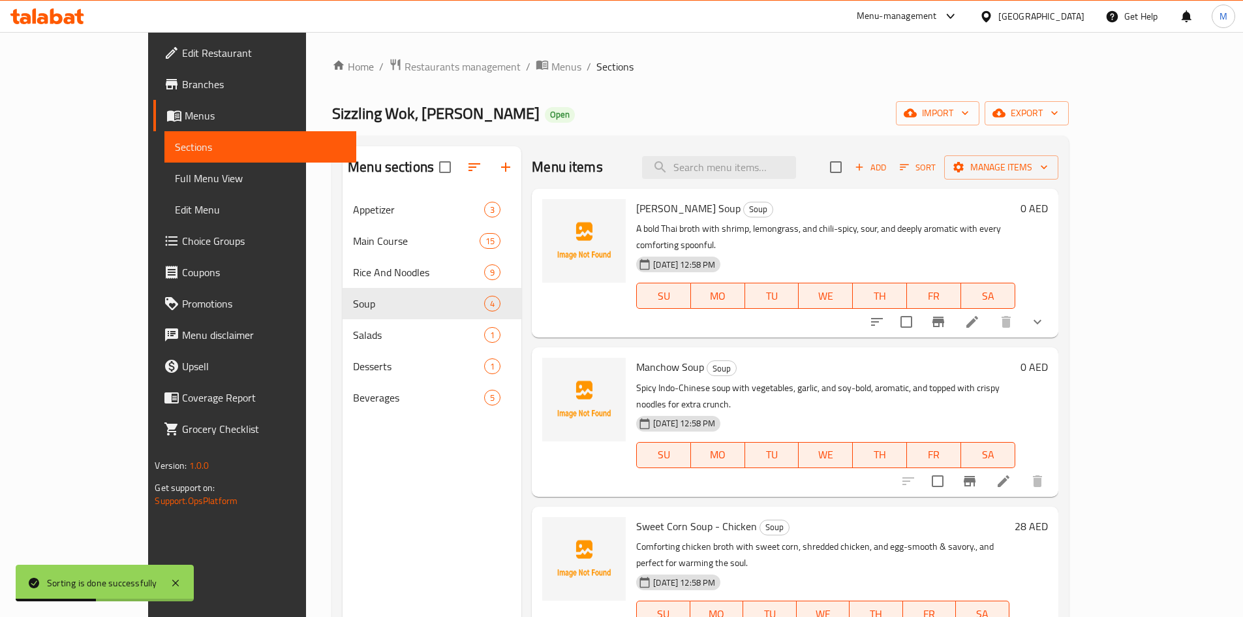
click at [830, 347] on div "Manchow Soup Soup Spicy Indo-Chinese soup with vegetables, garlic, and soy-bold…" at bounding box center [795, 421] width 526 height 149
drag, startPoint x: 660, startPoint y: 211, endPoint x: 600, endPoint y: 199, distance: 60.7
click at [636, 199] on span "[PERSON_NAME] Soup" at bounding box center [688, 208] width 104 height 20
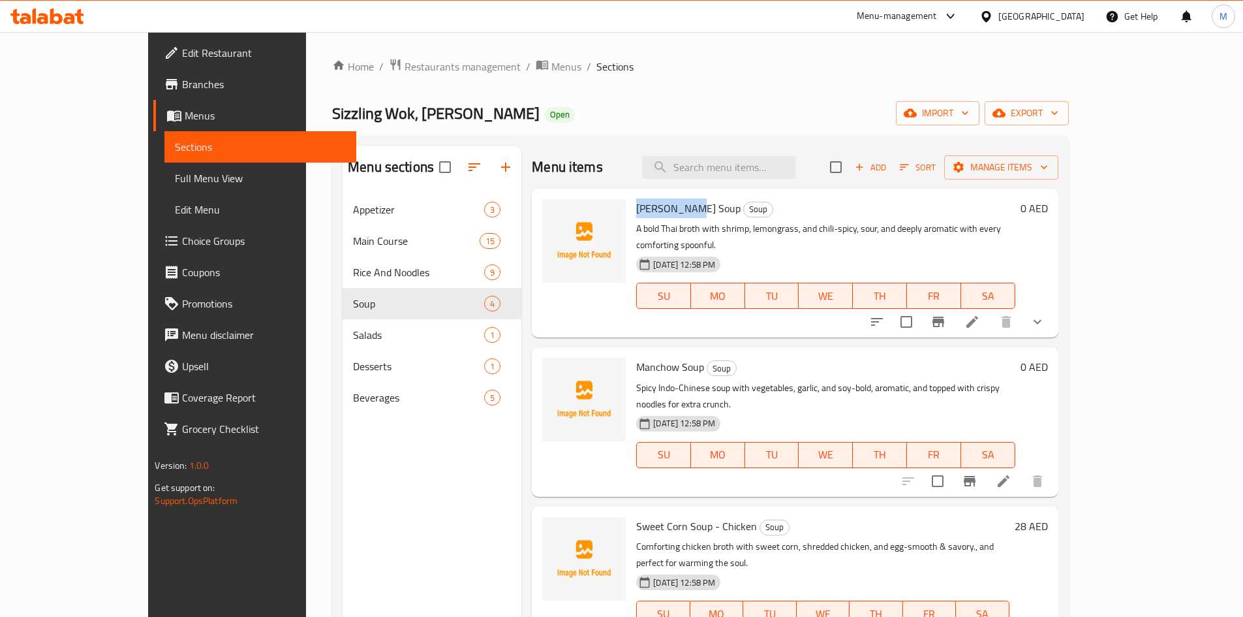
copy span "Tom Yum Sou"
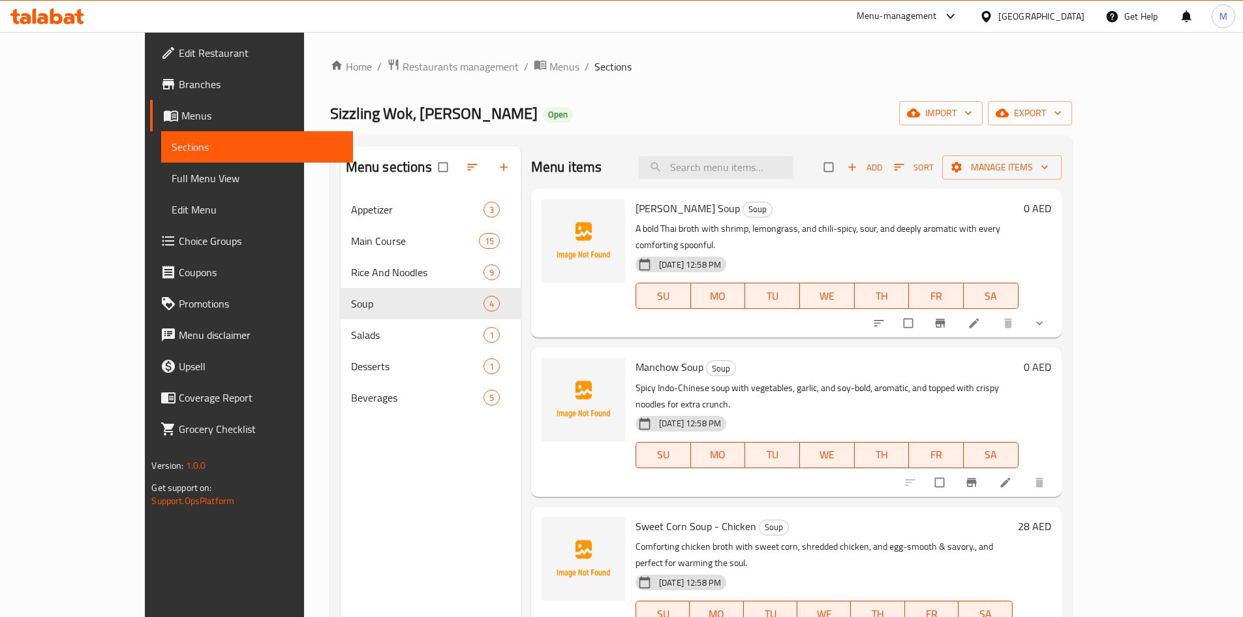
click at [1046, 317] on icon "show more" at bounding box center [1039, 323] width 13 height 13
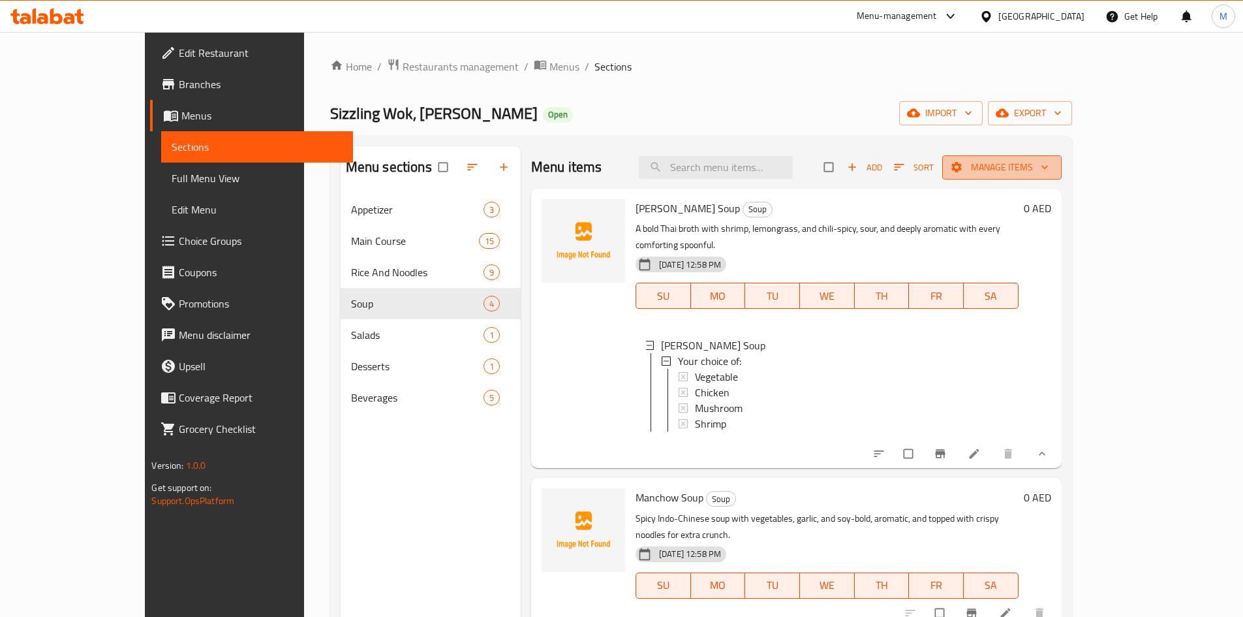
click at [1051, 175] on span "Manage items" at bounding box center [1002, 167] width 99 height 16
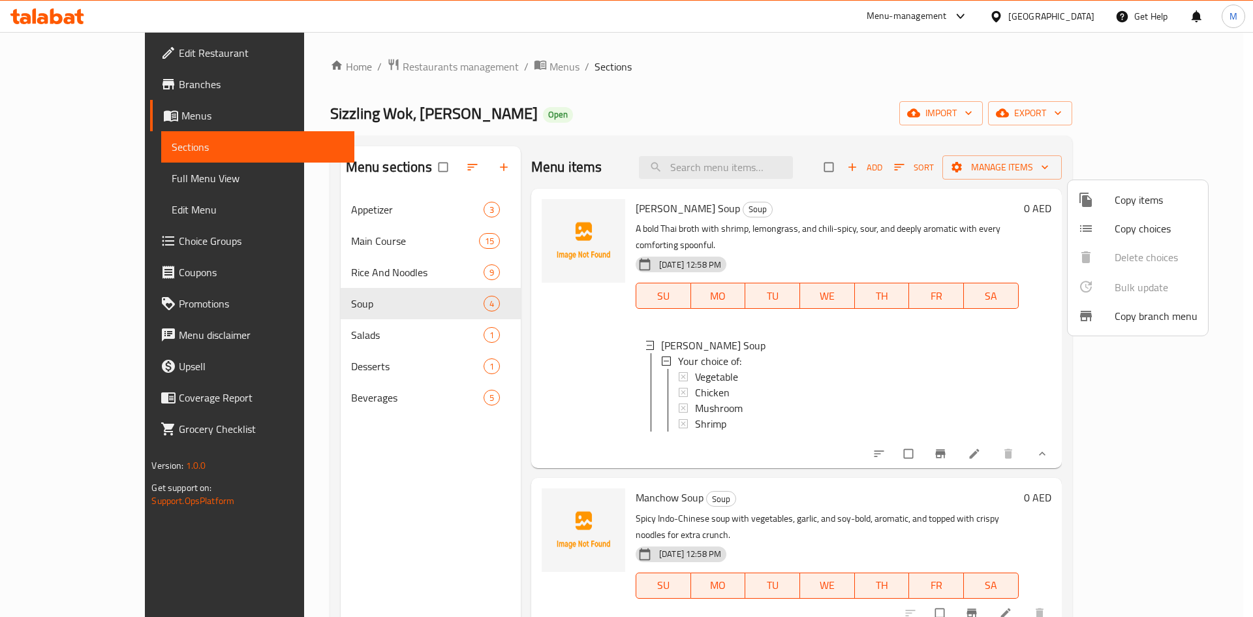
click at [1137, 228] on span "Copy choices" at bounding box center [1156, 229] width 83 height 16
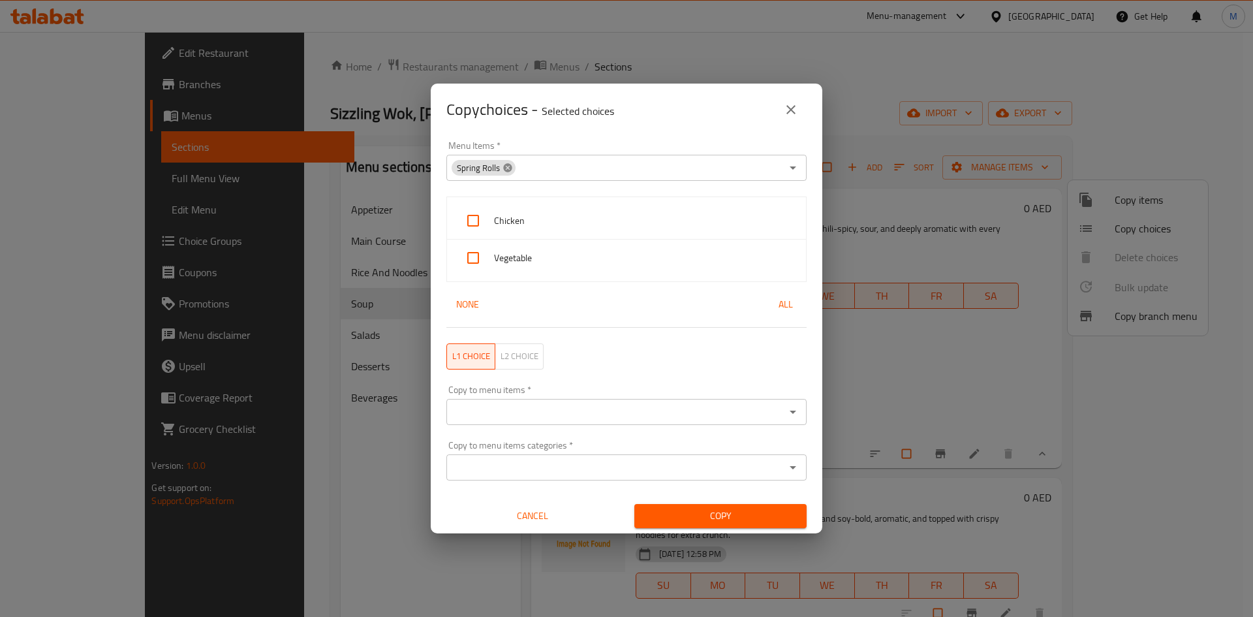
click at [510, 171] on icon at bounding box center [508, 168] width 10 height 10
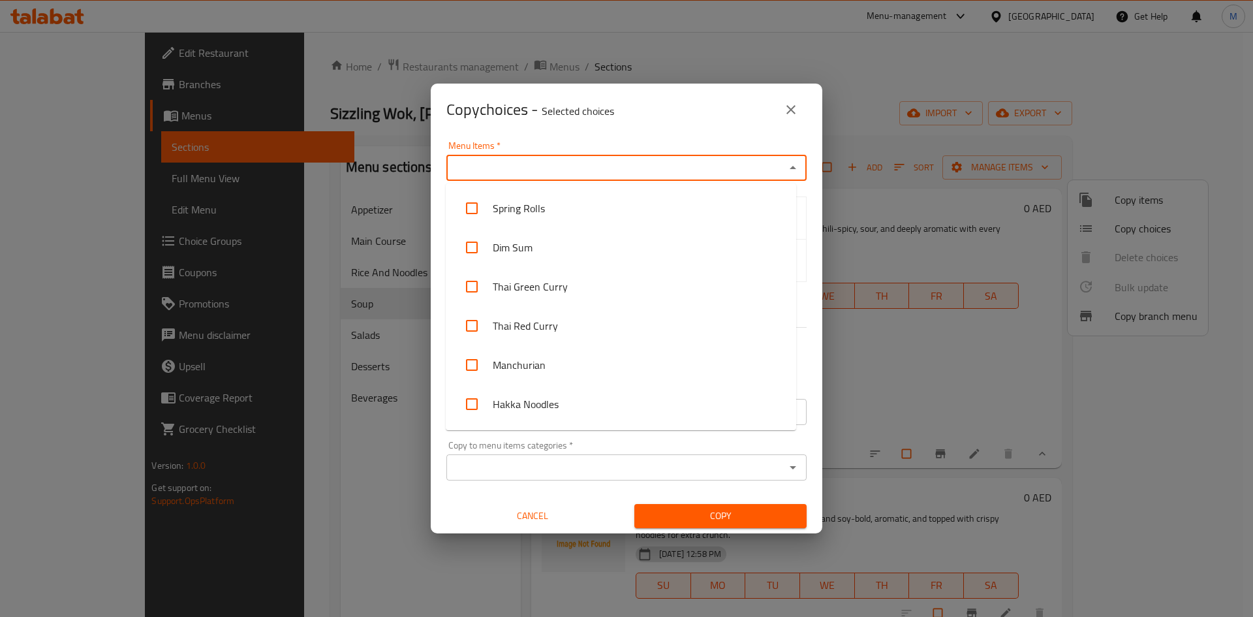
click at [510, 171] on input "Menu Items   *" at bounding box center [615, 168] width 331 height 18
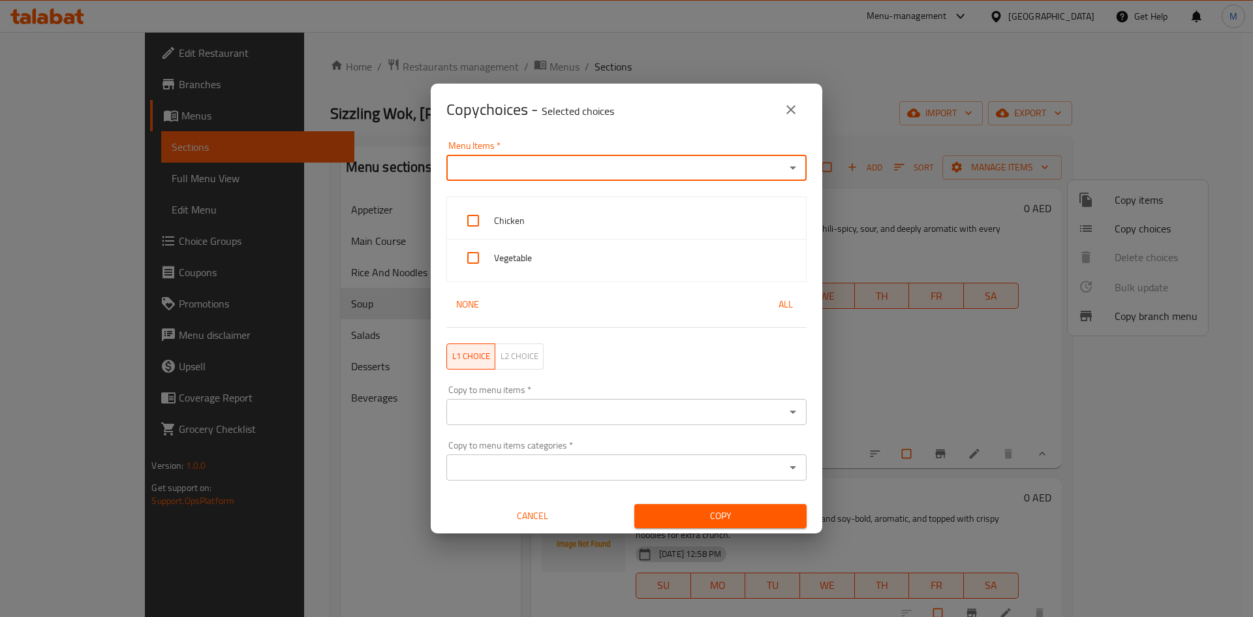
paste input "[PERSON_NAME] Sou"
type input "[PERSON_NAME] Sou"
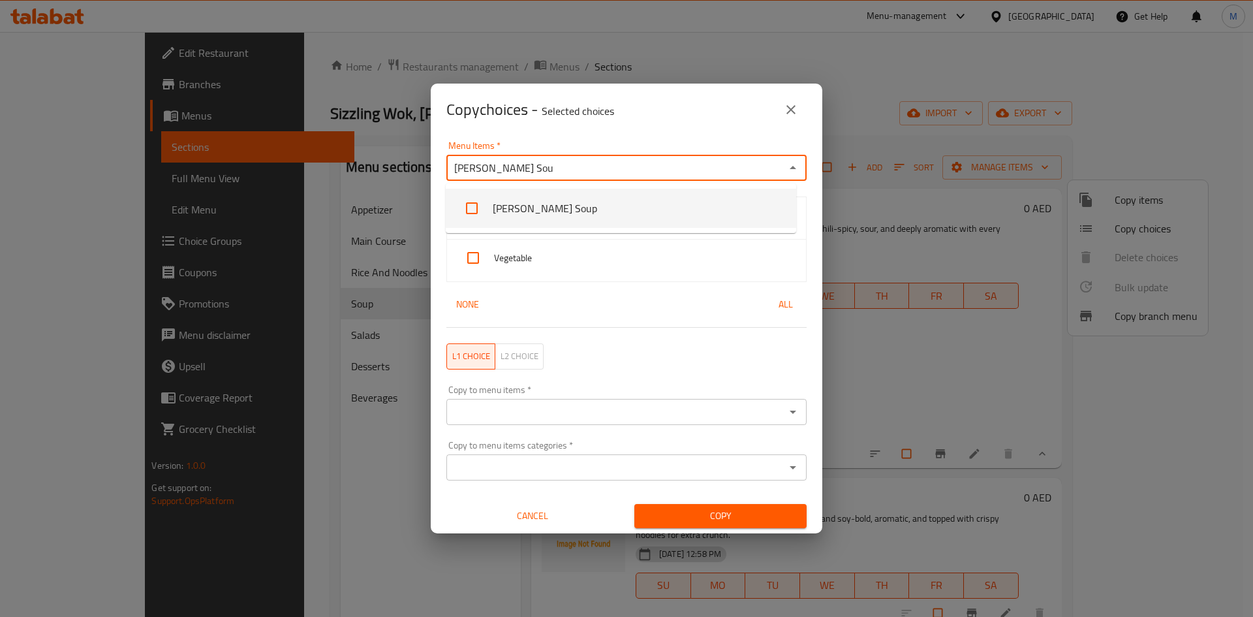
click at [514, 202] on li "[PERSON_NAME] Soup" at bounding box center [621, 208] width 350 height 39
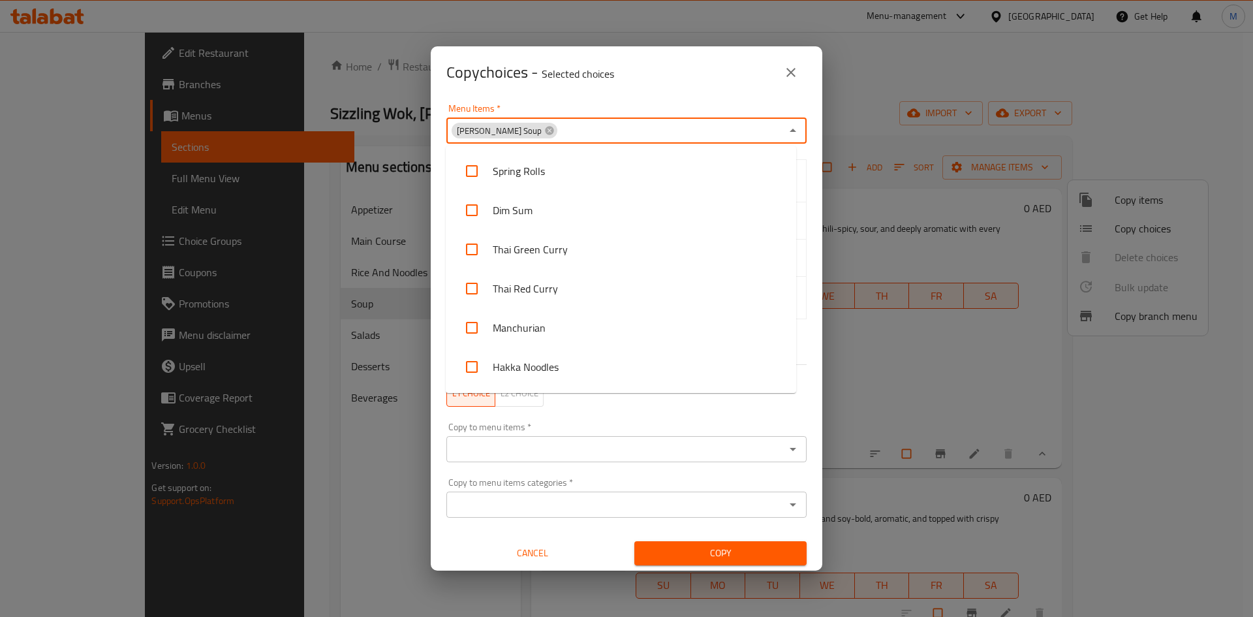
scroll to position [231, 0]
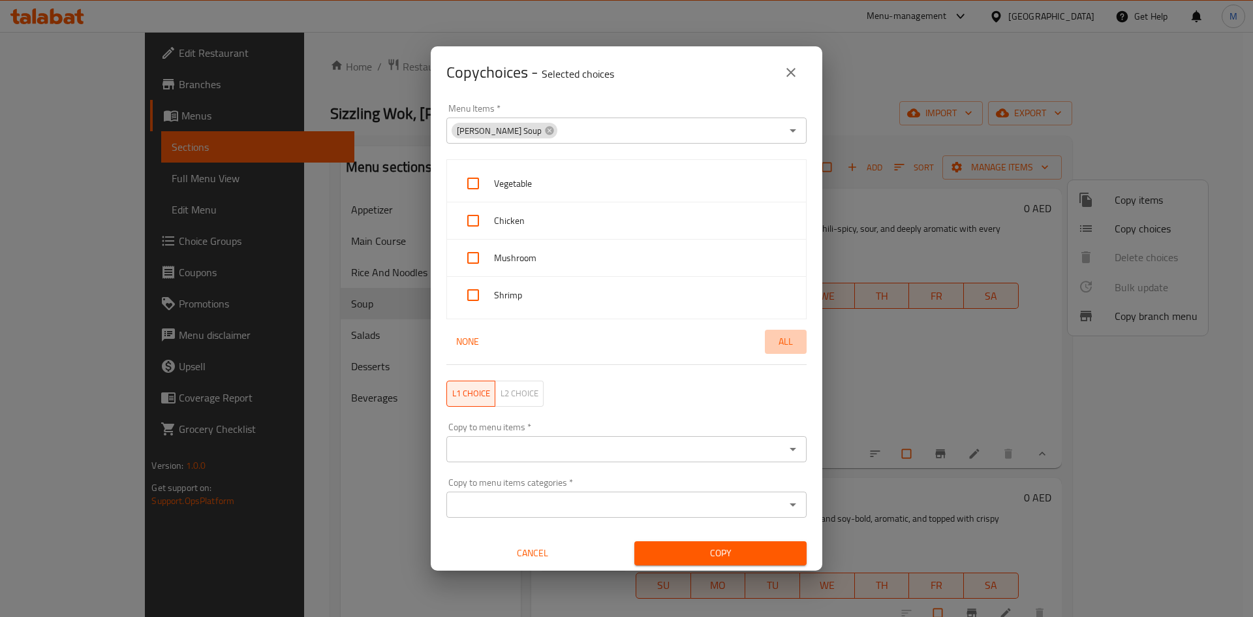
click at [780, 343] on span "All" at bounding box center [785, 342] width 31 height 16
checkbox input "true"
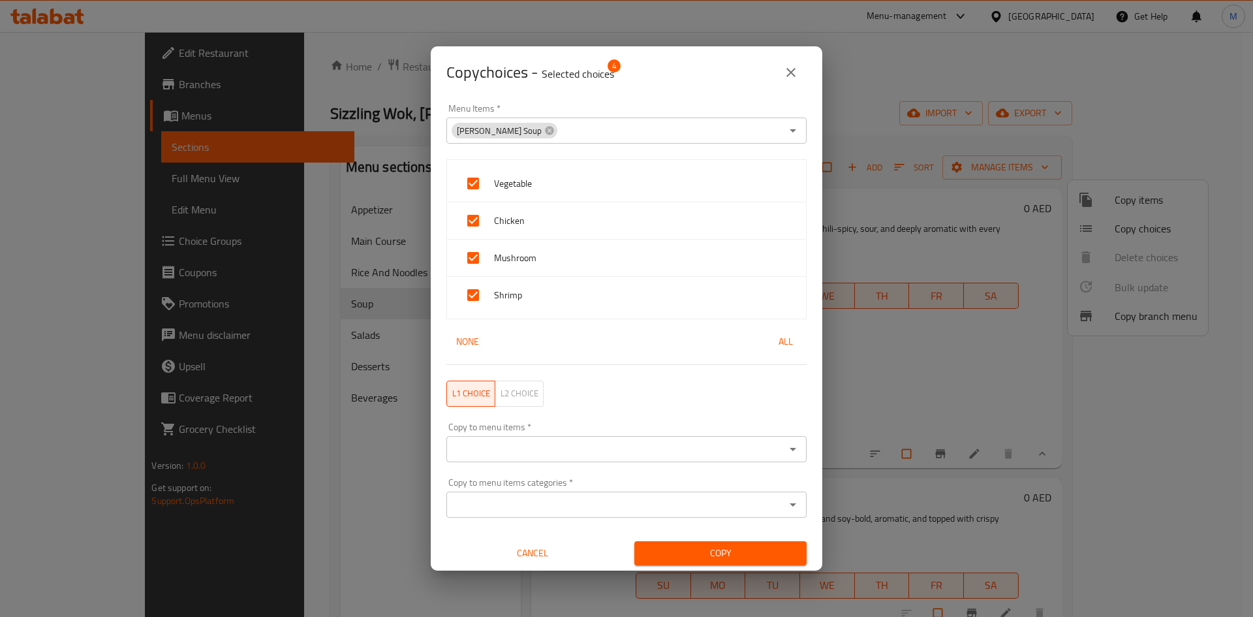
click at [668, 454] on input "Copy to menu items   *" at bounding box center [615, 449] width 331 height 18
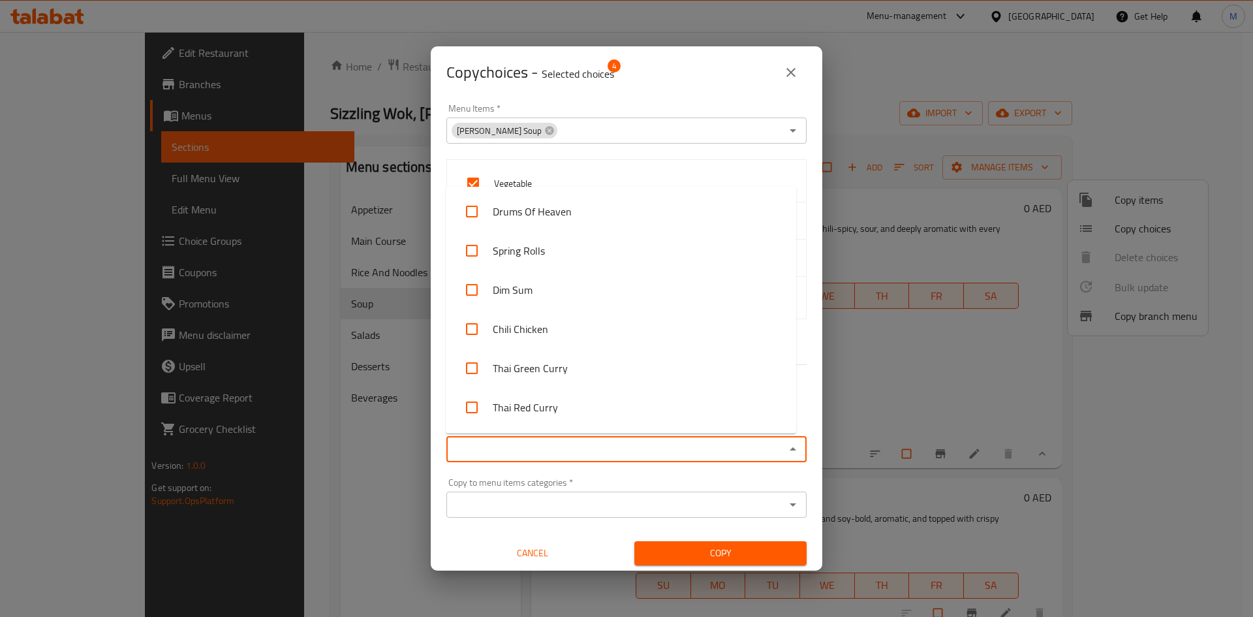
paste input "[PERSON_NAME] Sou"
type input "[PERSON_NAME] Sou"
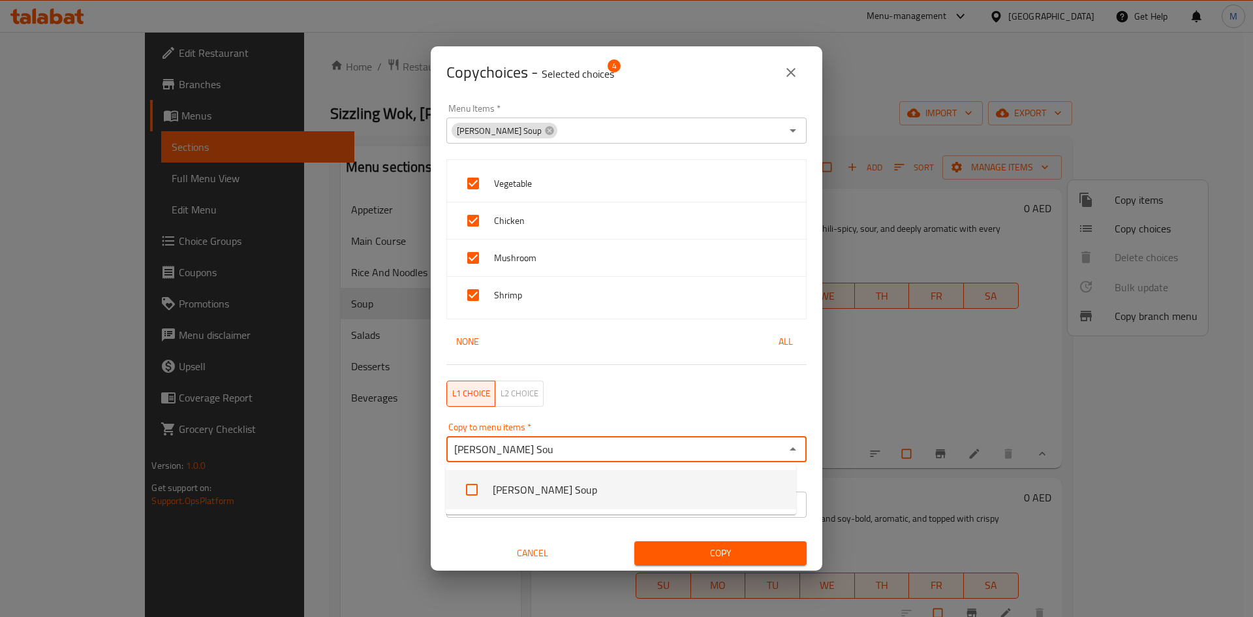
click at [499, 491] on li "[PERSON_NAME] Soup" at bounding box center [621, 489] width 350 height 39
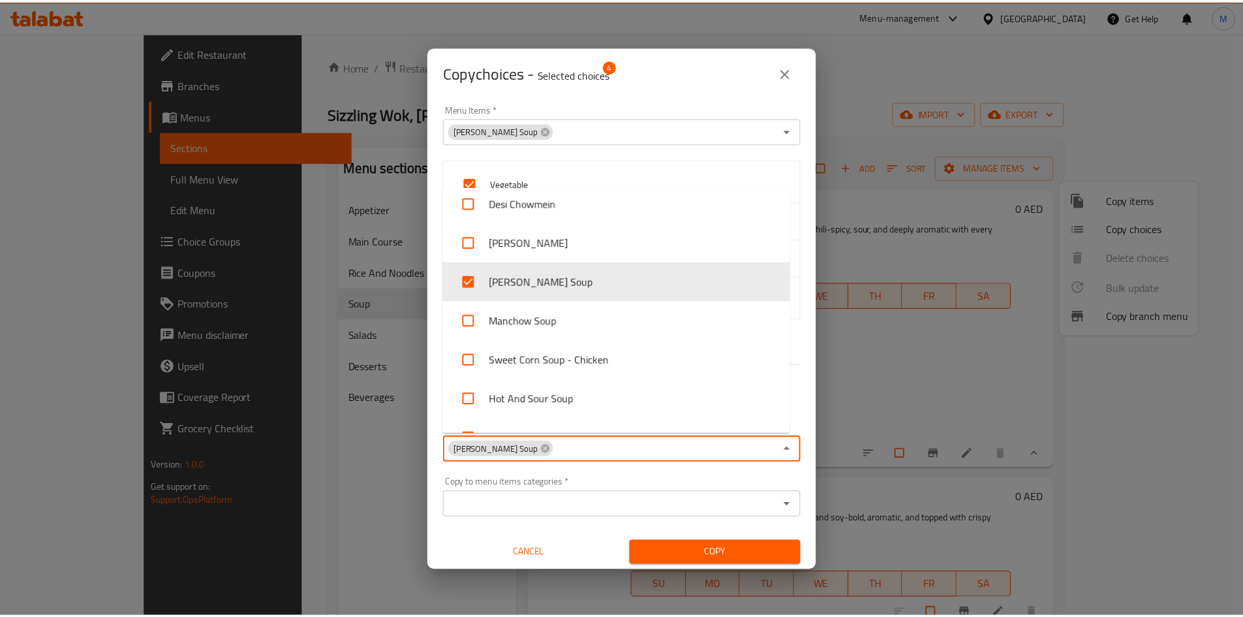
scroll to position [988, 0]
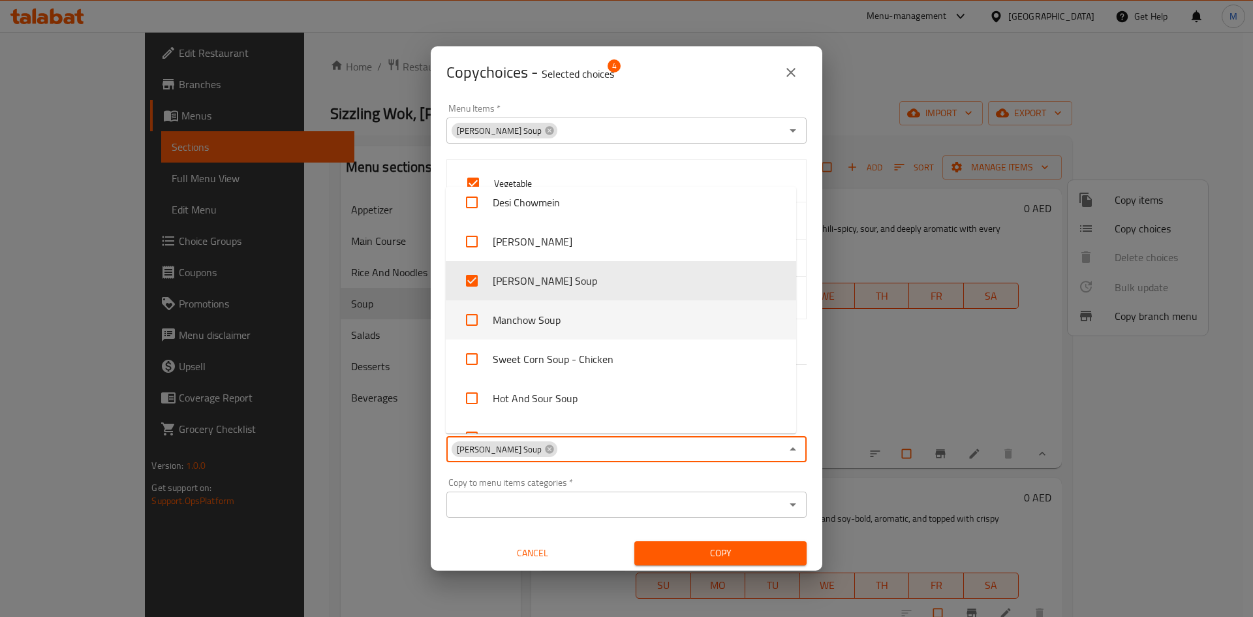
click at [495, 323] on li "Manchow Soup" at bounding box center [621, 319] width 350 height 39
checkbox input "true"
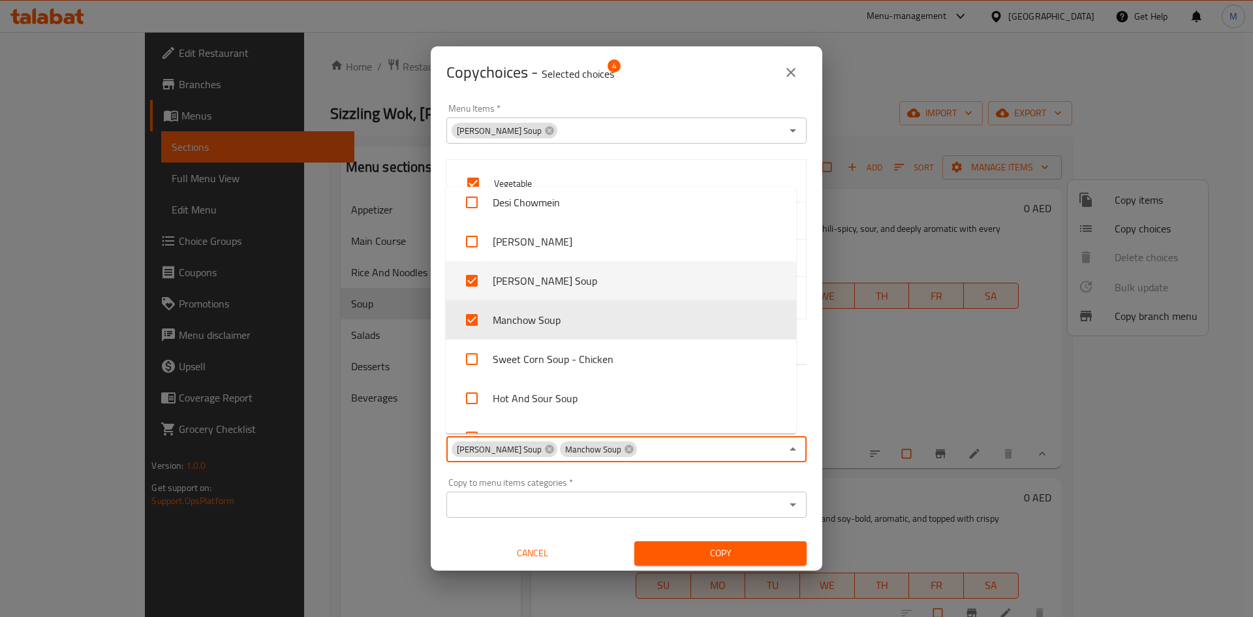
click at [511, 283] on li "[PERSON_NAME] Soup" at bounding box center [621, 280] width 350 height 39
checkbox input "false"
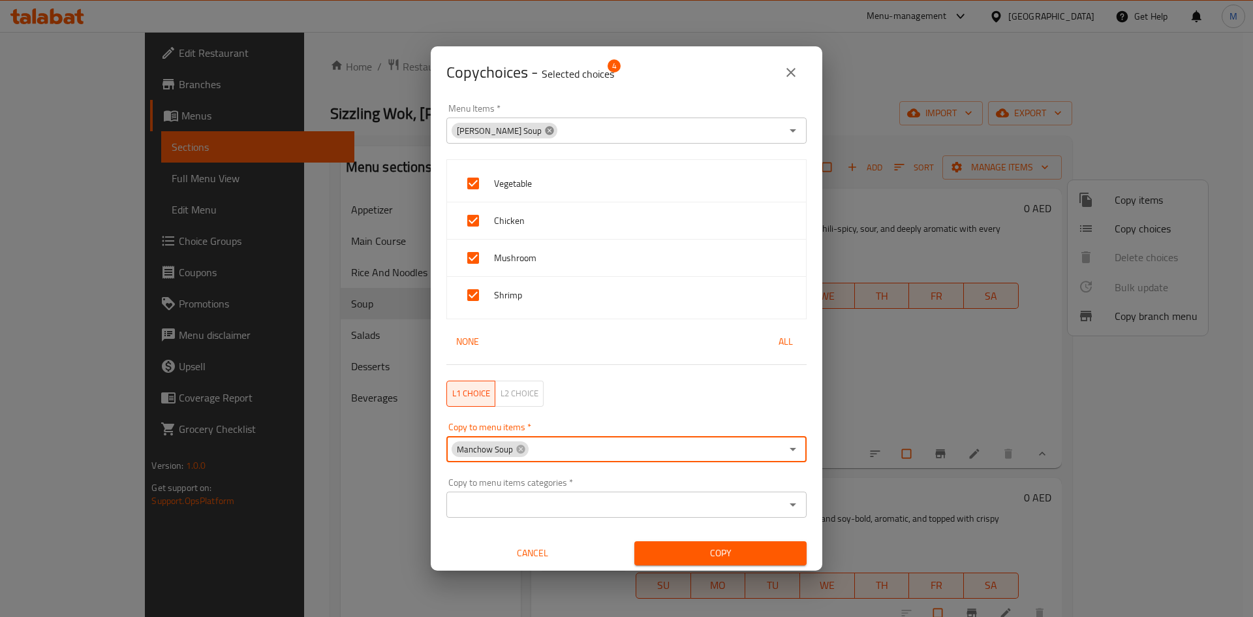
click at [545, 128] on icon at bounding box center [549, 130] width 8 height 8
click at [467, 186] on input "checkbox" at bounding box center [473, 183] width 31 height 31
checkbox input "false"
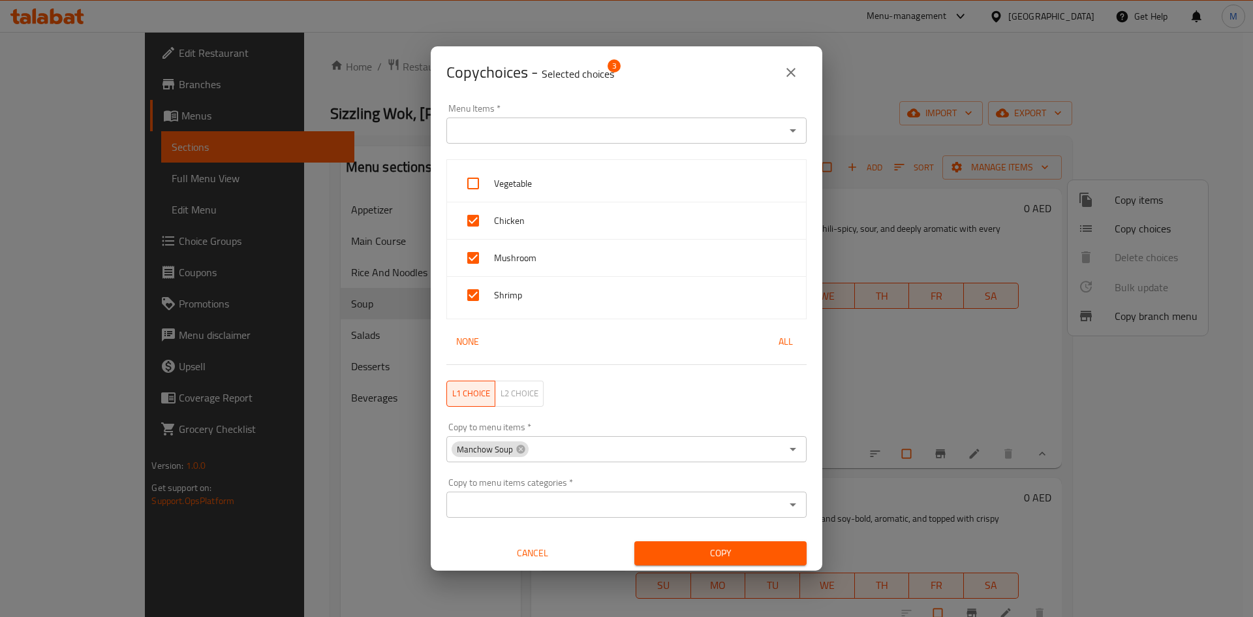
click at [475, 213] on input "checkbox" at bounding box center [473, 220] width 31 height 31
checkbox input "false"
click at [479, 247] on input "checkbox" at bounding box center [473, 257] width 31 height 31
checkbox input "false"
click at [478, 299] on input "checkbox" at bounding box center [473, 294] width 31 height 31
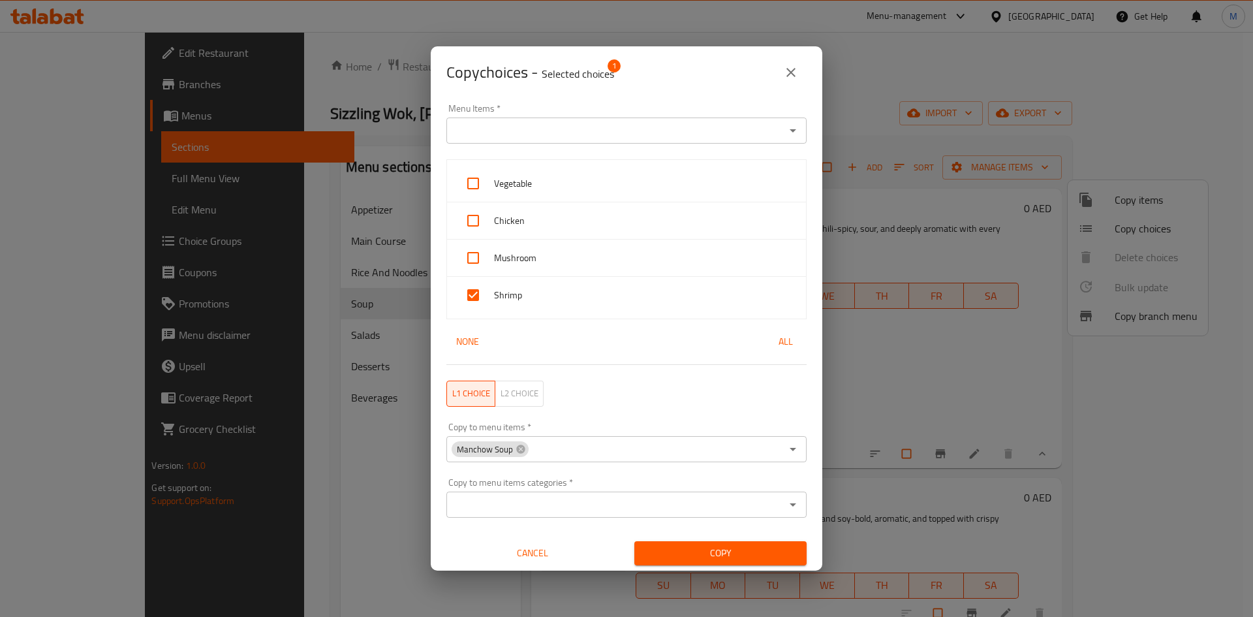
checkbox input "false"
click at [751, 129] on input "Menu Items   *" at bounding box center [615, 130] width 331 height 18
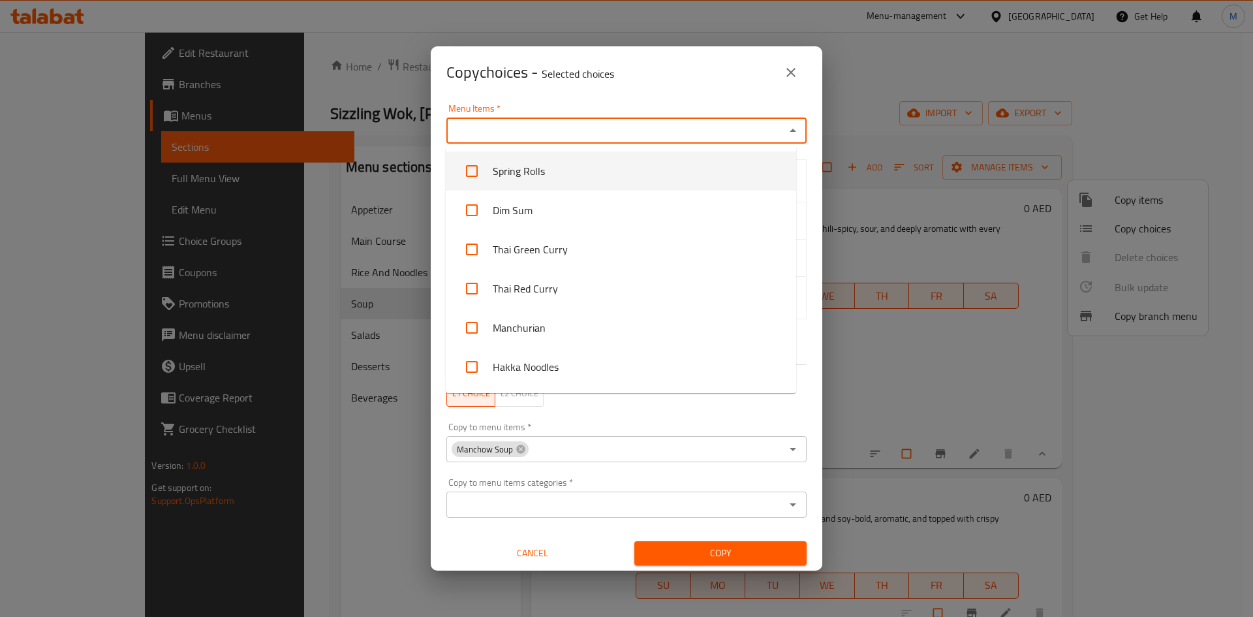
click at [610, 173] on li "Spring Rolls" at bounding box center [621, 170] width 350 height 39
checkbox input "true"
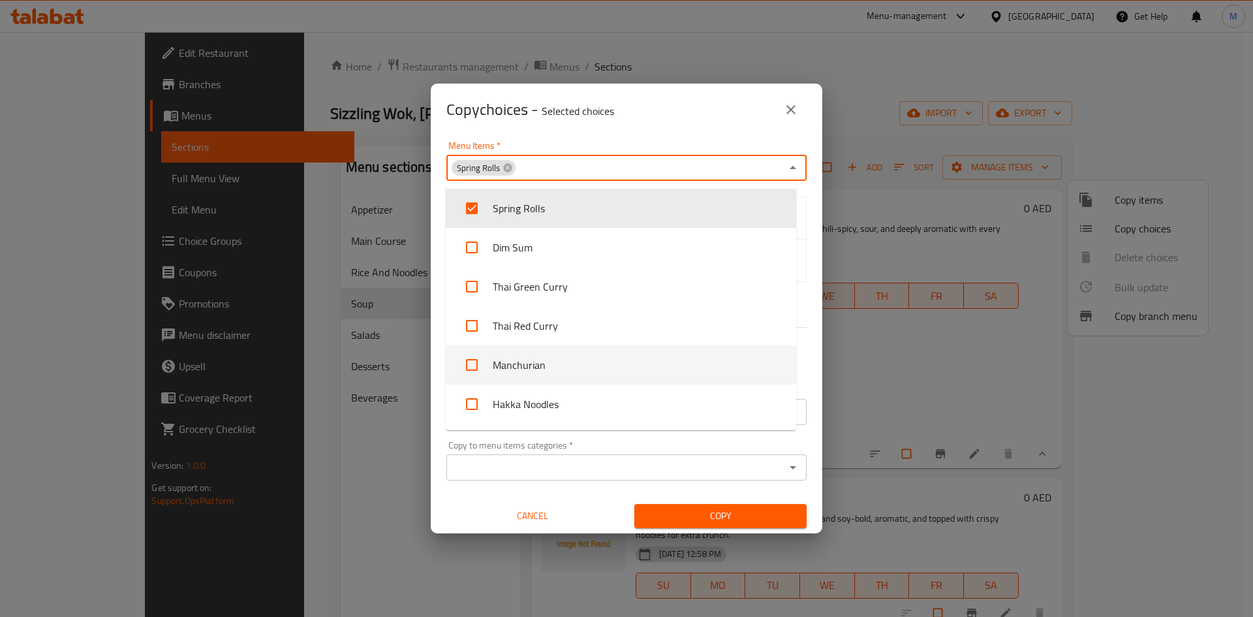
click at [807, 313] on div "Menu Items   * Spring Rolls Menu Items * Chicken Vegetable None All L1 choice L…" at bounding box center [627, 334] width 392 height 397
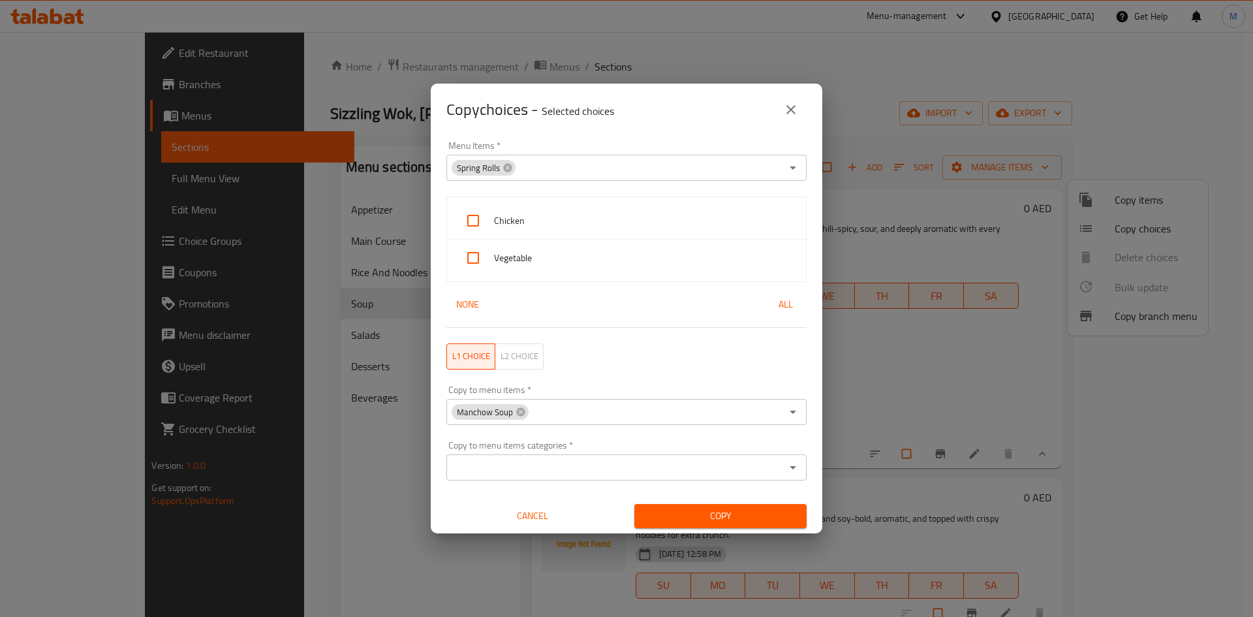
click at [779, 313] on button "All" at bounding box center [786, 304] width 42 height 24
checkbox input "true"
click at [676, 510] on span "Copy" at bounding box center [720, 516] width 151 height 16
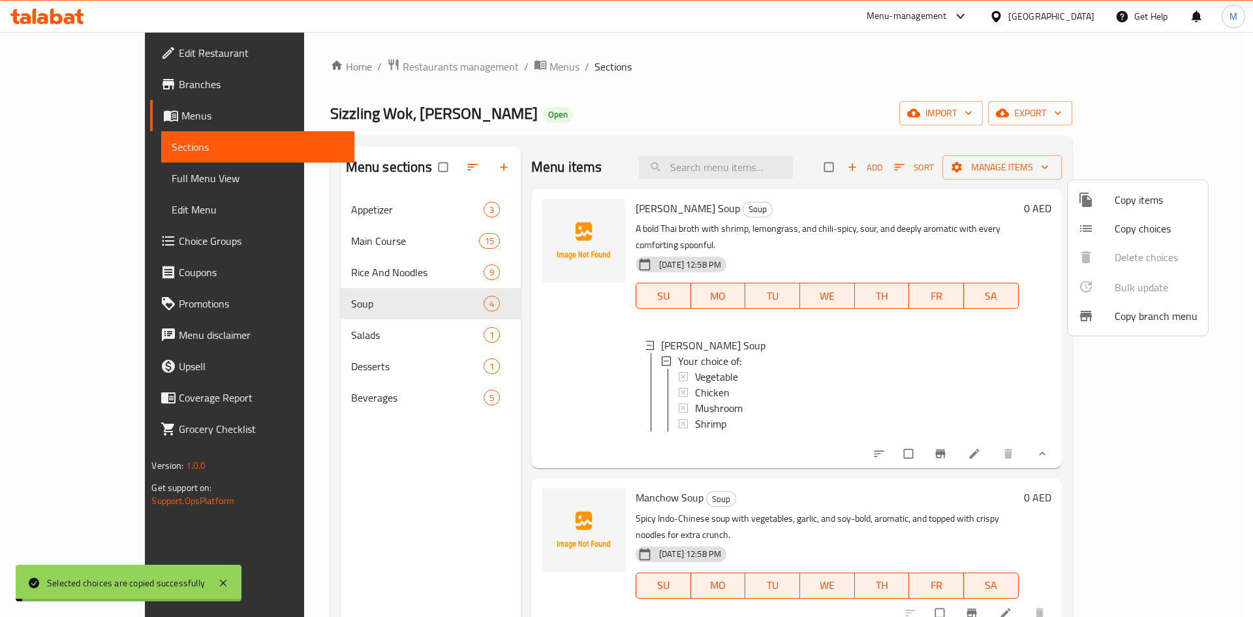
click at [882, 403] on div at bounding box center [626, 308] width 1253 height 617
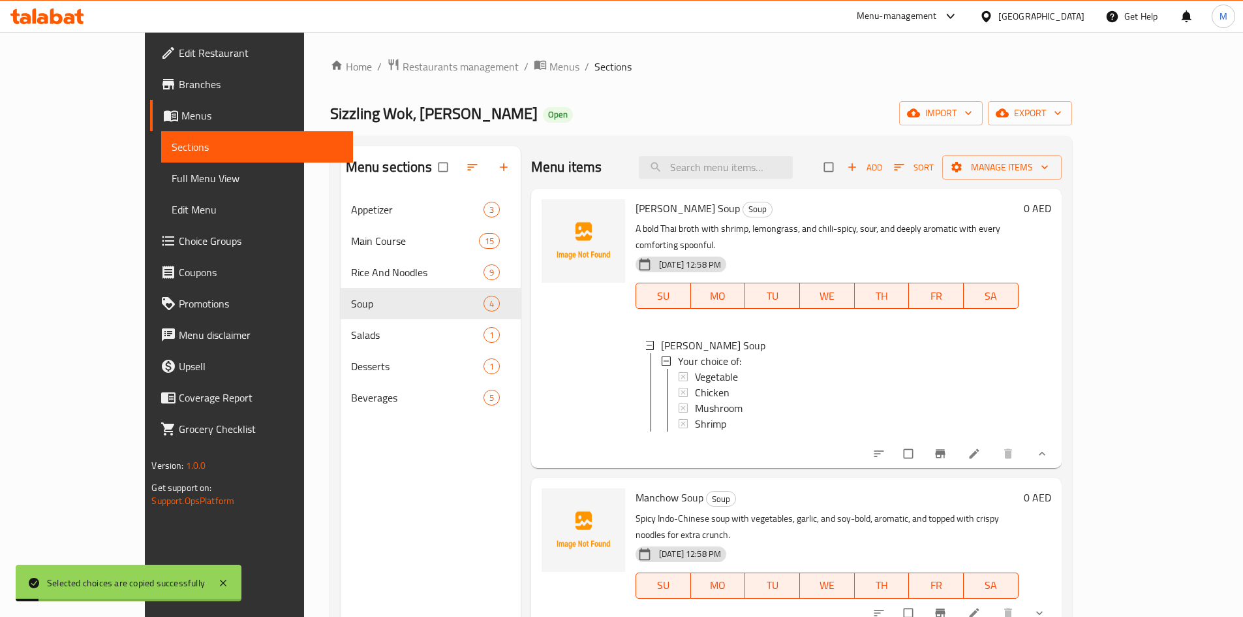
scroll to position [2, 0]
click at [1057, 601] on div at bounding box center [961, 612] width 192 height 29
click at [981, 606] on icon at bounding box center [974, 612] width 13 height 13
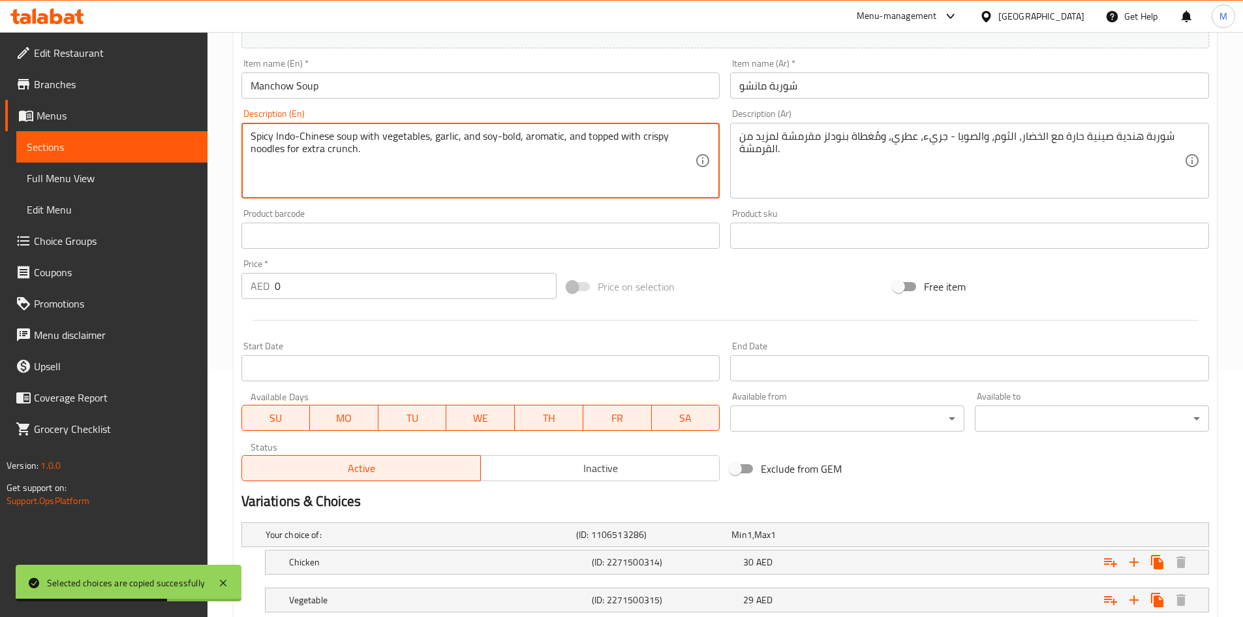
scroll to position [335, 0]
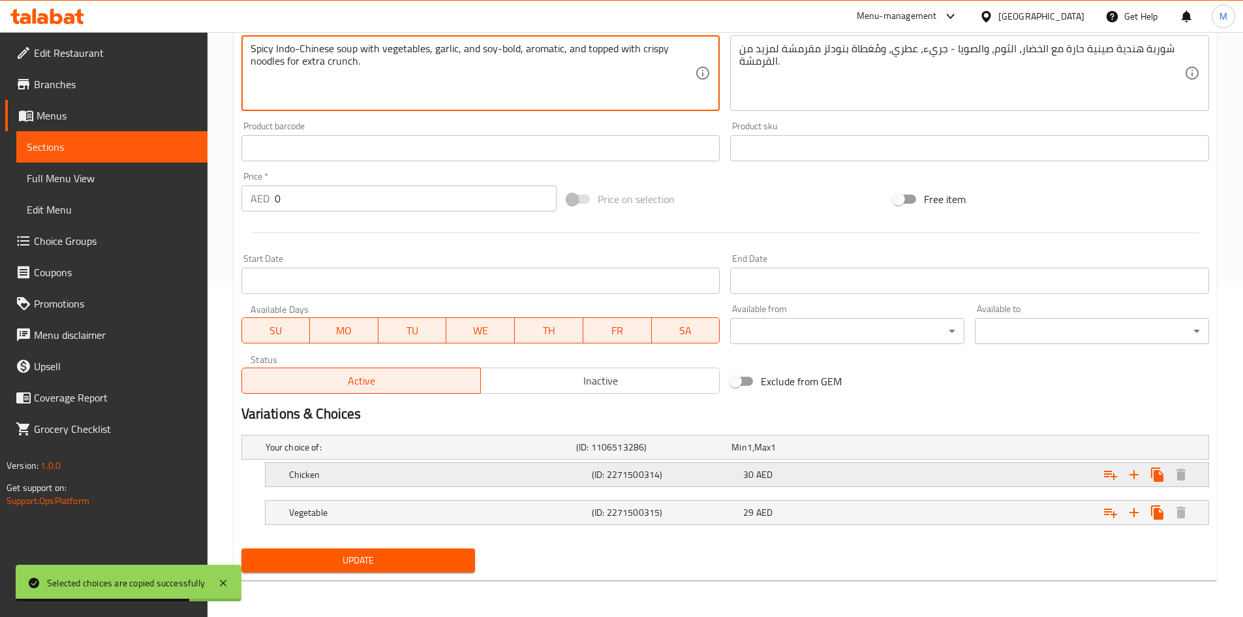
click at [900, 450] on div "Expand" at bounding box center [1039, 446] width 311 height 5
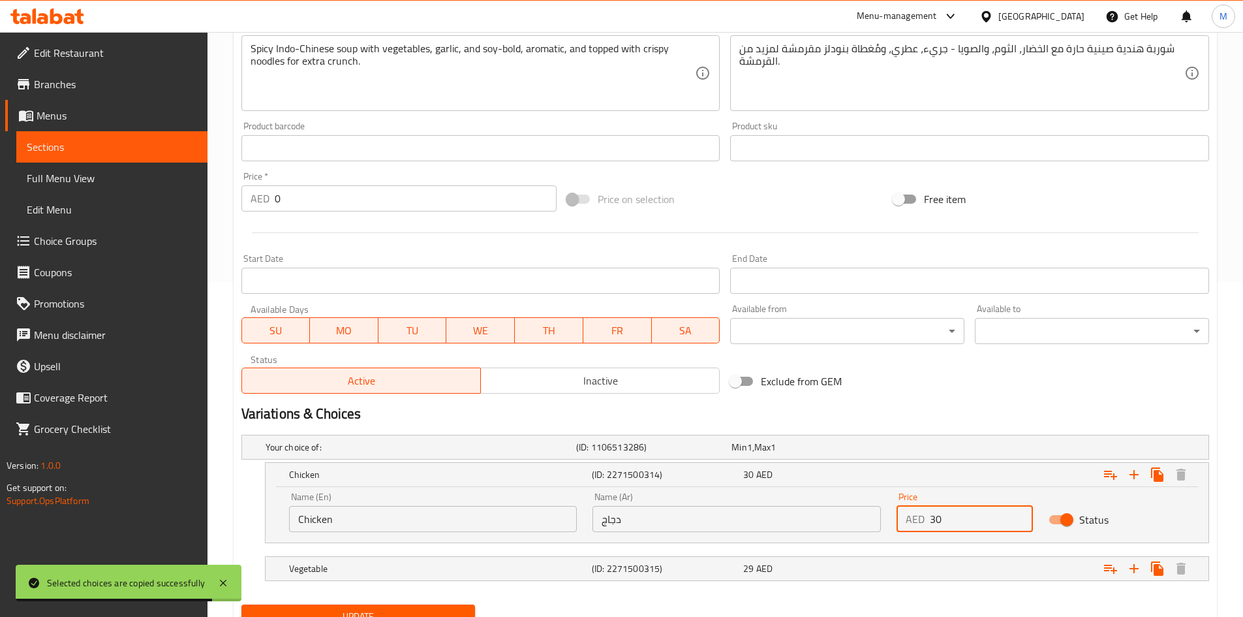
click at [972, 520] on input "30" at bounding box center [981, 519] width 103 height 26
paste input "22"
type input "22"
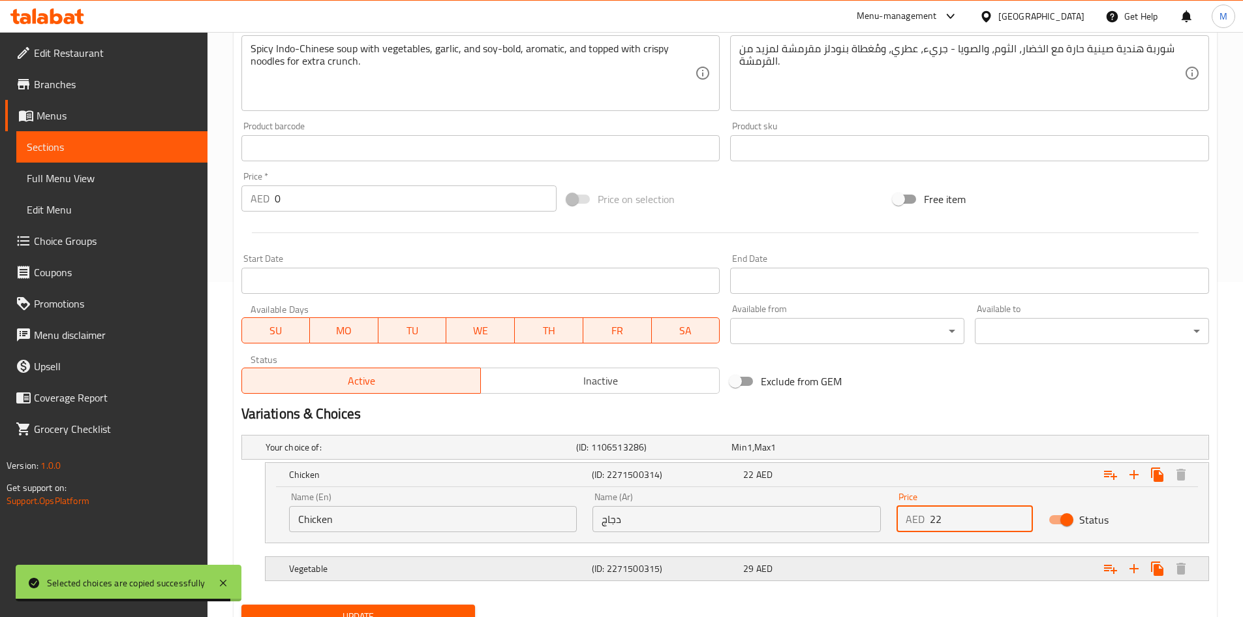
click at [967, 450] on div "Expand" at bounding box center [1039, 446] width 311 height 5
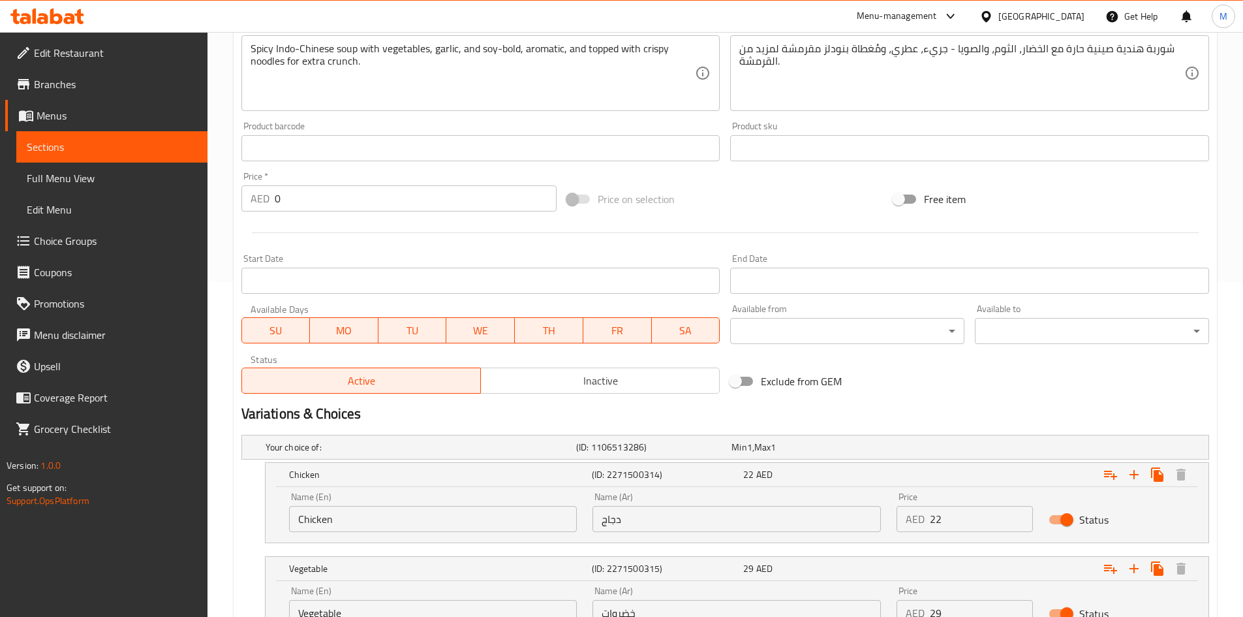
click at [960, 403] on div "Variations & Choices" at bounding box center [725, 414] width 978 height 30
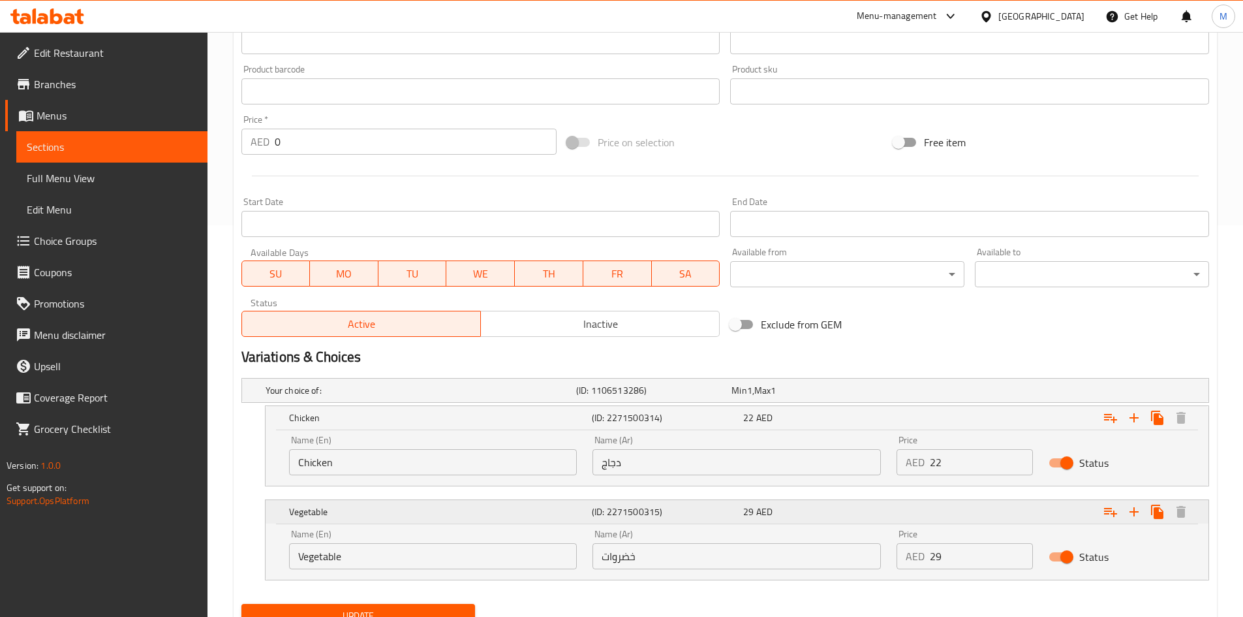
scroll to position [447, 0]
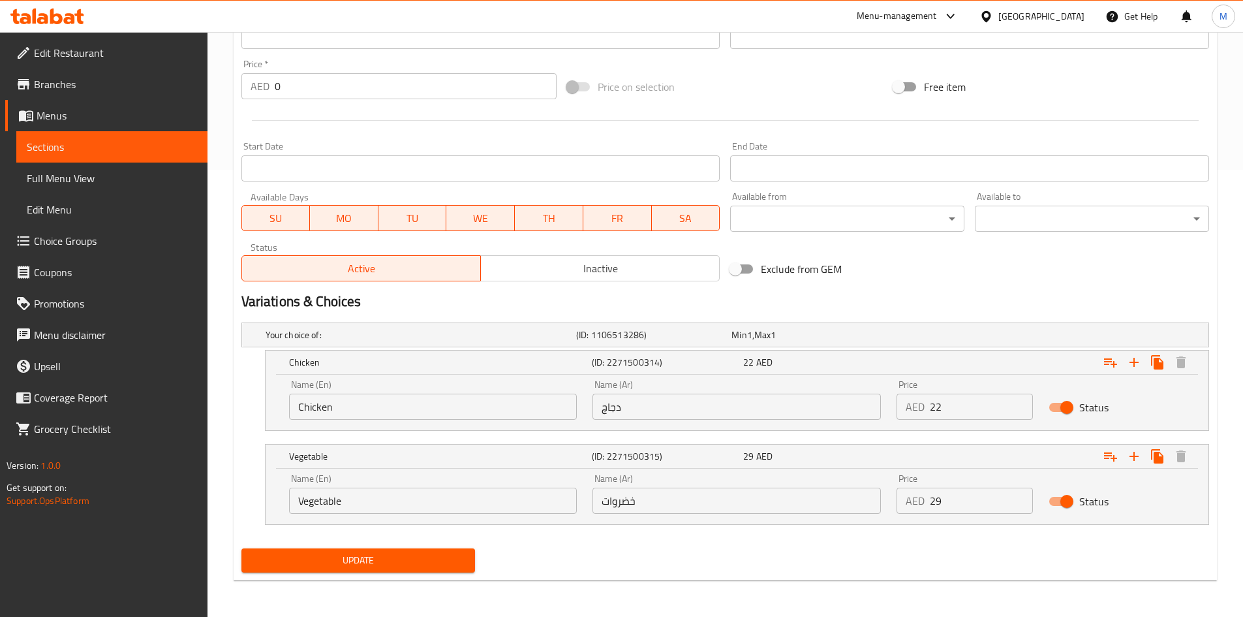
click at [950, 497] on input "29" at bounding box center [981, 501] width 103 height 26
paste input "0"
type input "20"
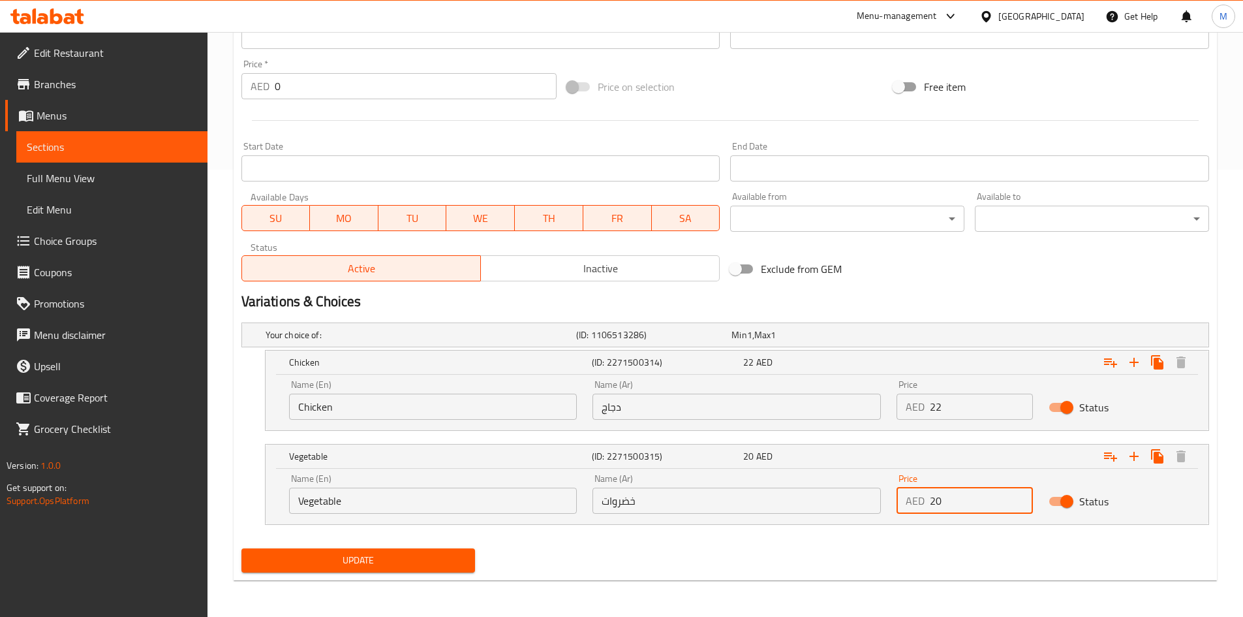
click at [241, 548] on button "Update" at bounding box center [358, 560] width 234 height 24
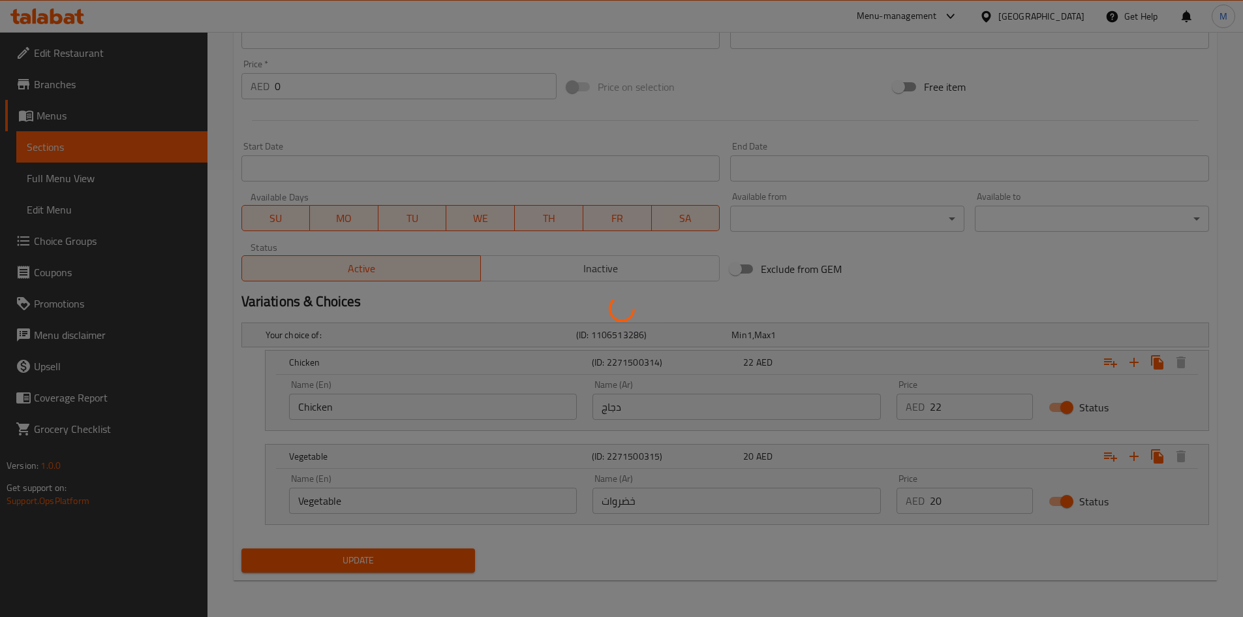
click at [942, 563] on div at bounding box center [621, 308] width 1243 height 617
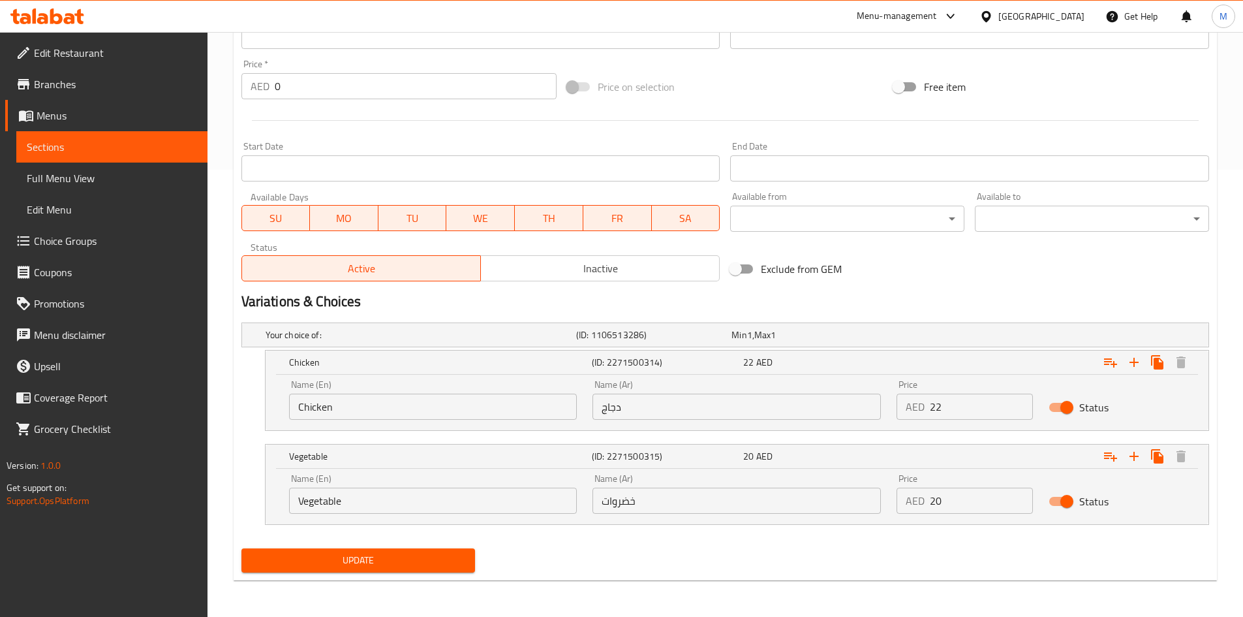
click at [265, 572] on div "Update" at bounding box center [358, 560] width 245 height 35
click at [324, 565] on span "Update" at bounding box center [358, 560] width 213 height 16
click at [652, 589] on div "Home / Restaurants management / Menus / Sections / item / update Soup section U…" at bounding box center [726, 101] width 984 height 980
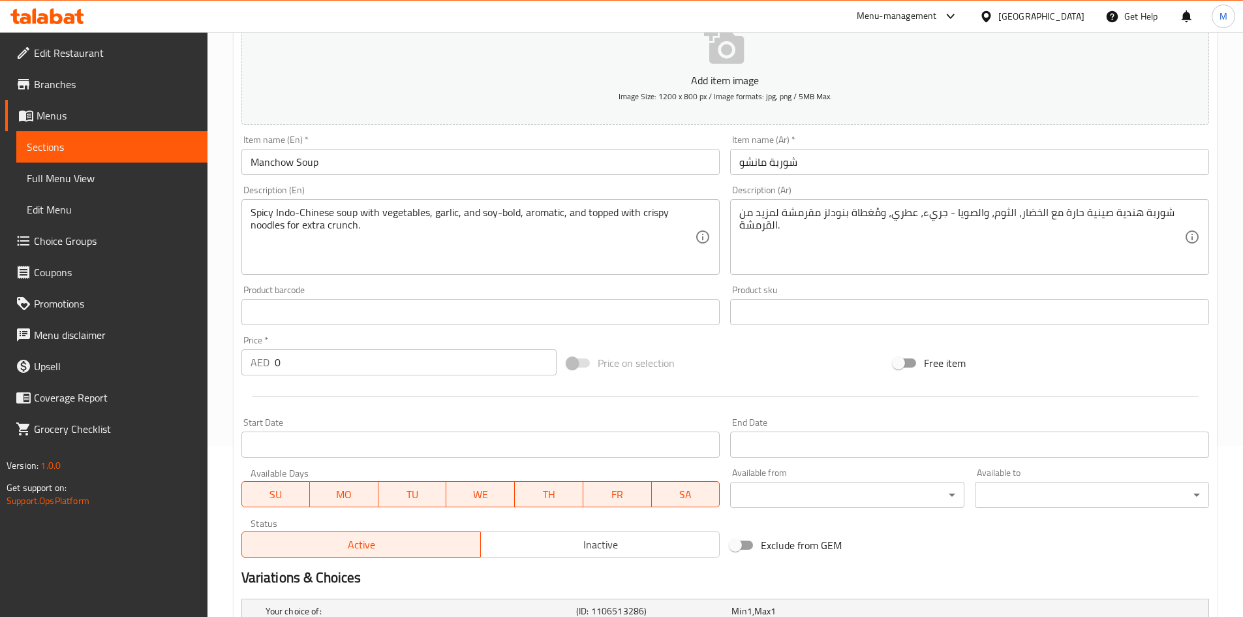
scroll to position [0, 0]
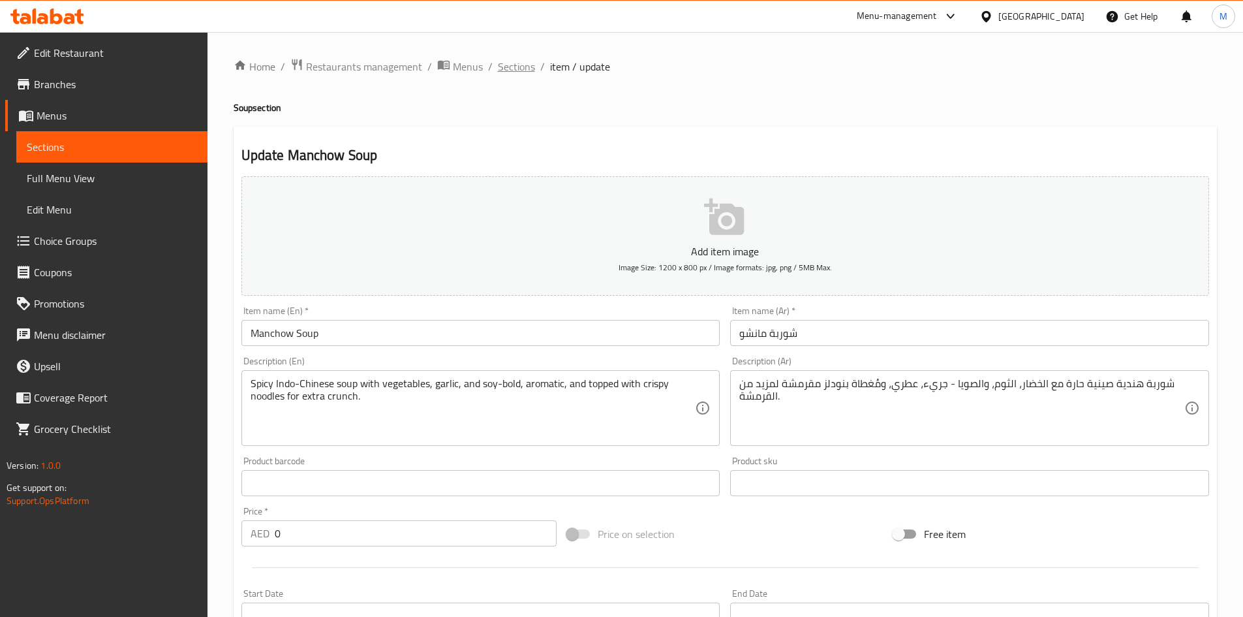
click at [509, 65] on span "Sections" at bounding box center [516, 67] width 37 height 16
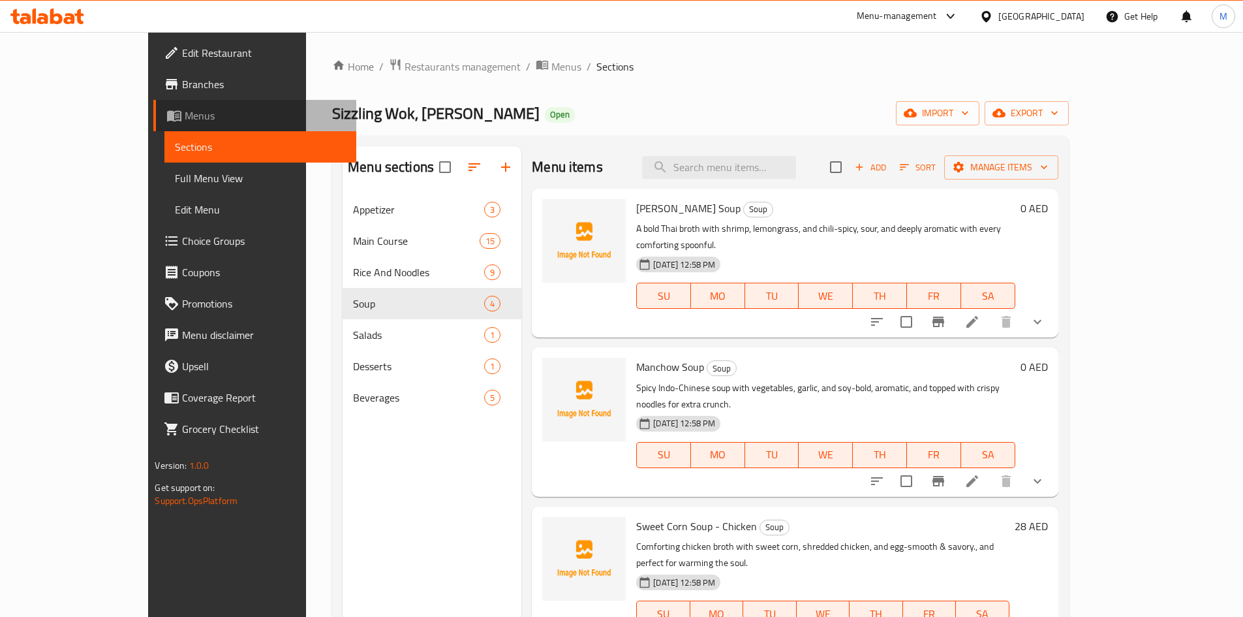
click at [185, 114] on span "Menus" at bounding box center [265, 116] width 161 height 16
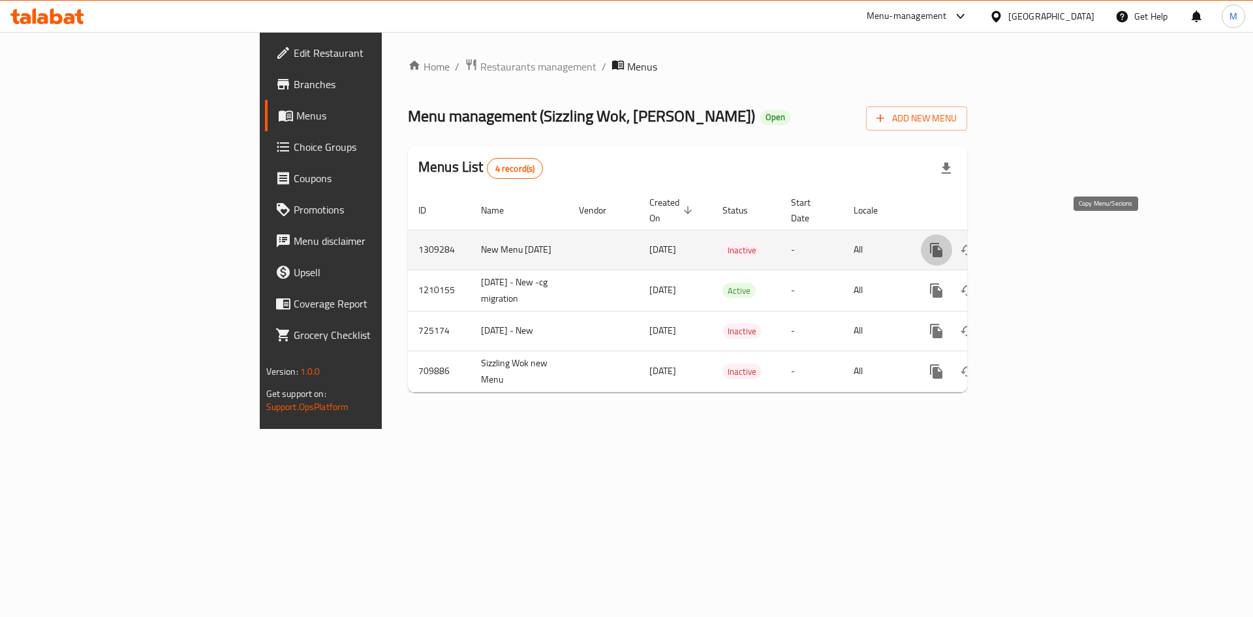
click at [952, 239] on button "more" at bounding box center [936, 249] width 31 height 31
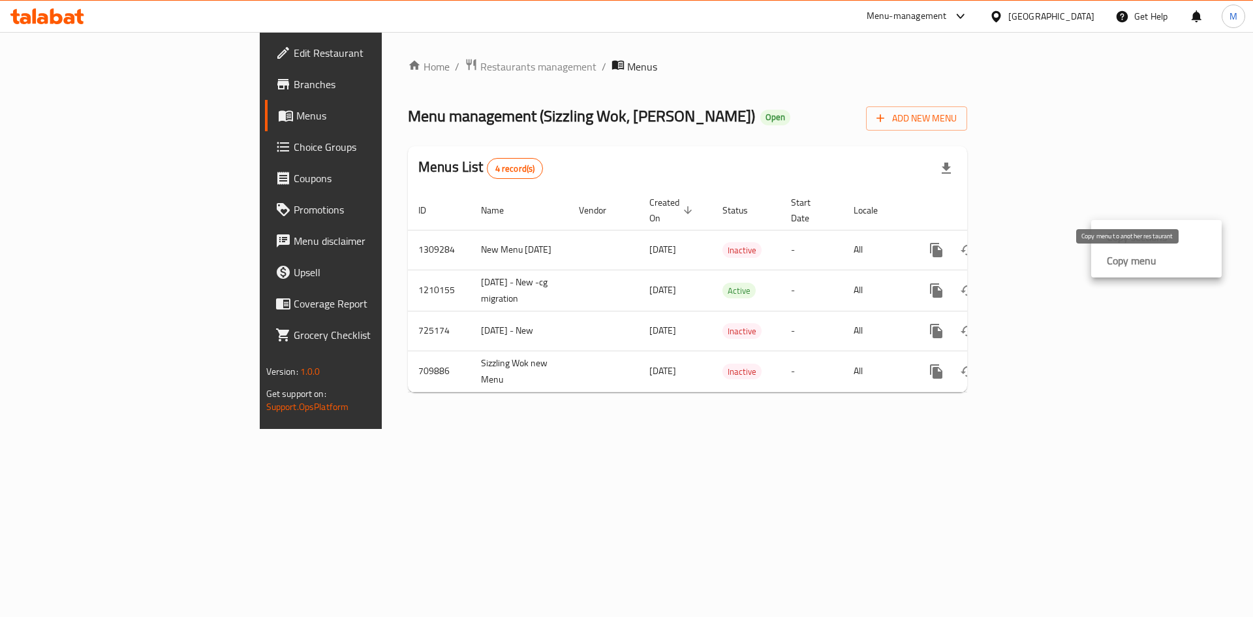
click at [1127, 266] on strong "Copy menu" at bounding box center [1132, 261] width 50 height 16
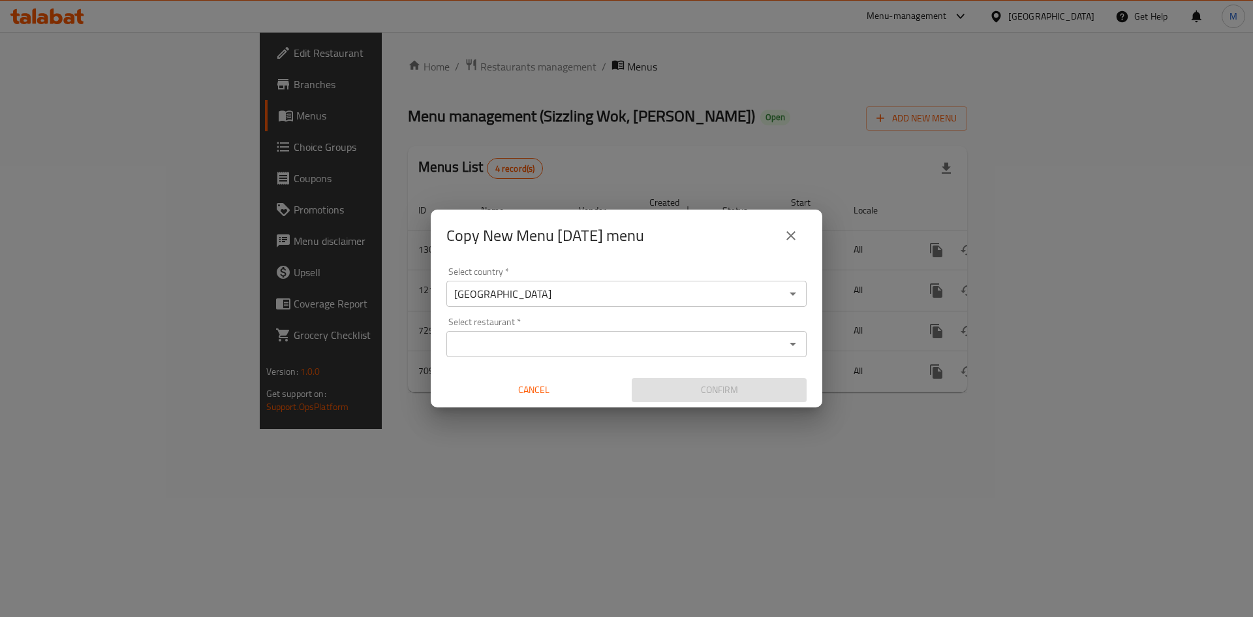
click at [647, 356] on div "Select restaurant *" at bounding box center [626, 344] width 360 height 26
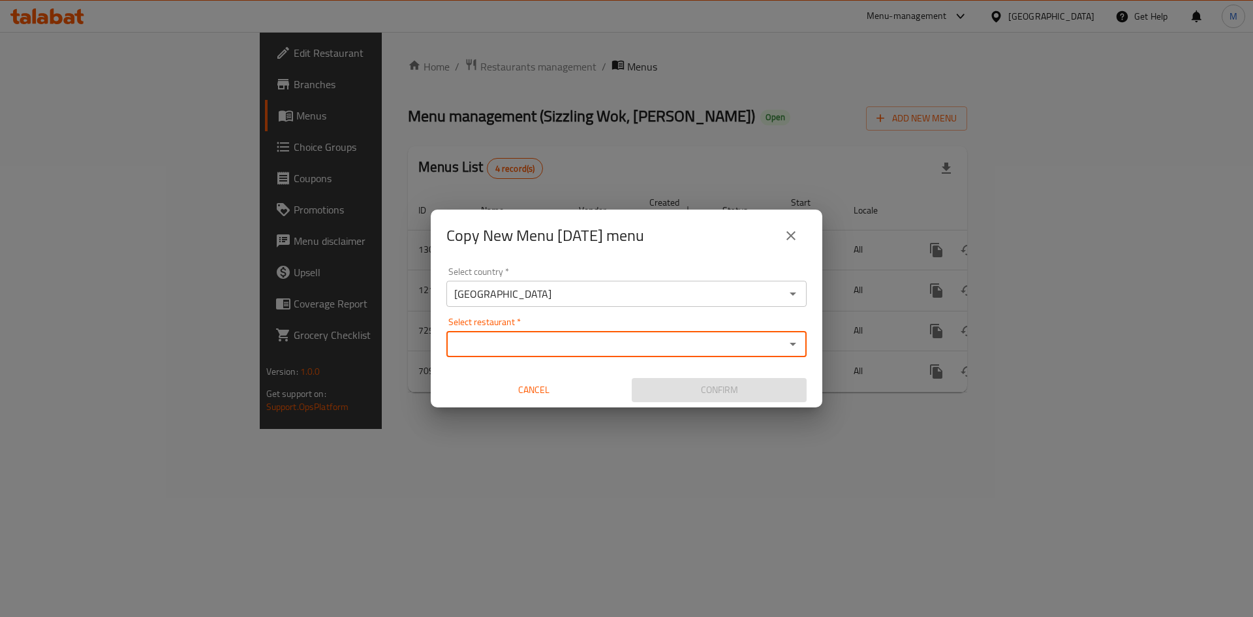
click at [642, 355] on div "Select restaurant *" at bounding box center [626, 344] width 360 height 26
click at [619, 346] on input "Select restaurant   *" at bounding box center [615, 344] width 331 height 18
click at [600, 489] on div "Copy New Menu 02 Sep 2025 menu Select country   * United Arab Emirates Select c…" at bounding box center [626, 308] width 1253 height 617
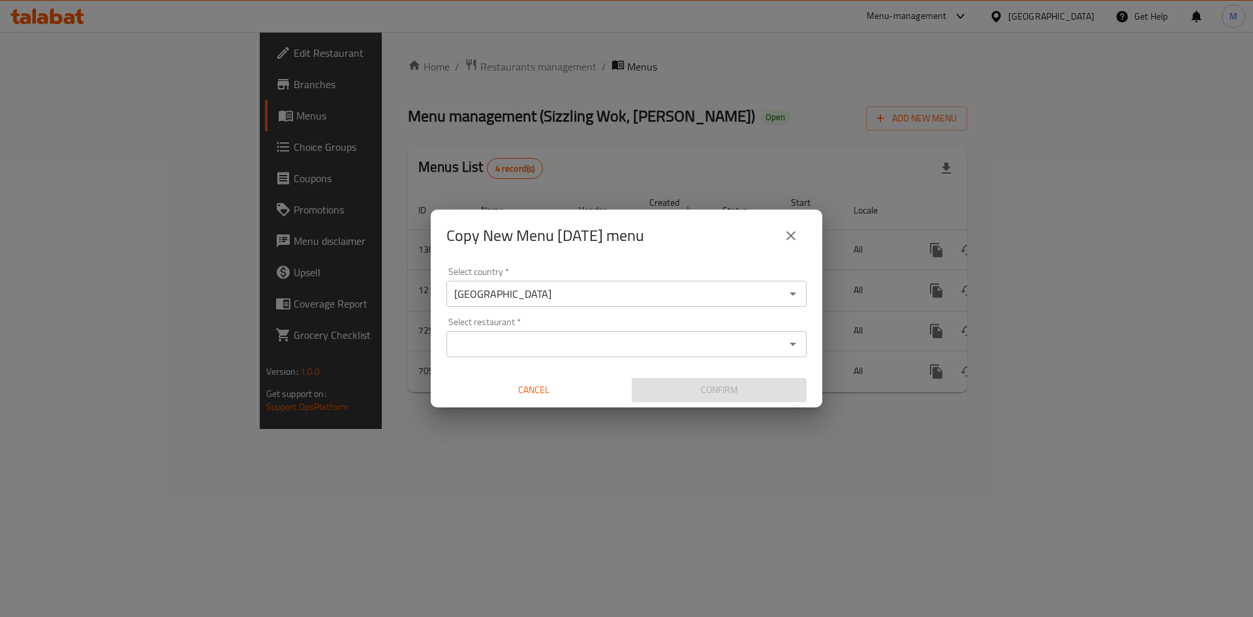
click at [788, 230] on icon "close" at bounding box center [791, 236] width 16 height 16
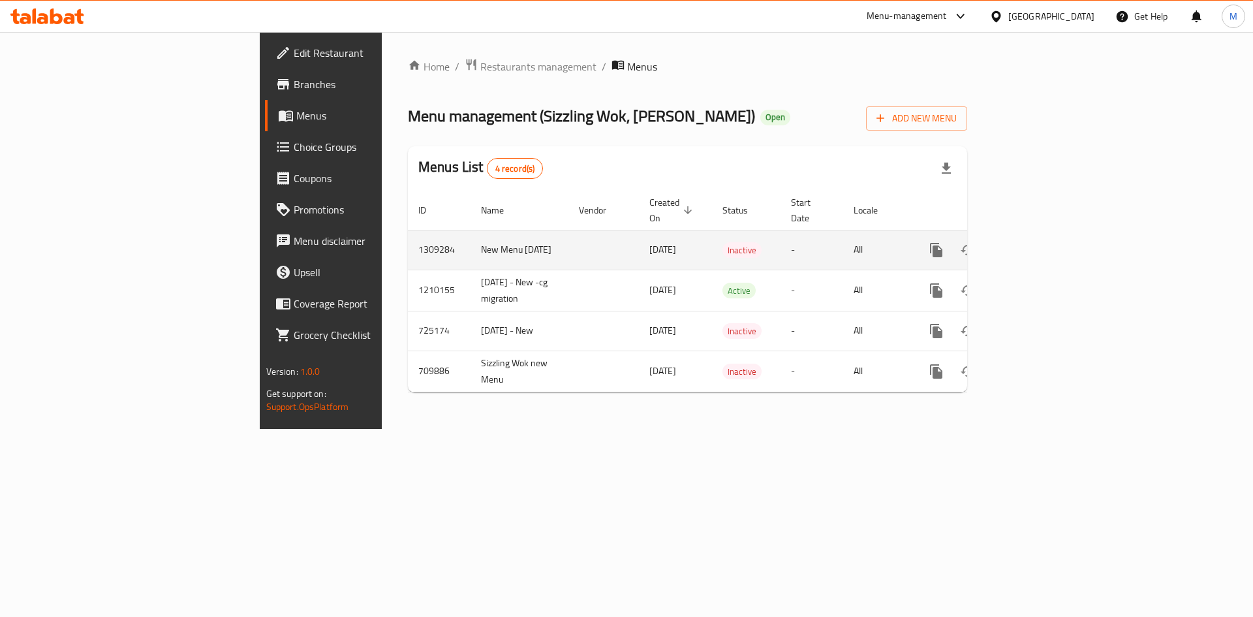
click at [1038, 242] on icon "enhanced table" at bounding box center [1031, 250] width 16 height 16
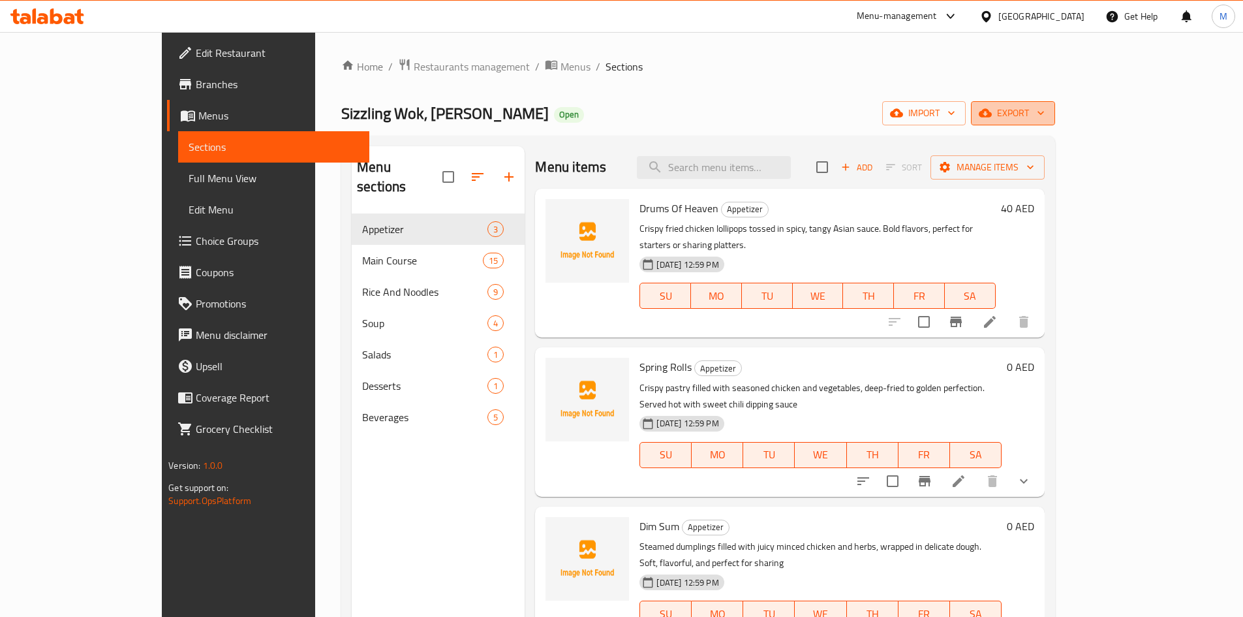
click at [1045, 116] on span "export" at bounding box center [1013, 113] width 63 height 16
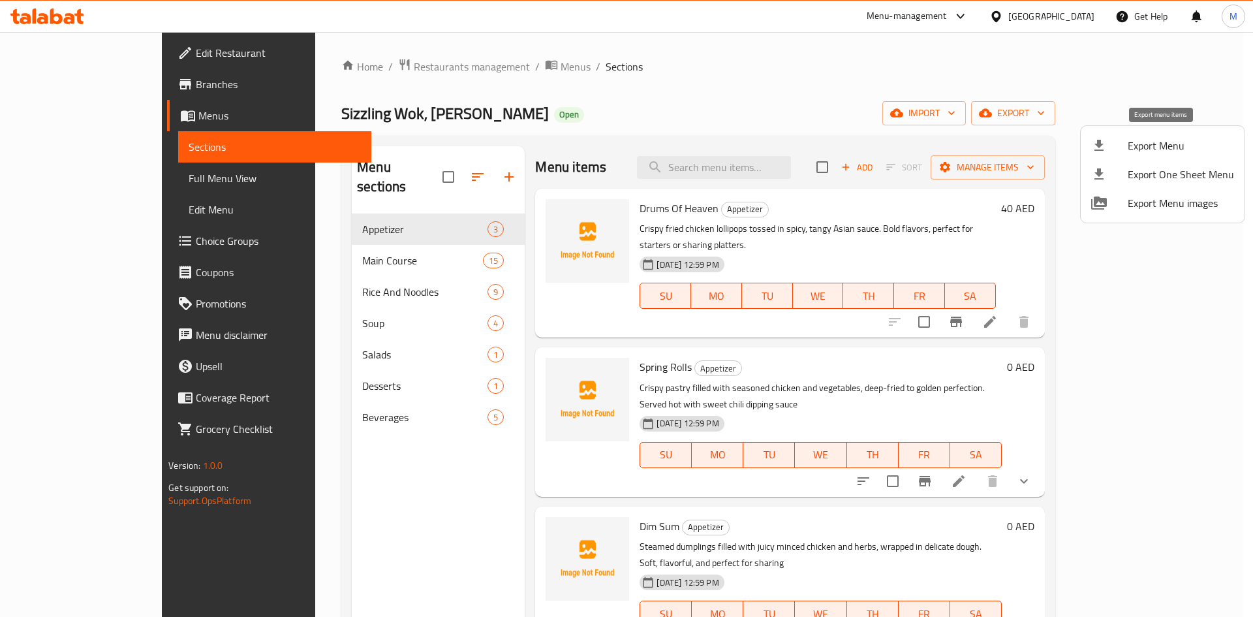
click at [1146, 145] on span "Export Menu" at bounding box center [1181, 146] width 106 height 16
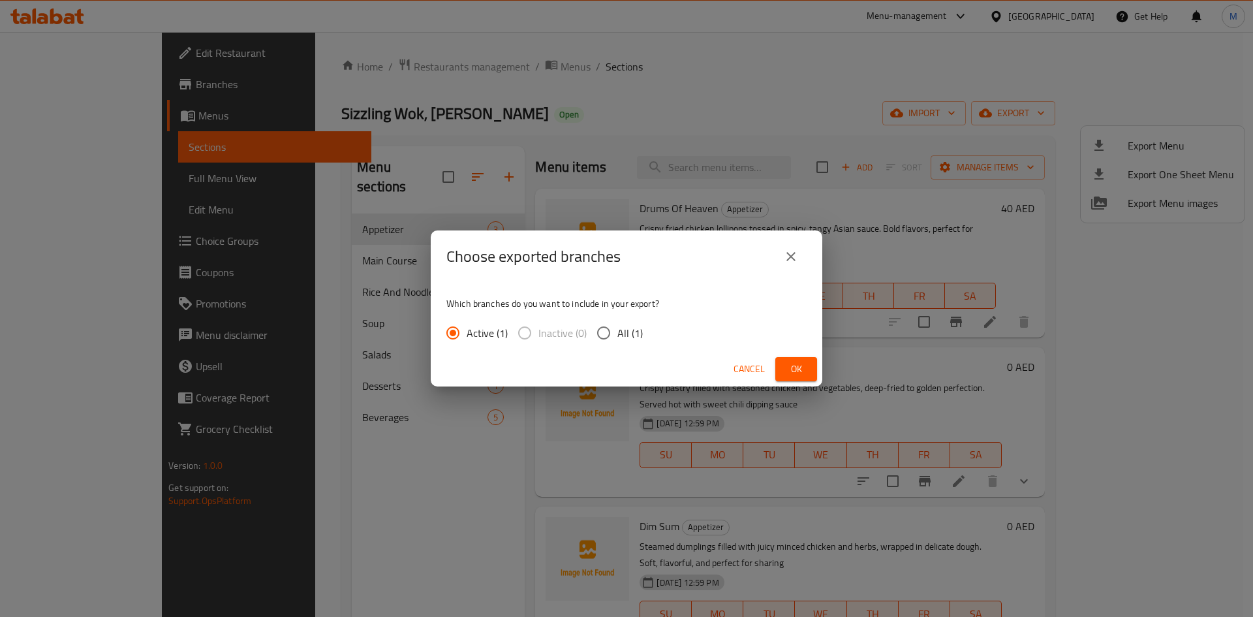
click at [614, 344] on input "All (1)" at bounding box center [603, 332] width 27 height 27
radio input "true"
click at [792, 365] on span "Ok" at bounding box center [796, 369] width 21 height 16
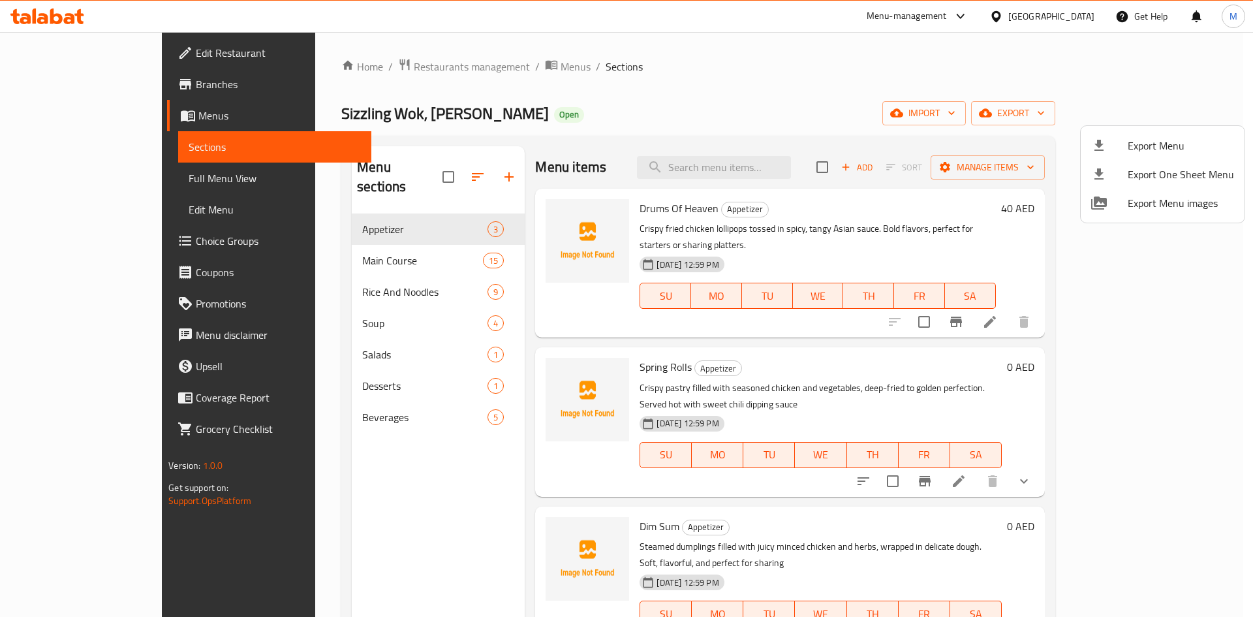
click at [319, 446] on div at bounding box center [626, 308] width 1253 height 617
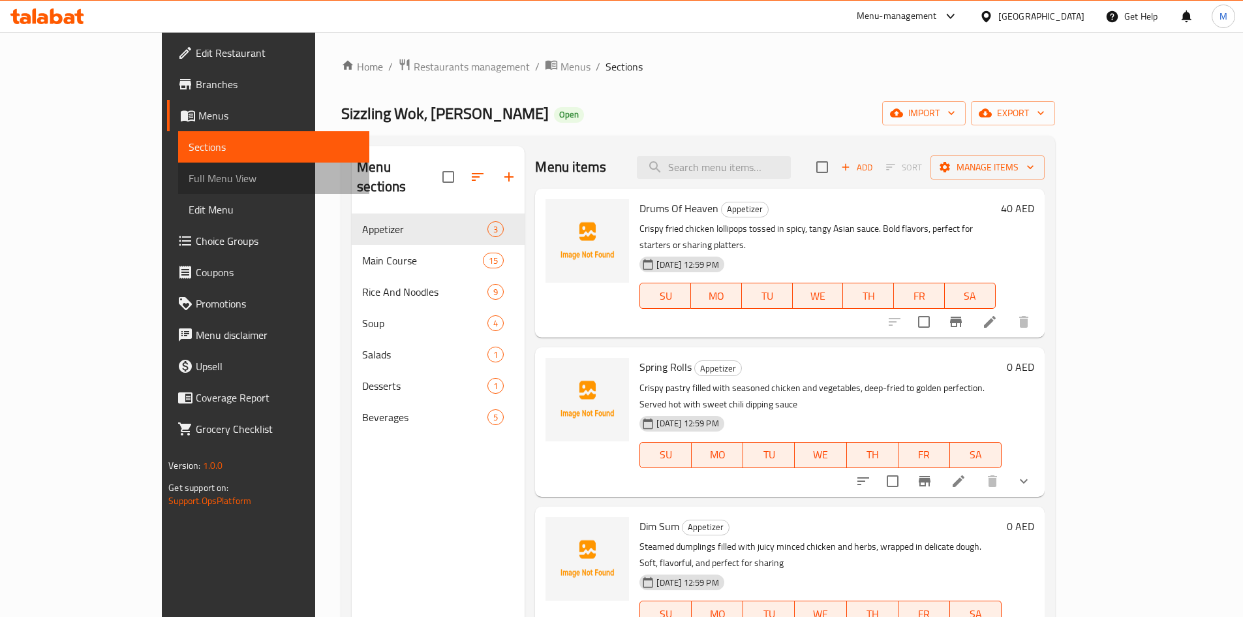
click at [189, 180] on span "Full Menu View" at bounding box center [274, 178] width 170 height 16
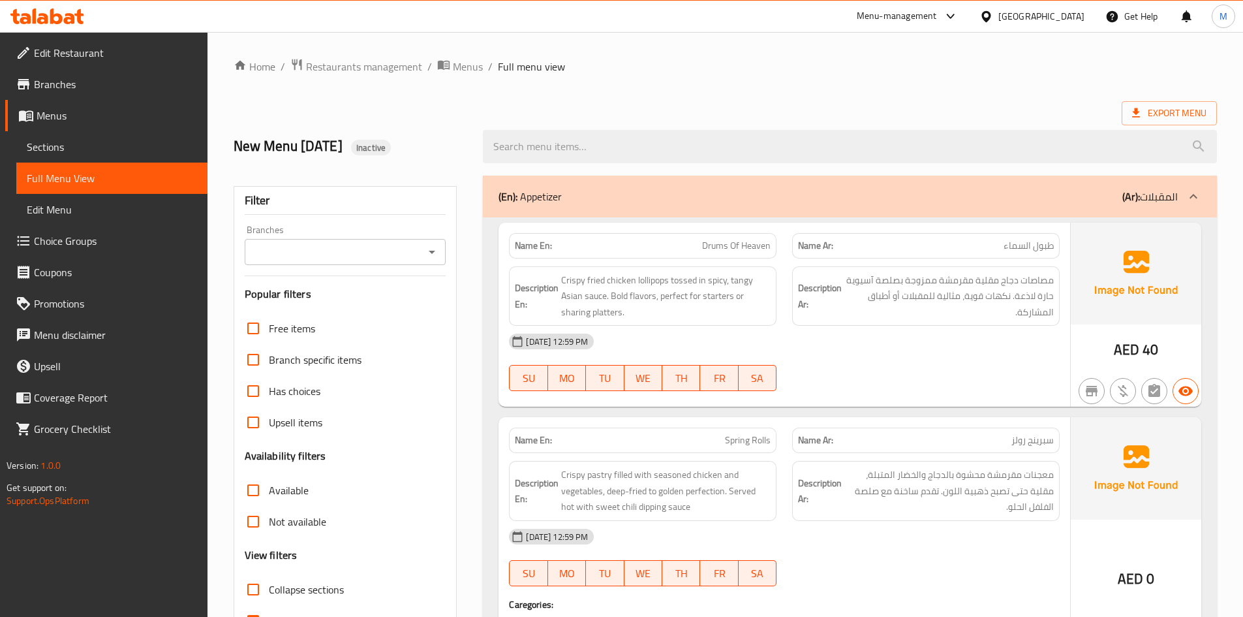
click at [270, 247] on input "Branches" at bounding box center [335, 252] width 172 height 18
click at [292, 303] on span "Sizzling Wok, Al Barsha 1" at bounding box center [310, 308] width 112 height 16
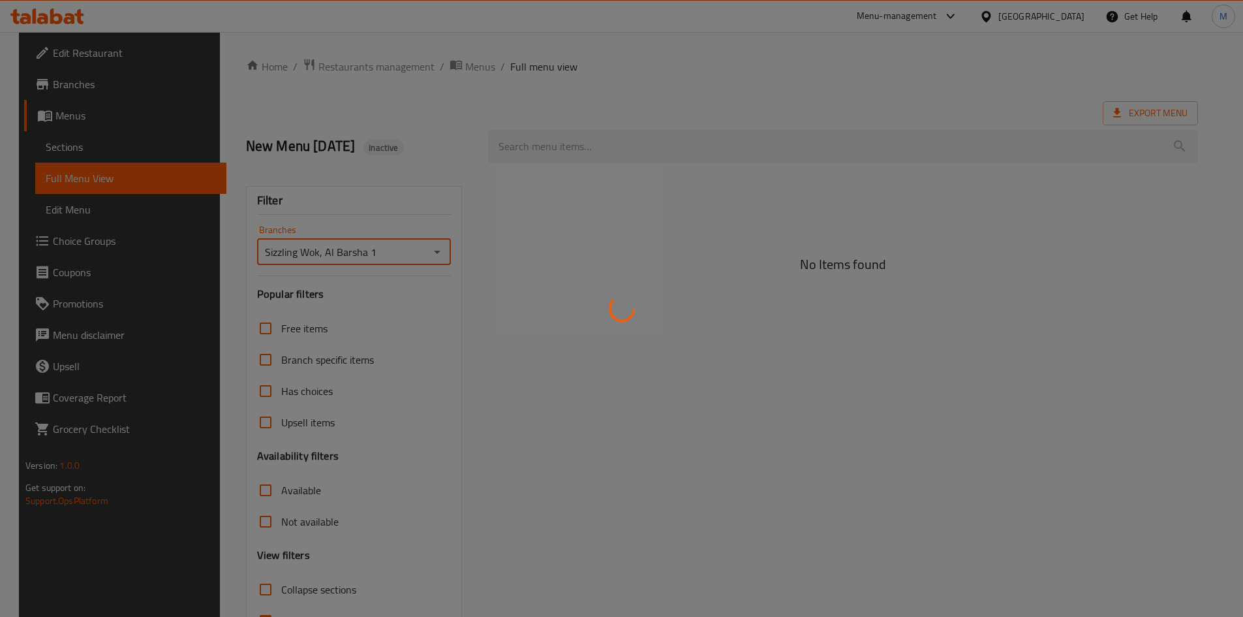
type input "Sizzling Wok, Al Barsha 1"
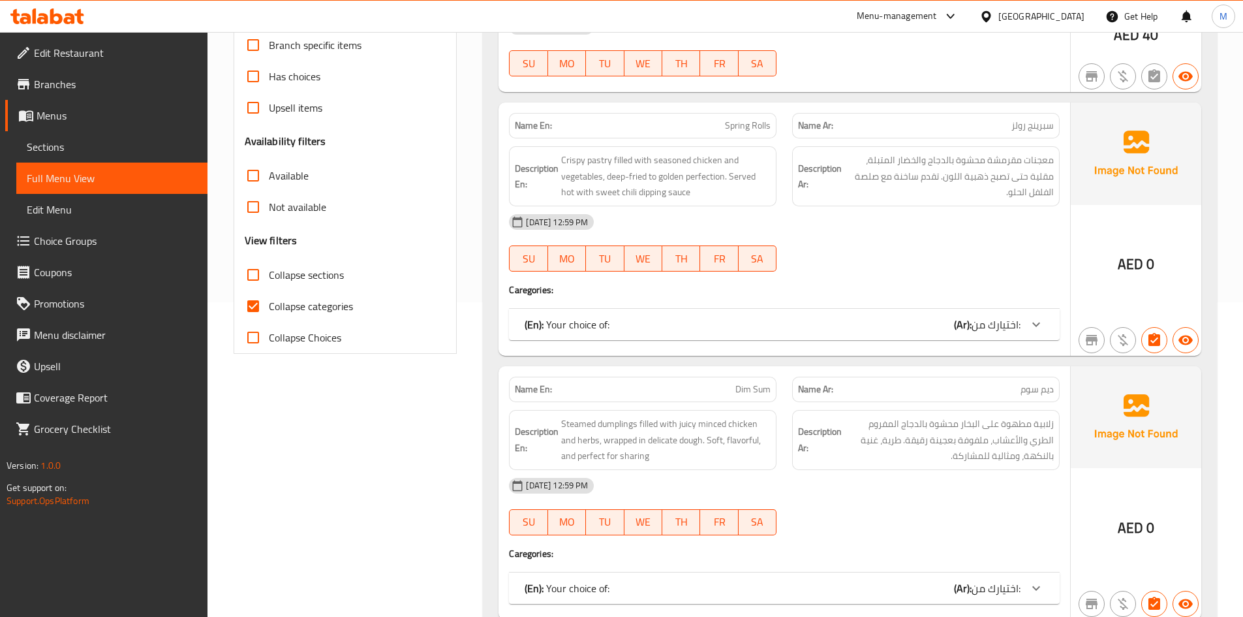
scroll to position [326, 0]
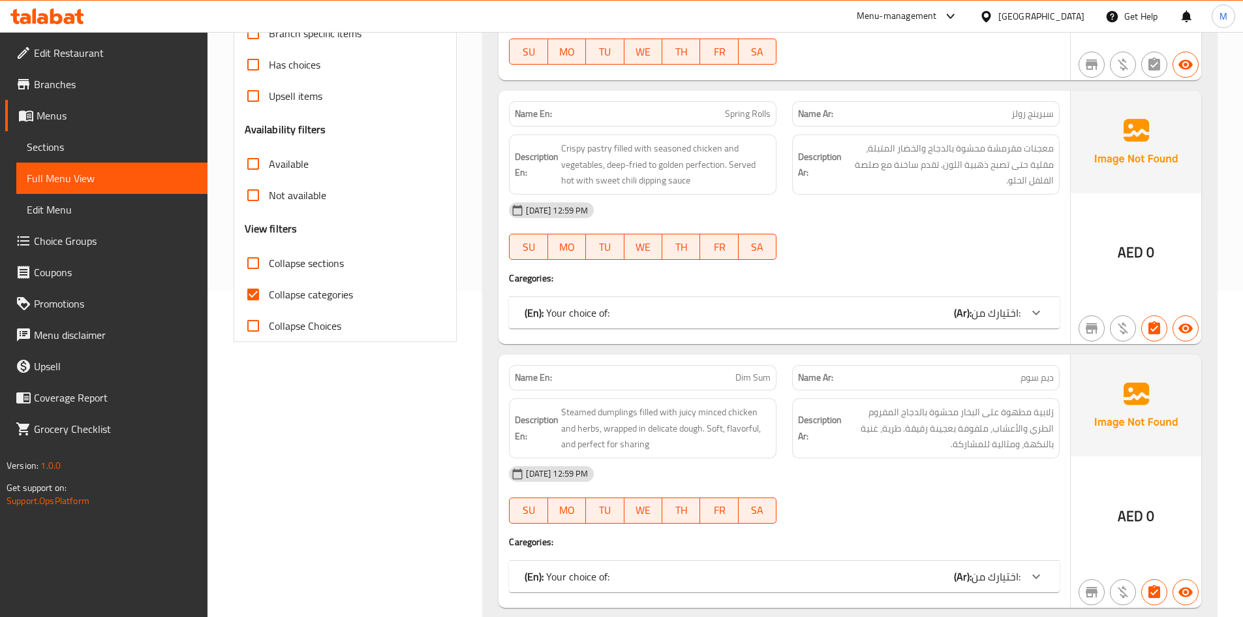
click at [85, 122] on span "Menus" at bounding box center [117, 116] width 161 height 16
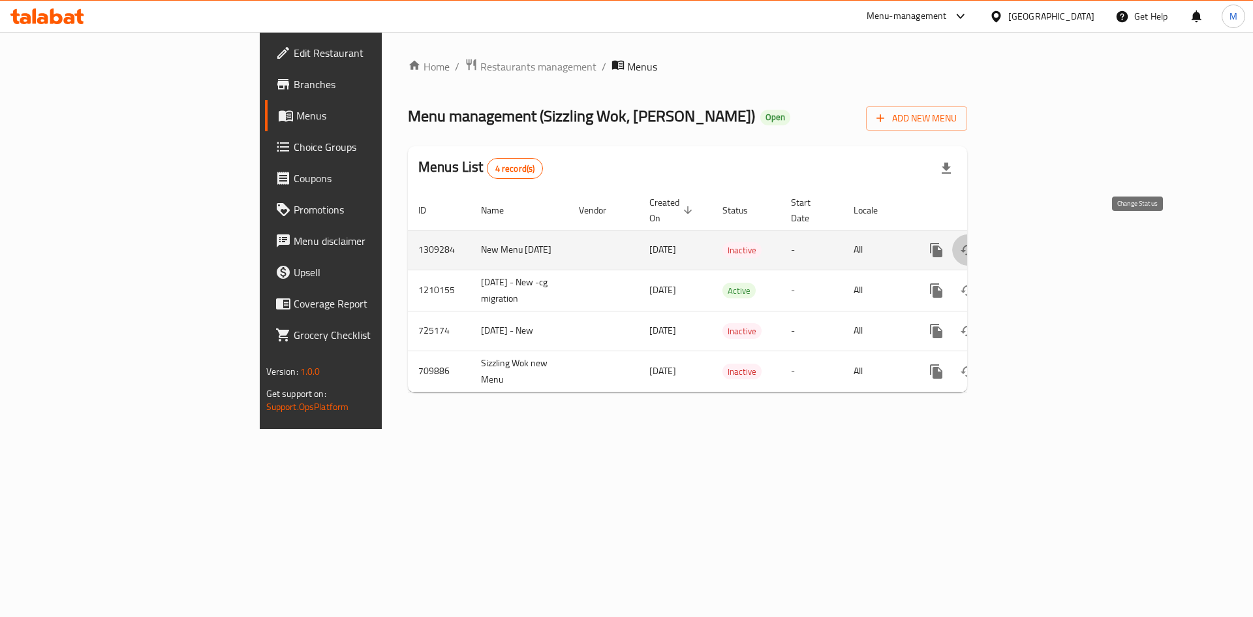
click at [976, 242] on icon "enhanced table" at bounding box center [968, 250] width 16 height 16
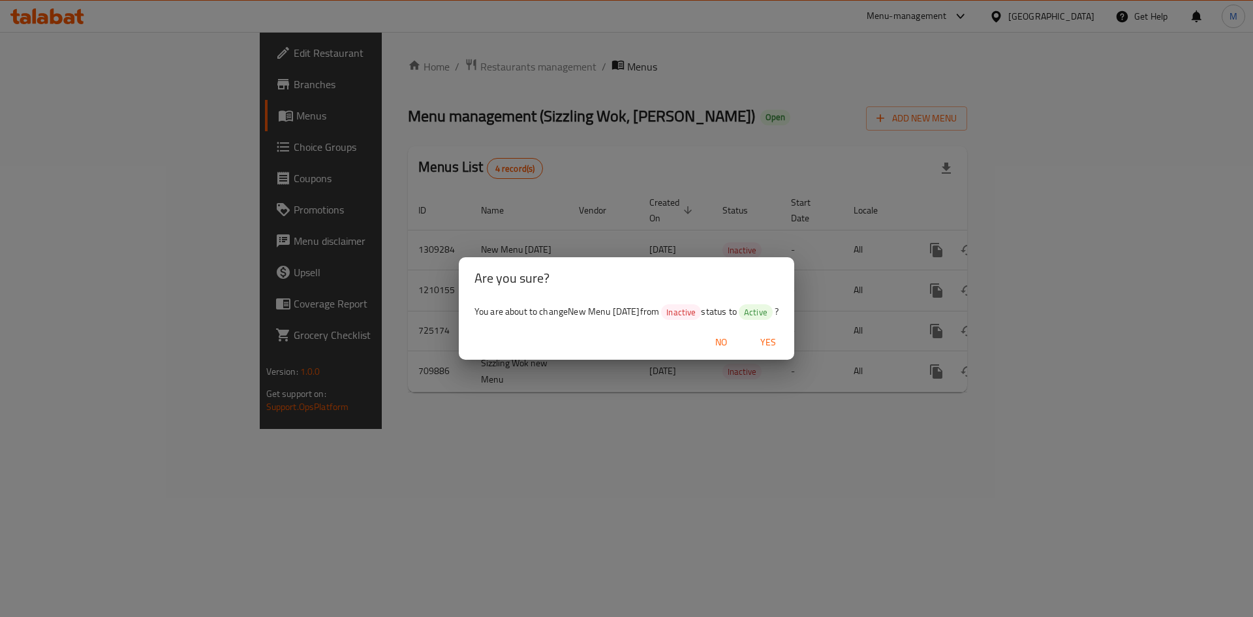
click at [784, 347] on span "Yes" at bounding box center [768, 342] width 31 height 16
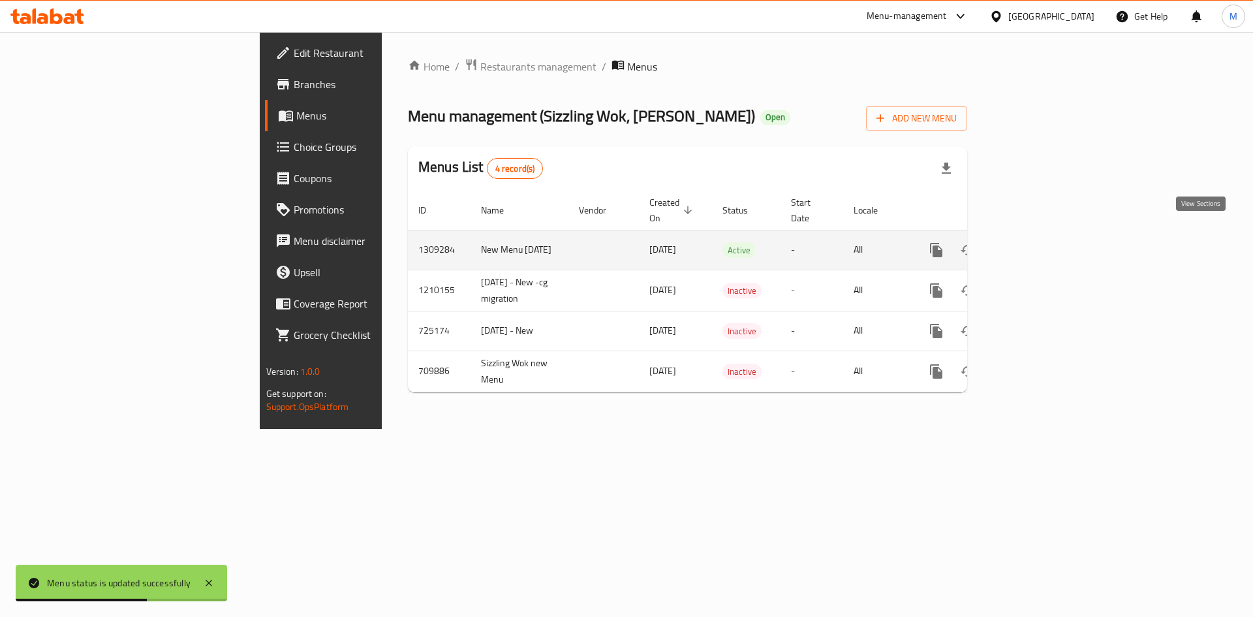
click at [1036, 244] on icon "enhanced table" at bounding box center [1031, 250] width 12 height 12
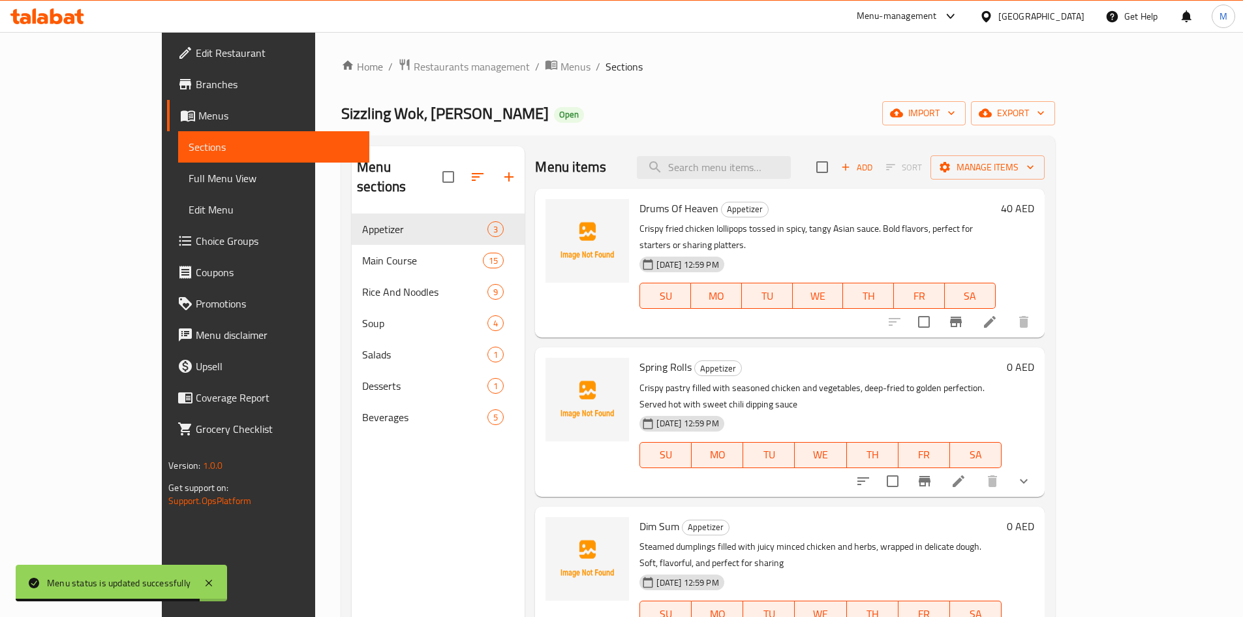
click at [189, 185] on span "Full Menu View" at bounding box center [274, 178] width 170 height 16
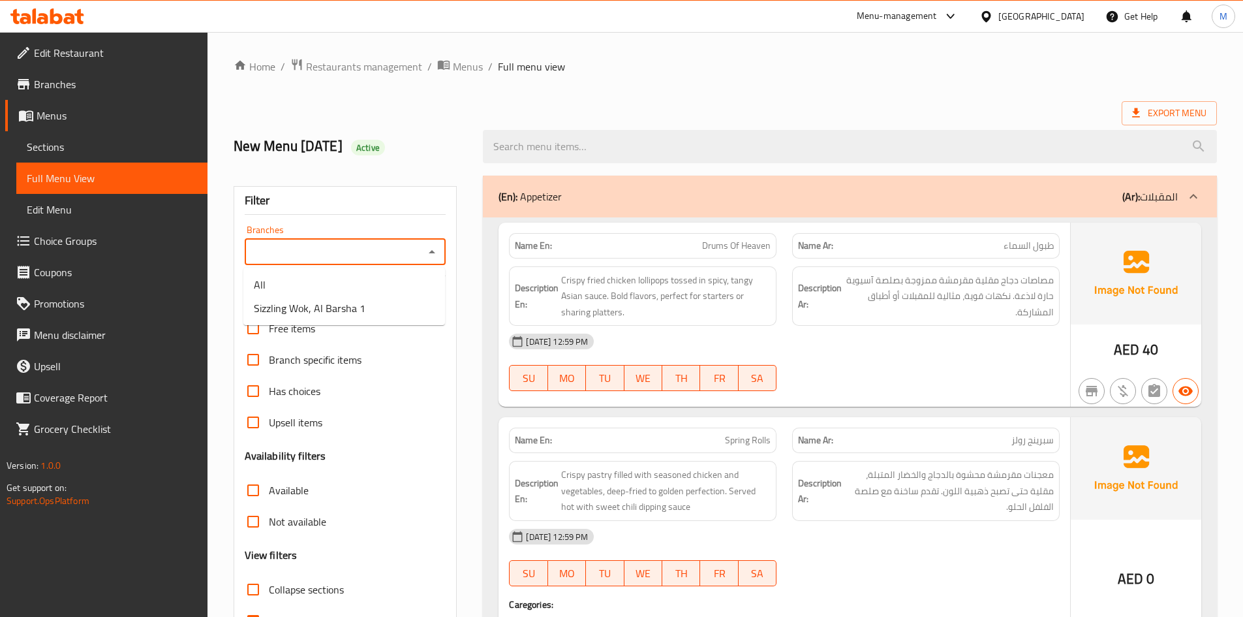
click at [385, 253] on input "Branches" at bounding box center [335, 252] width 172 height 18
click at [363, 307] on span "Sizzling Wok, Al Barsha 1" at bounding box center [310, 308] width 112 height 16
type input "Sizzling Wok, Al Barsha 1"
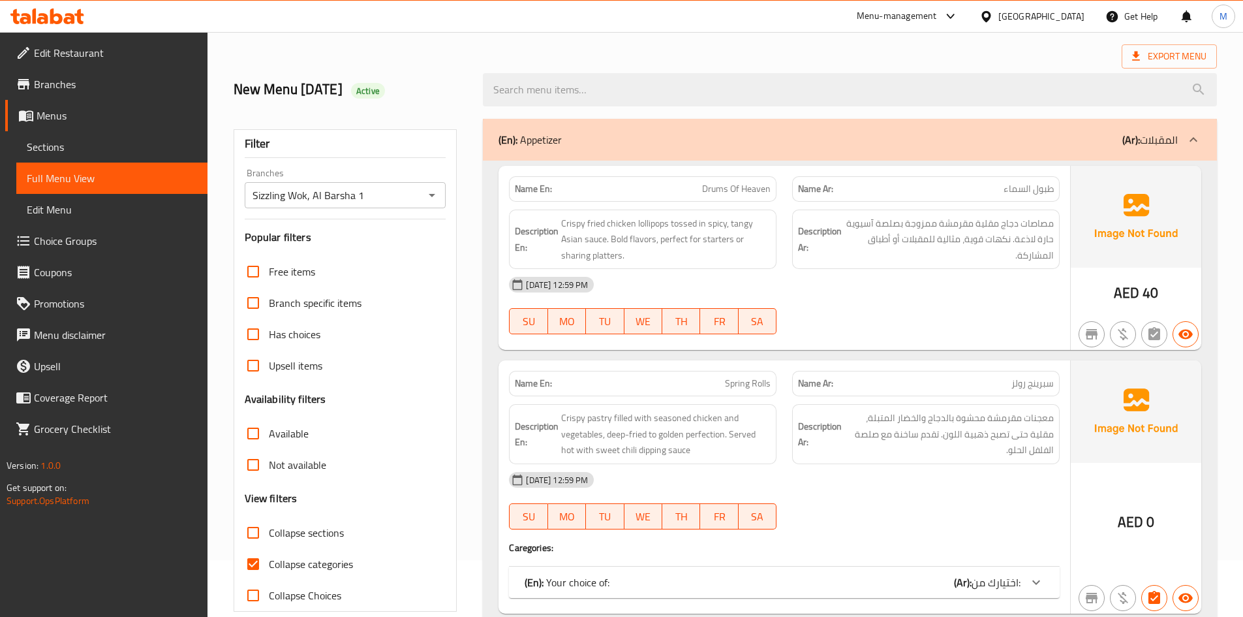
scroll to position [131, 0]
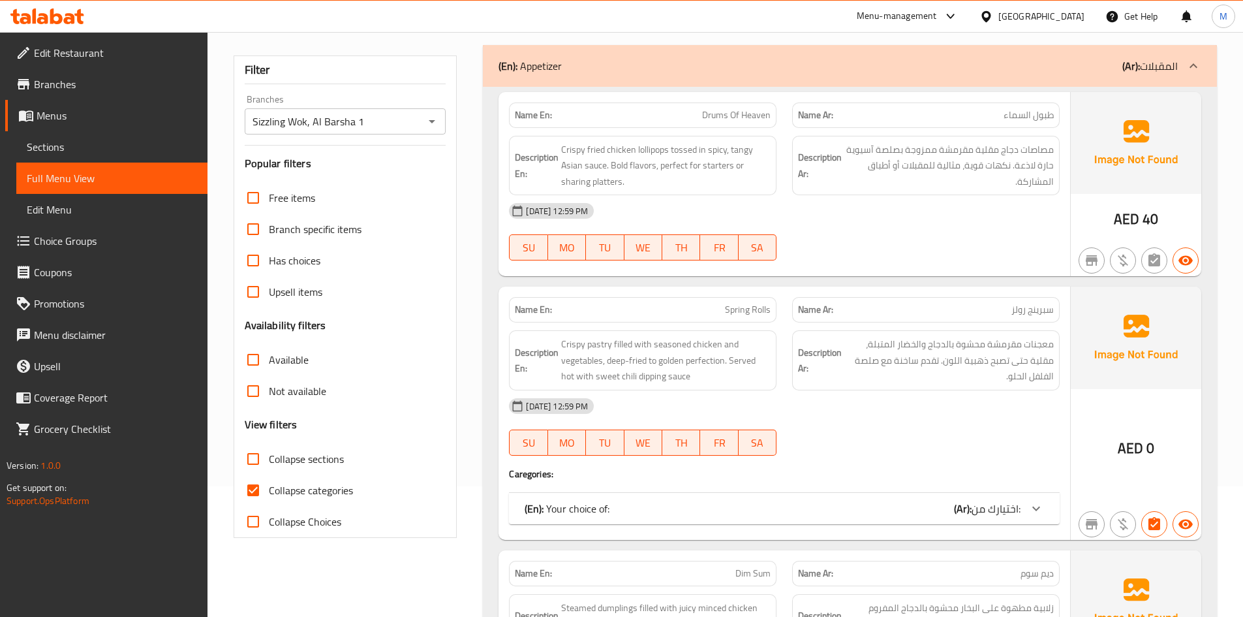
click at [301, 495] on span "Collapse categories" at bounding box center [311, 490] width 84 height 16
click at [269, 495] on input "Collapse categories" at bounding box center [253, 489] width 31 height 31
checkbox input "false"
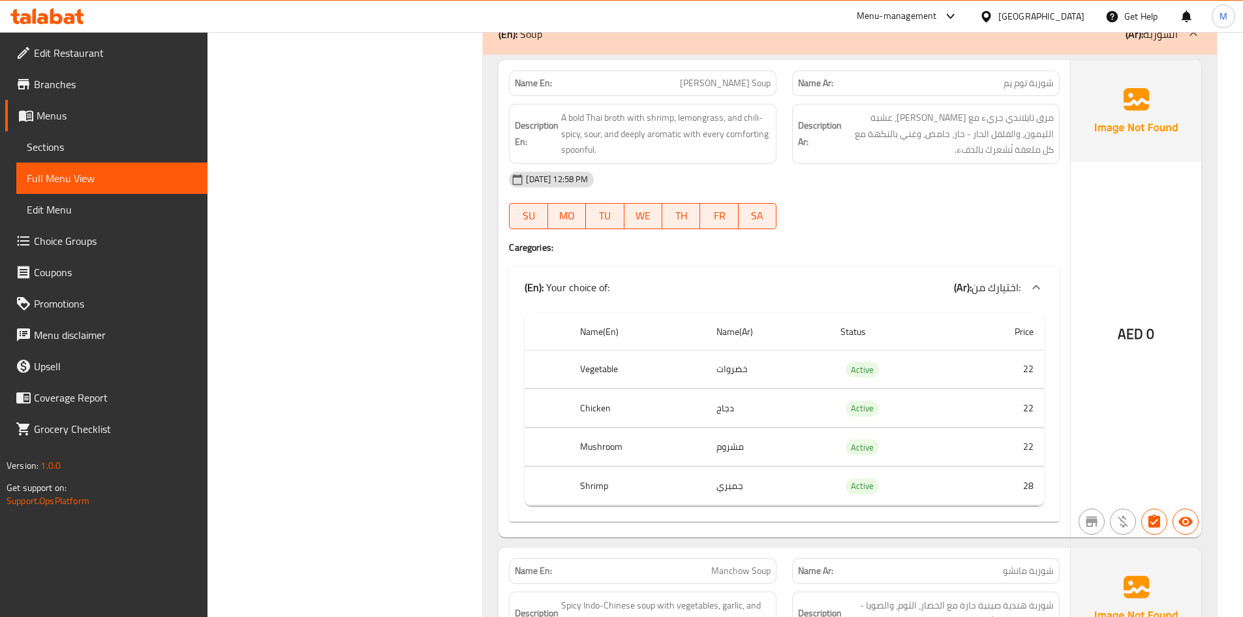
scroll to position [8158, 0]
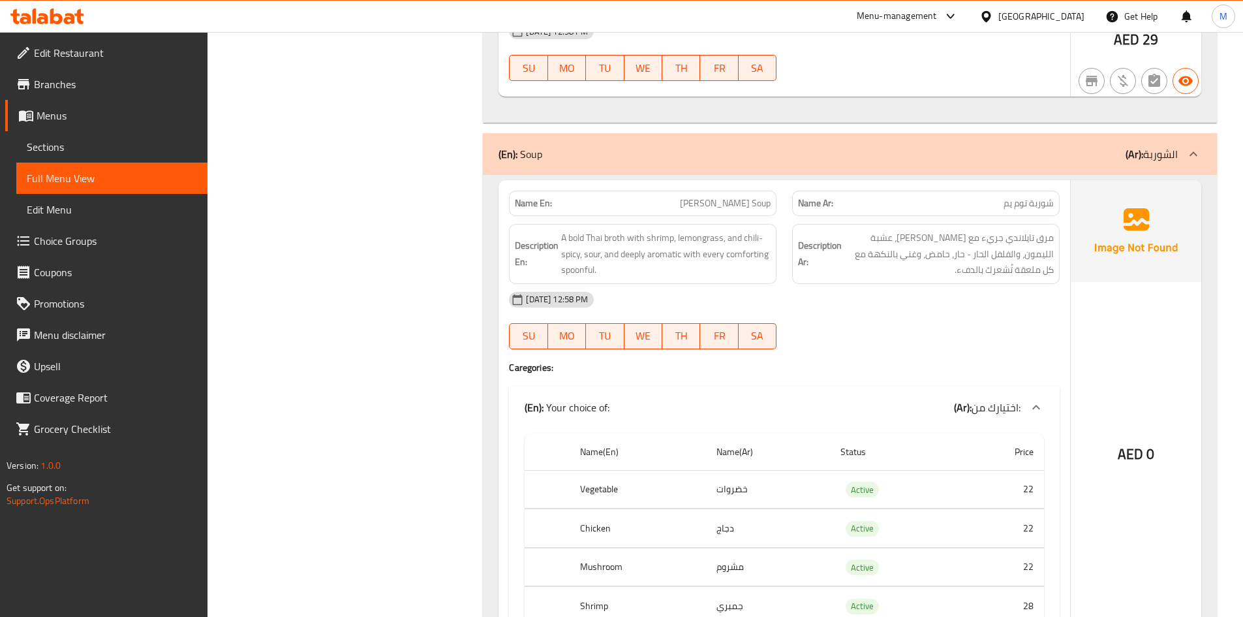
copy span "[PERSON_NAME] Soup"
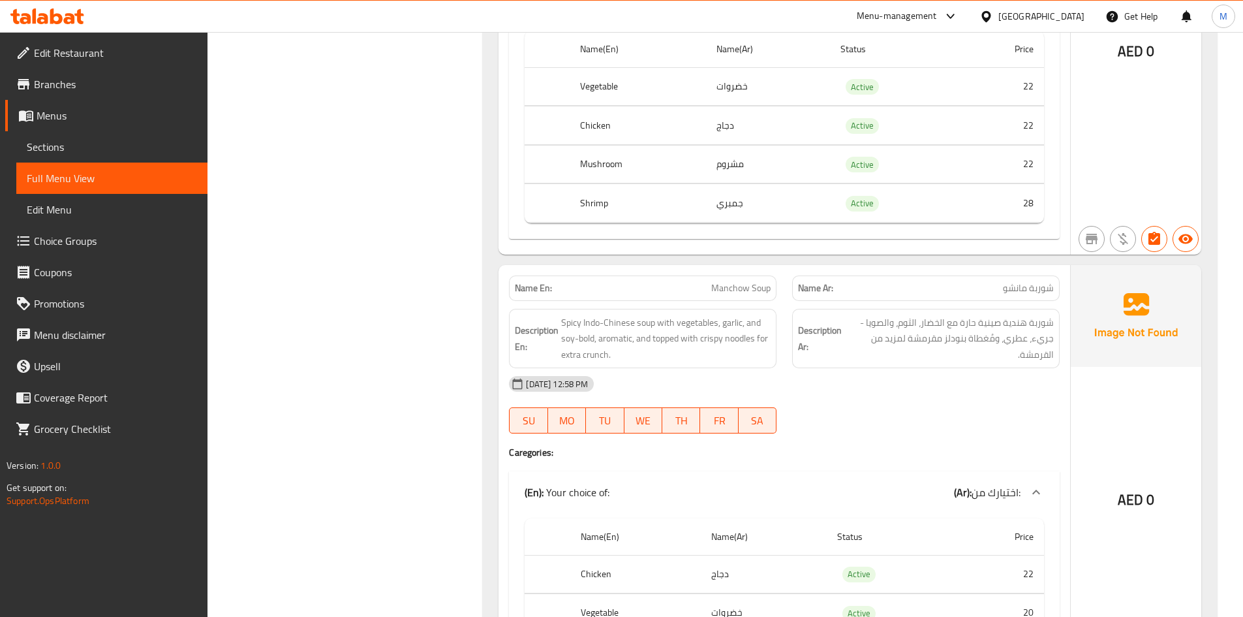
scroll to position [8550, 0]
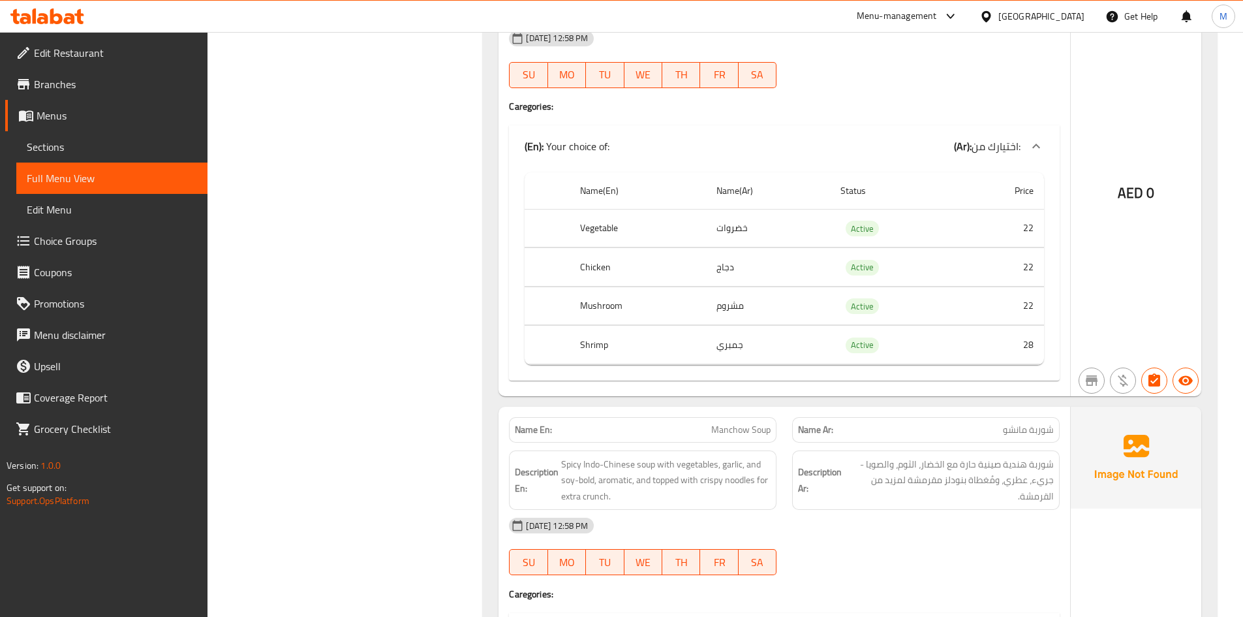
click at [159, 148] on span "Sections" at bounding box center [112, 147] width 170 height 16
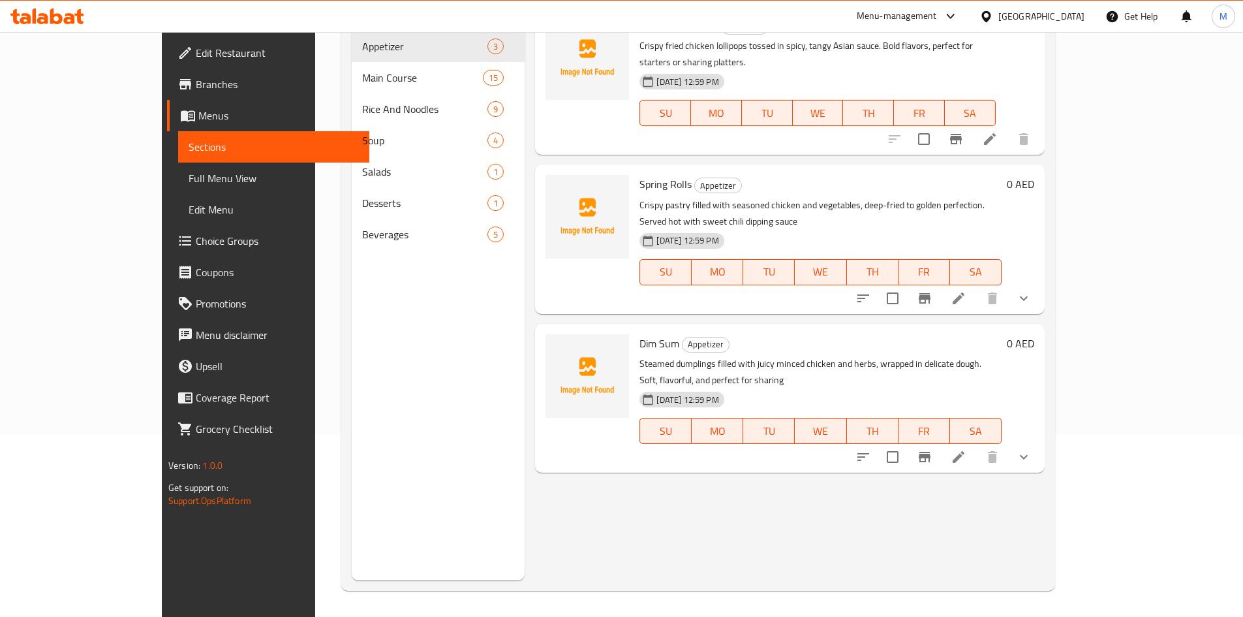
scroll to position [183, 0]
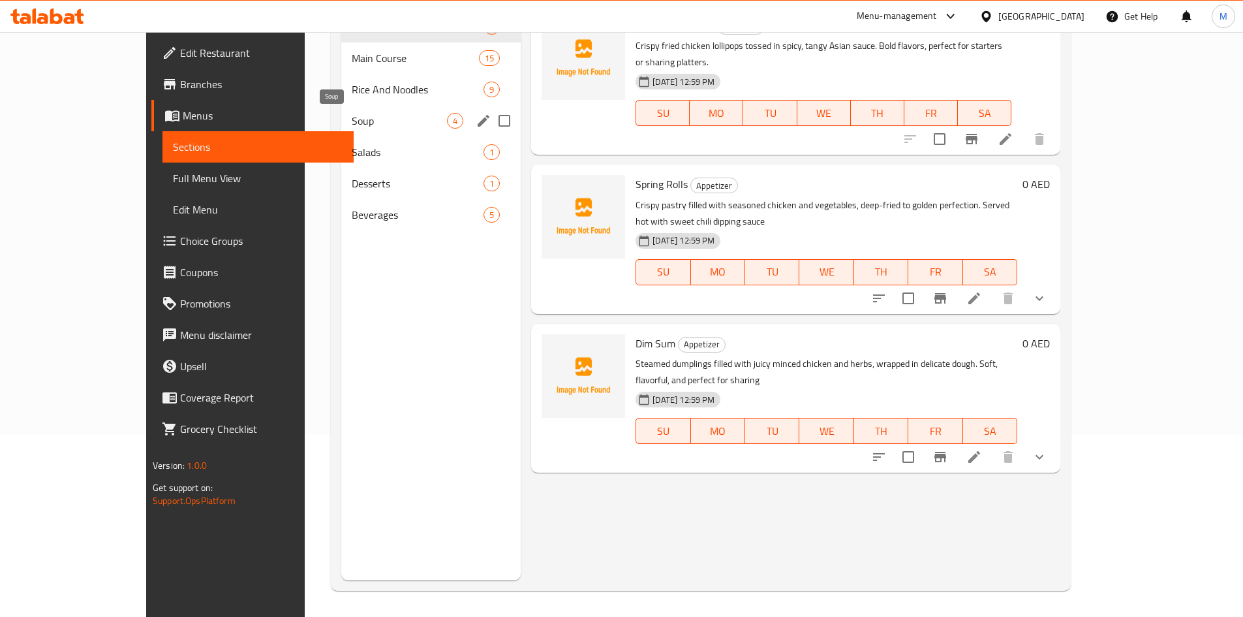
click at [362, 121] on span "Soup" at bounding box center [399, 121] width 95 height 16
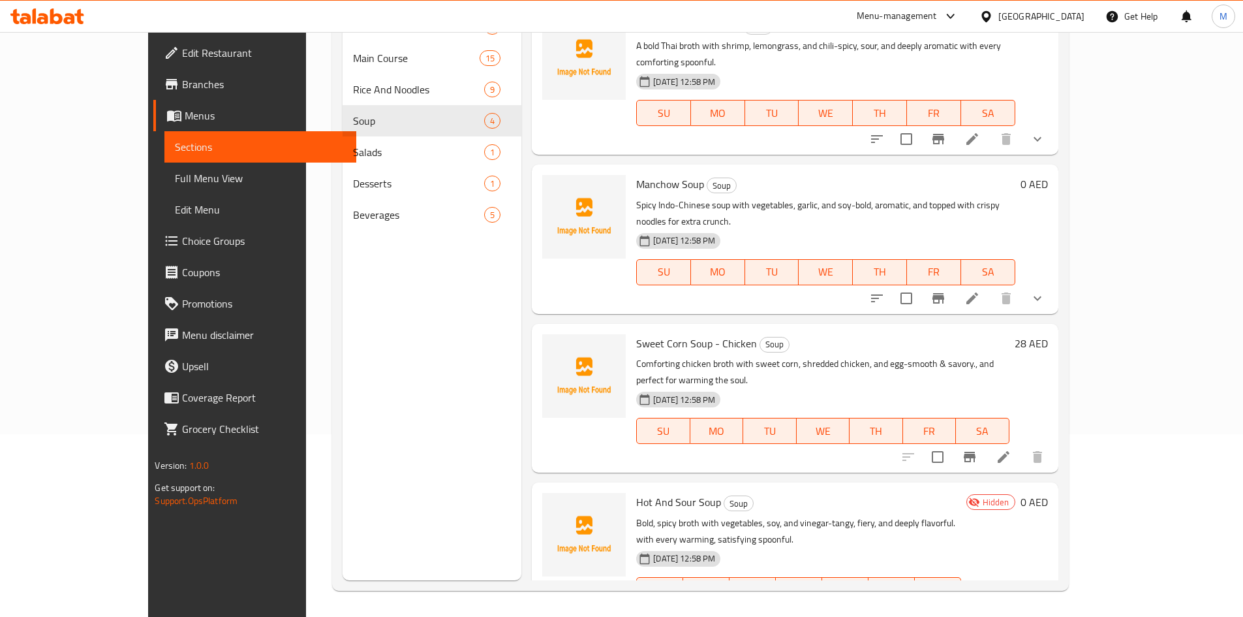
click at [175, 185] on span "Full Menu View" at bounding box center [260, 178] width 170 height 16
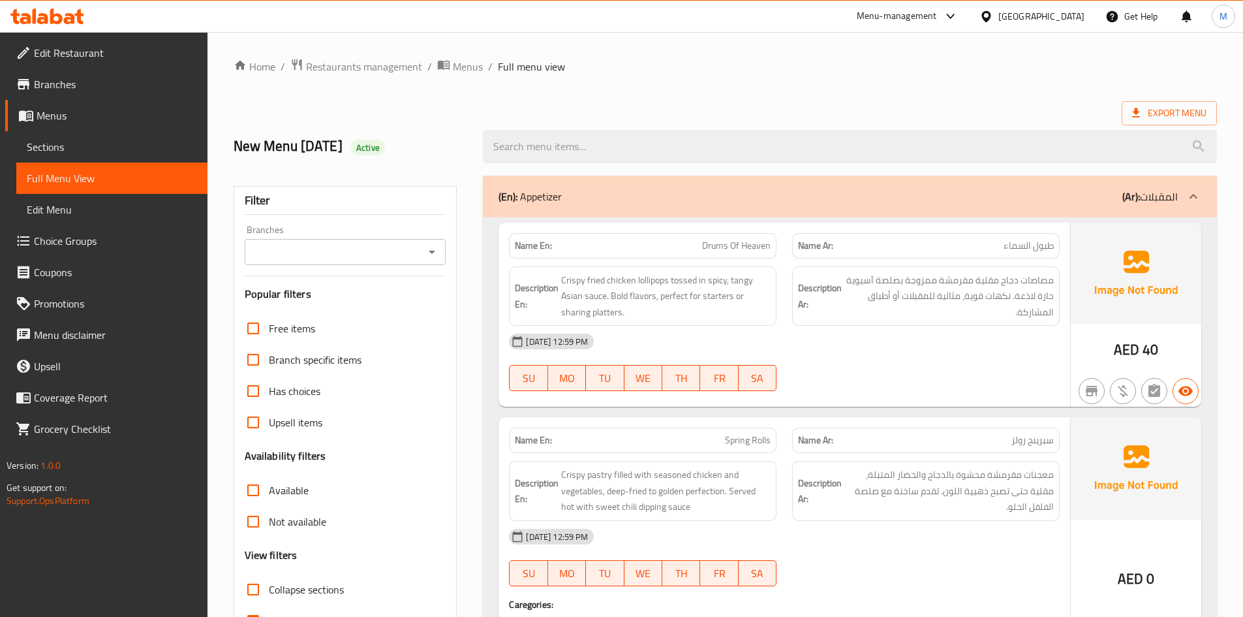
click at [55, 157] on link "Sections" at bounding box center [111, 146] width 191 height 31
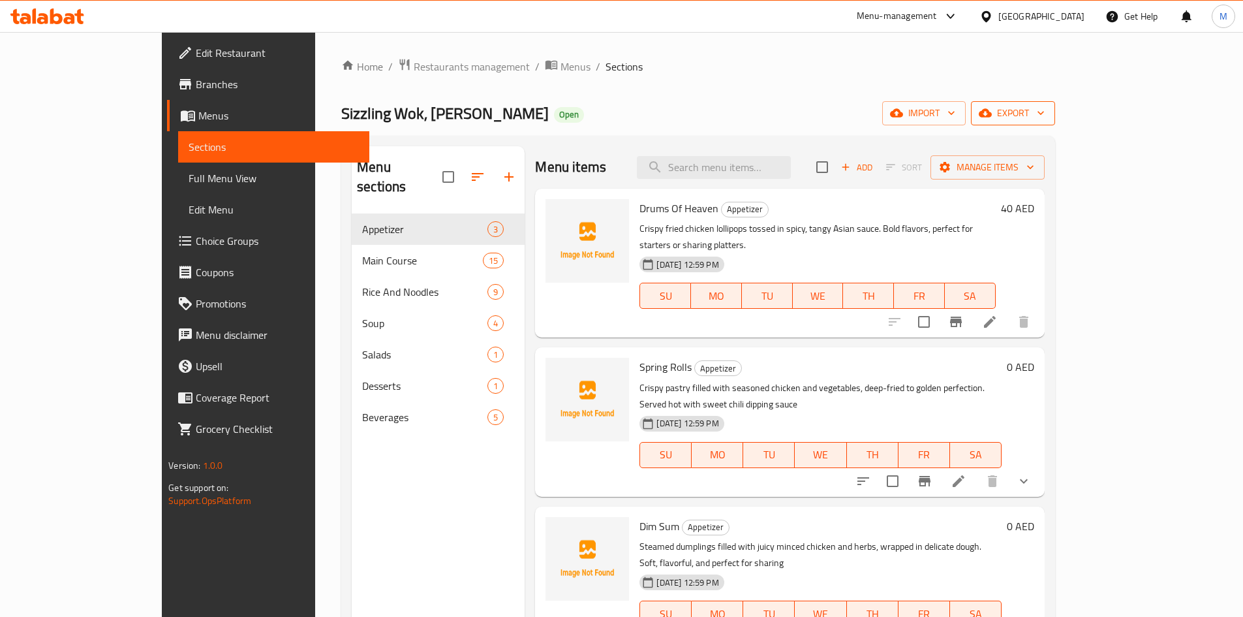
click at [1045, 111] on span "export" at bounding box center [1013, 113] width 63 height 16
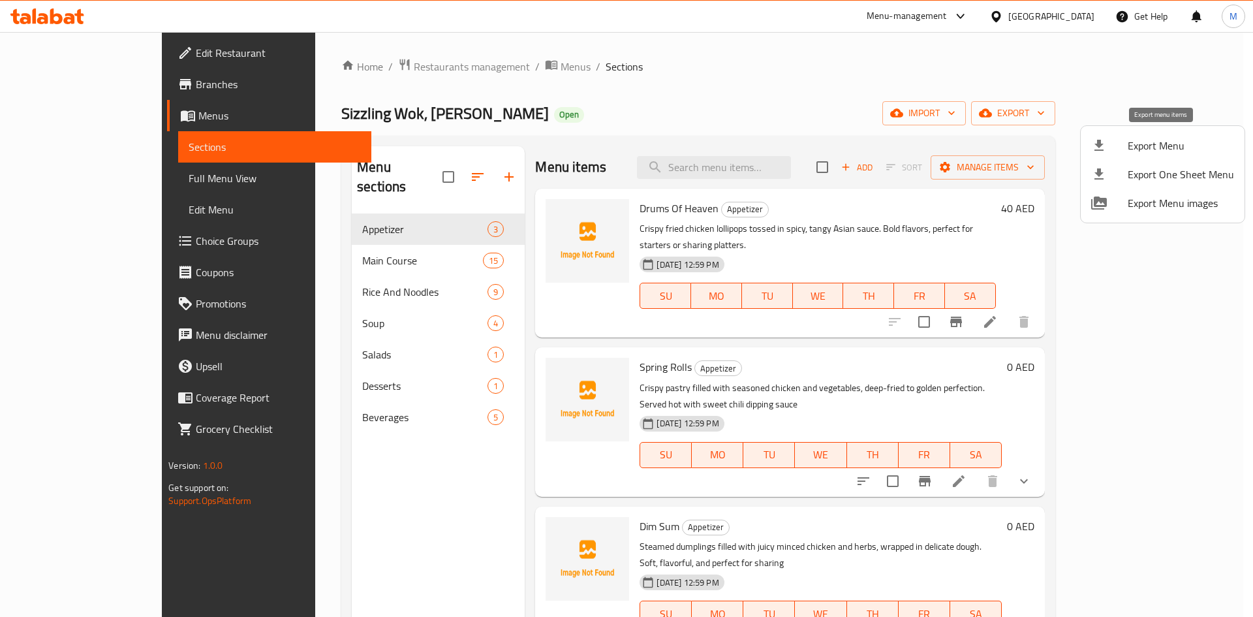
click at [1135, 139] on span "Export Menu" at bounding box center [1181, 146] width 106 height 16
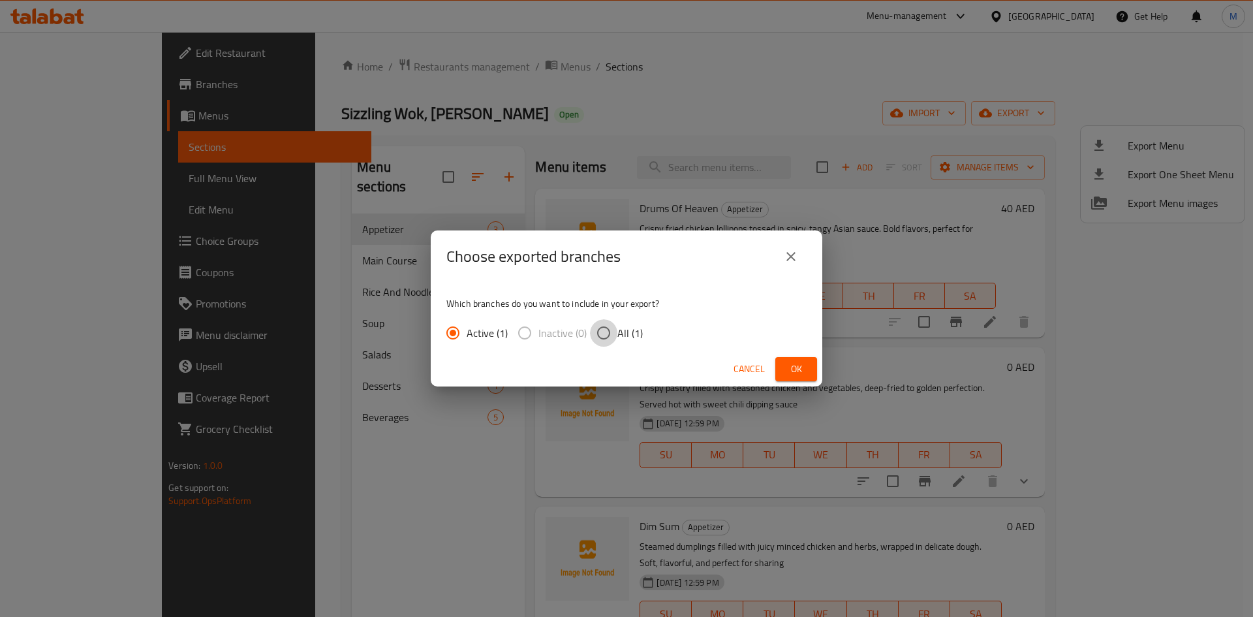
click at [609, 339] on input "All (1)" at bounding box center [603, 332] width 27 height 27
radio input "true"
click at [804, 375] on span "Ok" at bounding box center [796, 369] width 21 height 16
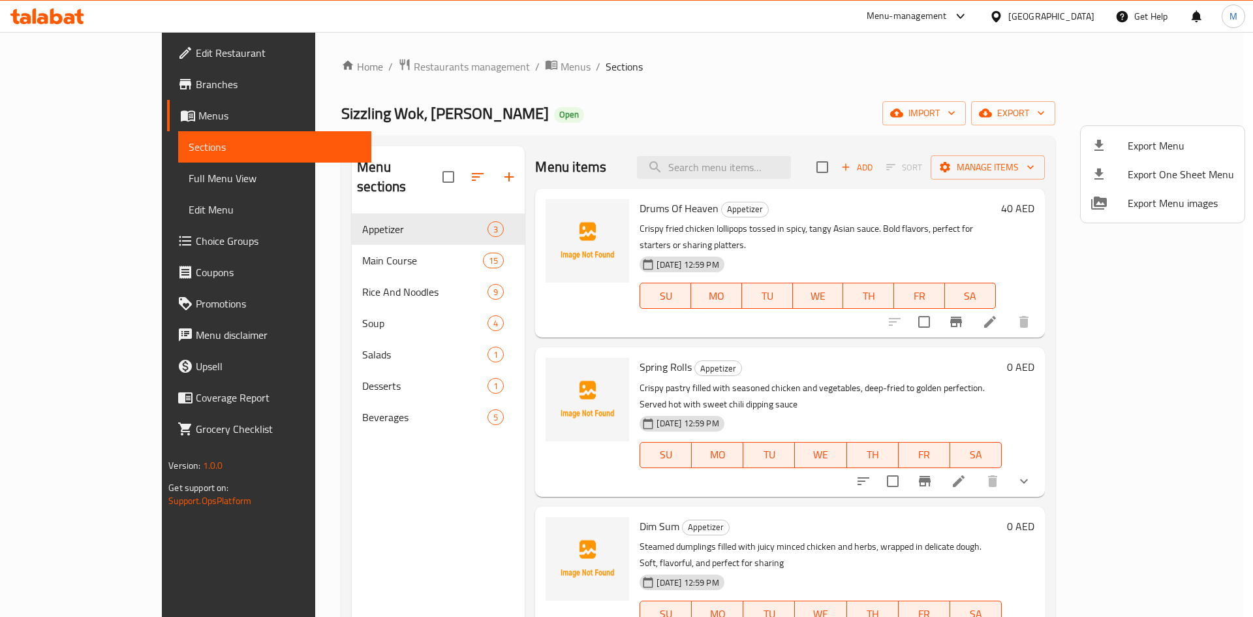
click at [72, 180] on div at bounding box center [626, 308] width 1253 height 617
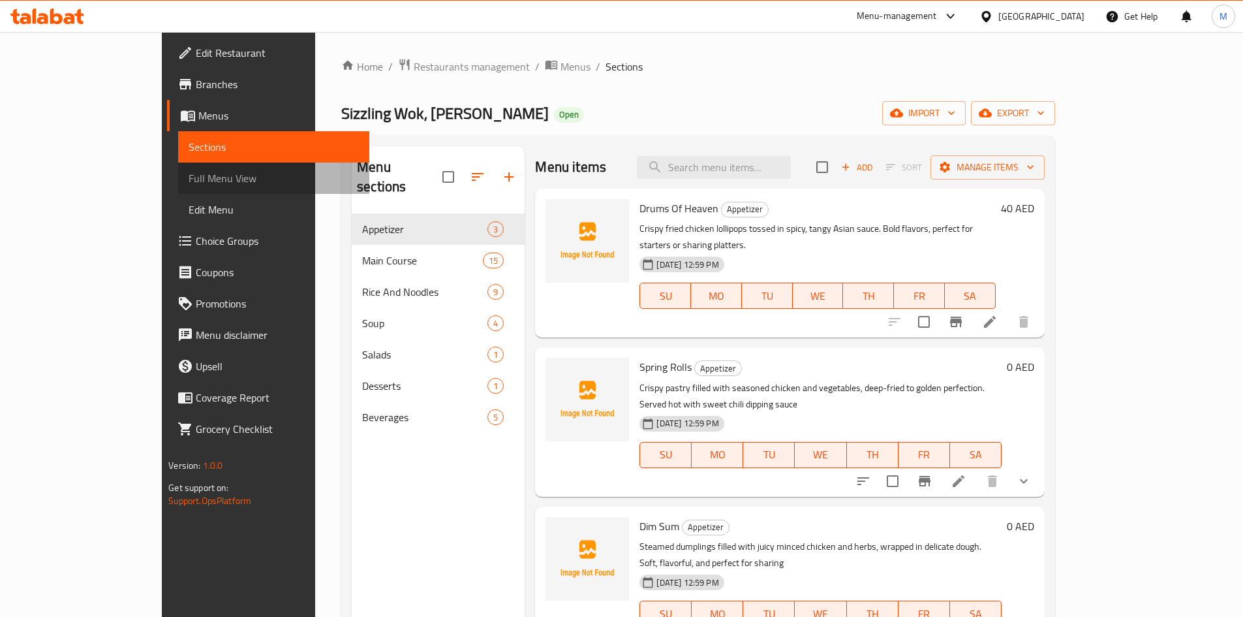
click at [189, 180] on span "Full Menu View" at bounding box center [274, 178] width 170 height 16
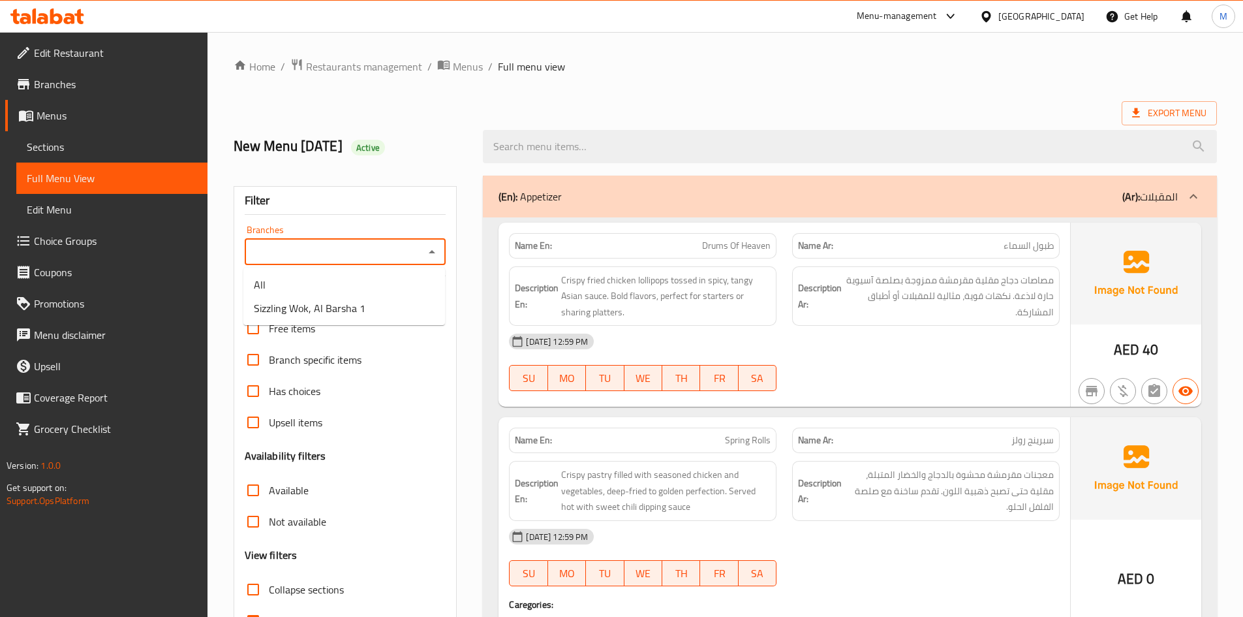
click at [400, 244] on input "Branches" at bounding box center [335, 252] width 172 height 18
click at [382, 303] on li "Sizzling Wok, Al Barsha 1" at bounding box center [344, 307] width 202 height 23
type input "Sizzling Wok, Al Barsha 1"
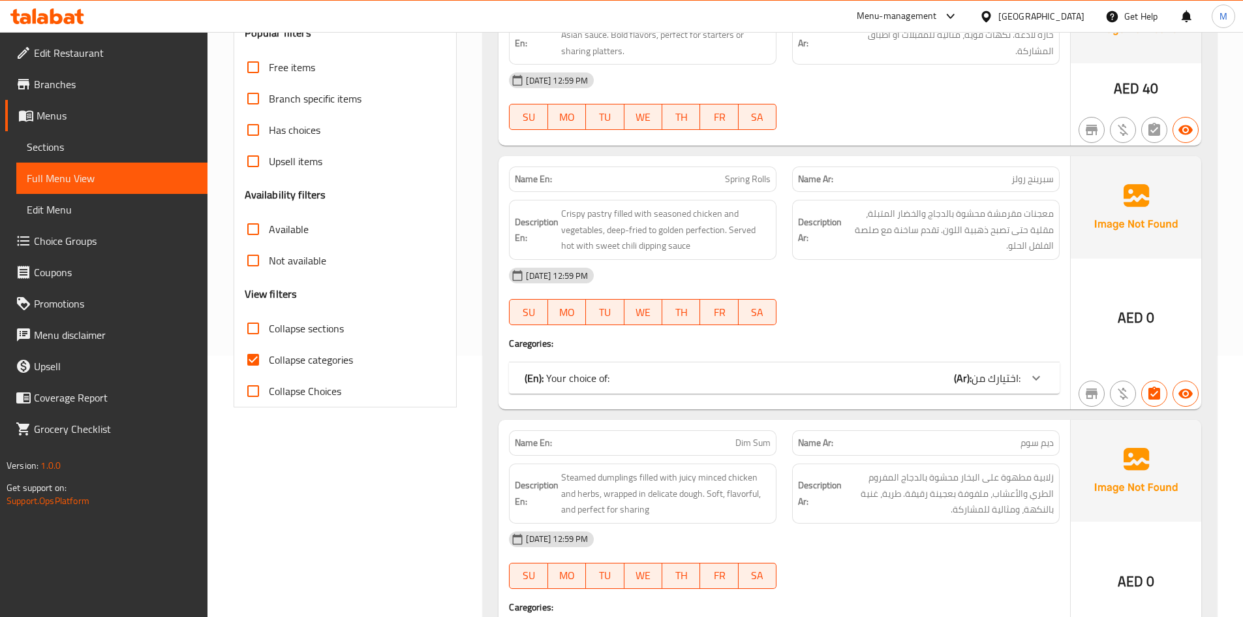
click at [330, 364] on span "Collapse categories" at bounding box center [311, 360] width 84 height 16
click at [269, 364] on input "Collapse categories" at bounding box center [253, 359] width 31 height 31
checkbox input "false"
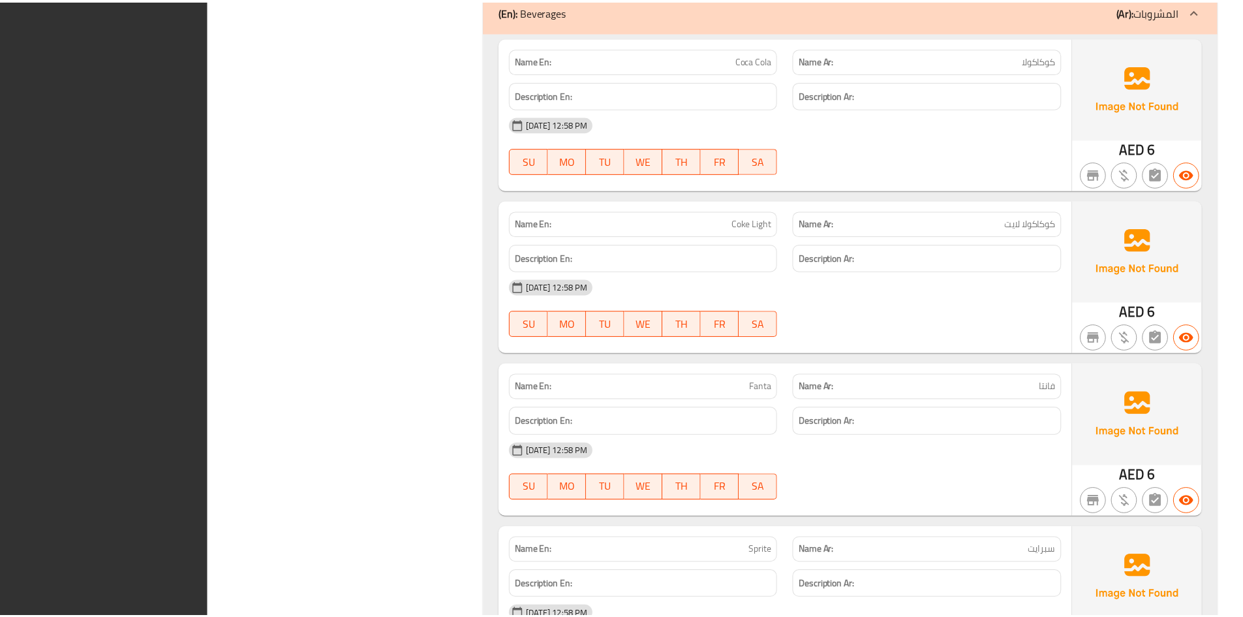
scroll to position [10460, 0]
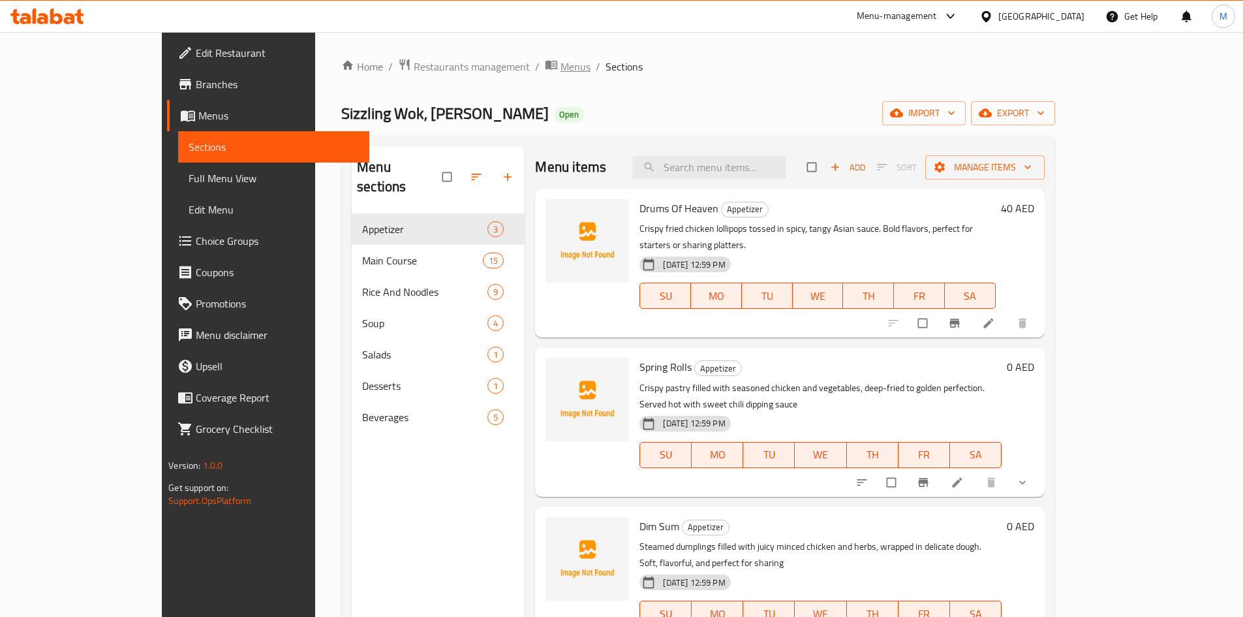
click at [561, 69] on span "Menus" at bounding box center [576, 67] width 30 height 16
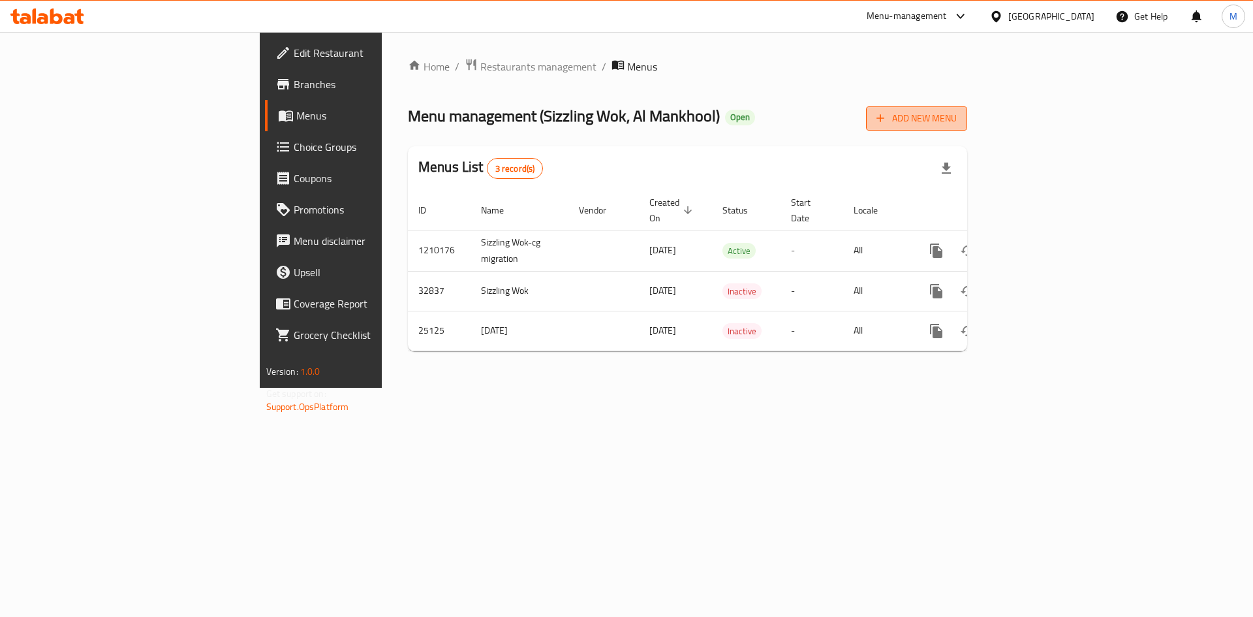
click at [957, 119] on span "Add New Menu" at bounding box center [917, 118] width 80 height 16
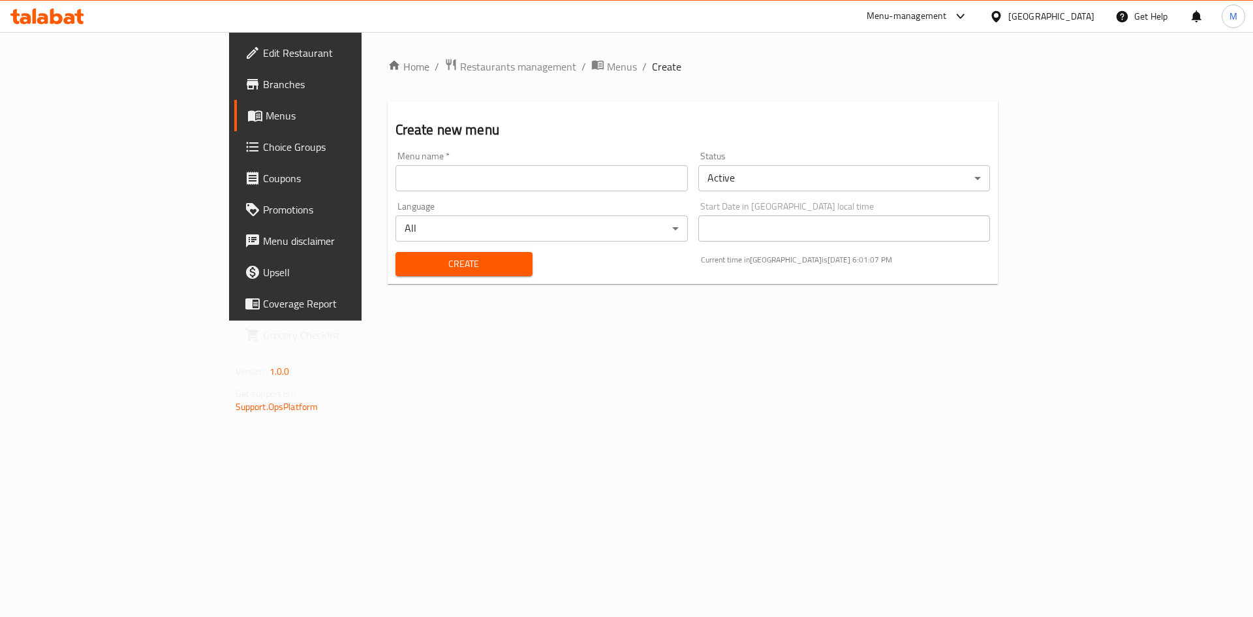
click at [835, 164] on body "​ Menu-management [GEOGRAPHIC_DATA] Get Help M Edit Restaurant Branches Menus C…" at bounding box center [626, 324] width 1253 height 585
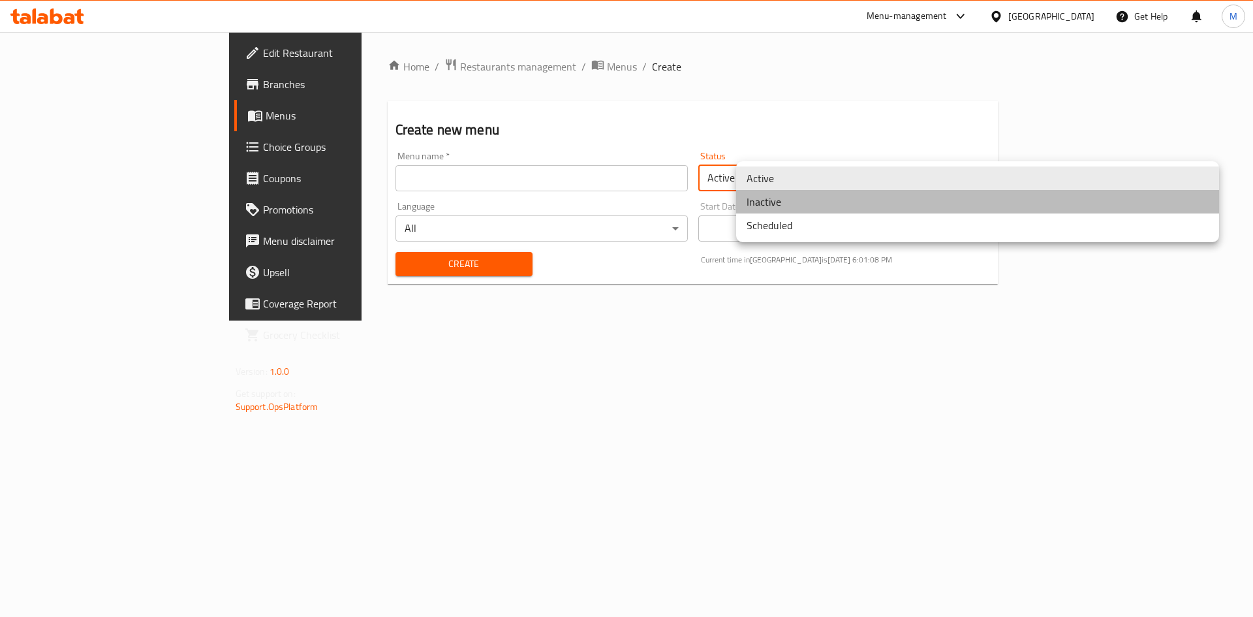
click at [823, 200] on li "Inactive" at bounding box center [977, 201] width 483 height 23
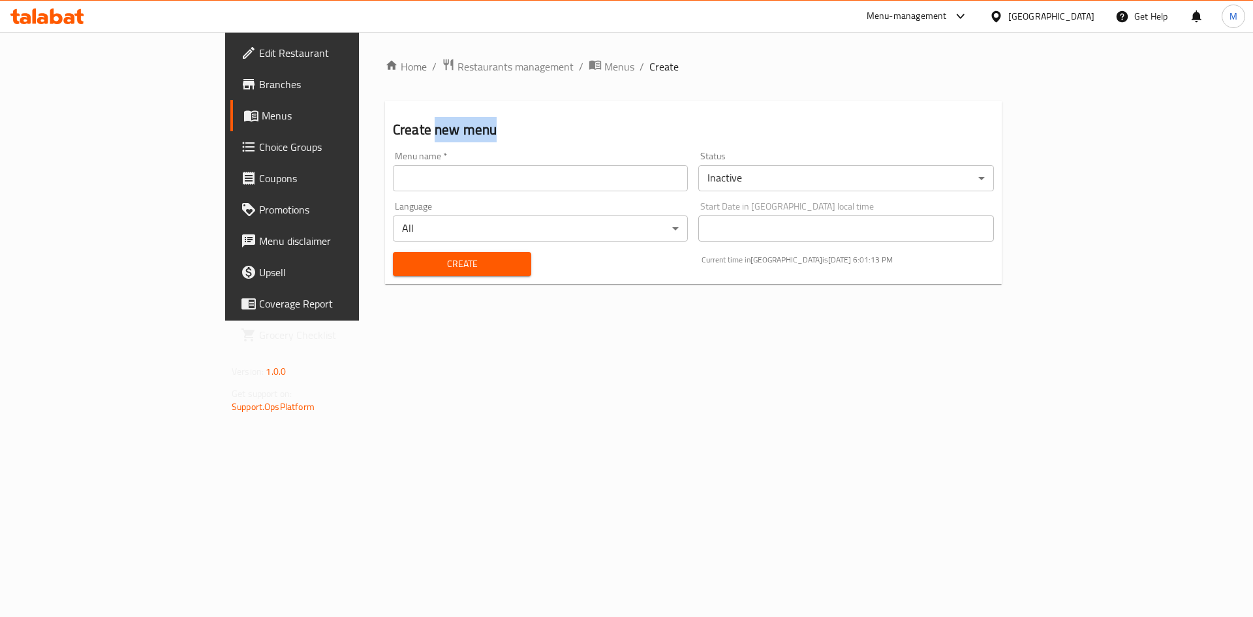
drag, startPoint x: 345, startPoint y: 133, endPoint x: 287, endPoint y: 117, distance: 60.8
click at [393, 120] on h2 "Create new menu" at bounding box center [693, 130] width 601 height 20
copy h2 "new menu"
click at [393, 178] on input "text" at bounding box center [540, 178] width 295 height 26
paste input "new menu"
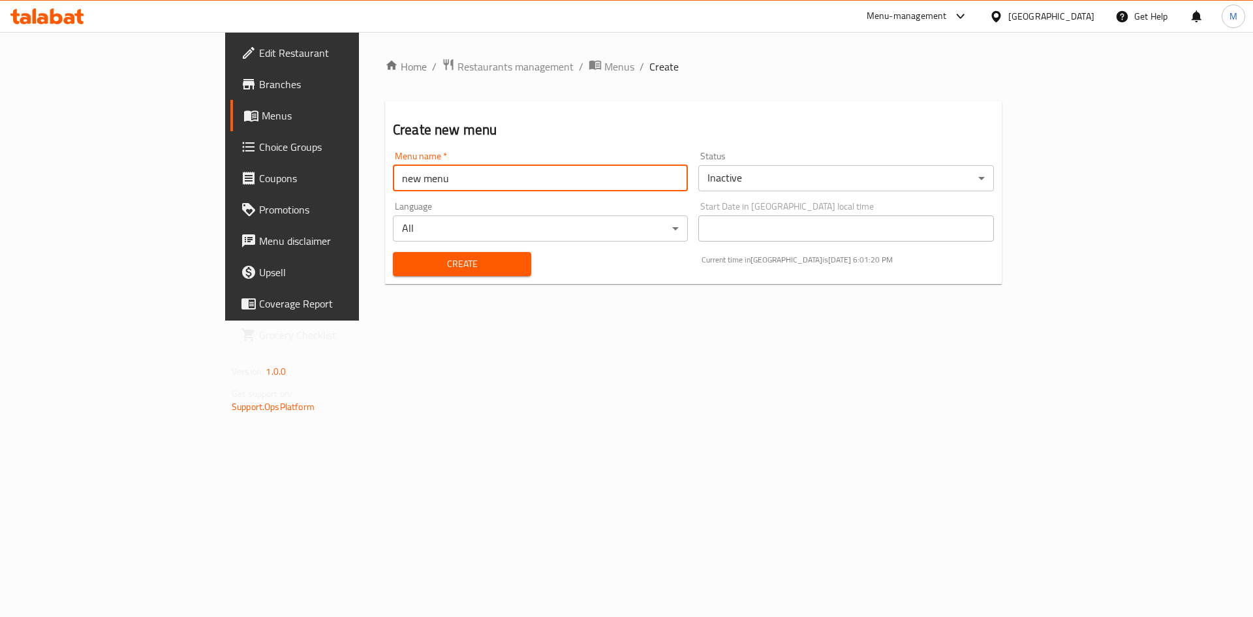
click at [918, 262] on p "Current time in [GEOGRAPHIC_DATA] is [DATE] 6:01:20 PM" at bounding box center [848, 260] width 292 height 12
click at [909, 259] on p "Current time in [GEOGRAPHIC_DATA] is [DATE] 6:01:22 PM" at bounding box center [848, 260] width 292 height 12
click at [911, 260] on p "Current time in [GEOGRAPHIC_DATA] is [DATE] 6:01:22 PM" at bounding box center [848, 260] width 292 height 12
drag, startPoint x: 909, startPoint y: 260, endPoint x: 870, endPoint y: 259, distance: 39.2
click at [870, 259] on p "Current time in [GEOGRAPHIC_DATA] is [DATE] 6:01:25 PM" at bounding box center [848, 260] width 292 height 12
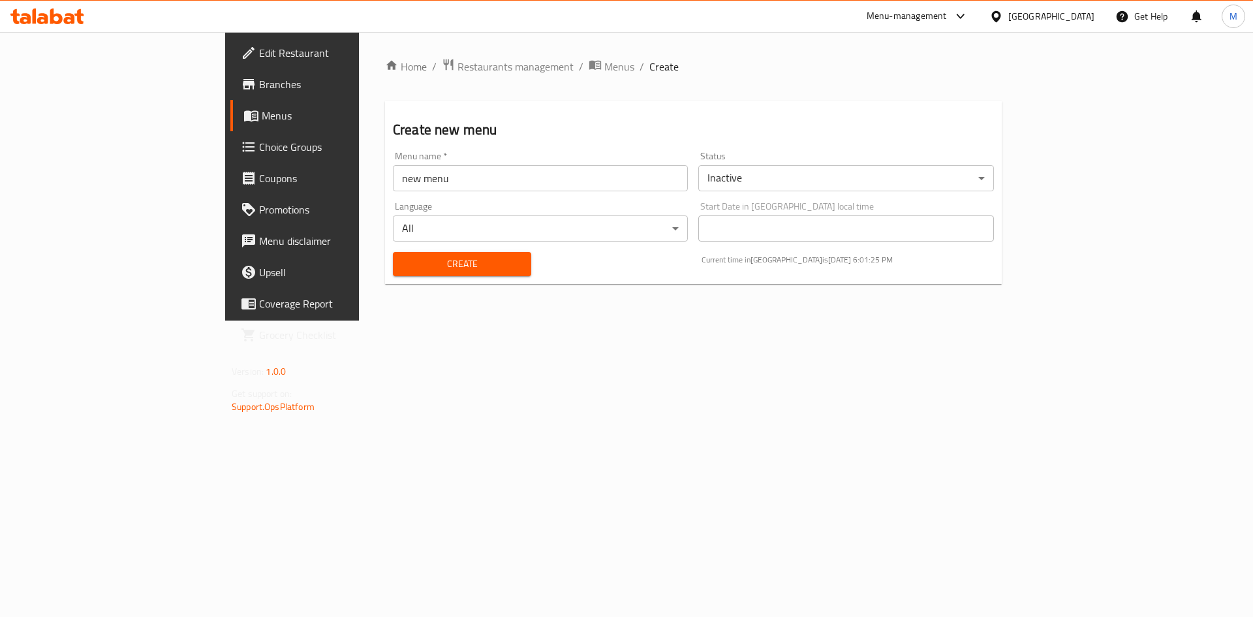
copy p "[DATE]"
click at [418, 176] on input "new menu" at bounding box center [540, 178] width 295 height 26
paste input "[DATE]"
click at [418, 176] on input "new menu [DATE]" at bounding box center [540, 178] width 295 height 26
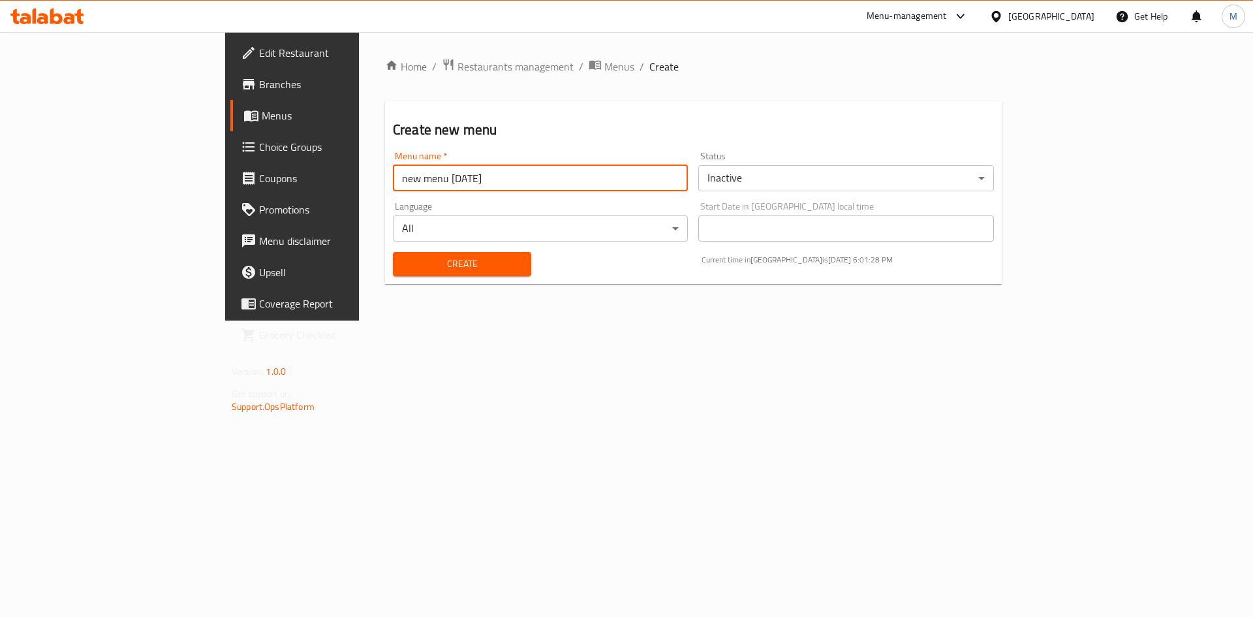
click at [418, 176] on input "new menu [DATE]" at bounding box center [540, 178] width 295 height 26
type input "New Menu [DATE]"
click at [708, 277] on div "Create Current time in [GEOGRAPHIC_DATA] is [DATE] 6:01:31 PM" at bounding box center [693, 264] width 617 height 40
click at [418, 256] on span "Create" at bounding box center [461, 264] width 117 height 16
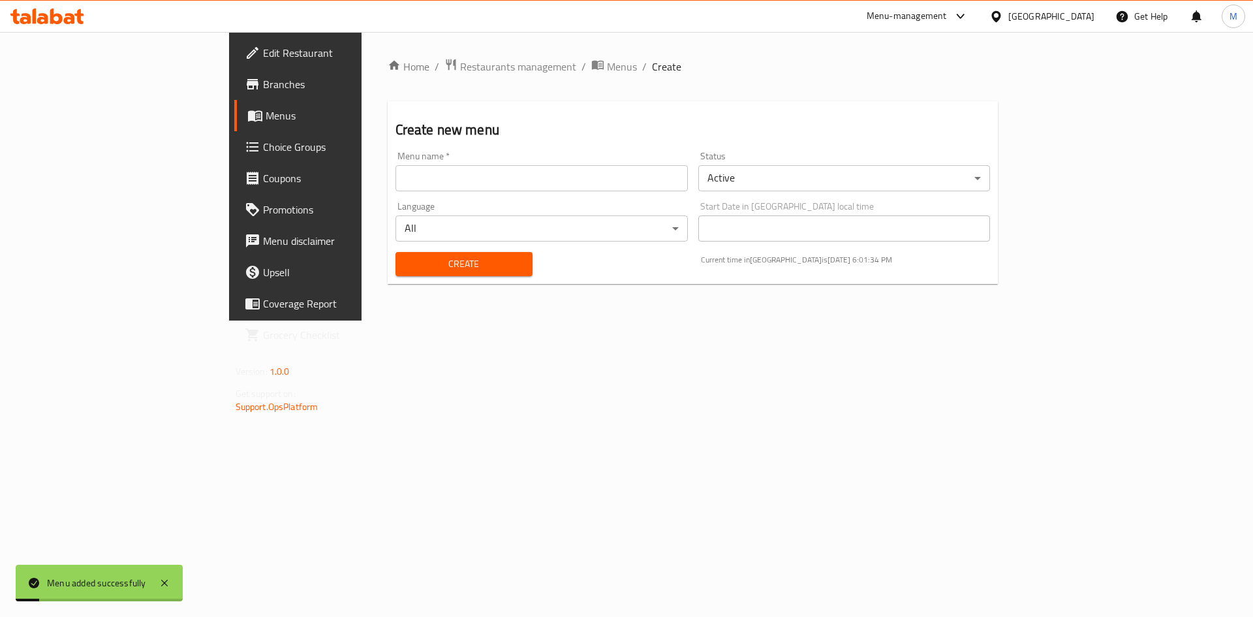
click at [567, 320] on div "Home / Restaurants management / Menus / Create Create new menu Menu name   * Me…" at bounding box center [693, 176] width 663 height 288
click at [607, 69] on span "Menus" at bounding box center [622, 67] width 30 height 16
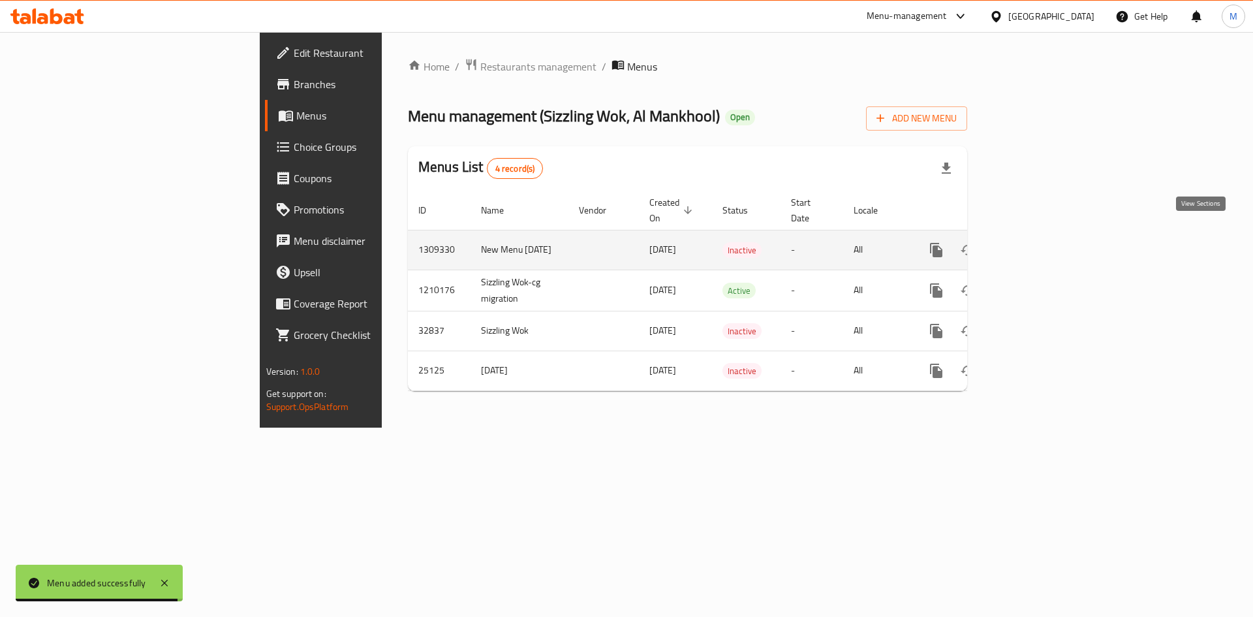
click at [1038, 242] on icon "enhanced table" at bounding box center [1031, 250] width 16 height 16
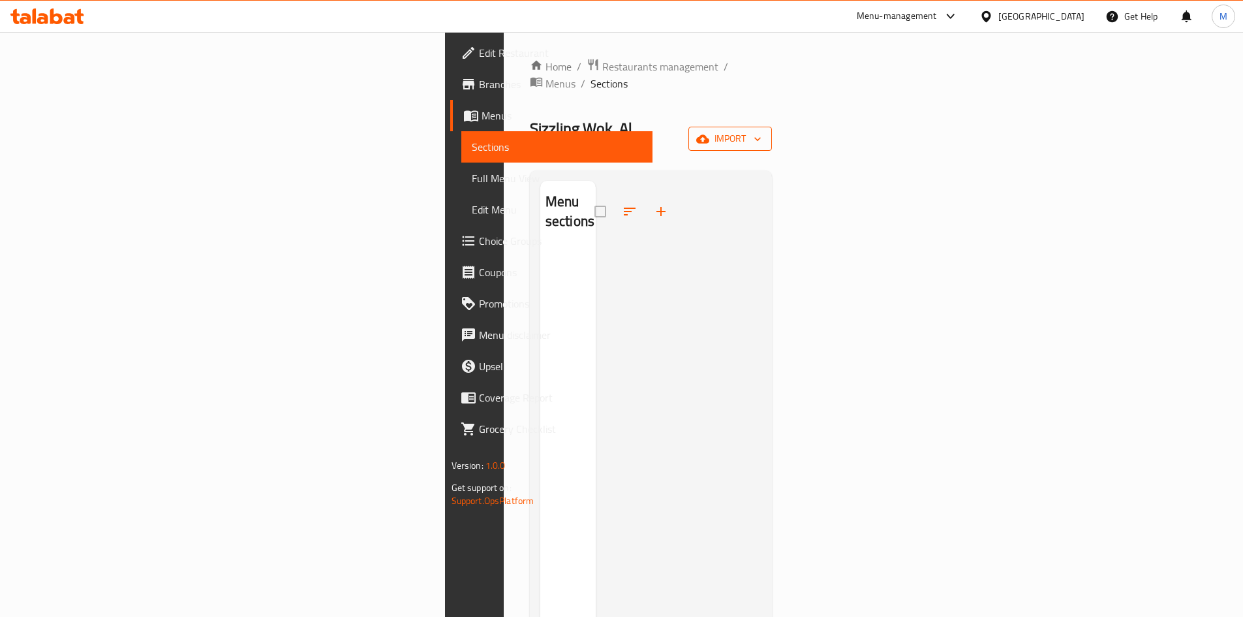
click at [764, 132] on icon "button" at bounding box center [757, 138] width 13 height 13
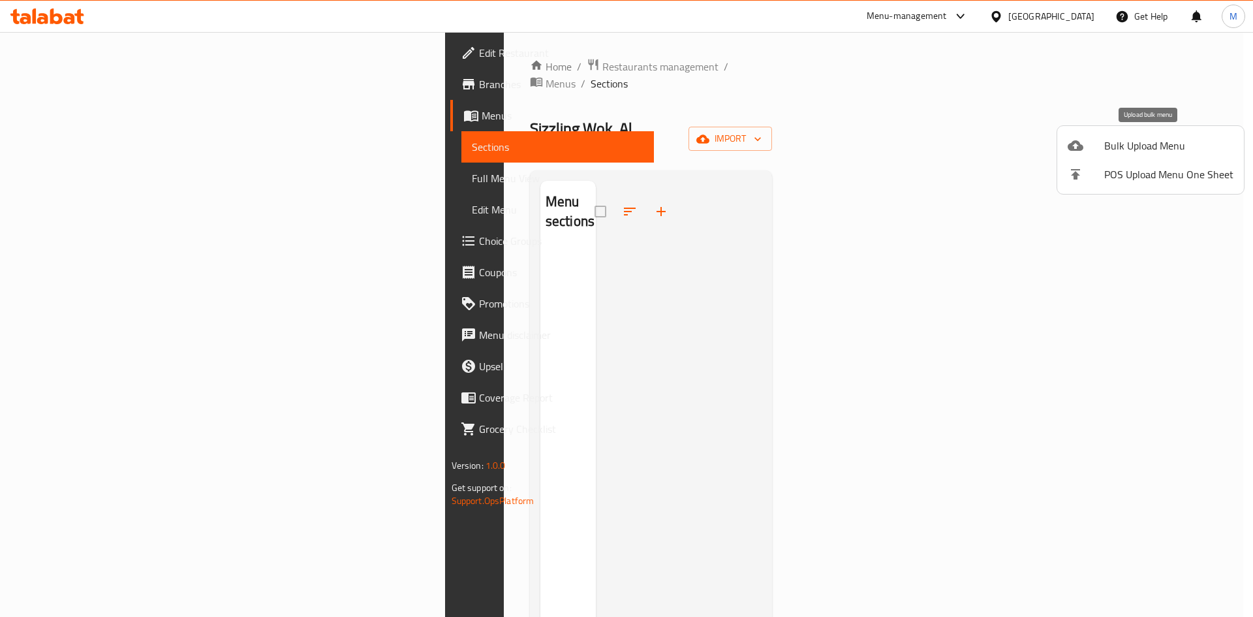
click at [1154, 149] on span "Bulk Upload Menu" at bounding box center [1168, 146] width 129 height 16
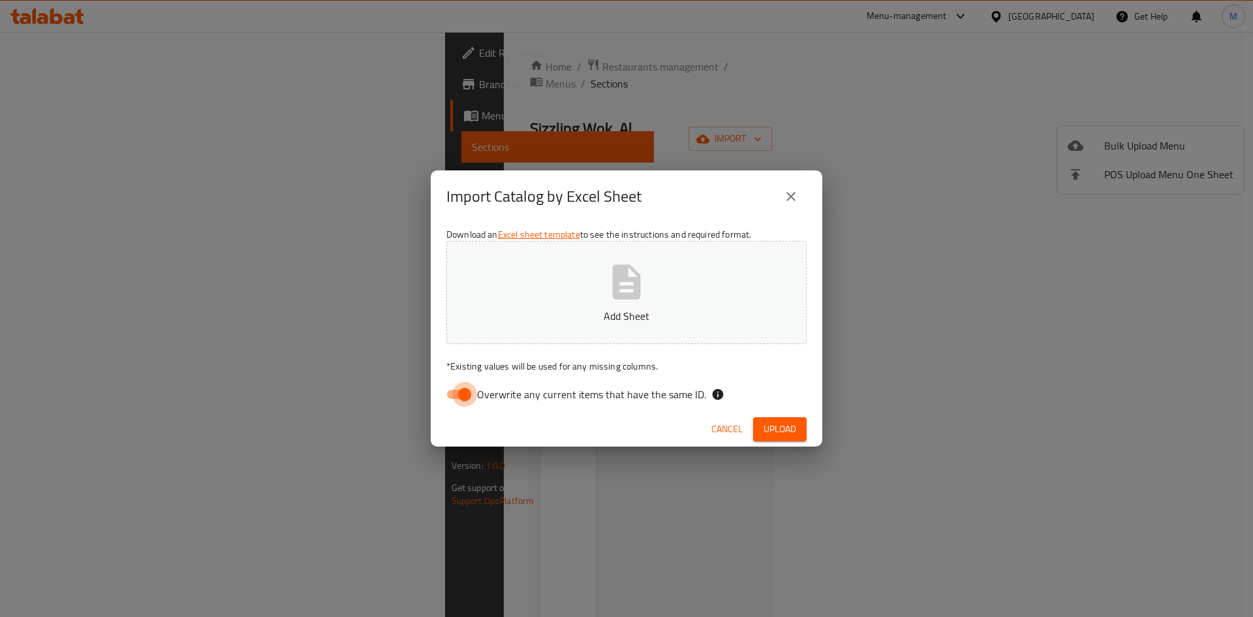
click at [454, 399] on input "Overwrite any current items that have the same ID." at bounding box center [464, 394] width 74 height 25
click at [623, 293] on icon "button" at bounding box center [627, 281] width 28 height 35
click at [790, 435] on span "Upload" at bounding box center [780, 429] width 33 height 16
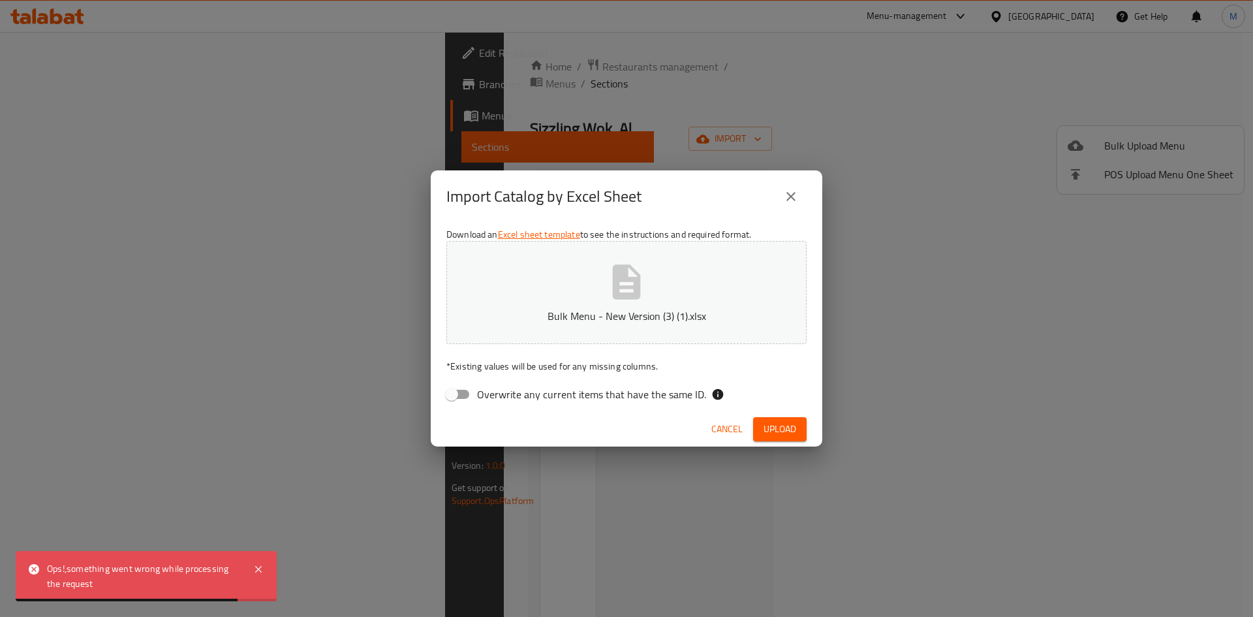
click at [451, 396] on input "Overwrite any current items that have the same ID." at bounding box center [451, 394] width 74 height 25
checkbox input "true"
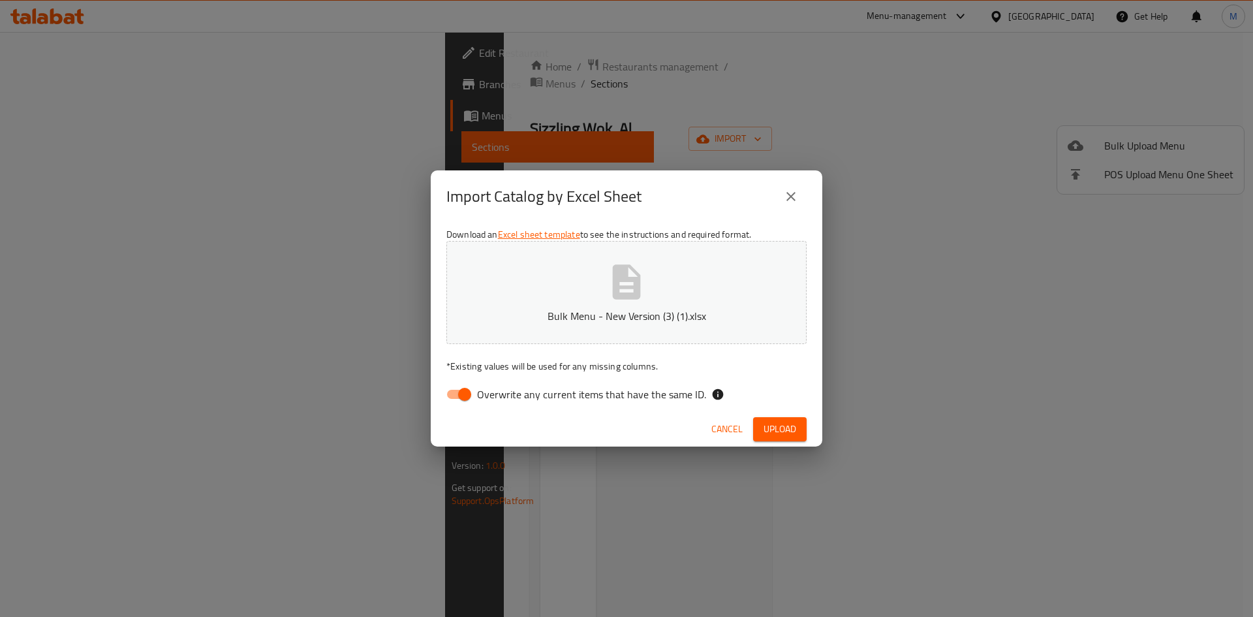
click at [796, 432] on button "Upload" at bounding box center [780, 429] width 54 height 24
click at [719, 421] on span "Cancel" at bounding box center [726, 429] width 31 height 16
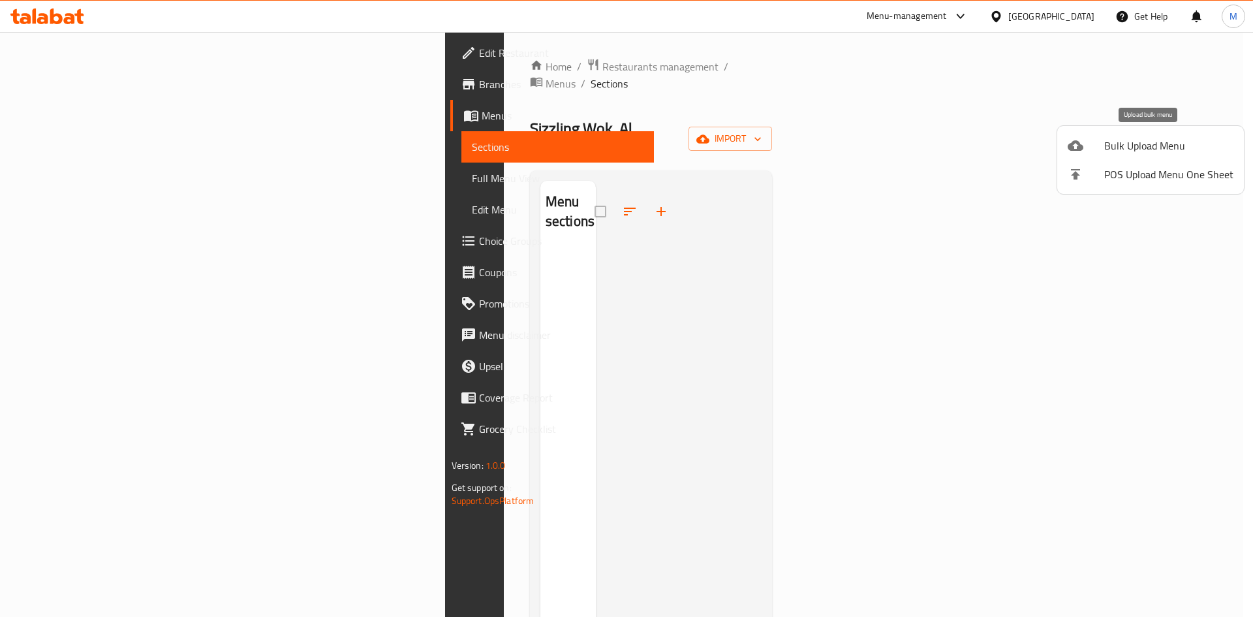
click at [1180, 138] on span "Bulk Upload Menu" at bounding box center [1168, 146] width 129 height 16
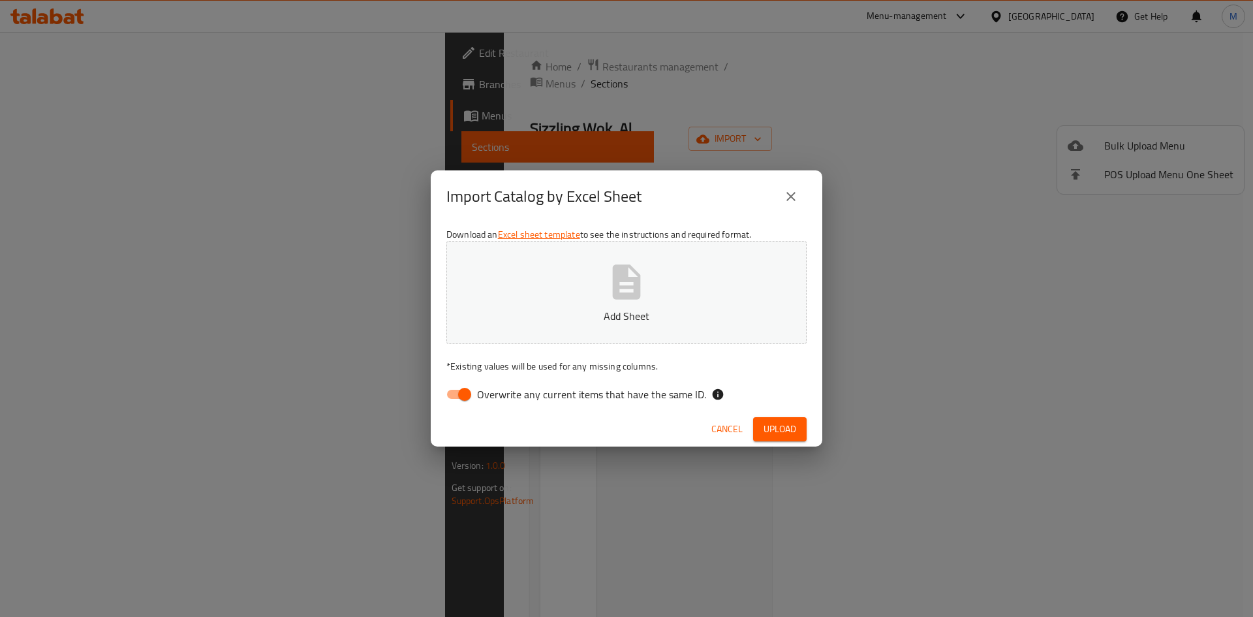
click at [453, 407] on div "Download an Excel sheet template to see the instructions and required format. A…" at bounding box center [627, 317] width 392 height 189
click at [452, 407] on input "Overwrite any current items that have the same ID." at bounding box center [464, 394] width 74 height 25
checkbox input "false"
click at [621, 312] on p "Add Sheet" at bounding box center [627, 316] width 320 height 16
click at [779, 431] on span "Upload" at bounding box center [780, 429] width 33 height 16
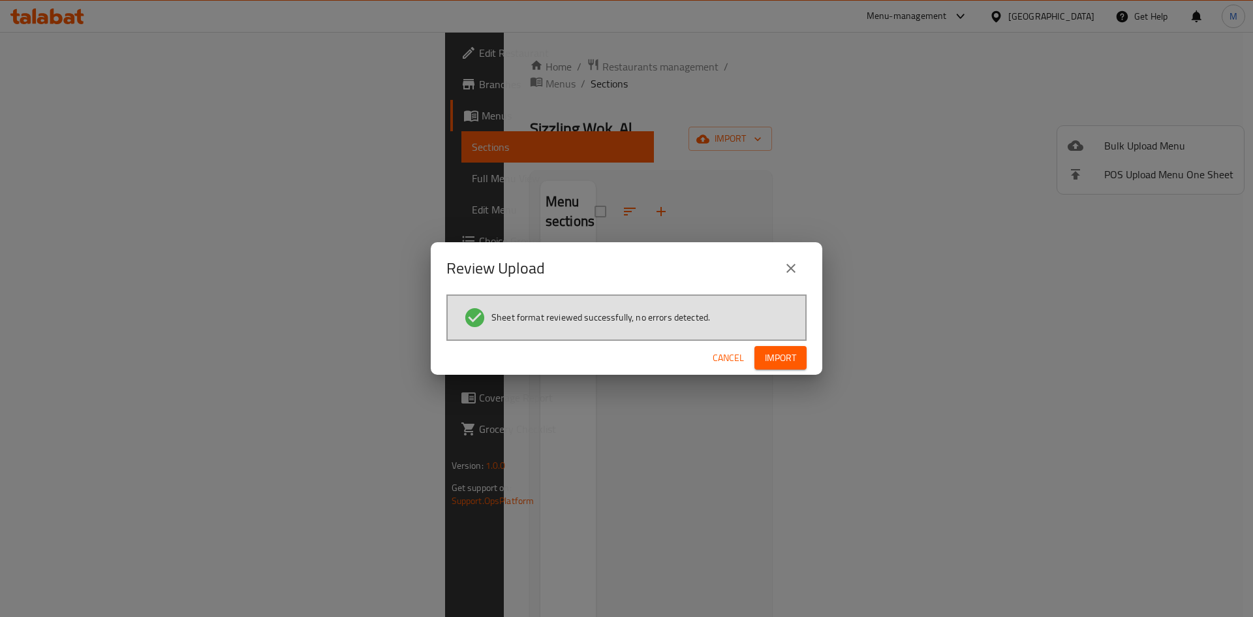
click at [799, 367] on button "Import" at bounding box center [780, 358] width 52 height 24
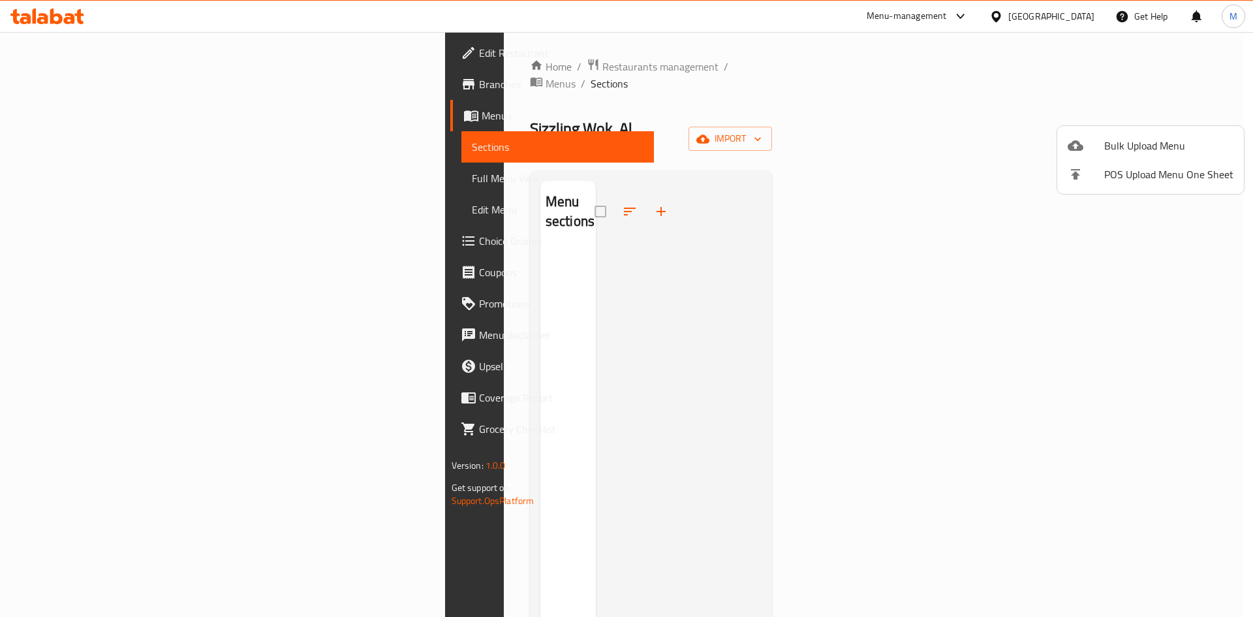
click at [799, 367] on div at bounding box center [626, 308] width 1253 height 617
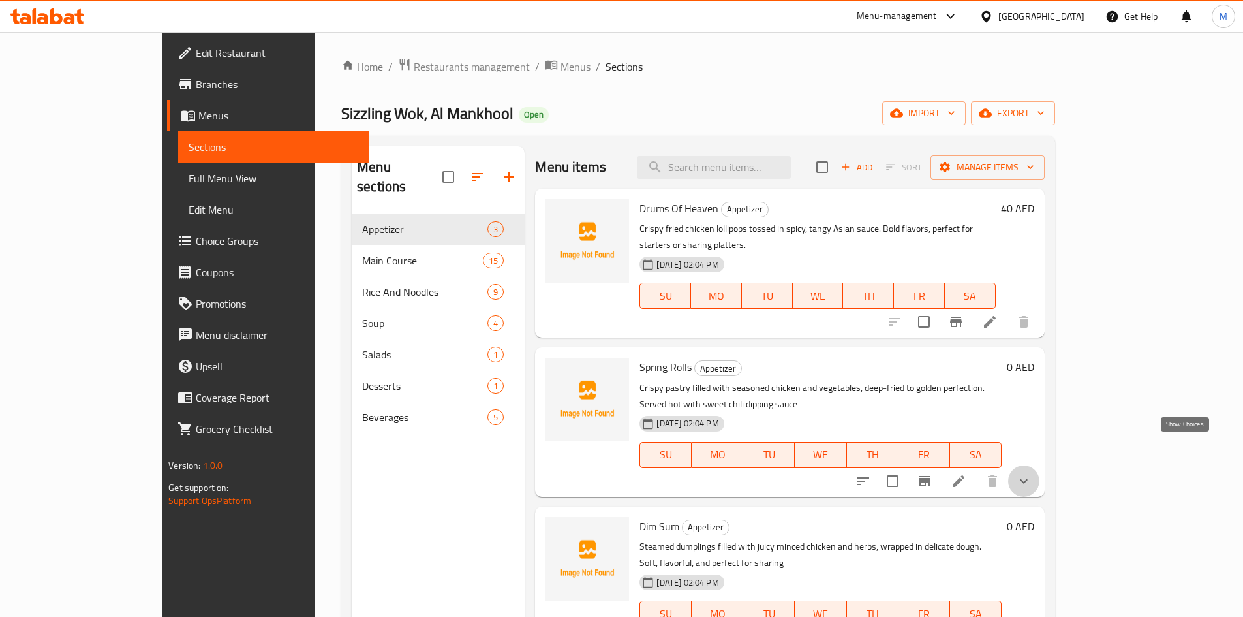
click at [1032, 473] on icon "show more" at bounding box center [1024, 481] width 16 height 16
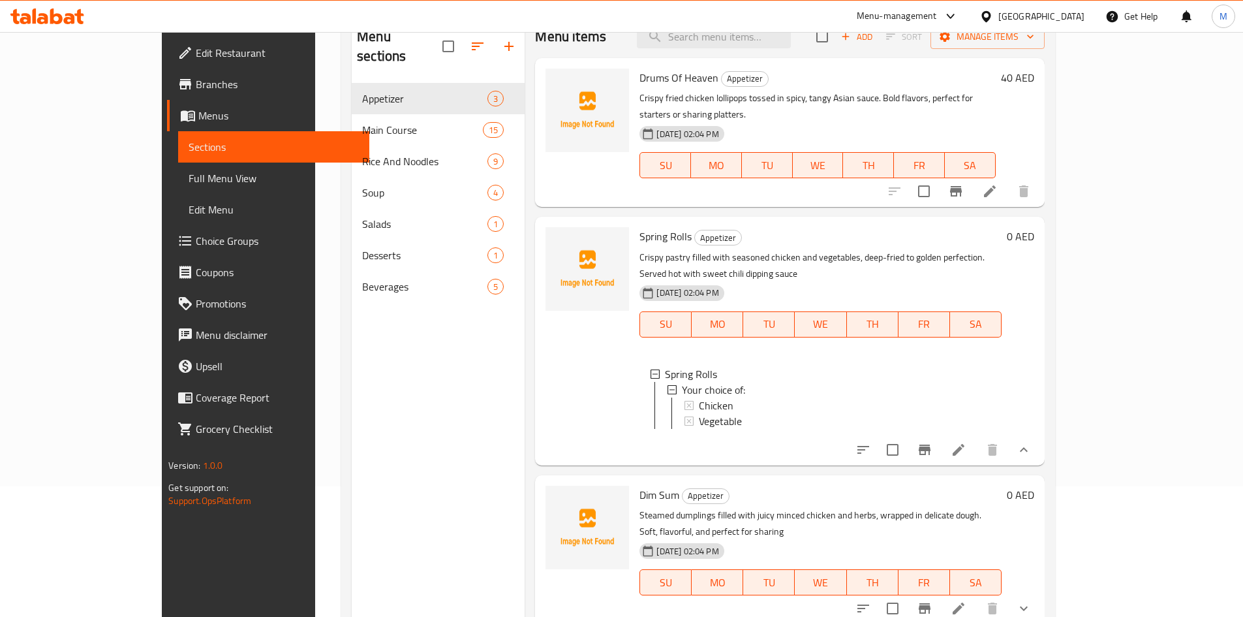
scroll to position [2, 0]
click at [1040, 593] on button "show more" at bounding box center [1023, 608] width 31 height 31
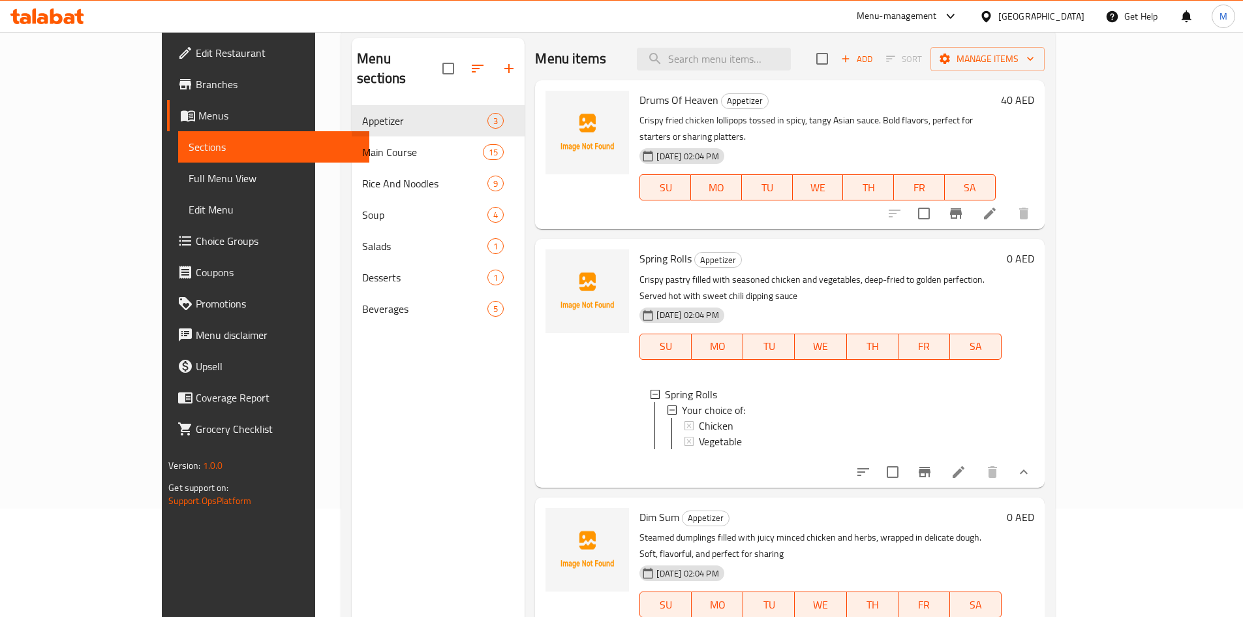
scroll to position [0, 0]
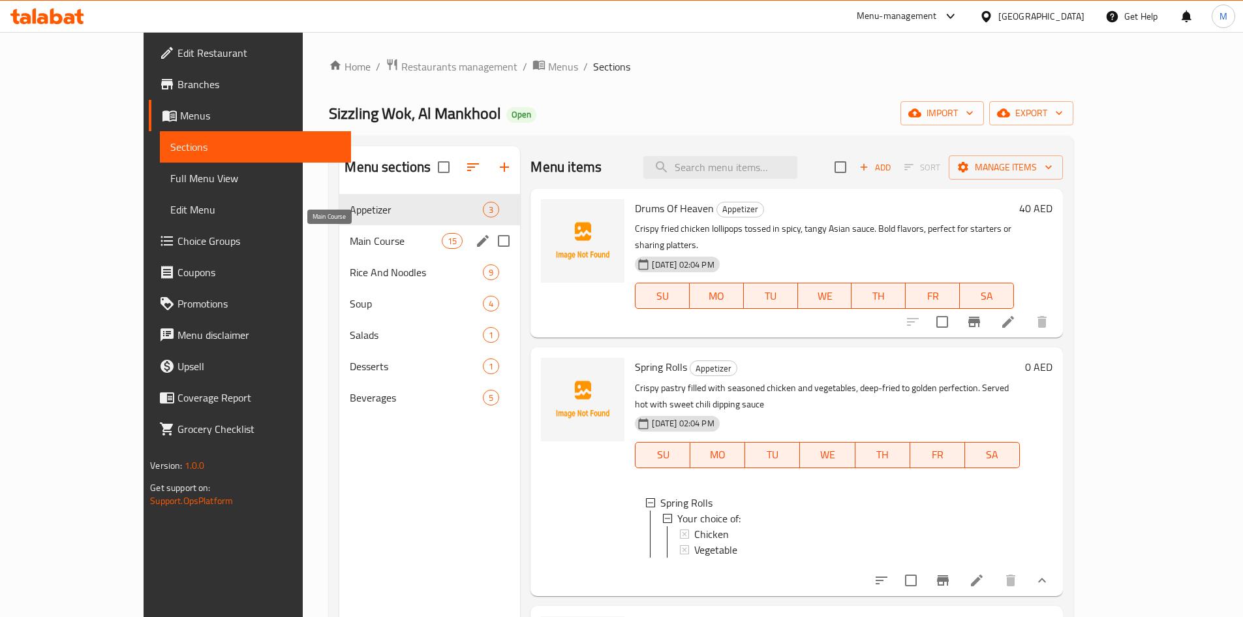
click at [372, 247] on span "Main Course" at bounding box center [396, 241] width 92 height 16
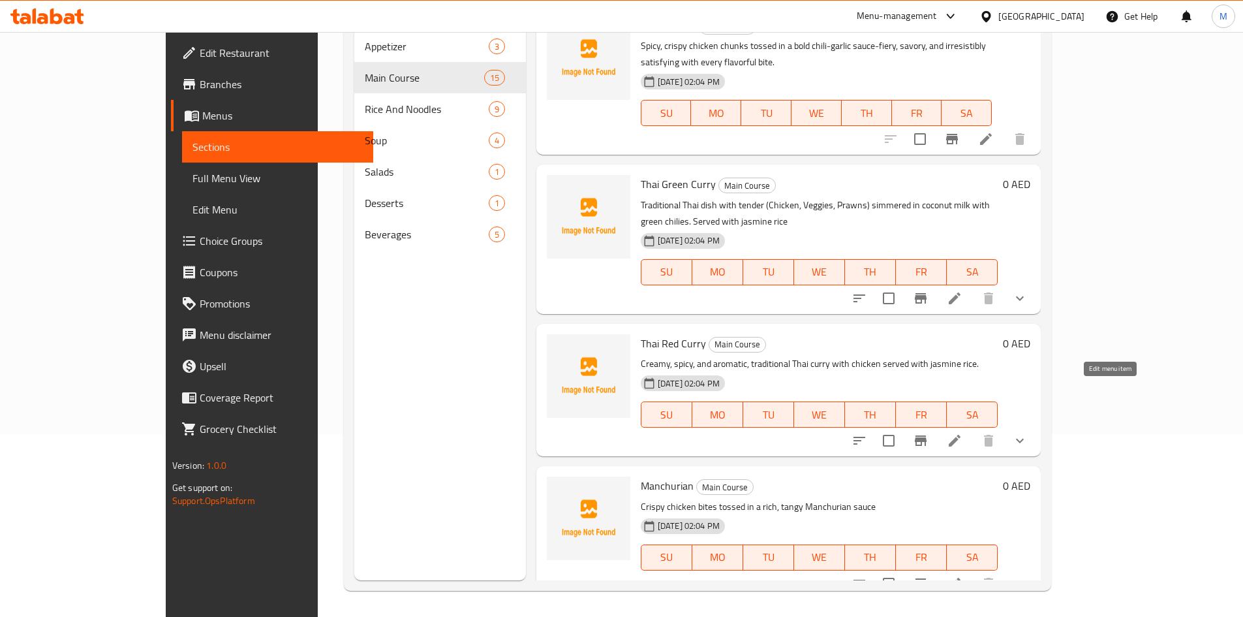
scroll to position [65, 0]
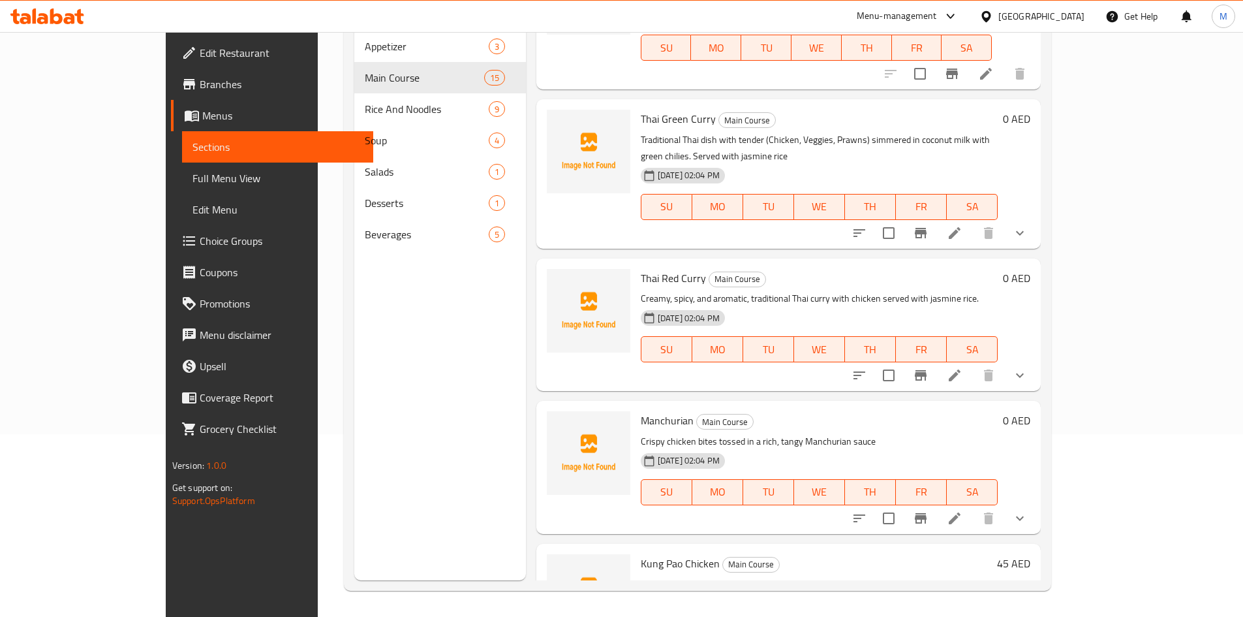
click at [1036, 503] on button "show more" at bounding box center [1019, 518] width 31 height 31
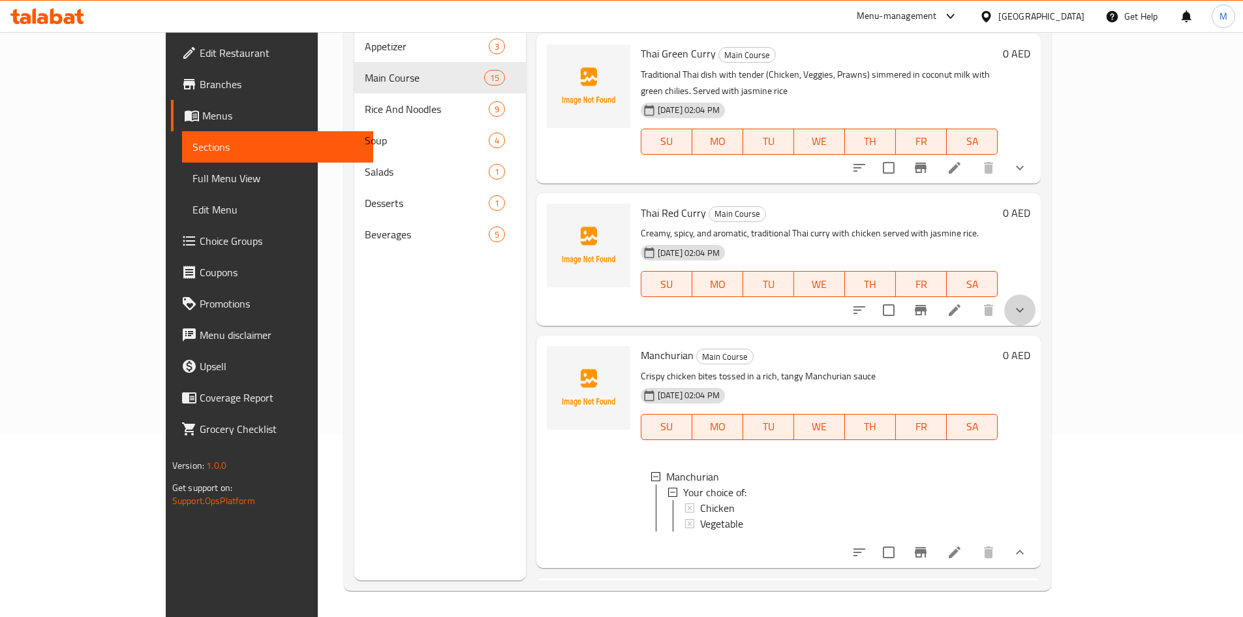
click at [1036, 294] on button "show more" at bounding box center [1019, 309] width 31 height 31
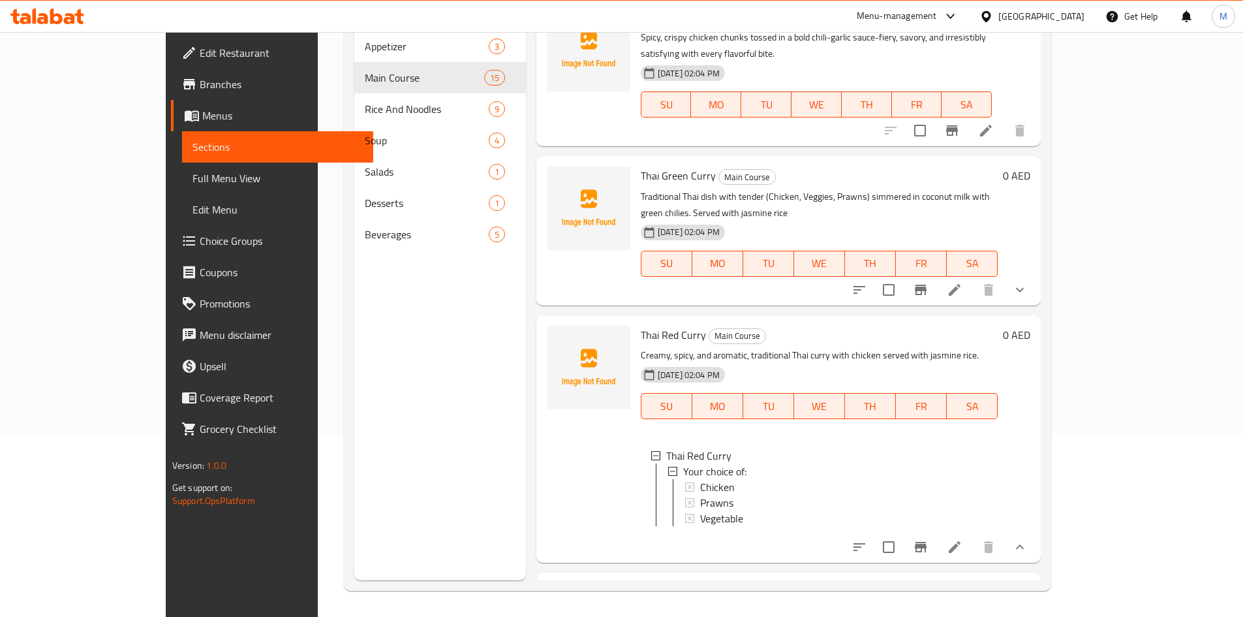
scroll to position [0, 0]
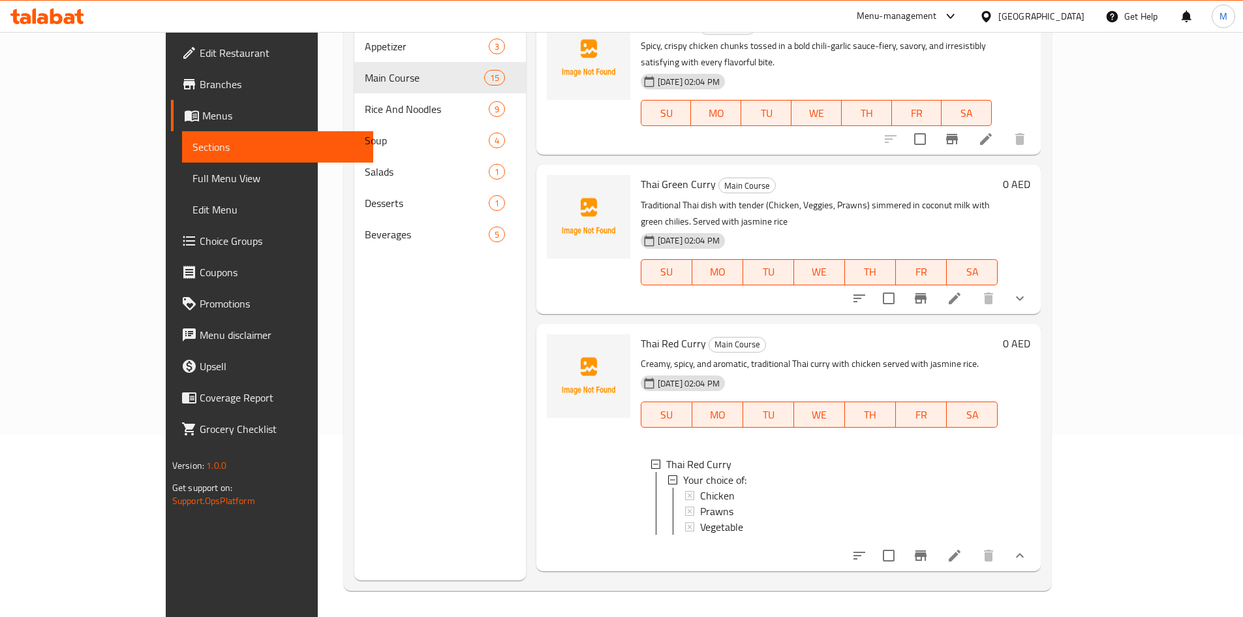
click at [1028, 290] on icon "show more" at bounding box center [1020, 298] width 16 height 16
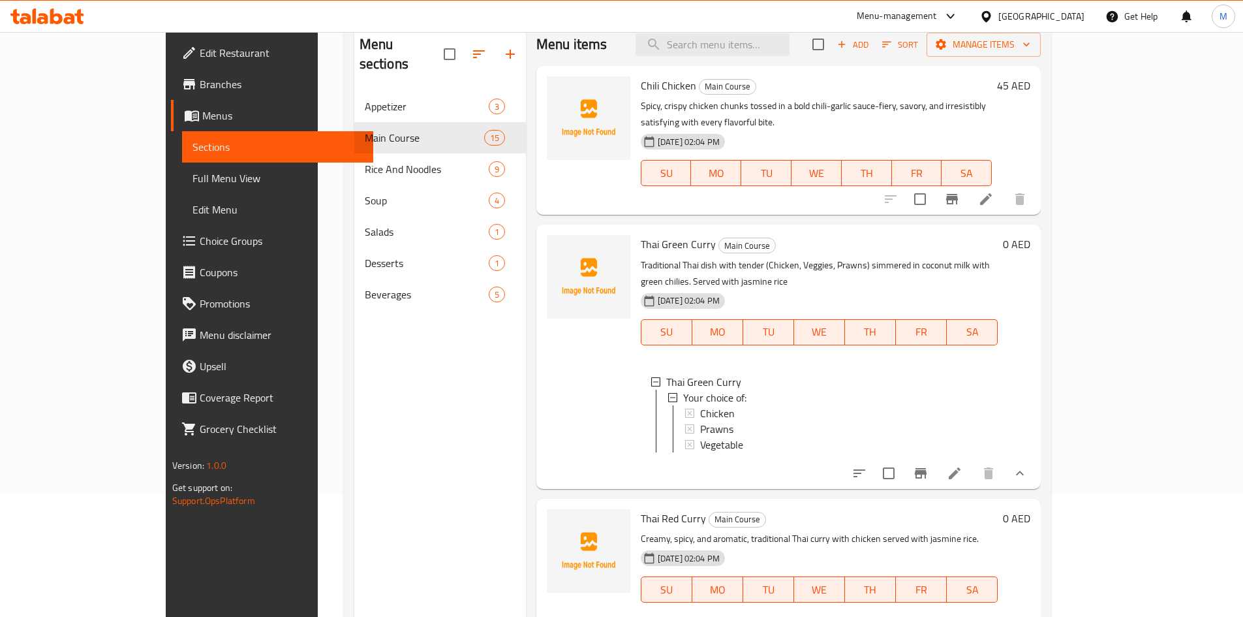
scroll to position [52, 0]
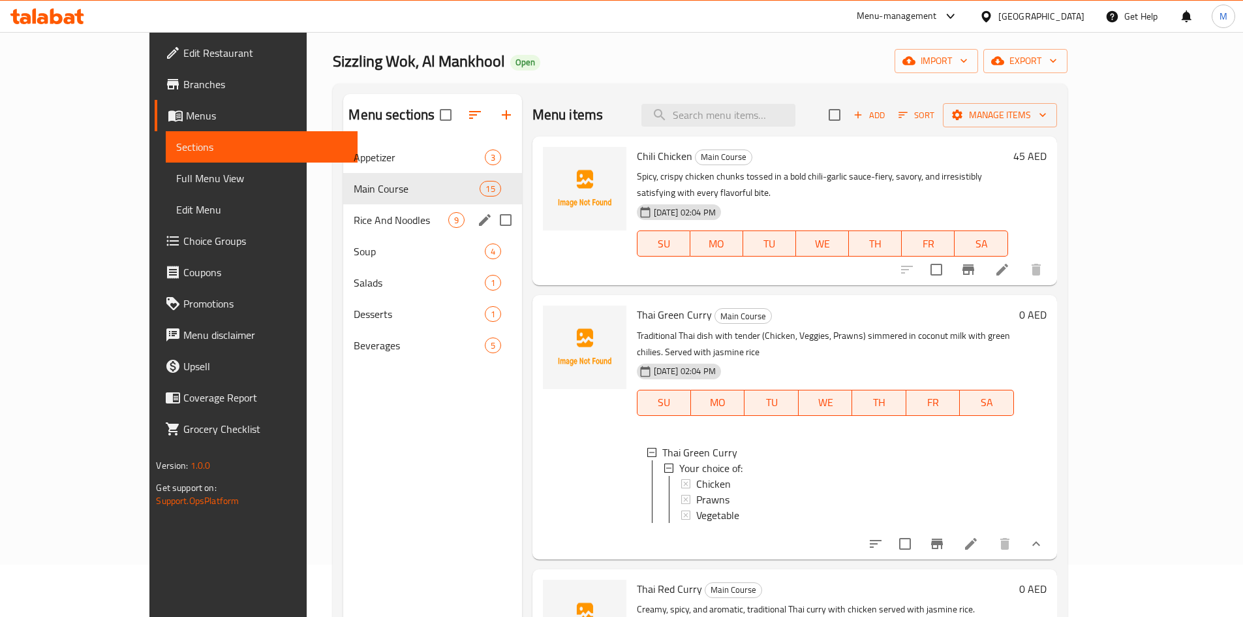
click at [367, 228] on div "Rice And Noodles 9" at bounding box center [432, 219] width 178 height 31
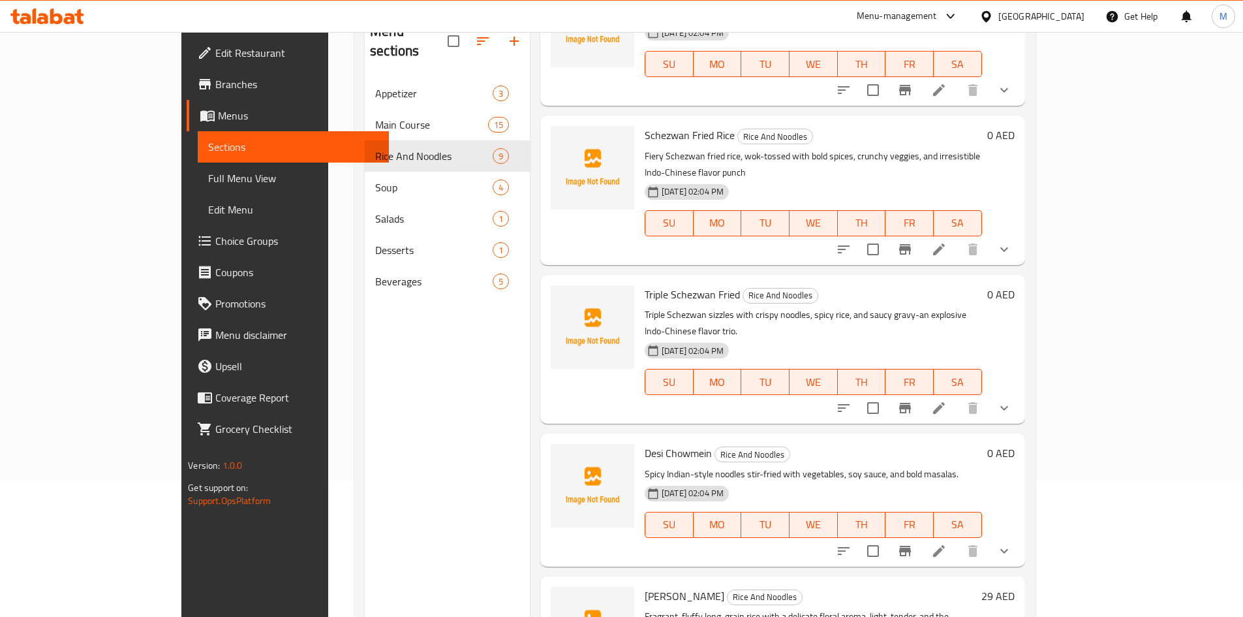
scroll to position [183, 0]
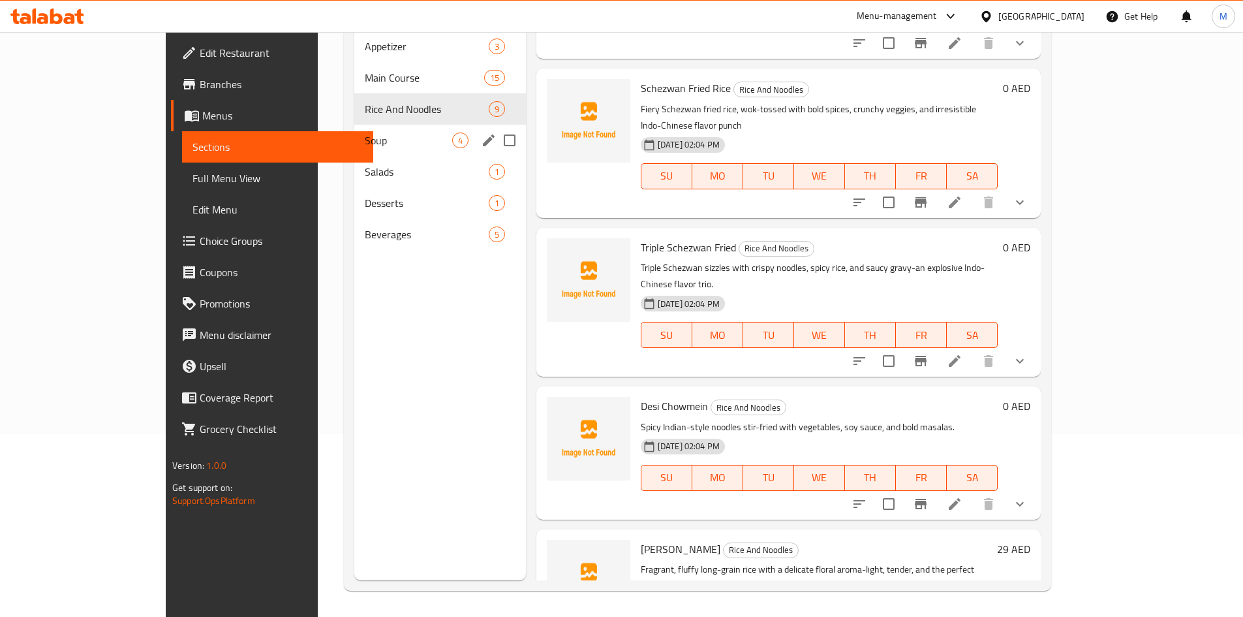
click at [396, 129] on div "Soup 4" at bounding box center [440, 140] width 172 height 31
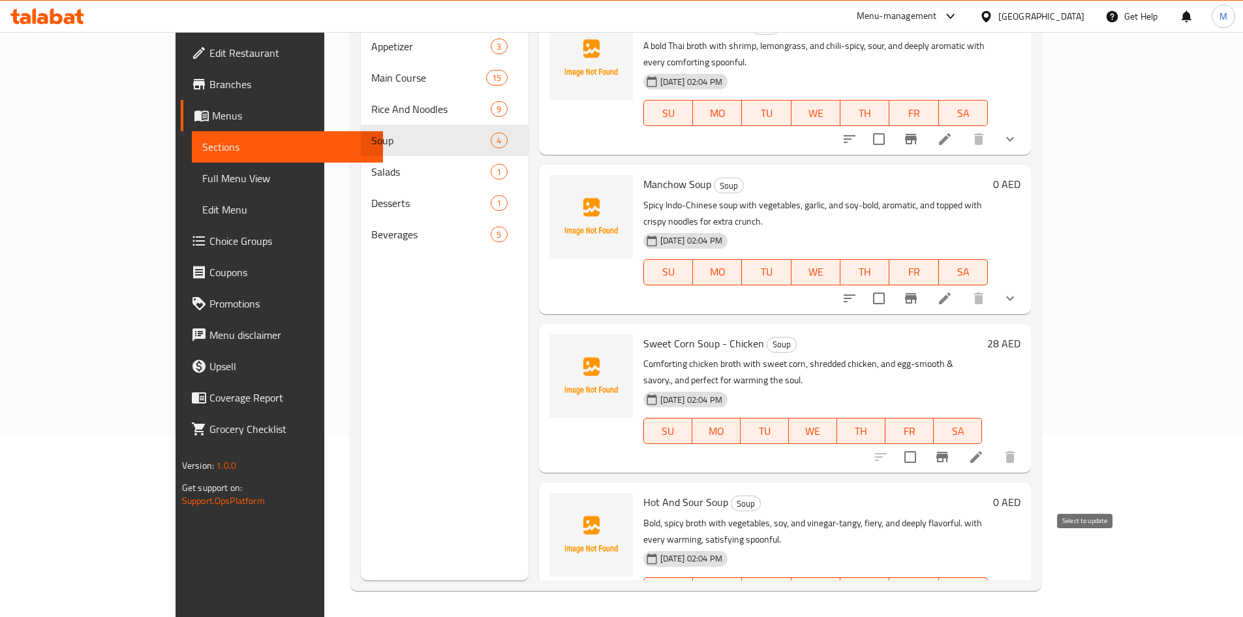
click at [924, 602] on input "checkbox" at bounding box center [910, 615] width 27 height 27
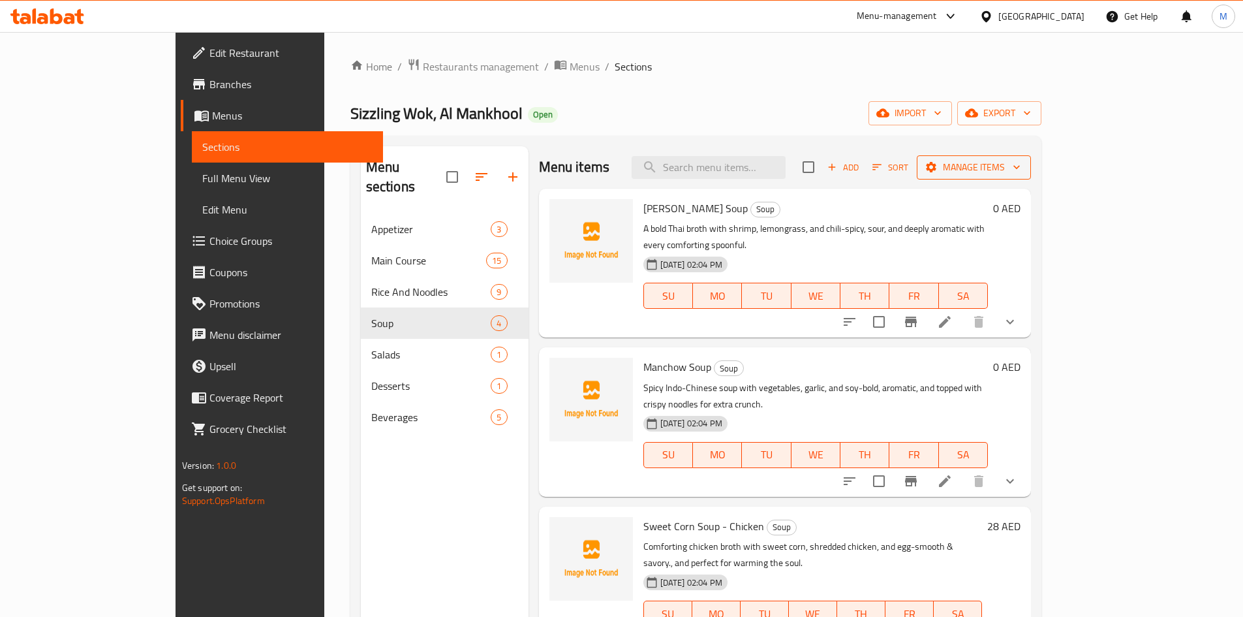
click at [1021, 166] on span "Manage items" at bounding box center [973, 167] width 93 height 16
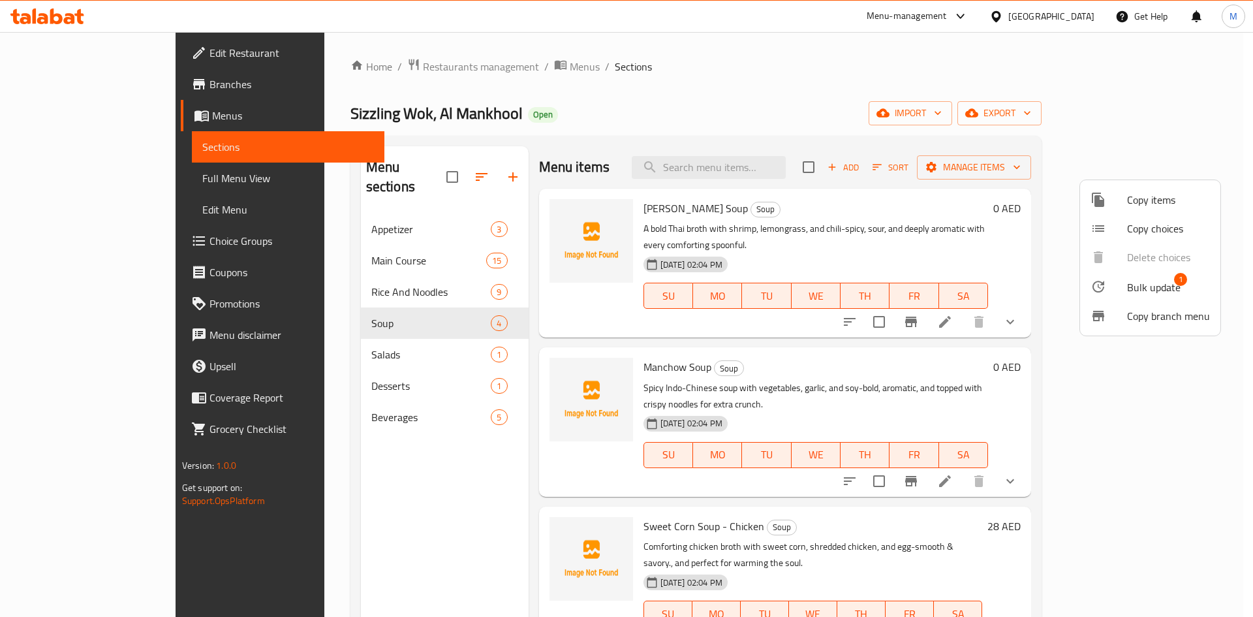
click at [1128, 291] on span "Bulk update" at bounding box center [1154, 287] width 54 height 16
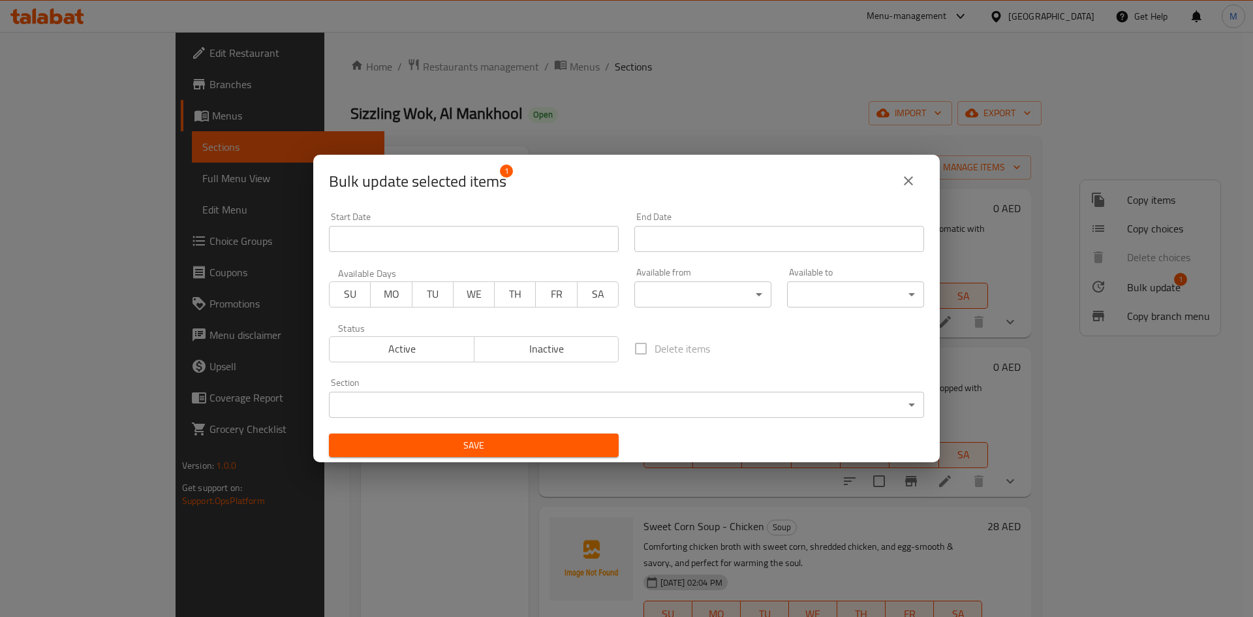
click at [546, 360] on button "Inactive" at bounding box center [547, 349] width 146 height 26
click at [547, 434] on button "Save" at bounding box center [474, 445] width 290 height 24
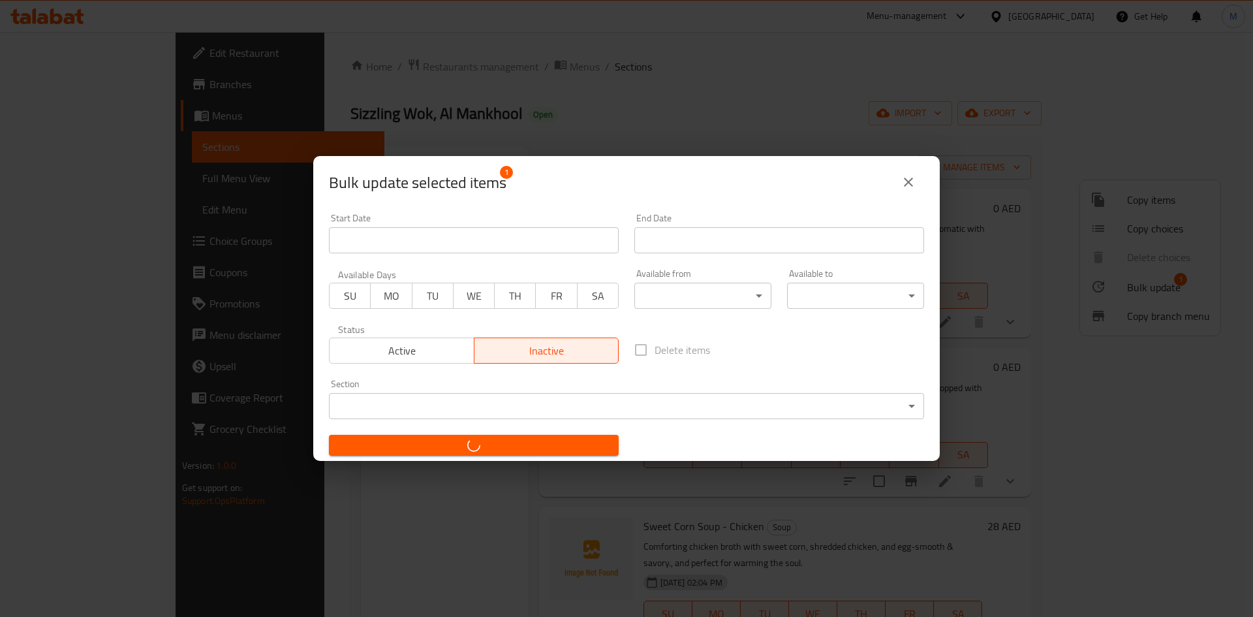
checkbox input "false"
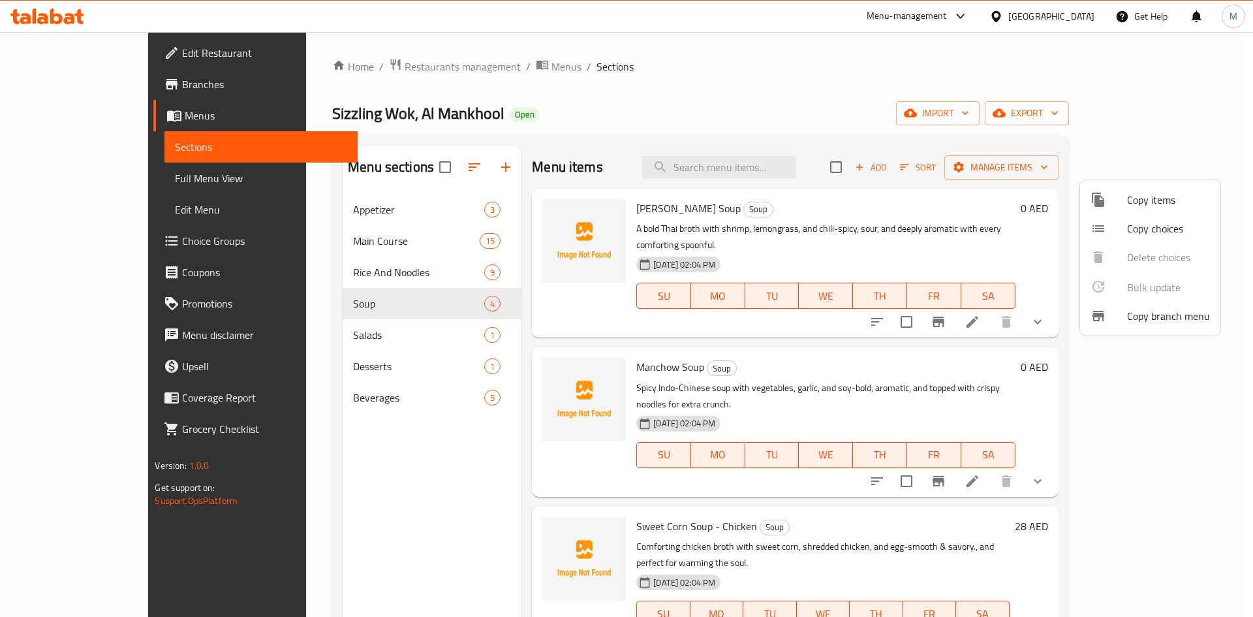
click at [102, 189] on div at bounding box center [626, 308] width 1253 height 617
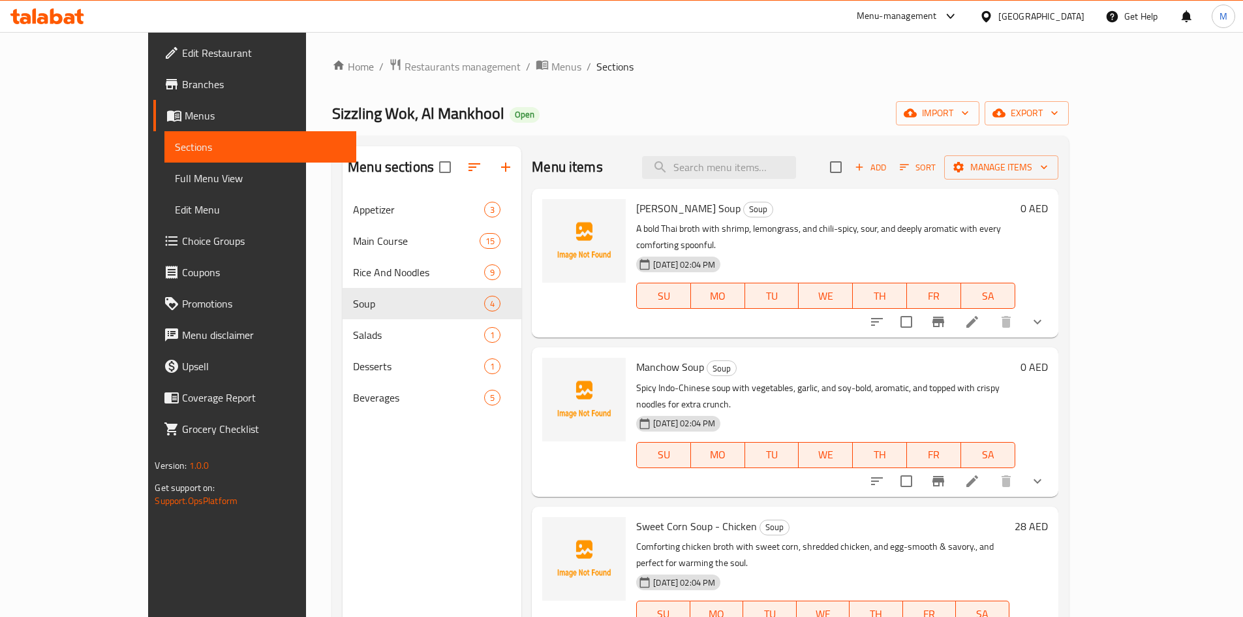
click at [164, 189] on link "Full Menu View" at bounding box center [259, 178] width 191 height 31
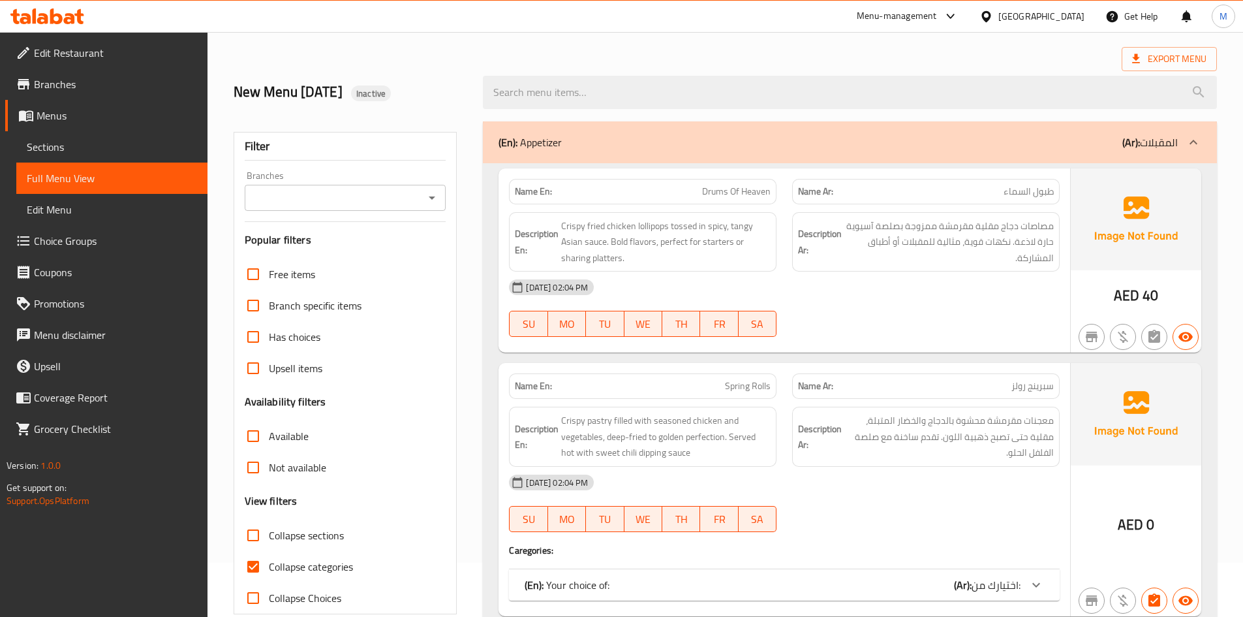
scroll to position [196, 0]
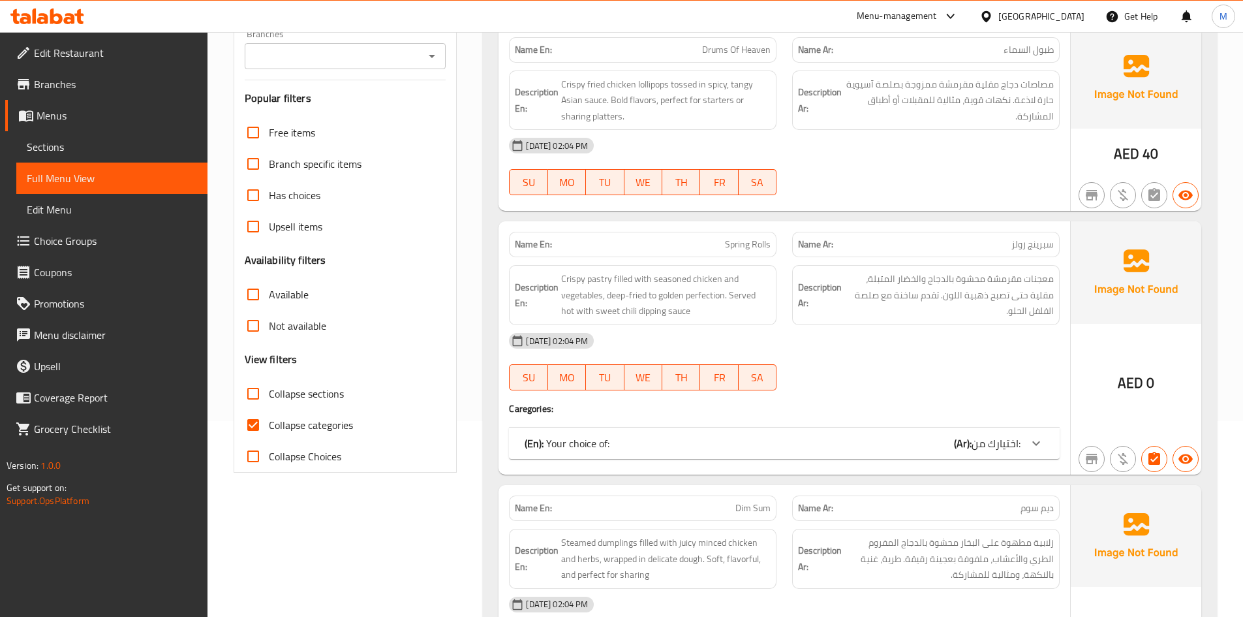
click at [282, 426] on span "Collapse categories" at bounding box center [311, 425] width 84 height 16
click at [269, 426] on input "Collapse categories" at bounding box center [253, 424] width 31 height 31
checkbox input "false"
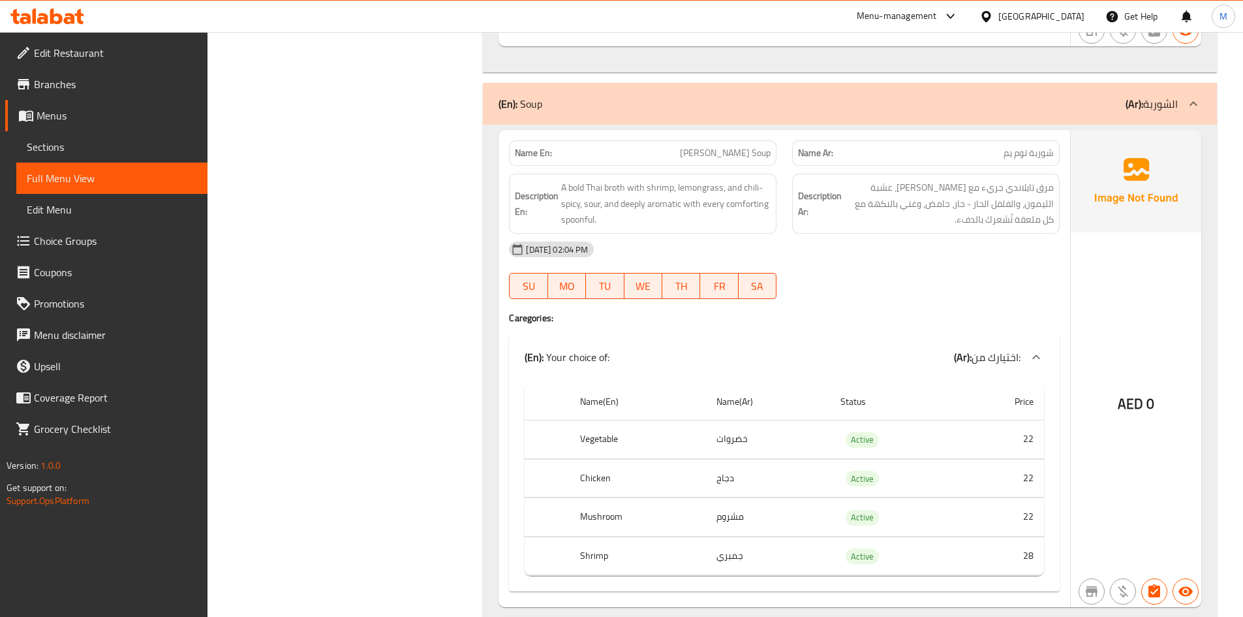
scroll to position [8231, 0]
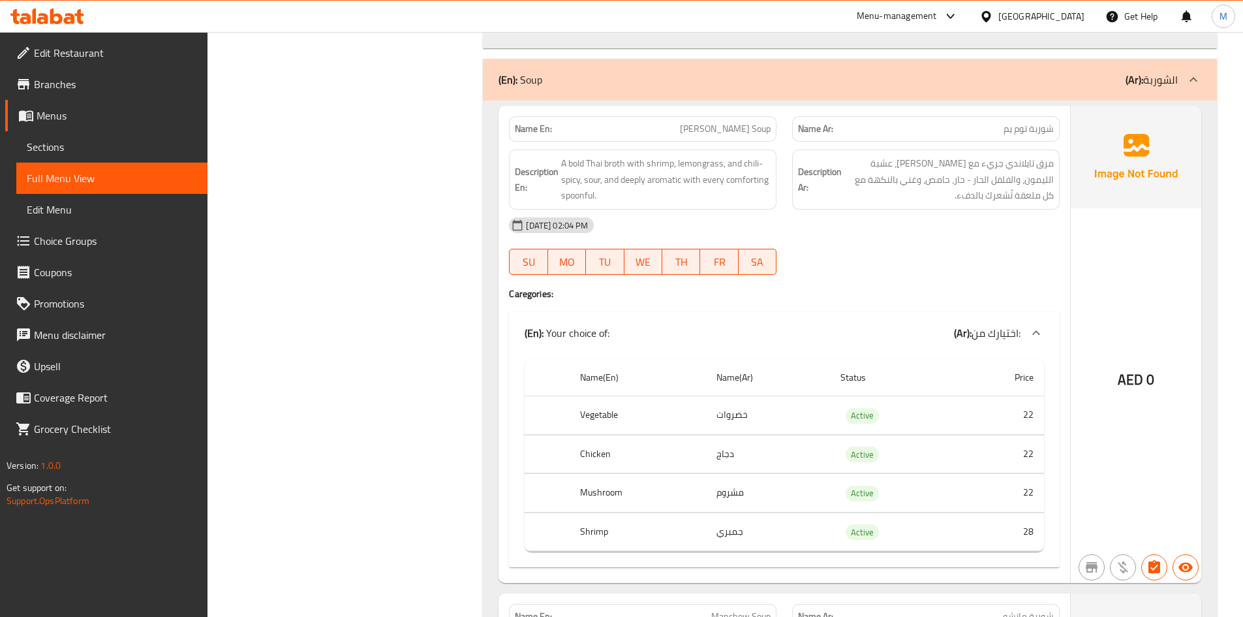
click at [113, 116] on span "Menus" at bounding box center [117, 116] width 161 height 16
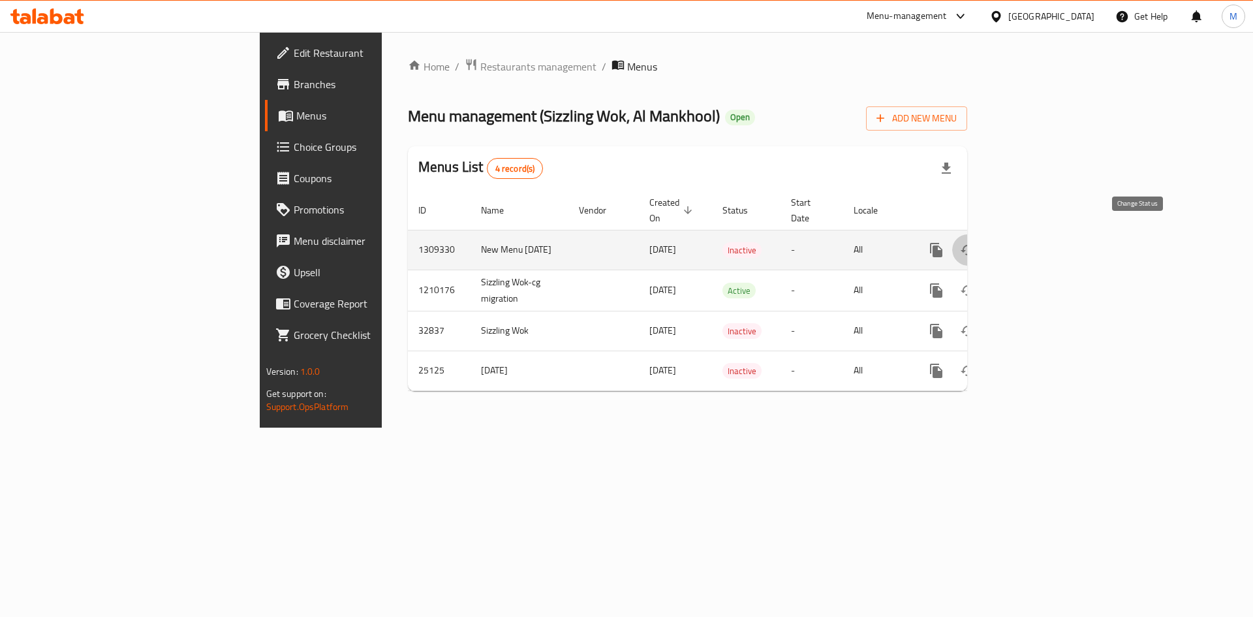
click at [975, 245] on icon "enhanced table" at bounding box center [968, 250] width 14 height 10
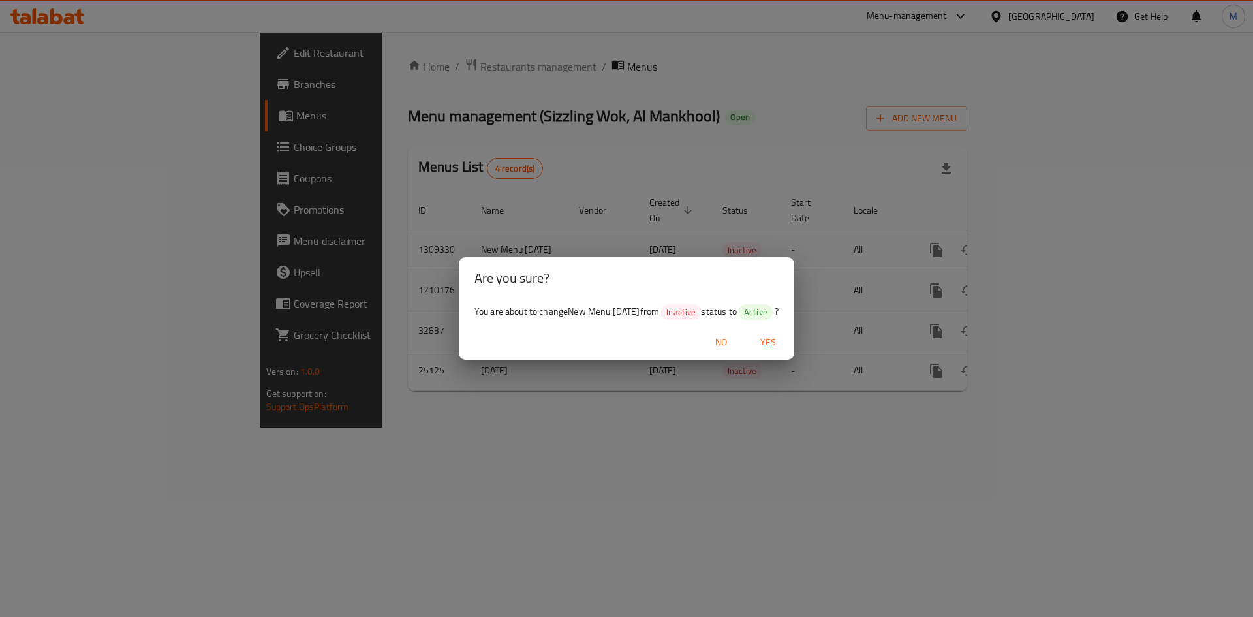
click at [773, 337] on span "Yes" at bounding box center [768, 342] width 31 height 16
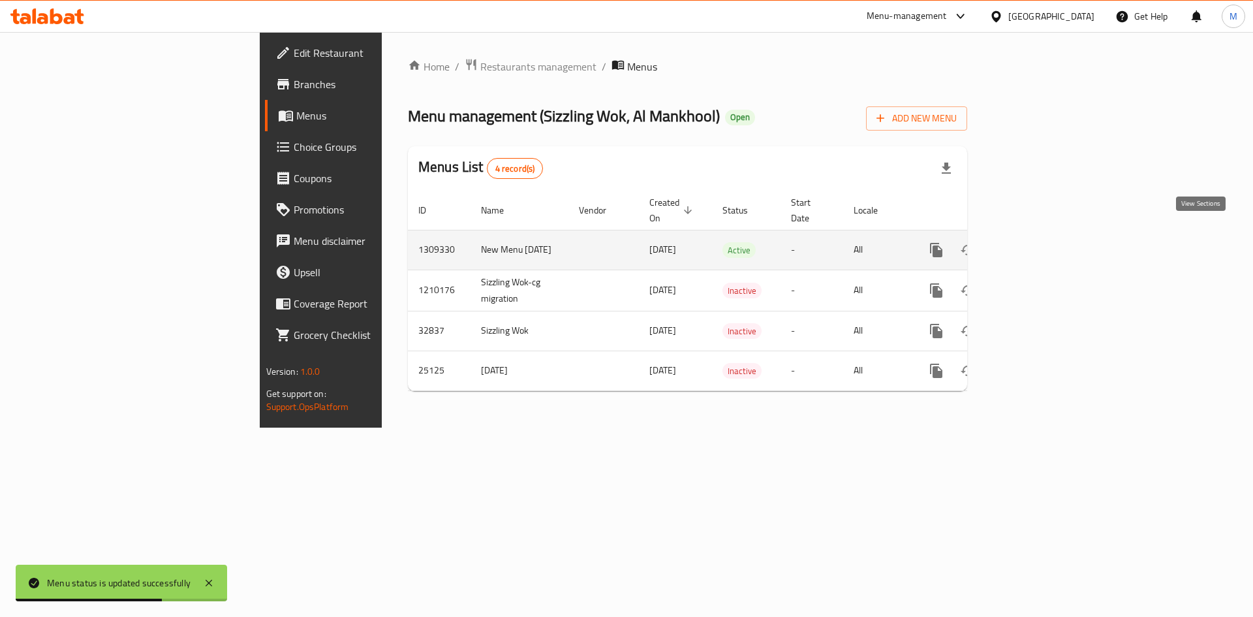
click at [1038, 242] on icon "enhanced table" at bounding box center [1031, 250] width 16 height 16
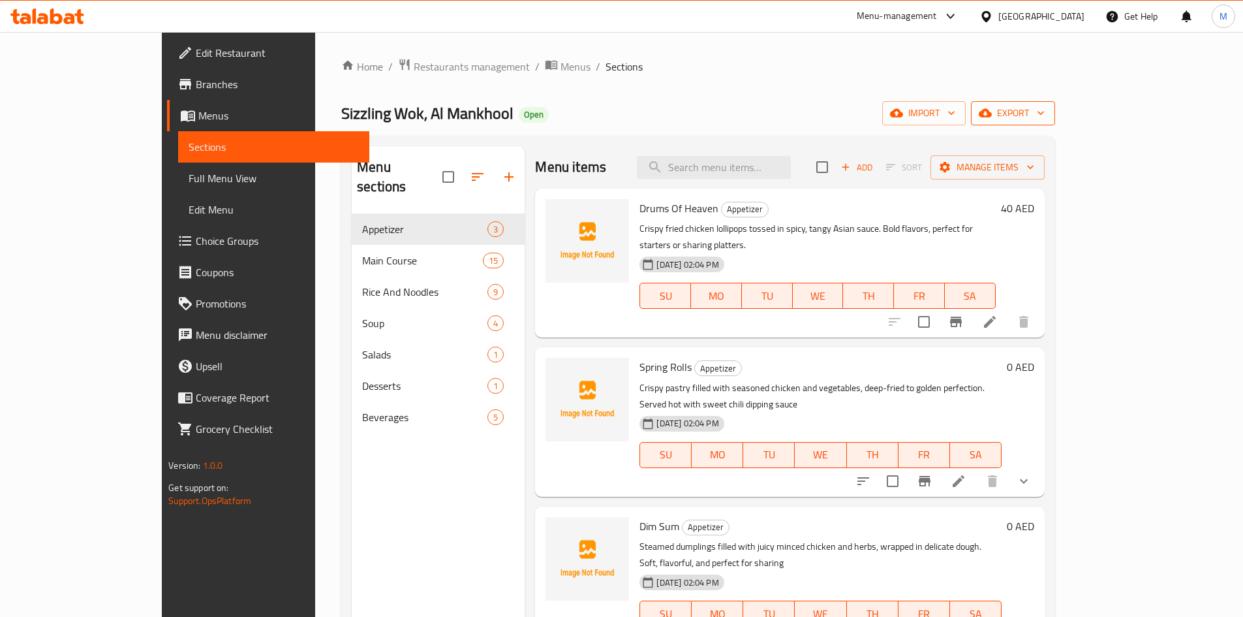
click at [1045, 105] on span "export" at bounding box center [1013, 113] width 63 height 16
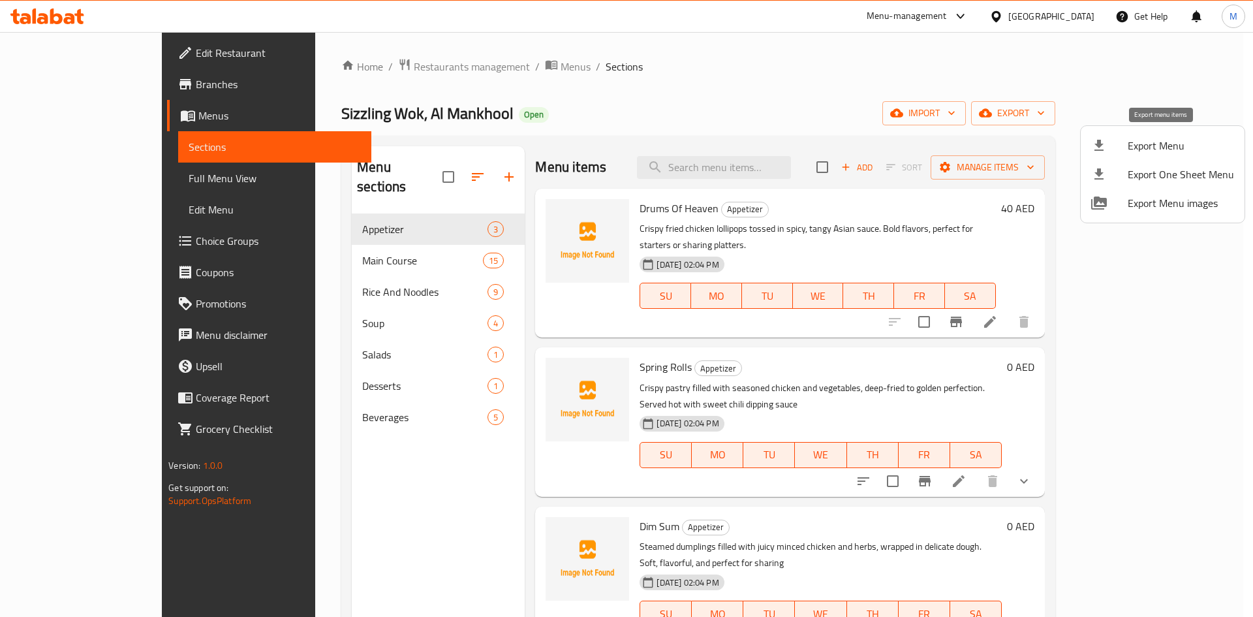
click at [1149, 151] on span "Export Menu" at bounding box center [1181, 146] width 106 height 16
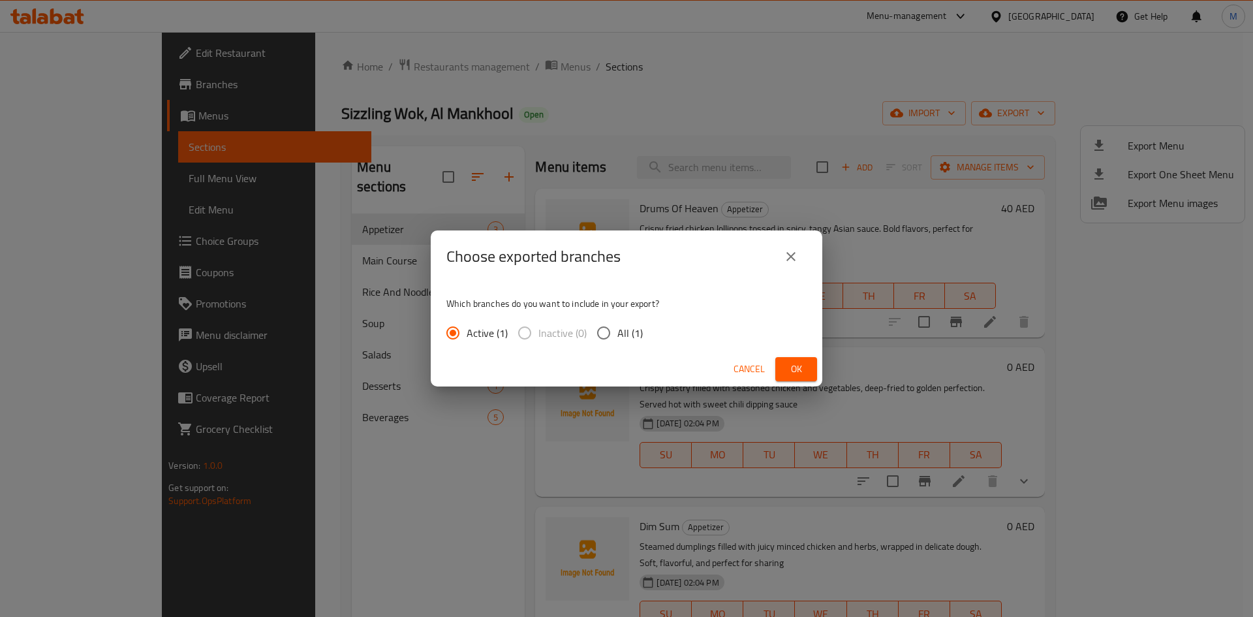
click at [617, 329] on span "All (1)" at bounding box center [629, 333] width 25 height 16
click at [617, 329] on input "All (1)" at bounding box center [603, 332] width 27 height 27
radio input "true"
click at [805, 369] on span "Ok" at bounding box center [796, 369] width 21 height 16
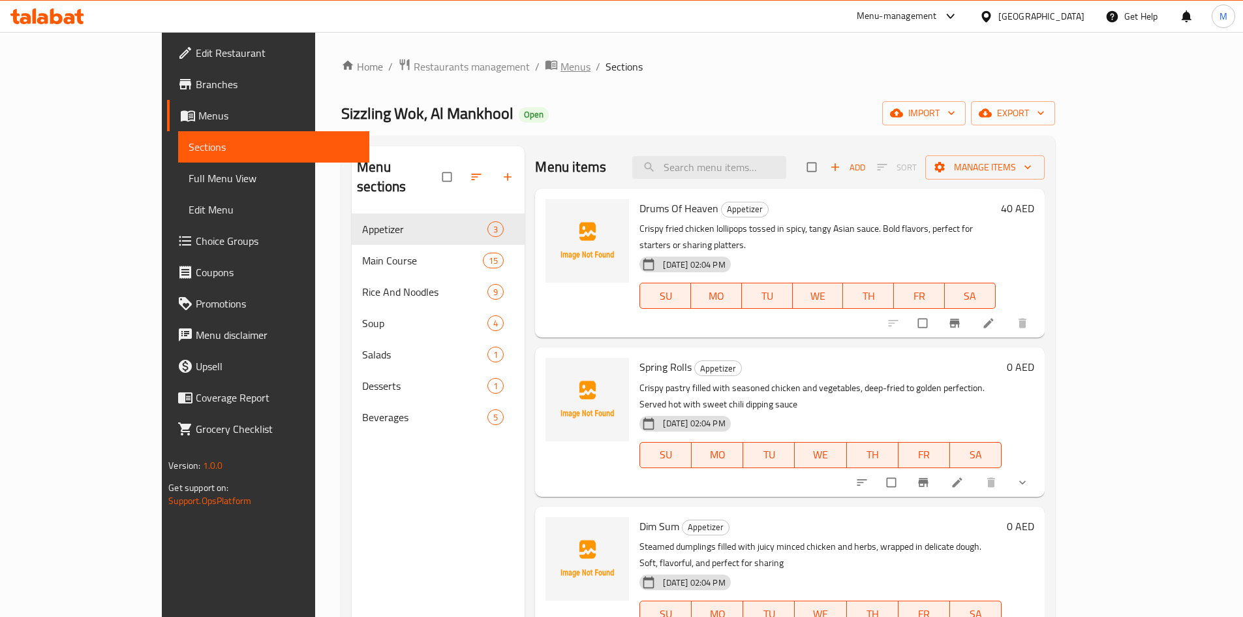
click at [561, 61] on span "Menus" at bounding box center [576, 67] width 30 height 16
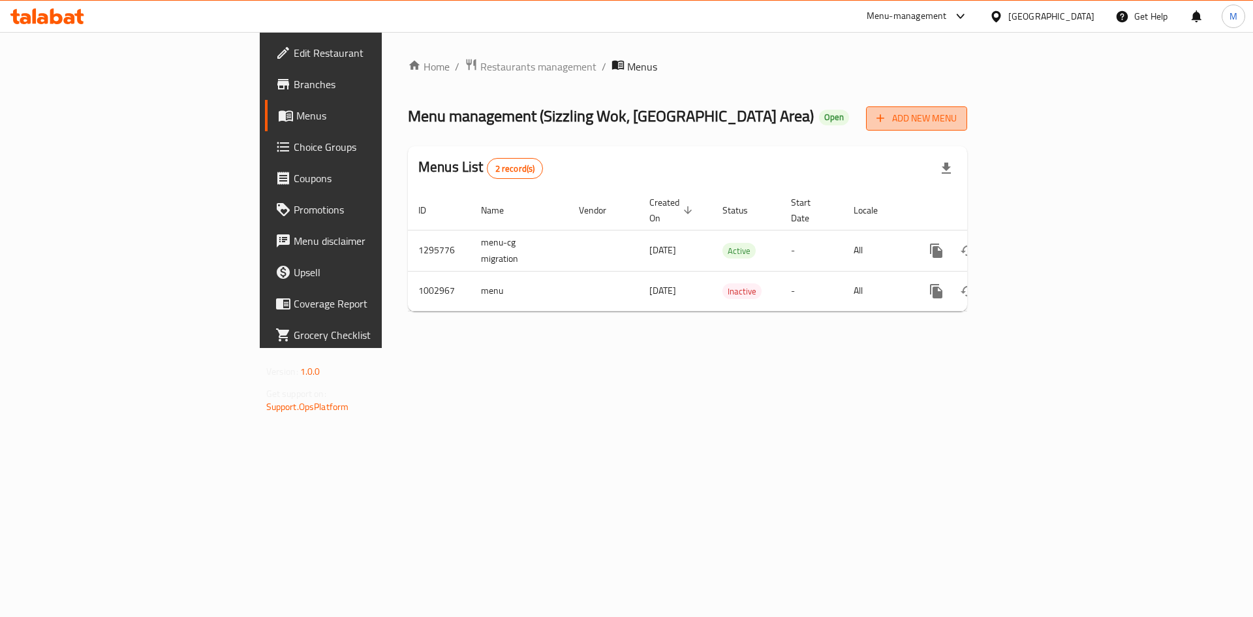
click at [957, 114] on span "Add New Menu" at bounding box center [917, 118] width 80 height 16
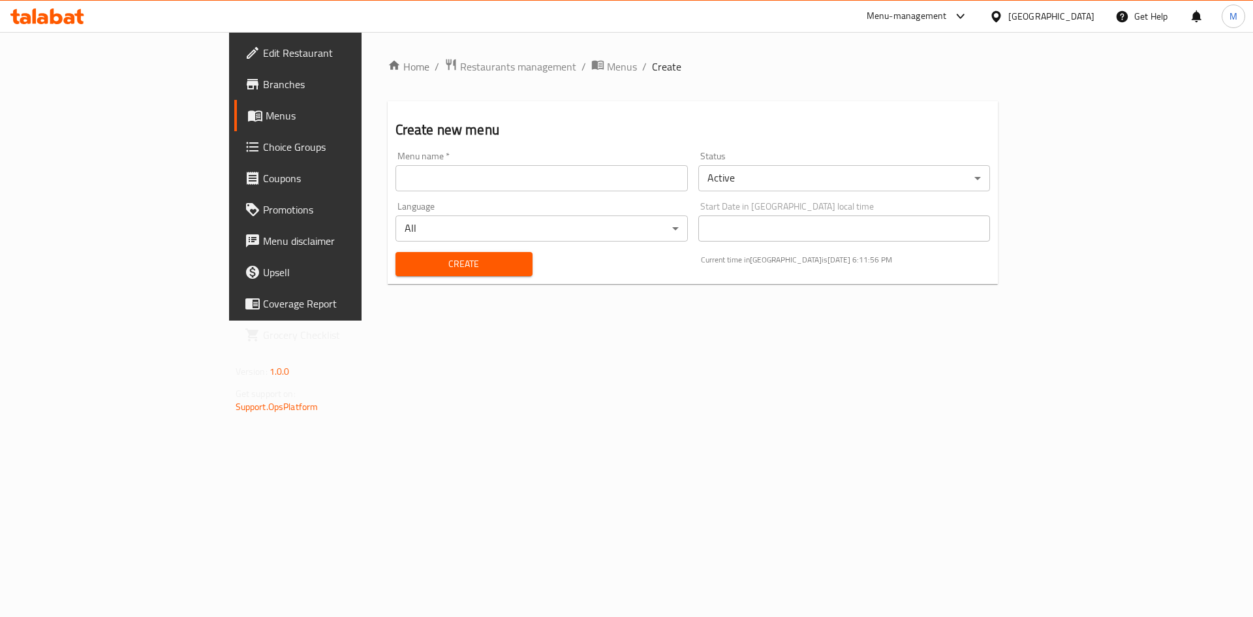
click at [876, 182] on body "​ Menu-management [GEOGRAPHIC_DATA] Get Help M Edit Restaurant Branches Menus C…" at bounding box center [626, 324] width 1253 height 585
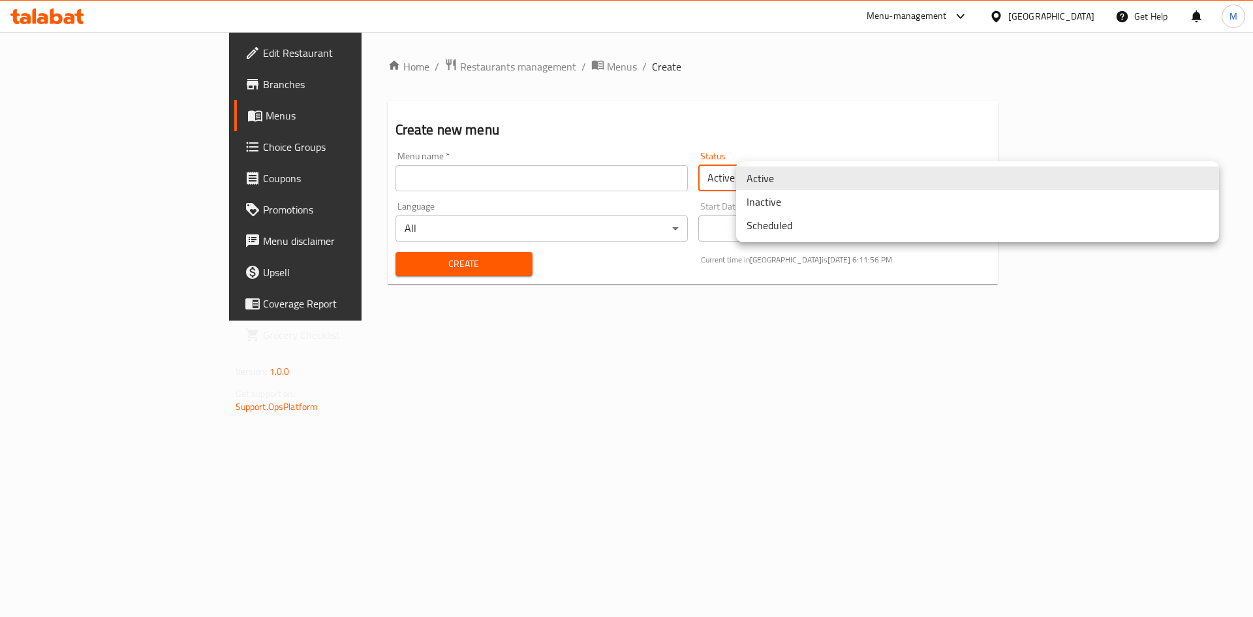
click at [824, 202] on li "Inactive" at bounding box center [977, 201] width 483 height 23
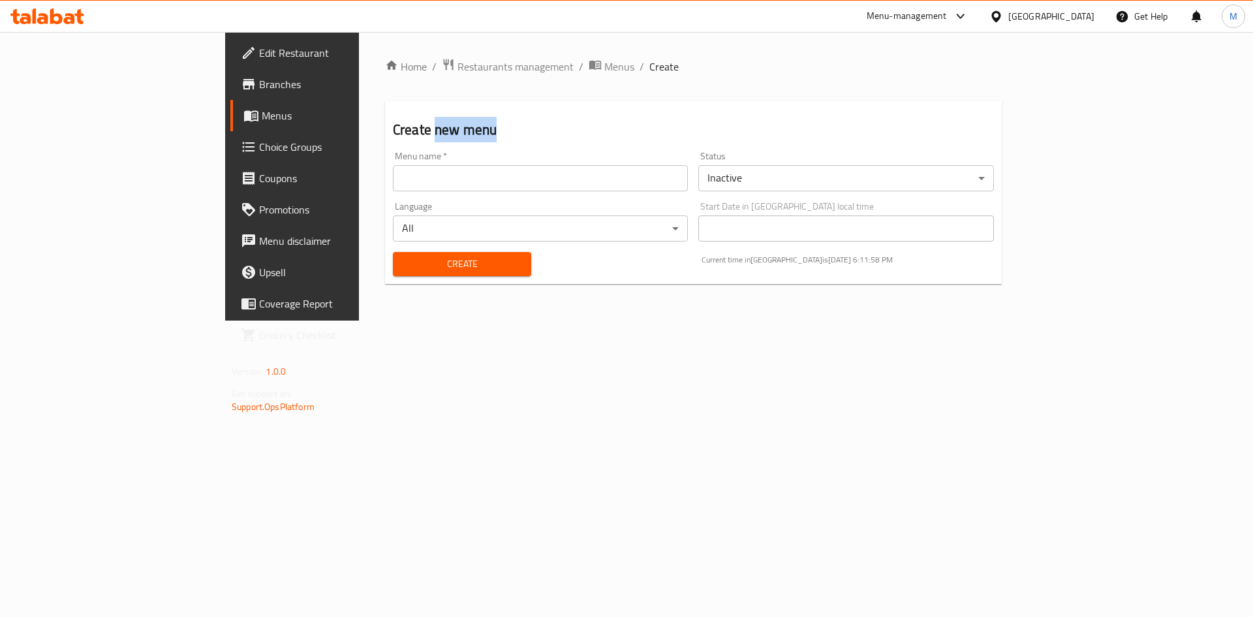
drag, startPoint x: 348, startPoint y: 129, endPoint x: 286, endPoint y: 129, distance: 62.0
click at [393, 129] on h2 "Create new menu" at bounding box center [693, 130] width 601 height 20
copy h2 "new menu"
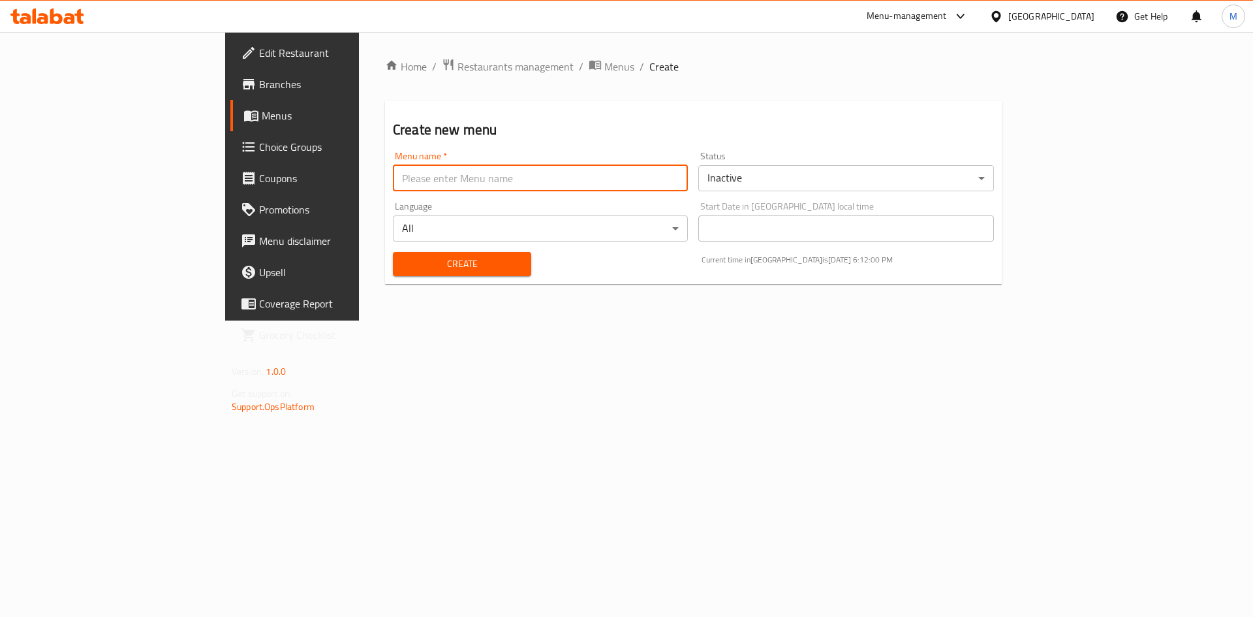
click at [393, 174] on input "text" at bounding box center [540, 178] width 295 height 26
paste input "new menu"
type input "New Menu [DATE]"
click at [459, 311] on div "Home / Restaurants management / Menus / Create Create new menu Menu name   * Ne…" at bounding box center [693, 176] width 669 height 288
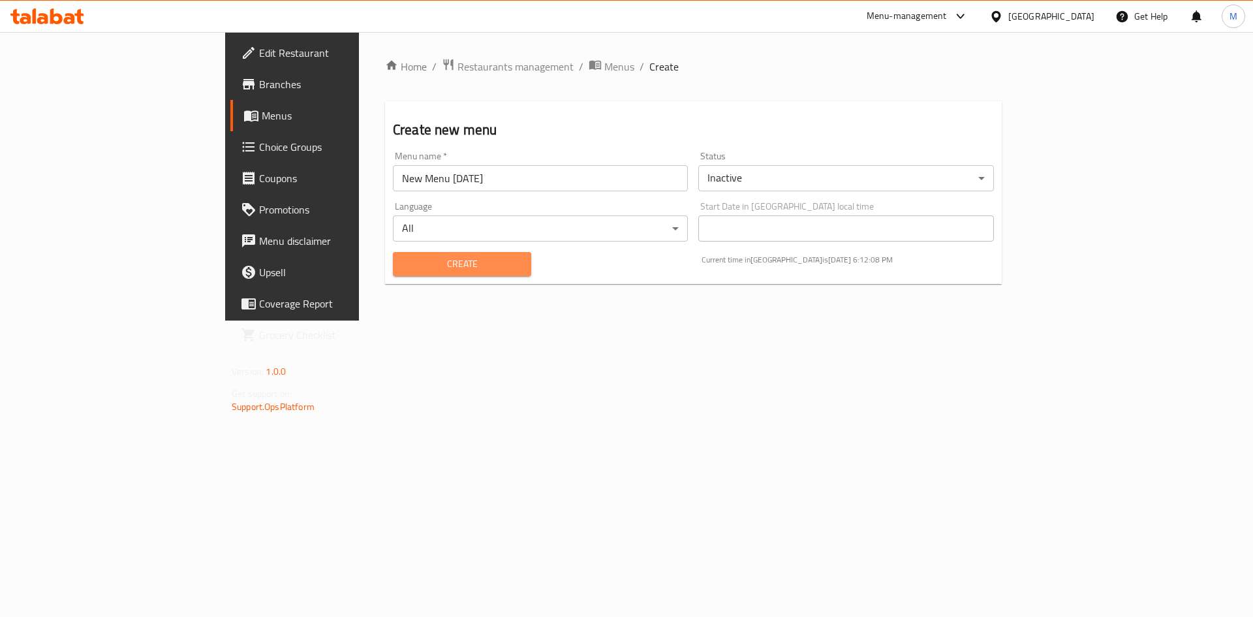
click at [422, 260] on span "Create" at bounding box center [461, 264] width 117 height 16
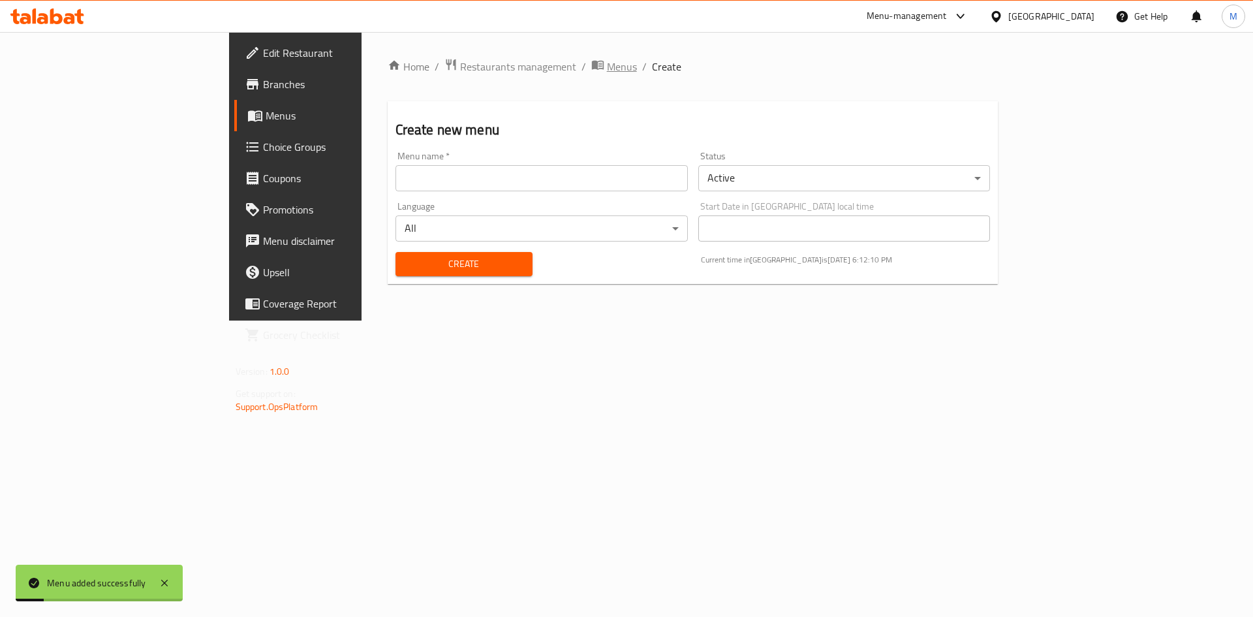
click at [607, 72] on span "Menus" at bounding box center [622, 67] width 30 height 16
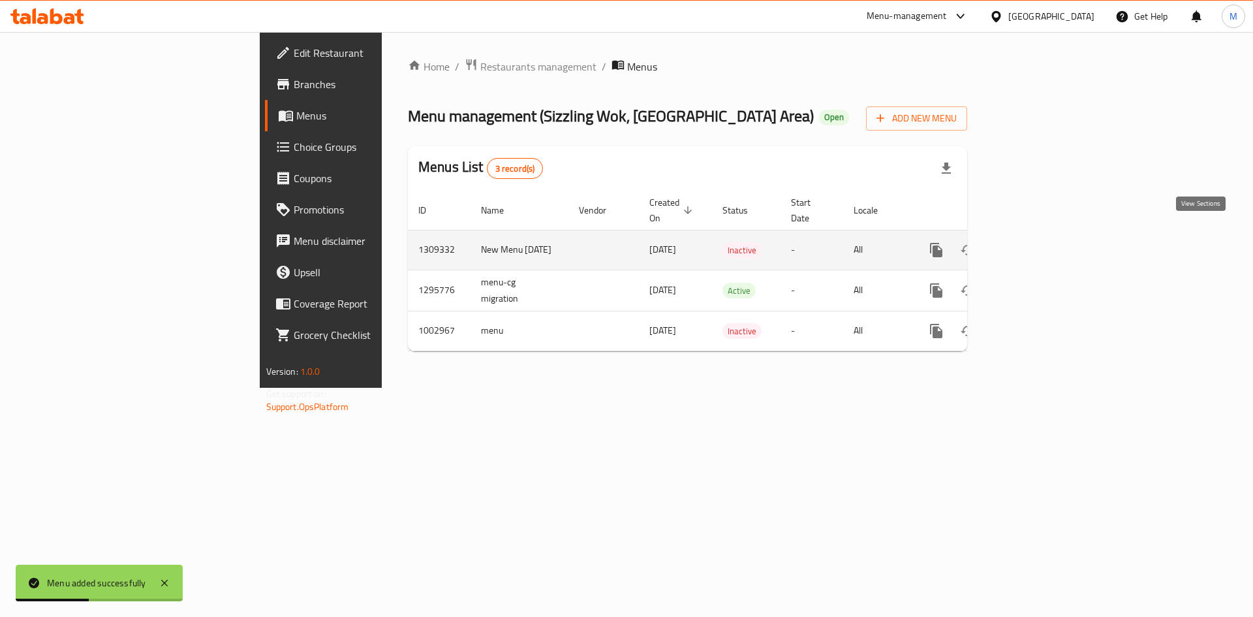
click at [1038, 242] on icon "enhanced table" at bounding box center [1031, 250] width 16 height 16
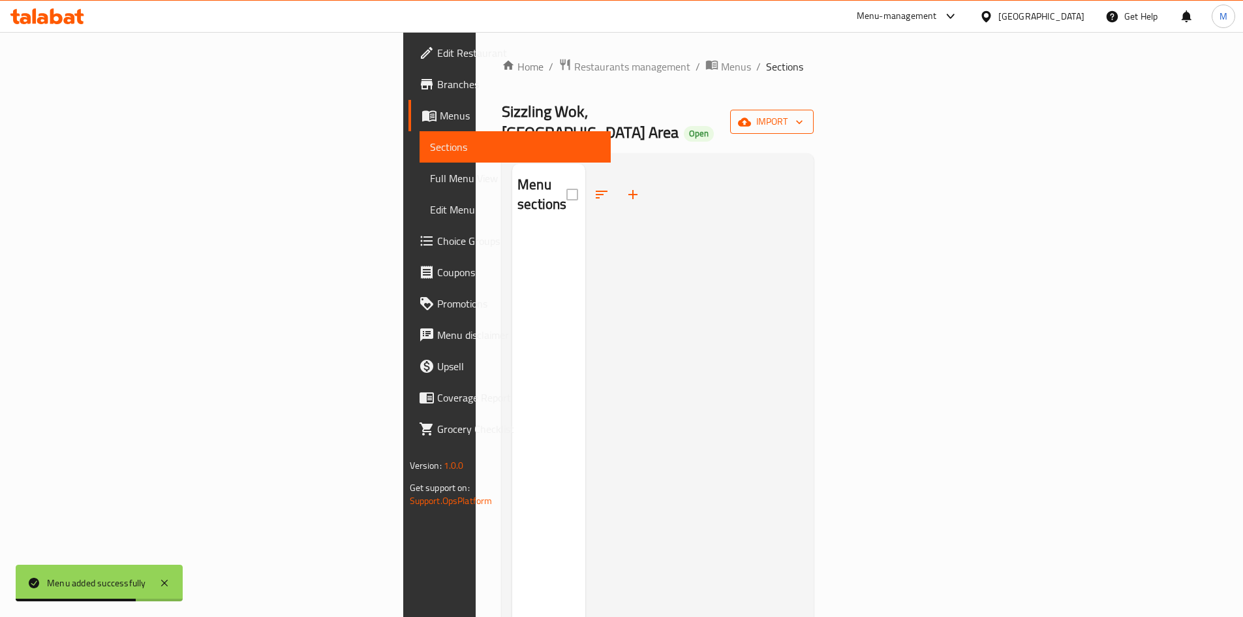
click at [814, 110] on button "import" at bounding box center [772, 122] width 84 height 24
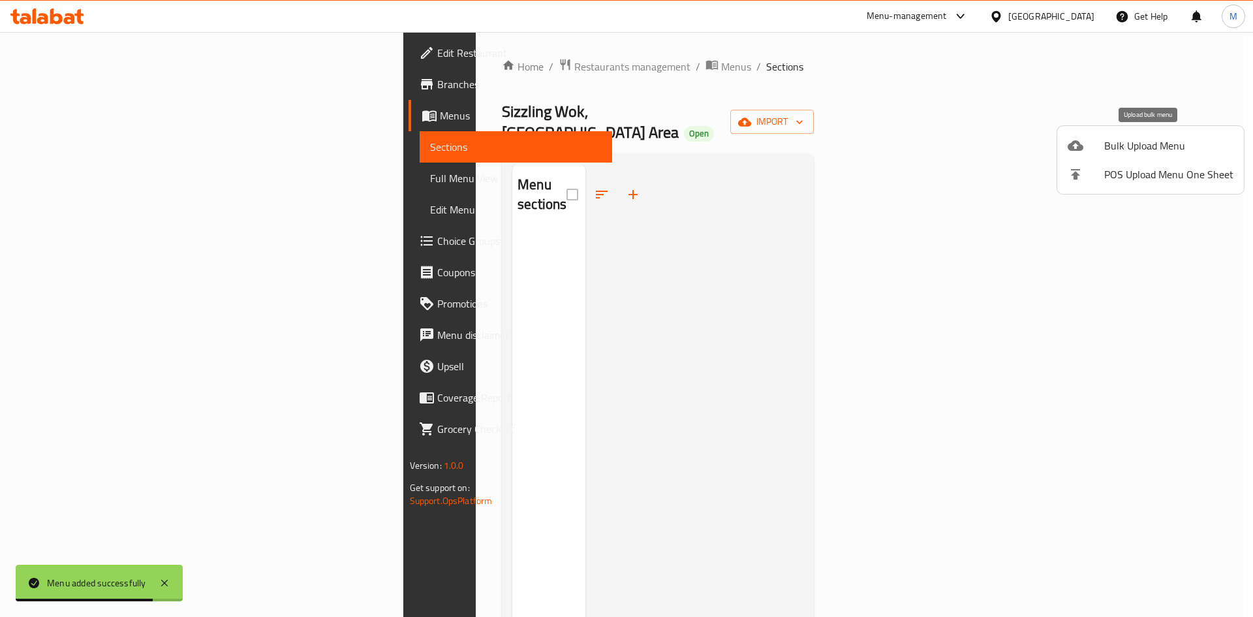
click at [1136, 138] on span "Bulk Upload Menu" at bounding box center [1168, 146] width 129 height 16
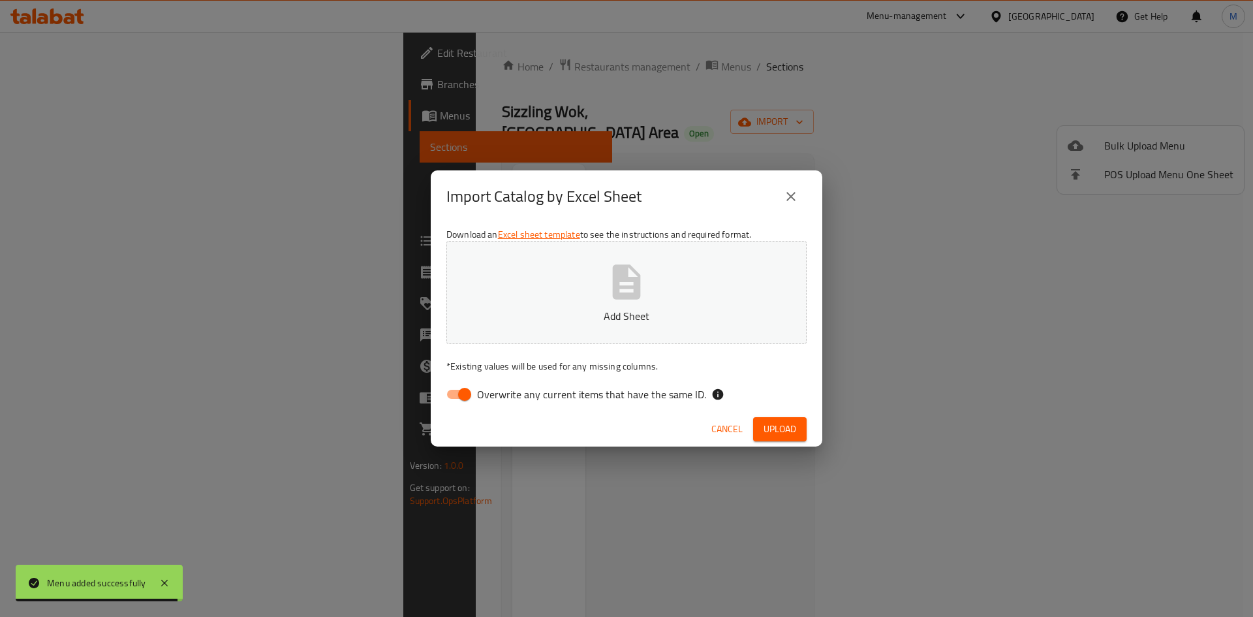
click at [452, 396] on input "Overwrite any current items that have the same ID." at bounding box center [464, 394] width 74 height 25
checkbox input "false"
click at [635, 302] on icon "button" at bounding box center [627, 282] width 42 height 42
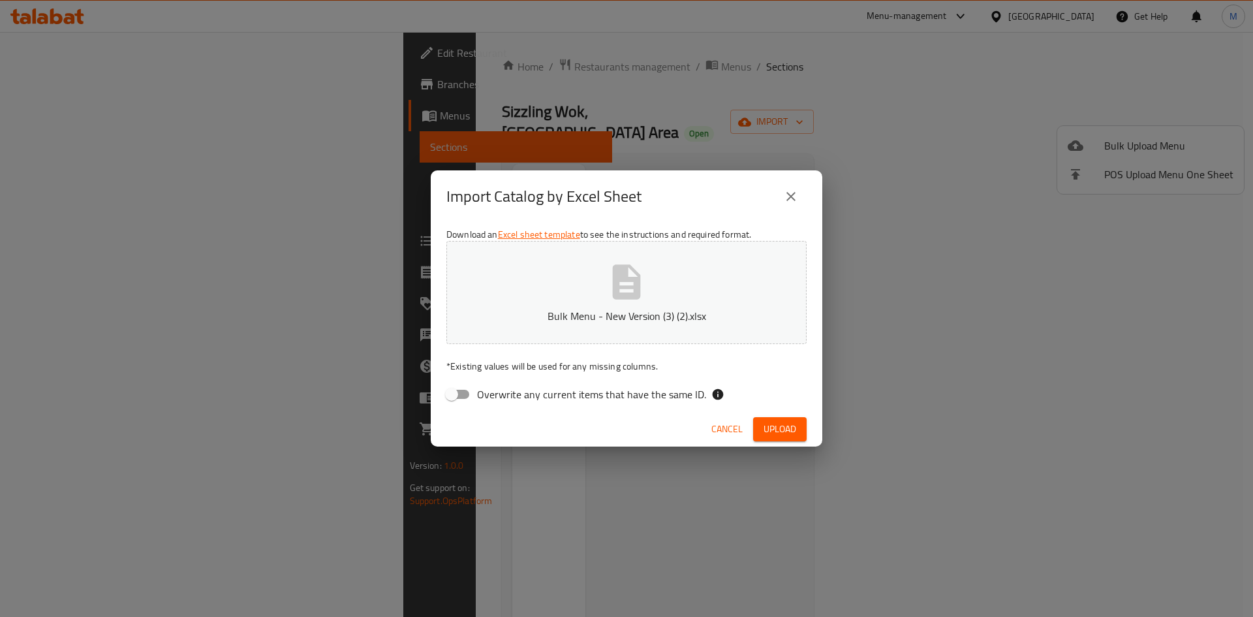
click at [773, 423] on span "Upload" at bounding box center [780, 429] width 33 height 16
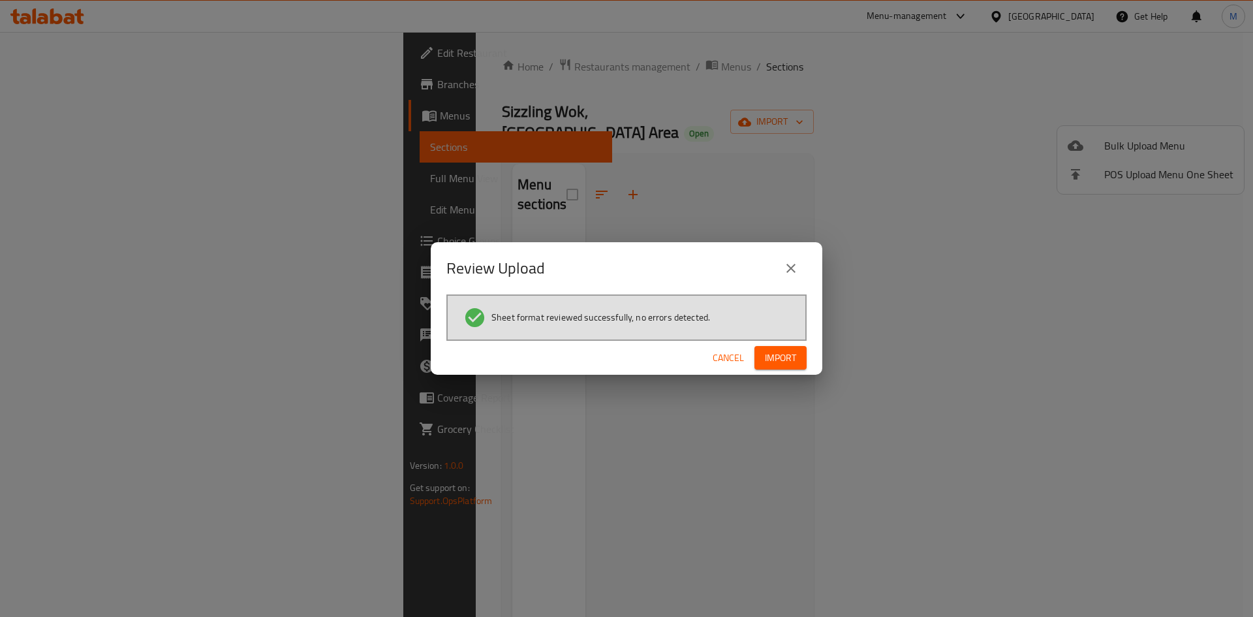
click at [782, 364] on span "Import" at bounding box center [780, 358] width 31 height 16
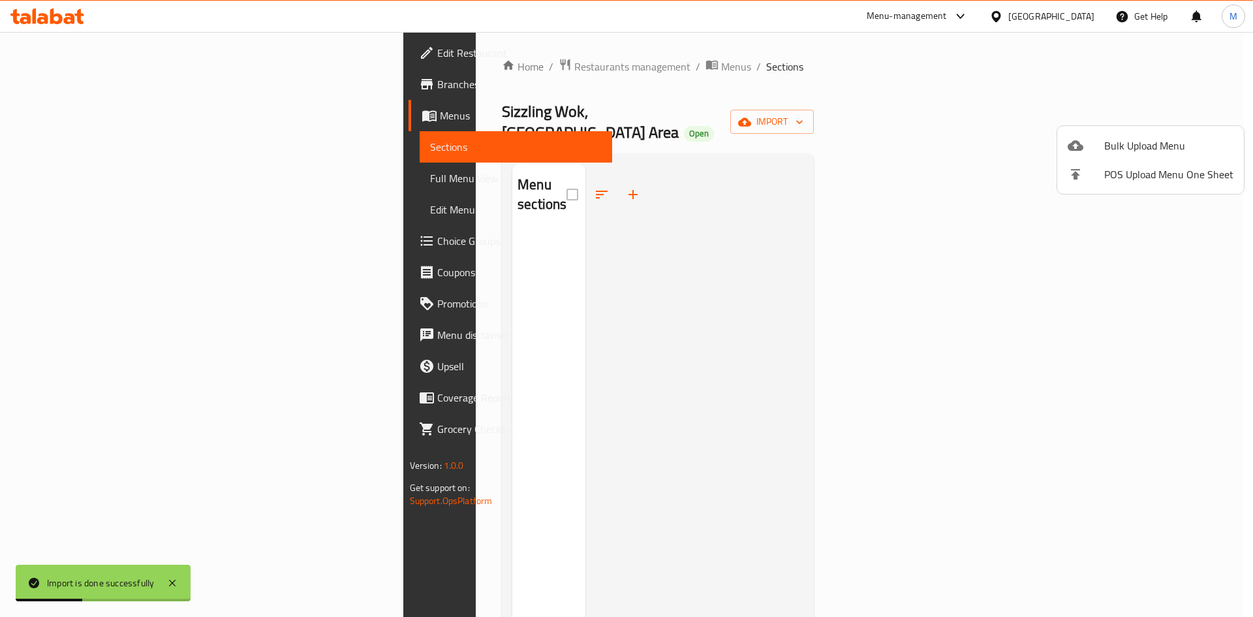
click at [782, 364] on div at bounding box center [626, 308] width 1253 height 617
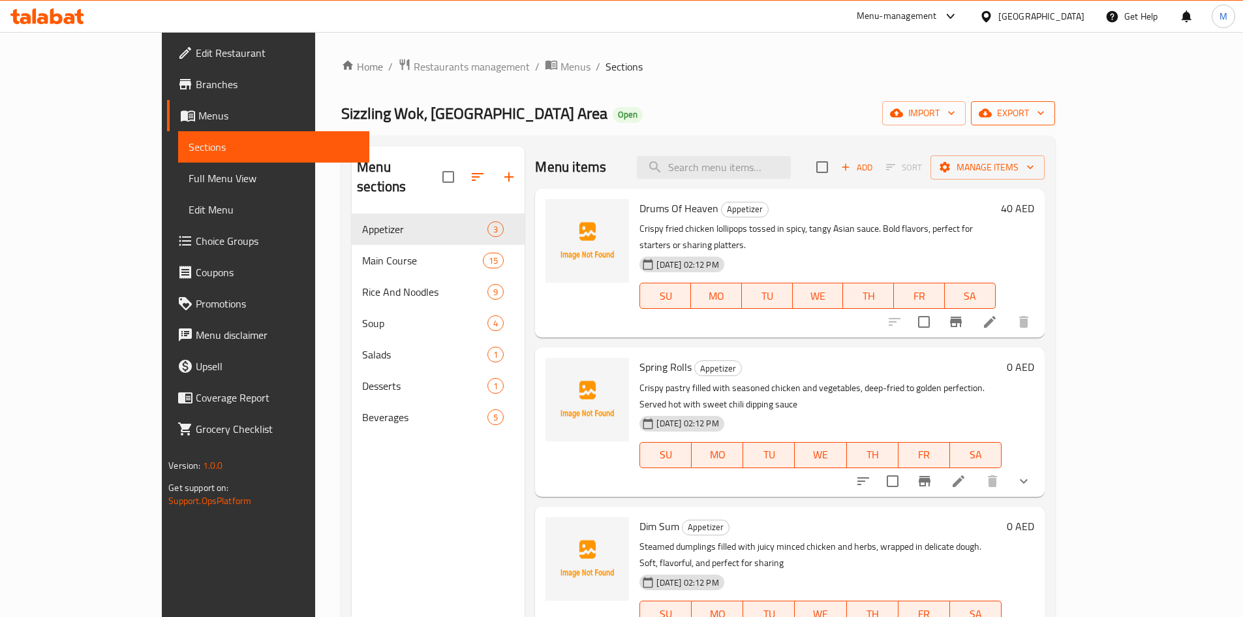
click at [1045, 116] on span "export" at bounding box center [1013, 113] width 63 height 16
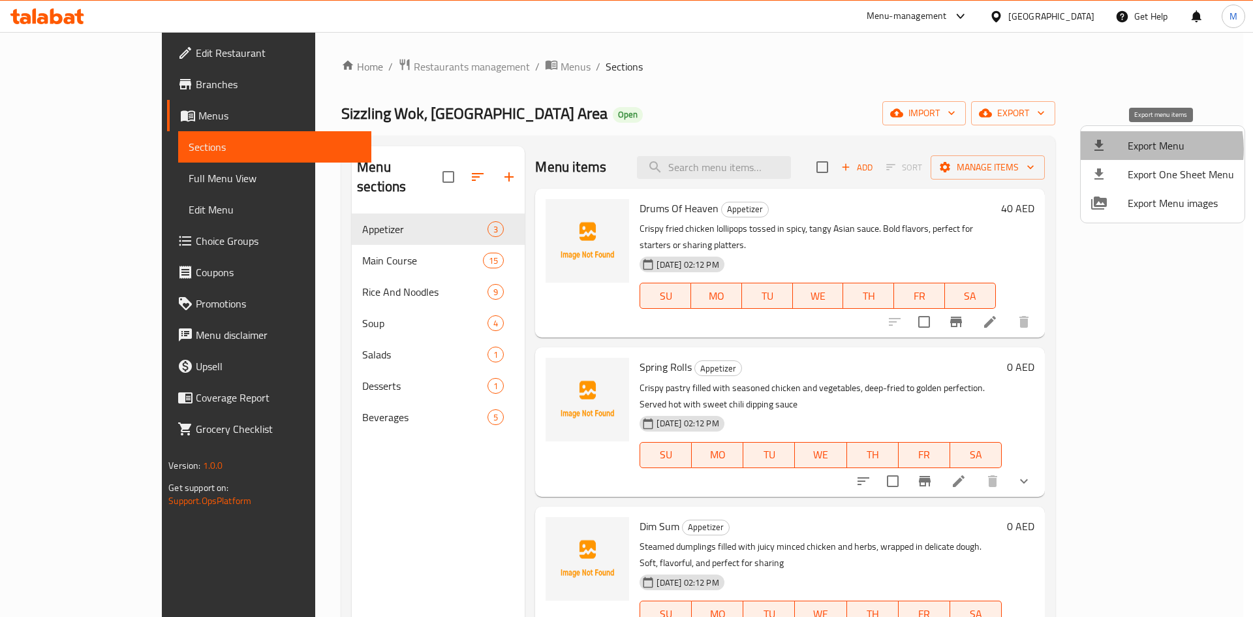
click at [1134, 149] on span "Export Menu" at bounding box center [1181, 146] width 106 height 16
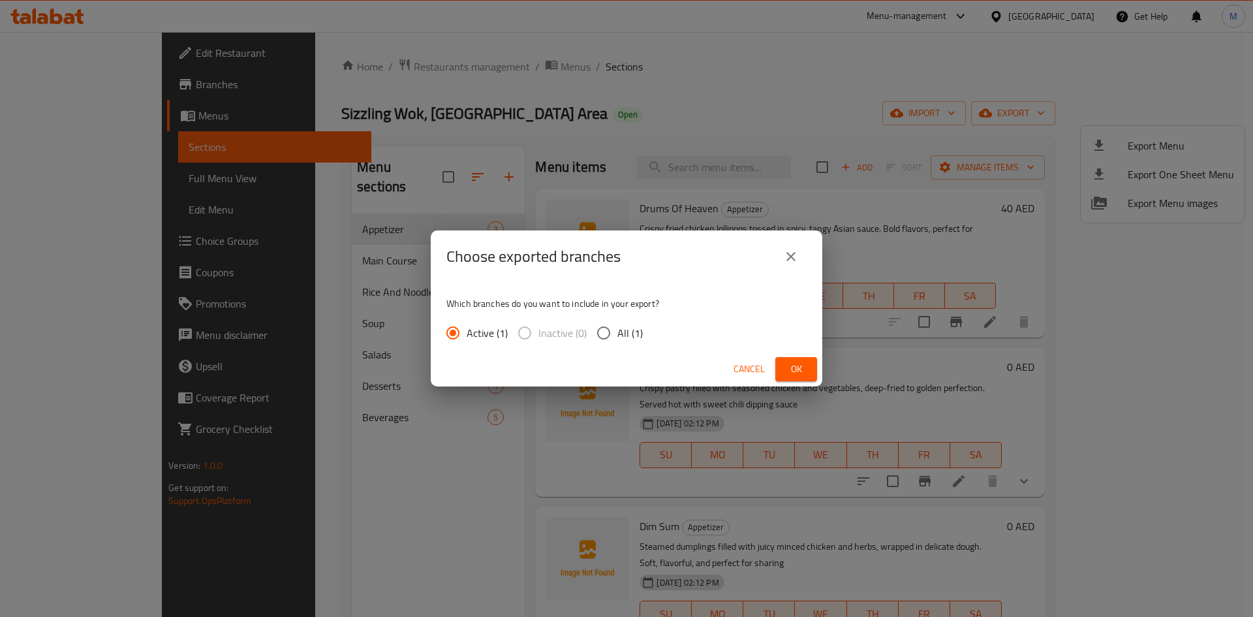
click at [598, 335] on input "All (1)" at bounding box center [603, 332] width 27 height 27
radio input "true"
click at [792, 362] on span "Ok" at bounding box center [796, 369] width 21 height 16
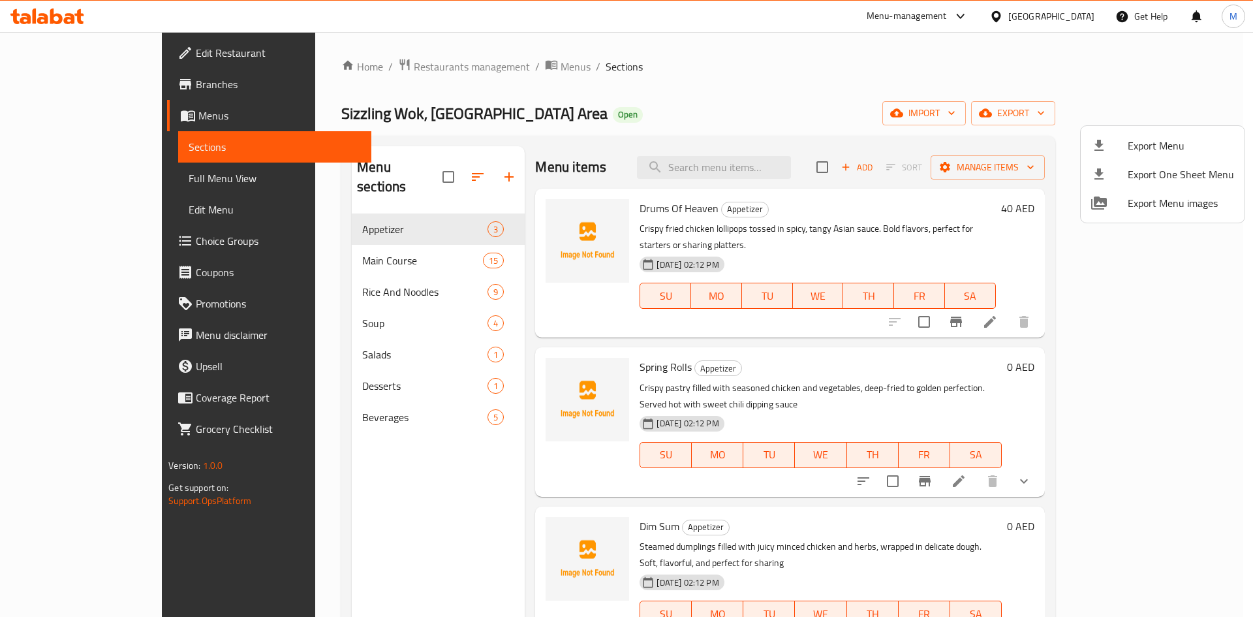
click at [758, 332] on div at bounding box center [626, 308] width 1253 height 617
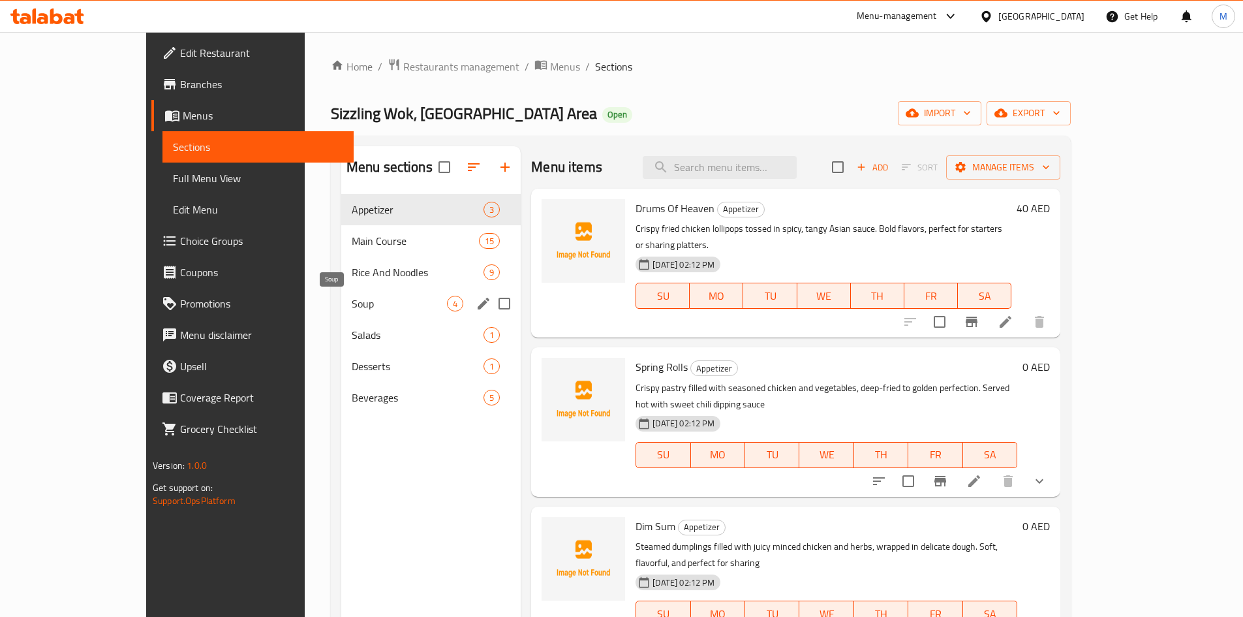
click at [394, 303] on span "Soup" at bounding box center [399, 304] width 95 height 16
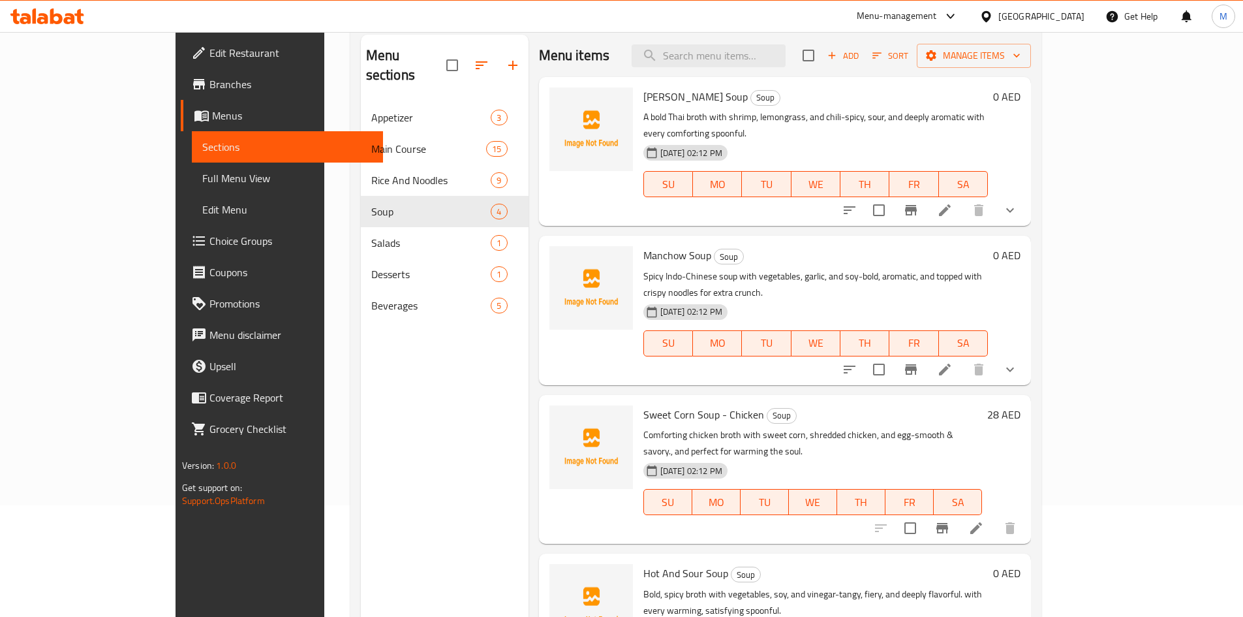
scroll to position [183, 0]
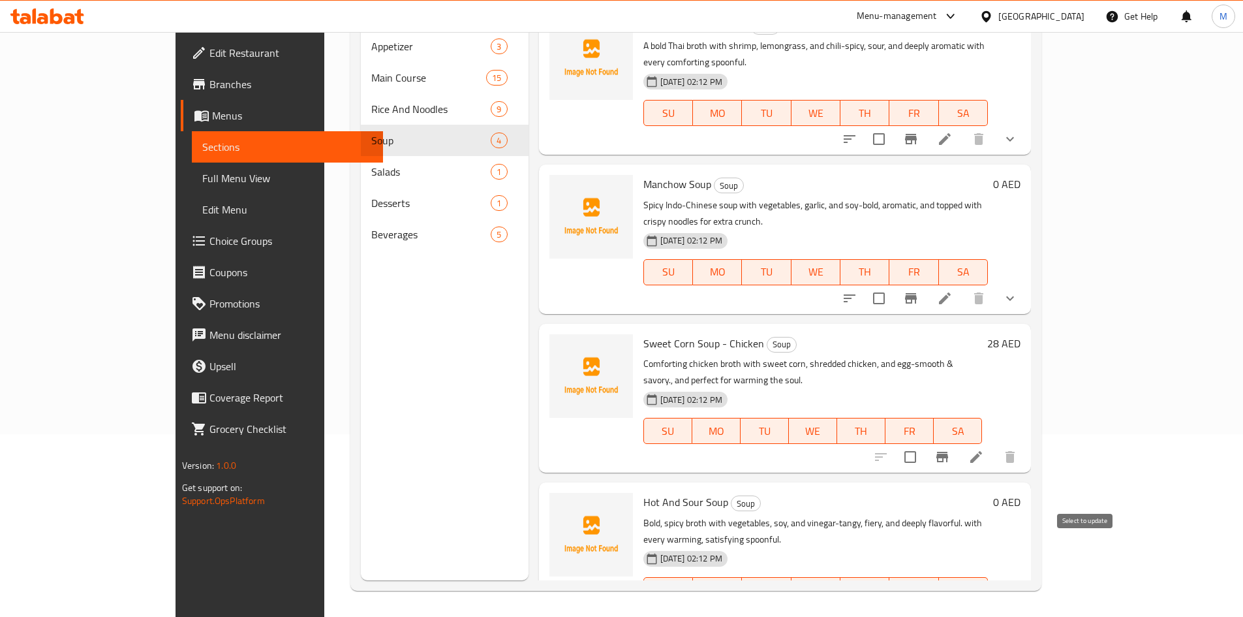
click at [924, 602] on input "checkbox" at bounding box center [910, 615] width 27 height 27
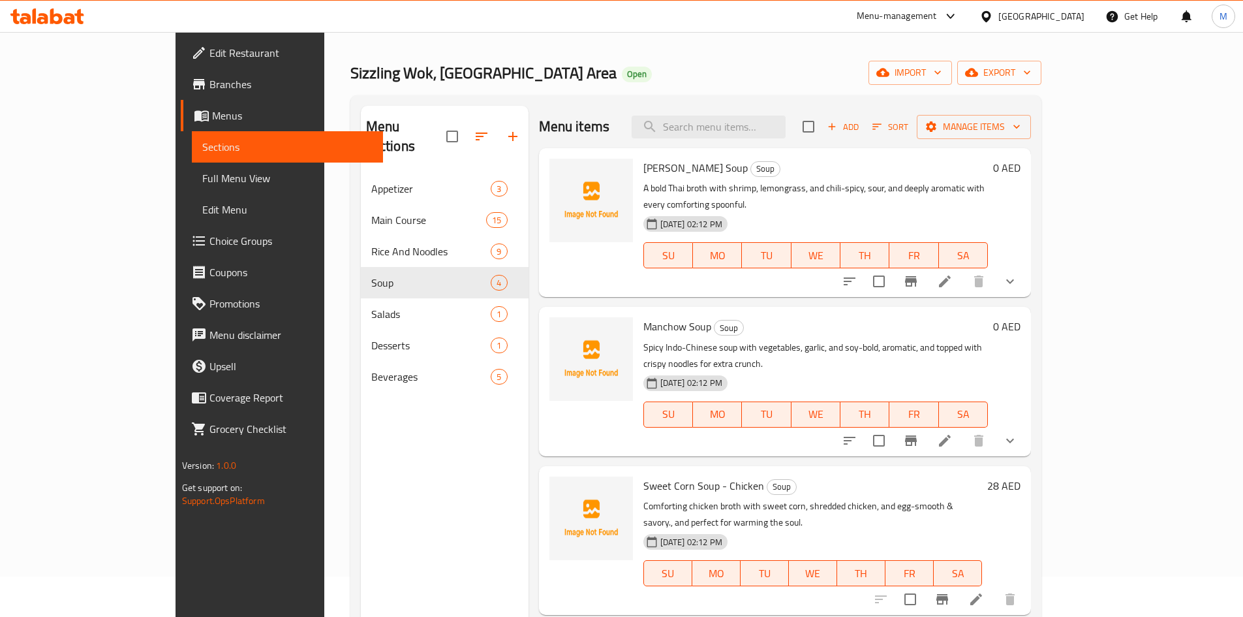
scroll to position [0, 0]
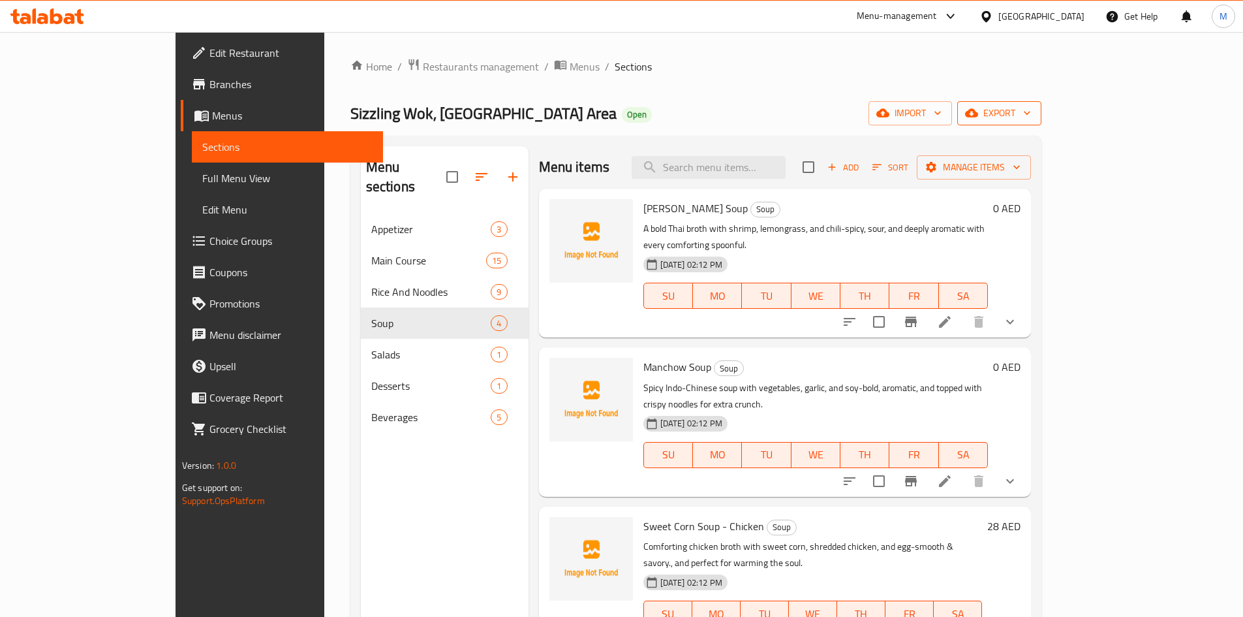
click at [1031, 108] on span "export" at bounding box center [999, 113] width 63 height 16
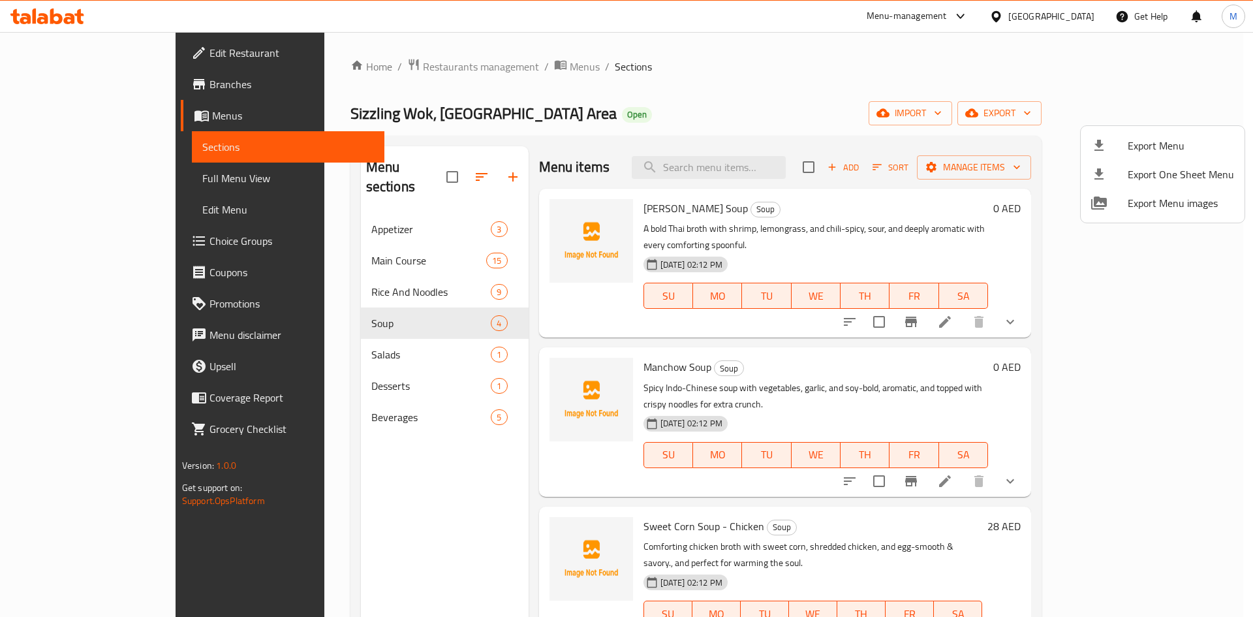
click at [888, 105] on div at bounding box center [626, 308] width 1253 height 617
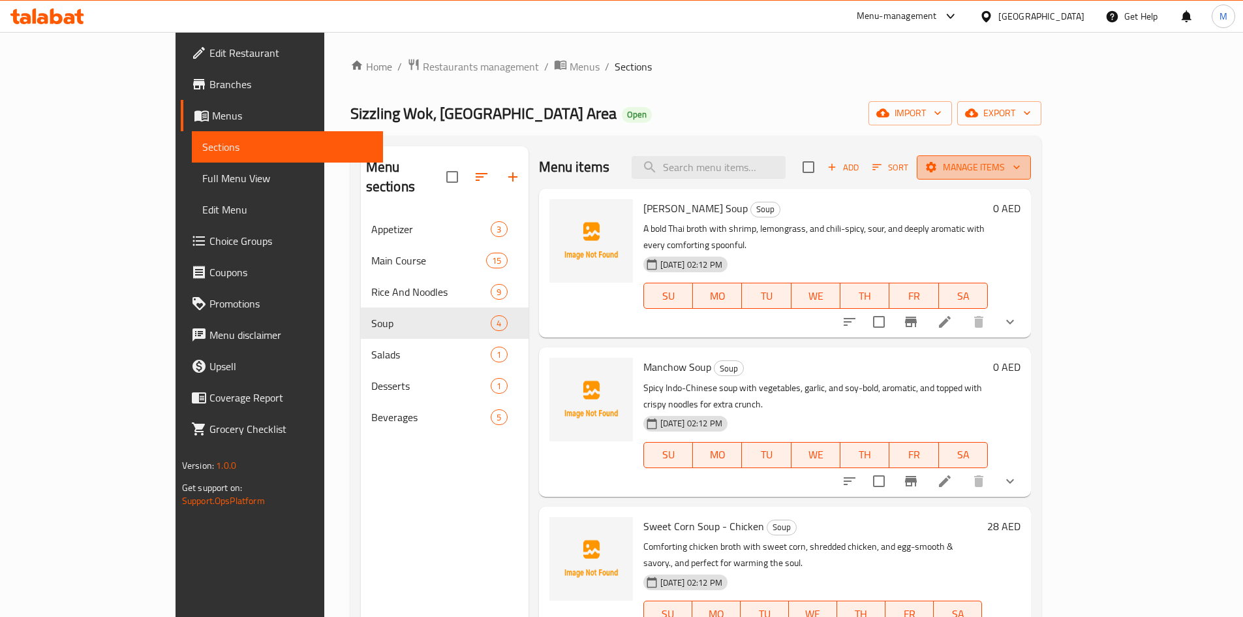
click at [1021, 161] on span "Manage items" at bounding box center [973, 167] width 93 height 16
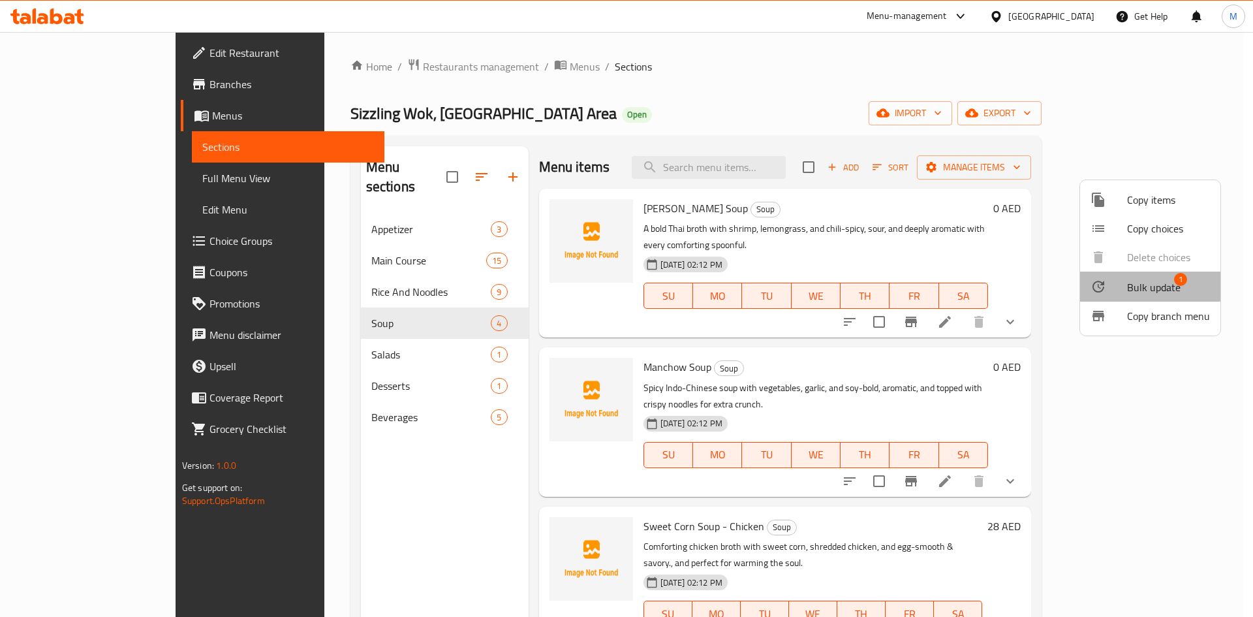
click at [1123, 284] on div at bounding box center [1109, 287] width 37 height 16
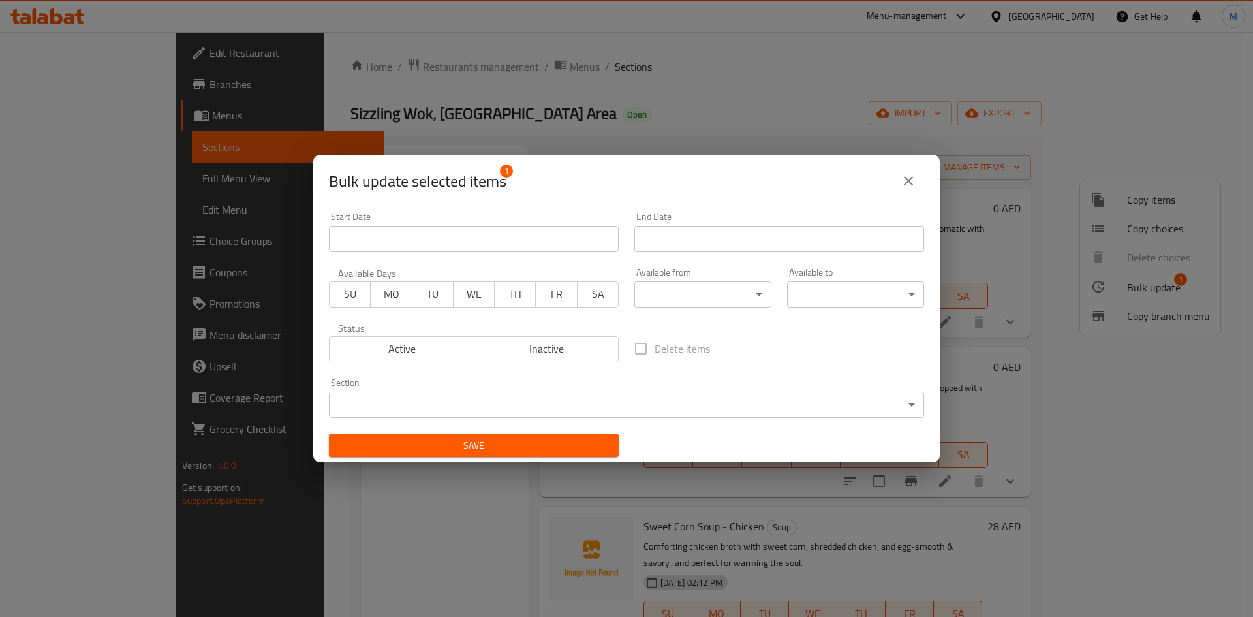
click at [559, 362] on div "Status Active Inactive" at bounding box center [473, 342] width 305 height 55
click at [557, 346] on span "Inactive" at bounding box center [547, 348] width 134 height 19
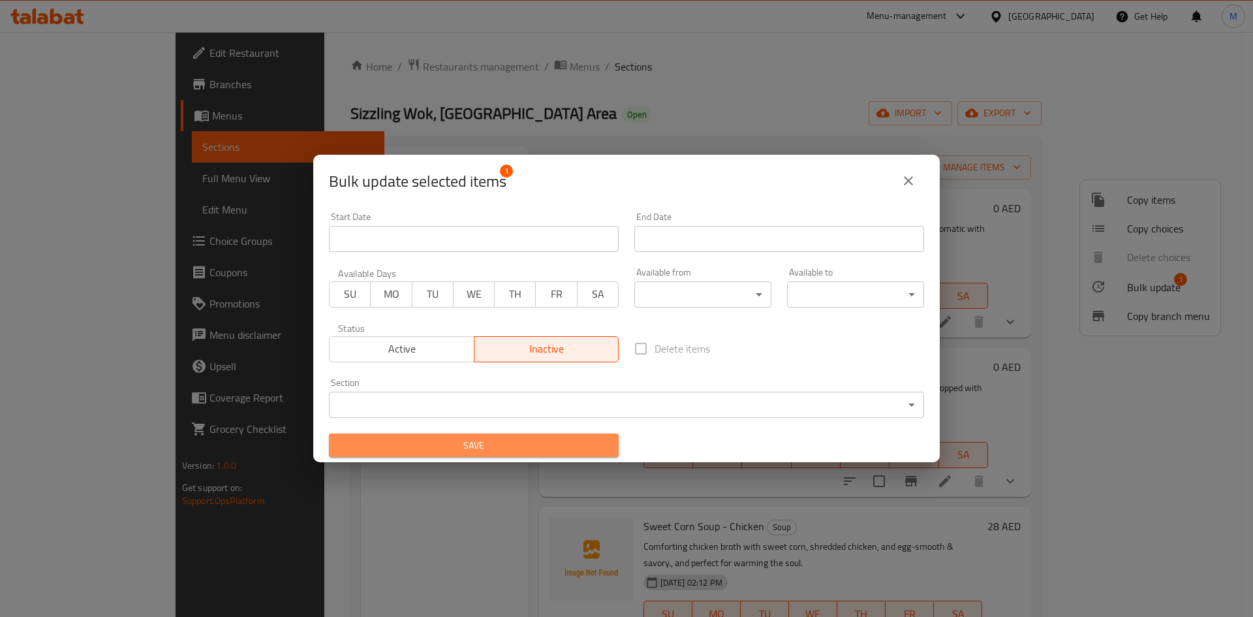
click at [552, 454] on button "Save" at bounding box center [474, 445] width 290 height 24
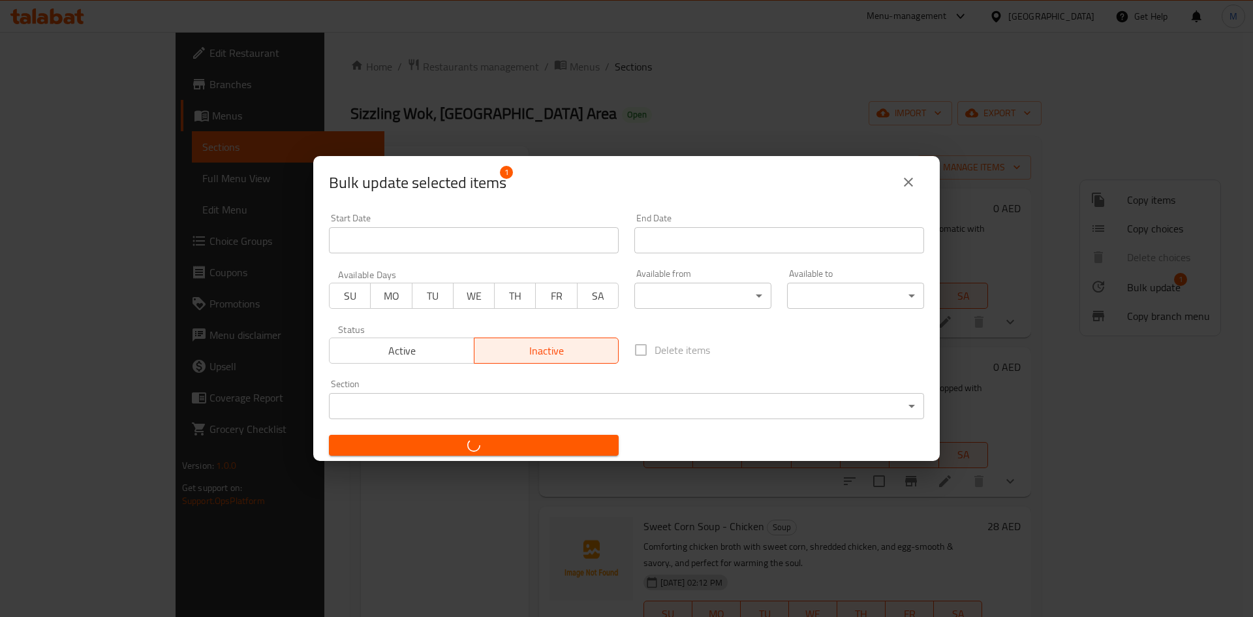
checkbox input "false"
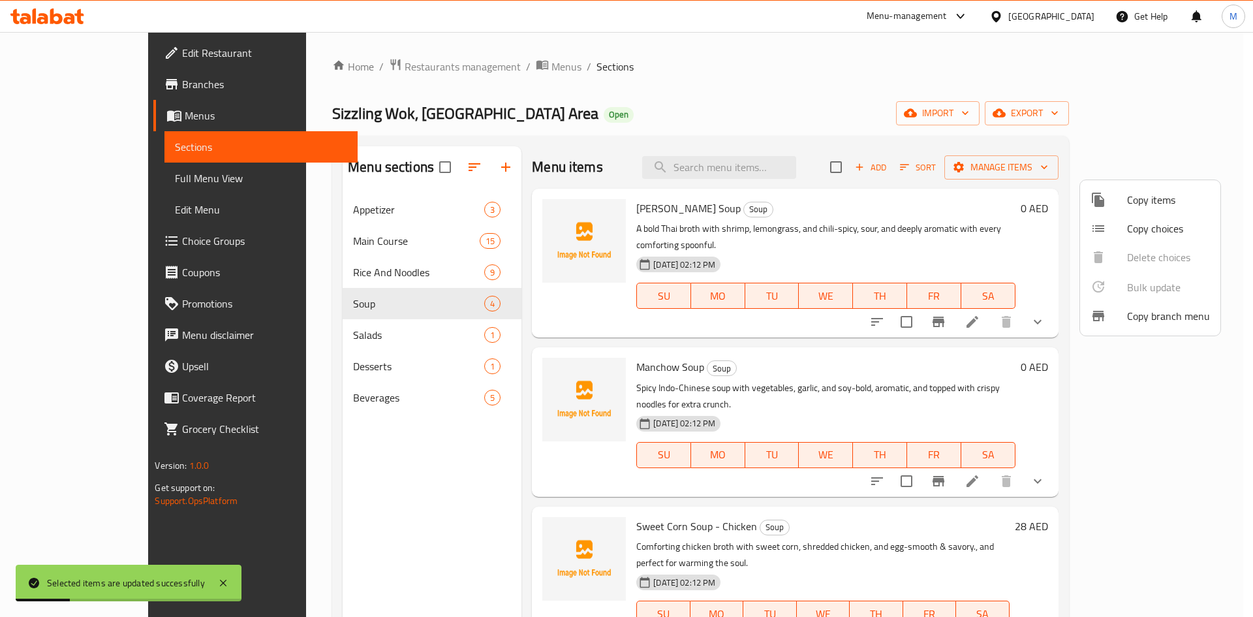
click at [842, 345] on div at bounding box center [626, 308] width 1253 height 617
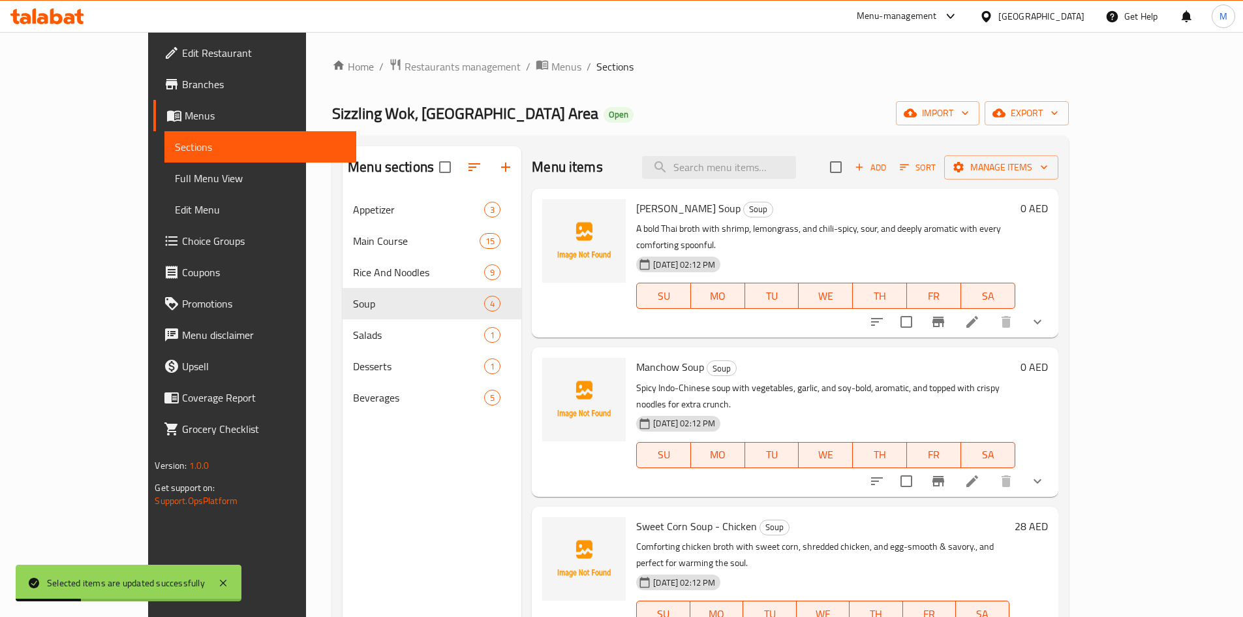
scroll to position [183, 0]
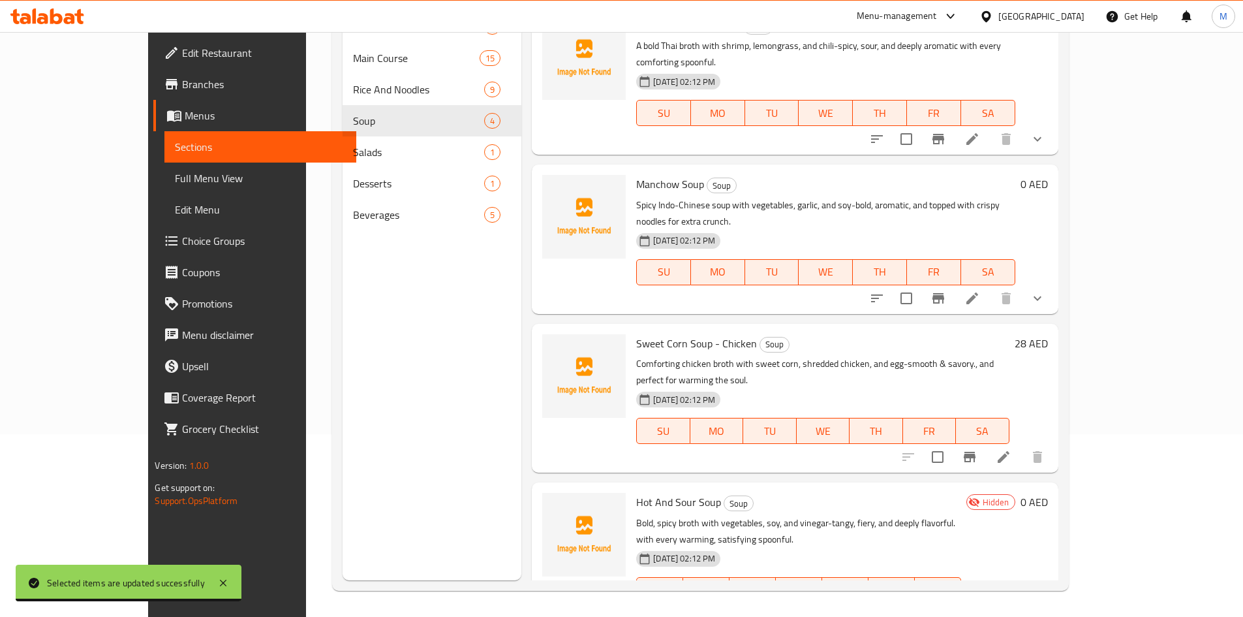
click at [972, 334] on h6 "Sweet Corn Soup - Chicken Soup" at bounding box center [822, 343] width 373 height 18
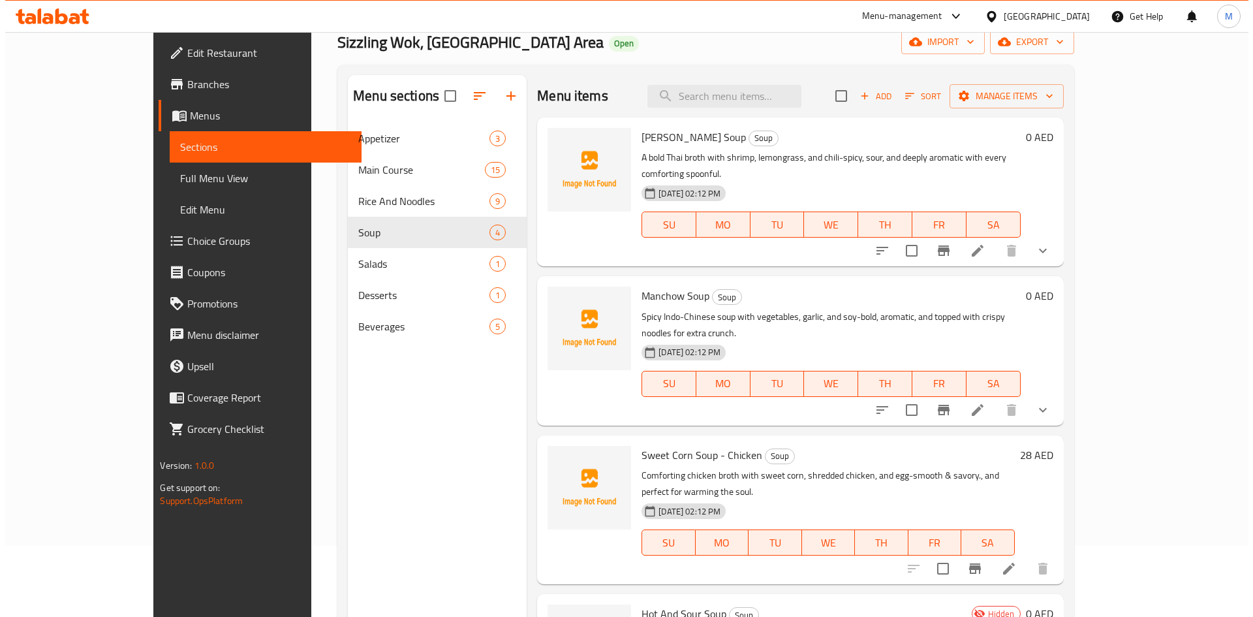
scroll to position [0, 0]
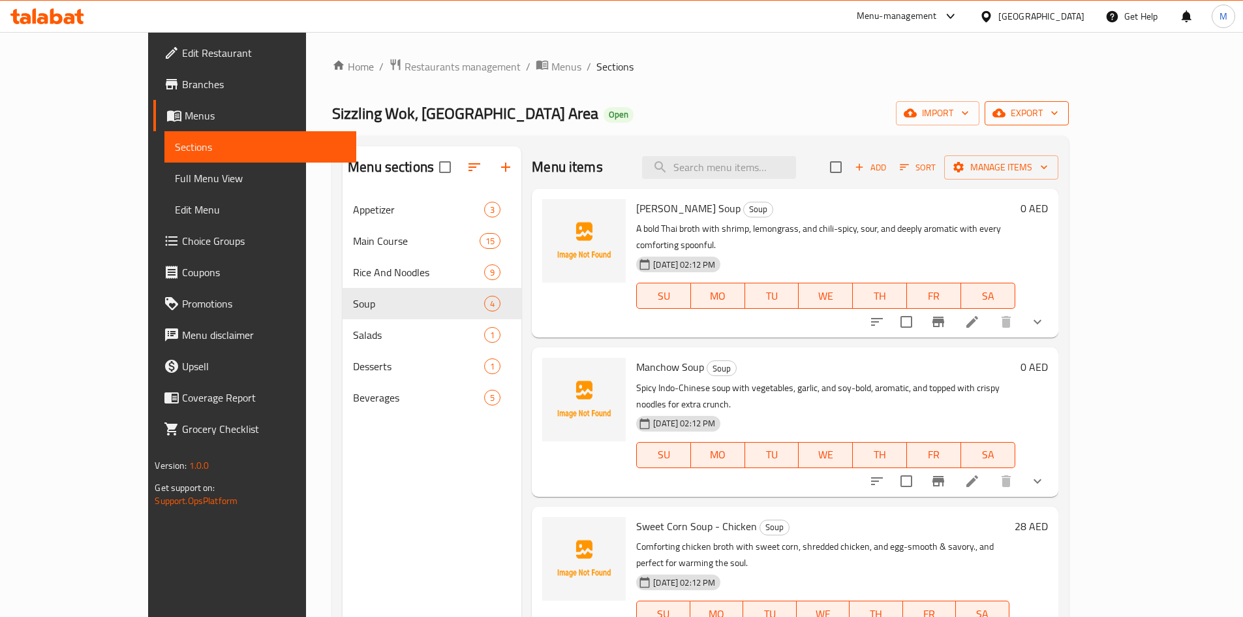
click at [1059, 109] on span "export" at bounding box center [1026, 113] width 63 height 16
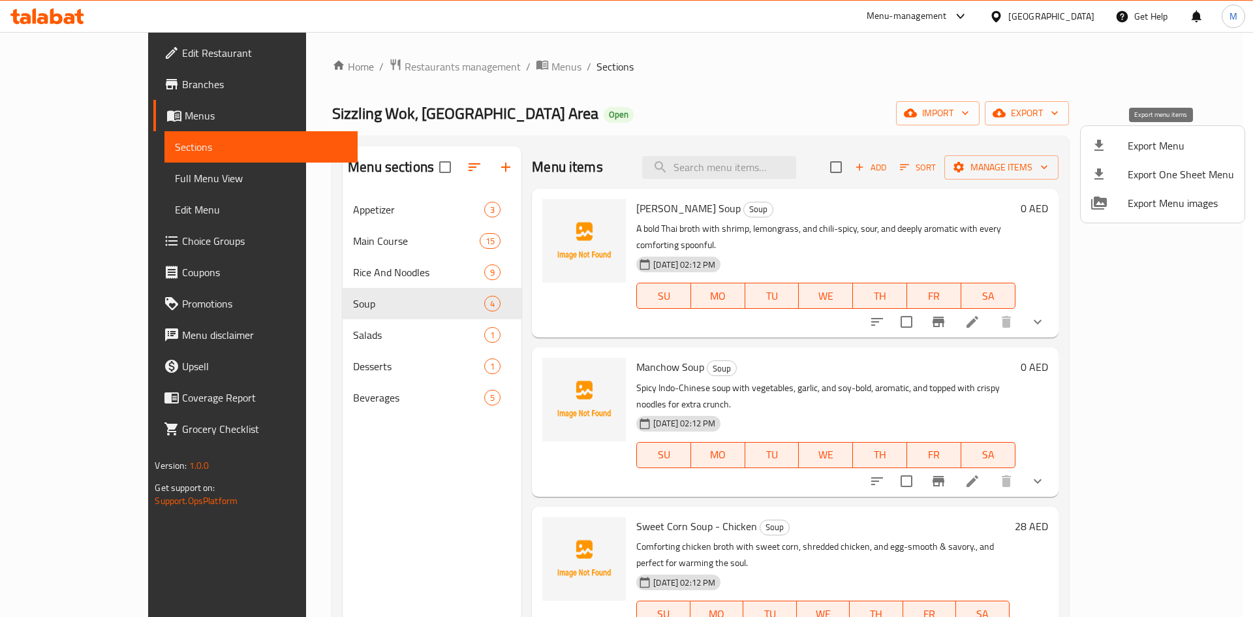
click at [1142, 134] on li "Export Menu" at bounding box center [1163, 145] width 164 height 29
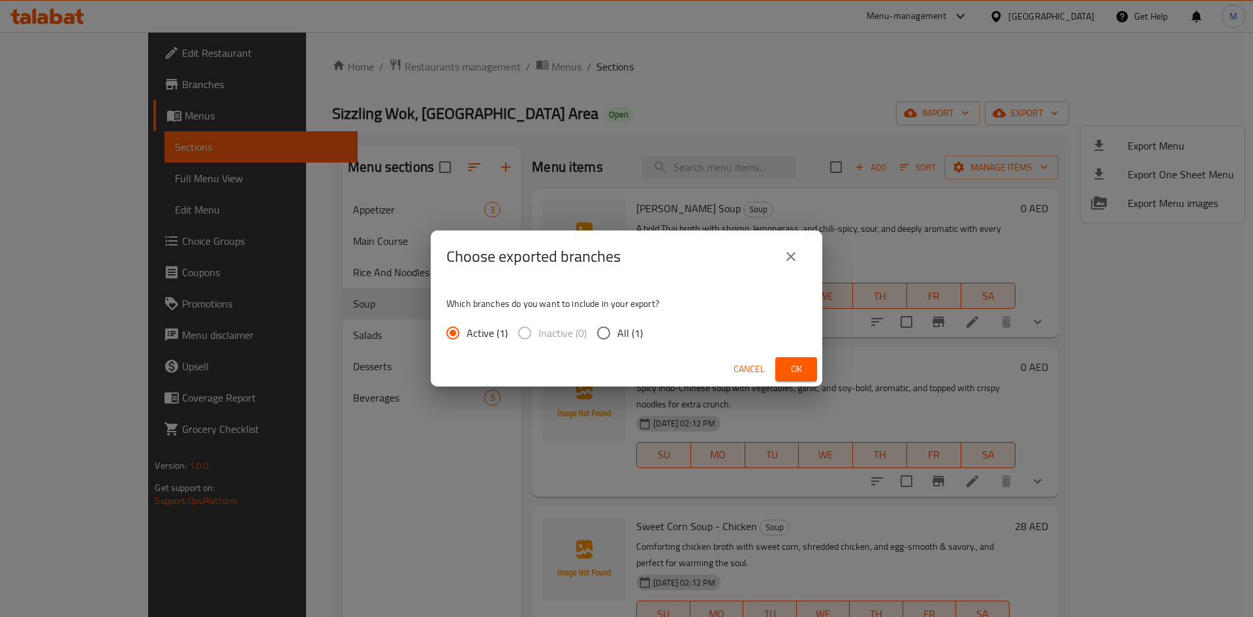
click at [623, 333] on span "All (1)" at bounding box center [629, 333] width 25 height 16
click at [617, 333] on input "All (1)" at bounding box center [603, 332] width 27 height 27
radio input "true"
click at [800, 364] on span "Ok" at bounding box center [796, 369] width 21 height 16
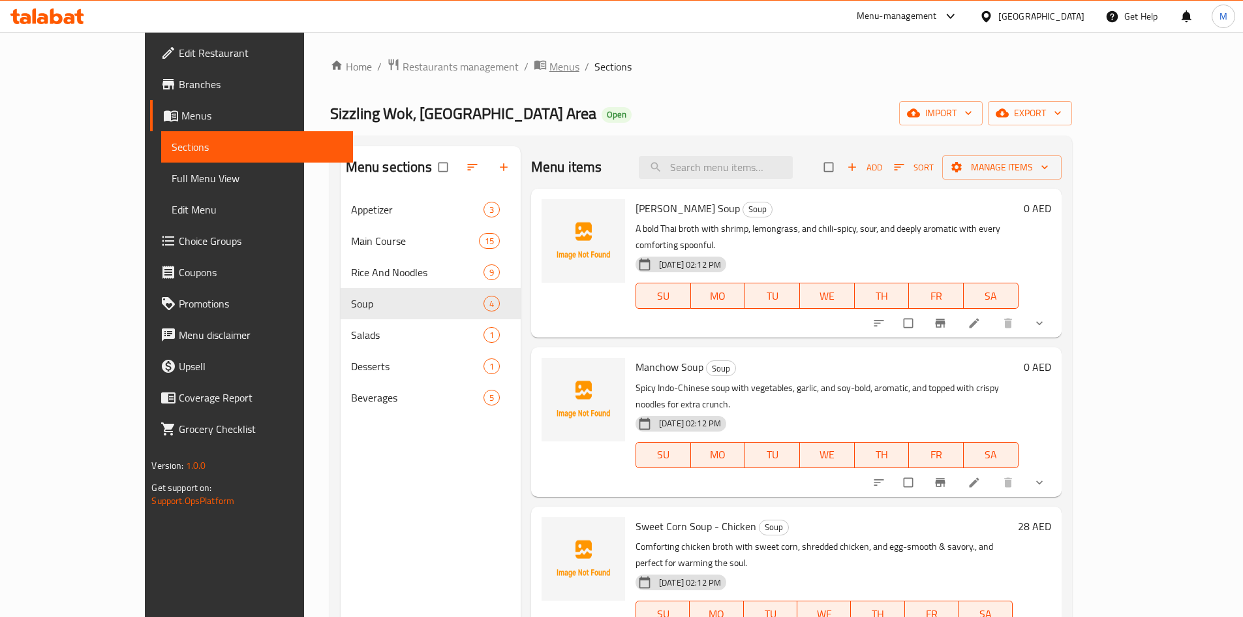
click at [550, 61] on span "Menus" at bounding box center [565, 67] width 30 height 16
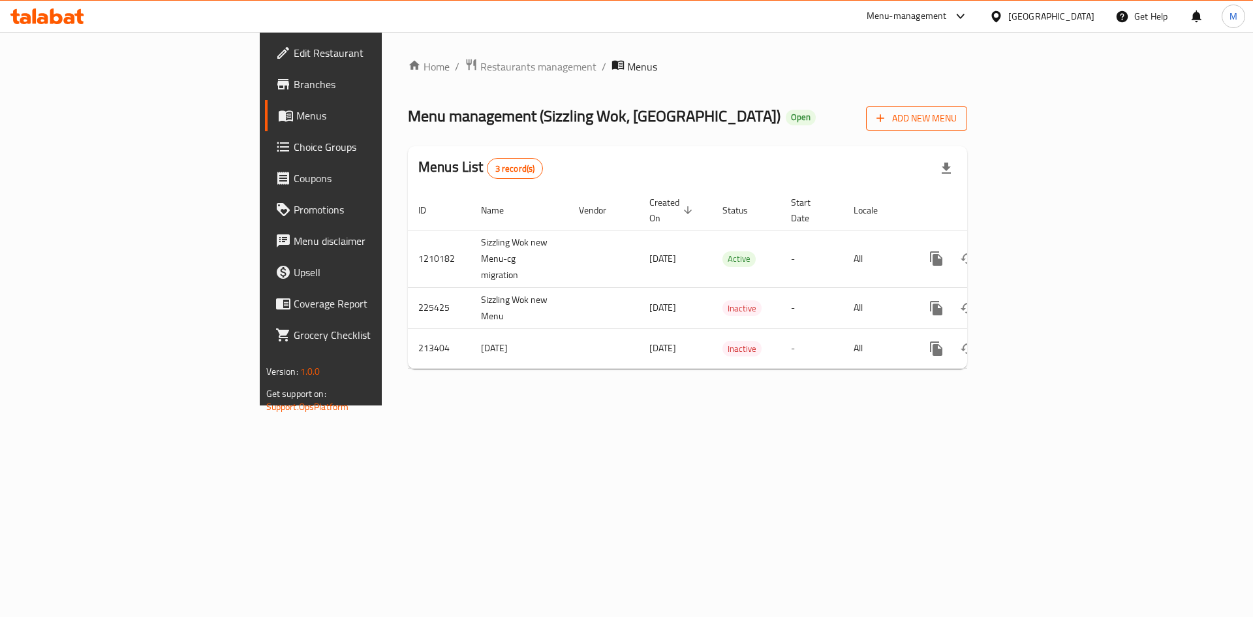
click at [957, 118] on span "Add New Menu" at bounding box center [917, 118] width 80 height 16
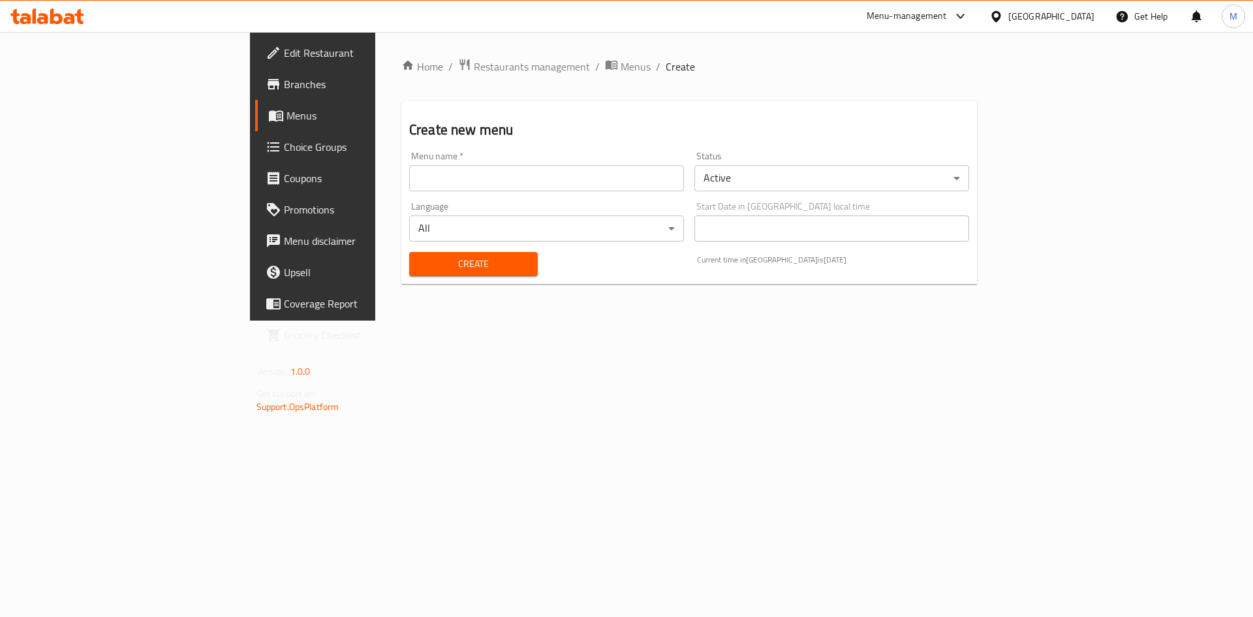
click at [890, 195] on div "Status Active ​" at bounding box center [831, 171] width 285 height 50
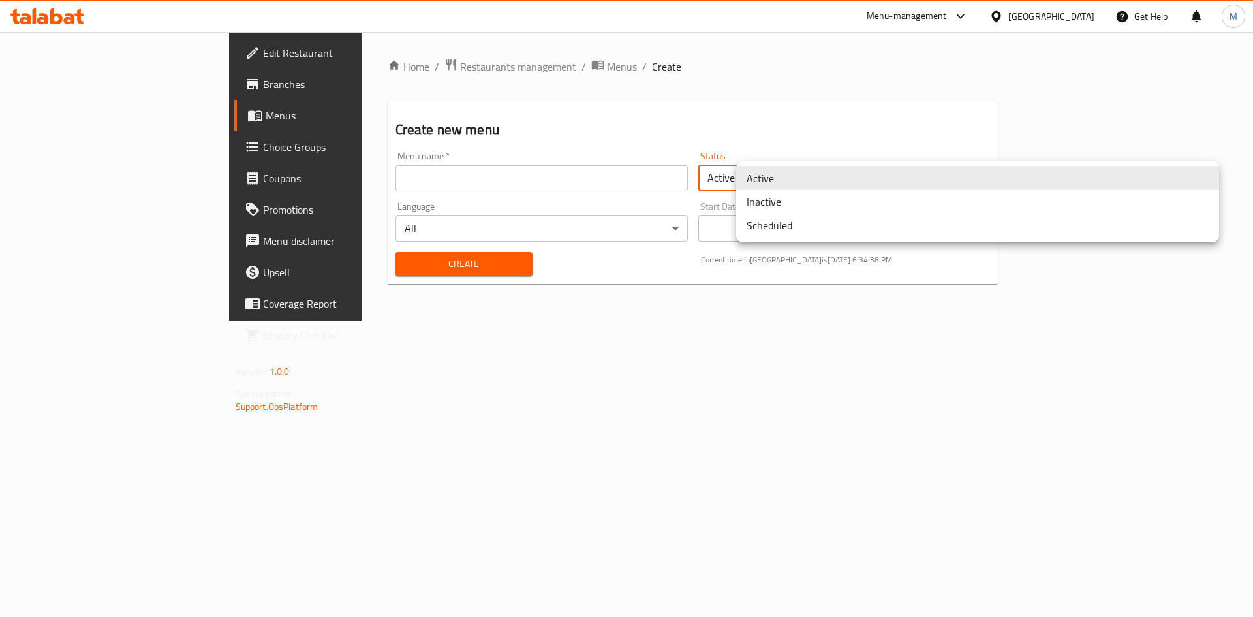
click at [888, 181] on body "​ Menu-management [GEOGRAPHIC_DATA] Get Help M Edit Restaurant Branches Menus C…" at bounding box center [626, 324] width 1253 height 585
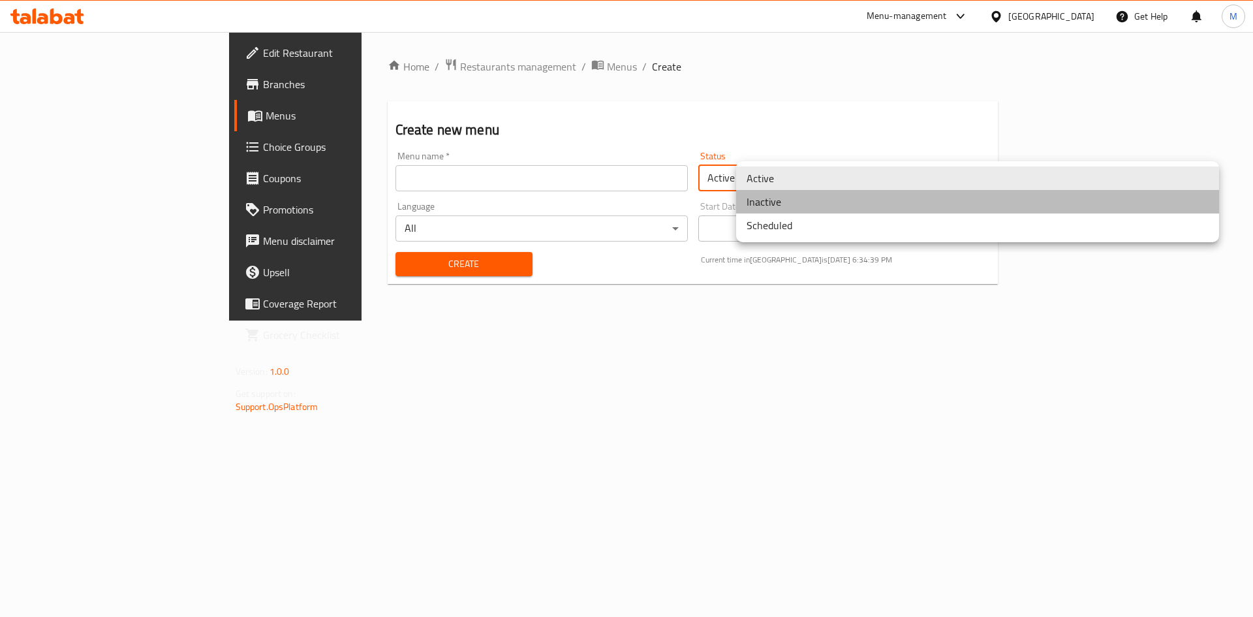
click at [837, 203] on li "Inactive" at bounding box center [977, 201] width 483 height 23
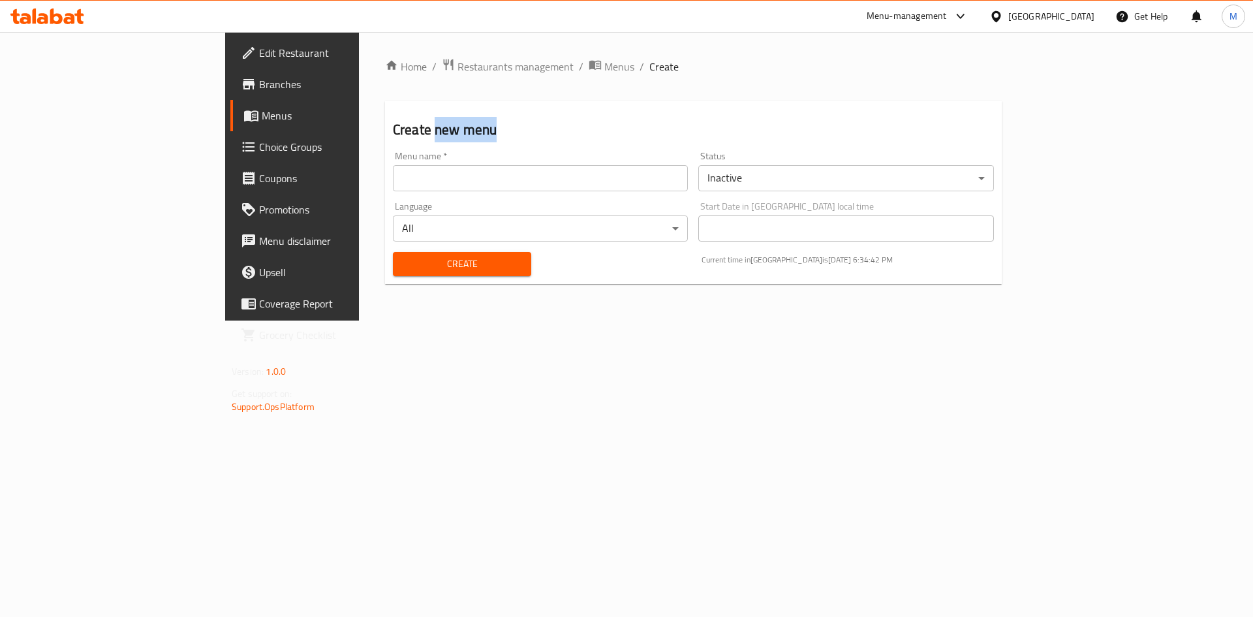
drag, startPoint x: 354, startPoint y: 135, endPoint x: 287, endPoint y: 122, distance: 69.1
click at [393, 122] on h2 "Create new menu" at bounding box center [693, 130] width 601 height 20
copy h2 "new menu"
click at [393, 172] on input "text" at bounding box center [540, 178] width 295 height 26
paste input "new menu"
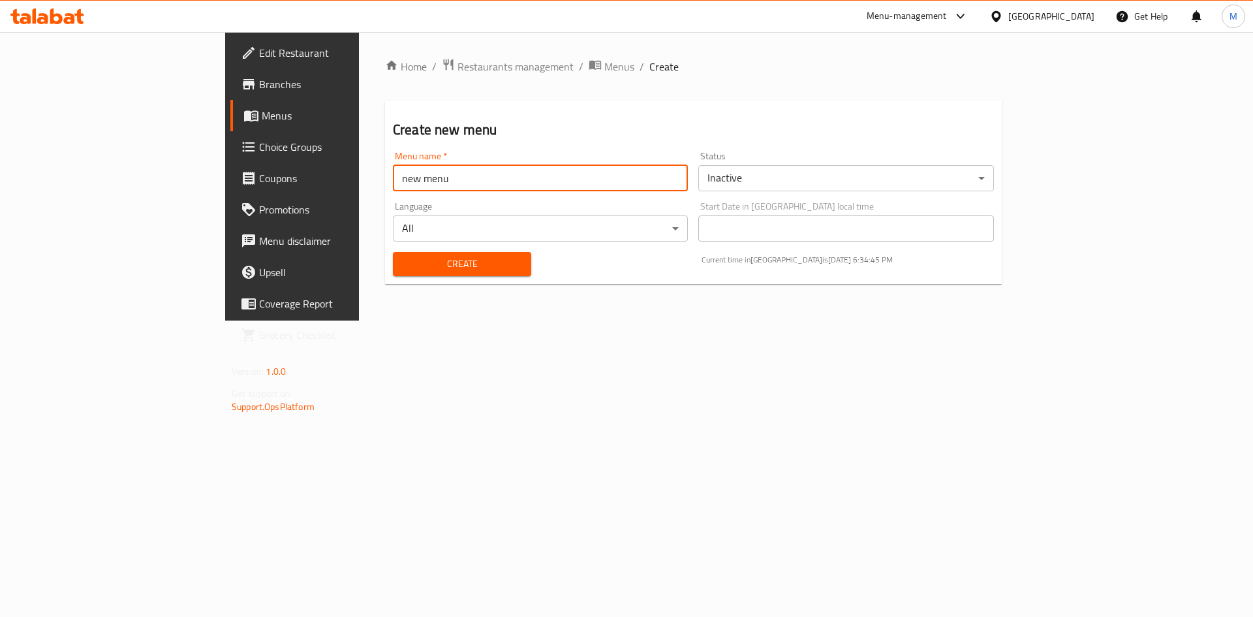
type input "New Menu [DATE]"
click at [359, 320] on div "Home / Restaurants management / Menus / Create Create new menu Menu name   * Ne…" at bounding box center [693, 176] width 669 height 288
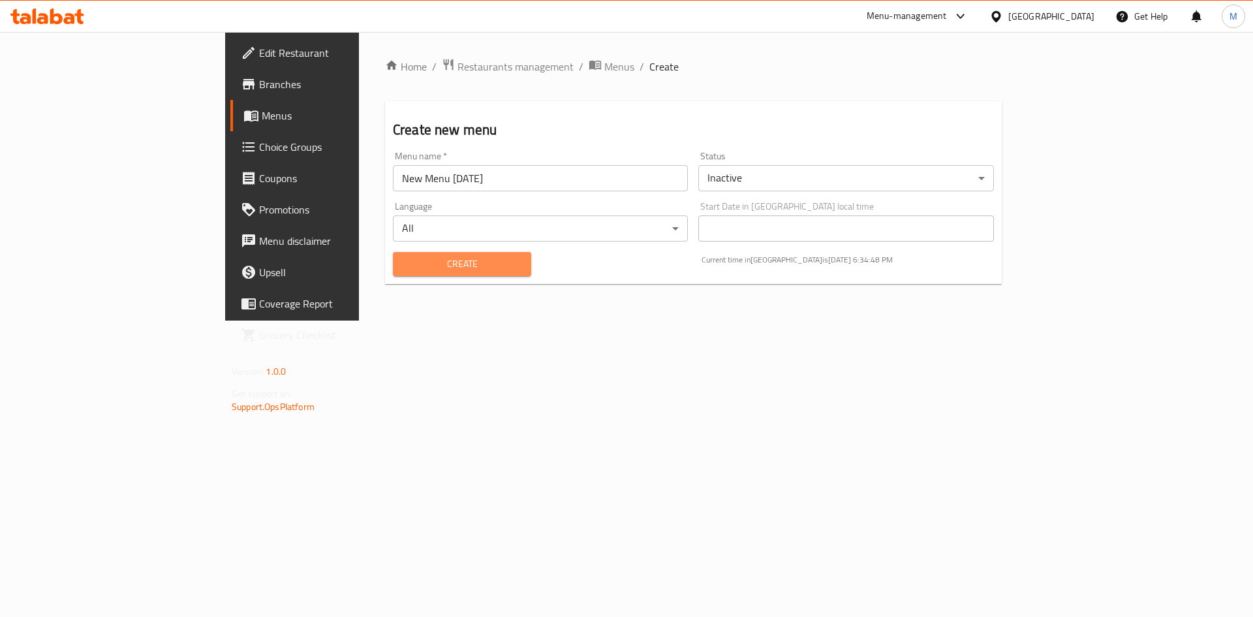
click at [401, 272] on button "Create" at bounding box center [462, 264] width 138 height 24
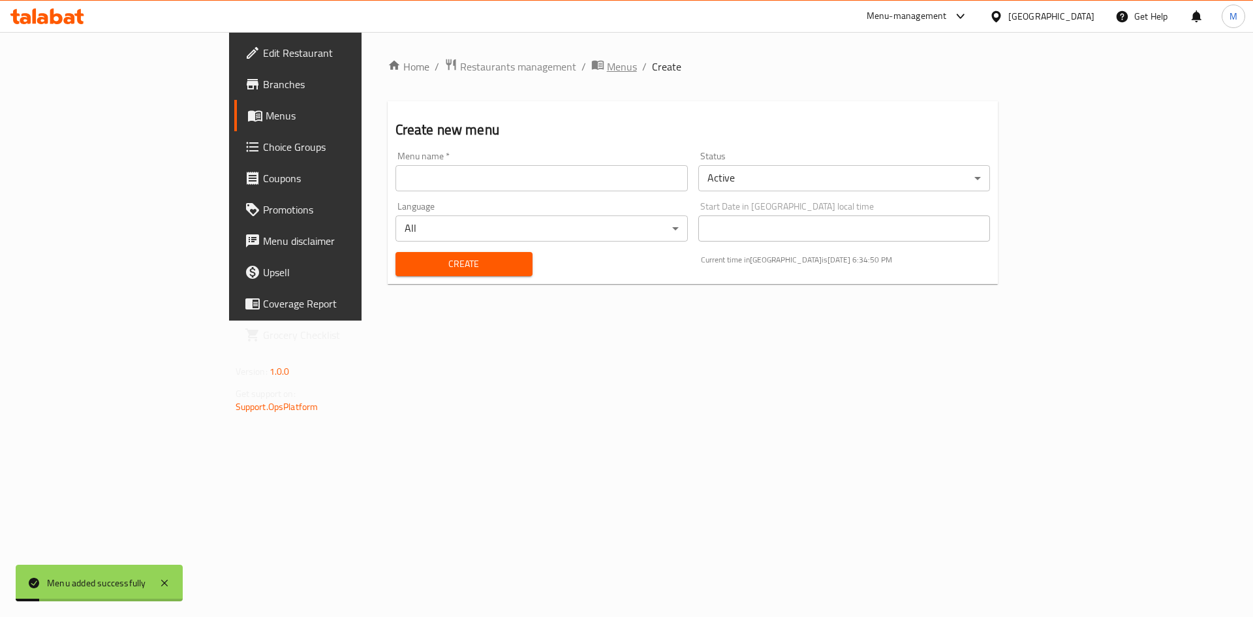
click at [607, 59] on span "Menus" at bounding box center [622, 67] width 30 height 16
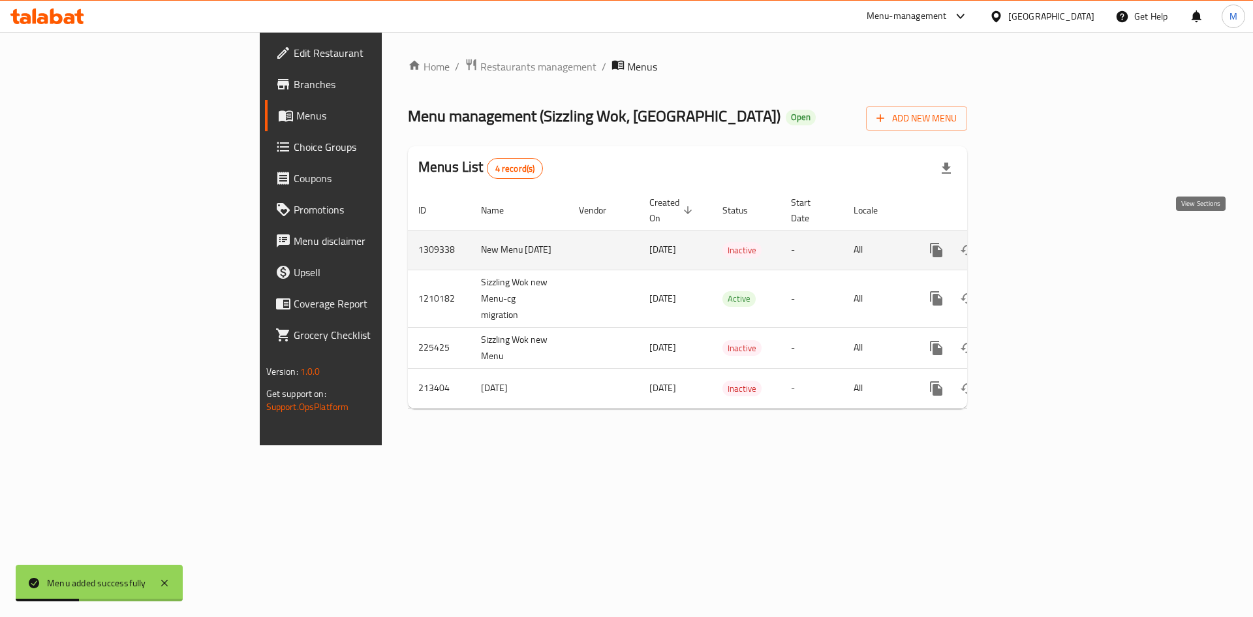
click at [1038, 242] on icon "enhanced table" at bounding box center [1031, 250] width 16 height 16
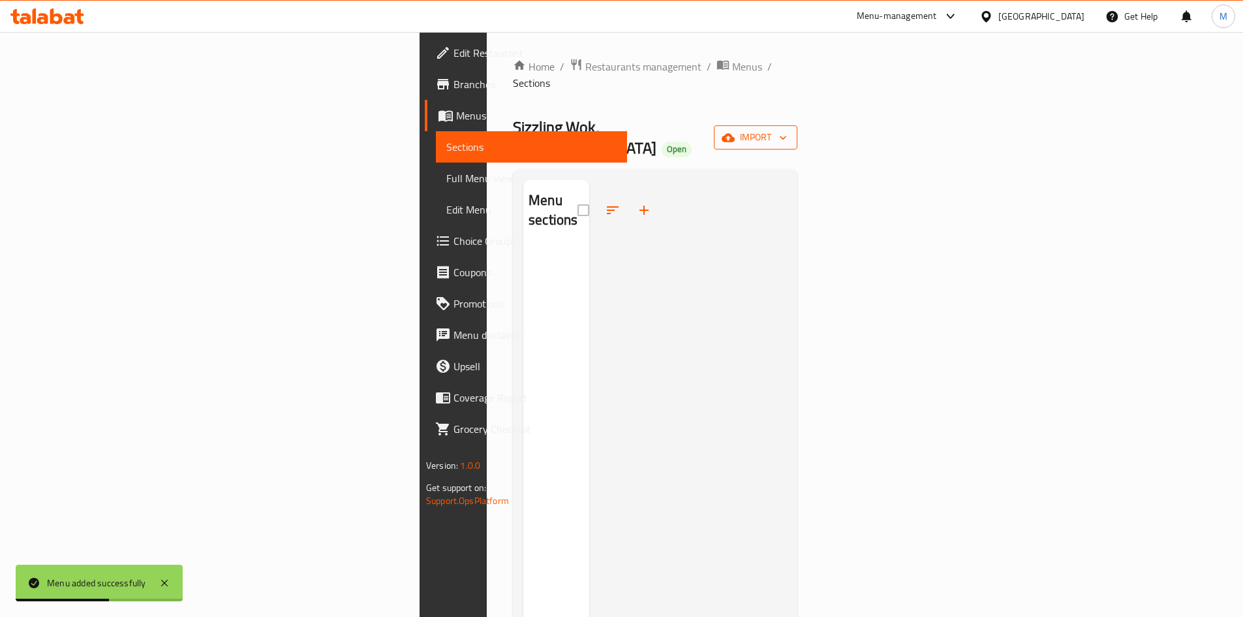
click at [787, 129] on span "import" at bounding box center [755, 137] width 63 height 16
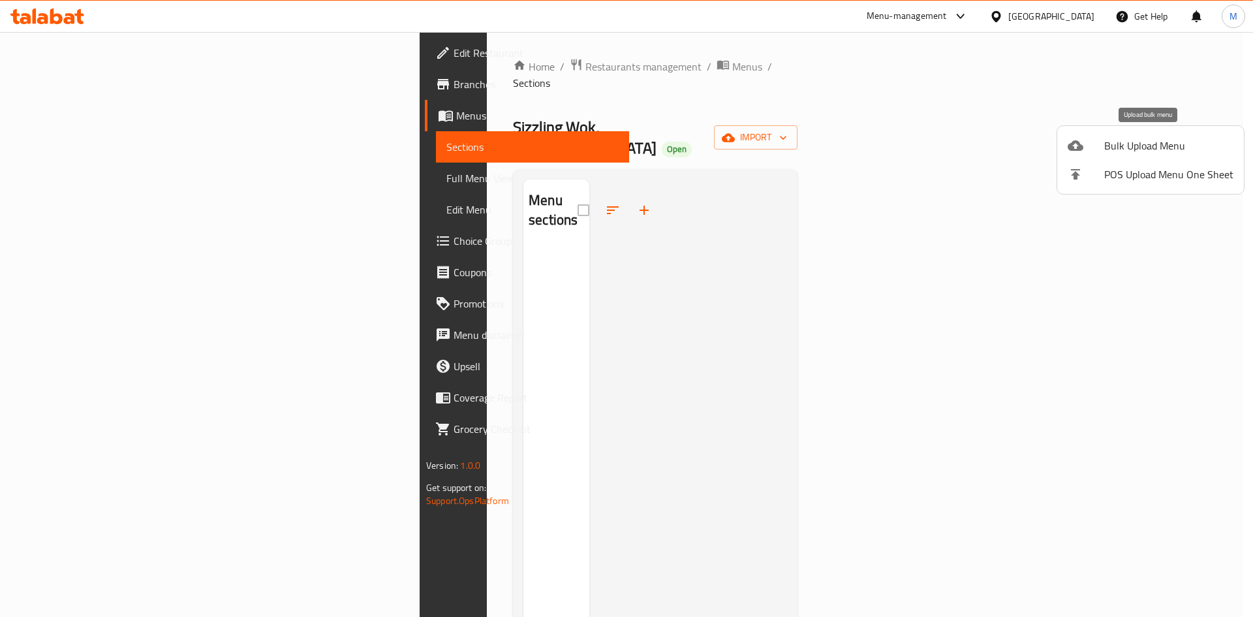
click at [1130, 147] on span "Bulk Upload Menu" at bounding box center [1168, 146] width 129 height 16
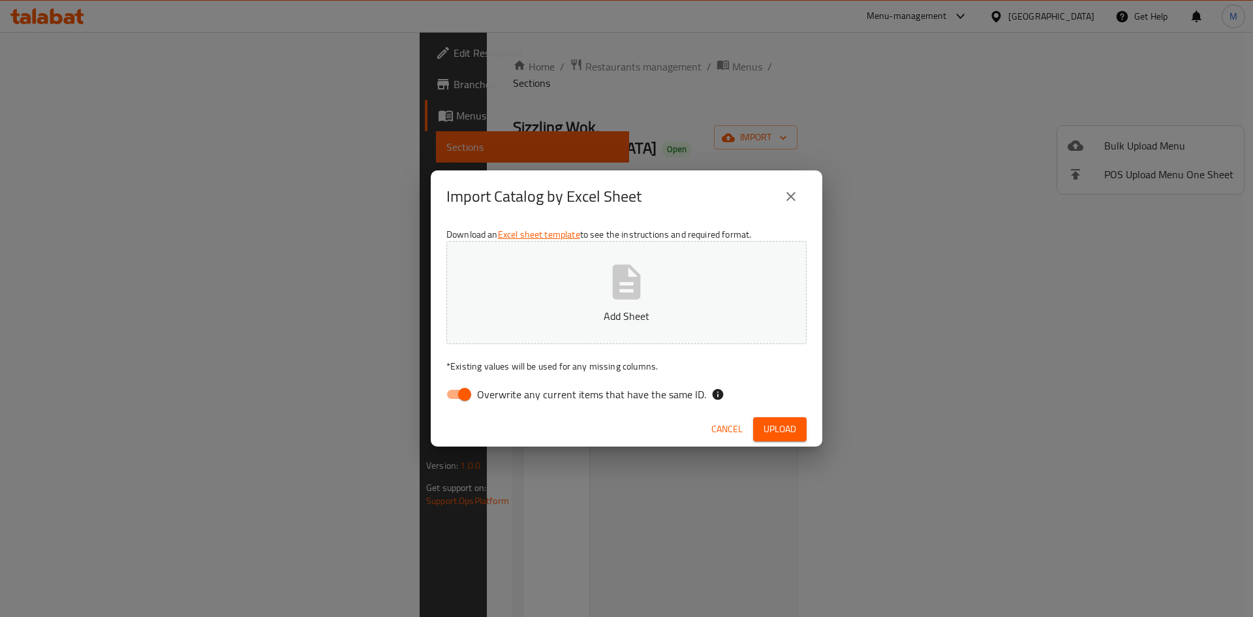
click at [458, 399] on input "Overwrite any current items that have the same ID." at bounding box center [464, 394] width 74 height 25
checkbox input "false"
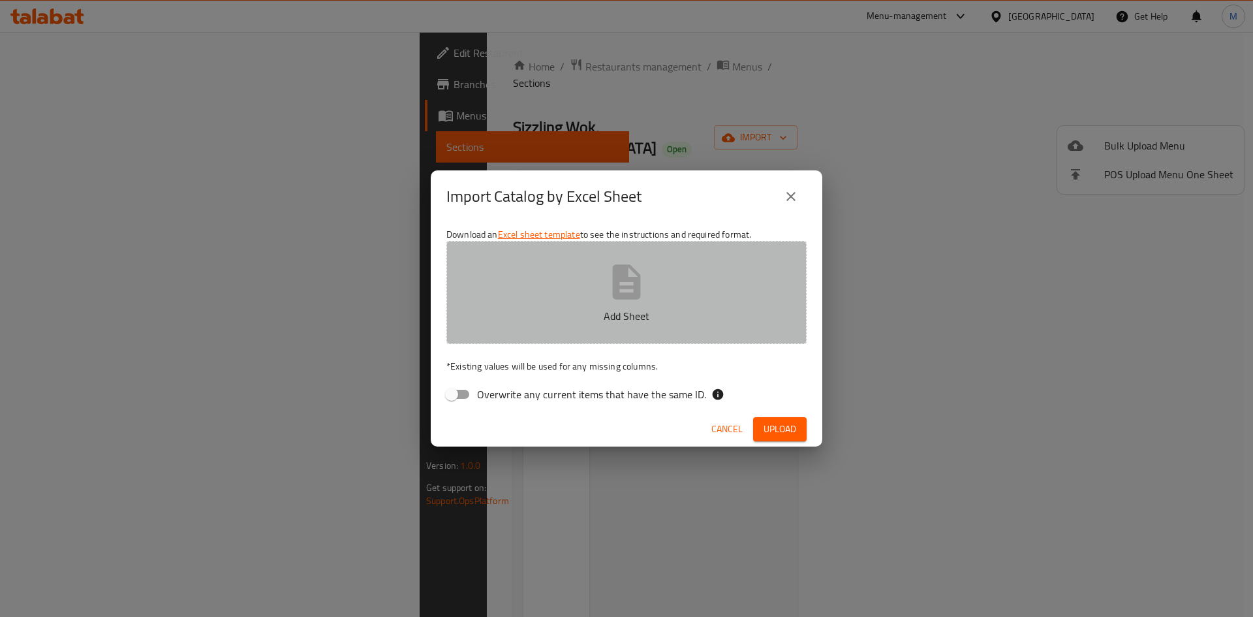
click at [610, 308] on p "Add Sheet" at bounding box center [627, 316] width 320 height 16
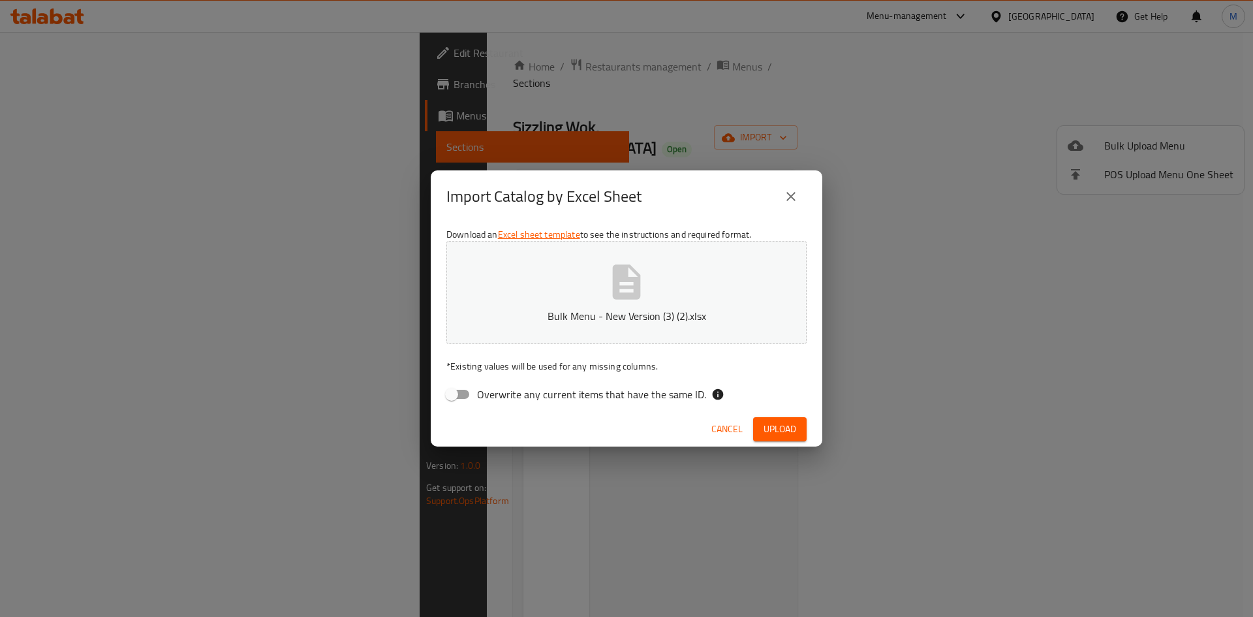
click at [768, 426] on span "Upload" at bounding box center [780, 429] width 33 height 16
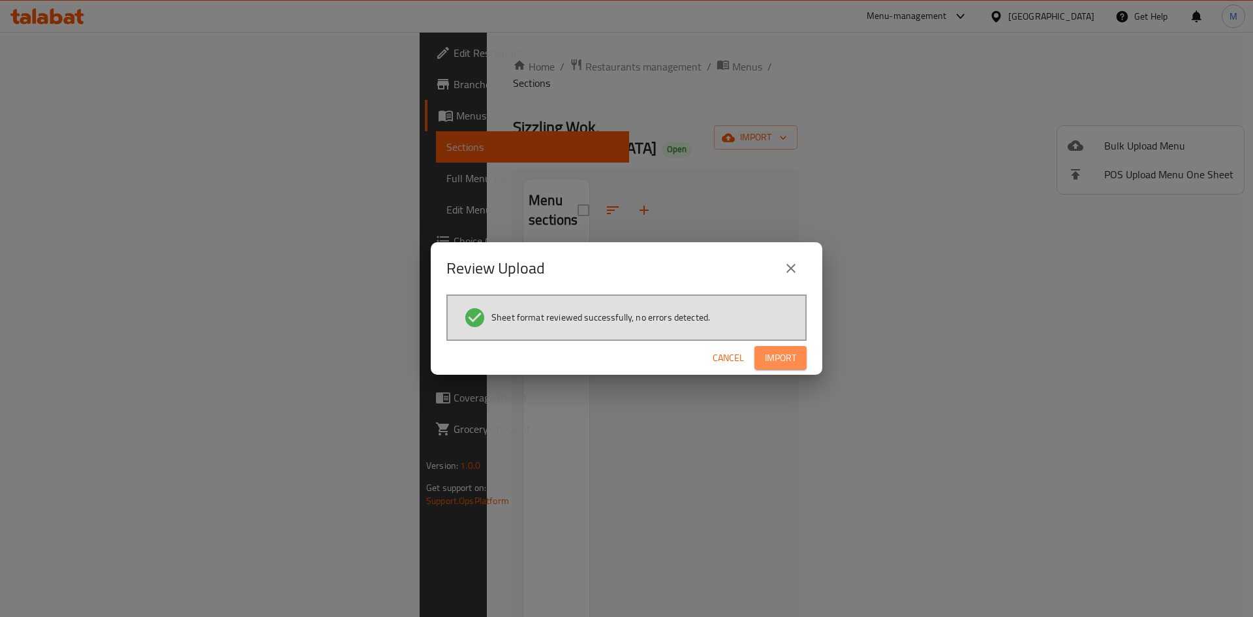
click at [780, 367] on button "Import" at bounding box center [780, 358] width 52 height 24
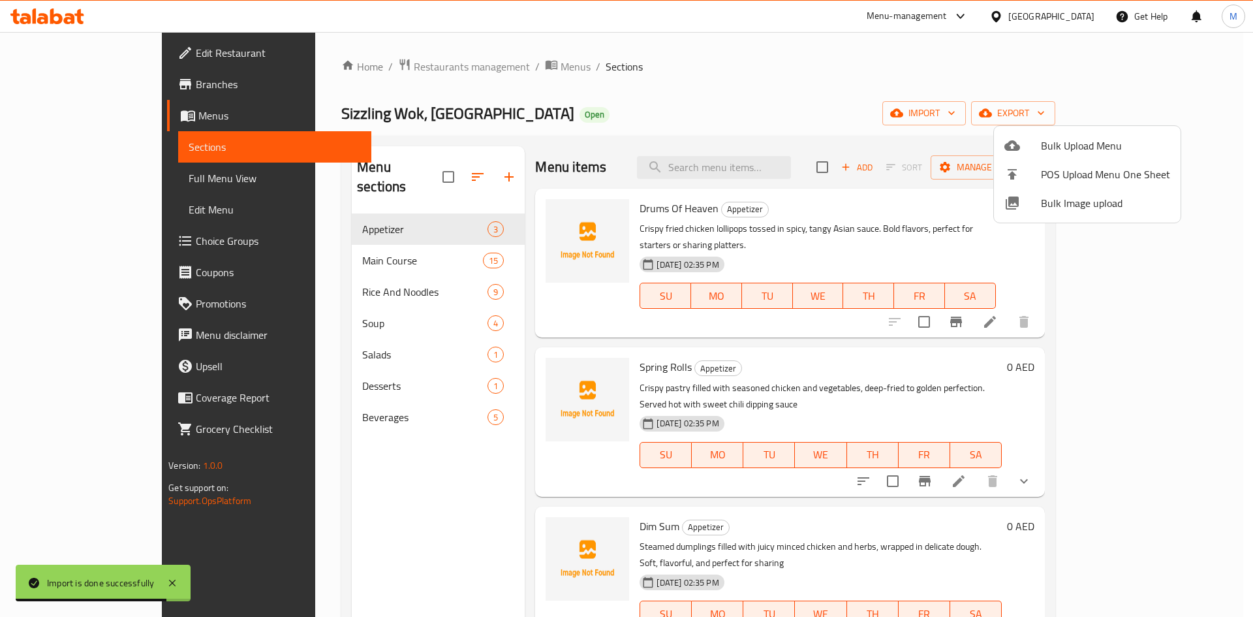
click at [330, 306] on div at bounding box center [626, 308] width 1253 height 617
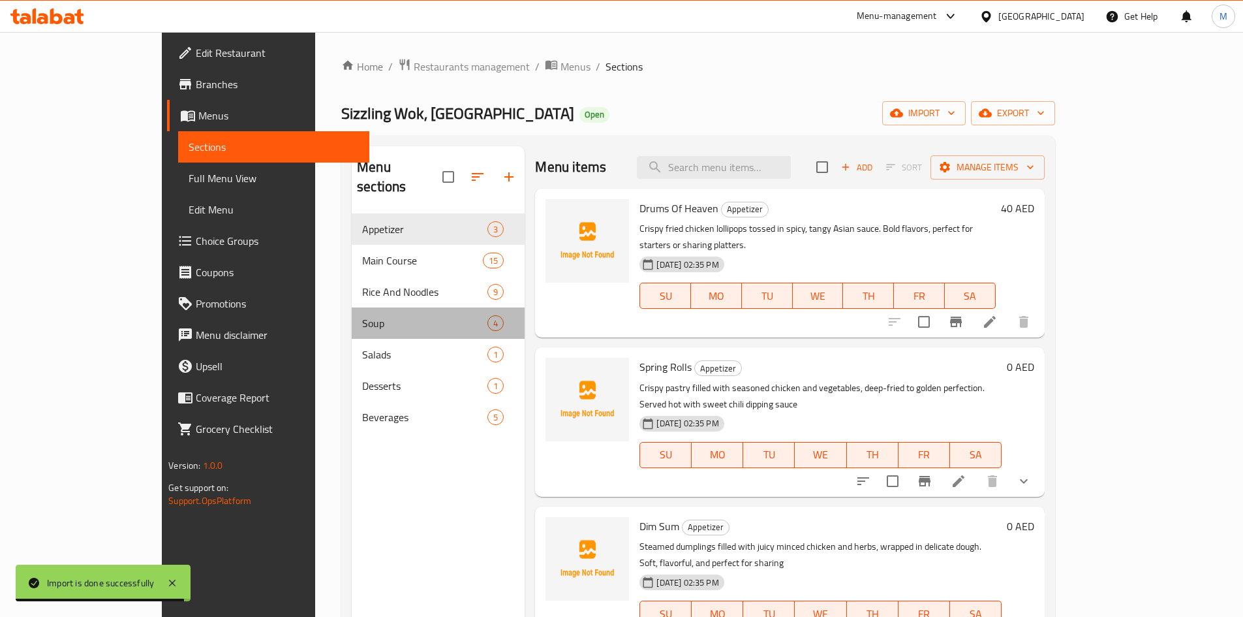
click at [352, 307] on div "Soup 4" at bounding box center [438, 322] width 173 height 31
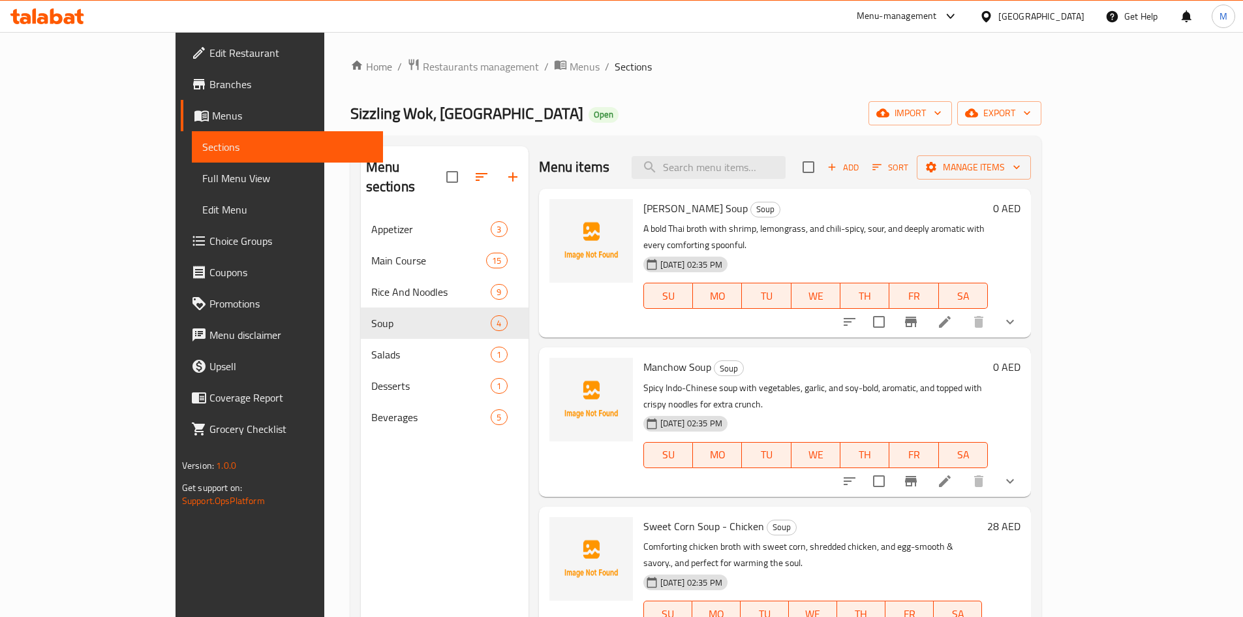
click at [1026, 465] on button "show more" at bounding box center [1010, 480] width 31 height 31
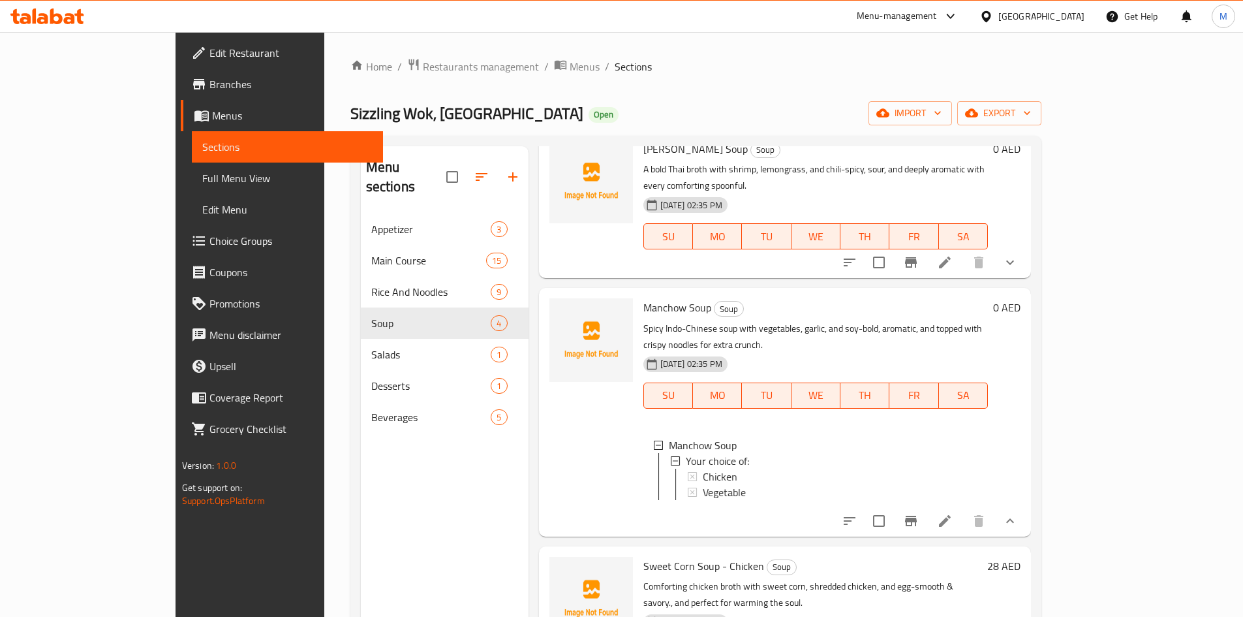
scroll to position [95, 0]
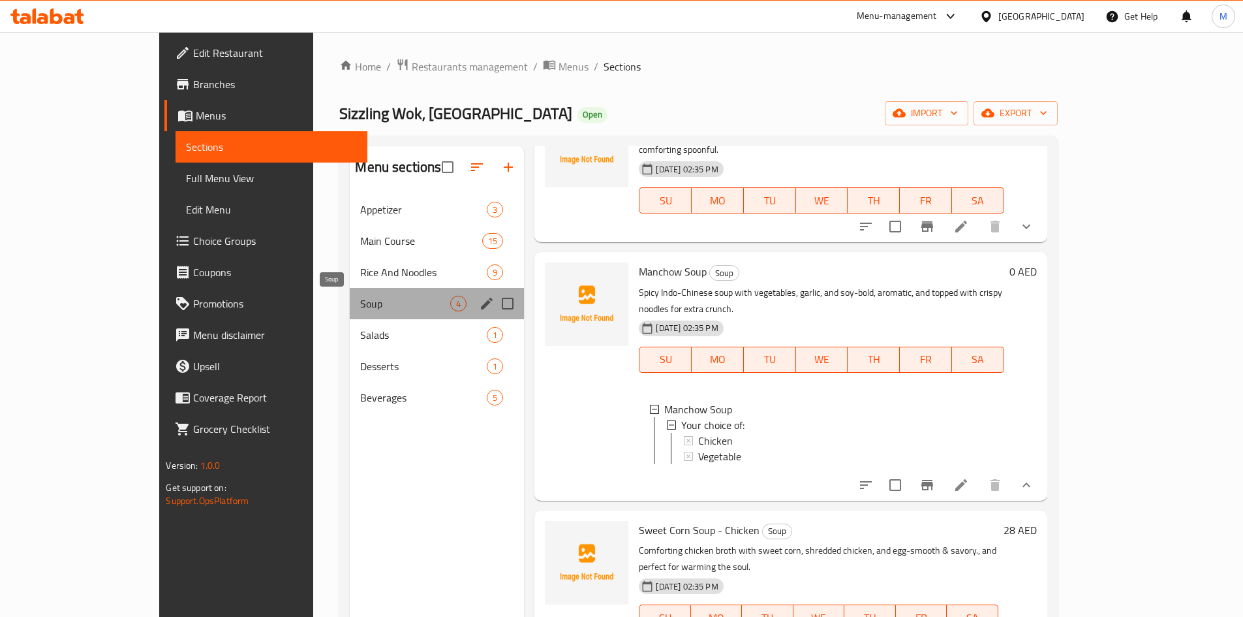
click at [360, 305] on span "Soup" at bounding box center [405, 304] width 90 height 16
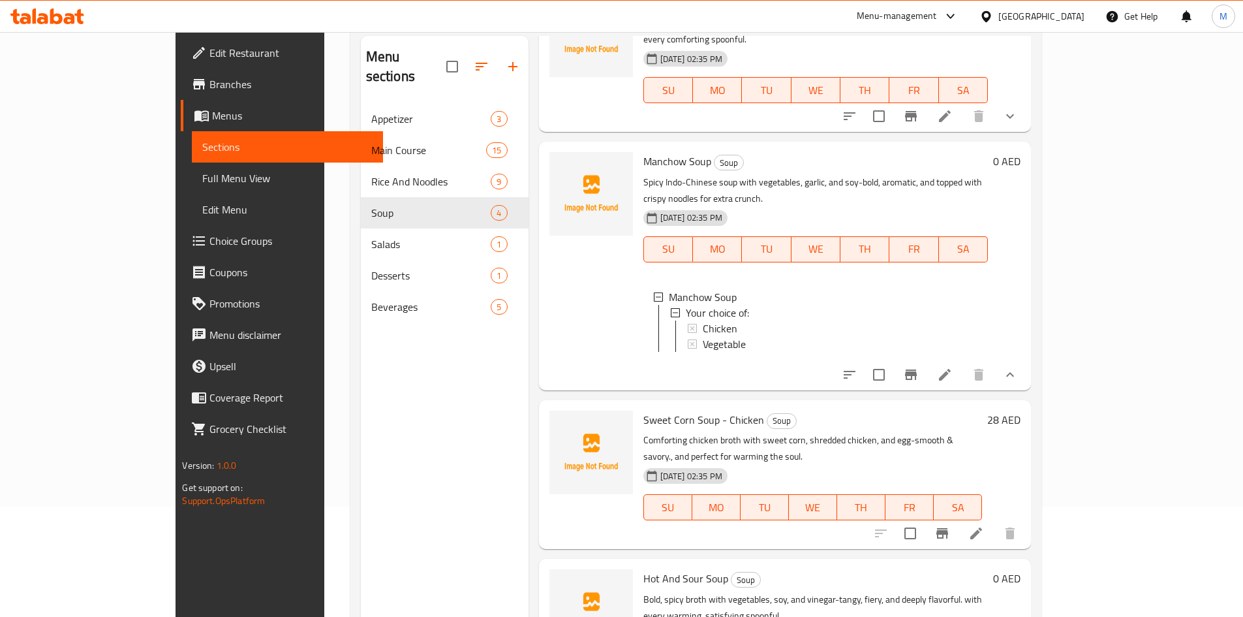
scroll to position [183, 0]
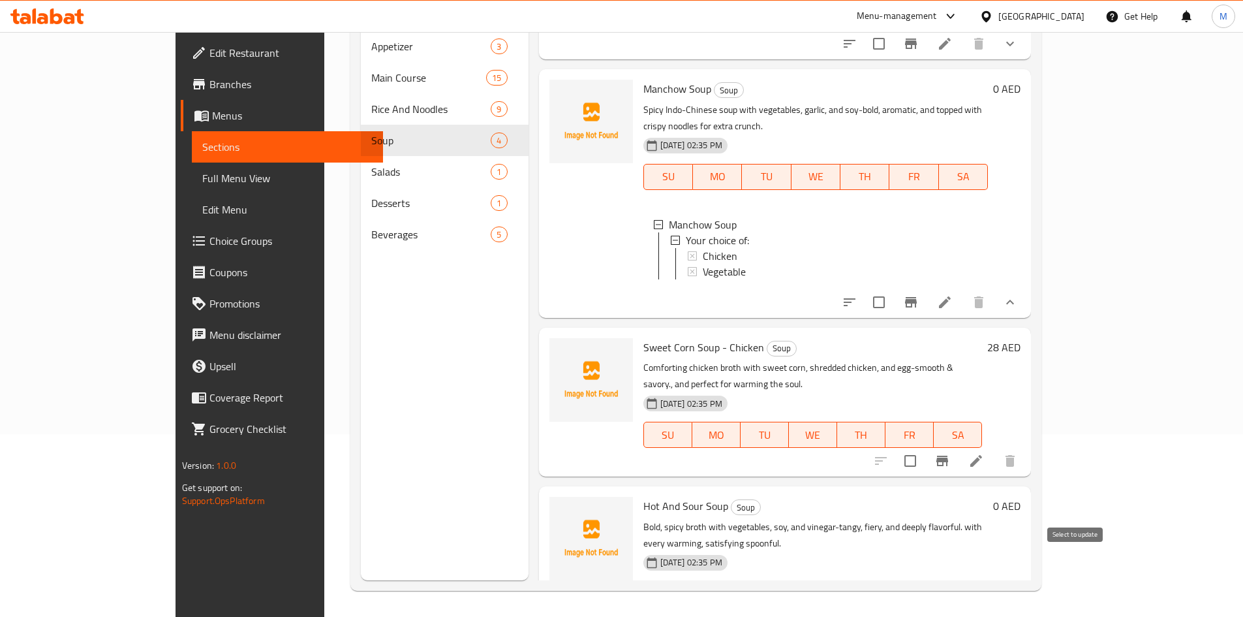
click at [924, 606] on input "checkbox" at bounding box center [910, 619] width 27 height 27
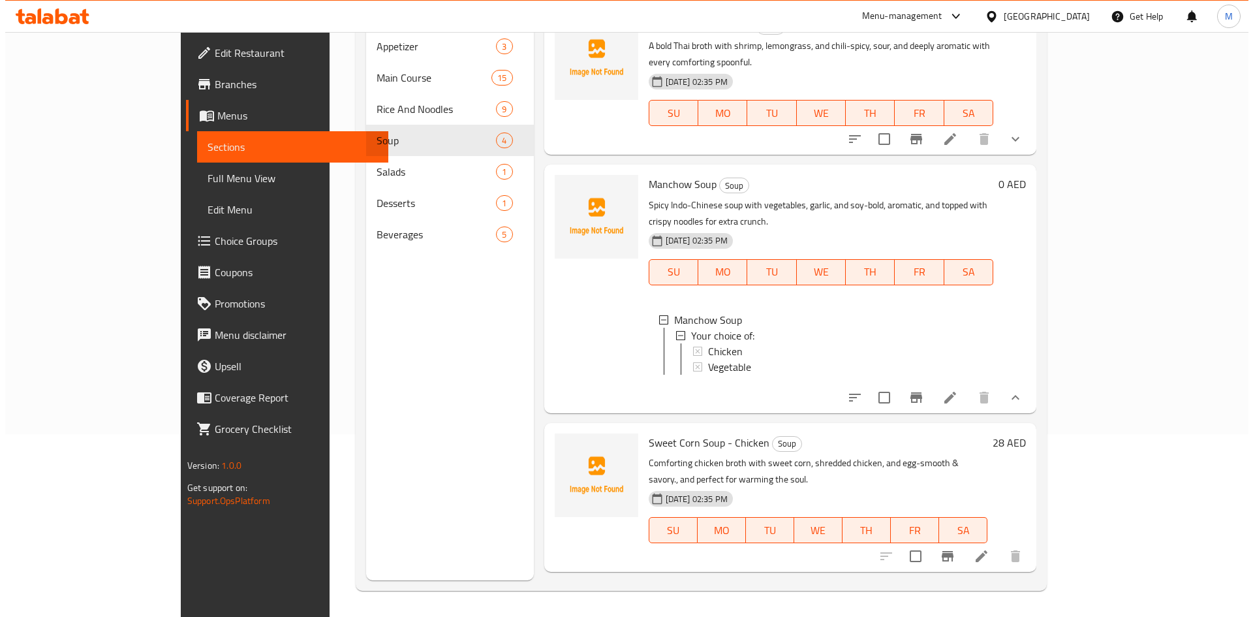
scroll to position [0, 0]
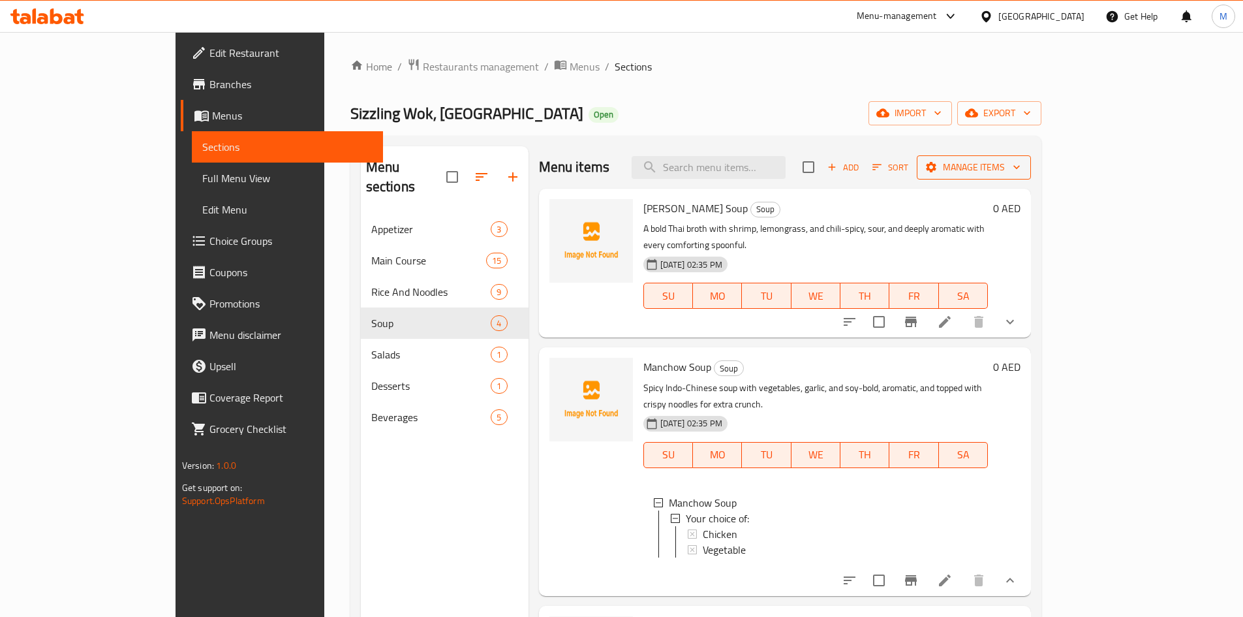
click at [1021, 166] on span "Manage items" at bounding box center [973, 167] width 93 height 16
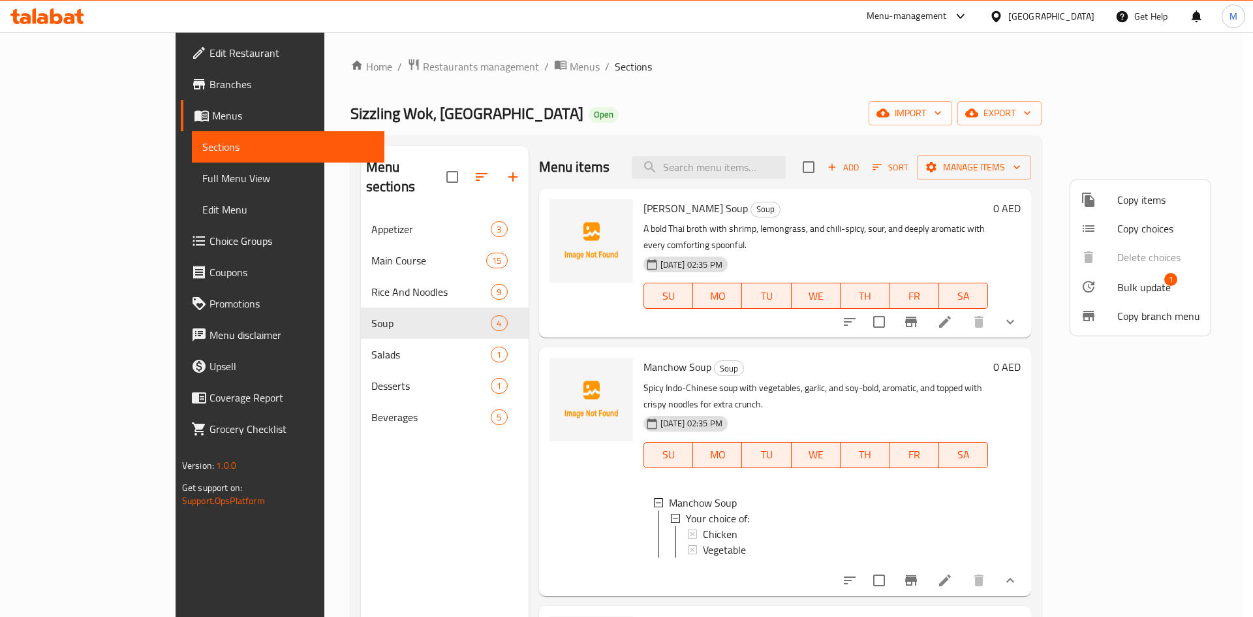
click at [1113, 286] on div at bounding box center [1099, 287] width 37 height 16
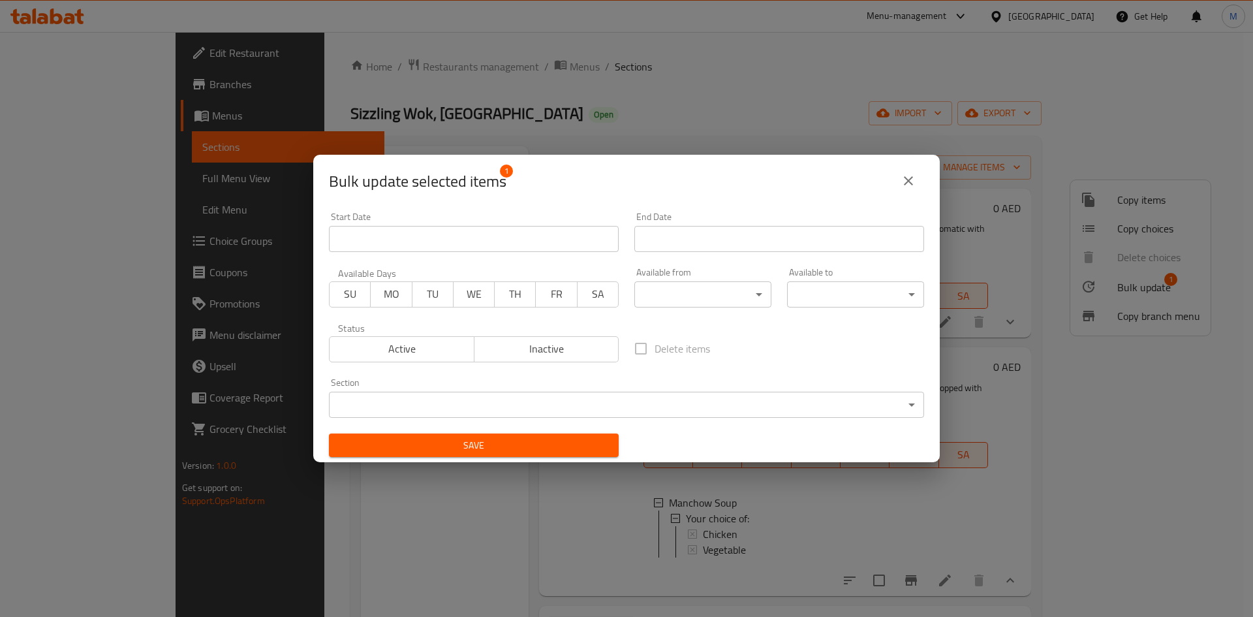
click at [535, 352] on span "Inactive" at bounding box center [547, 348] width 134 height 19
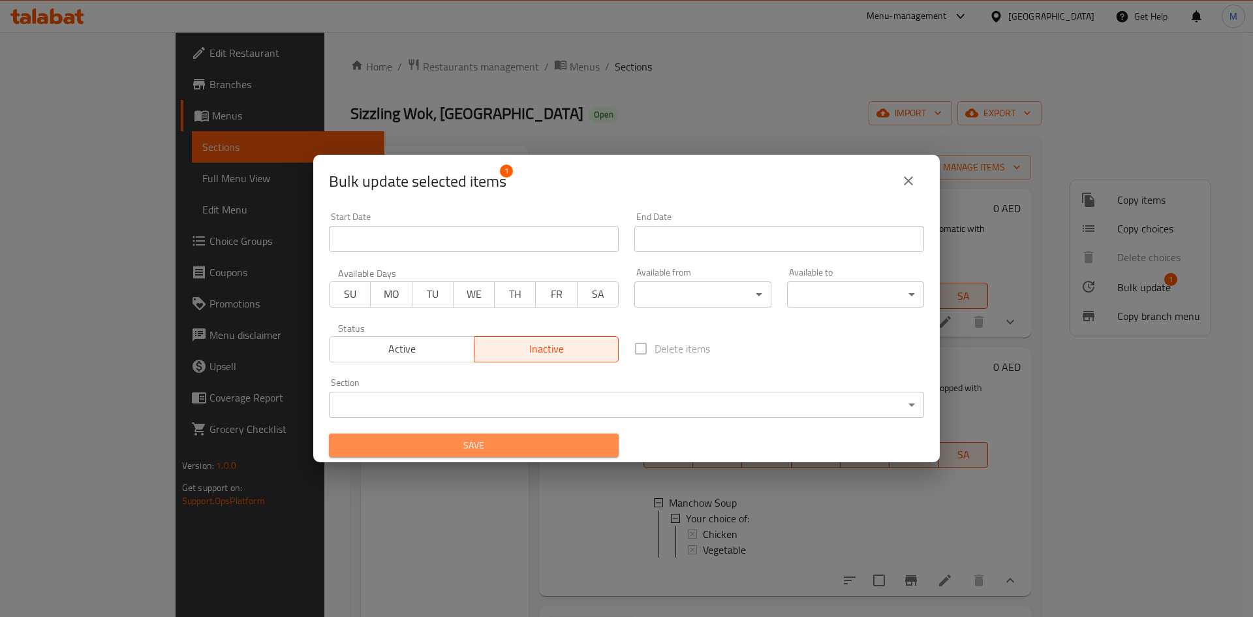
click at [548, 448] on span "Save" at bounding box center [473, 445] width 269 height 16
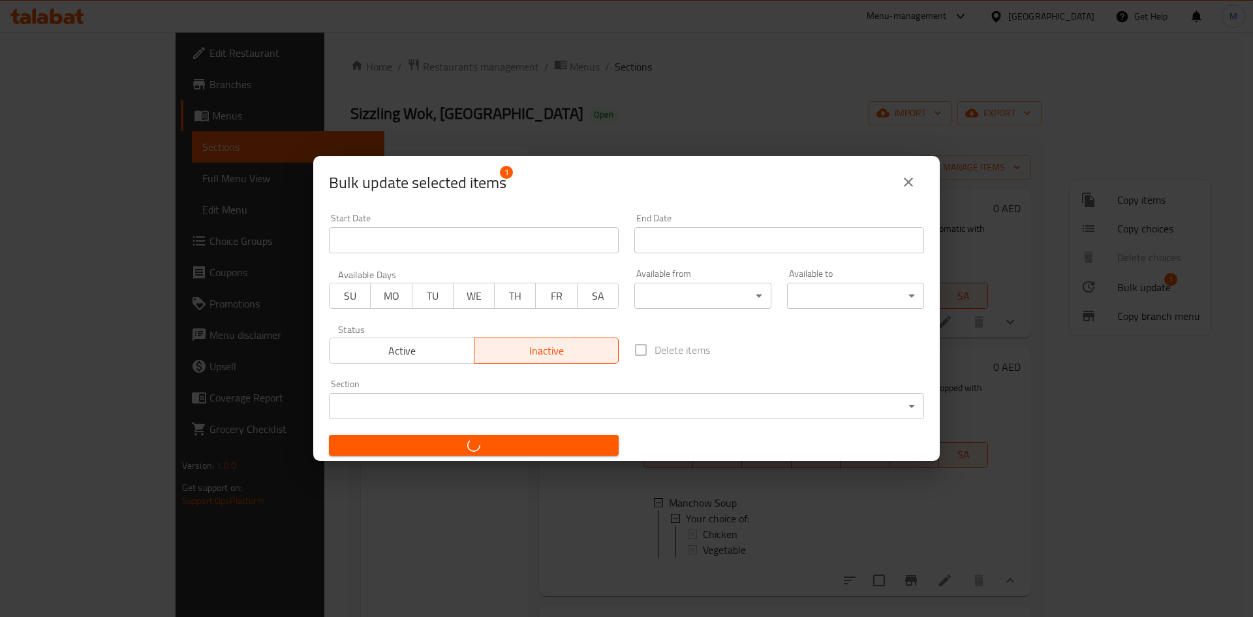
checkbox input "false"
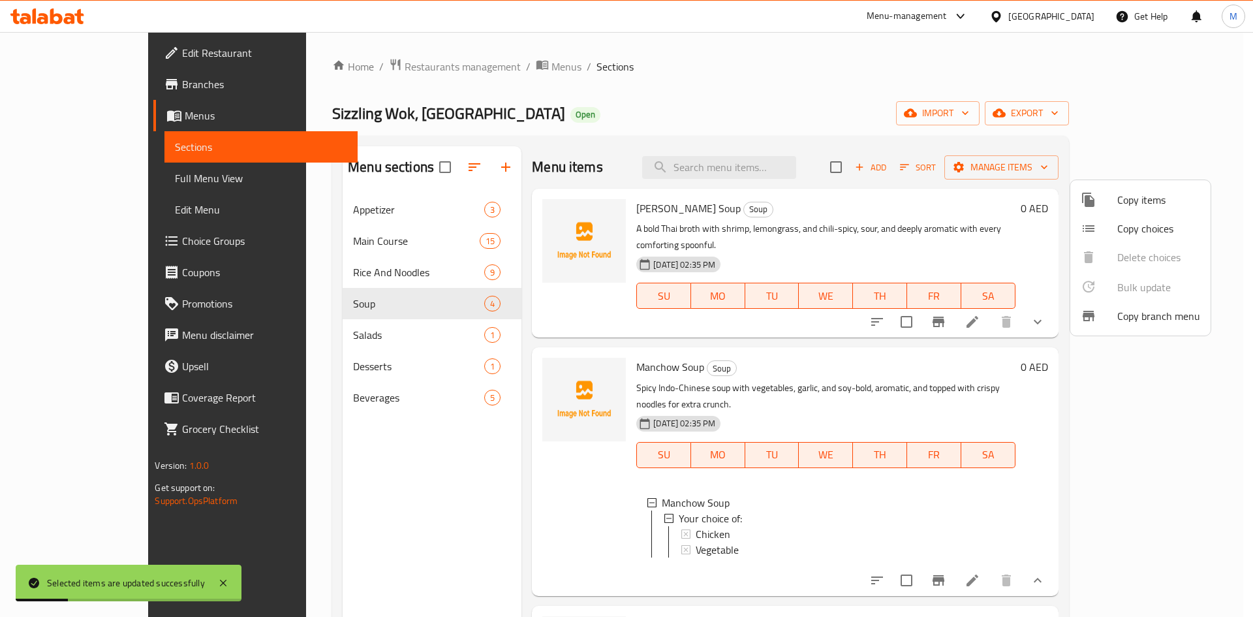
click at [448, 453] on div at bounding box center [626, 308] width 1253 height 617
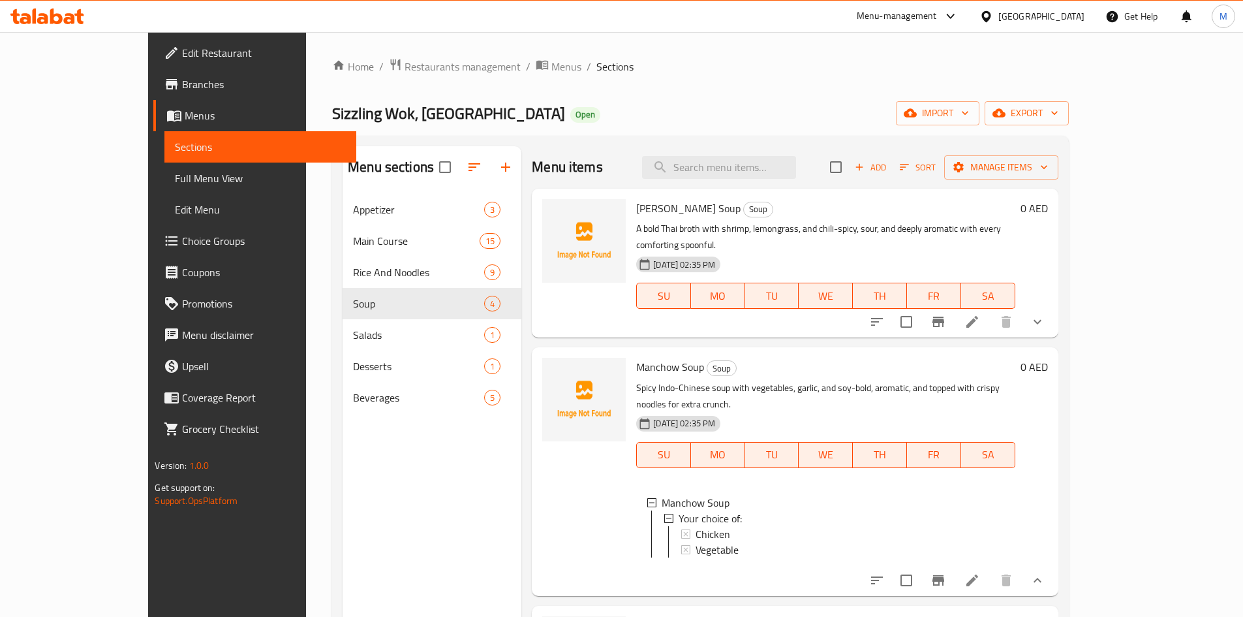
click at [692, 352] on div "Manchow Soup Soup Spicy Indo-Chinese soup with vegetables, garlic, and soy-bold…" at bounding box center [825, 471] width 389 height 238
click at [1059, 110] on span "export" at bounding box center [1026, 113] width 63 height 16
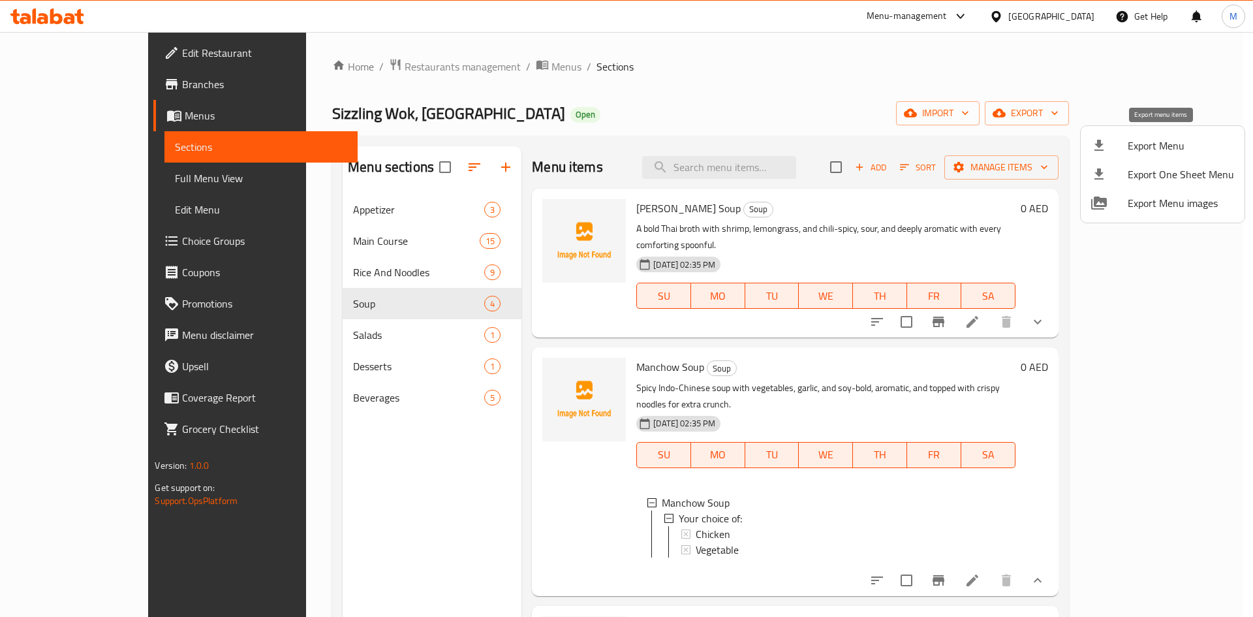
click at [1145, 145] on span "Export Menu" at bounding box center [1181, 146] width 106 height 16
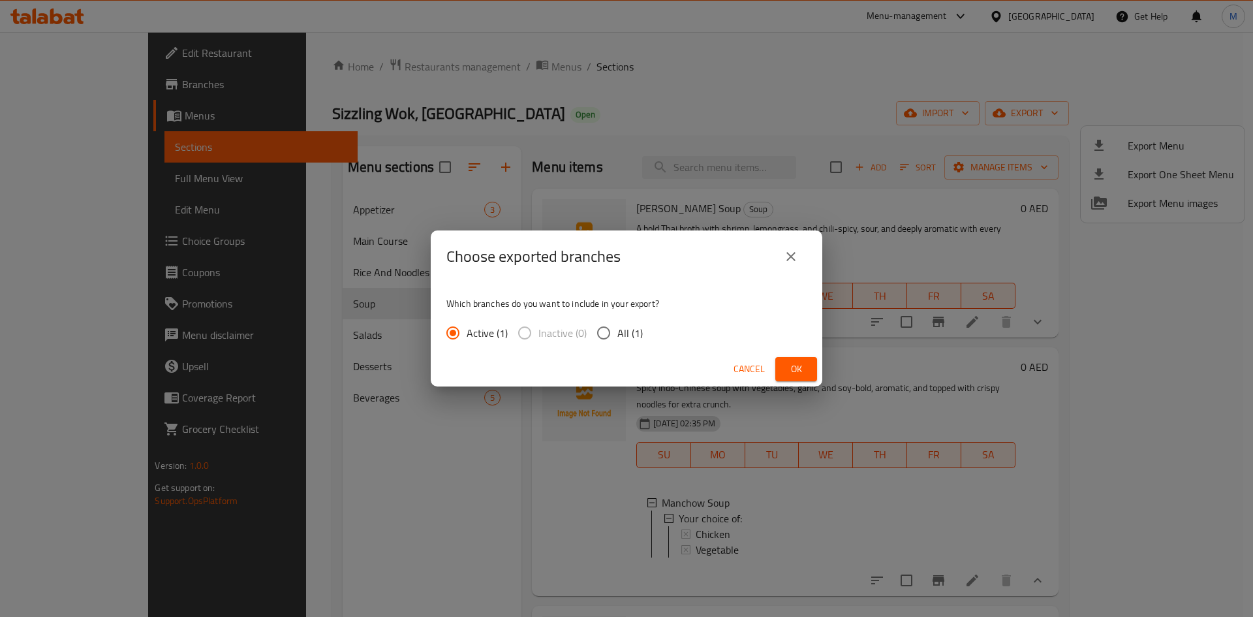
click at [615, 338] on input "All (1)" at bounding box center [603, 332] width 27 height 27
radio input "true"
click at [807, 360] on button "Ok" at bounding box center [796, 369] width 42 height 24
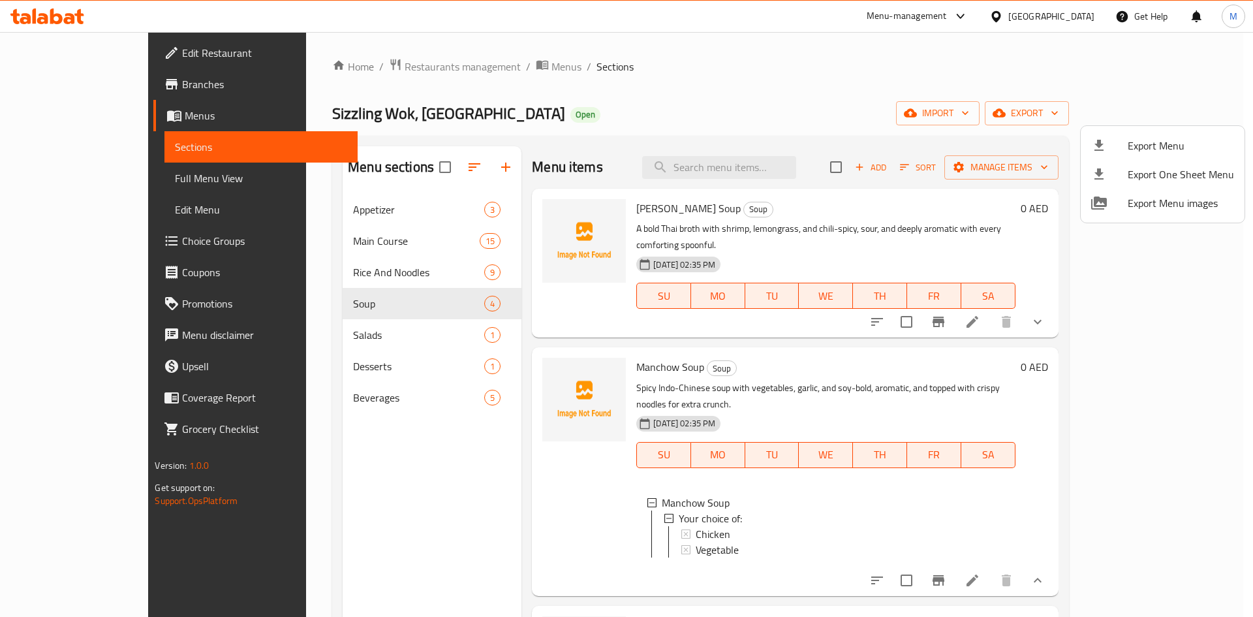
click at [469, 68] on div at bounding box center [626, 308] width 1253 height 617
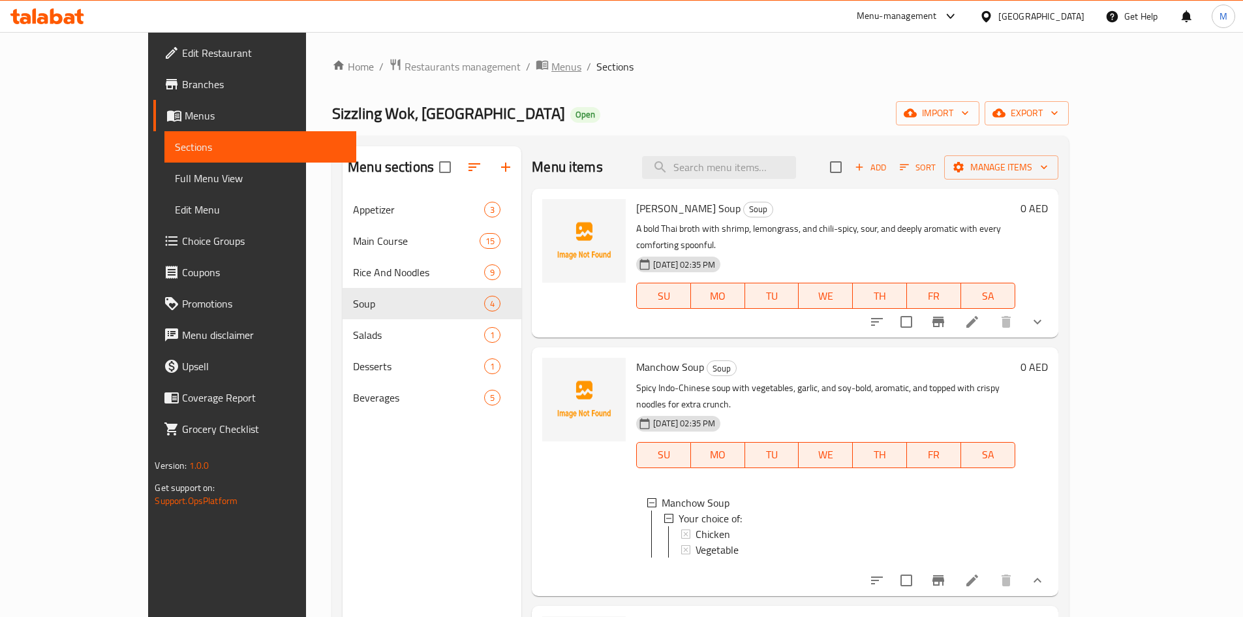
click at [552, 68] on span "Menus" at bounding box center [567, 67] width 30 height 16
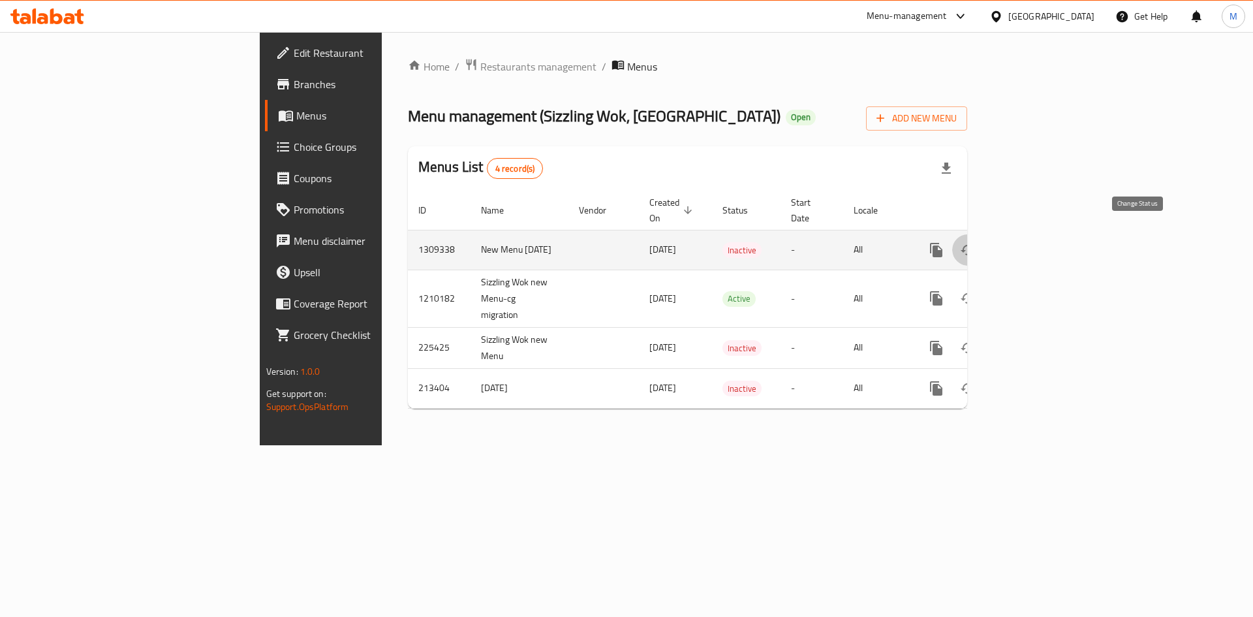
click at [976, 242] on icon "enhanced table" at bounding box center [968, 250] width 16 height 16
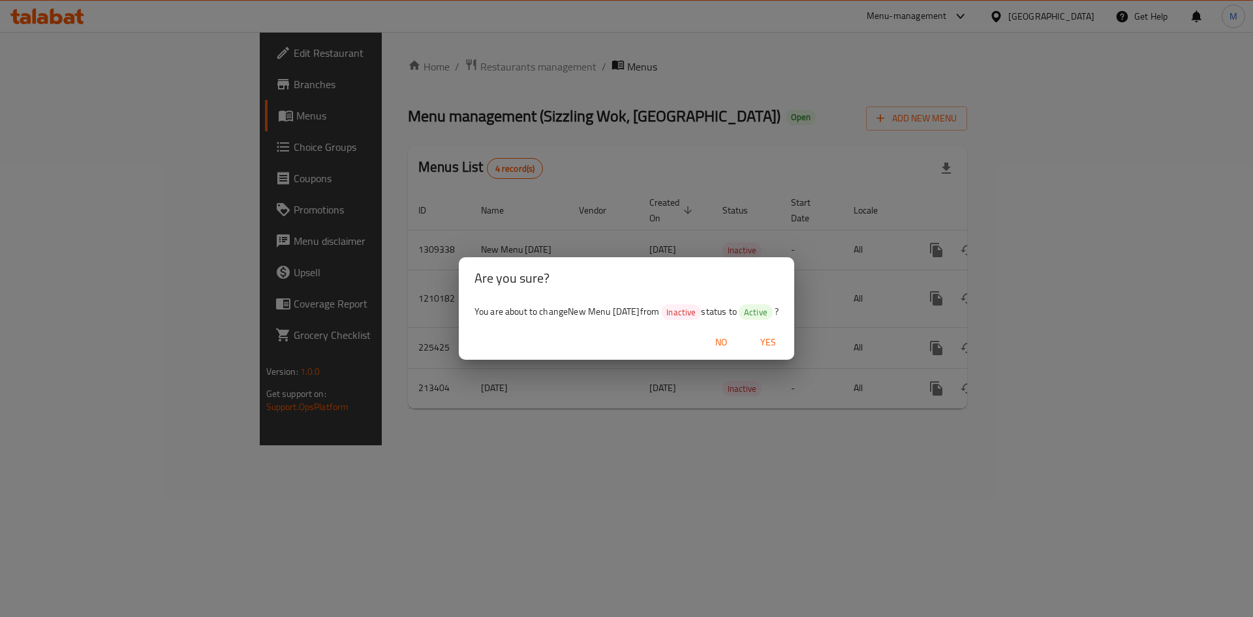
click at [783, 340] on span "Yes" at bounding box center [768, 342] width 31 height 16
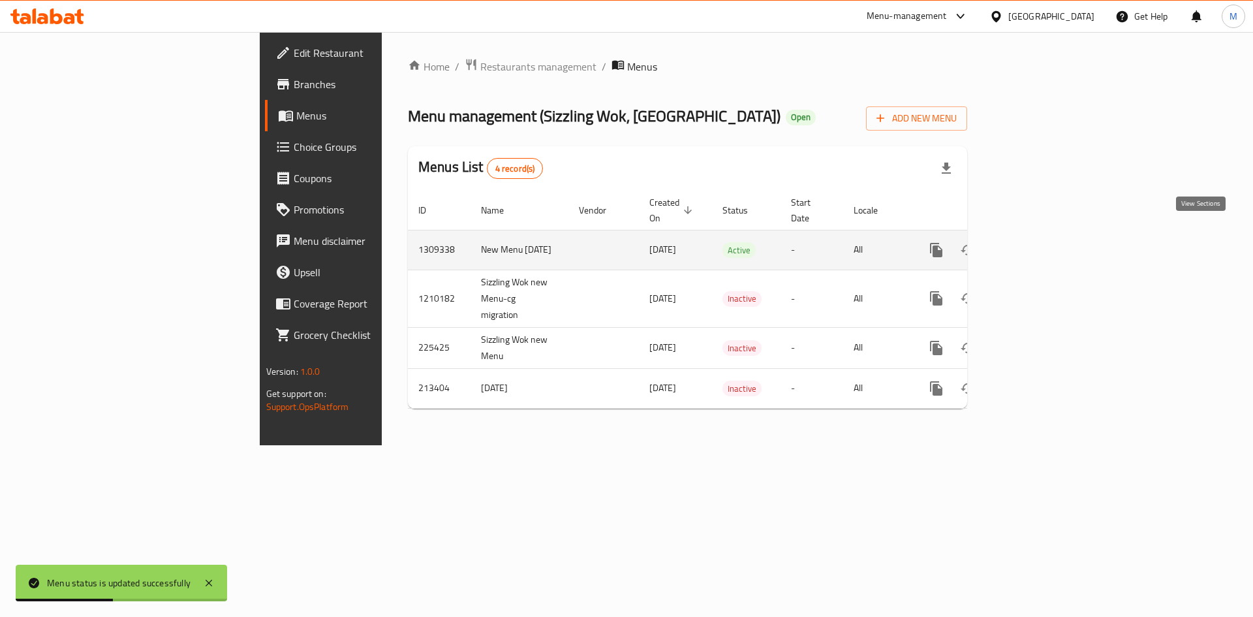
click at [1036, 244] on icon "enhanced table" at bounding box center [1031, 250] width 12 height 12
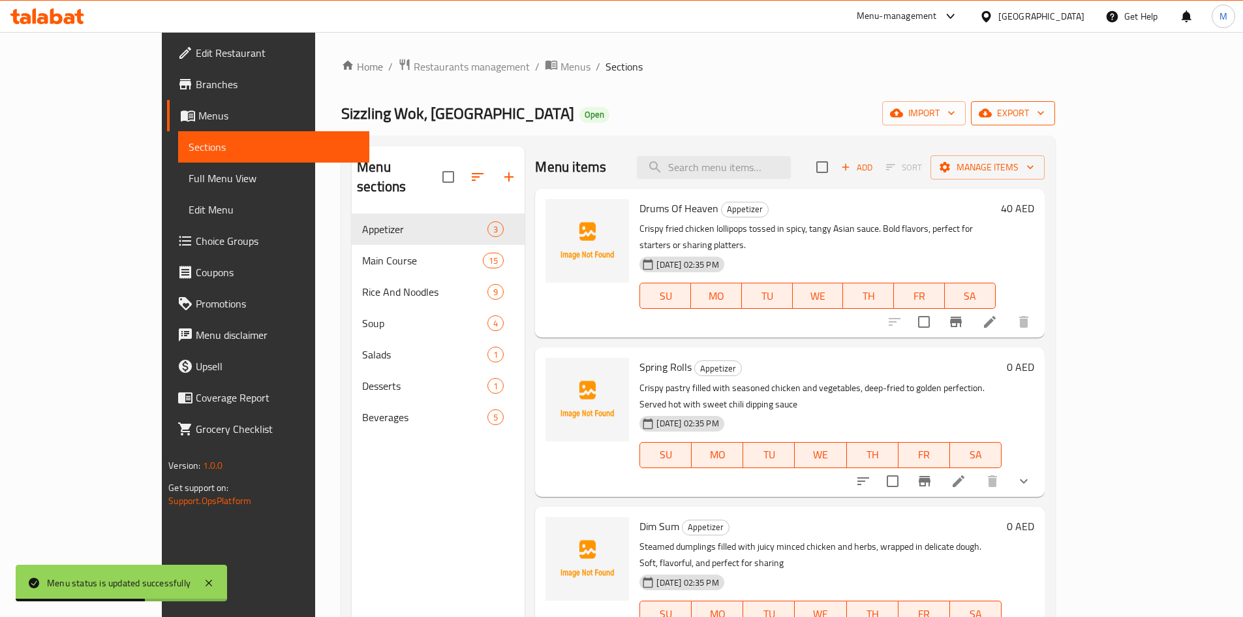
click at [1045, 119] on span "export" at bounding box center [1013, 113] width 63 height 16
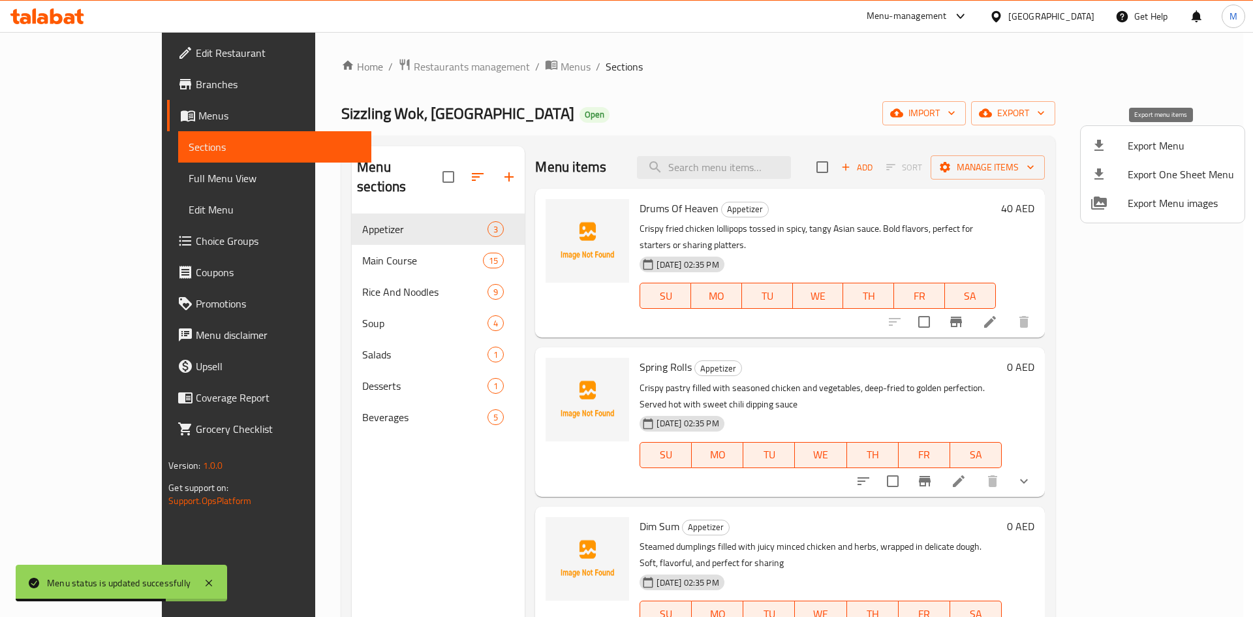
click at [1176, 144] on span "Export Menu" at bounding box center [1181, 146] width 106 height 16
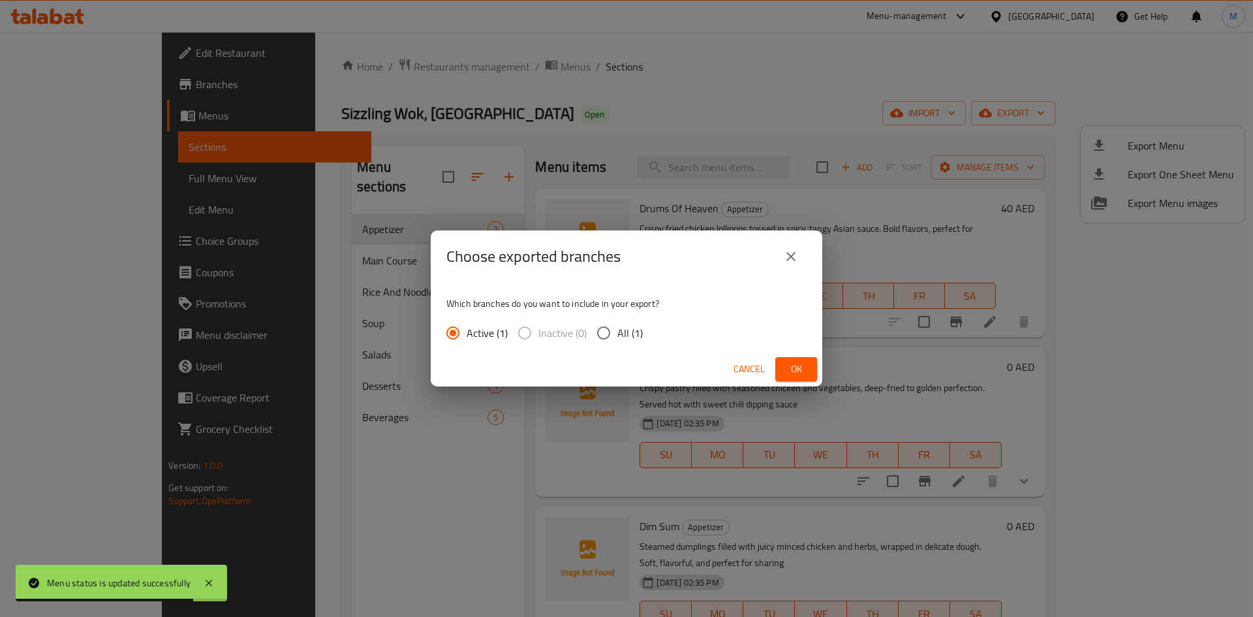
click at [626, 325] on span "All (1)" at bounding box center [629, 333] width 25 height 16
click at [617, 325] on input "All (1)" at bounding box center [603, 332] width 27 height 27
radio input "true"
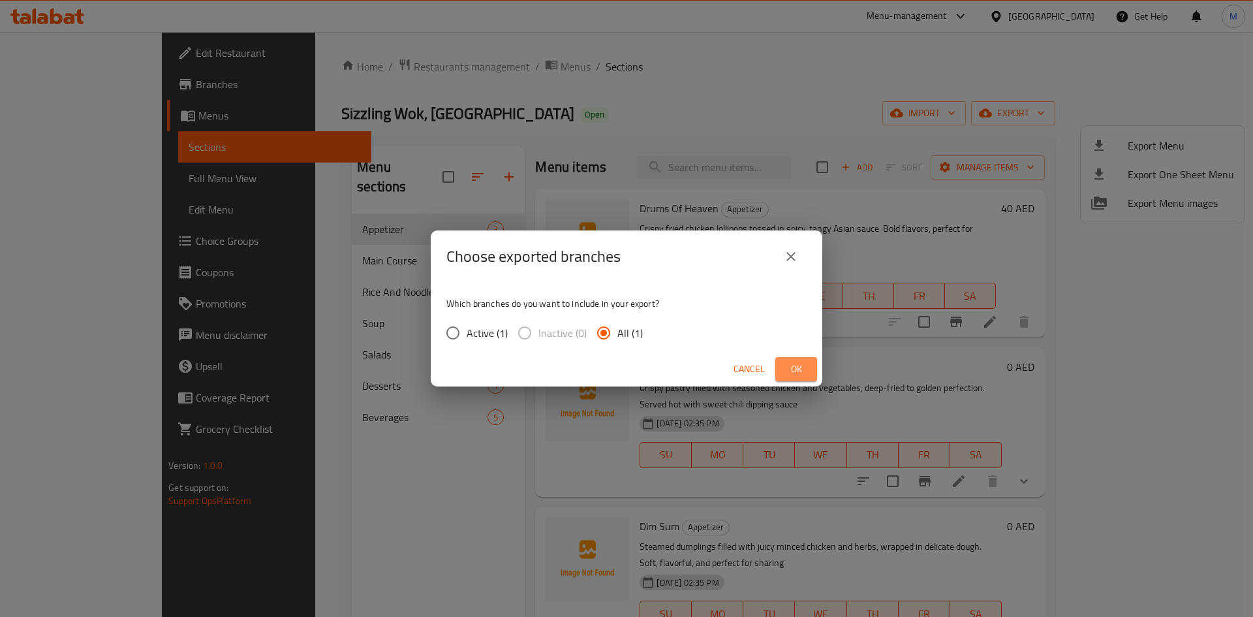
click at [794, 363] on span "Ok" at bounding box center [796, 369] width 21 height 16
